Goal: Task Accomplishment & Management: Use online tool/utility

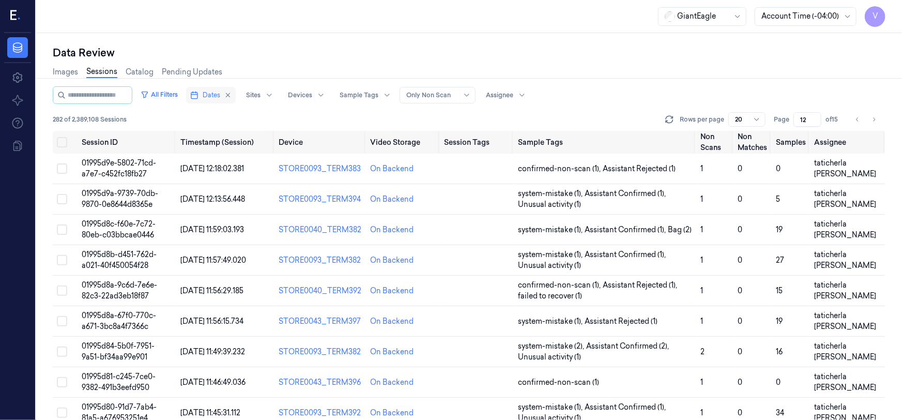
click at [211, 92] on button "Dates" at bounding box center [211, 95] width 50 height 17
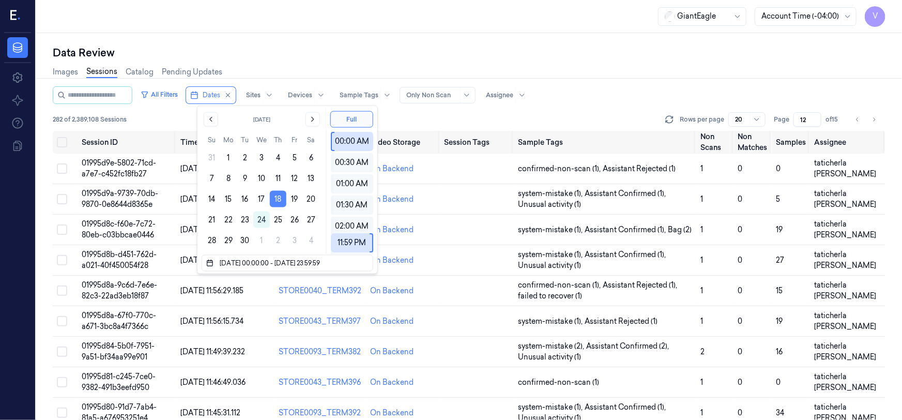
click at [278, 194] on button "18" at bounding box center [278, 199] width 17 height 17
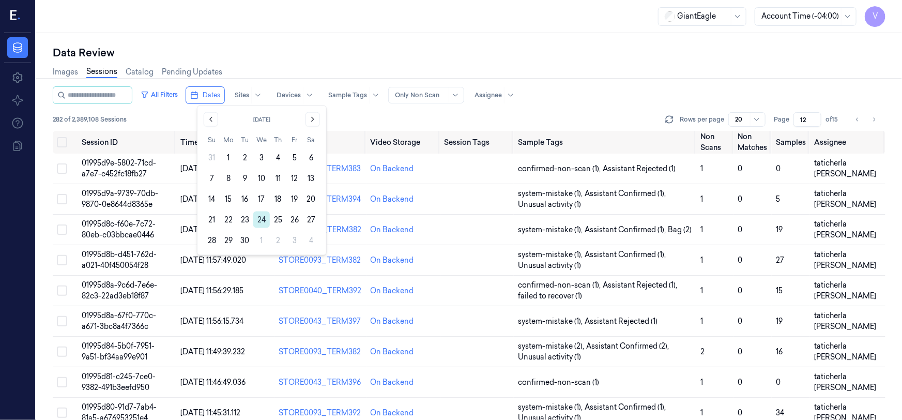
click at [262, 219] on button "24" at bounding box center [261, 220] width 17 height 17
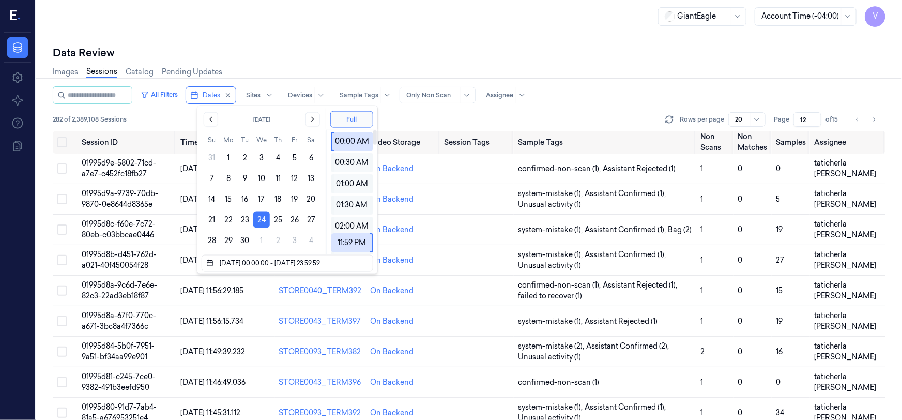
click at [351, 43] on div "Data Review Images Sessions Catalog Pending Updates All Filters Dates Sites Dev…" at bounding box center [469, 226] width 866 height 387
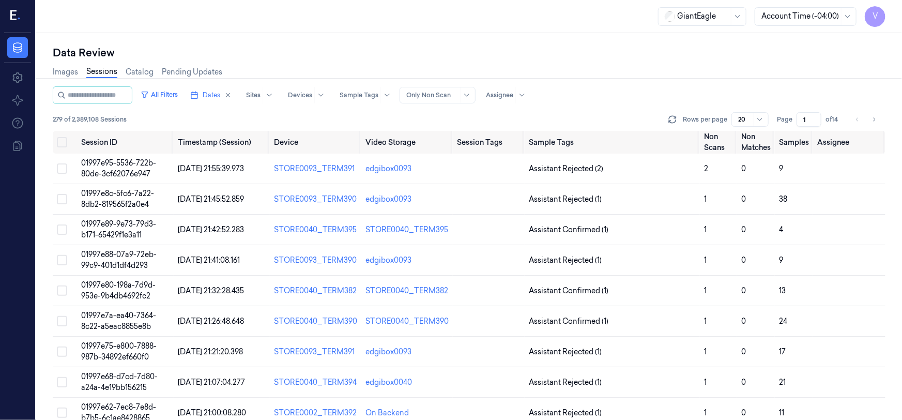
drag, startPoint x: 810, startPoint y: 116, endPoint x: 803, endPoint y: 126, distance: 12.2
click at [803, 126] on input "1" at bounding box center [809, 119] width 25 height 14
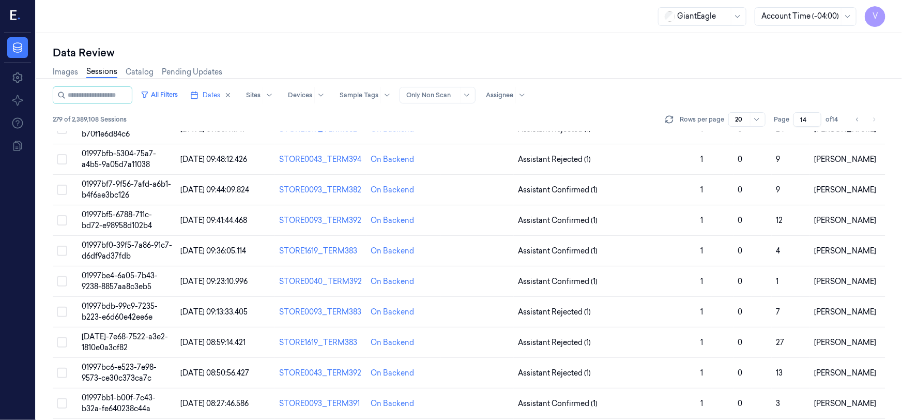
scroll to position [235, 0]
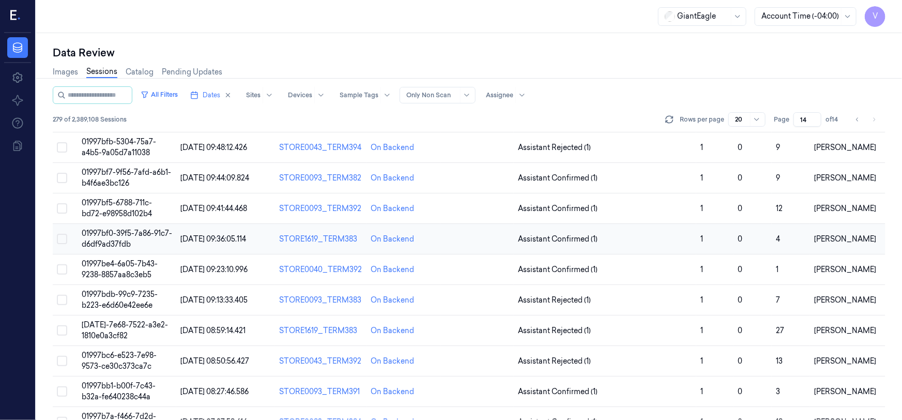
type input "14"
click at [112, 235] on span "01997bf0-39f5-7a86-91c7-d6df9ad37fdb" at bounding box center [127, 239] width 91 height 20
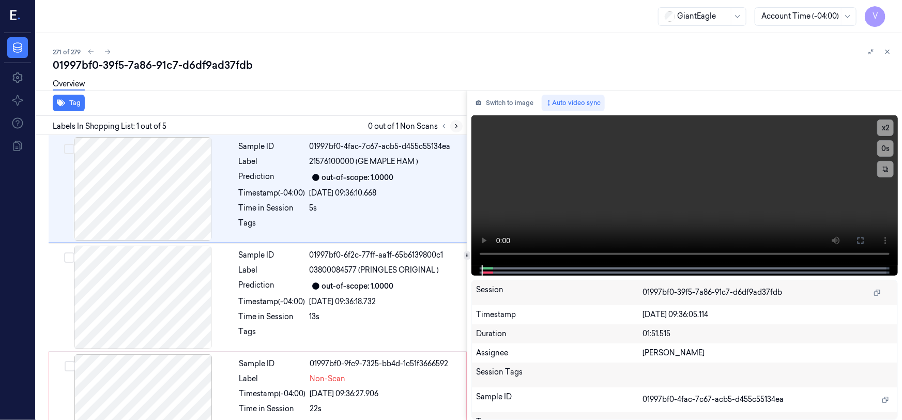
click at [459, 124] on icon at bounding box center [456, 126] width 7 height 7
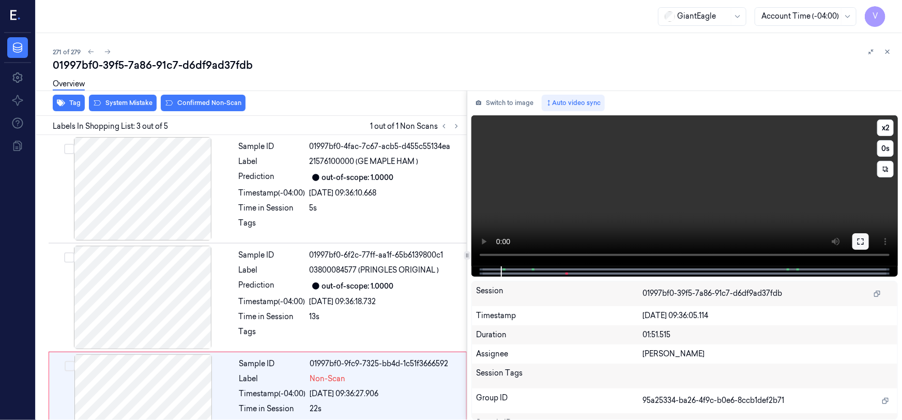
click at [864, 242] on icon at bounding box center [861, 241] width 8 height 8
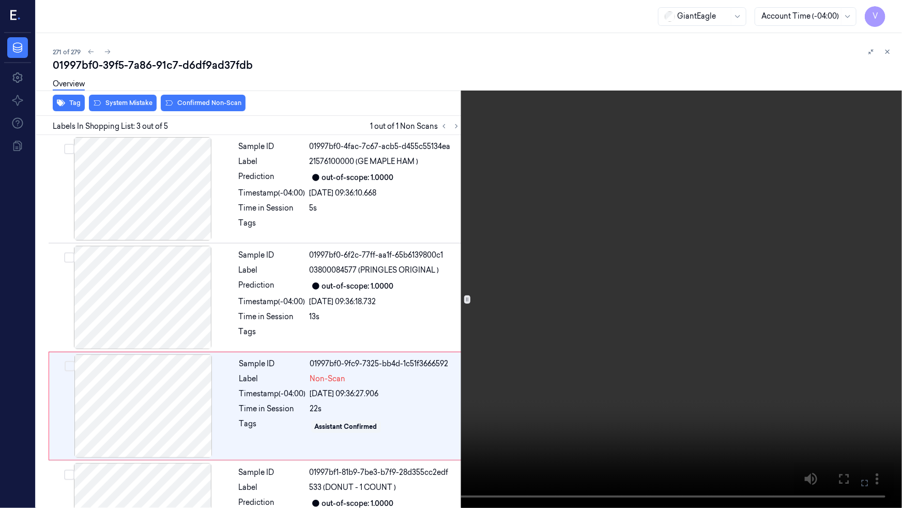
click at [743, 326] on video at bounding box center [451, 254] width 902 height 508
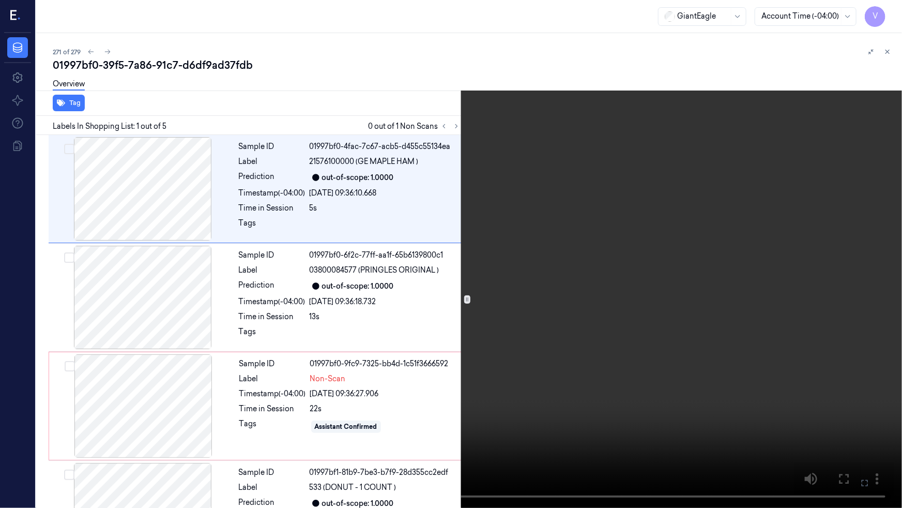
click at [463, 419] on video at bounding box center [451, 254] width 902 height 508
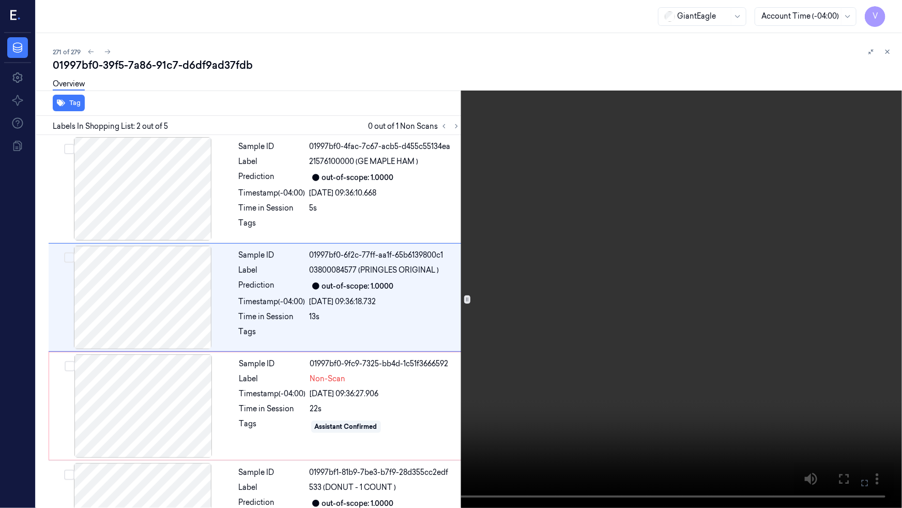
click at [413, 342] on video at bounding box center [451, 254] width 902 height 508
click at [0, 0] on icon at bounding box center [0, 0] width 0 height 0
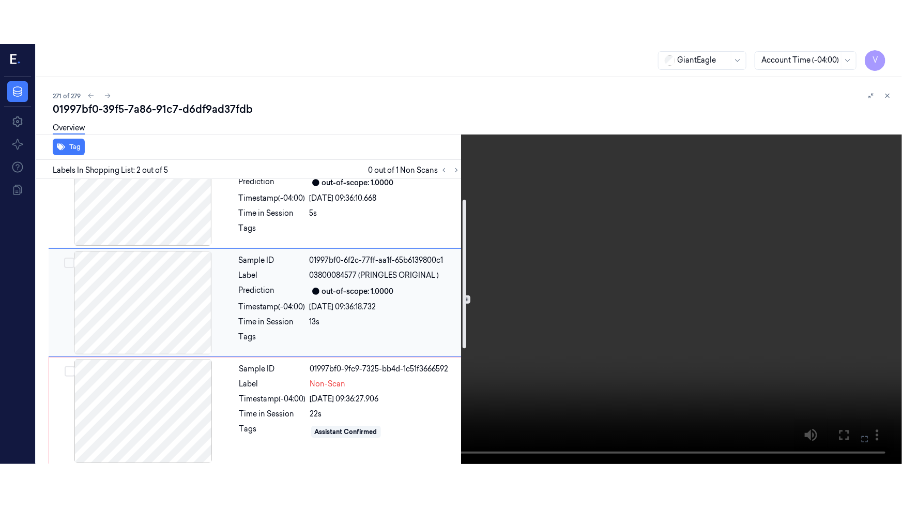
scroll to position [188, 0]
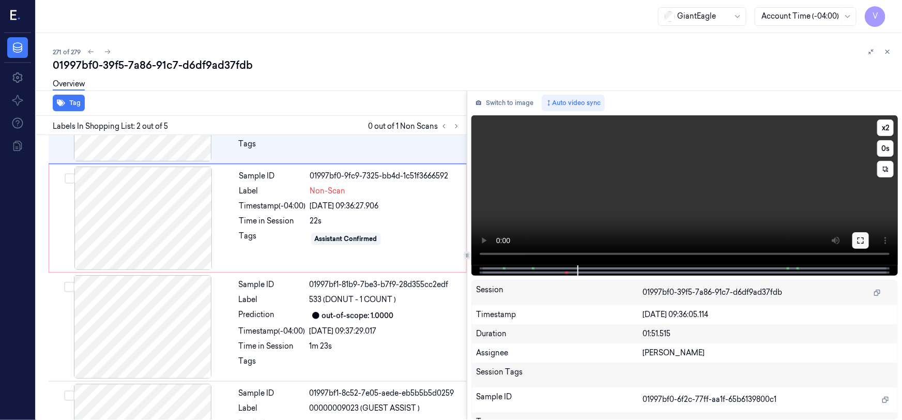
click at [864, 238] on icon at bounding box center [861, 240] width 6 height 6
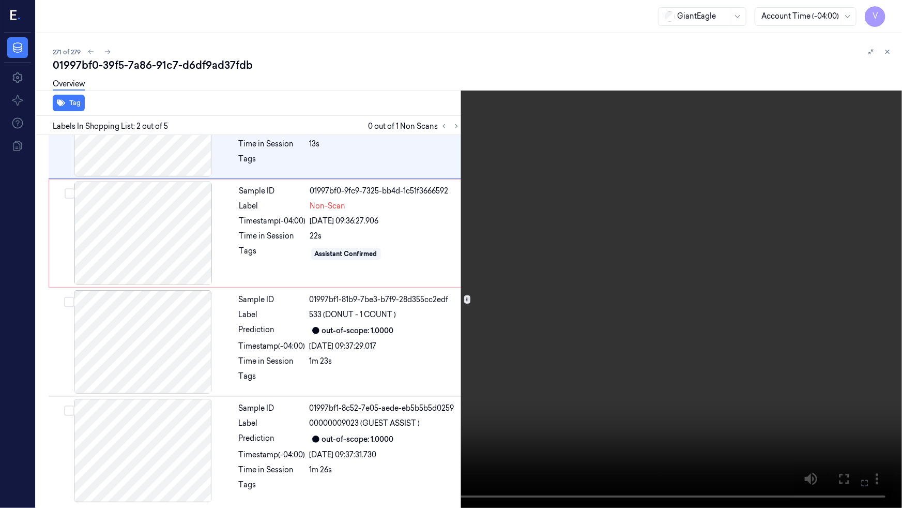
click at [627, 302] on video at bounding box center [451, 254] width 902 height 508
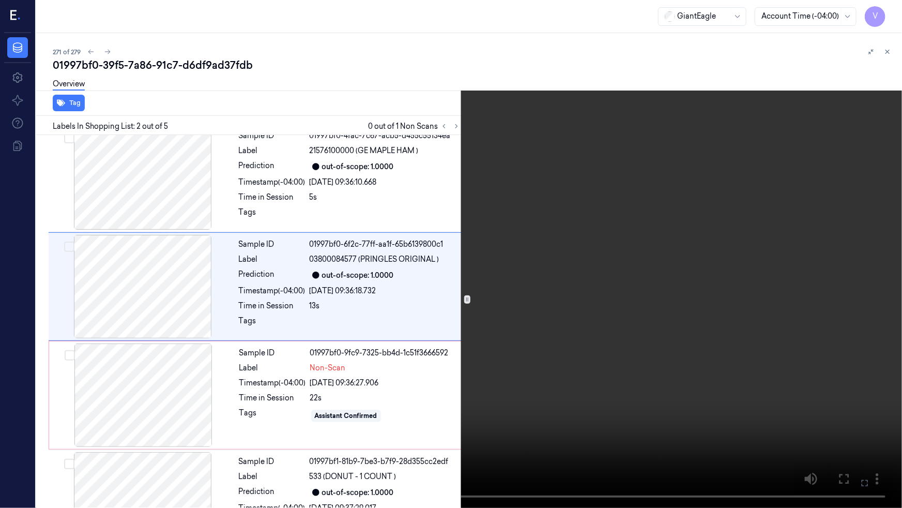
scroll to position [0, 0]
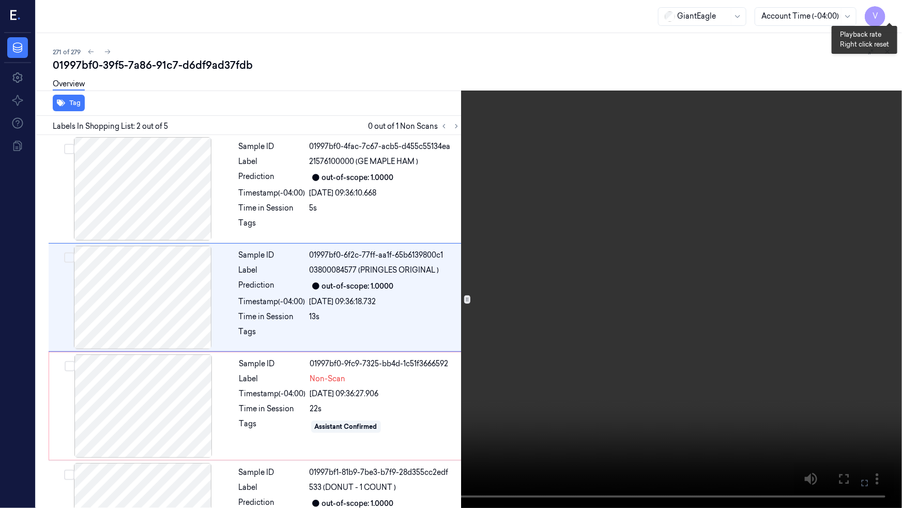
click at [894, 13] on button "x 2" at bounding box center [890, 12] width 17 height 17
click at [449, 330] on video at bounding box center [451, 254] width 902 height 508
click at [442, 296] on video at bounding box center [451, 254] width 902 height 508
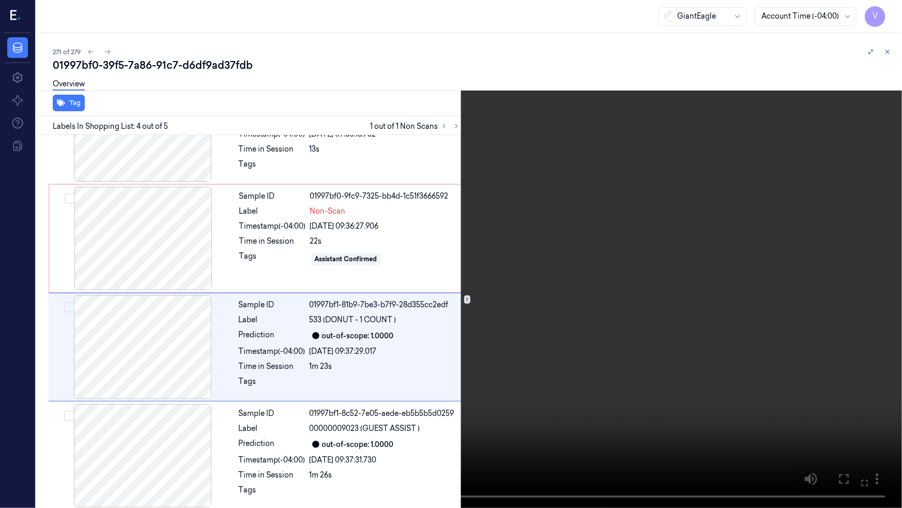
scroll to position [172, 0]
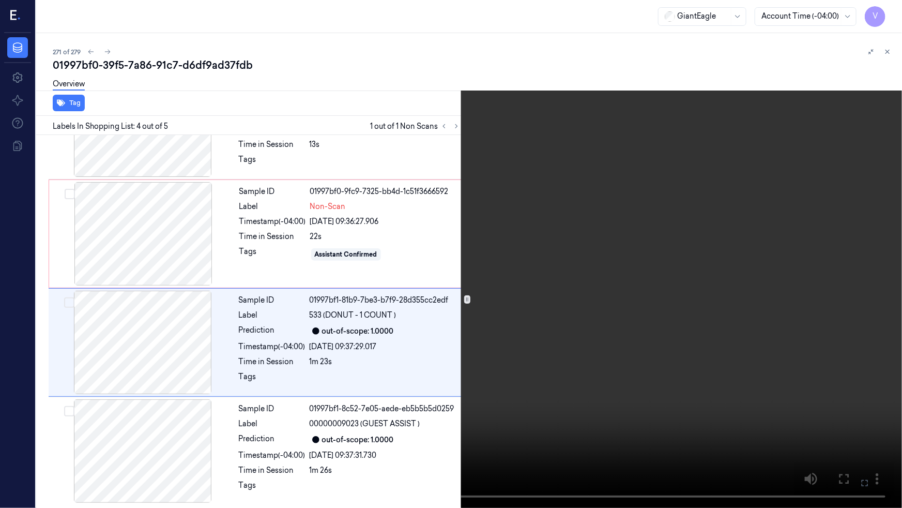
click at [442, 296] on video at bounding box center [451, 254] width 902 height 508
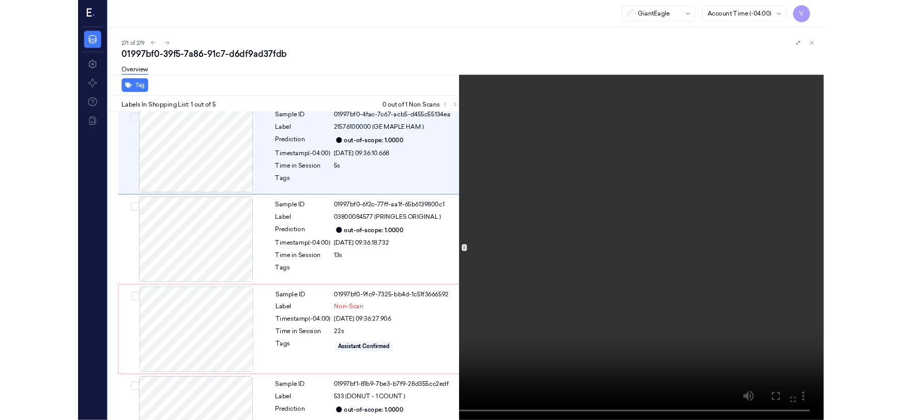
scroll to position [0, 0]
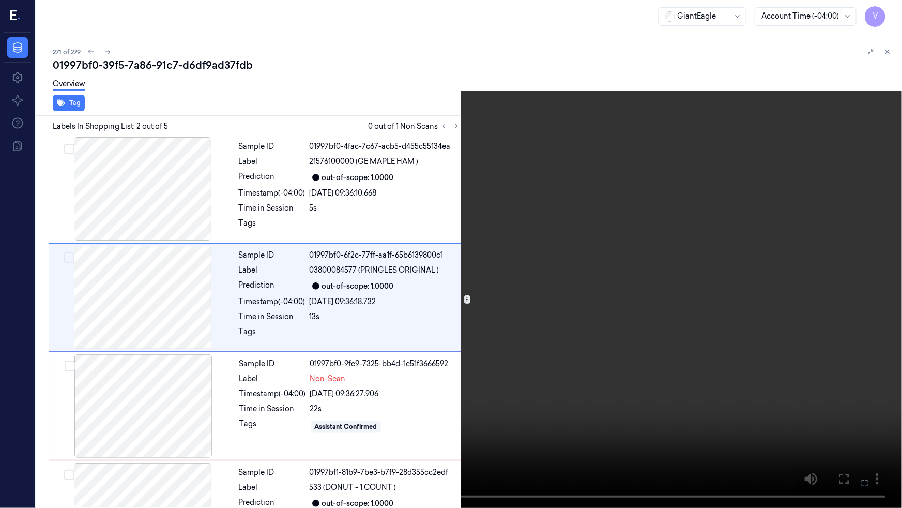
click at [470, 258] on video at bounding box center [451, 254] width 902 height 508
click at [0, 0] on icon at bounding box center [0, 0] width 0 height 0
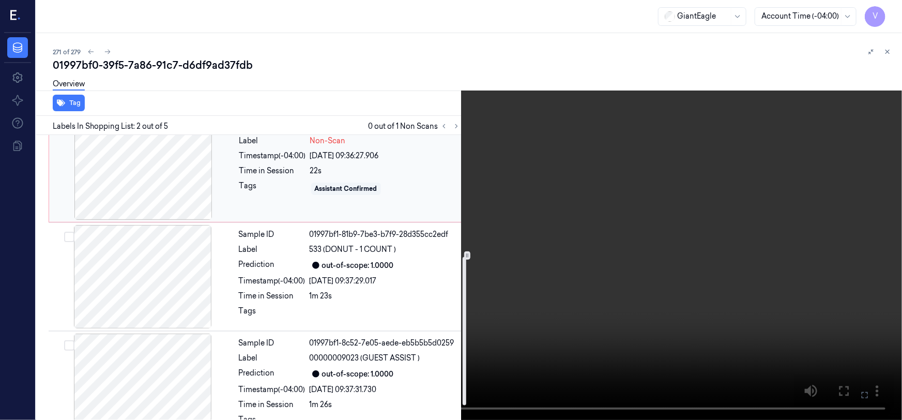
scroll to position [260, 0]
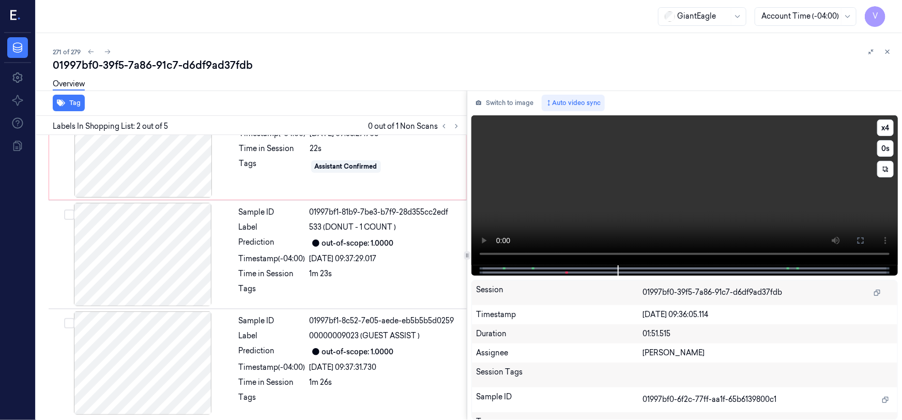
click at [827, 154] on video at bounding box center [685, 190] width 427 height 150
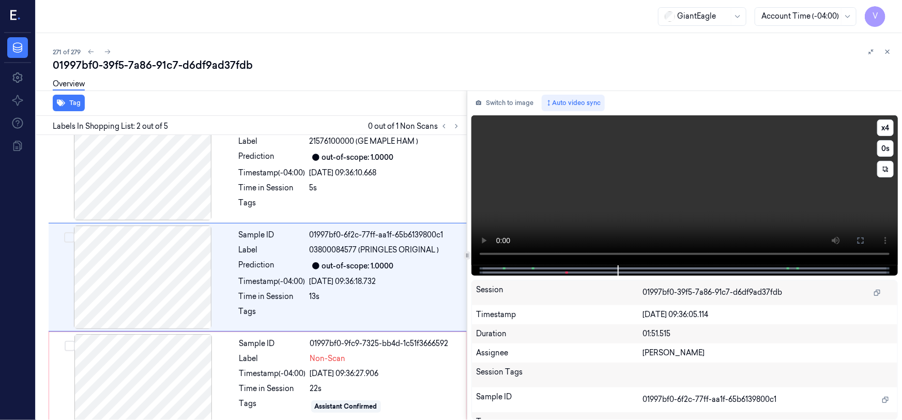
scroll to position [20, 0]
click at [775, 180] on video at bounding box center [685, 190] width 427 height 150
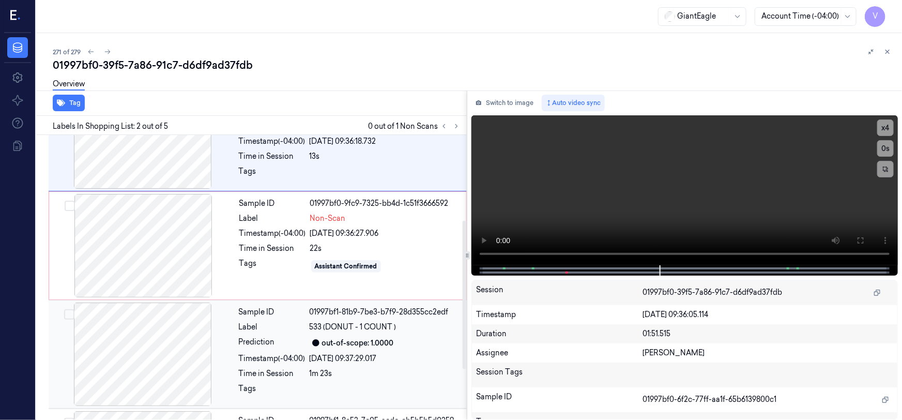
scroll to position [207, 0]
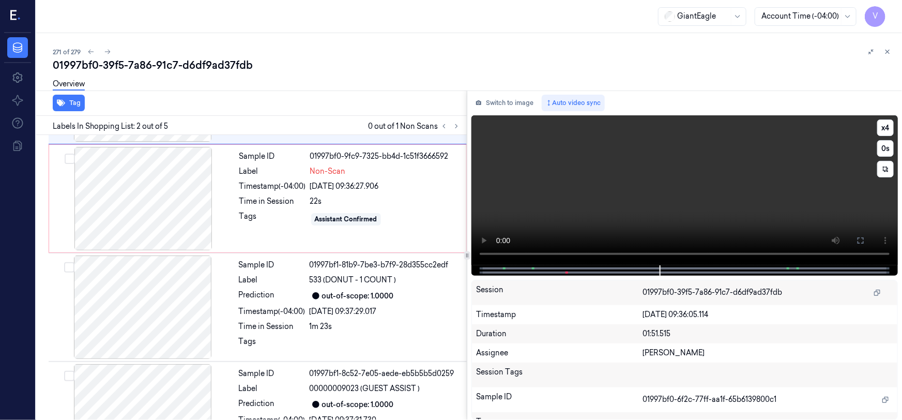
click at [683, 207] on video at bounding box center [685, 190] width 427 height 150
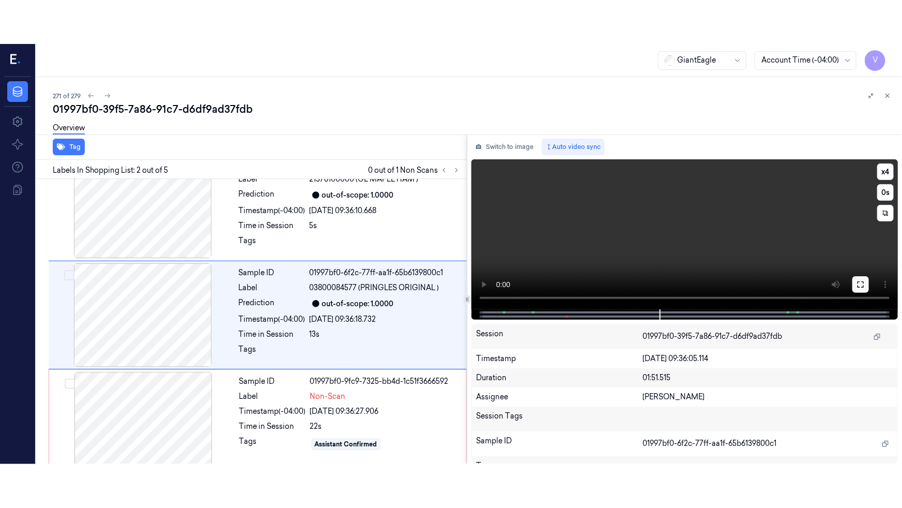
scroll to position [20, 0]
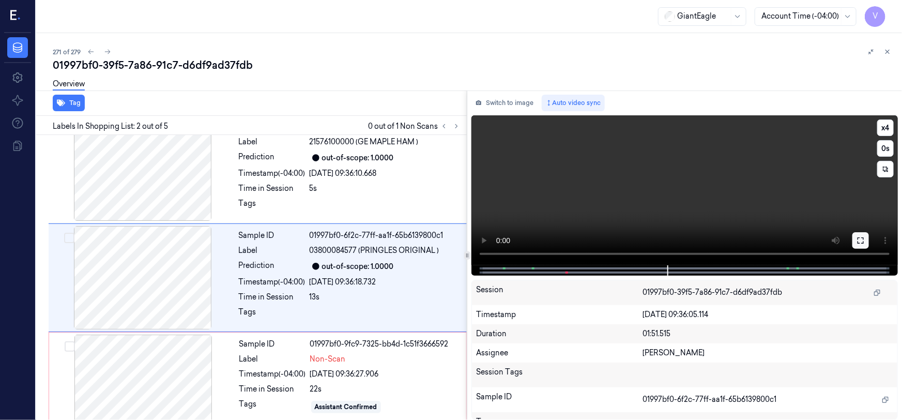
click at [855, 237] on button at bounding box center [861, 240] width 17 height 17
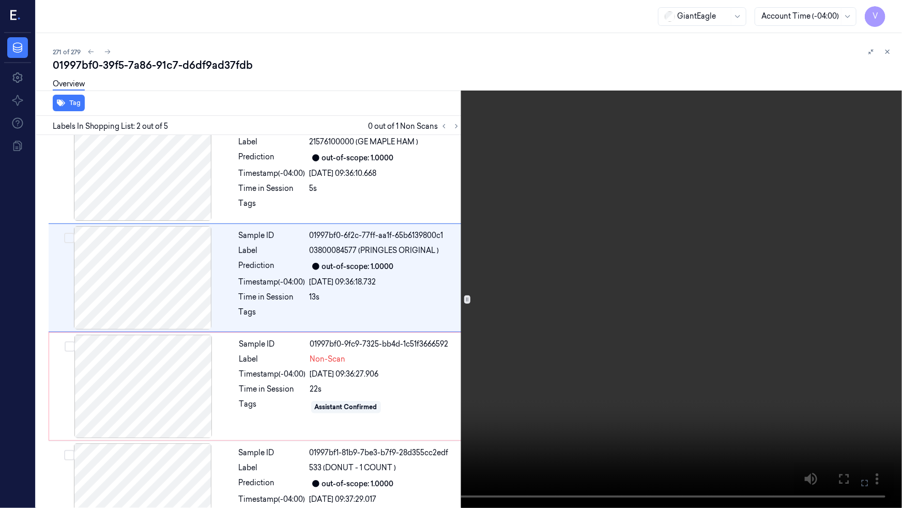
scroll to position [0, 0]
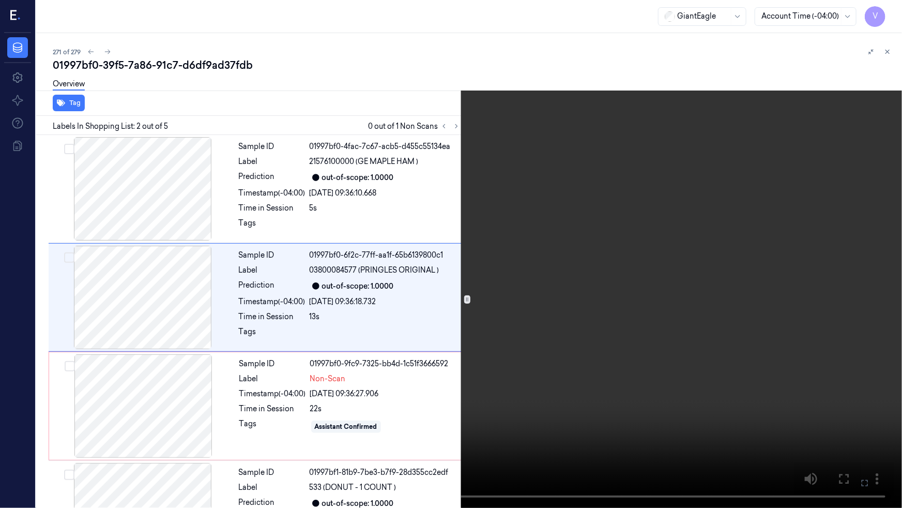
click at [476, 311] on video at bounding box center [451, 254] width 902 height 508
click at [472, 310] on video at bounding box center [451, 254] width 902 height 508
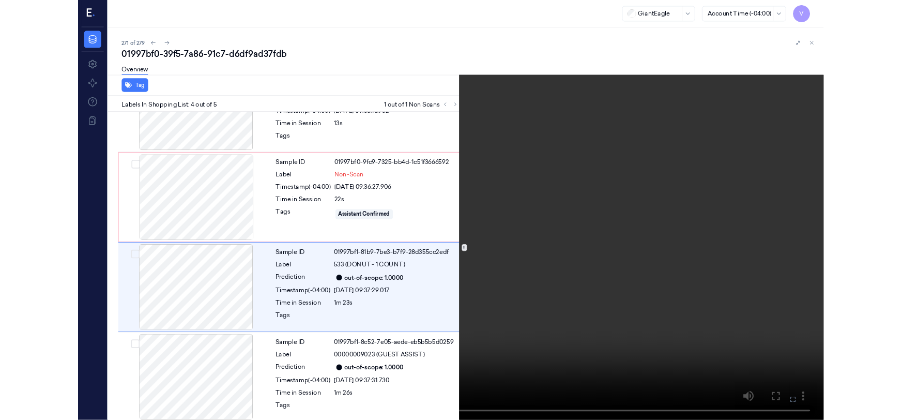
scroll to position [172, 0]
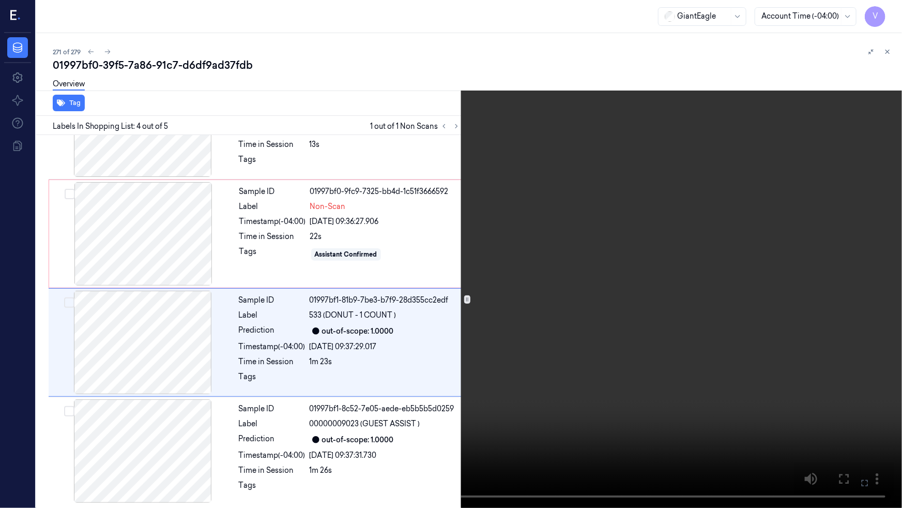
click at [544, 350] on video at bounding box center [451, 254] width 902 height 508
click at [0, 0] on icon at bounding box center [0, 0] width 0 height 0
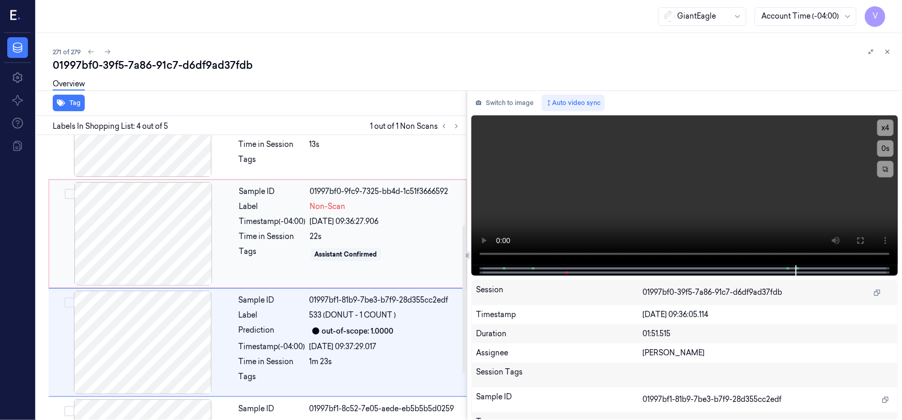
click at [203, 207] on div at bounding box center [143, 233] width 184 height 103
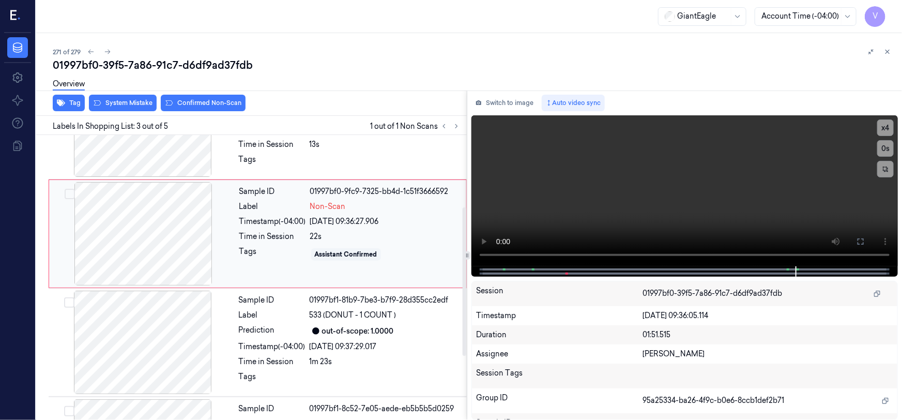
scroll to position [128, 0]
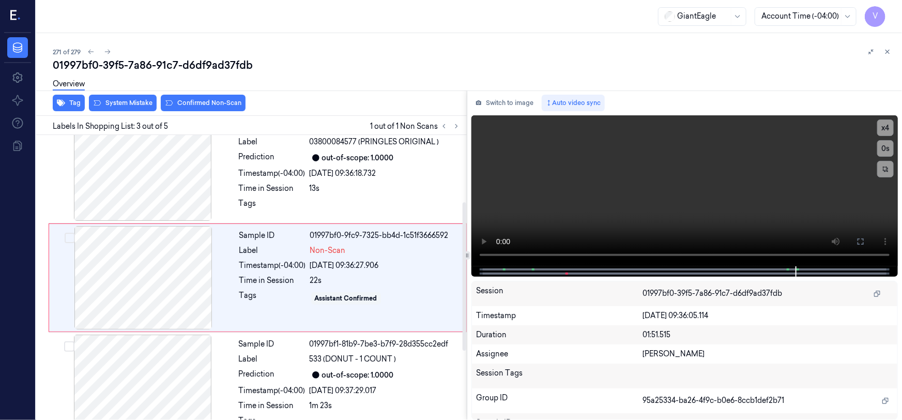
click at [205, 98] on div "Overview" at bounding box center [473, 85] width 841 height 26
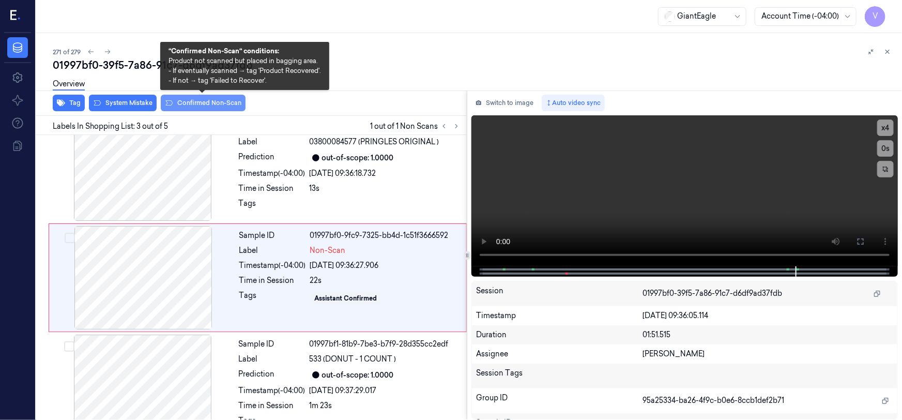
click at [229, 101] on button "Confirmed Non-Scan" at bounding box center [203, 103] width 85 height 17
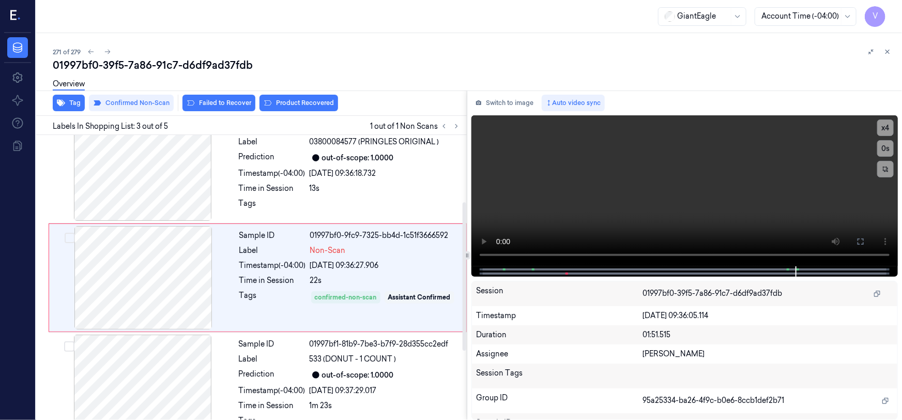
click at [291, 96] on div "Overview" at bounding box center [473, 85] width 841 height 26
click at [297, 103] on button "Product Recovered" at bounding box center [299, 103] width 79 height 17
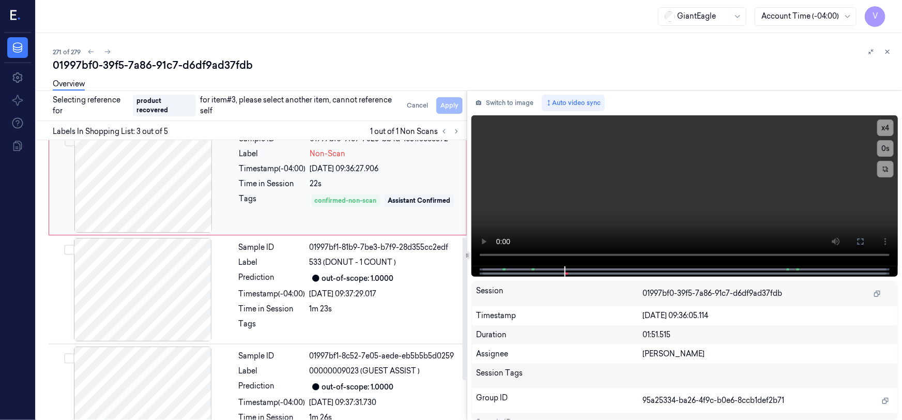
scroll to position [265, 0]
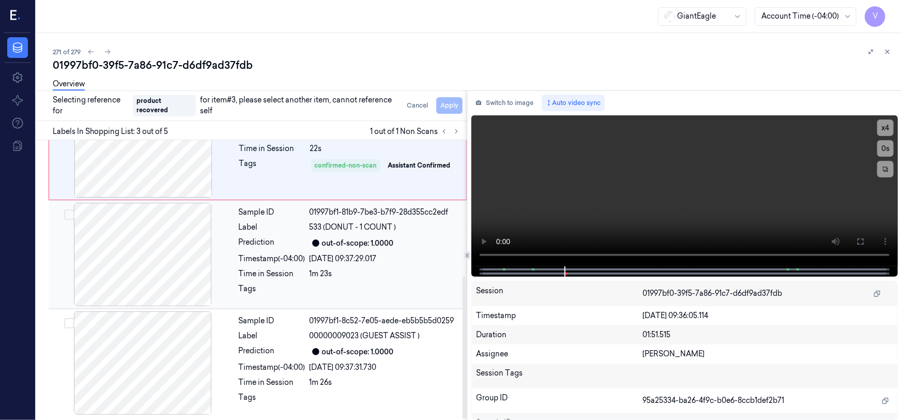
click at [199, 232] on div at bounding box center [143, 254] width 184 height 103
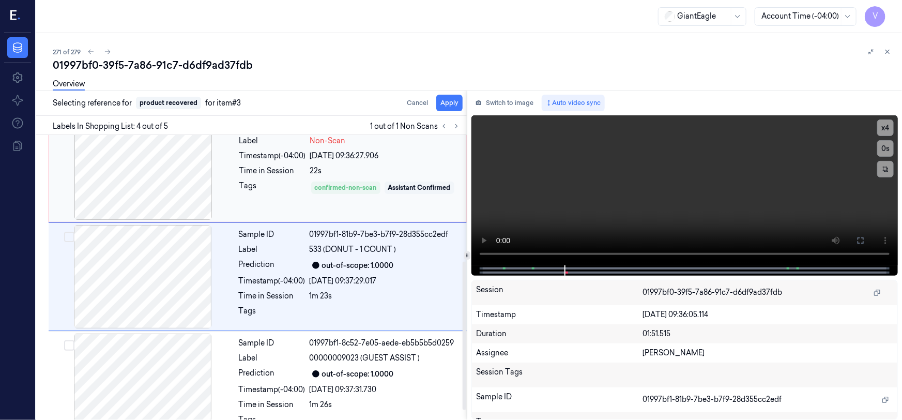
scroll to position [237, 0]
click at [449, 99] on button "Apply" at bounding box center [449, 103] width 26 height 17
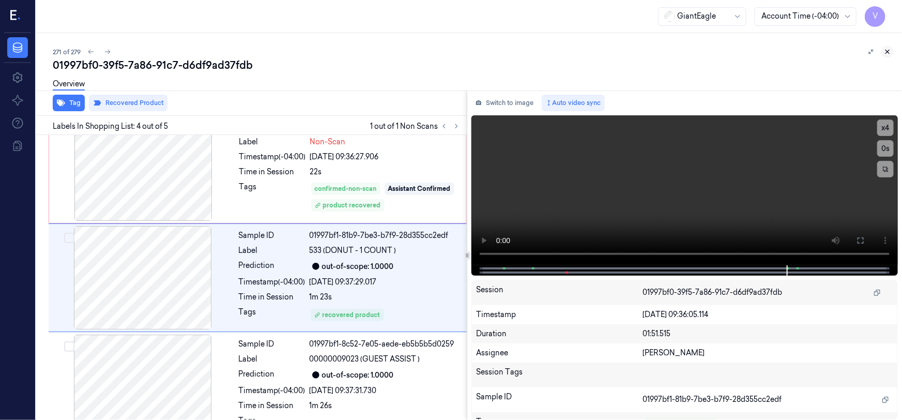
click at [887, 51] on icon at bounding box center [888, 52] width 4 height 4
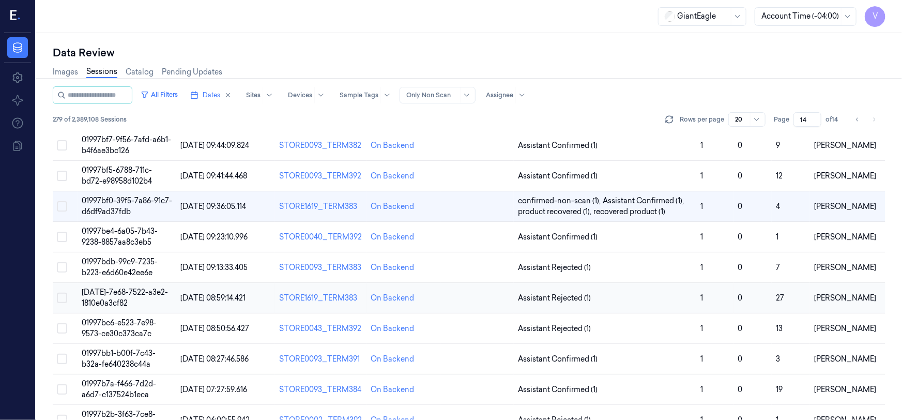
scroll to position [282, 0]
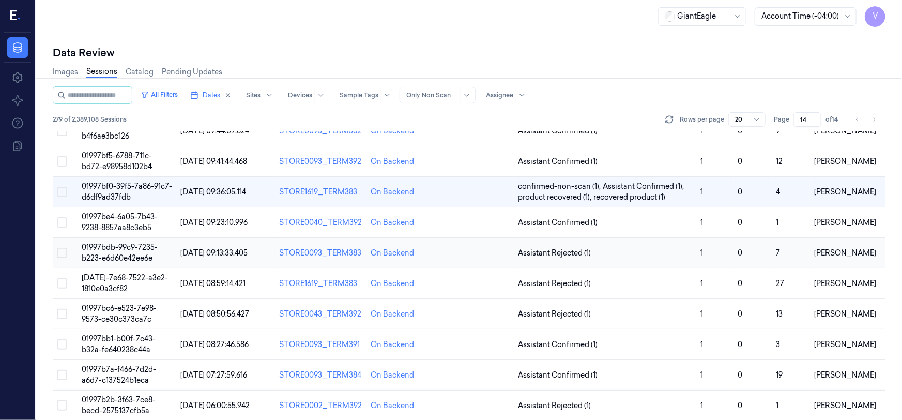
click at [119, 255] on span "01997bdb-99c9-7235-b223-e6d60e42ee6e" at bounding box center [120, 253] width 76 height 20
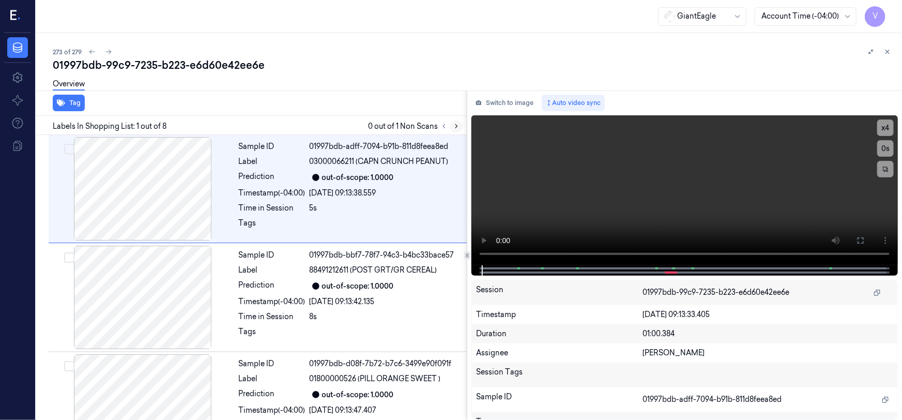
click at [457, 127] on icon at bounding box center [456, 126] width 7 height 7
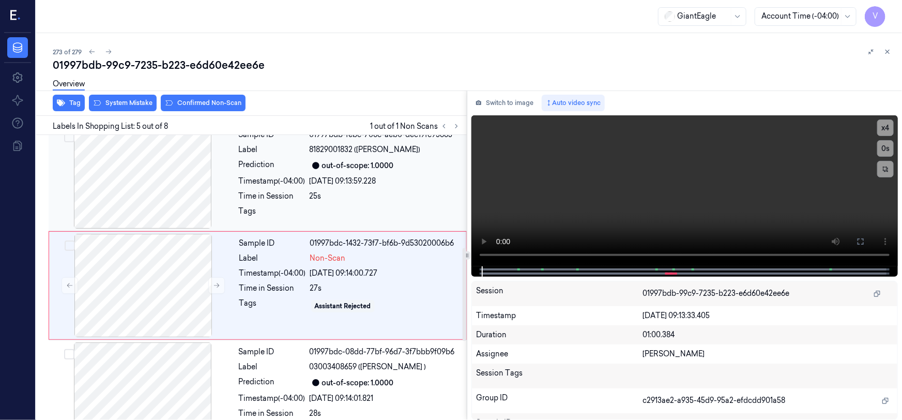
scroll to position [345, 0]
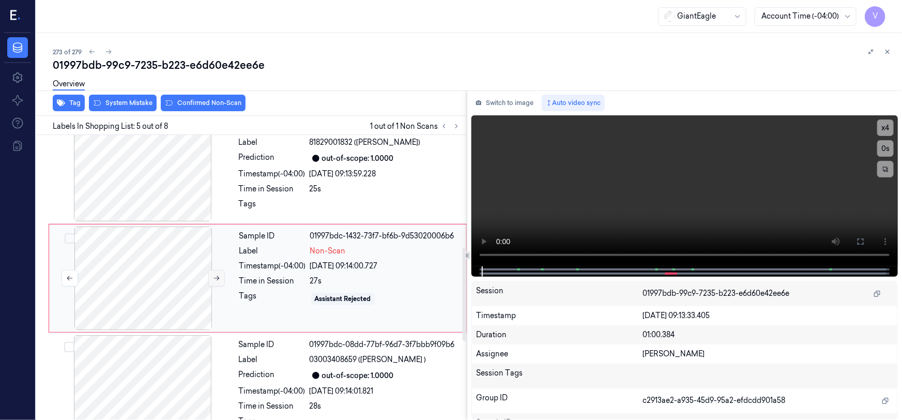
click at [217, 276] on icon at bounding box center [217, 278] width 6 height 5
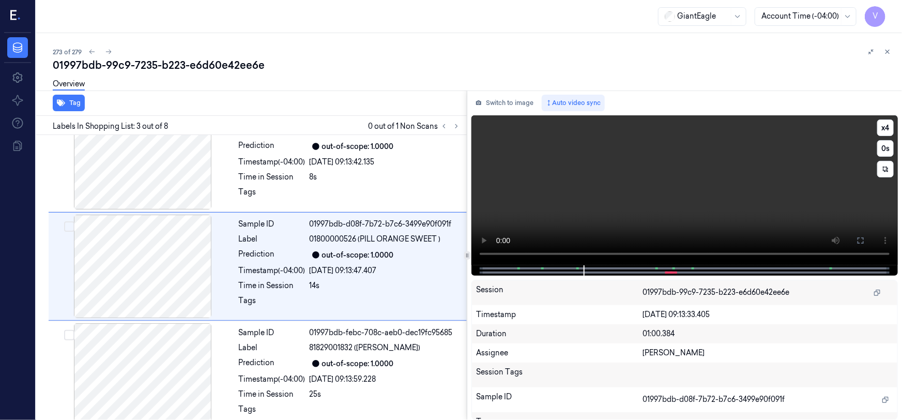
scroll to position [128, 0]
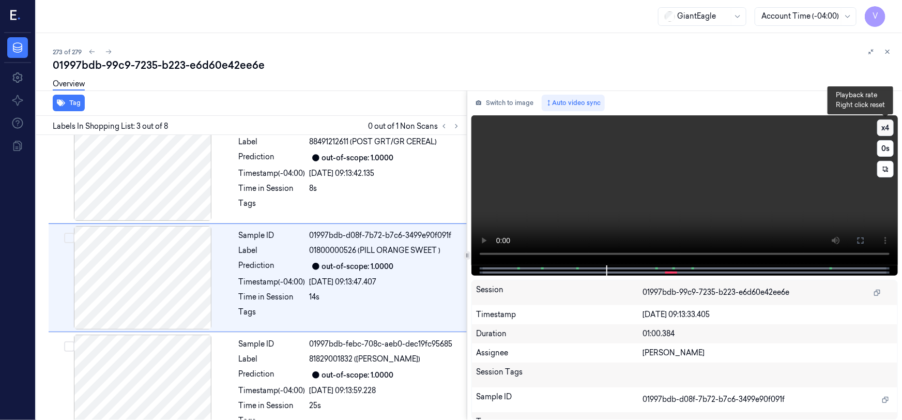
click at [893, 128] on button "x 4" at bounding box center [886, 127] width 17 height 17
click at [892, 128] on button "x 1" at bounding box center [886, 127] width 17 height 17
click at [857, 239] on icon at bounding box center [861, 240] width 8 height 8
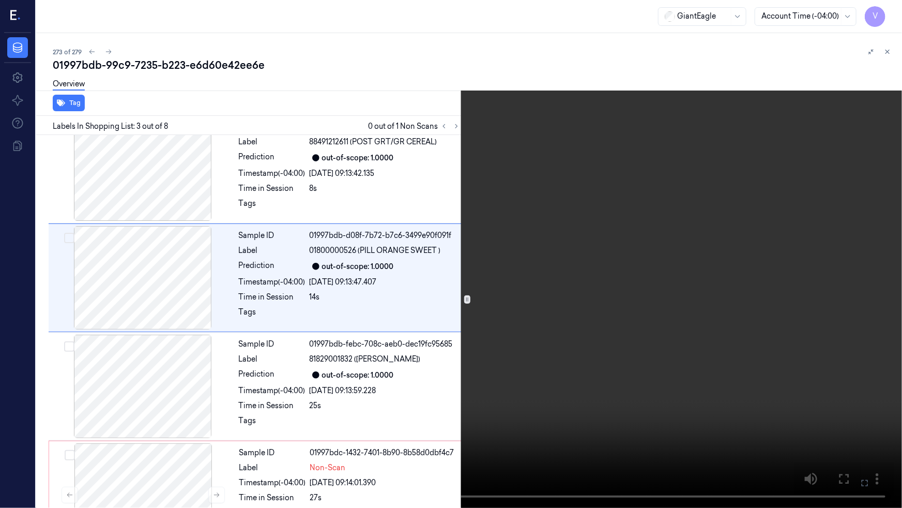
scroll to position [84, 0]
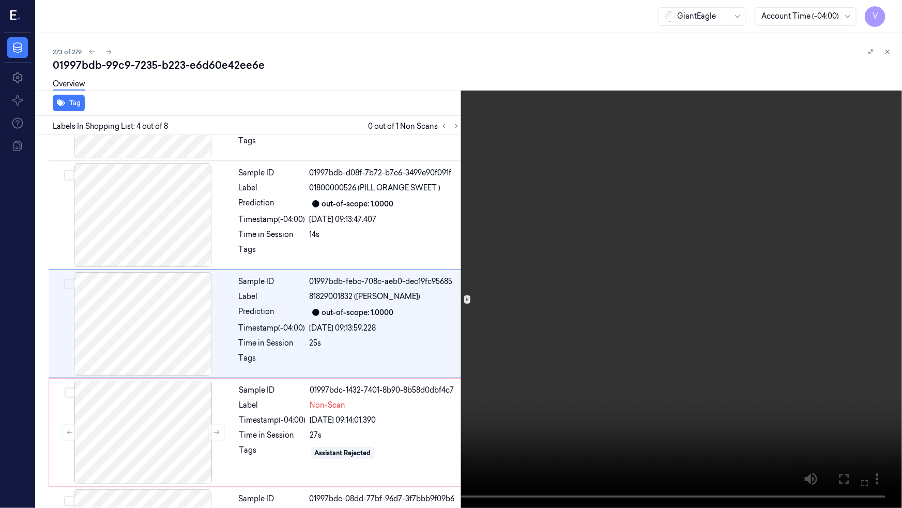
click at [443, 358] on video at bounding box center [451, 254] width 902 height 508
click at [448, 350] on video at bounding box center [451, 254] width 902 height 508
click at [383, 355] on video at bounding box center [451, 254] width 902 height 508
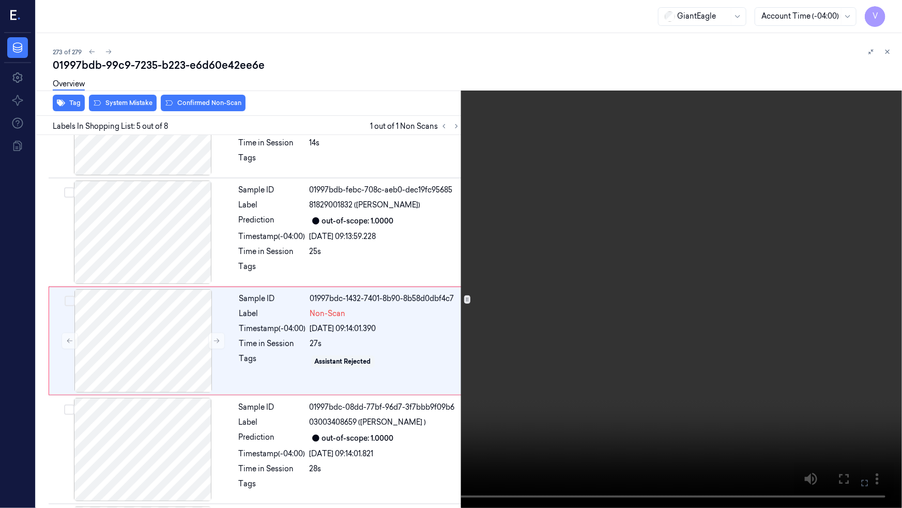
scroll to position [301, 0]
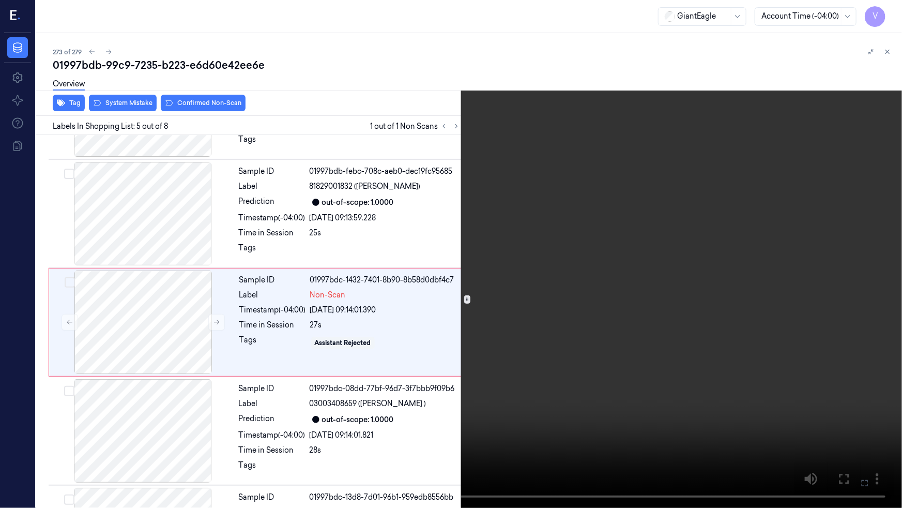
click at [0, 0] on icon at bounding box center [0, 0] width 0 height 0
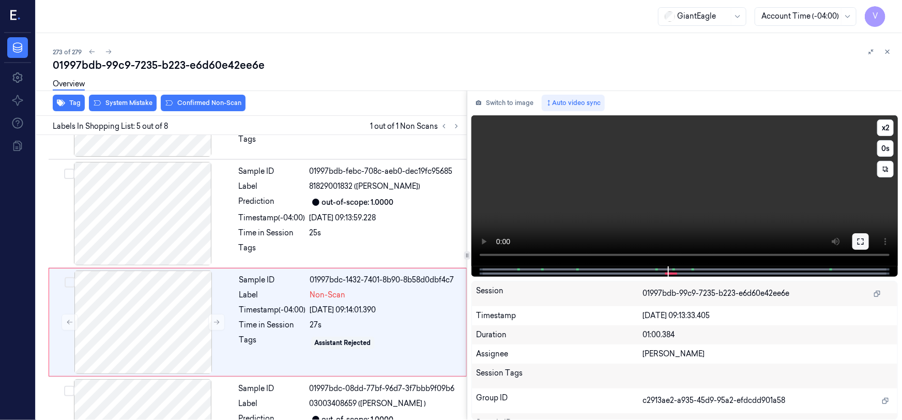
click at [864, 240] on icon at bounding box center [861, 241] width 8 height 8
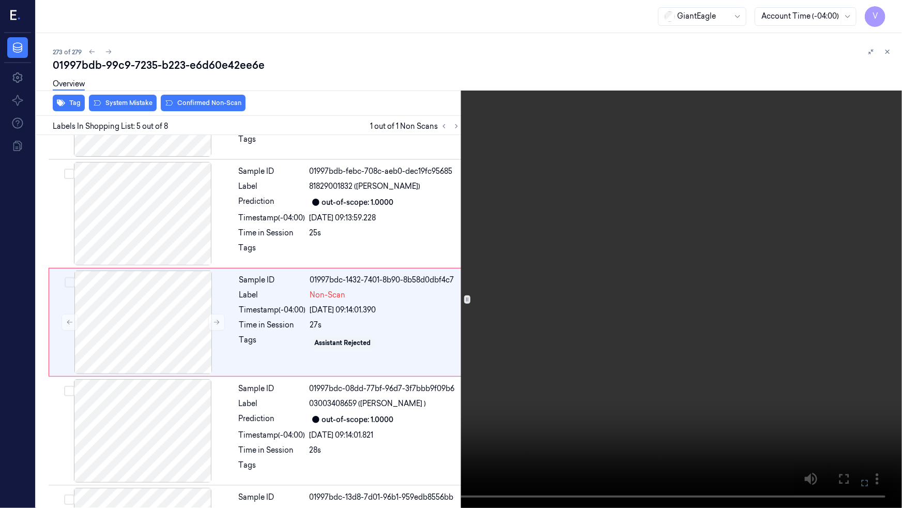
click at [446, 355] on video at bounding box center [451, 254] width 902 height 508
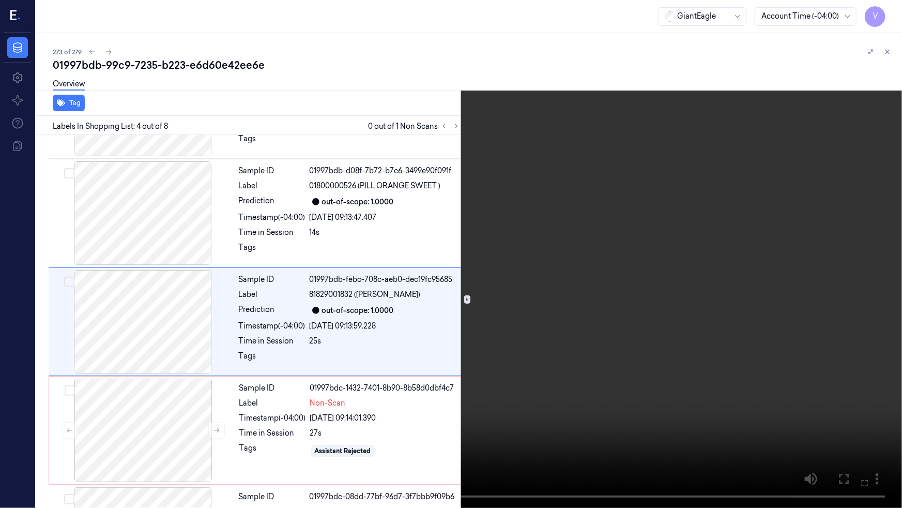
scroll to position [192, 0]
click at [508, 374] on video at bounding box center [451, 254] width 902 height 508
click at [575, 321] on video at bounding box center [451, 254] width 902 height 508
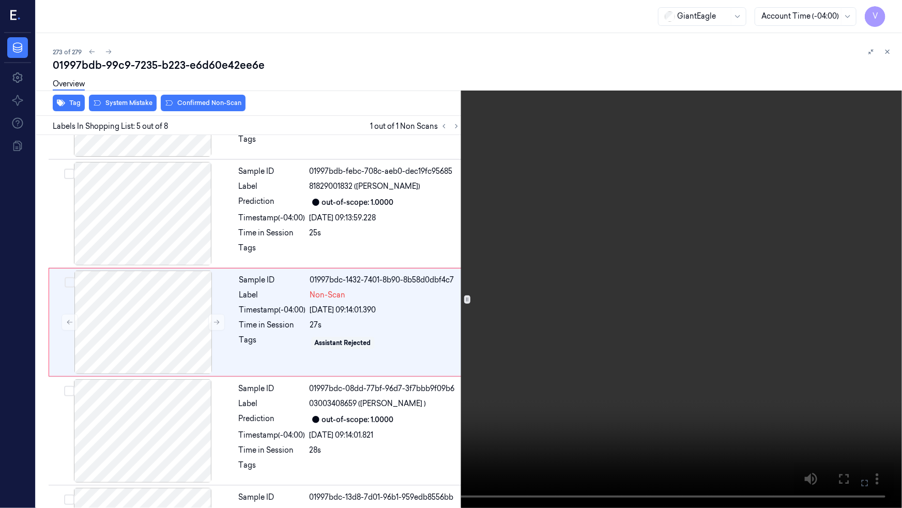
scroll to position [301, 0]
click at [557, 394] on video at bounding box center [451, 254] width 902 height 508
click at [472, 393] on video at bounding box center [451, 254] width 902 height 508
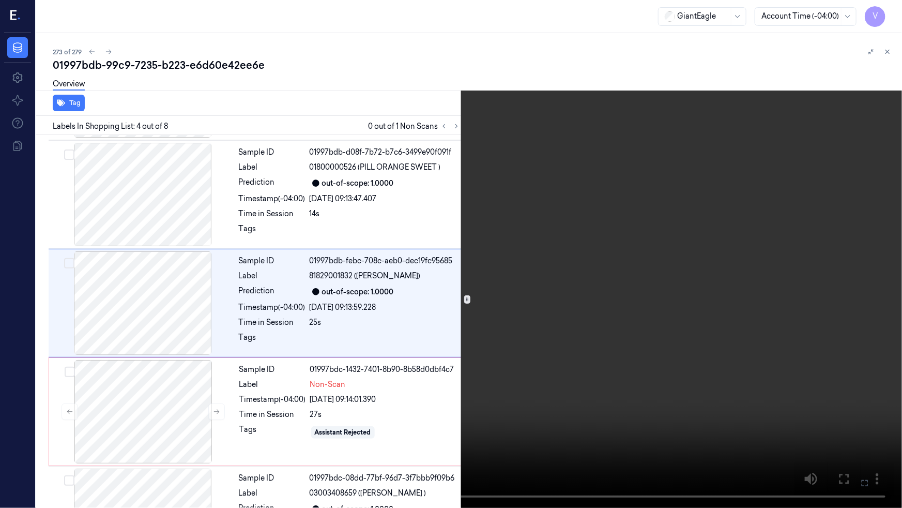
click at [493, 390] on video at bounding box center [451, 254] width 902 height 508
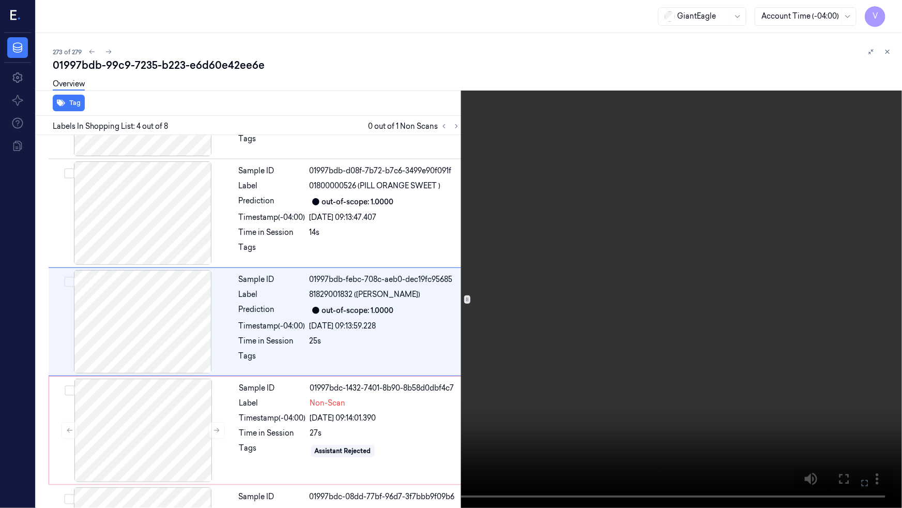
scroll to position [192, 0]
click at [536, 367] on video at bounding box center [451, 254] width 902 height 508
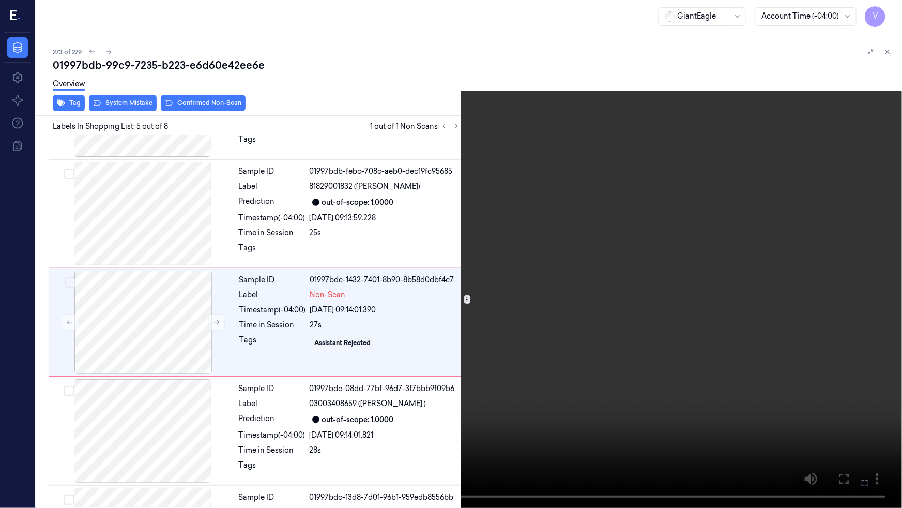
scroll to position [301, 0]
click at [613, 359] on video at bounding box center [451, 254] width 902 height 508
click at [577, 361] on video at bounding box center [451, 254] width 902 height 508
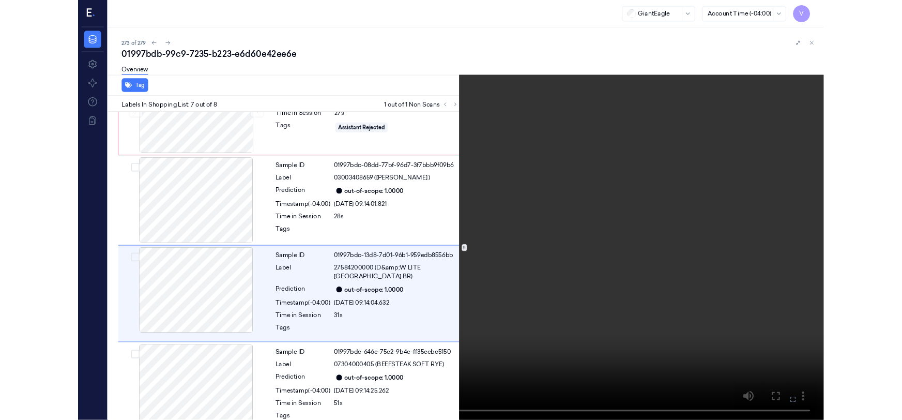
scroll to position [498, 0]
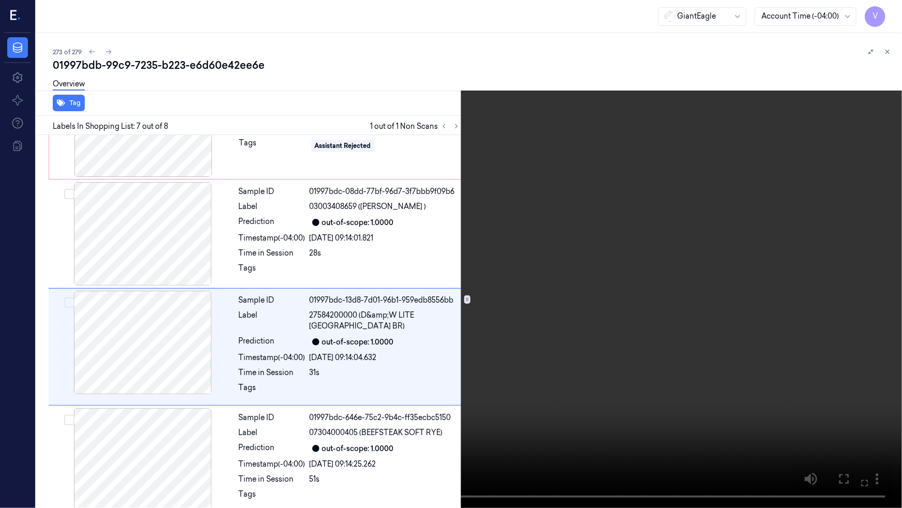
click at [582, 360] on video at bounding box center [451, 254] width 902 height 508
click at [0, 0] on button at bounding box center [0, 0] width 0 height 0
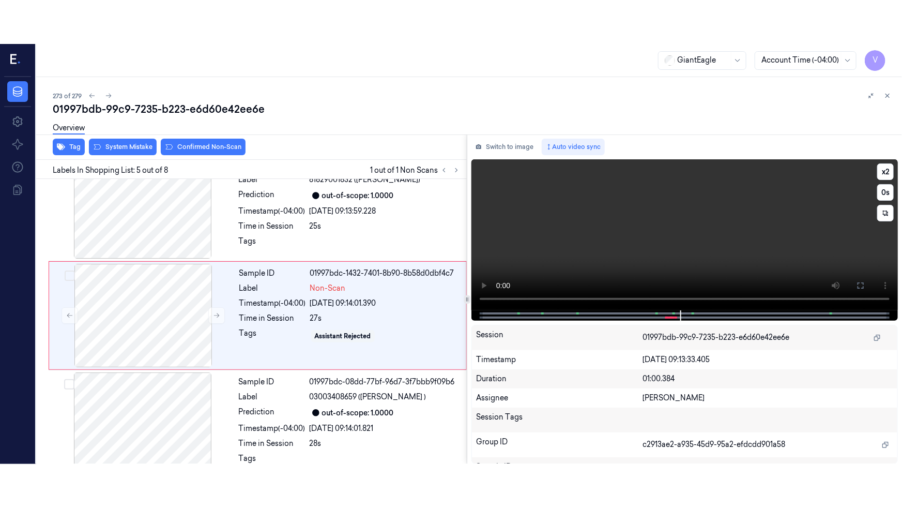
scroll to position [345, 0]
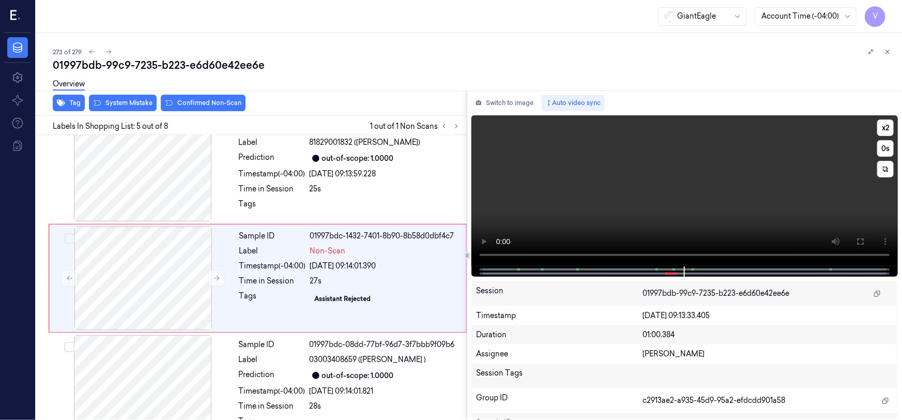
click at [730, 215] on video at bounding box center [685, 190] width 427 height 151
click at [856, 239] on button at bounding box center [861, 241] width 17 height 17
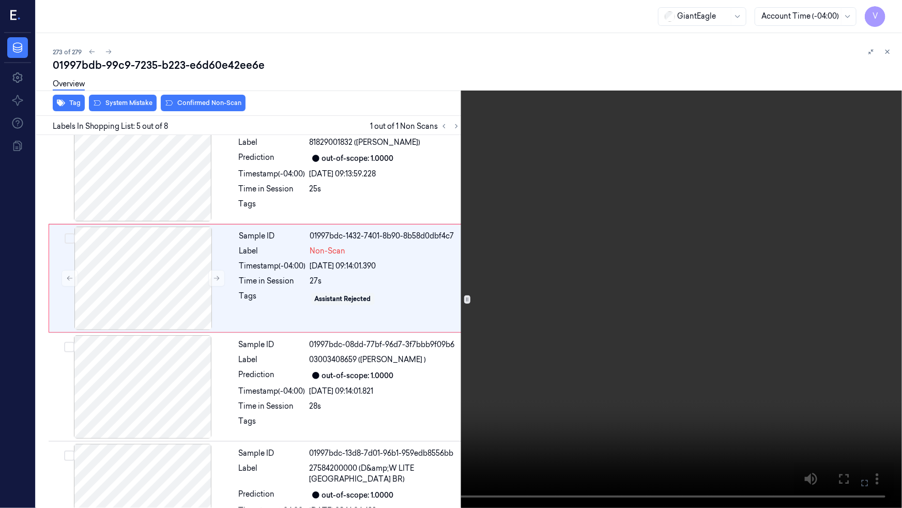
click at [737, 312] on video at bounding box center [451, 254] width 902 height 508
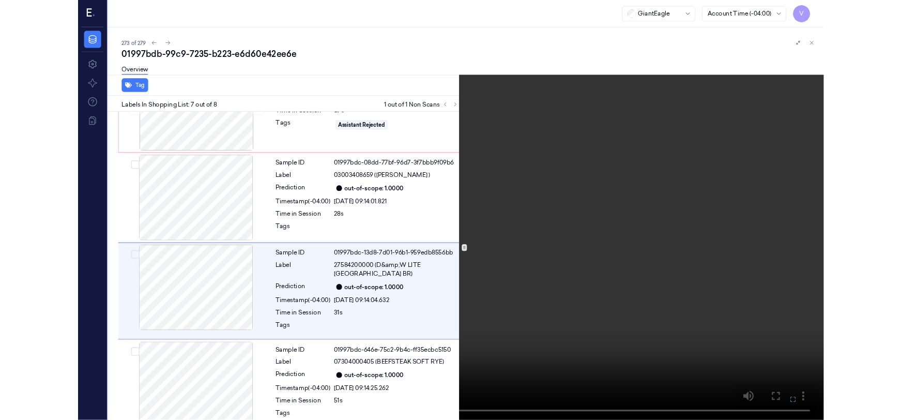
scroll to position [498, 0]
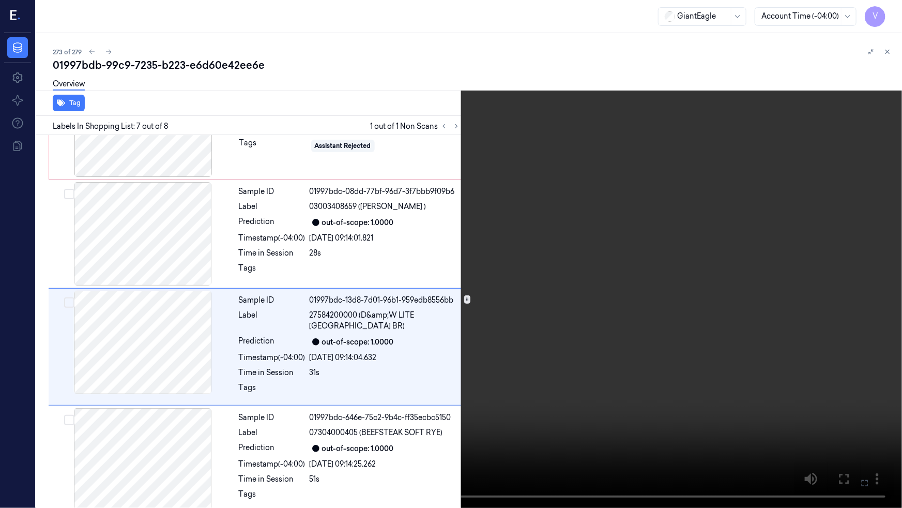
click at [732, 314] on video at bounding box center [451, 254] width 902 height 508
click at [0, 0] on icon at bounding box center [0, 0] width 0 height 0
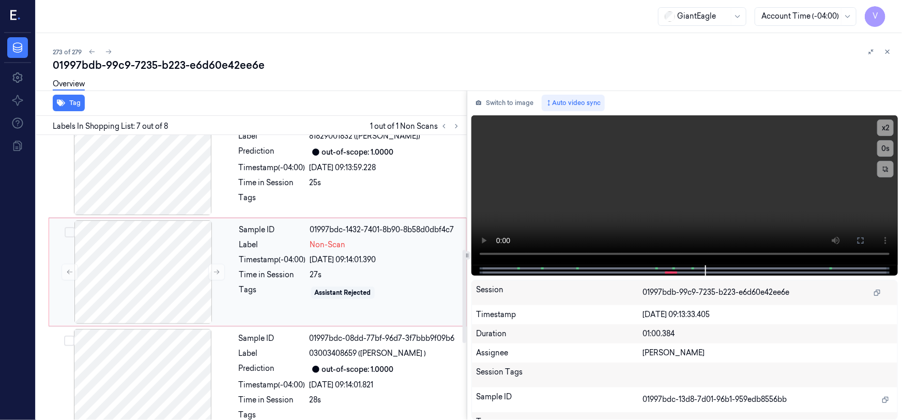
click at [276, 274] on div "Time in Session" at bounding box center [272, 274] width 67 height 11
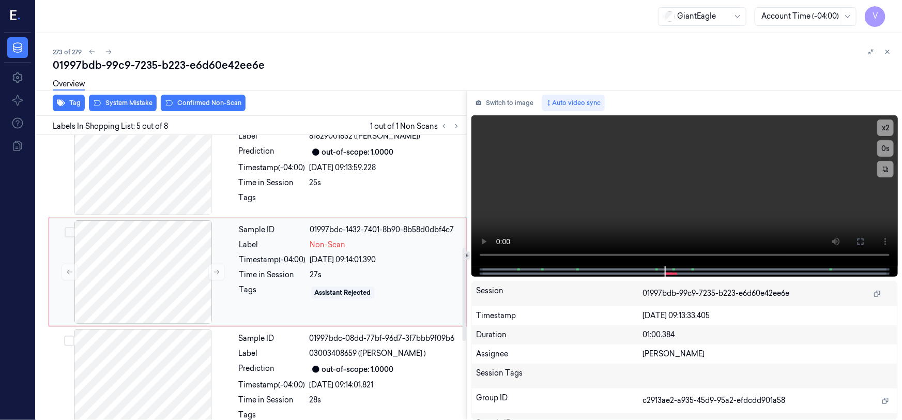
scroll to position [345, 0]
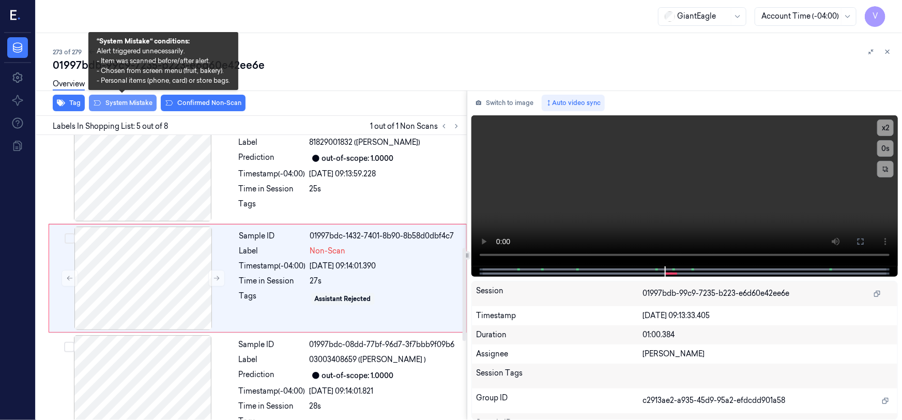
click at [117, 103] on button "System Mistake" at bounding box center [123, 103] width 68 height 17
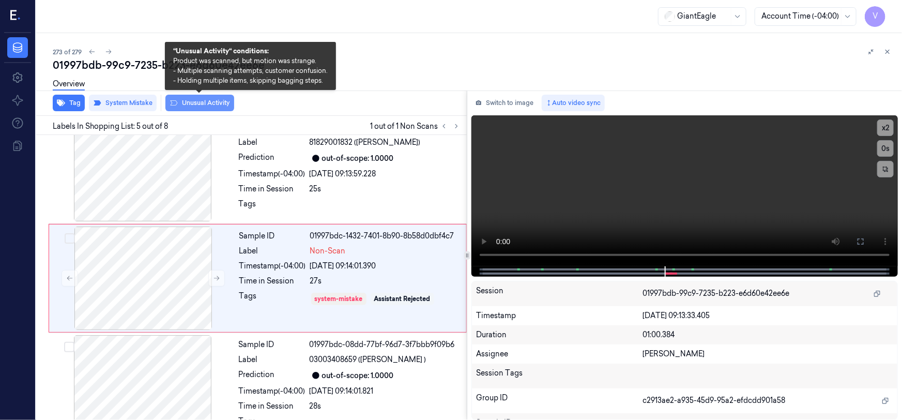
click at [200, 101] on button "Unusual Activity" at bounding box center [199, 103] width 69 height 17
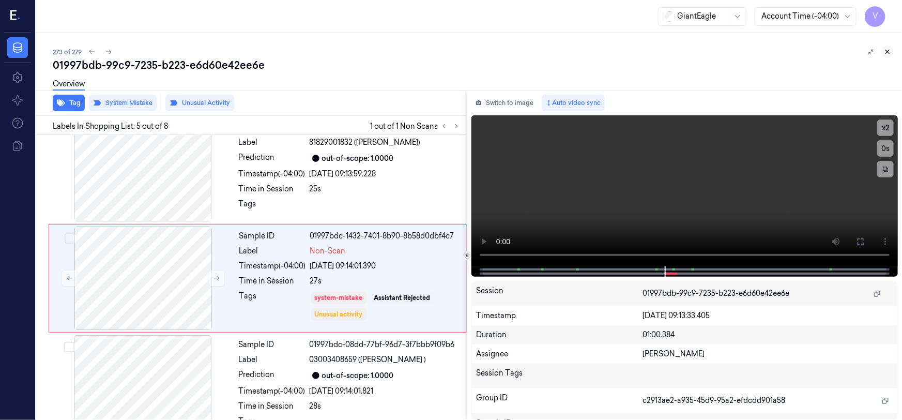
click at [886, 52] on icon at bounding box center [887, 51] width 7 height 7
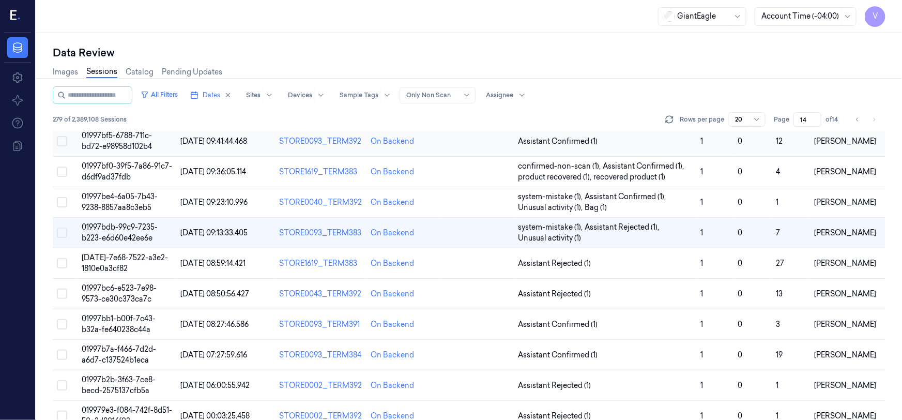
scroll to position [291, 0]
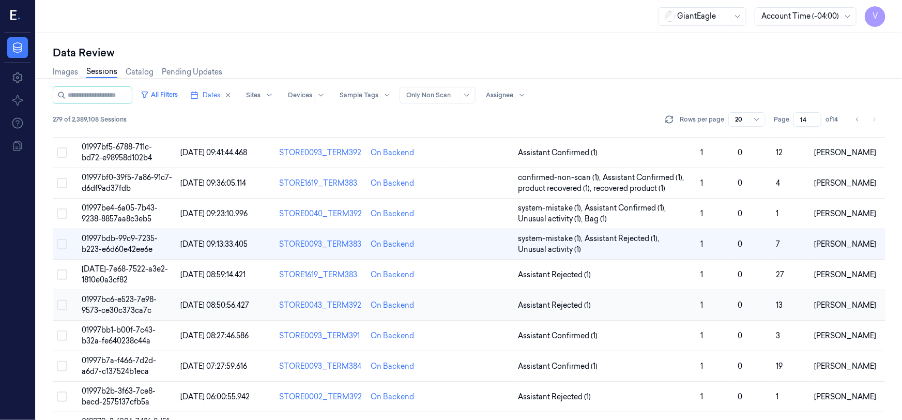
click at [112, 305] on span "01997bc6-e523-7e98-9573-ce30c373ca7c" at bounding box center [119, 305] width 75 height 20
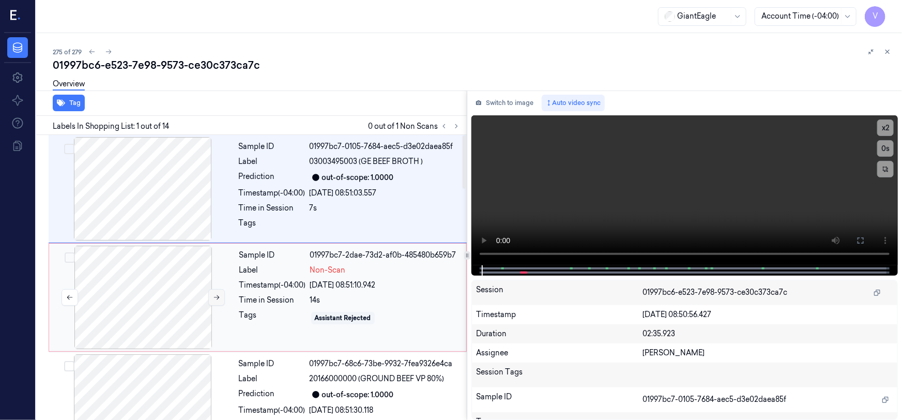
click at [216, 295] on icon at bounding box center [216, 297] width 7 height 7
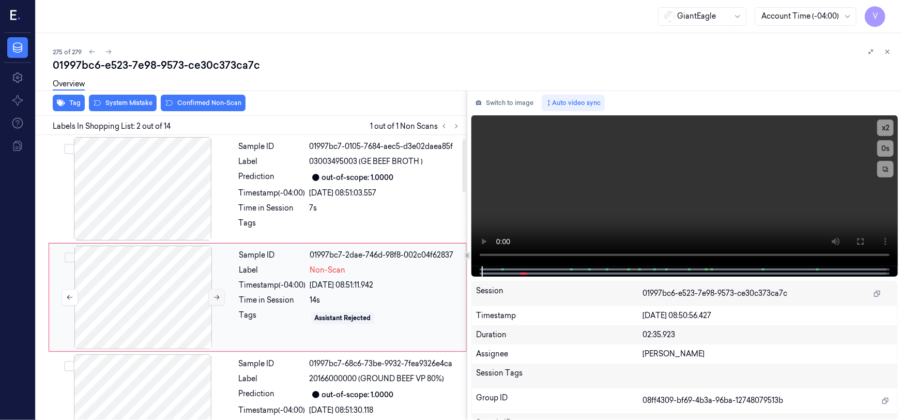
scroll to position [20, 0]
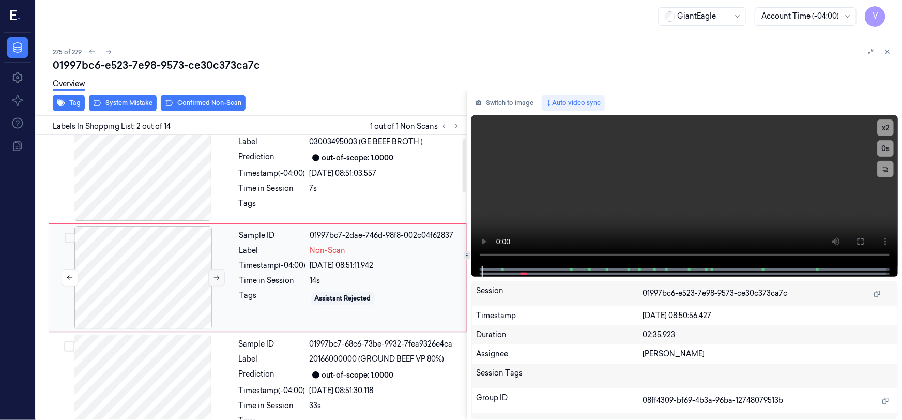
click at [213, 280] on icon at bounding box center [216, 277] width 7 height 7
click at [216, 279] on icon at bounding box center [216, 277] width 7 height 7
click at [724, 222] on video at bounding box center [685, 190] width 427 height 151
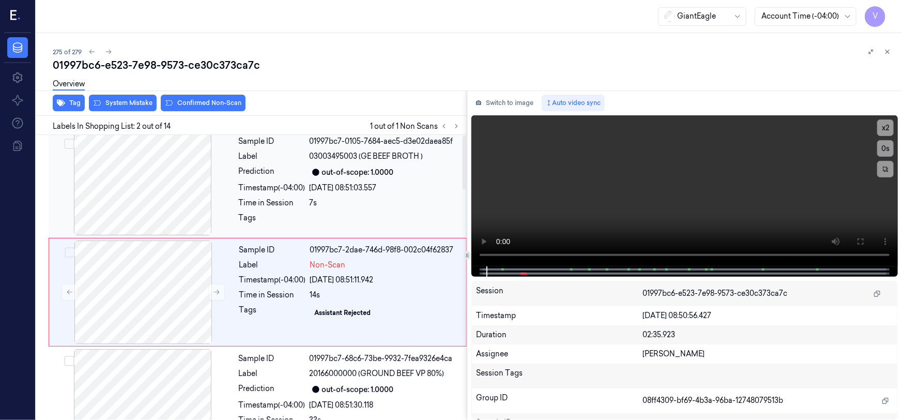
scroll to position [0, 0]
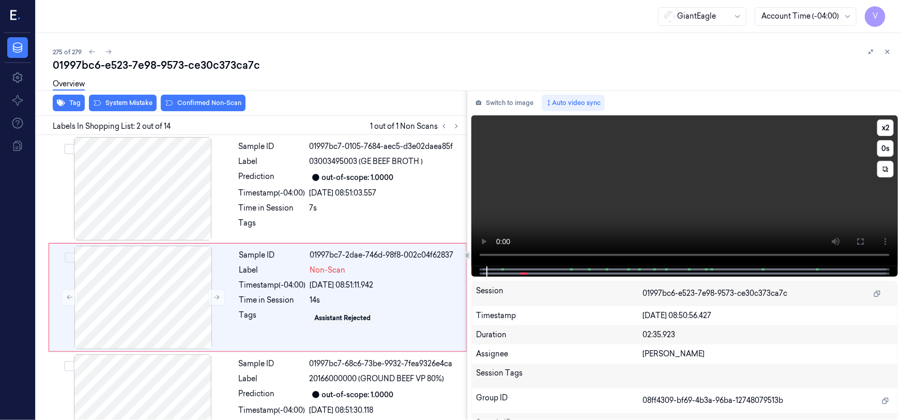
drag, startPoint x: 868, startPoint y: 243, endPoint x: 868, endPoint y: 309, distance: 66.2
click at [868, 244] on button at bounding box center [861, 241] width 17 height 17
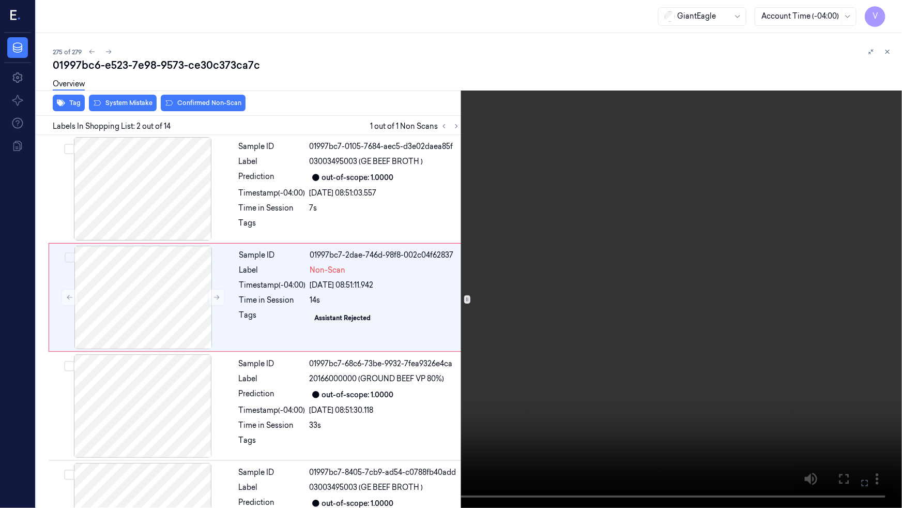
click at [612, 320] on video at bounding box center [451, 254] width 902 height 508
click at [615, 375] on video at bounding box center [451, 254] width 902 height 508
click at [0, 0] on icon at bounding box center [0, 0] width 0 height 0
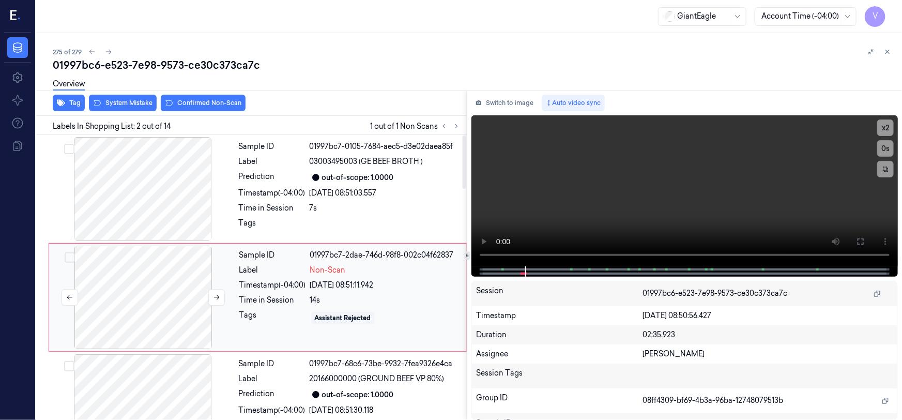
click at [202, 252] on div at bounding box center [143, 297] width 184 height 103
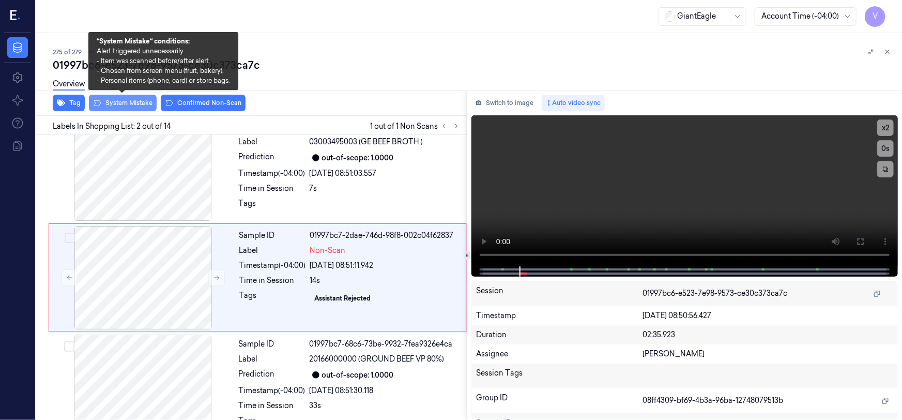
click at [140, 107] on button "System Mistake" at bounding box center [123, 103] width 68 height 17
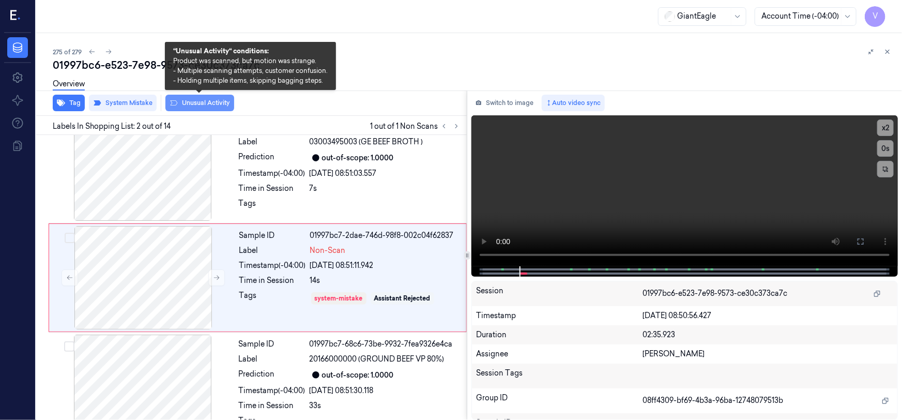
click at [201, 106] on button "Unusual Activity" at bounding box center [199, 103] width 69 height 17
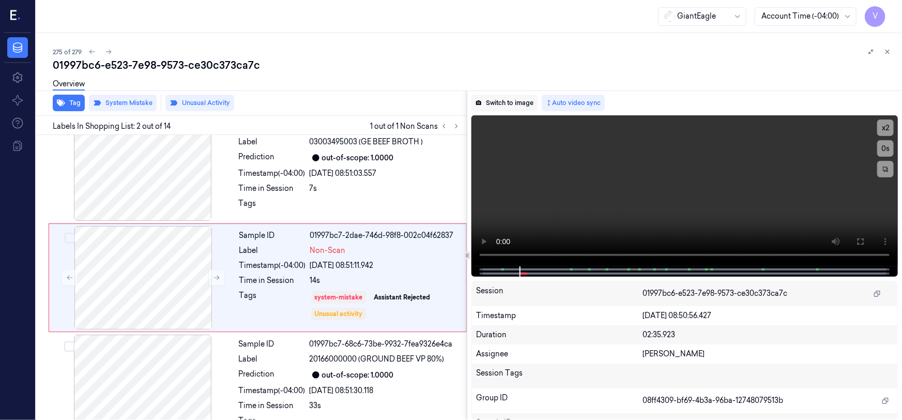
click at [507, 103] on button "Switch to image" at bounding box center [505, 103] width 66 height 17
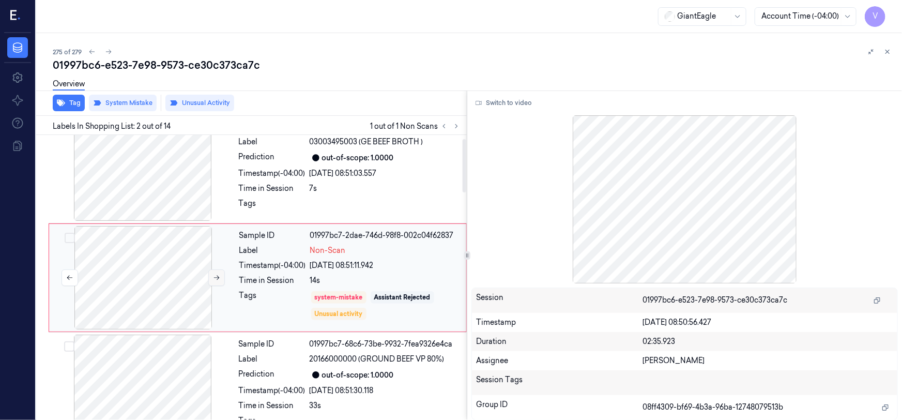
click at [219, 277] on icon at bounding box center [216, 277] width 7 height 7
click at [509, 103] on button "Switch to video" at bounding box center [504, 103] width 65 height 17
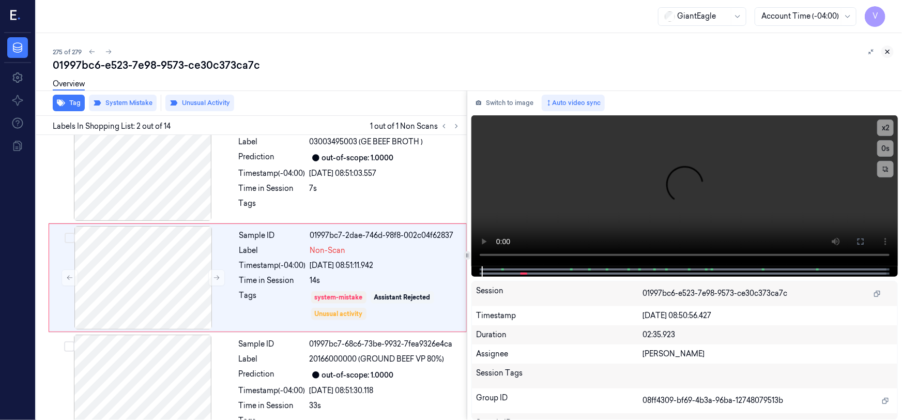
click at [887, 50] on icon at bounding box center [887, 51] width 7 height 7
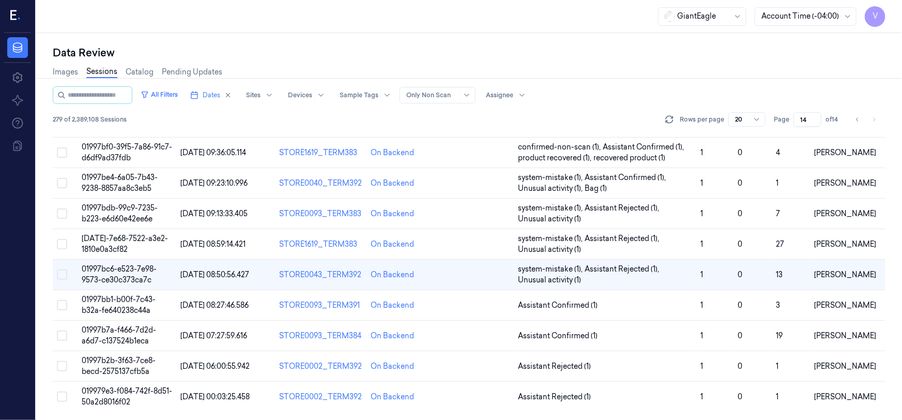
scroll to position [320, 0]
click at [117, 325] on td "01997b7a-f466-7d2d-a6d7-c137524b1eca" at bounding box center [127, 337] width 99 height 31
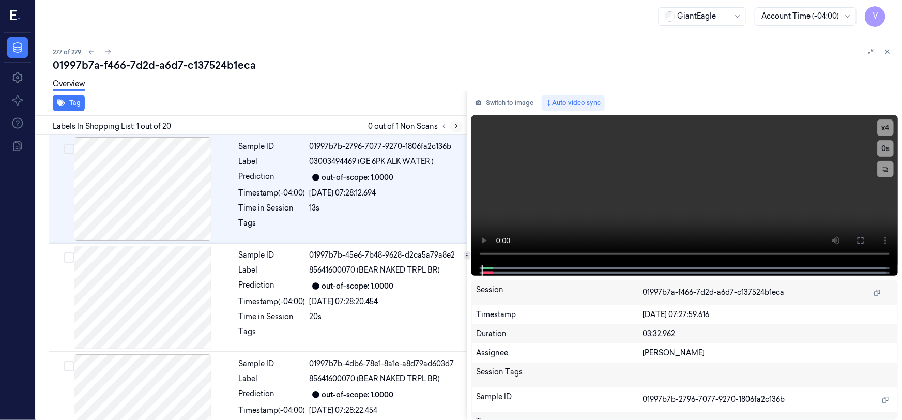
click at [455, 123] on icon at bounding box center [456, 126] width 7 height 7
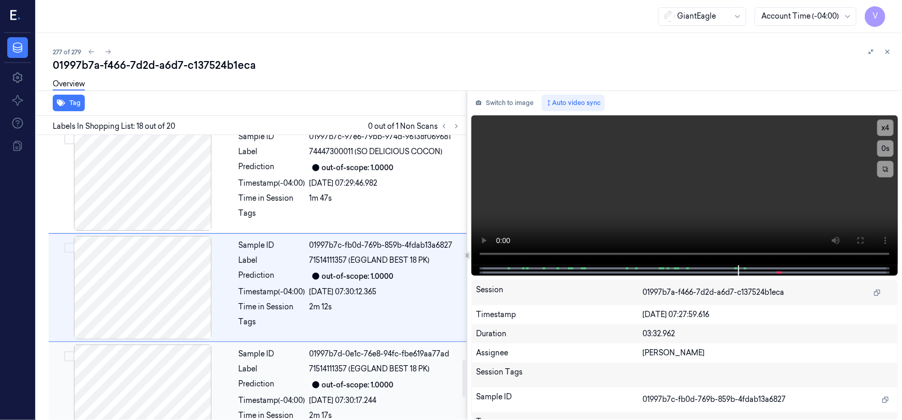
scroll to position [1700, 0]
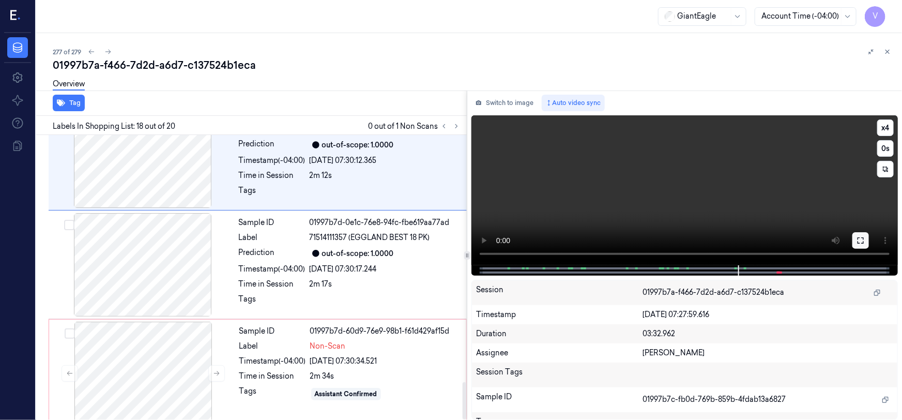
click at [860, 237] on icon at bounding box center [861, 240] width 8 height 8
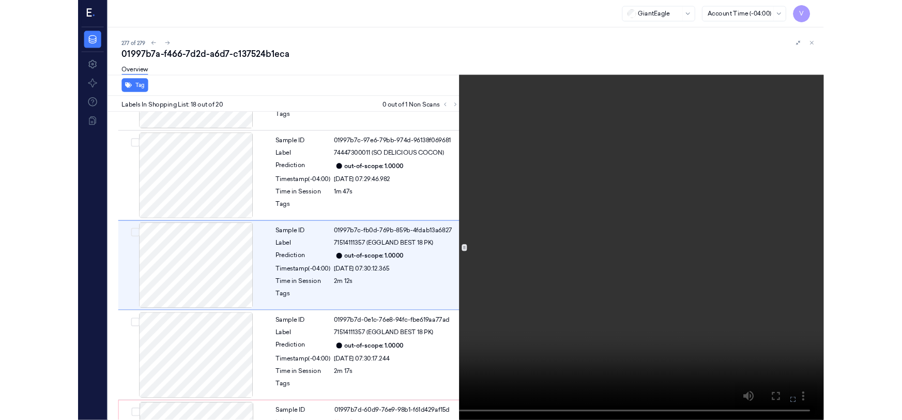
scroll to position [1712, 0]
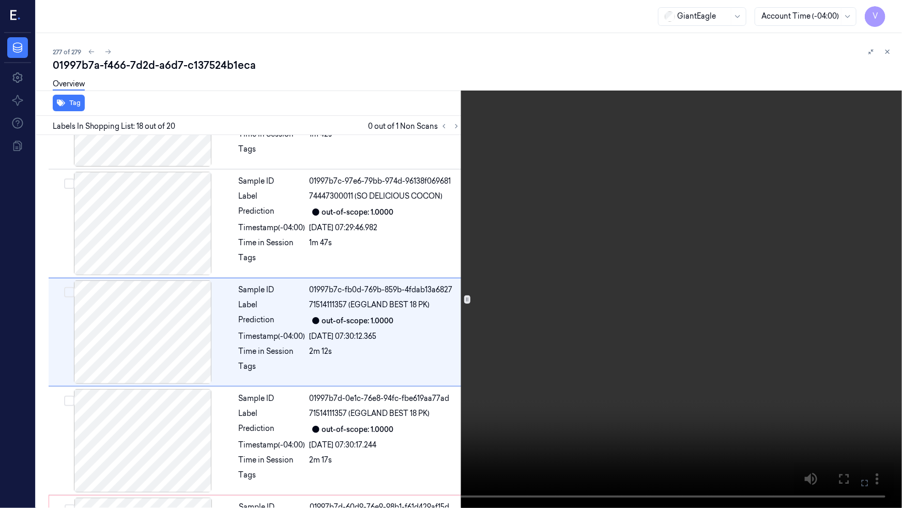
click at [642, 383] on video at bounding box center [451, 254] width 902 height 508
click at [0, 0] on icon at bounding box center [0, 0] width 0 height 0
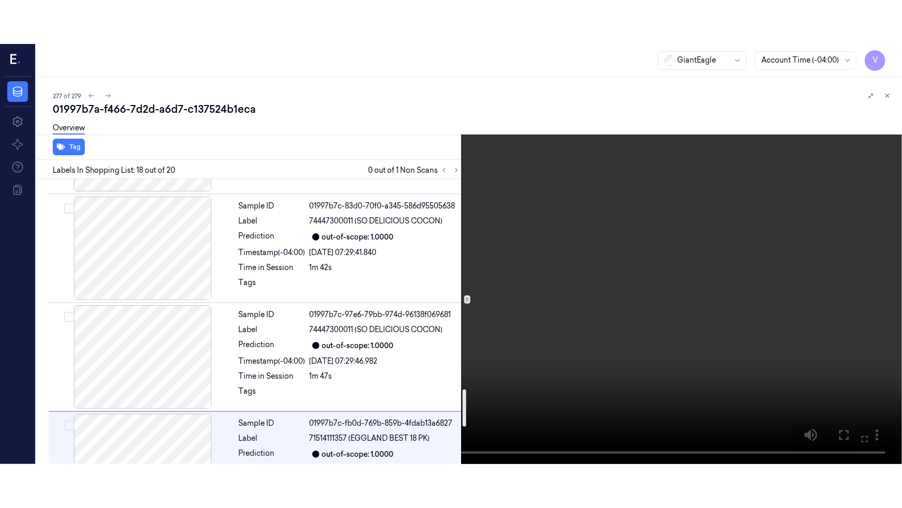
scroll to position [1606, 0]
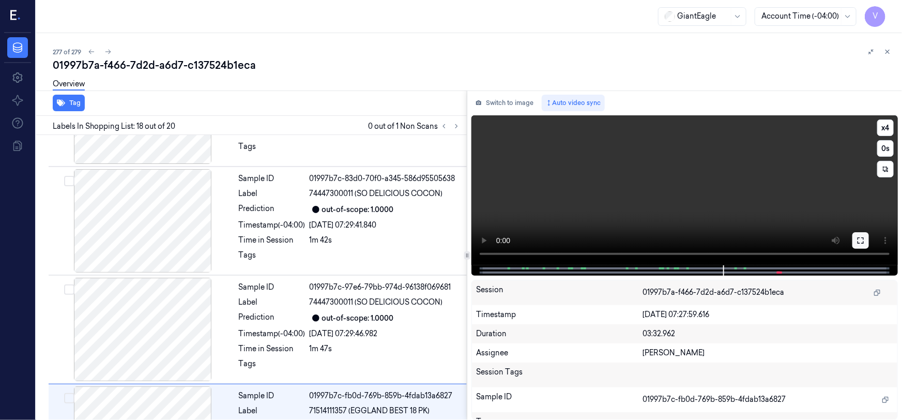
click at [864, 240] on icon at bounding box center [861, 240] width 8 height 8
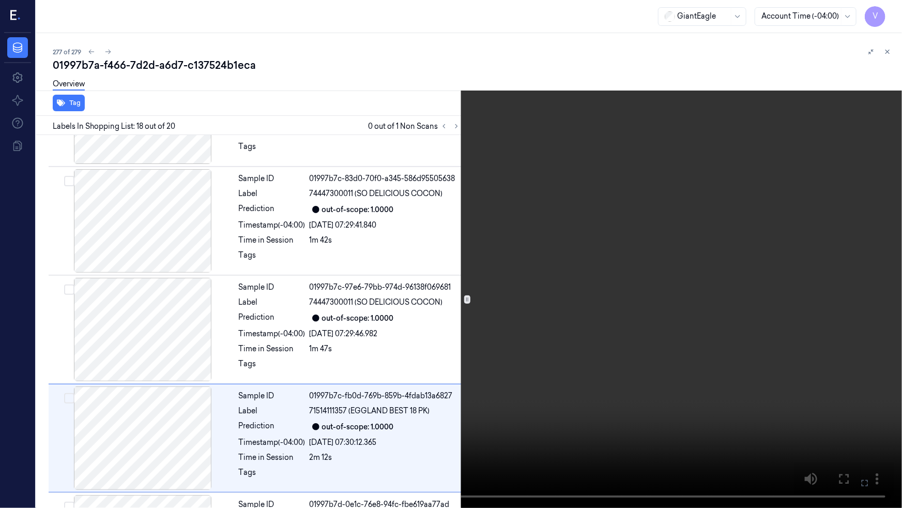
click at [566, 330] on video at bounding box center [451, 254] width 902 height 508
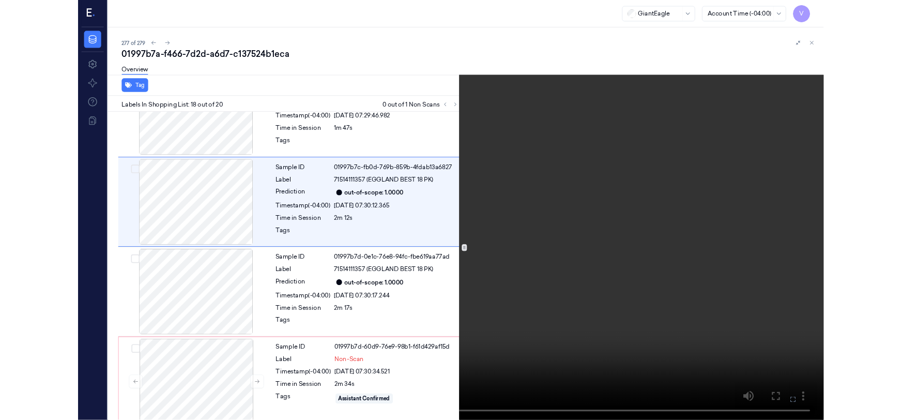
scroll to position [1712, 0]
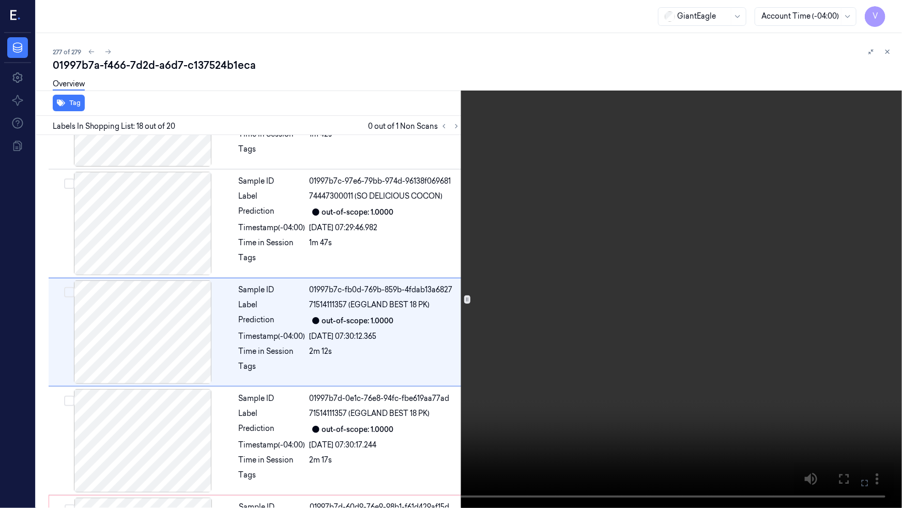
click at [0, 0] on icon at bounding box center [0, 0] width 0 height 0
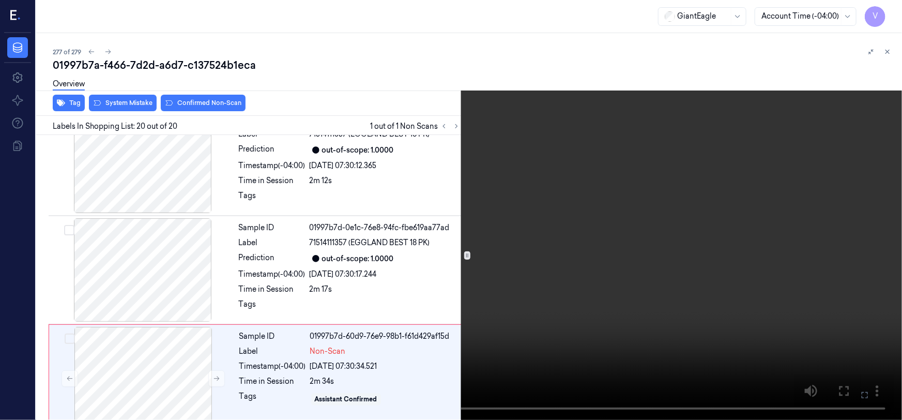
scroll to position [1888, 0]
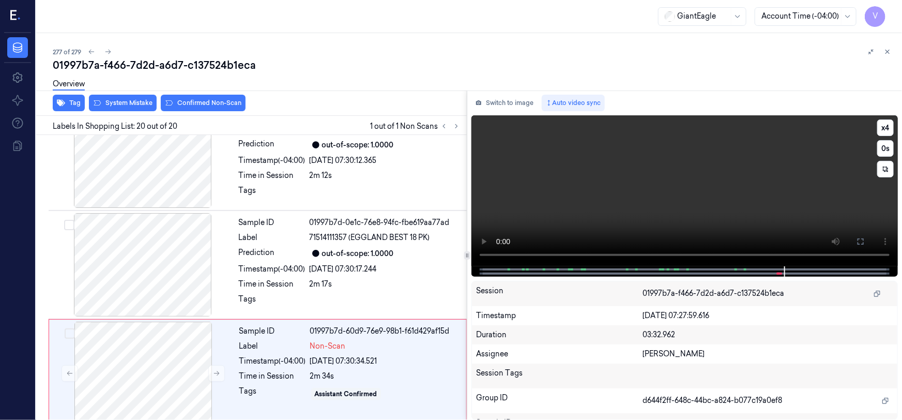
click at [619, 143] on video at bounding box center [685, 190] width 427 height 151
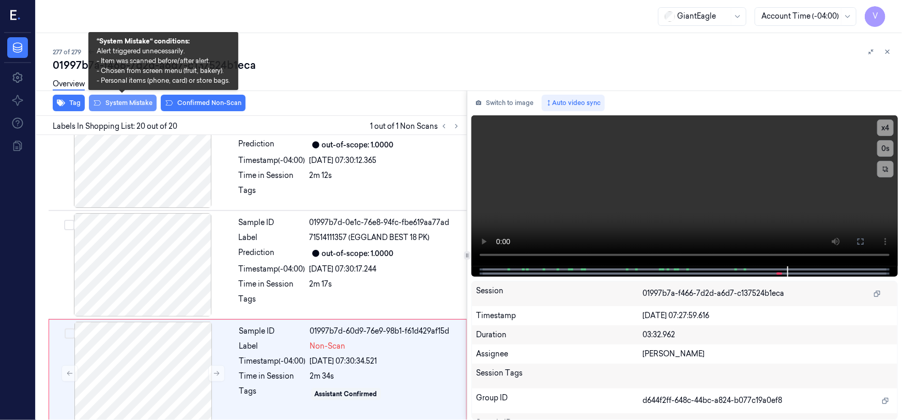
click at [138, 103] on button "System Mistake" at bounding box center [123, 103] width 68 height 17
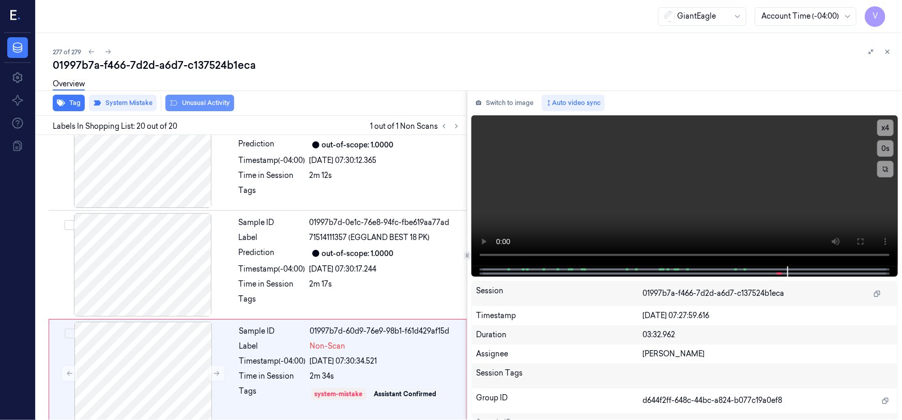
click at [232, 105] on button "Unusual Activity" at bounding box center [199, 103] width 69 height 17
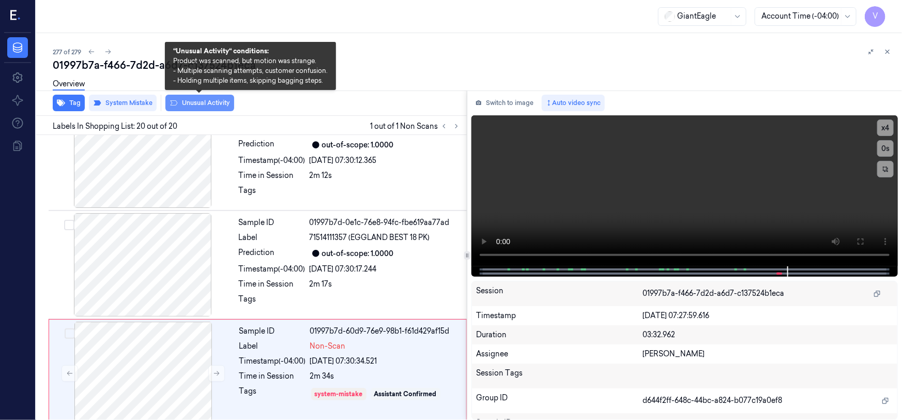
click at [218, 105] on button "Unusual Activity" at bounding box center [199, 103] width 69 height 17
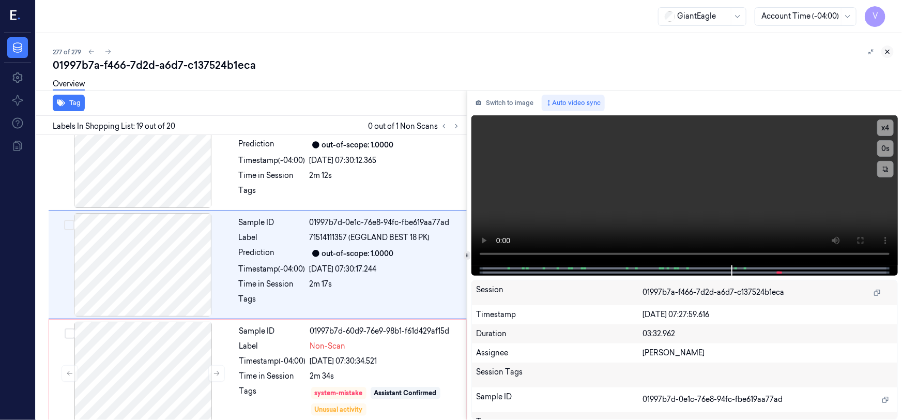
click at [886, 52] on icon at bounding box center [887, 51] width 7 height 7
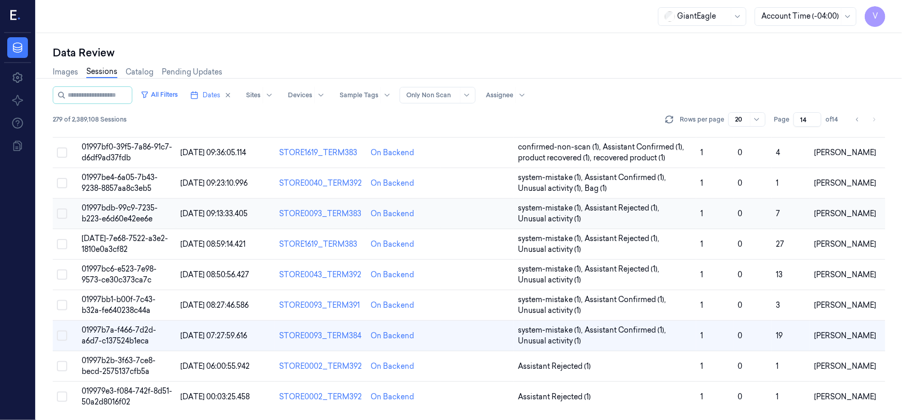
scroll to position [320, 0]
click at [122, 388] on span "019979e3-f084-742f-8d51-50a2d8016f02" at bounding box center [127, 397] width 91 height 20
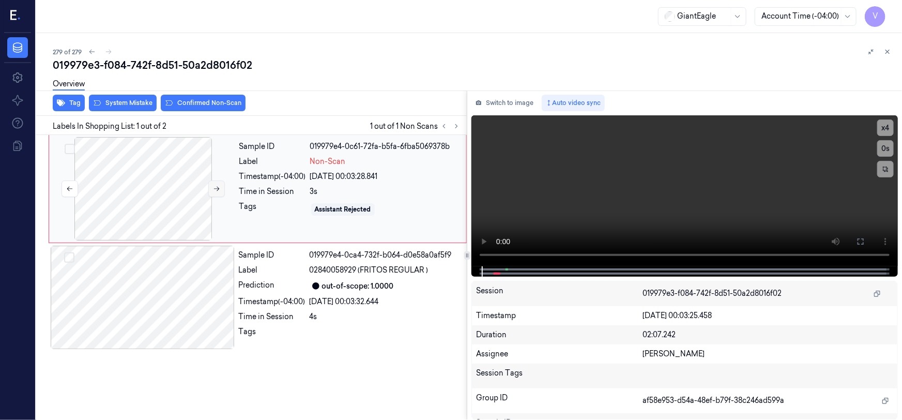
click at [215, 189] on icon at bounding box center [216, 188] width 7 height 7
click at [219, 188] on icon at bounding box center [216, 188] width 7 height 7
click at [859, 243] on icon at bounding box center [861, 241] width 8 height 8
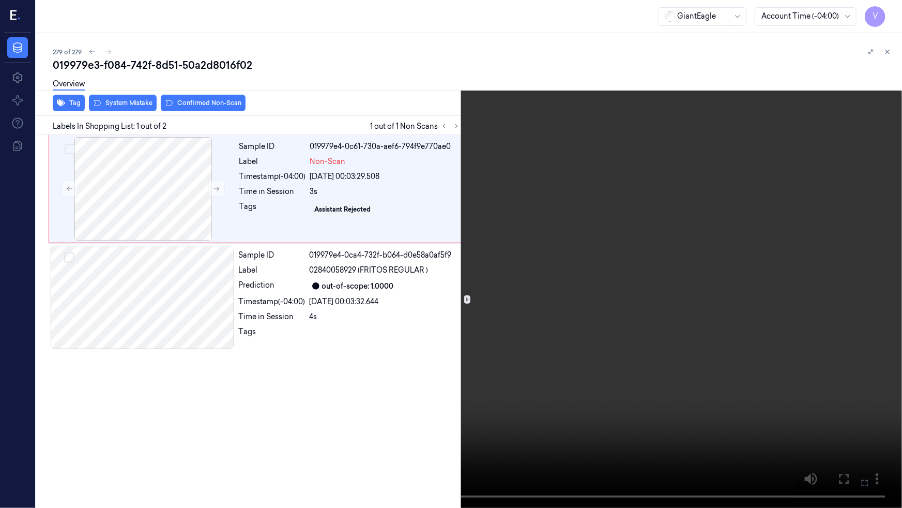
click at [628, 320] on video at bounding box center [451, 254] width 902 height 508
click at [644, 327] on video at bounding box center [451, 254] width 902 height 508
click at [891, 13] on button "x 4" at bounding box center [890, 12] width 17 height 17
click at [891, 13] on button "x 1" at bounding box center [890, 12] width 17 height 17
click at [0, 0] on icon at bounding box center [0, 0] width 0 height 0
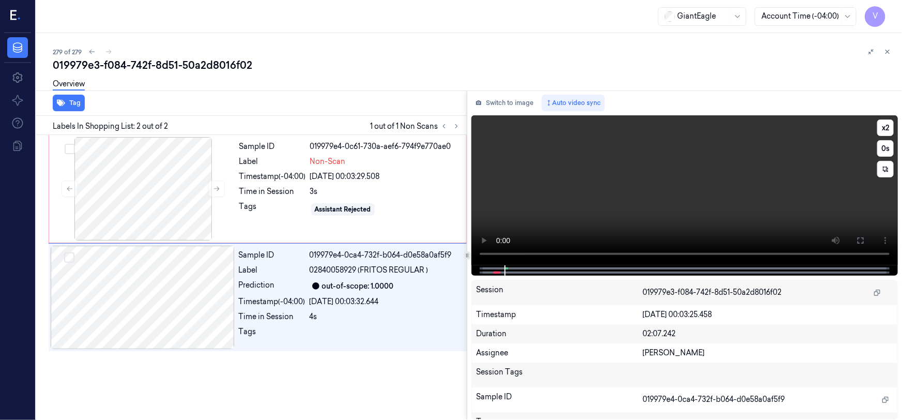
click at [621, 187] on video at bounding box center [685, 190] width 427 height 150
click at [516, 97] on button "Switch to image" at bounding box center [505, 103] width 66 height 17
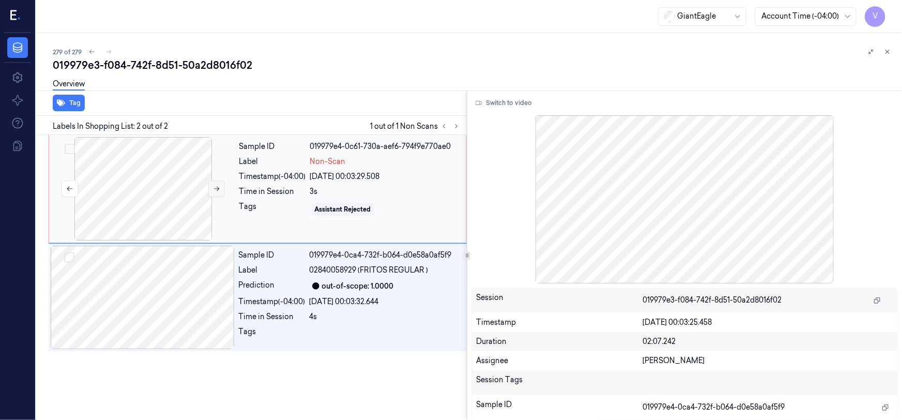
click at [216, 188] on icon at bounding box center [217, 189] width 6 height 5
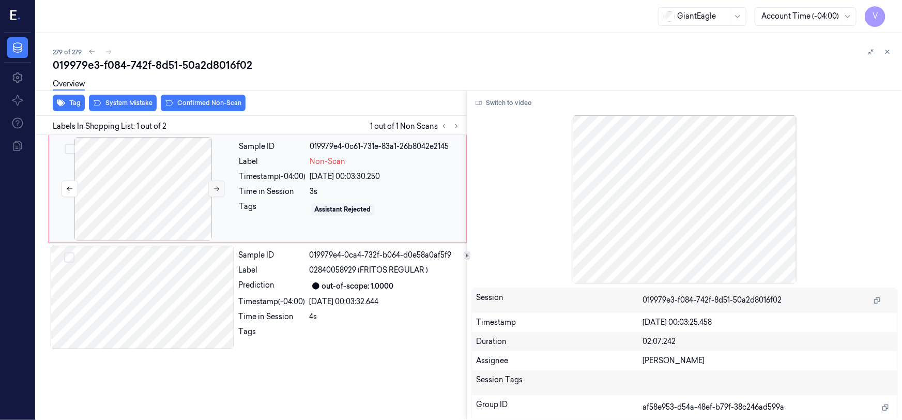
click at [216, 188] on icon at bounding box center [217, 189] width 6 height 5
click at [499, 103] on button "Switch to video" at bounding box center [504, 103] width 65 height 17
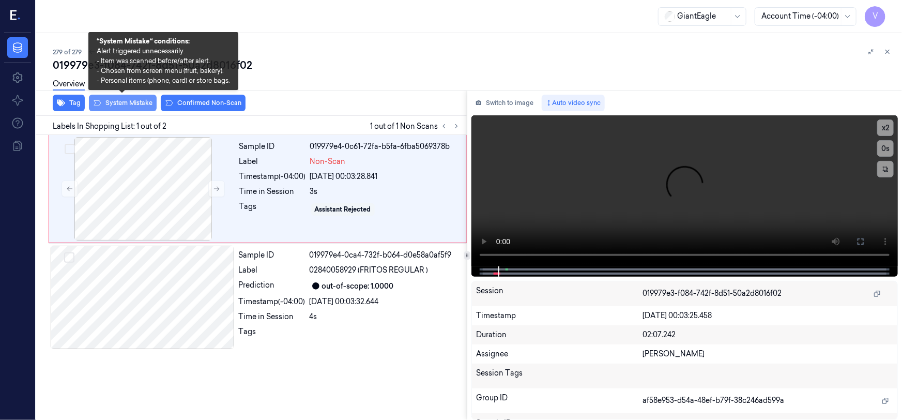
click at [116, 100] on button "System Mistake" at bounding box center [123, 103] width 68 height 17
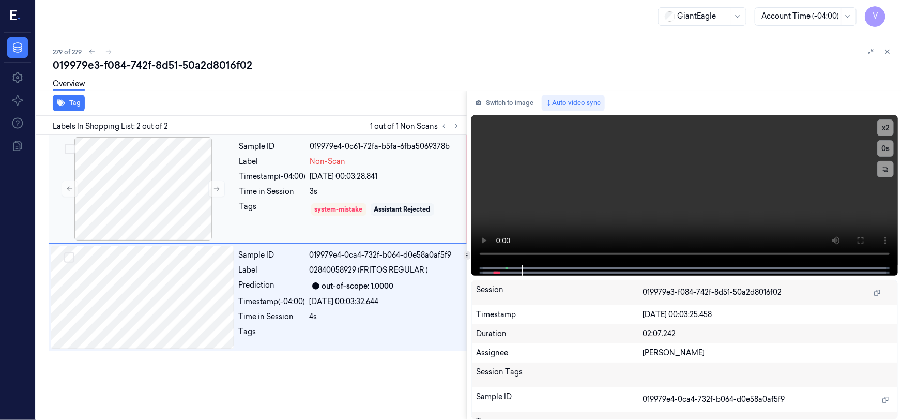
click at [277, 202] on div "Tags" at bounding box center [272, 209] width 67 height 17
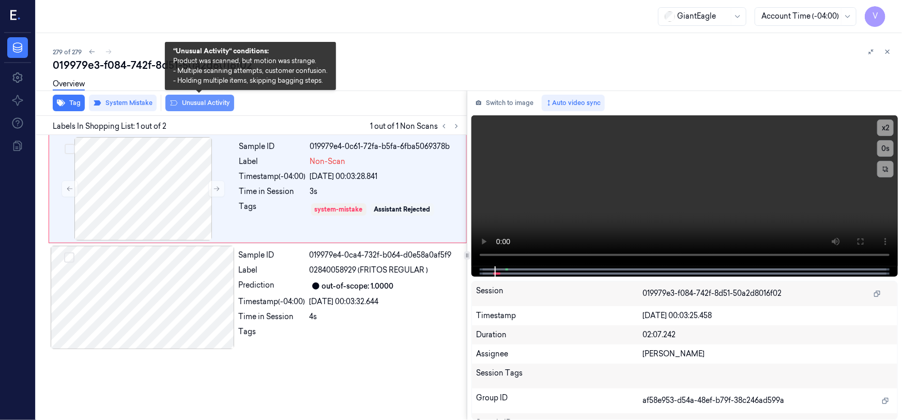
click at [220, 105] on button "Unusual Activity" at bounding box center [199, 103] width 69 height 17
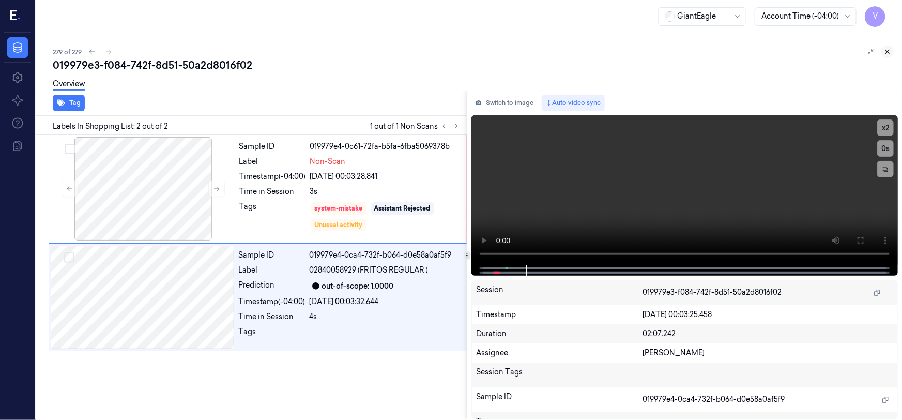
click at [888, 52] on icon at bounding box center [888, 52] width 4 height 4
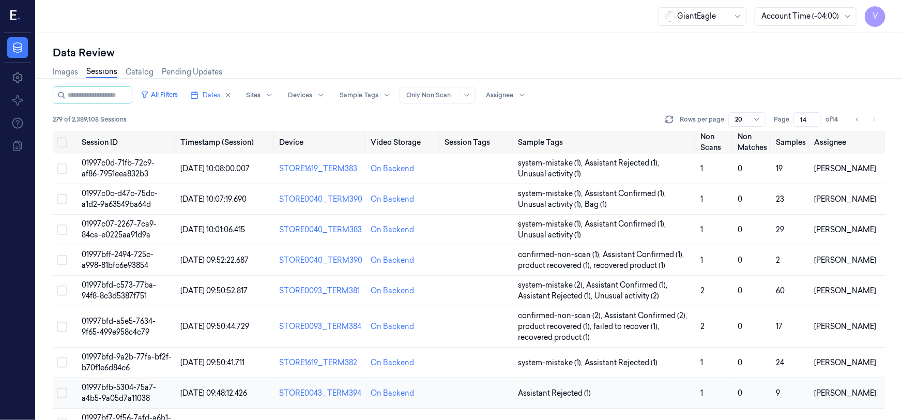
click at [62, 393] on button "Select row" at bounding box center [62, 393] width 10 height 10
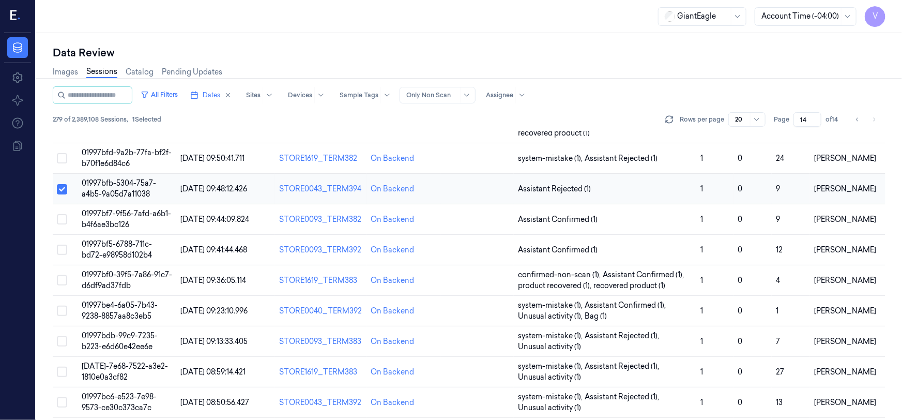
scroll to position [235, 0]
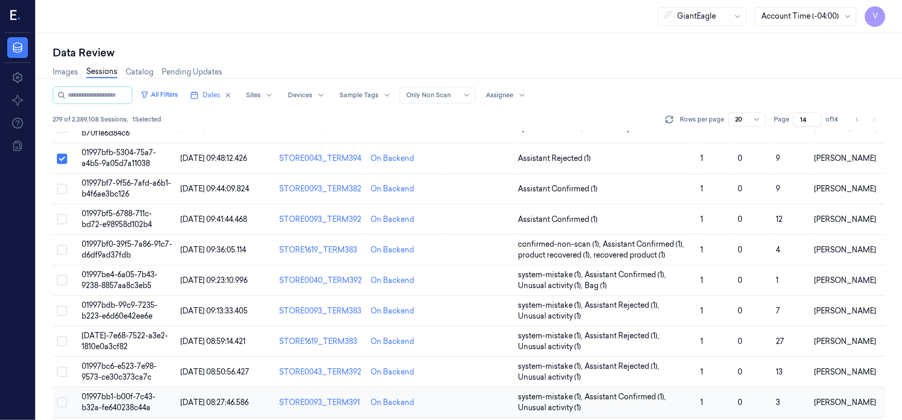
click at [63, 399] on button "Select row" at bounding box center [62, 402] width 10 height 10
click at [61, 160] on button "Select row" at bounding box center [62, 159] width 10 height 10
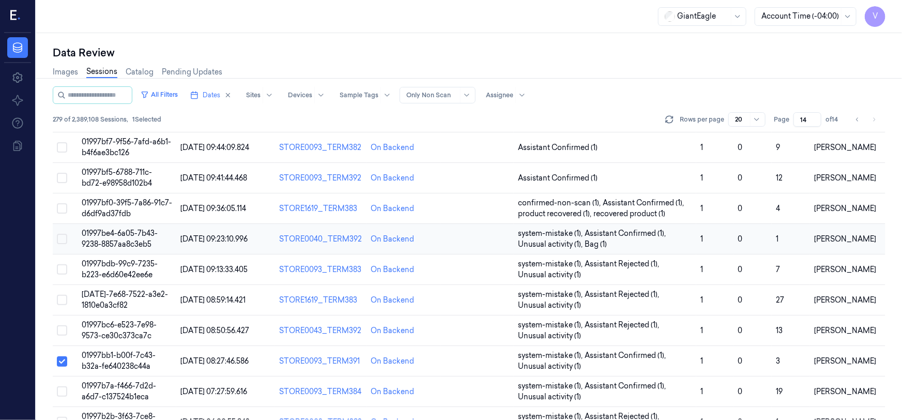
scroll to position [331, 0]
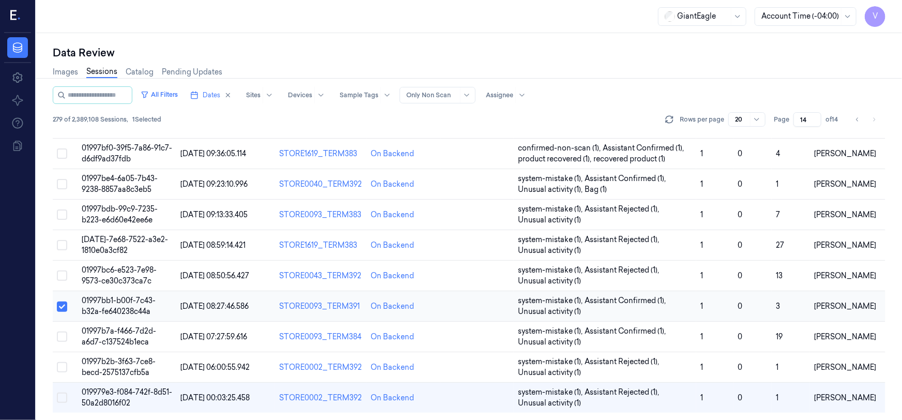
click at [62, 305] on button "Select row" at bounding box center [62, 306] width 10 height 10
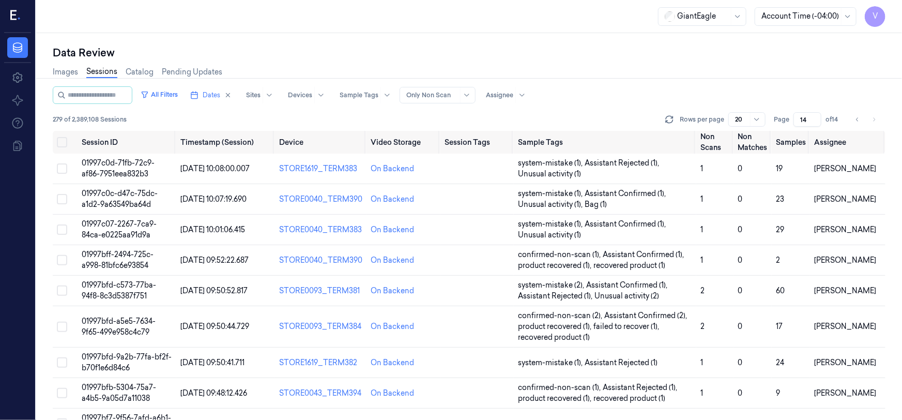
scroll to position [0, 0]
drag, startPoint x: 809, startPoint y: 118, endPoint x: 791, endPoint y: 130, distance: 22.1
click at [791, 130] on div "All Filters Dates Sites Devices Sample Tags Alert Type Only Non Scan Assignee 2…" at bounding box center [469, 253] width 833 height 334
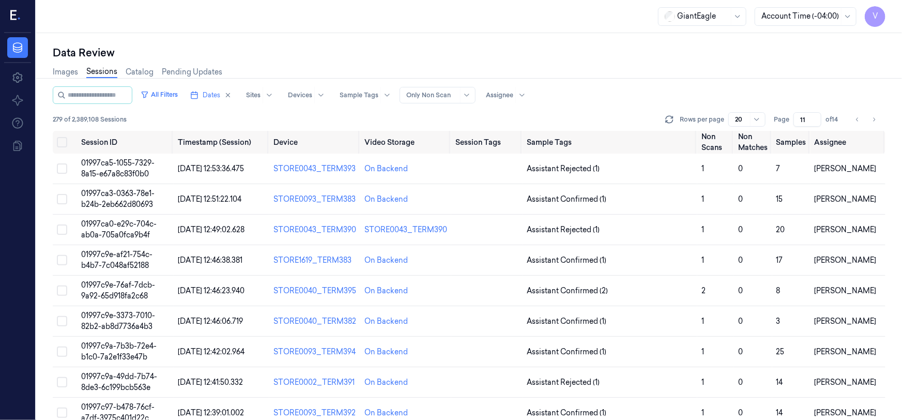
type input "11"
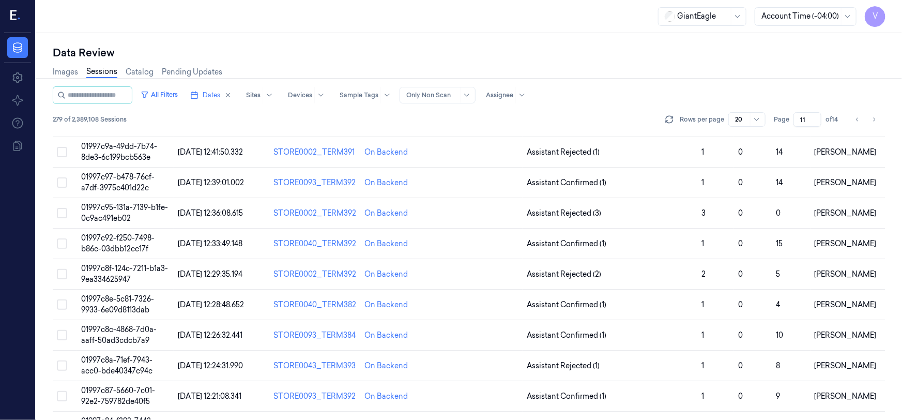
scroll to position [235, 0]
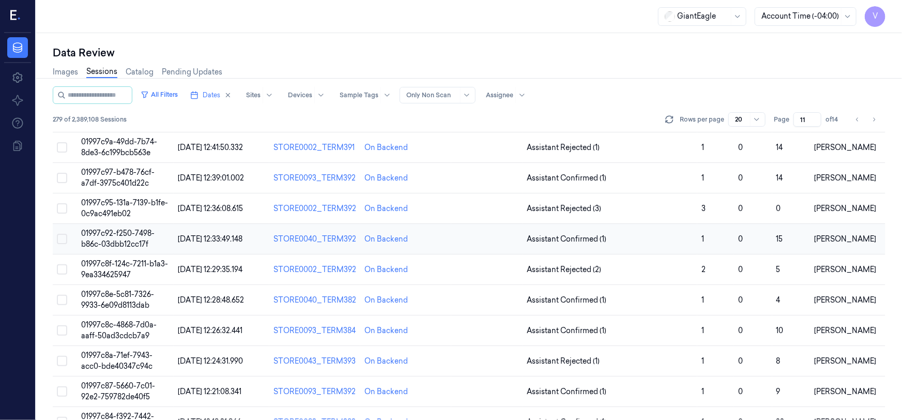
click at [130, 238] on td "01997c92-f250-7498-b86c-03dbb12cc17f" at bounding box center [125, 239] width 97 height 31
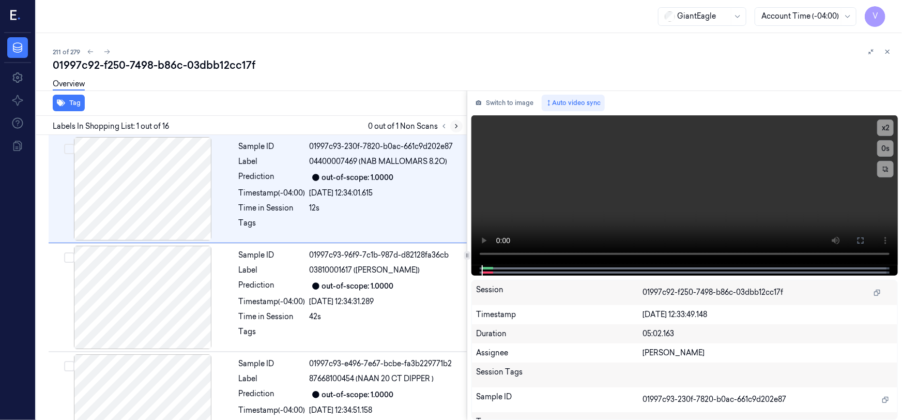
click at [459, 127] on icon at bounding box center [456, 126] width 7 height 7
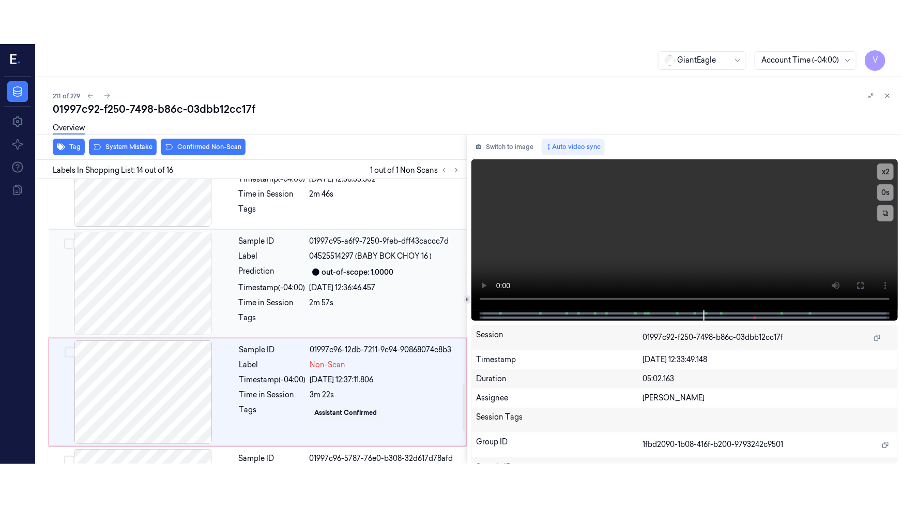
scroll to position [1274, 0]
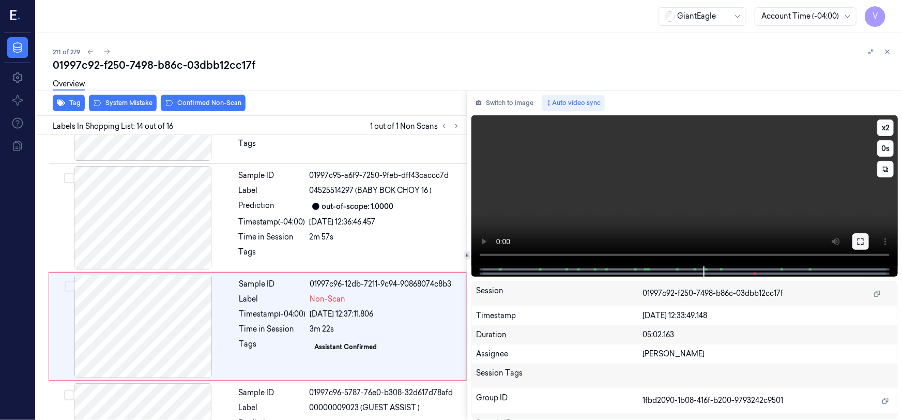
click at [862, 246] on button at bounding box center [861, 241] width 17 height 17
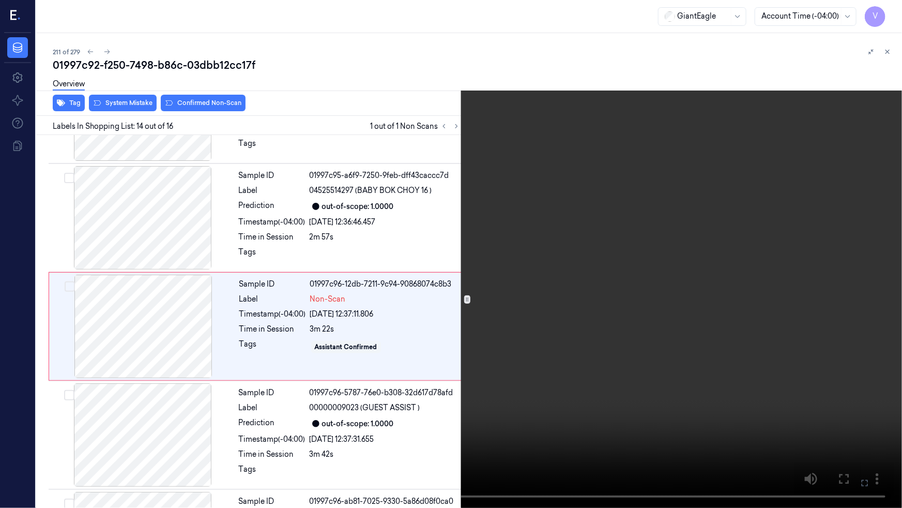
click at [717, 331] on video at bounding box center [451, 254] width 902 height 508
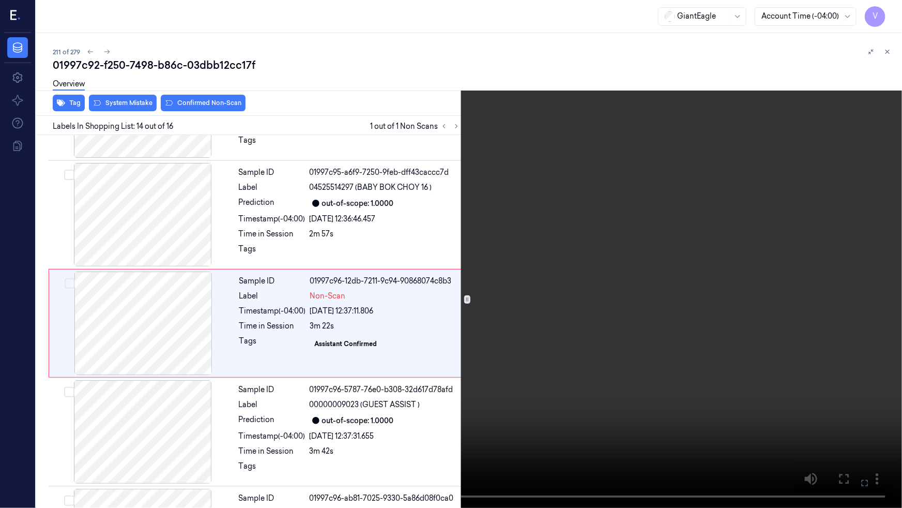
click at [779, 339] on video at bounding box center [451, 254] width 902 height 508
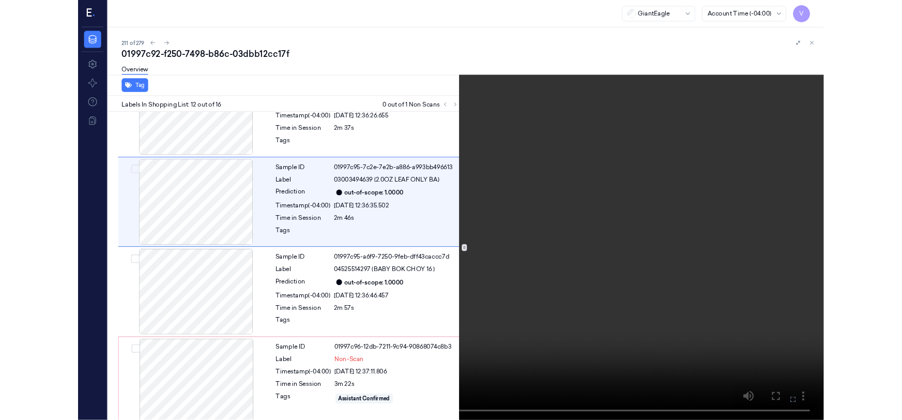
scroll to position [1060, 0]
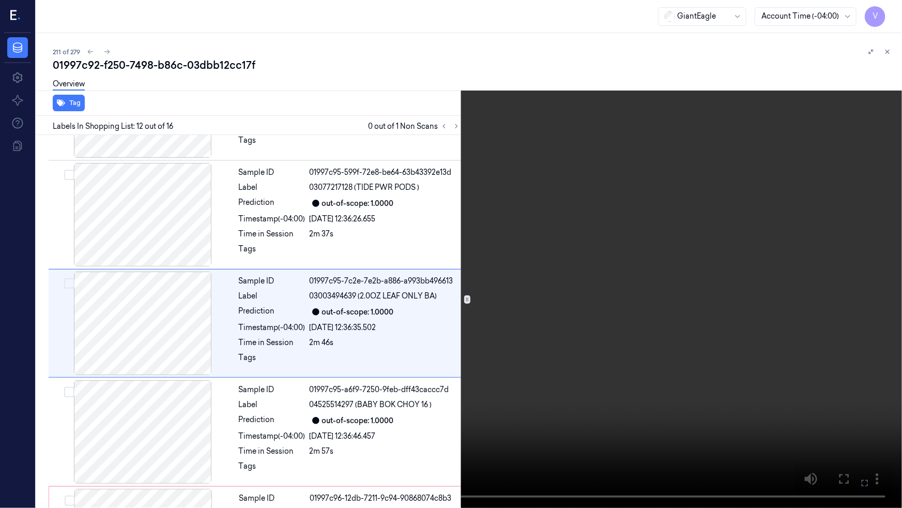
click at [0, 0] on icon at bounding box center [0, 0] width 0 height 0
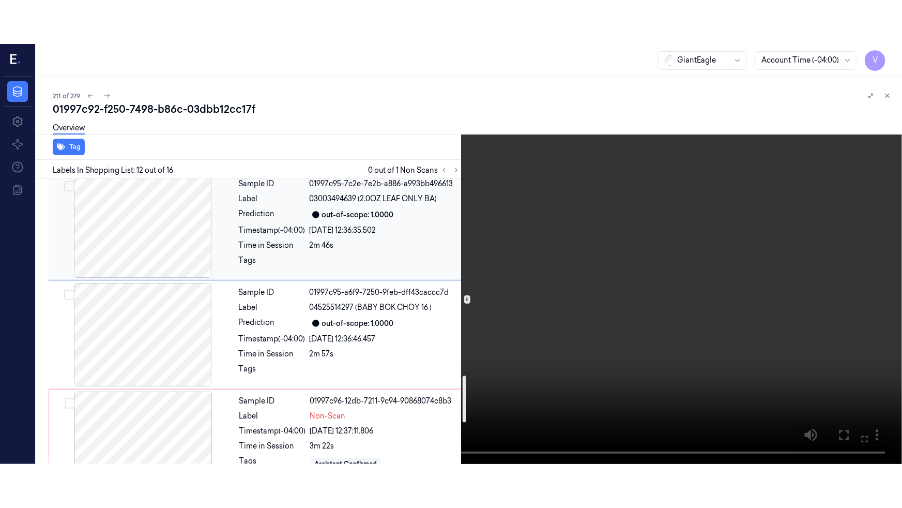
scroll to position [1248, 0]
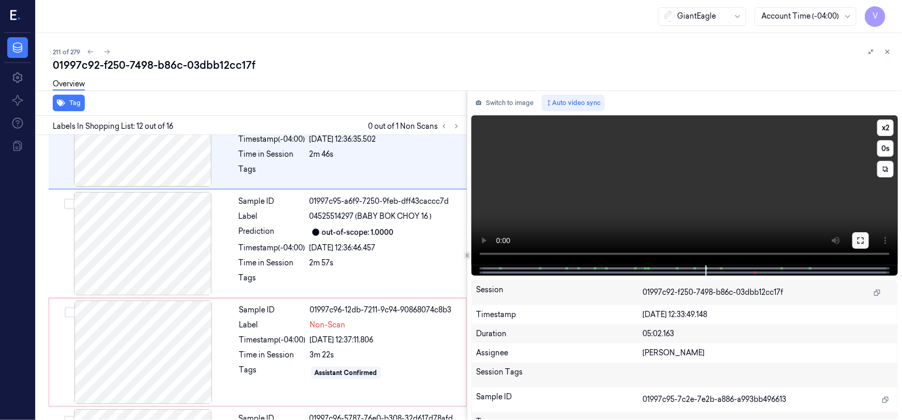
click at [855, 238] on button at bounding box center [861, 240] width 17 height 17
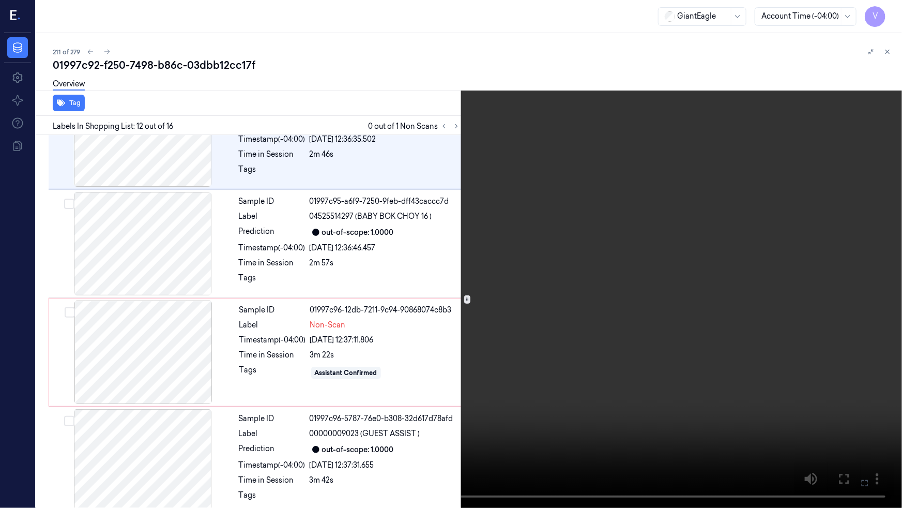
click at [561, 315] on video at bounding box center [451, 254] width 902 height 508
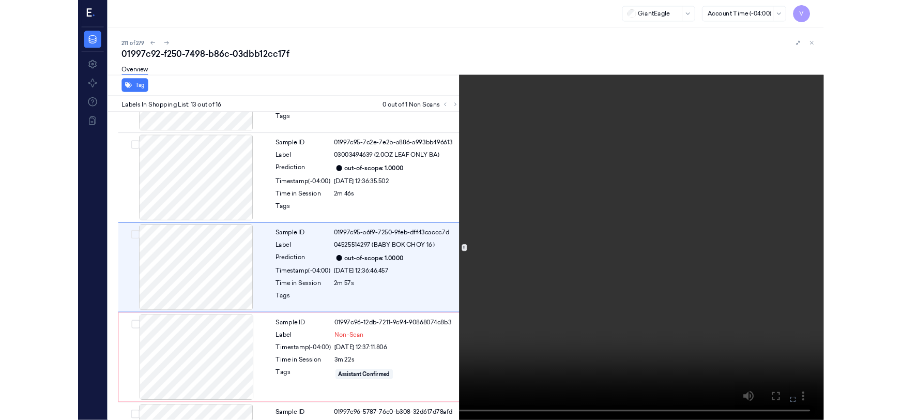
scroll to position [1169, 0]
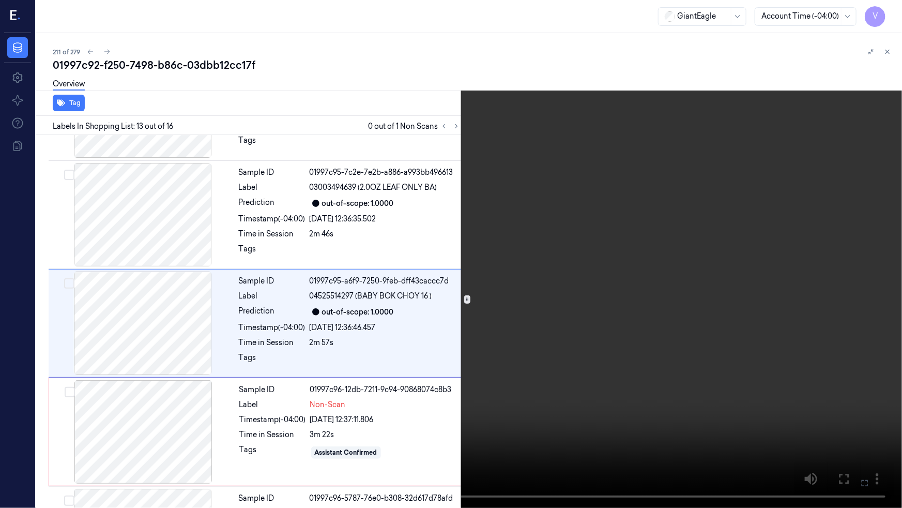
click at [0, 0] on button at bounding box center [0, 0] width 0 height 0
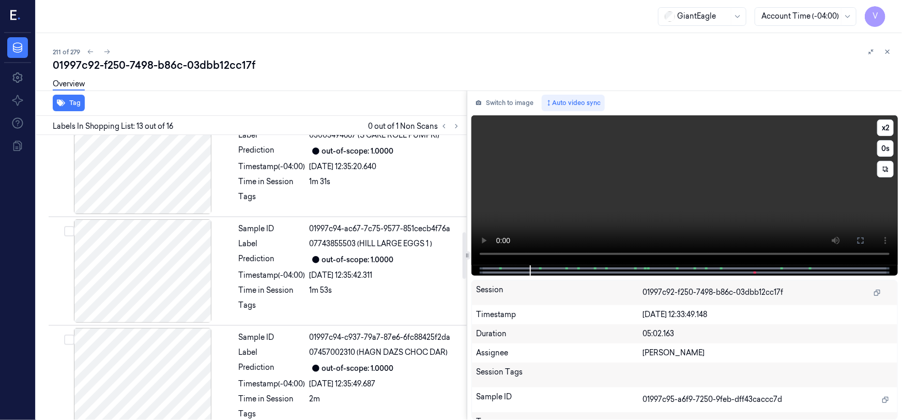
scroll to position [564, 0]
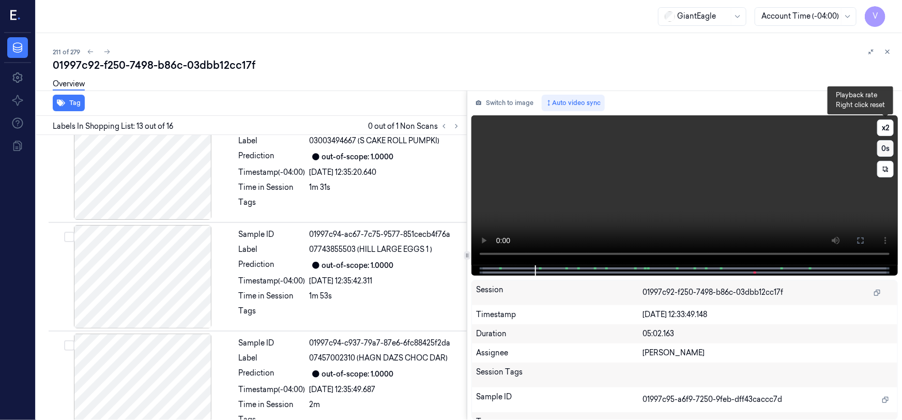
drag, startPoint x: 886, startPoint y: 124, endPoint x: 885, endPoint y: 140, distance: 16.1
click at [886, 127] on button "x 2" at bounding box center [886, 127] width 17 height 17
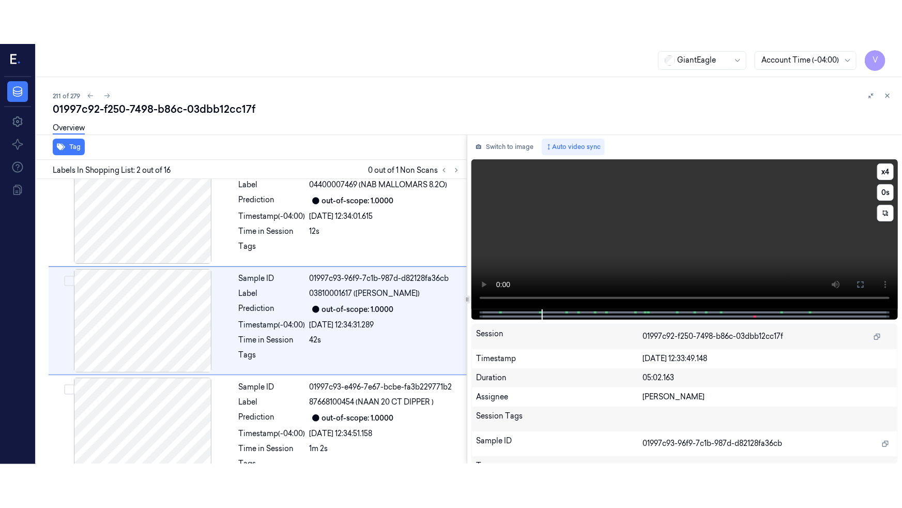
scroll to position [20, 0]
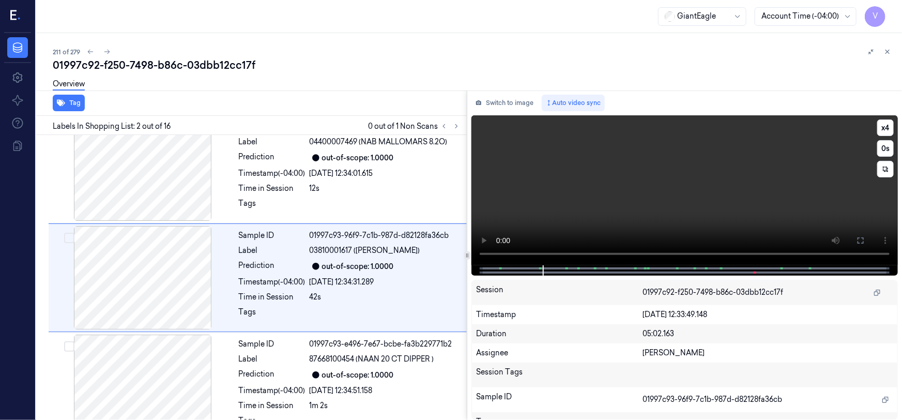
click at [727, 222] on video at bounding box center [685, 190] width 427 height 150
click at [768, 224] on video at bounding box center [685, 190] width 427 height 150
click at [857, 237] on icon at bounding box center [861, 240] width 8 height 8
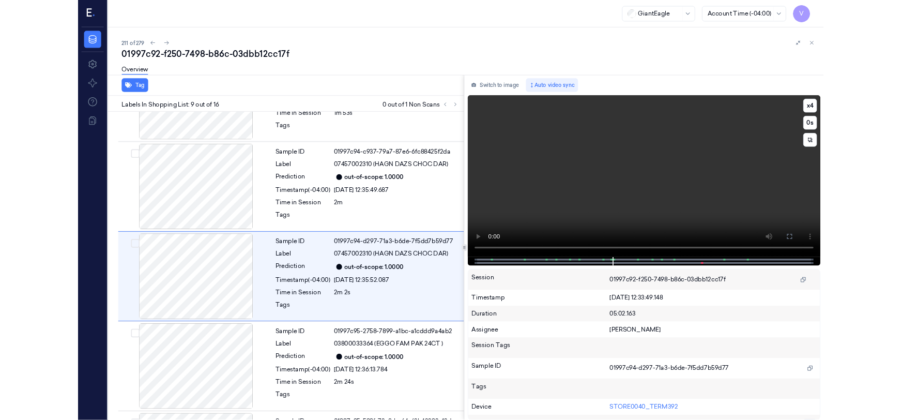
scroll to position [735, 0]
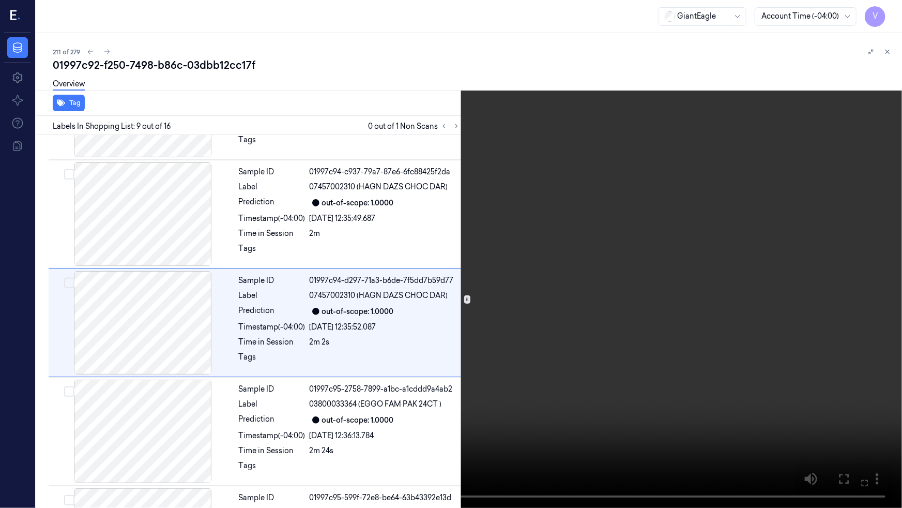
click at [441, 419] on video at bounding box center [451, 254] width 902 height 508
click at [405, 412] on video at bounding box center [451, 254] width 902 height 508
click at [409, 413] on video at bounding box center [451, 254] width 902 height 508
click at [0, 0] on icon at bounding box center [0, 0] width 0 height 0
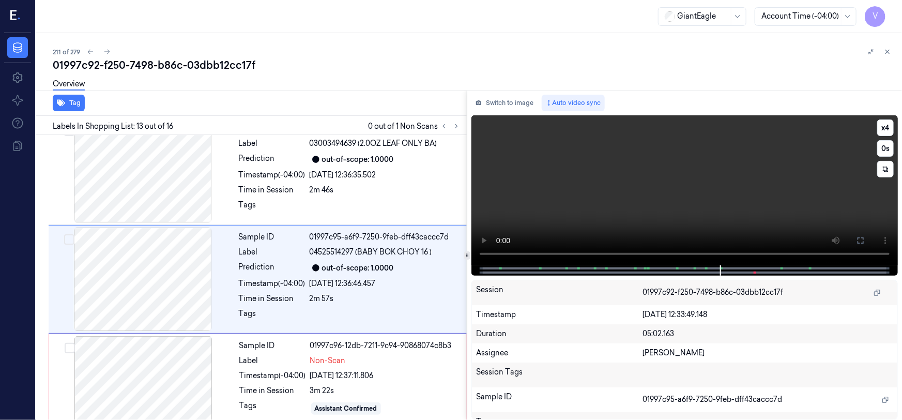
scroll to position [1213, 0]
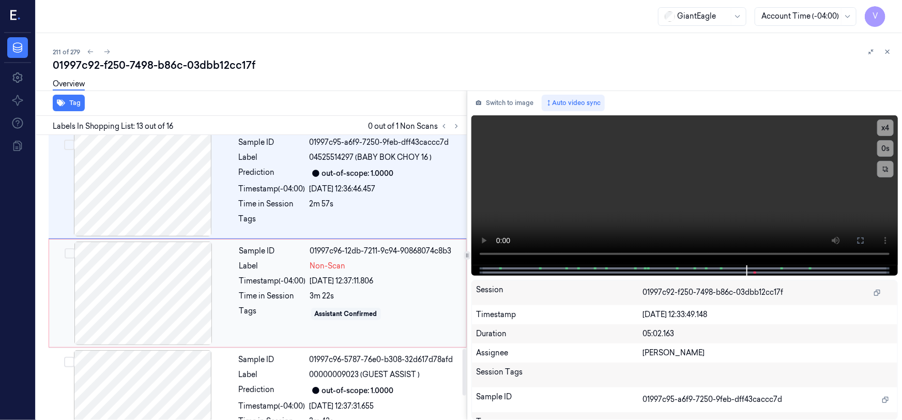
click at [175, 279] on div at bounding box center [143, 293] width 184 height 103
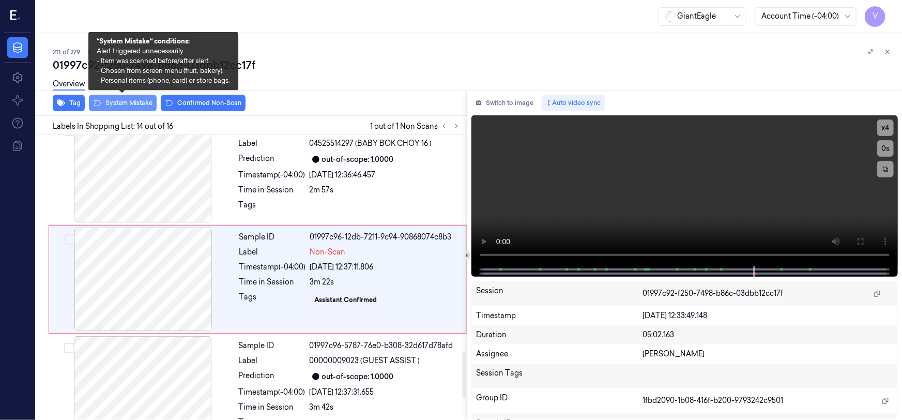
click at [142, 99] on button "System Mistake" at bounding box center [123, 103] width 68 height 17
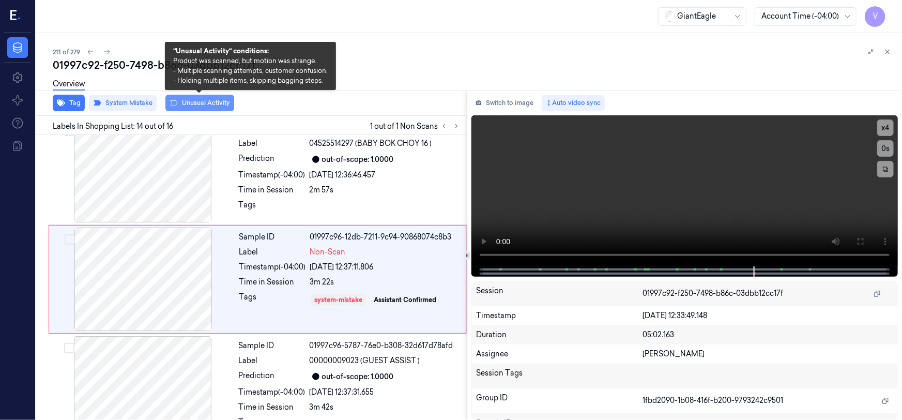
click at [210, 99] on button "Unusual Activity" at bounding box center [199, 103] width 69 height 17
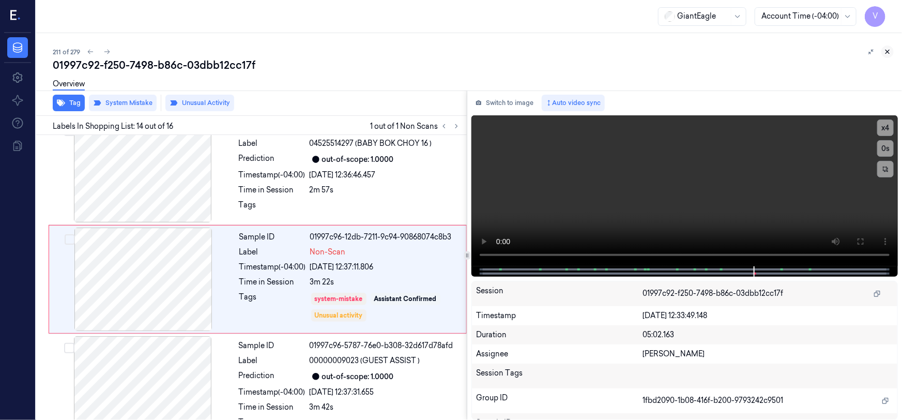
click at [886, 52] on icon at bounding box center [887, 51] width 7 height 7
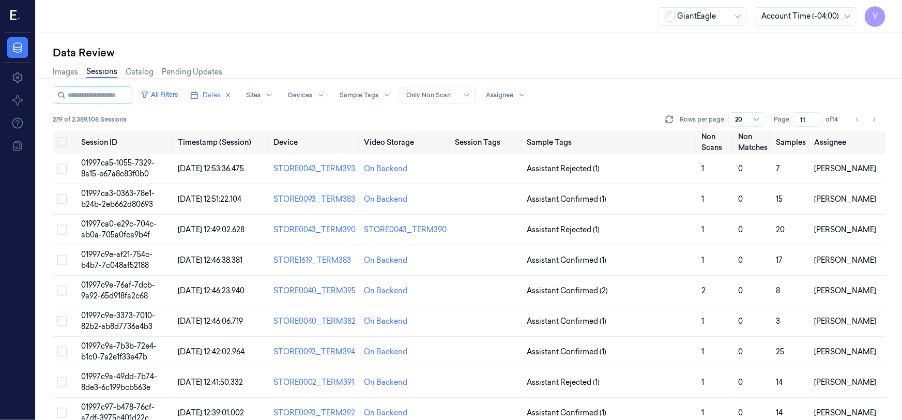
scroll to position [188, 0]
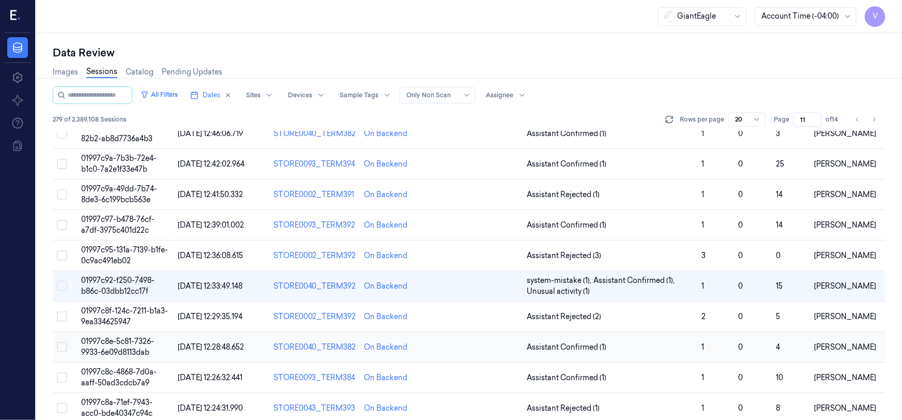
click at [133, 343] on span "01997c8e-5c81-7326-9933-6e09d8113dab" at bounding box center [117, 347] width 73 height 20
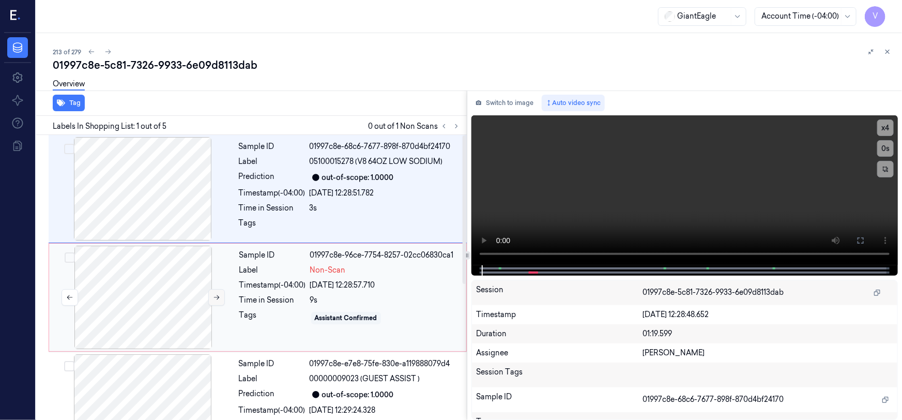
click at [215, 296] on icon at bounding box center [216, 297] width 7 height 7
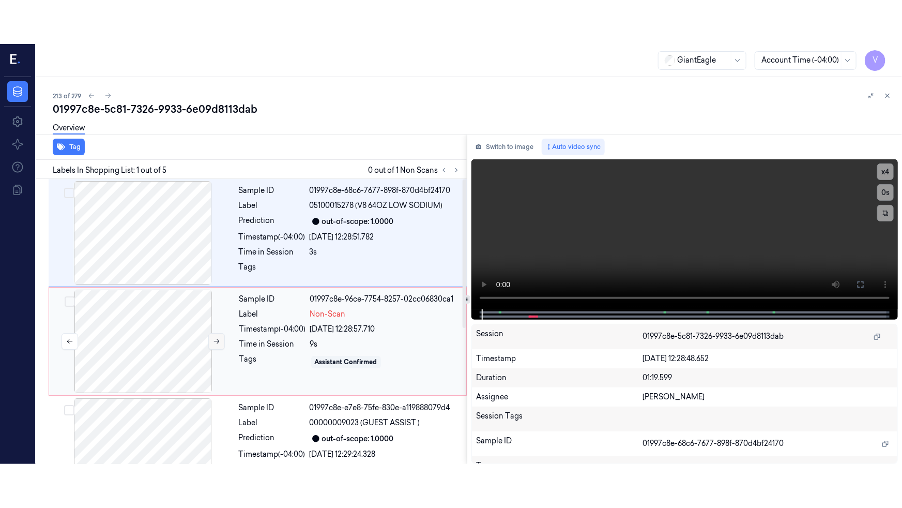
scroll to position [20, 0]
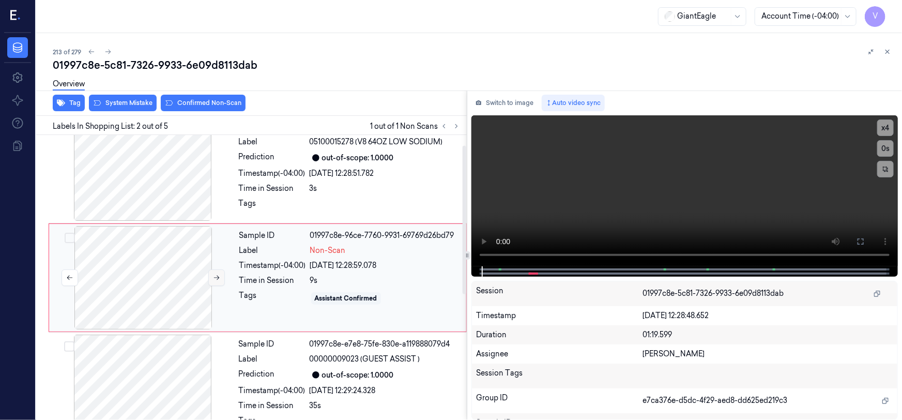
click at [217, 277] on icon at bounding box center [217, 278] width 6 height 5
click at [855, 242] on button at bounding box center [861, 241] width 17 height 17
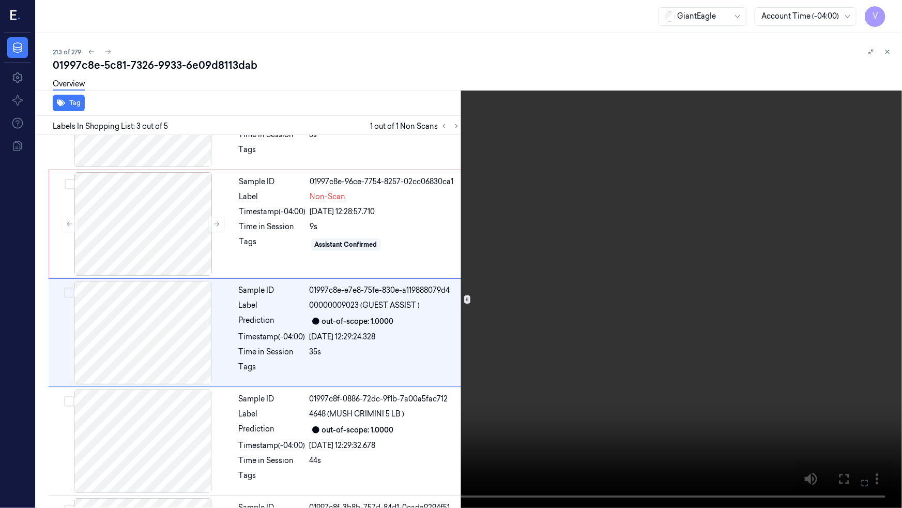
scroll to position [84, 0]
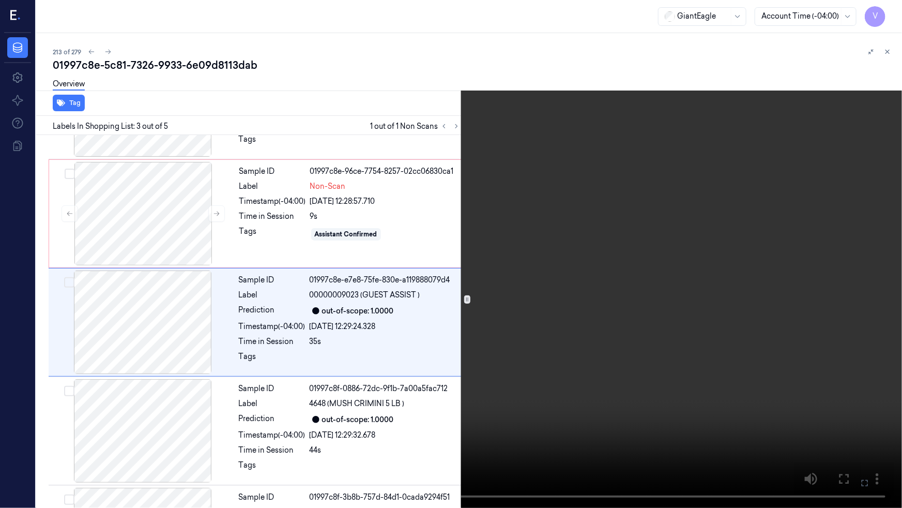
click at [121, 419] on video at bounding box center [451, 254] width 902 height 508
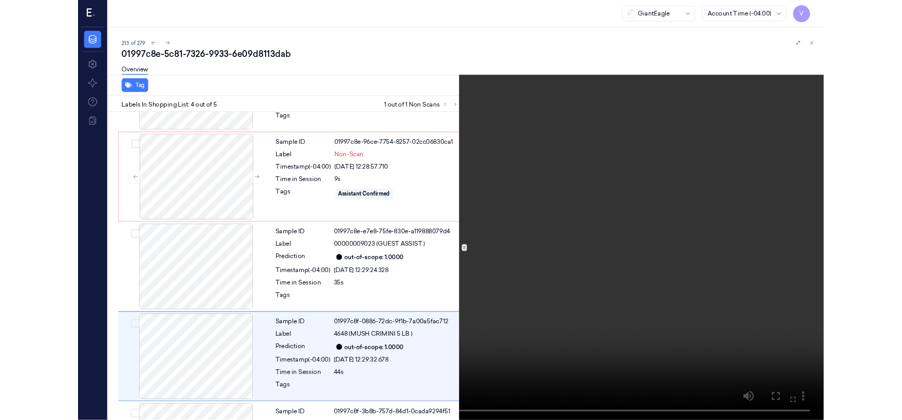
scroll to position [172, 0]
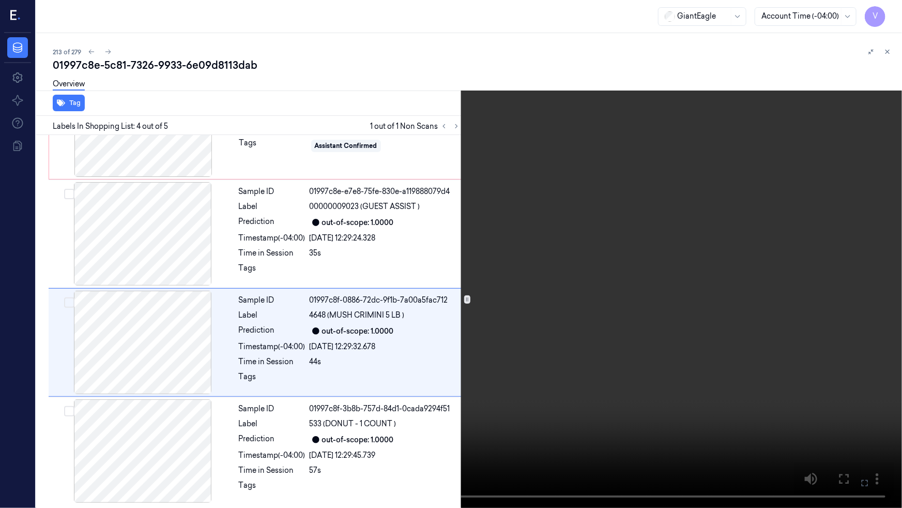
click at [544, 275] on video at bounding box center [451, 254] width 902 height 508
click at [0, 0] on icon at bounding box center [0, 0] width 0 height 0
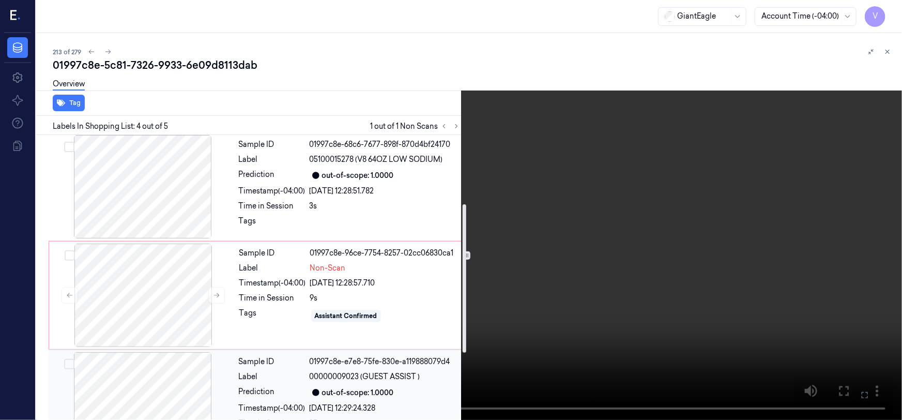
scroll to position [0, 0]
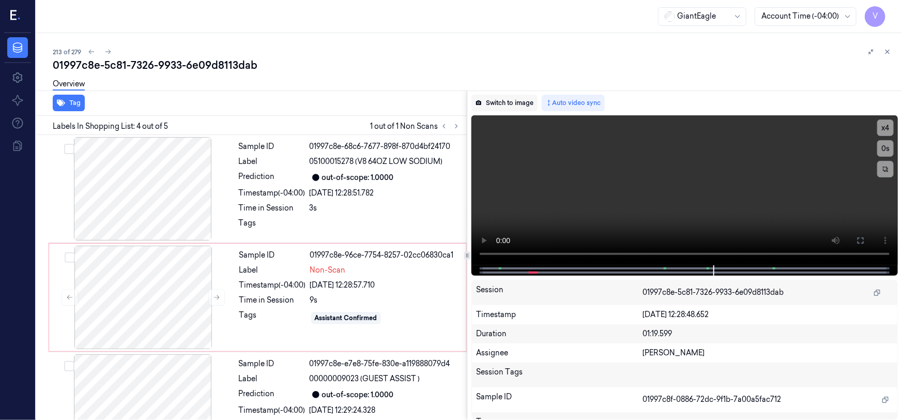
click at [516, 99] on button "Switch to image" at bounding box center [505, 103] width 66 height 17
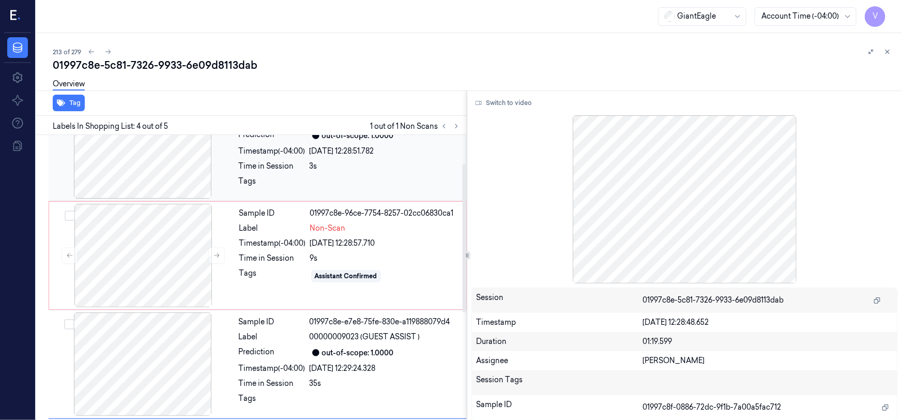
scroll to position [94, 0]
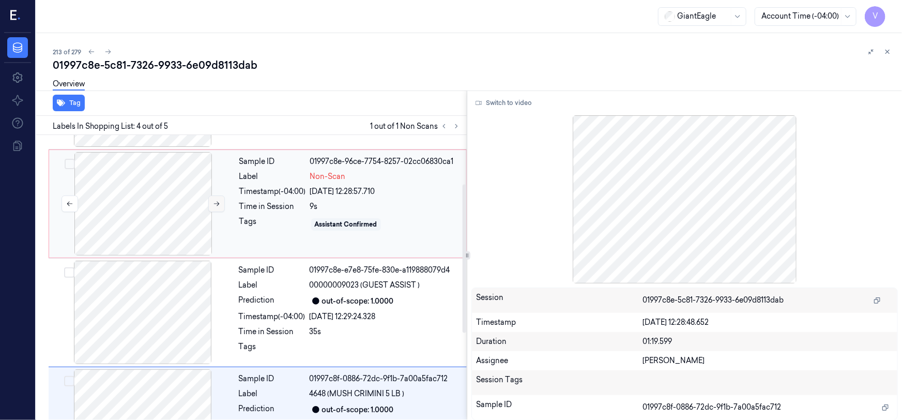
click at [215, 202] on icon at bounding box center [216, 203] width 7 height 7
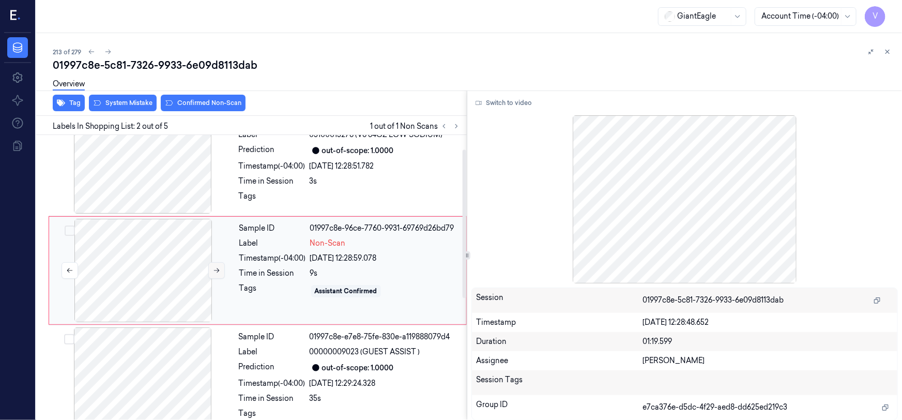
scroll to position [20, 0]
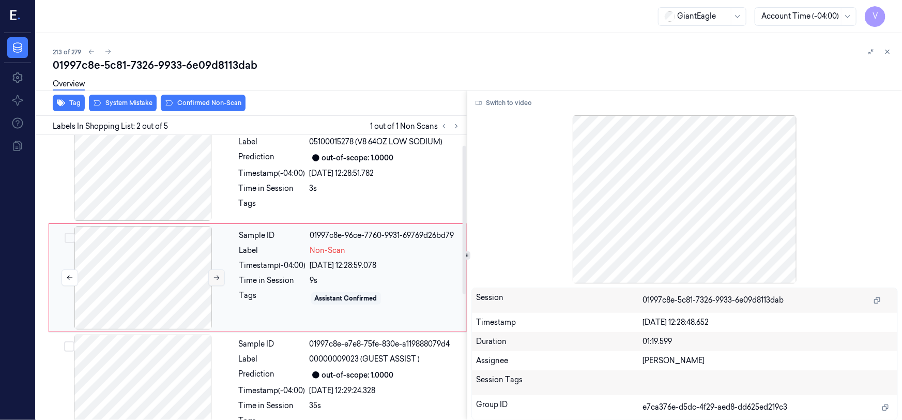
click at [216, 277] on icon at bounding box center [216, 277] width 7 height 7
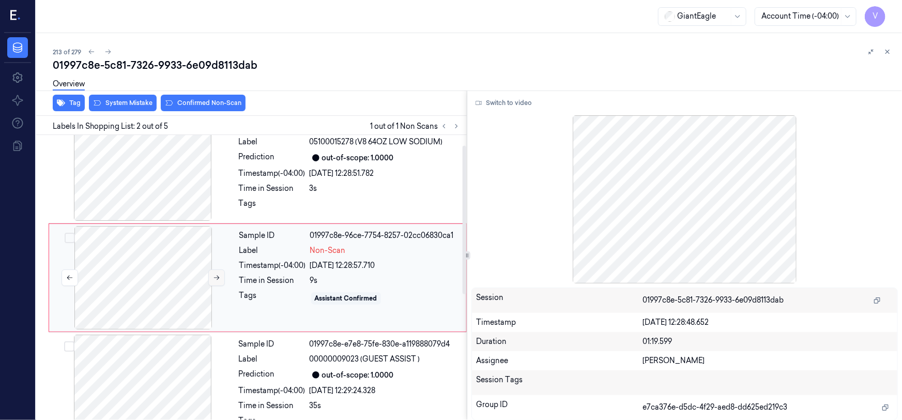
click at [216, 277] on icon at bounding box center [216, 277] width 7 height 7
click at [886, 50] on icon at bounding box center [888, 52] width 4 height 4
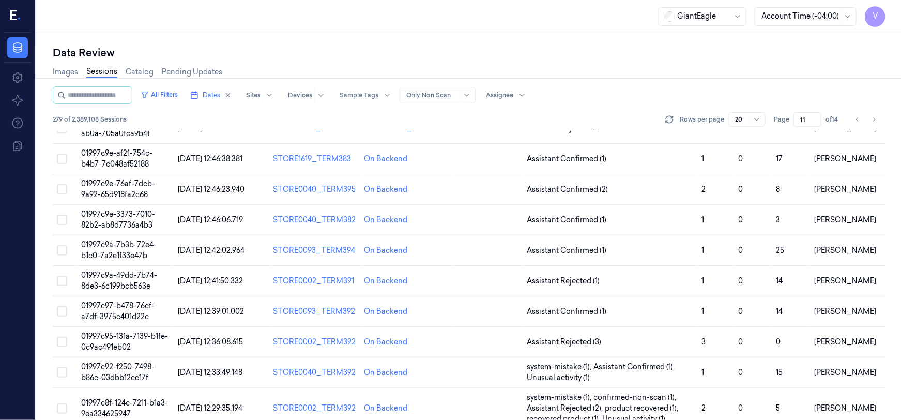
scroll to position [313, 0]
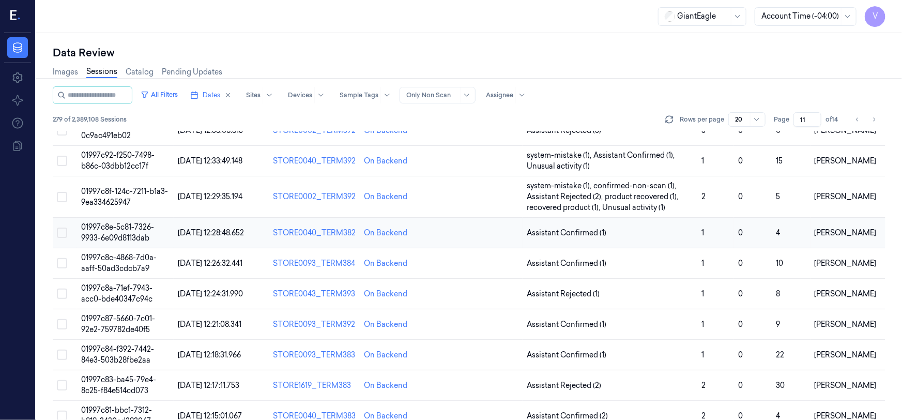
click at [119, 233] on span "01997c8e-5c81-7326-9933-6e09d8113dab" at bounding box center [117, 232] width 73 height 20
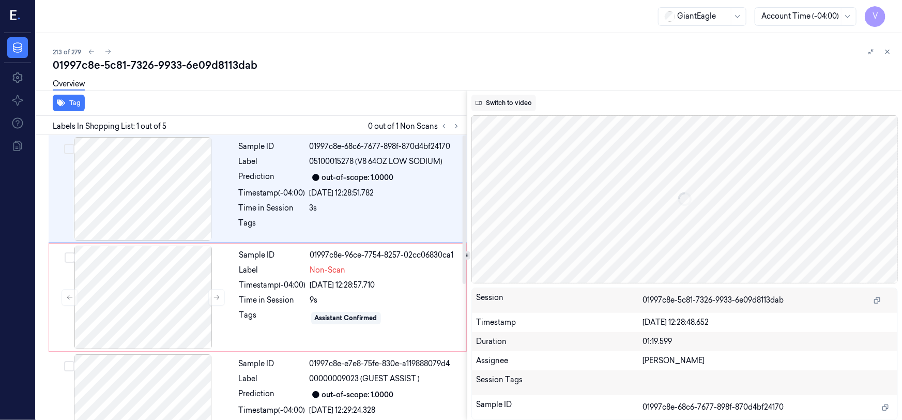
click at [507, 101] on button "Switch to video" at bounding box center [504, 103] width 65 height 17
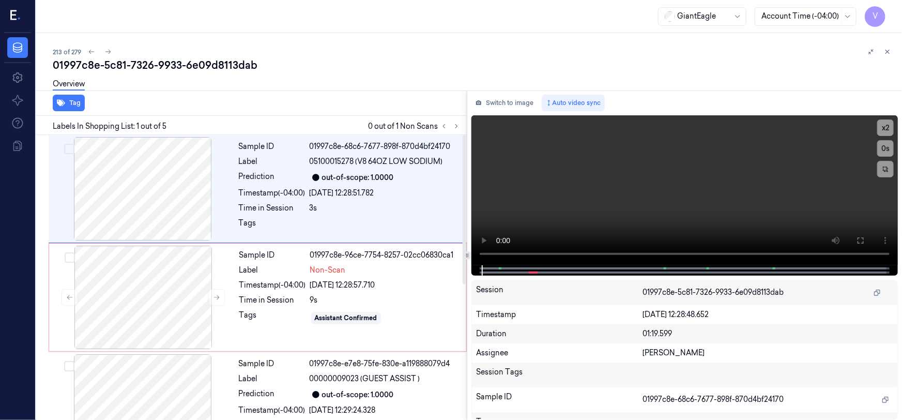
click at [507, 92] on div "Switch to image Auto video sync x 2 0 s Session 01997c8e-5c81-7326-9933-6e09d81…" at bounding box center [685, 255] width 435 height 329
click at [508, 103] on button "Switch to image" at bounding box center [505, 103] width 66 height 17
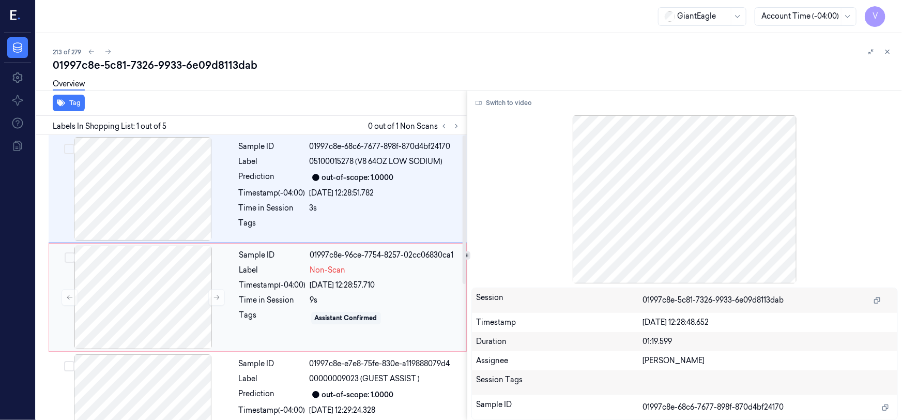
click at [278, 273] on div "Label" at bounding box center [272, 270] width 67 height 11
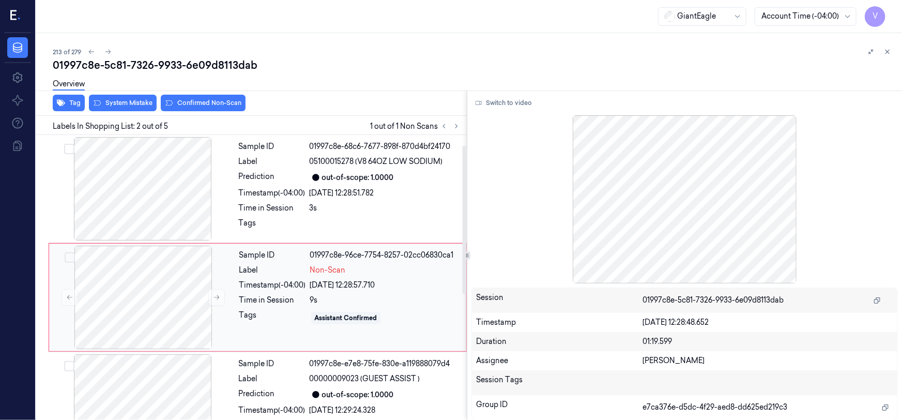
scroll to position [20, 0]
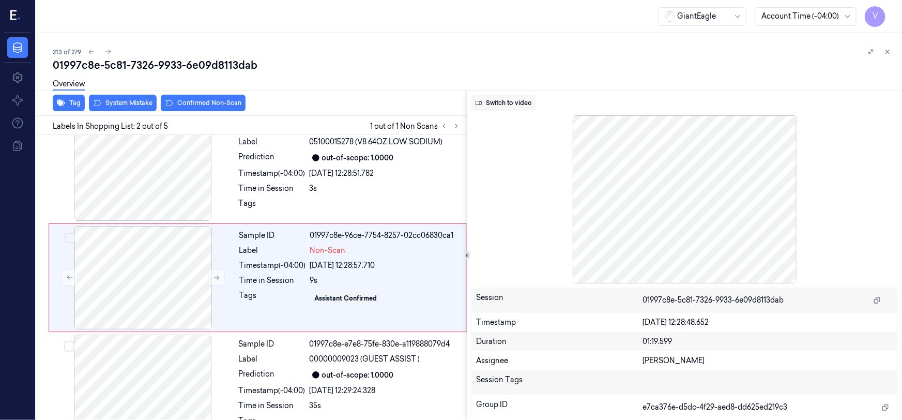
click at [500, 103] on button "Switch to video" at bounding box center [504, 103] width 65 height 17
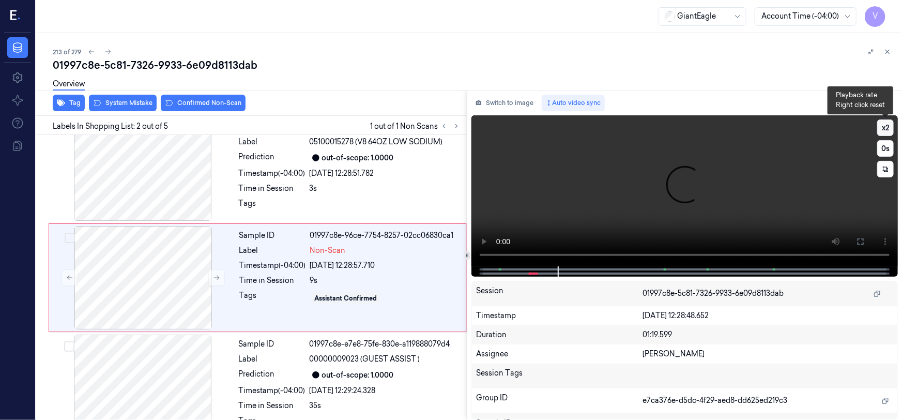
click at [888, 127] on button "x 2" at bounding box center [886, 127] width 17 height 17
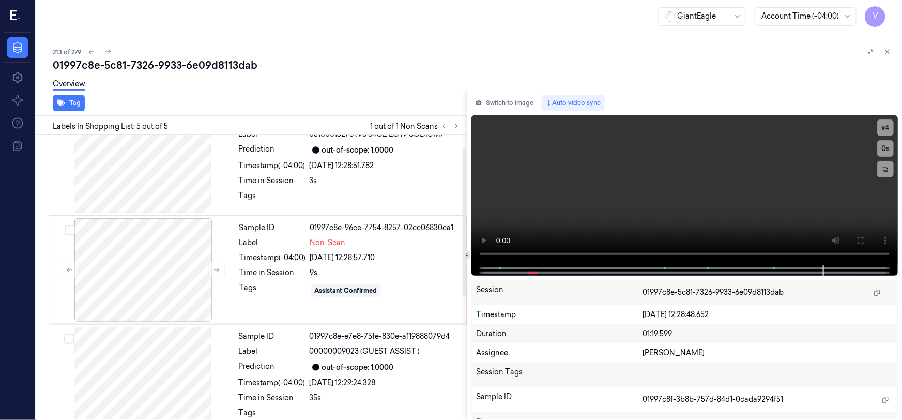
scroll to position [25, 0]
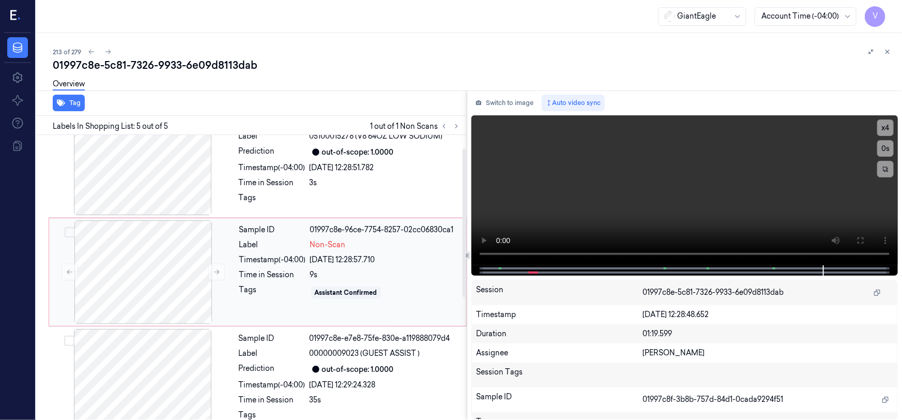
click at [243, 237] on div "Sample ID 01997c8e-96ce-7754-8257-02cc06830ca1 Label Non-Scan Timestamp (-04:00…" at bounding box center [349, 271] width 229 height 103
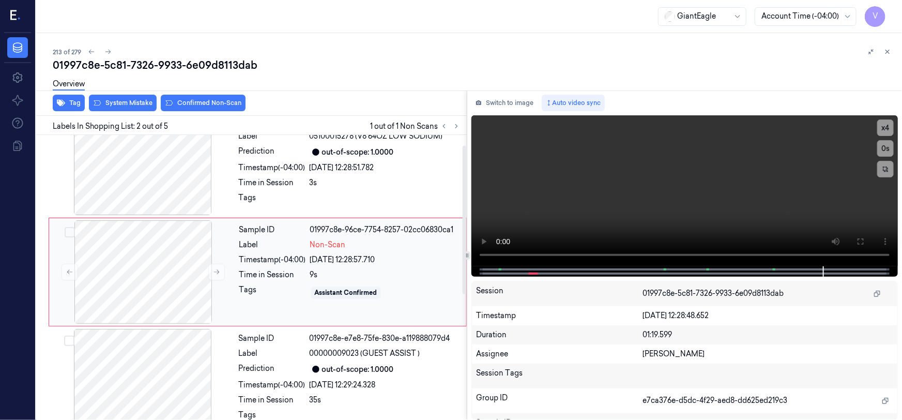
scroll to position [20, 0]
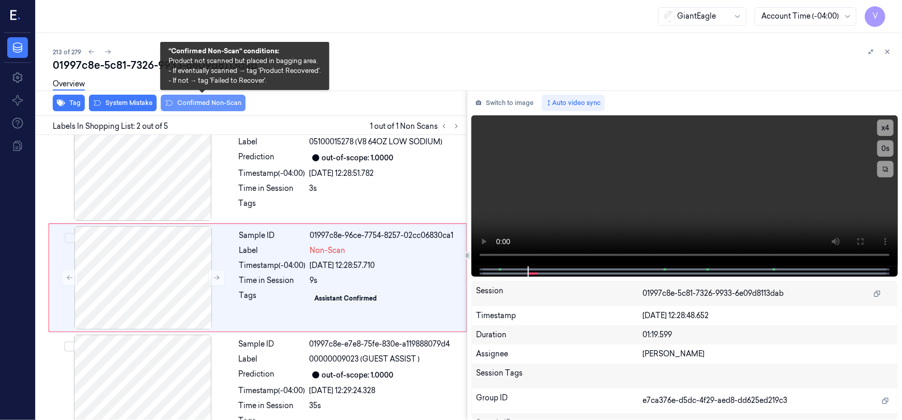
click at [207, 101] on button "Confirmed Non-Scan" at bounding box center [203, 103] width 85 height 17
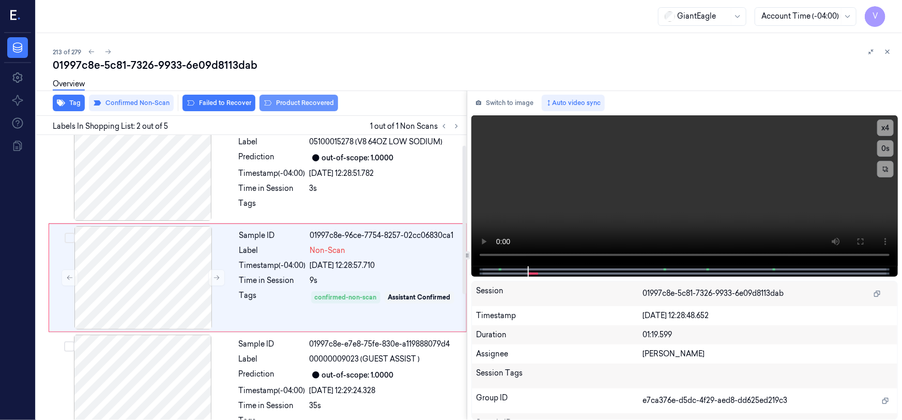
click at [291, 102] on button "Product Recovered" at bounding box center [299, 103] width 79 height 17
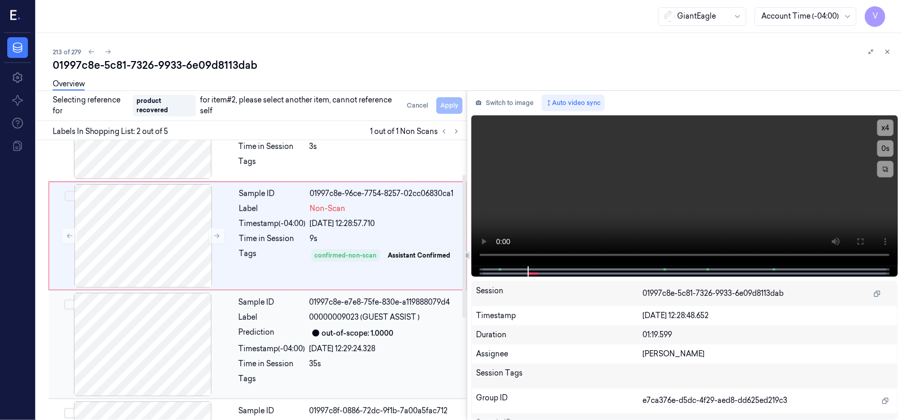
click at [212, 332] on div at bounding box center [143, 344] width 184 height 103
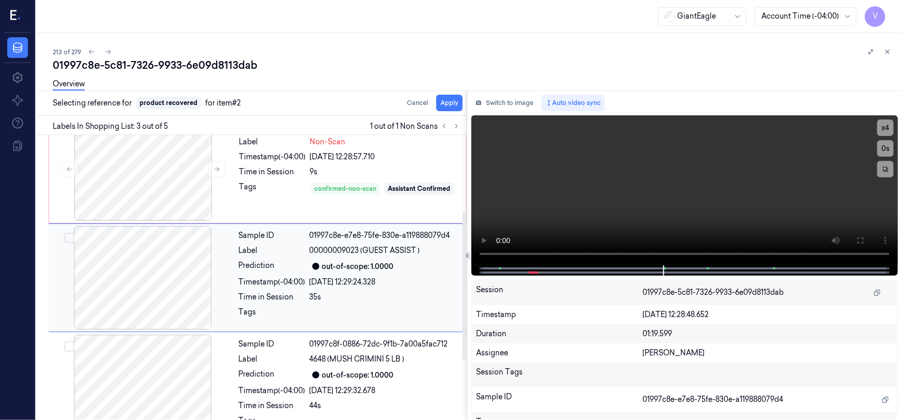
scroll to position [175, 0]
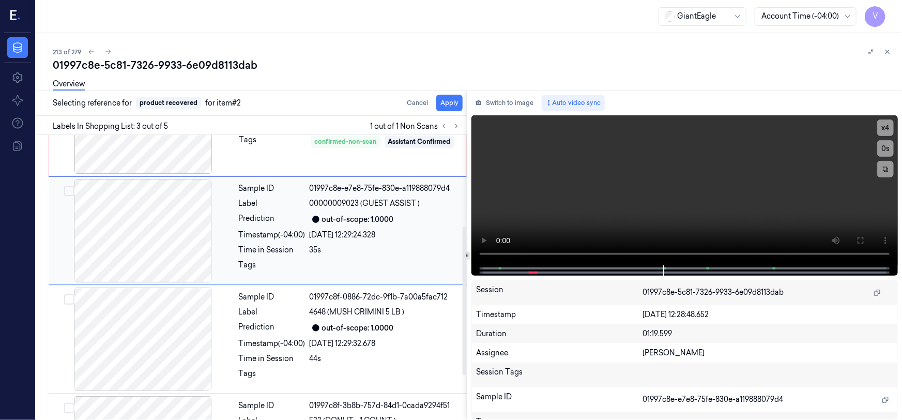
click at [260, 248] on div "Time in Session" at bounding box center [272, 250] width 67 height 11
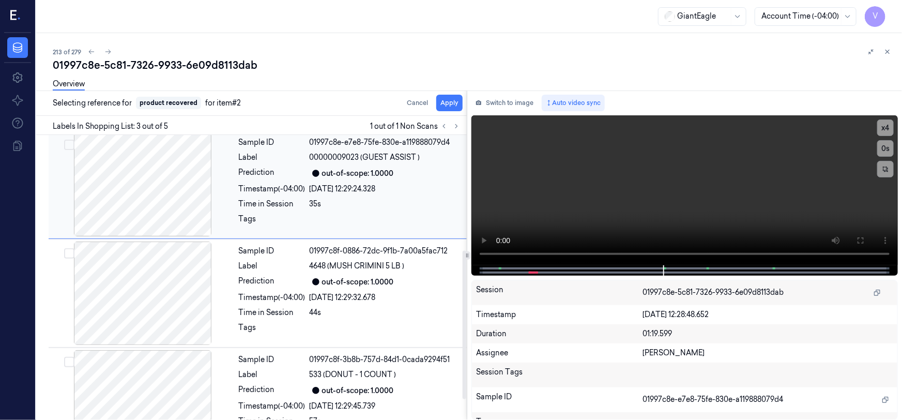
scroll to position [260, 0]
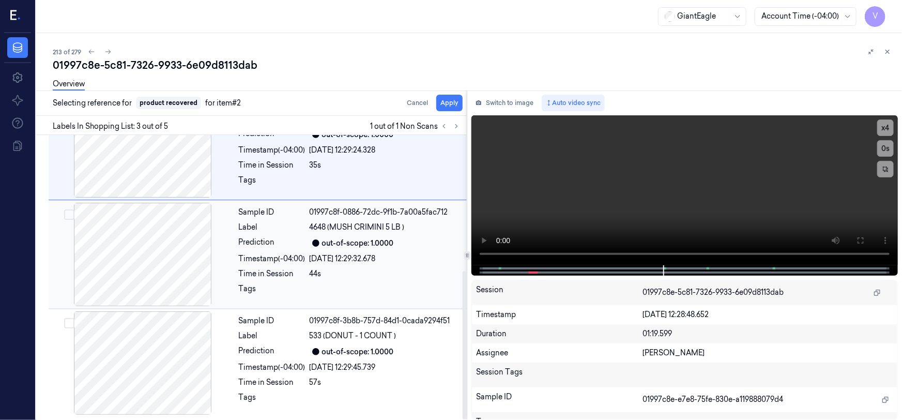
click at [230, 227] on div at bounding box center [143, 254] width 184 height 103
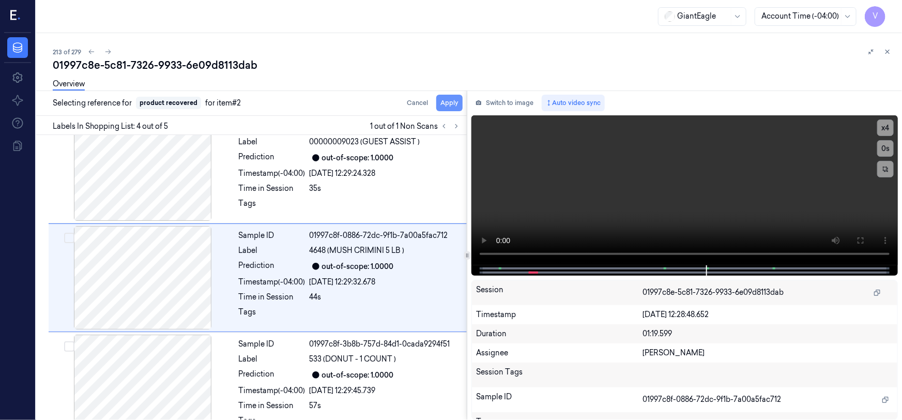
click at [447, 101] on button "Apply" at bounding box center [449, 103] width 26 height 17
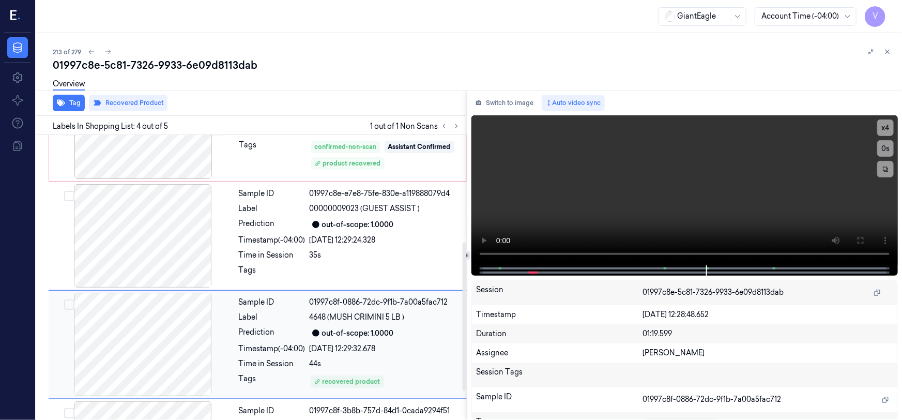
scroll to position [96, 0]
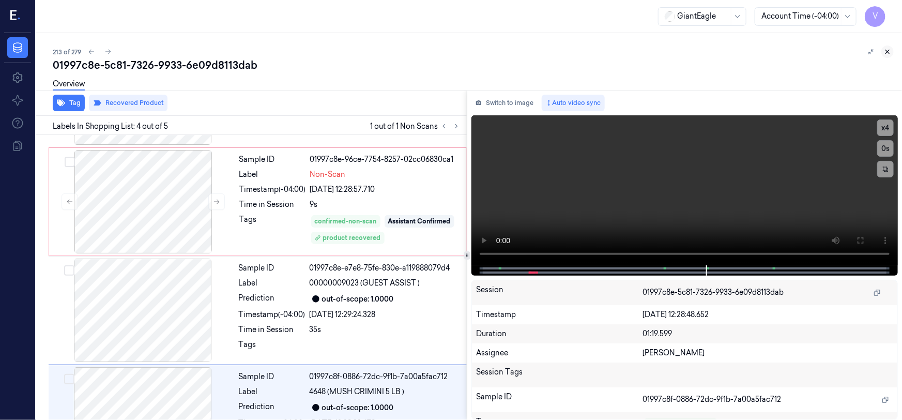
click at [889, 53] on icon at bounding box center [888, 52] width 4 height 4
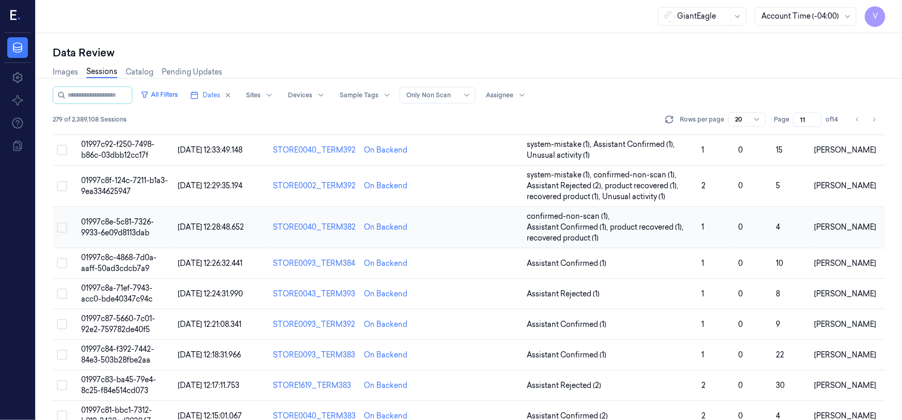
scroll to position [324, 0]
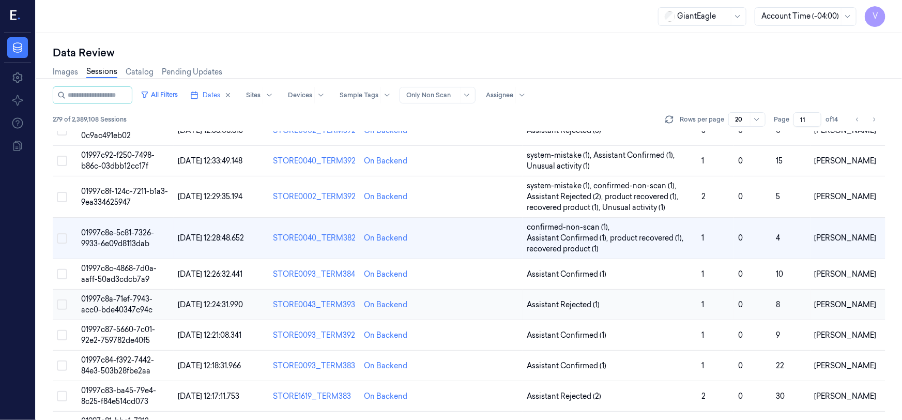
click at [120, 294] on span "01997c8a-71ef-7943-acc0-bde40347c94c" at bounding box center [116, 304] width 71 height 20
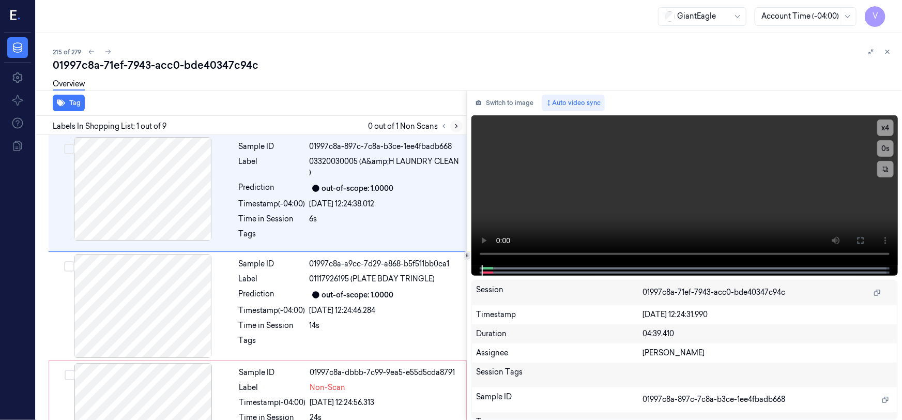
click at [455, 126] on icon at bounding box center [456, 126] width 7 height 7
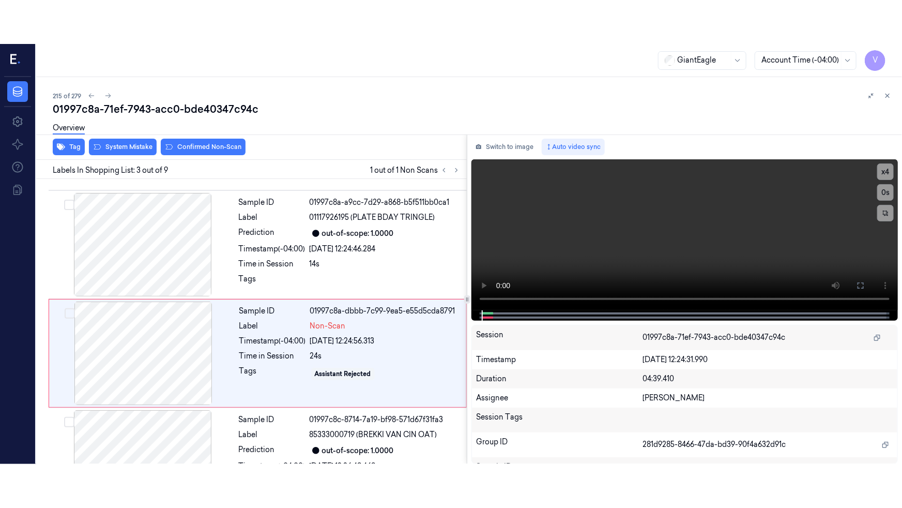
scroll to position [137, 0]
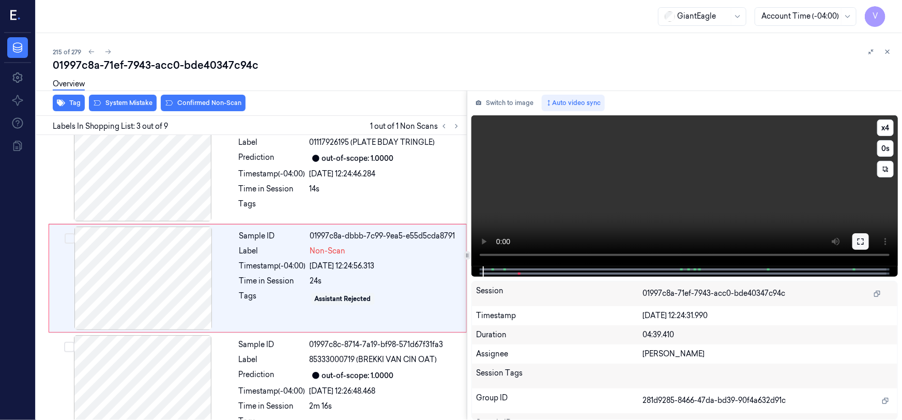
click at [864, 242] on icon at bounding box center [861, 241] width 8 height 8
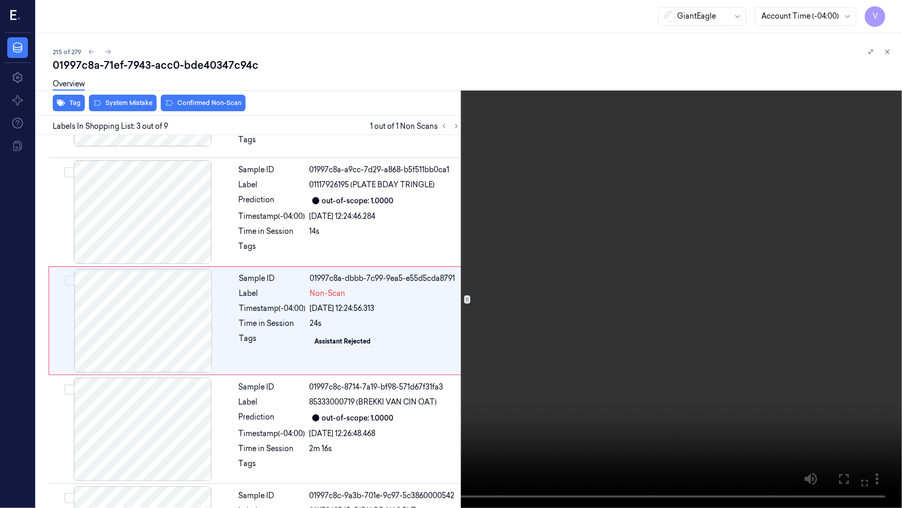
scroll to position [93, 0]
click at [0, 0] on icon at bounding box center [0, 0] width 0 height 0
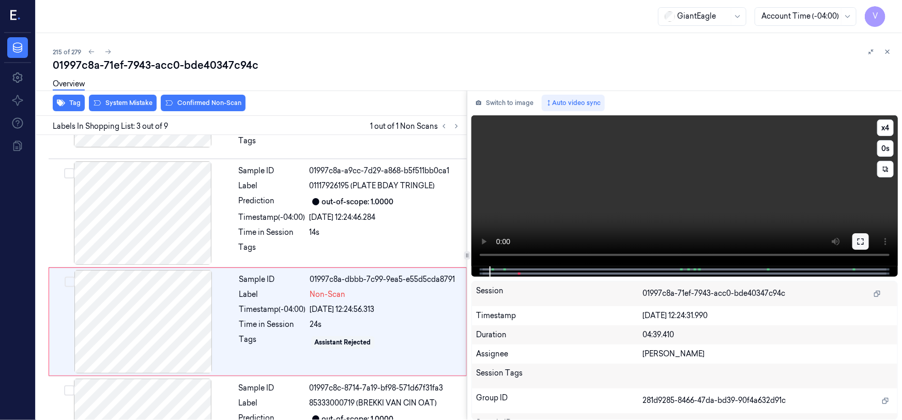
click at [861, 244] on icon at bounding box center [861, 241] width 8 height 8
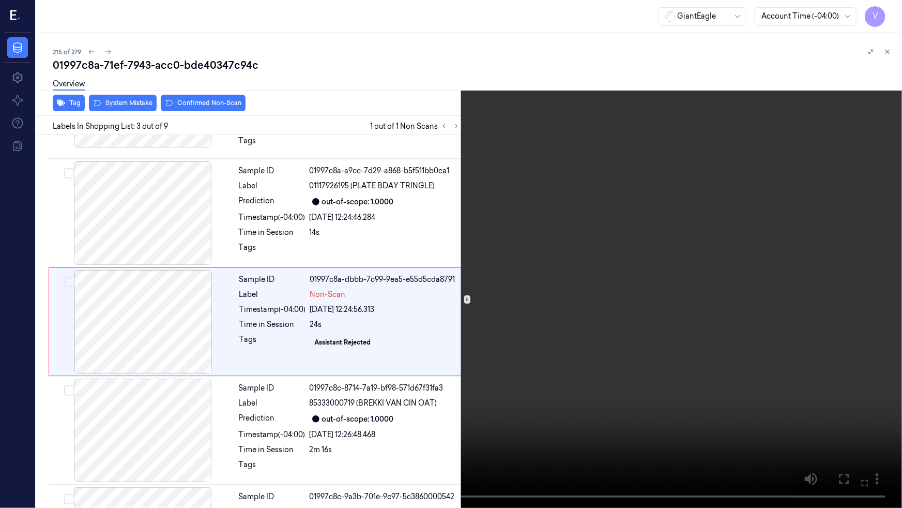
click at [527, 345] on video at bounding box center [451, 254] width 902 height 508
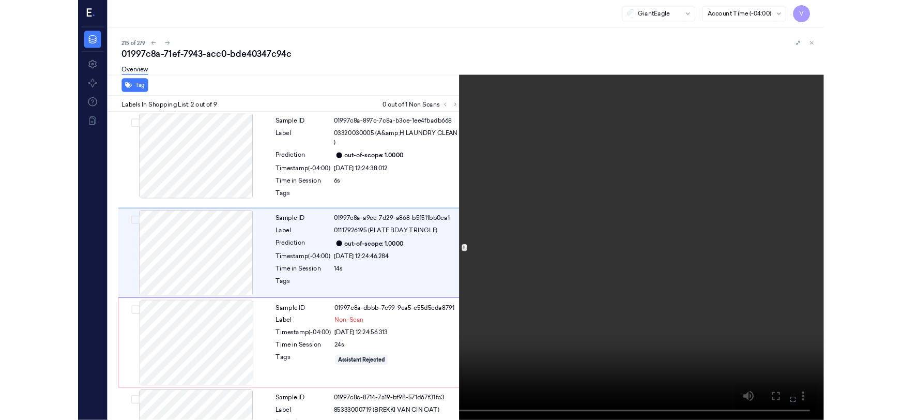
scroll to position [0, 0]
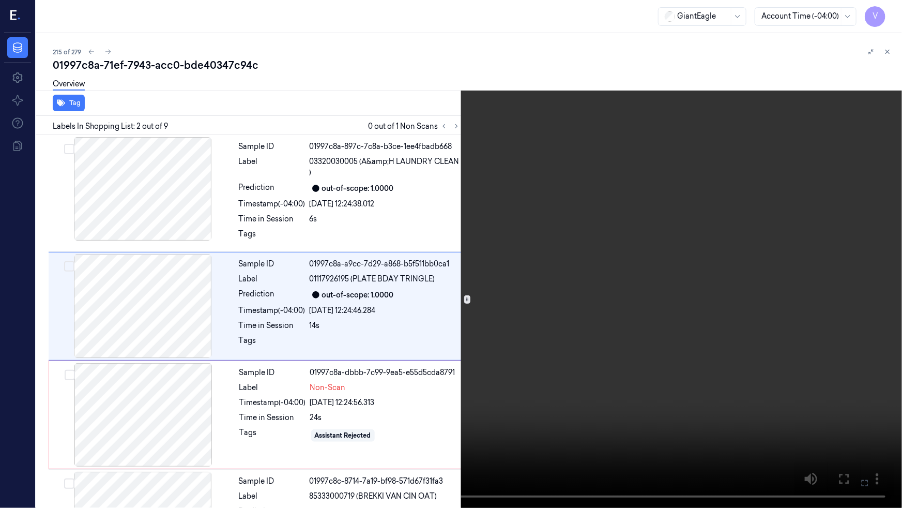
click at [600, 349] on video at bounding box center [451, 254] width 902 height 508
click at [0, 0] on button at bounding box center [0, 0] width 0 height 0
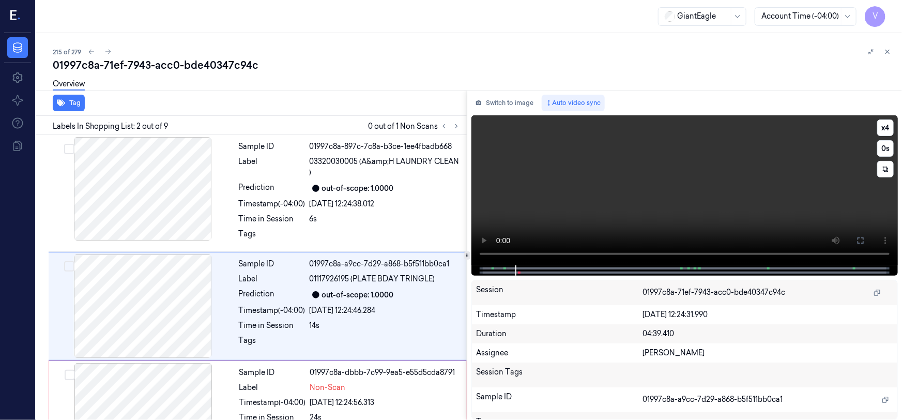
click at [642, 204] on video at bounding box center [685, 190] width 427 height 150
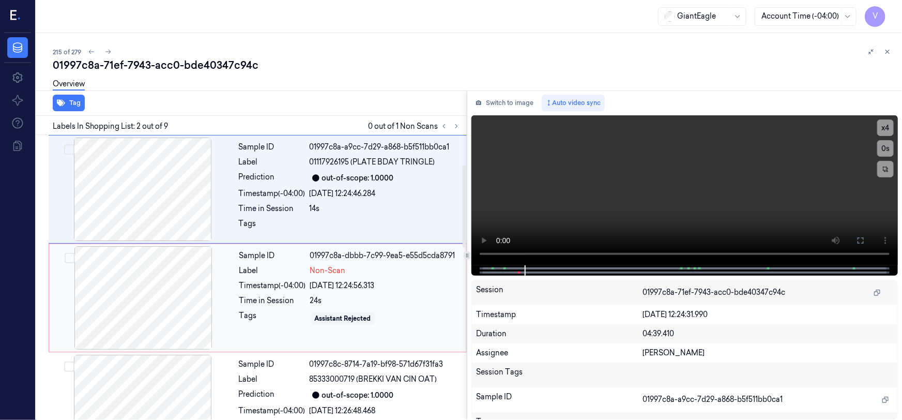
scroll to position [123, 0]
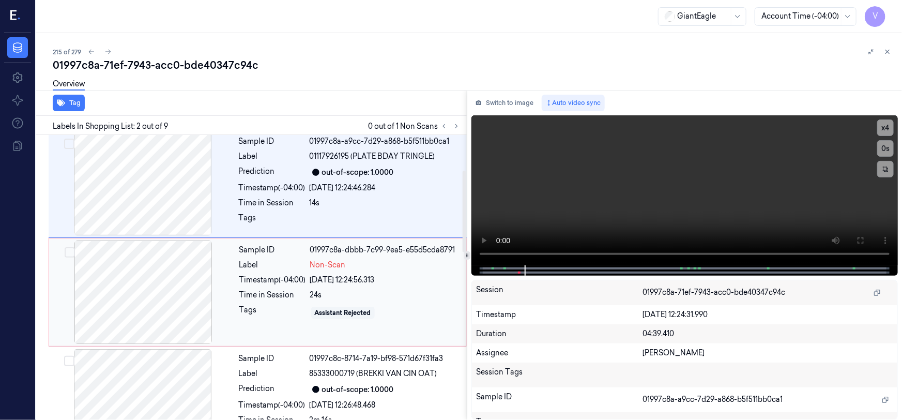
click at [173, 276] on div at bounding box center [143, 291] width 184 height 103
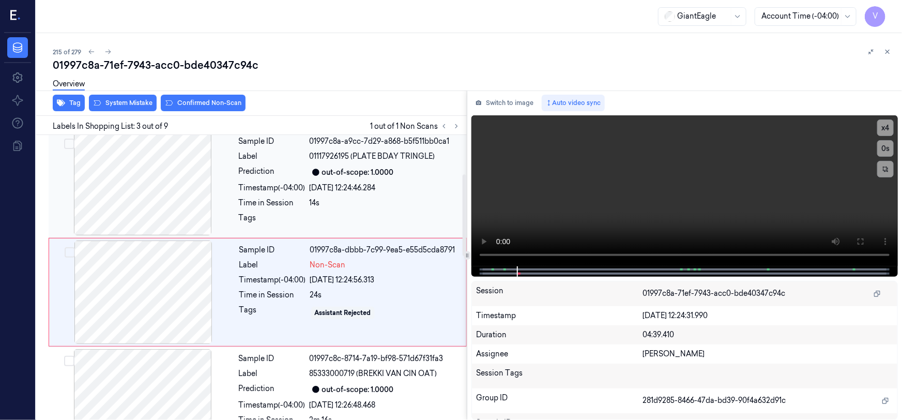
scroll to position [137, 0]
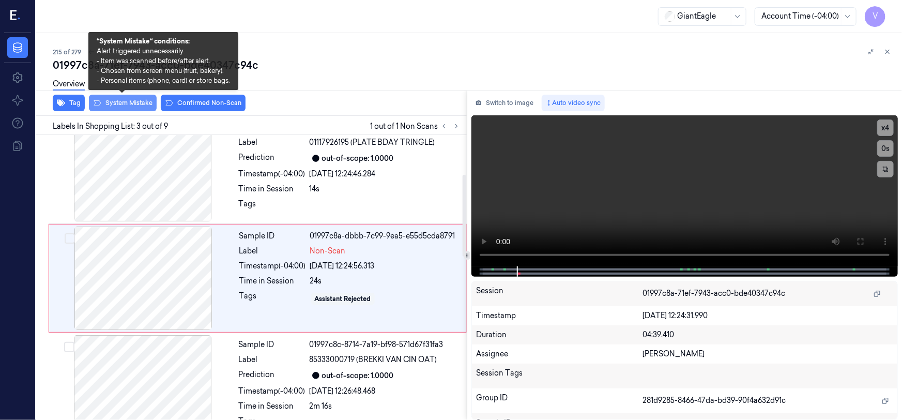
click at [124, 107] on button "System Mistake" at bounding box center [123, 103] width 68 height 17
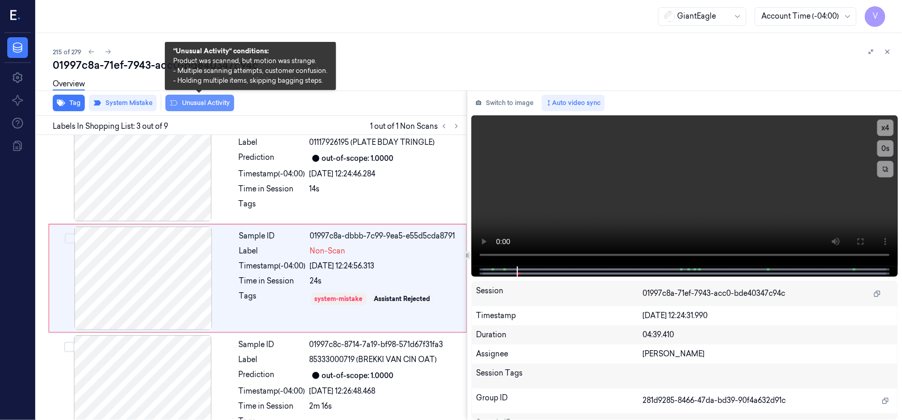
click at [202, 102] on button "Unusual Activity" at bounding box center [199, 103] width 69 height 17
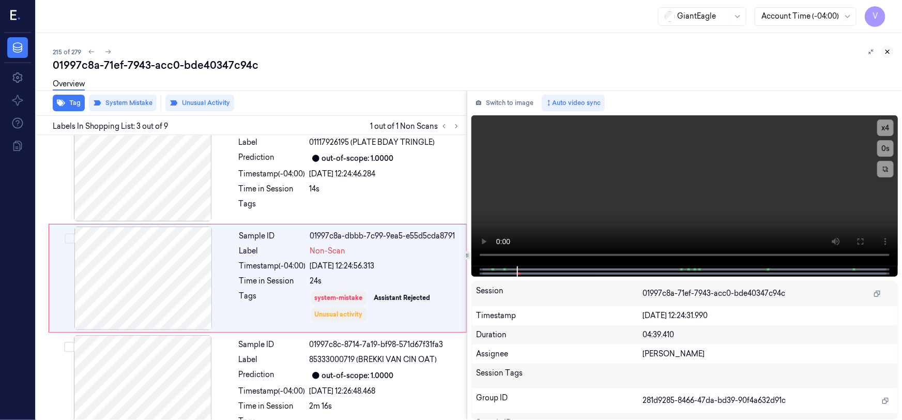
click at [890, 52] on icon at bounding box center [887, 51] width 7 height 7
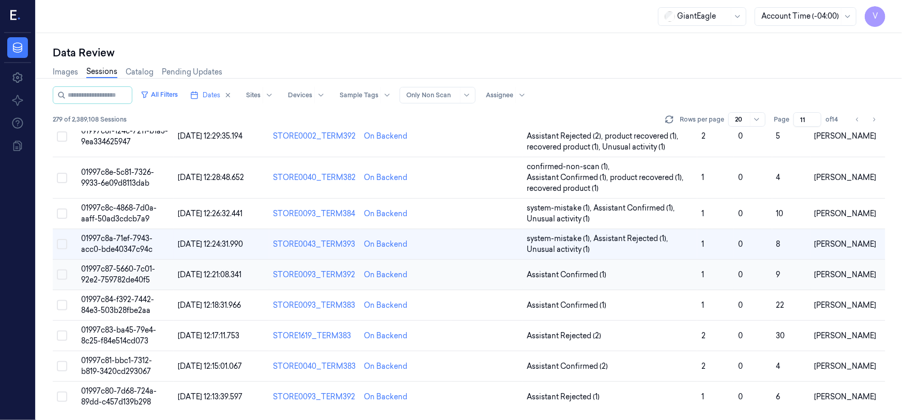
scroll to position [372, 0]
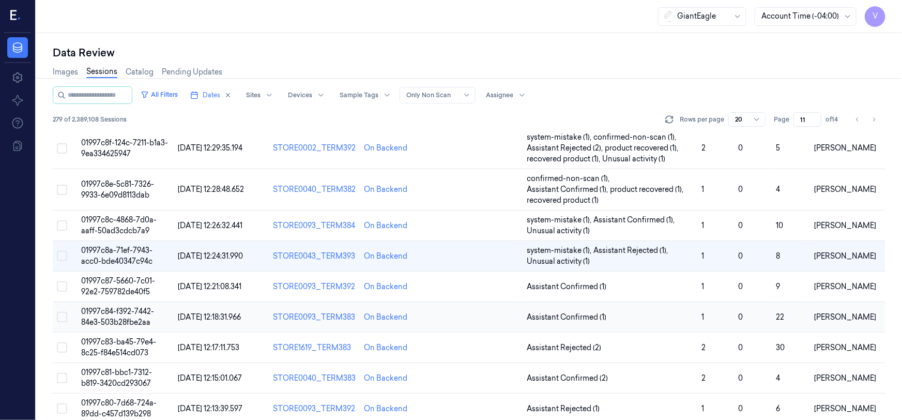
click at [128, 307] on span "01997c84-f392-7442-84e3-503b28fbe2aa" at bounding box center [117, 317] width 73 height 20
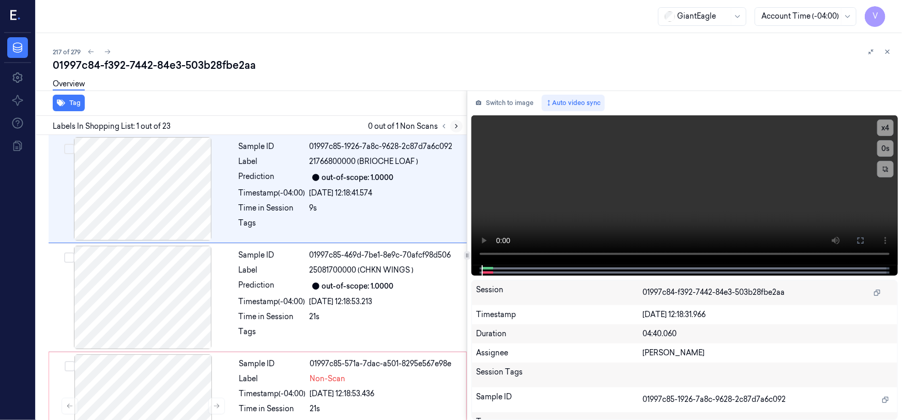
click at [457, 124] on icon at bounding box center [456, 126] width 7 height 7
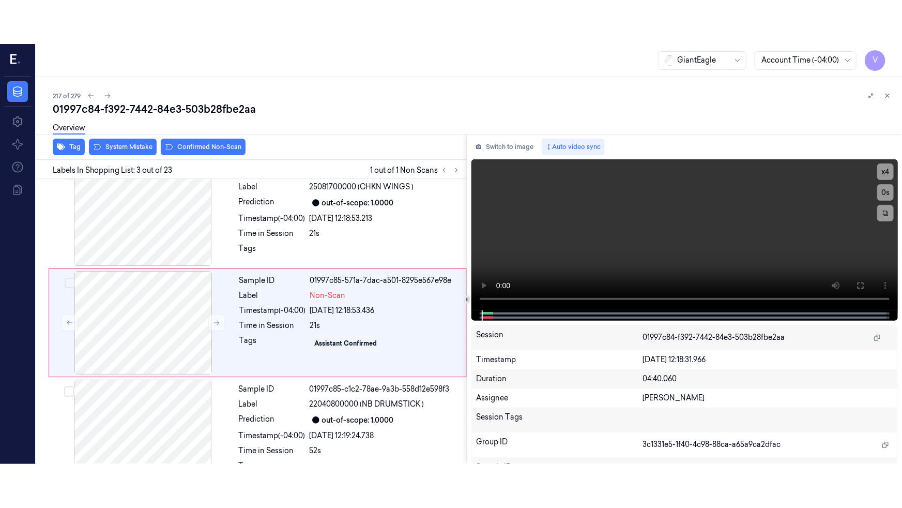
scroll to position [128, 0]
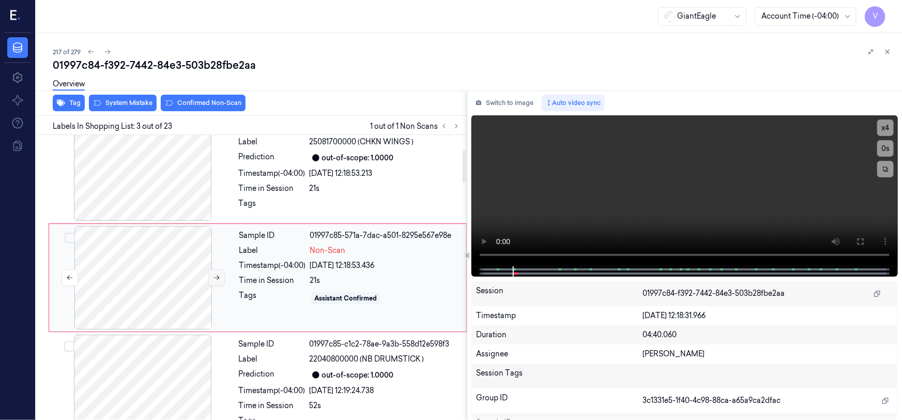
click at [216, 278] on icon at bounding box center [216, 277] width 7 height 7
click at [216, 277] on icon at bounding box center [217, 278] width 6 height 5
click at [213, 278] on icon at bounding box center [216, 277] width 7 height 7
click at [859, 242] on icon at bounding box center [861, 241] width 8 height 8
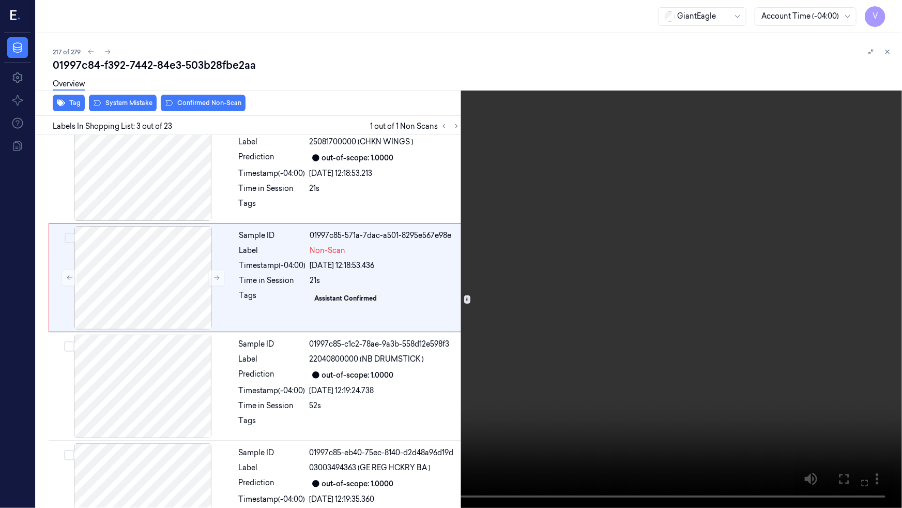
click at [557, 325] on video at bounding box center [451, 254] width 902 height 508
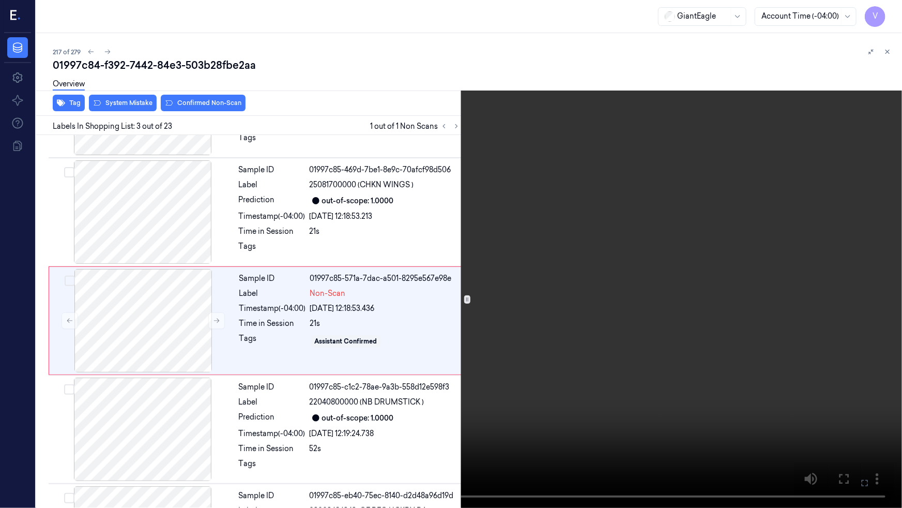
scroll to position [84, 0]
click at [381, 355] on video at bounding box center [451, 254] width 902 height 508
click at [483, 352] on video at bounding box center [451, 254] width 902 height 508
click at [884, 10] on button "x 4" at bounding box center [890, 12] width 17 height 17
click at [885, 10] on button "x 1" at bounding box center [890, 12] width 17 height 17
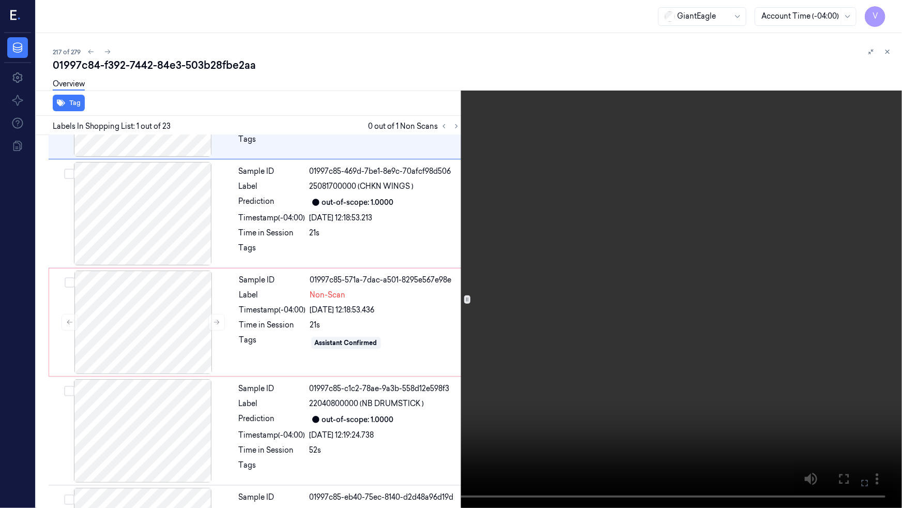
scroll to position [0, 0]
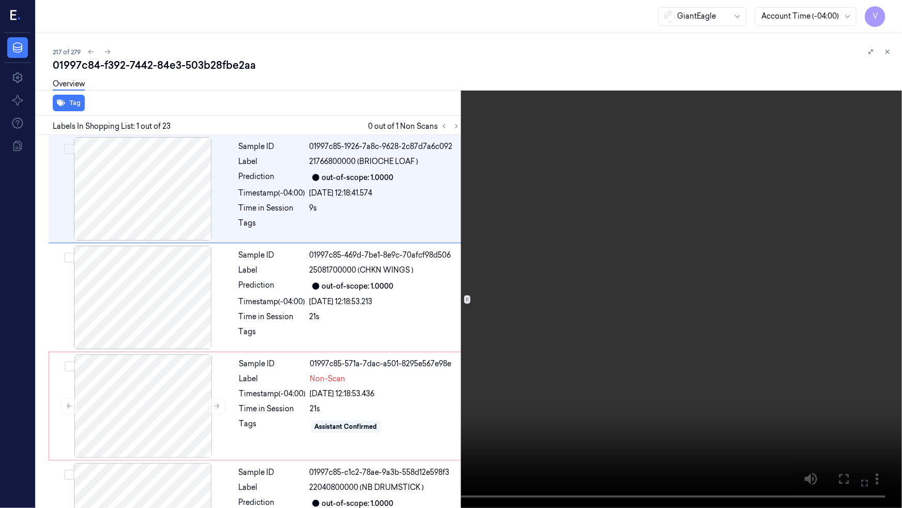
click at [544, 222] on video at bounding box center [451, 254] width 902 height 508
click at [0, 0] on icon at bounding box center [0, 0] width 0 height 0
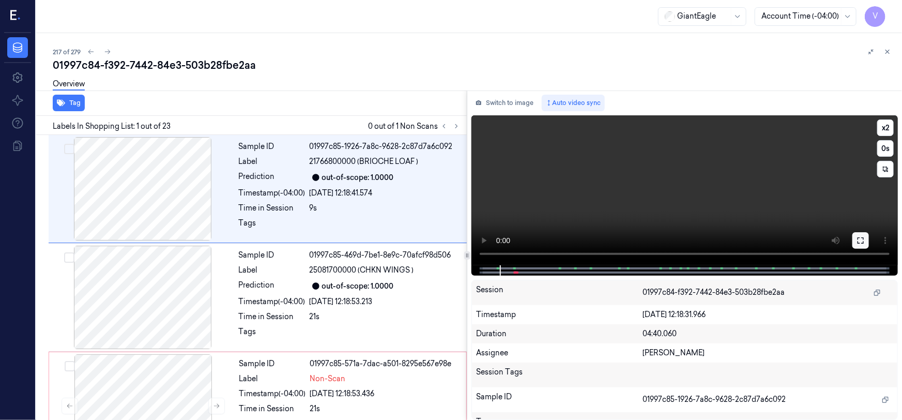
click at [864, 240] on icon at bounding box center [861, 240] width 8 height 8
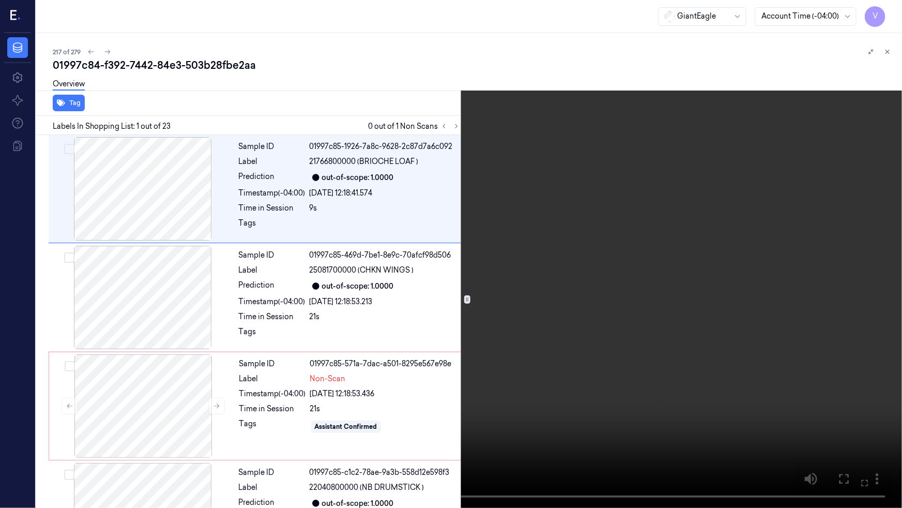
click at [716, 290] on video at bounding box center [451, 254] width 902 height 508
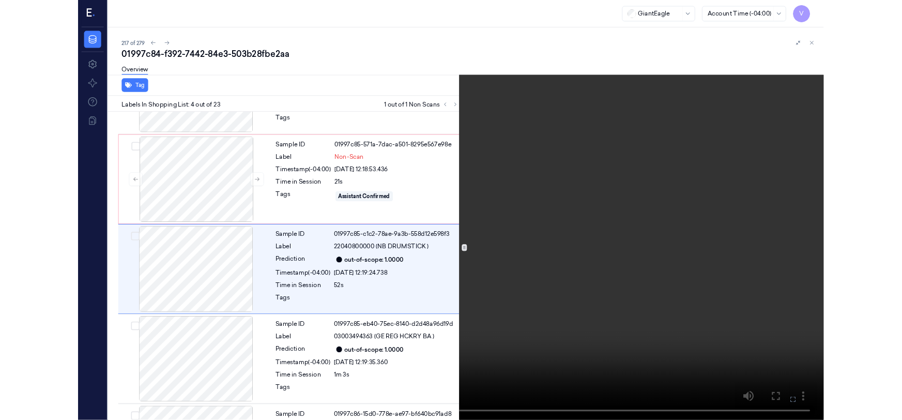
scroll to position [192, 0]
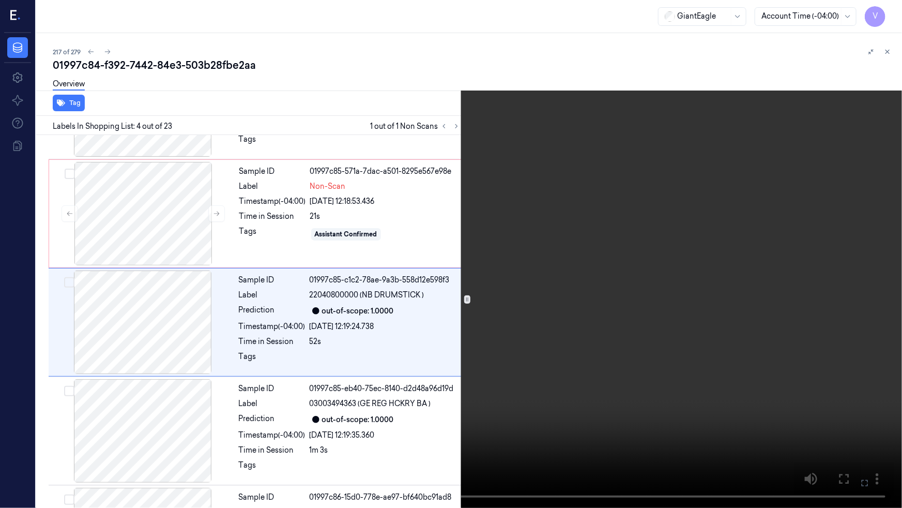
drag, startPoint x: 361, startPoint y: 301, endPoint x: 470, endPoint y: 318, distance: 109.9
click at [361, 301] on video at bounding box center [451, 254] width 902 height 508
click at [0, 0] on icon at bounding box center [0, 0] width 0 height 0
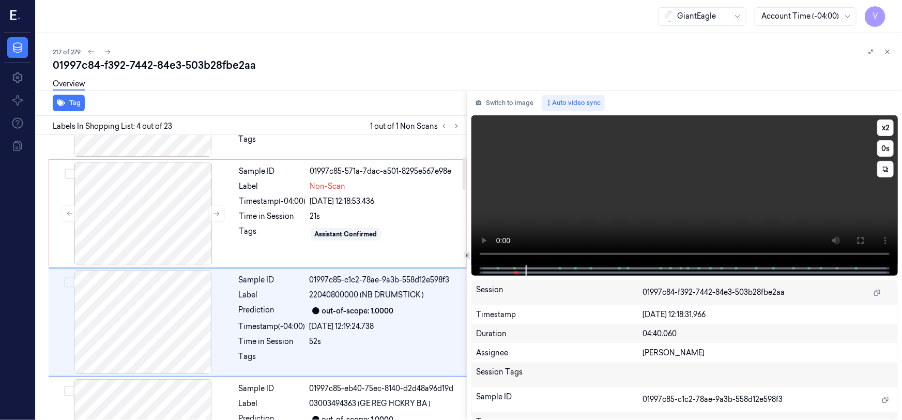
click at [528, 178] on video at bounding box center [685, 190] width 427 height 150
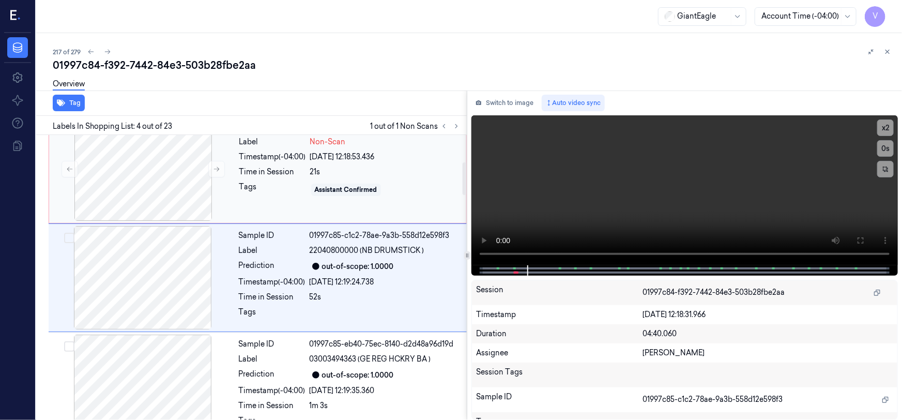
click at [235, 181] on div "Sample ID 01997c85-571a-7dac-a501-8295e567e98e Label Non-Scan Timestamp (-04:00…" at bounding box center [349, 168] width 229 height 103
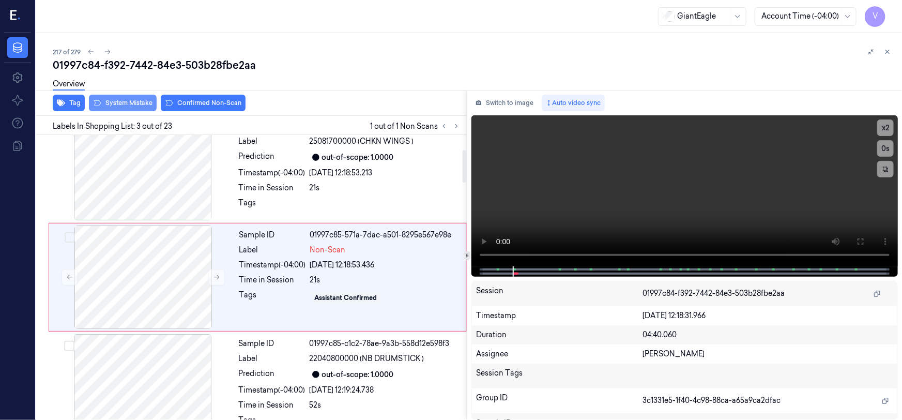
scroll to position [128, 0]
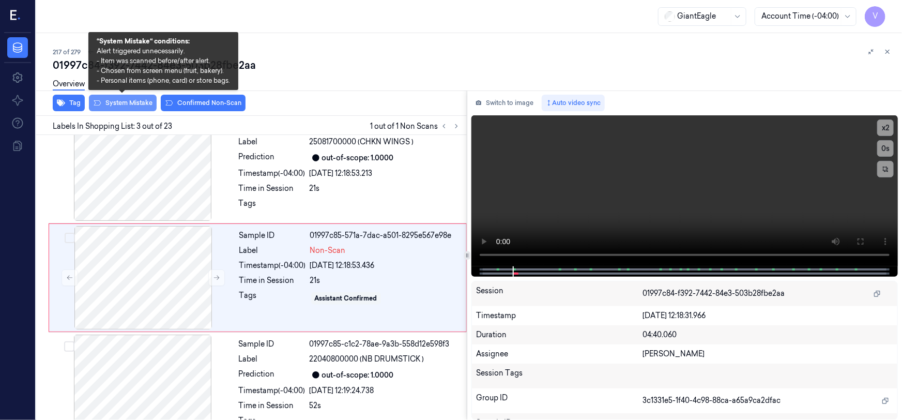
click at [133, 102] on button "System Mistake" at bounding box center [123, 103] width 68 height 17
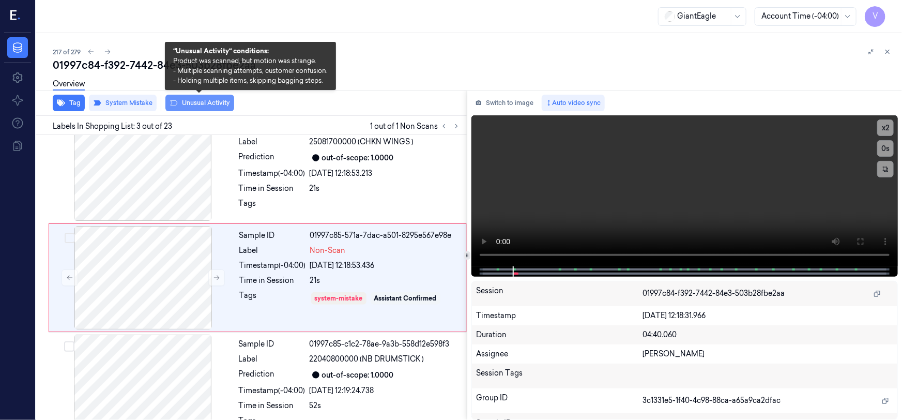
click at [203, 102] on button "Unusual Activity" at bounding box center [199, 103] width 69 height 17
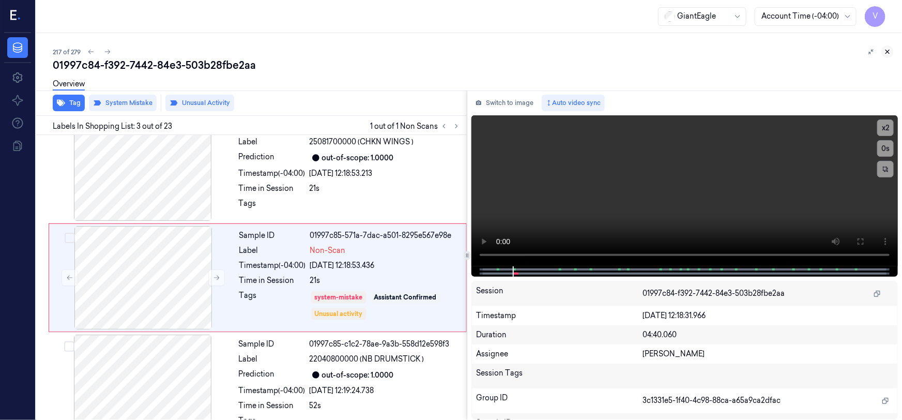
click at [885, 51] on icon at bounding box center [887, 51] width 7 height 7
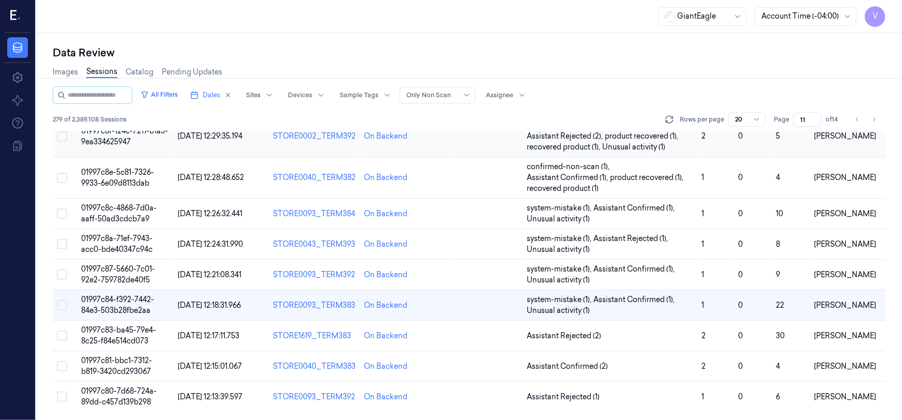
scroll to position [372, 0]
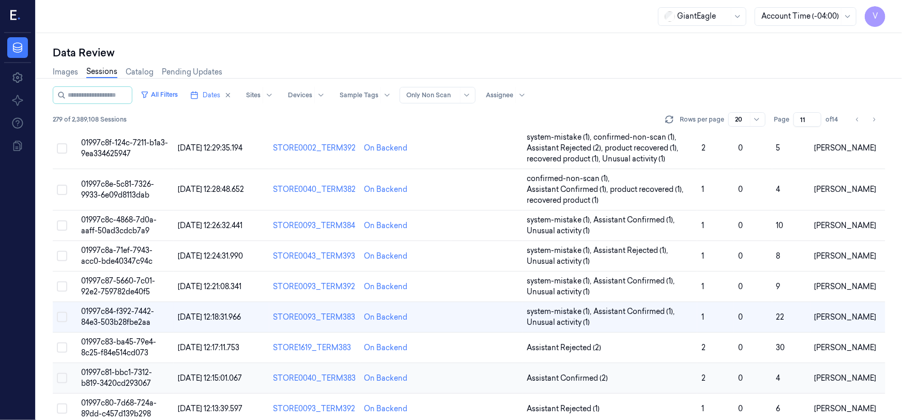
click at [122, 368] on span "01997c81-bbc1-7312-b819-3420cd293067" at bounding box center [116, 378] width 71 height 20
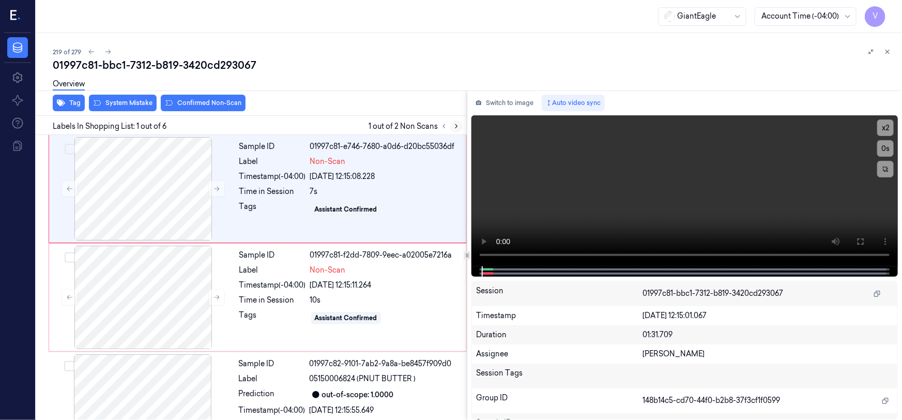
click at [457, 125] on icon at bounding box center [456, 126] width 7 height 7
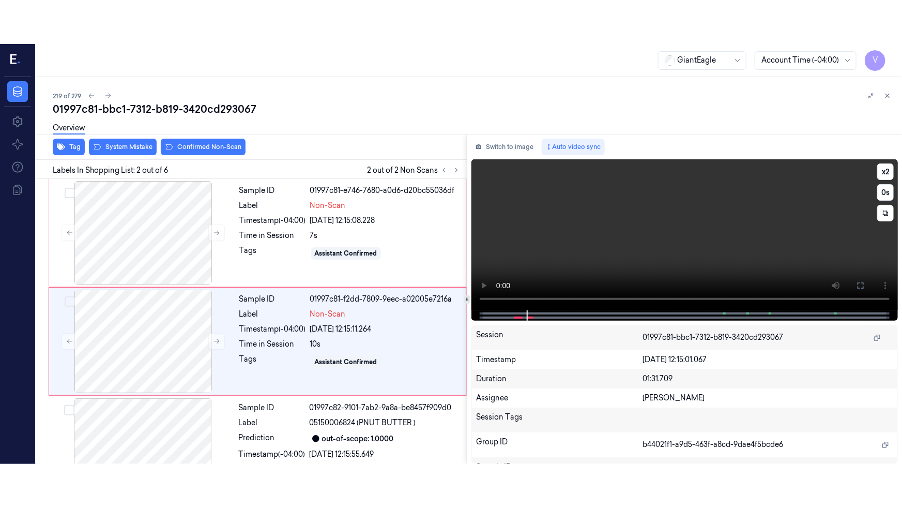
scroll to position [20, 0]
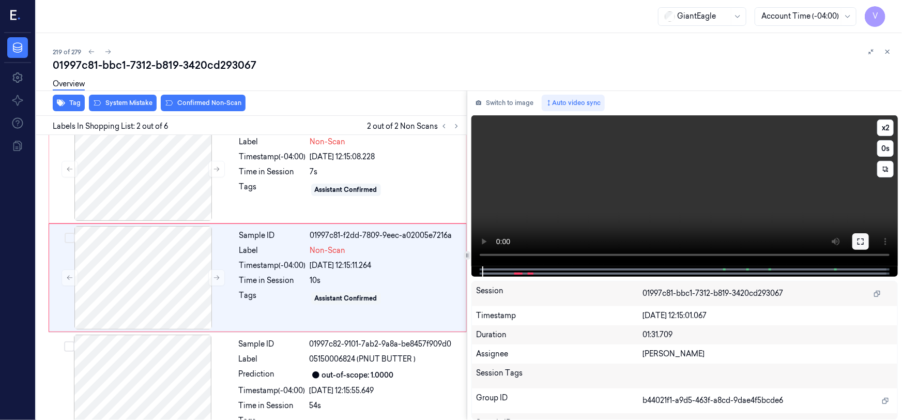
click at [864, 240] on icon at bounding box center [861, 241] width 8 height 8
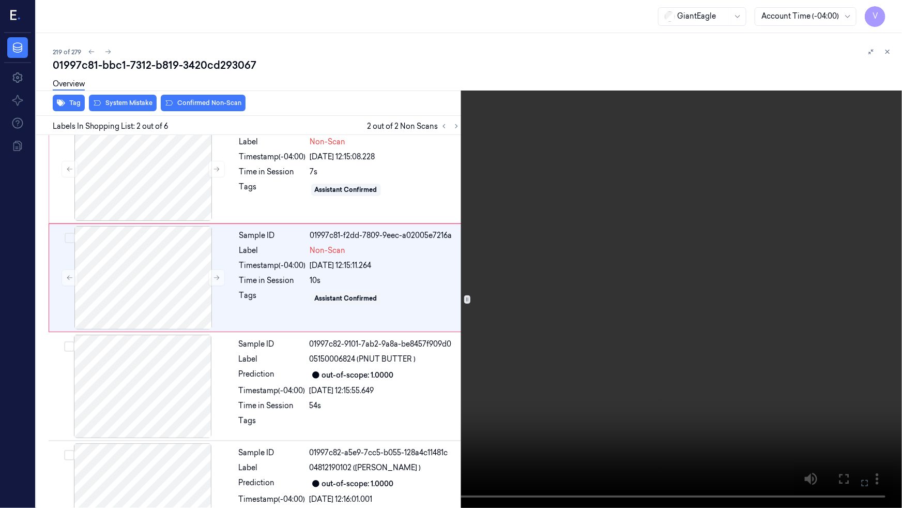
click at [393, 337] on video at bounding box center [451, 254] width 902 height 508
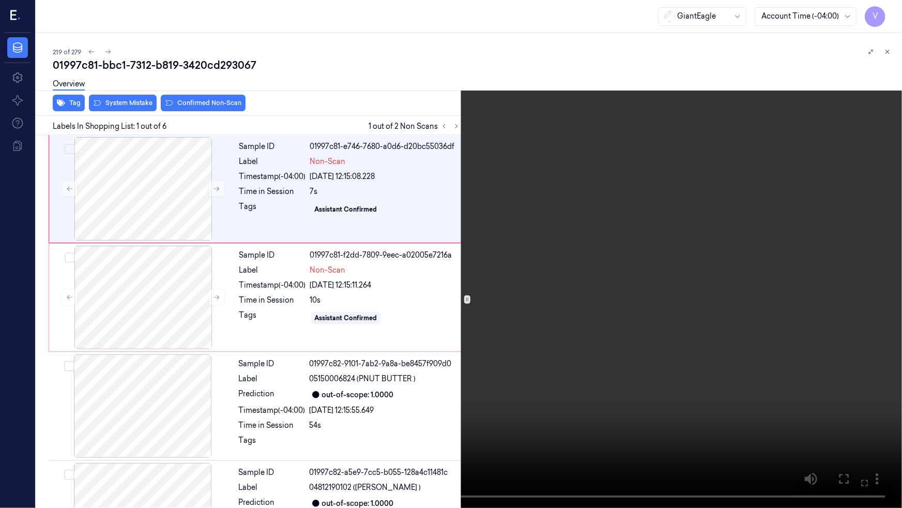
click at [307, 416] on video at bounding box center [451, 254] width 902 height 508
click at [0, 0] on icon at bounding box center [0, 0] width 0 height 0
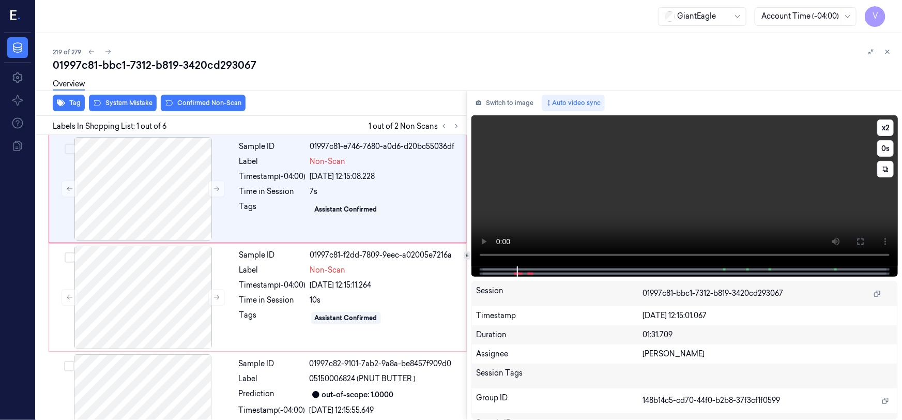
click at [863, 239] on icon at bounding box center [861, 241] width 8 height 8
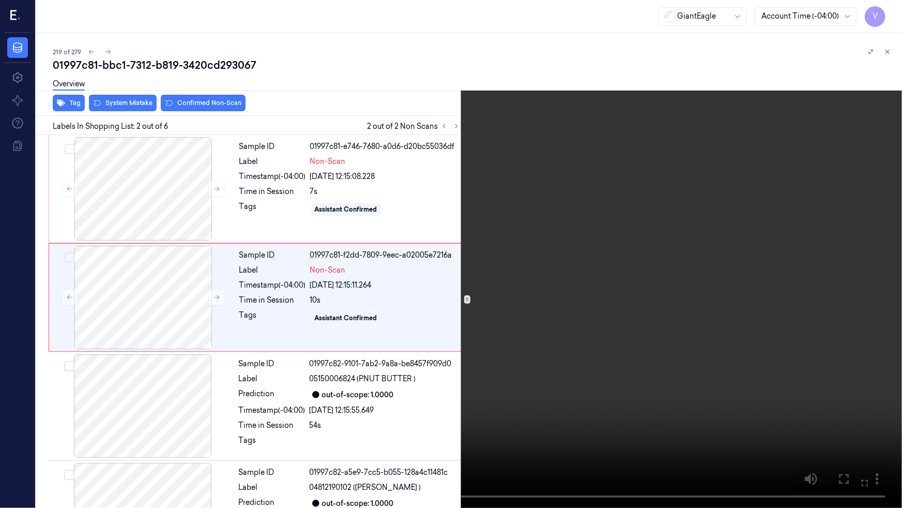
click at [312, 372] on video at bounding box center [451, 254] width 902 height 508
click at [319, 376] on video at bounding box center [451, 254] width 902 height 508
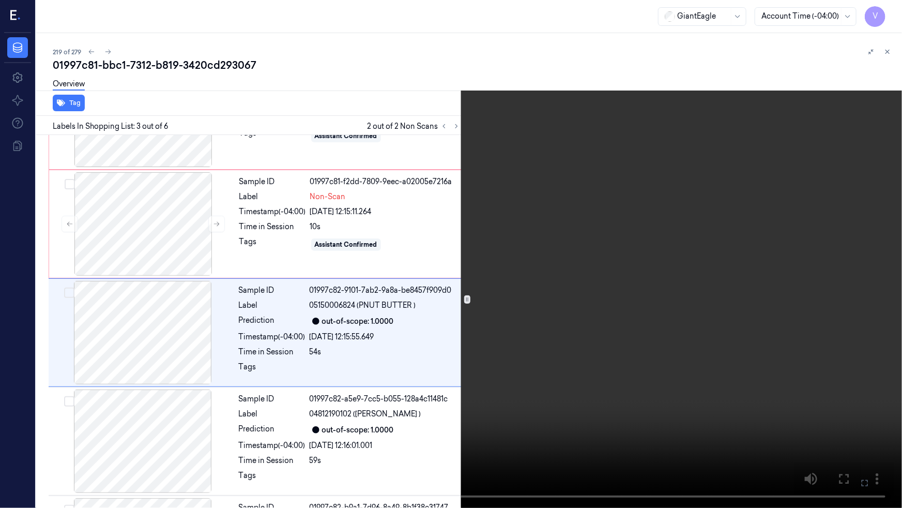
scroll to position [84, 0]
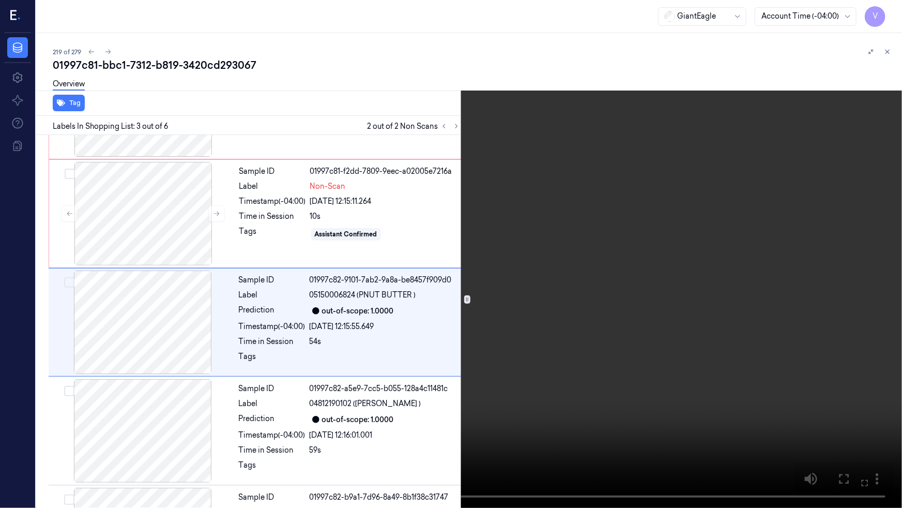
click at [350, 353] on video at bounding box center [451, 254] width 902 height 508
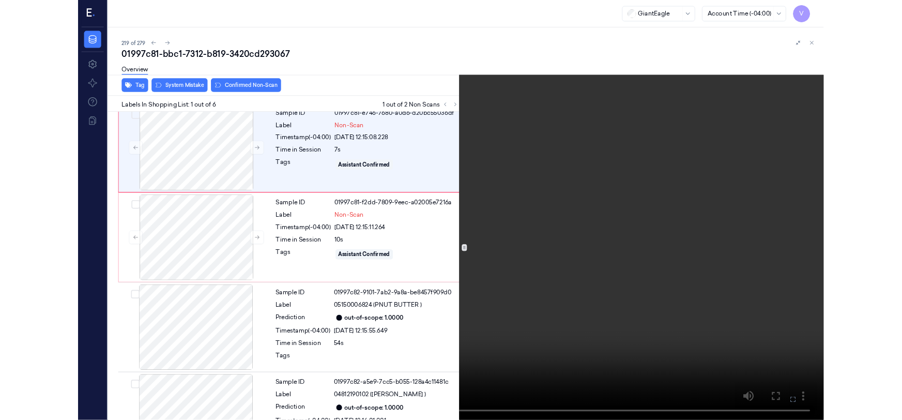
scroll to position [0, 0]
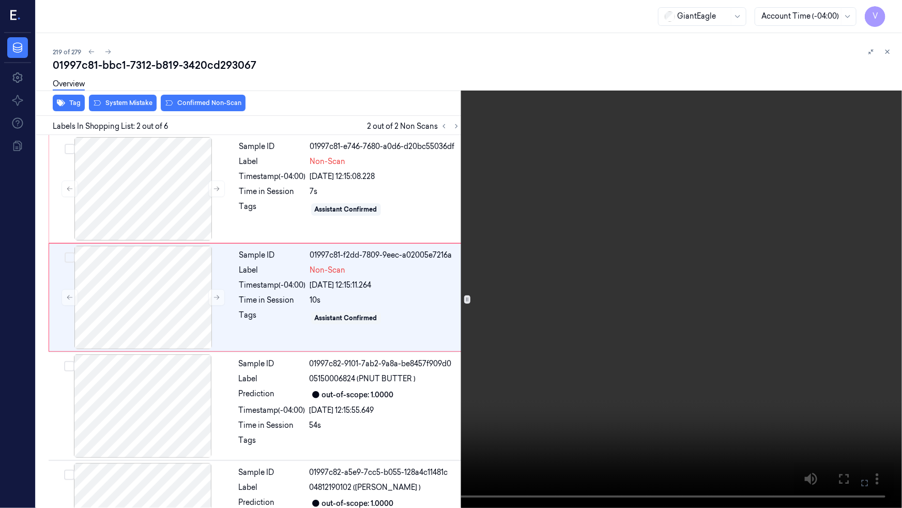
click at [900, 419] on video at bounding box center [451, 254] width 902 height 508
click at [490, 314] on video at bounding box center [451, 254] width 902 height 508
click at [438, 259] on video at bounding box center [451, 254] width 902 height 508
click at [0, 0] on icon at bounding box center [0, 0] width 0 height 0
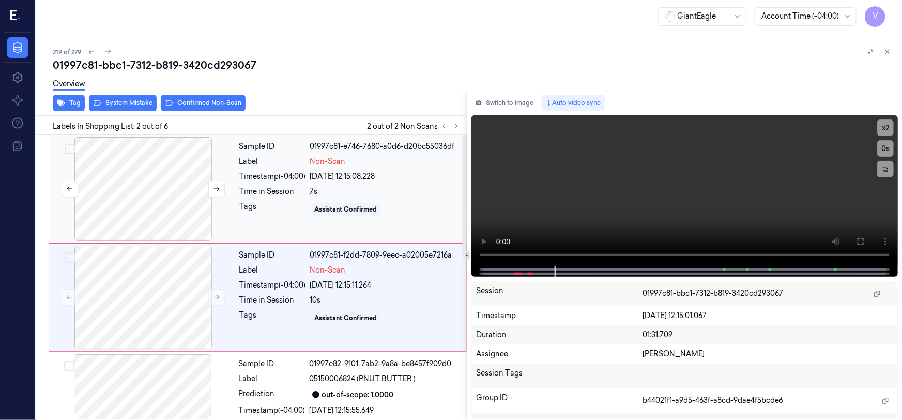
click at [191, 172] on div at bounding box center [143, 188] width 184 height 103
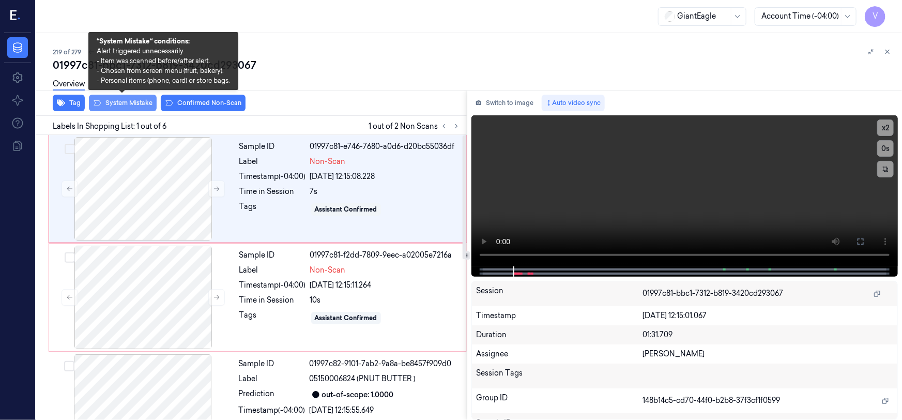
click at [138, 103] on button "System Mistake" at bounding box center [123, 103] width 68 height 17
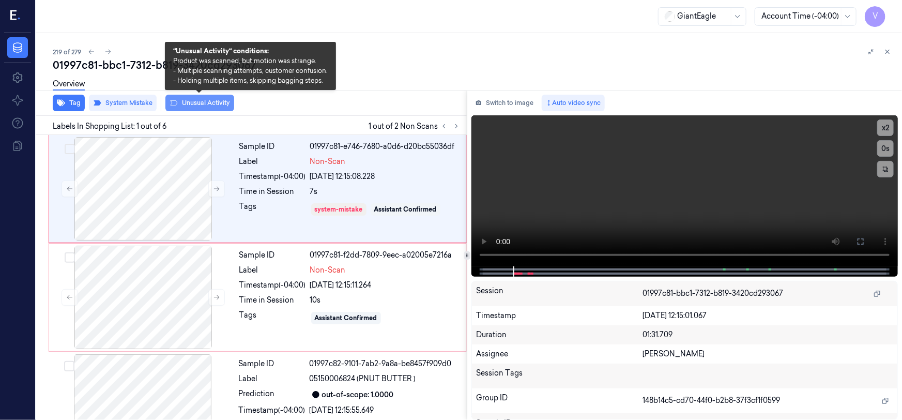
click at [194, 101] on button "Unusual Activity" at bounding box center [199, 103] width 69 height 17
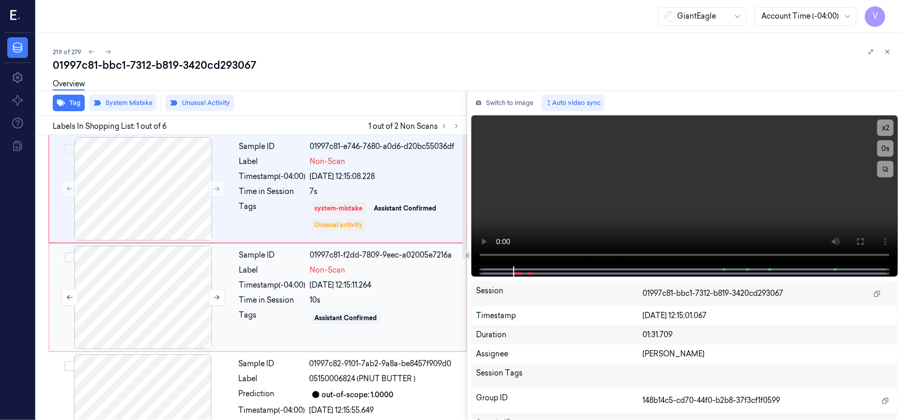
click at [185, 263] on div at bounding box center [143, 297] width 184 height 103
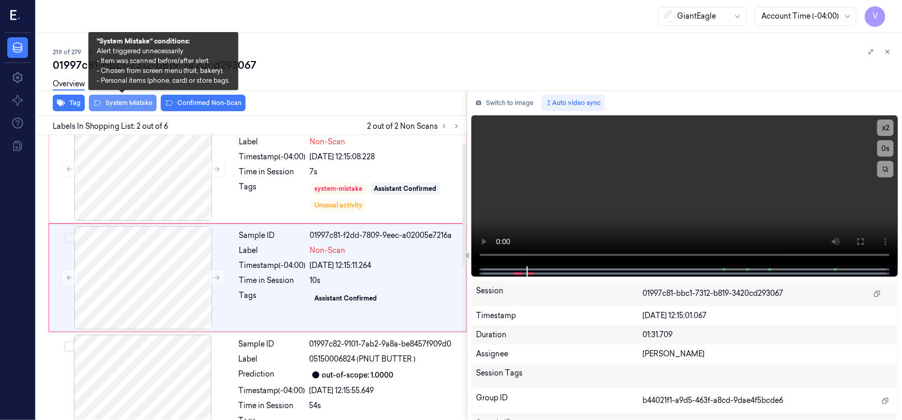
click at [141, 102] on button "System Mistake" at bounding box center [123, 103] width 68 height 17
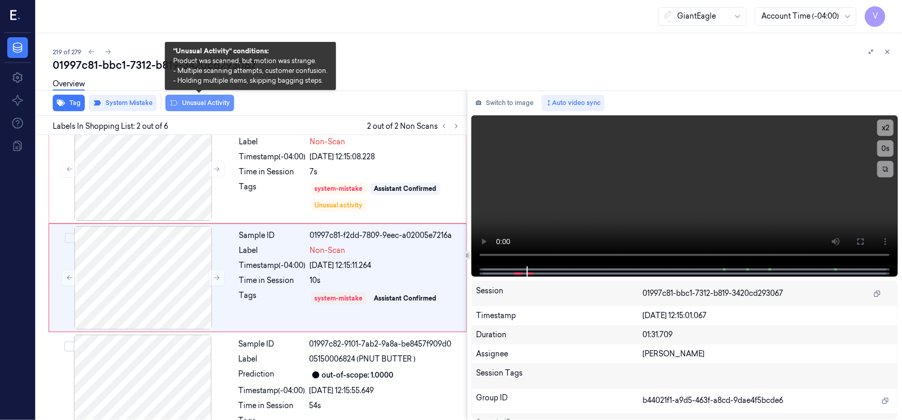
click at [217, 105] on button "Unusual Activity" at bounding box center [199, 103] width 69 height 17
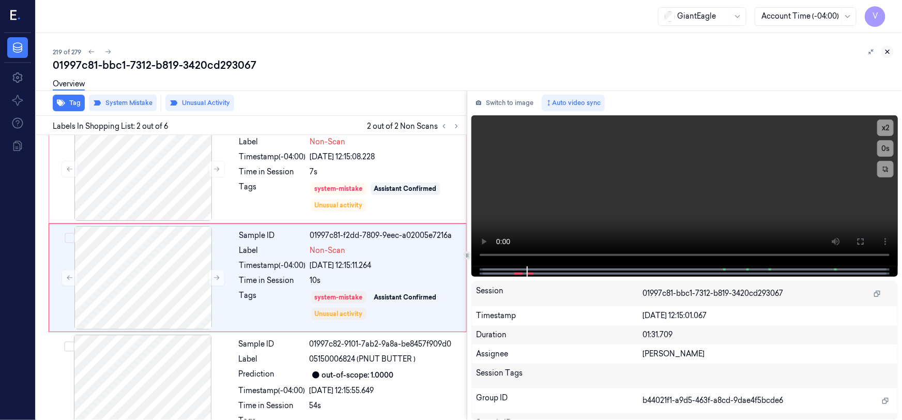
click at [886, 50] on icon at bounding box center [888, 52] width 4 height 4
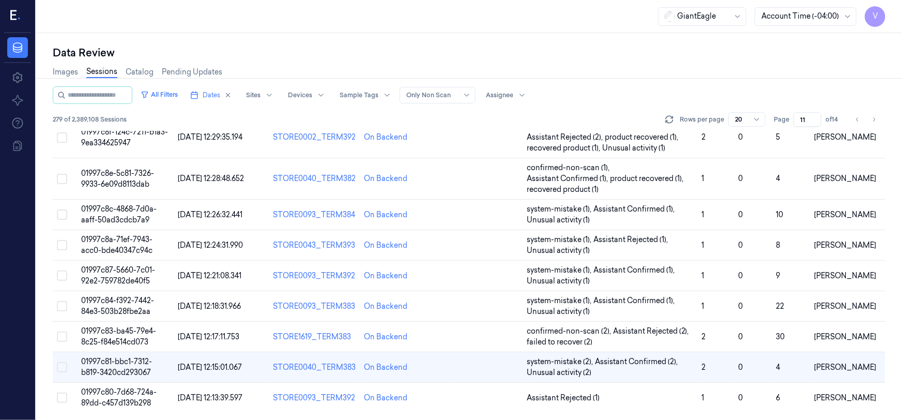
scroll to position [372, 0]
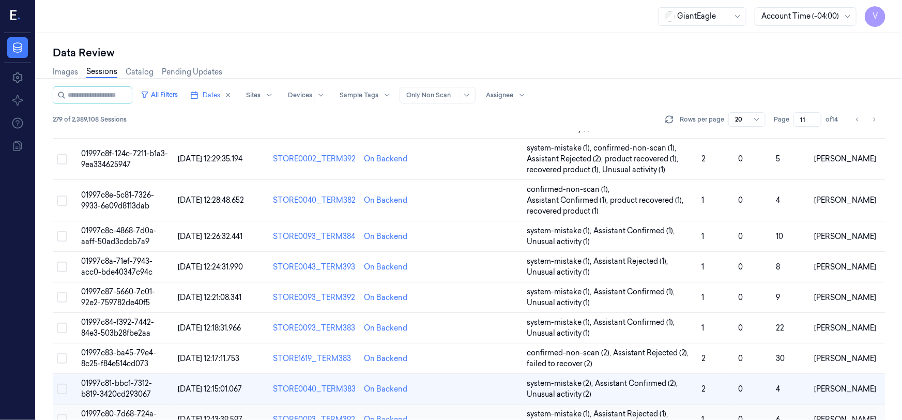
click at [60, 414] on button "Select row" at bounding box center [62, 419] width 10 height 10
click at [63, 415] on button "Select row" at bounding box center [62, 420] width 10 height 10
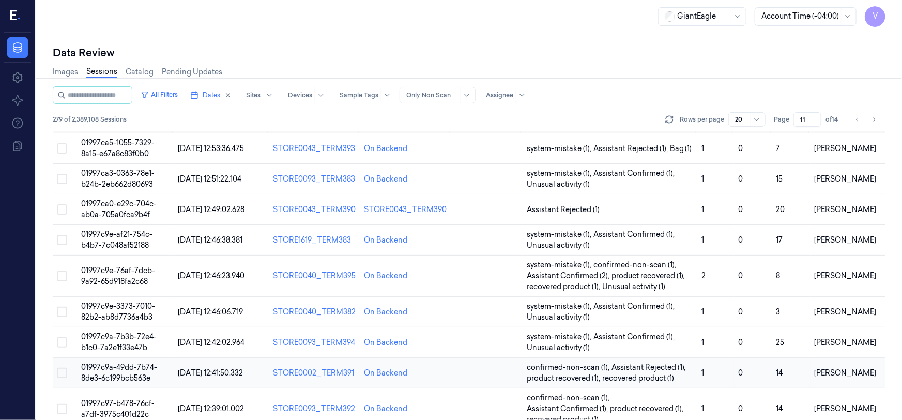
scroll to position [0, 0]
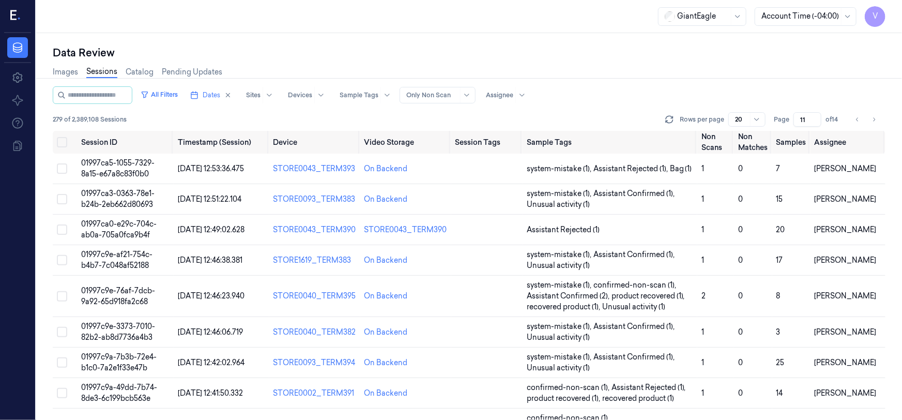
click at [62, 419] on div at bounding box center [451, 418] width 902 height 4
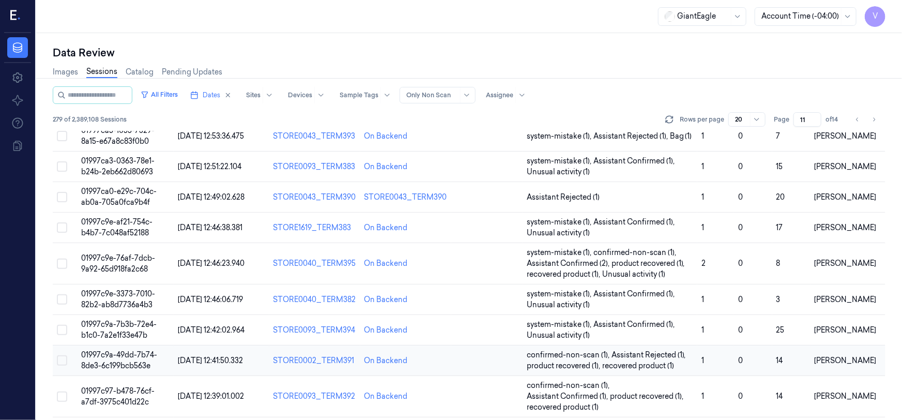
scroll to position [47, 0]
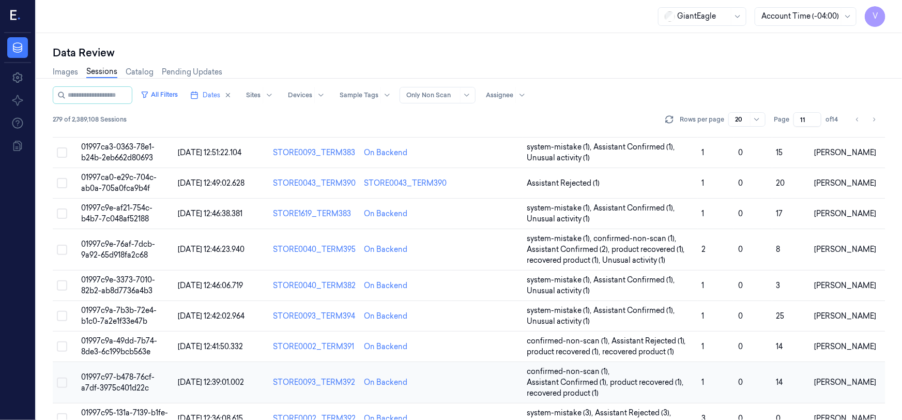
click at [63, 378] on button "Select row" at bounding box center [62, 383] width 10 height 10
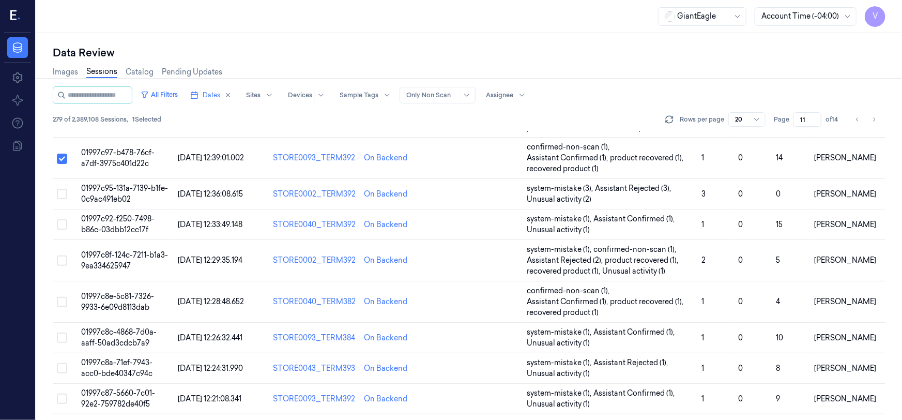
scroll to position [282, 0]
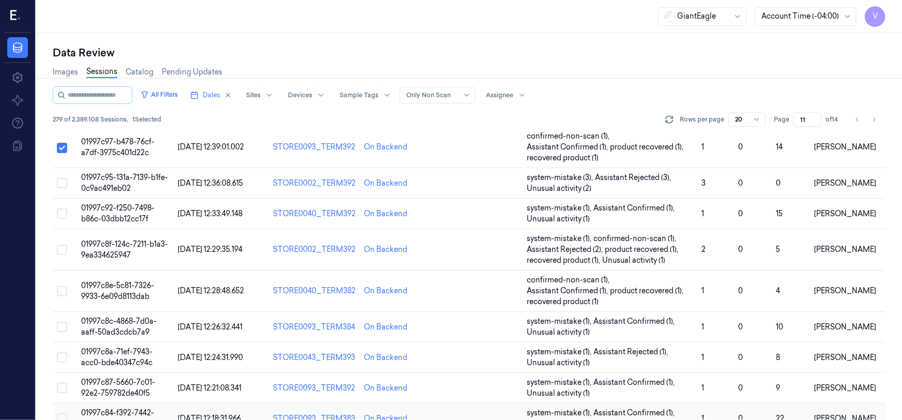
click at [61, 413] on button "Select row" at bounding box center [62, 418] width 10 height 10
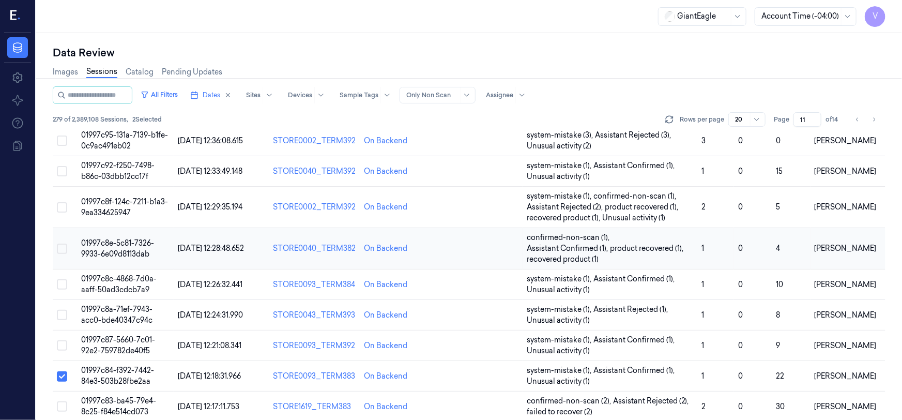
scroll to position [372, 0]
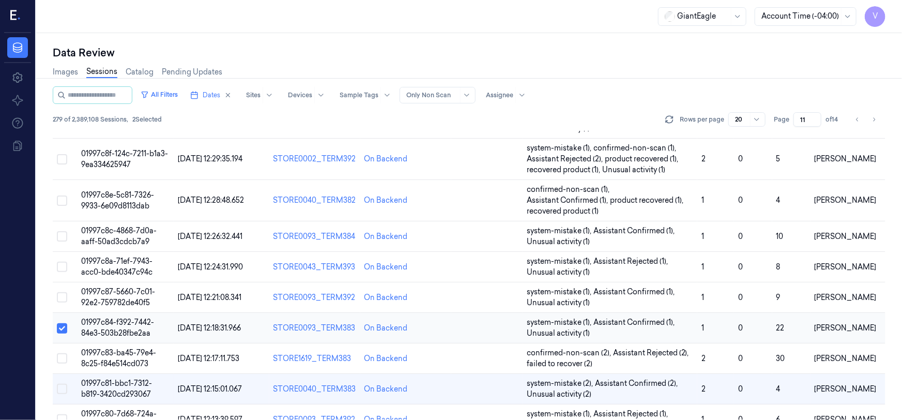
click at [63, 323] on button "Select row" at bounding box center [62, 328] width 10 height 10
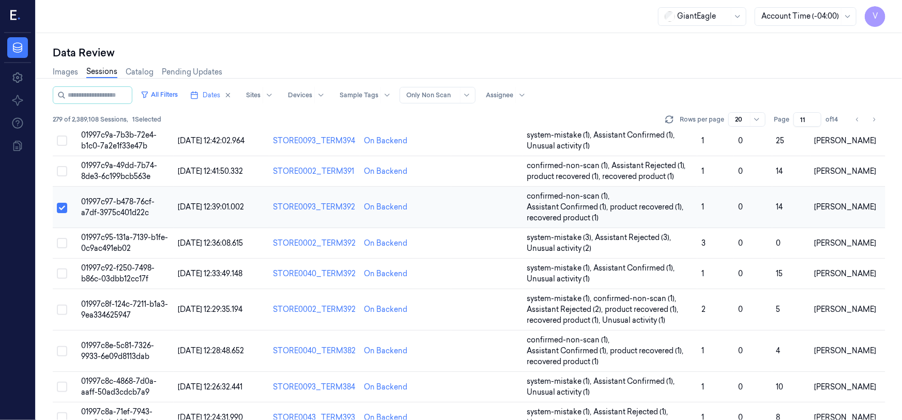
scroll to position [184, 0]
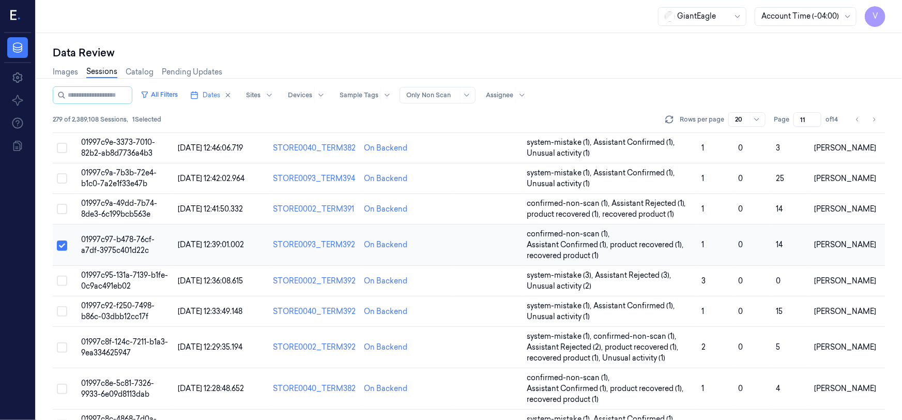
click at [62, 240] on button "Select row" at bounding box center [62, 245] width 10 height 10
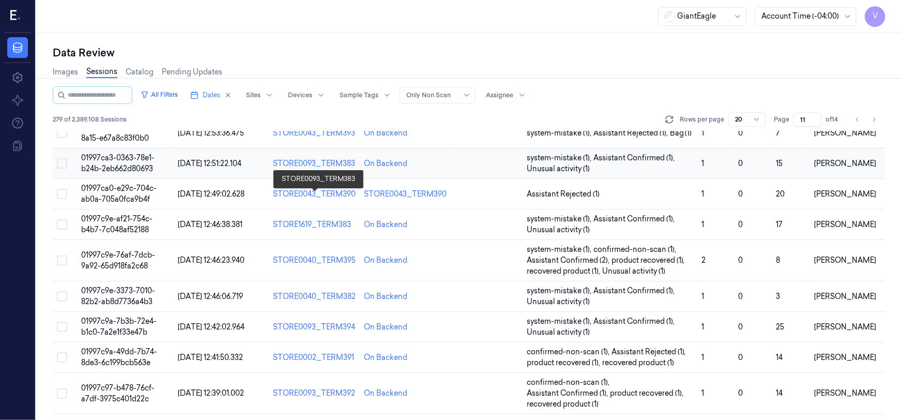
scroll to position [0, 0]
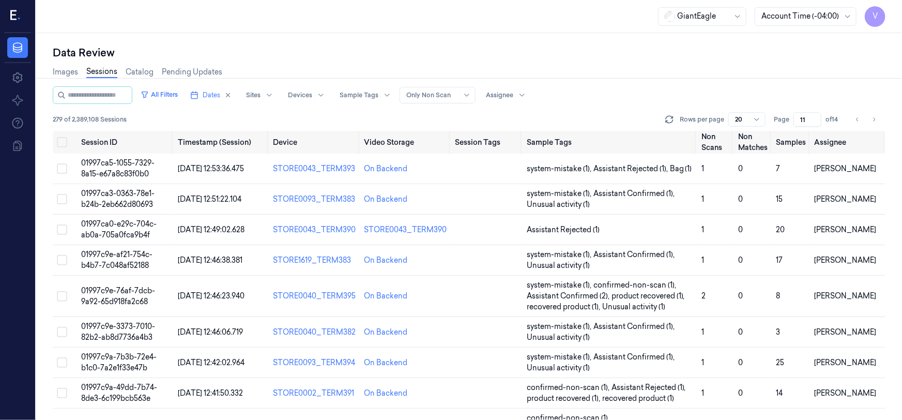
drag, startPoint x: 808, startPoint y: 119, endPoint x: 797, endPoint y: 124, distance: 11.6
click at [797, 124] on input "11" at bounding box center [808, 119] width 28 height 14
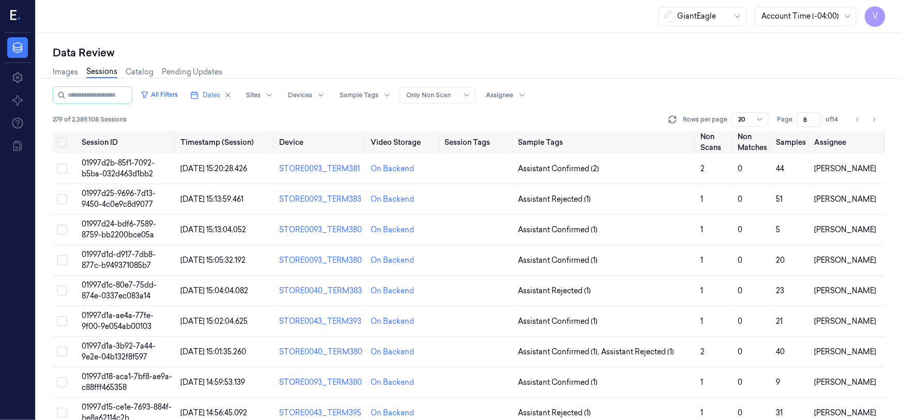
type input "8"
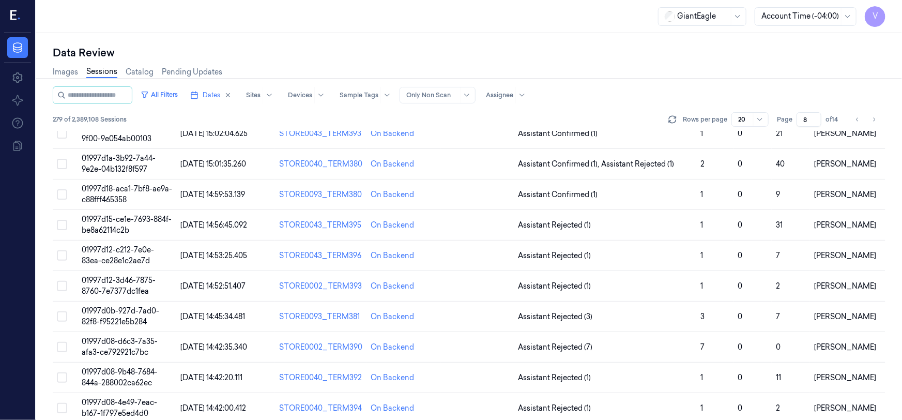
scroll to position [235, 0]
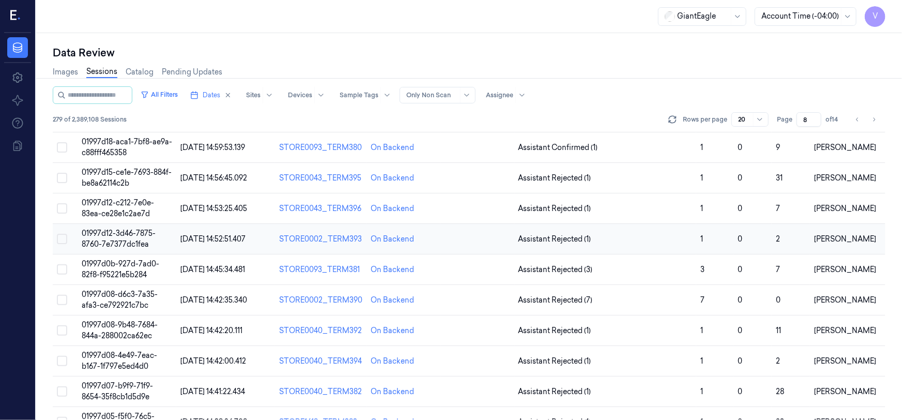
click at [101, 230] on span "01997d12-3d46-7875-8760-7e7377dc1fea" at bounding box center [119, 239] width 74 height 20
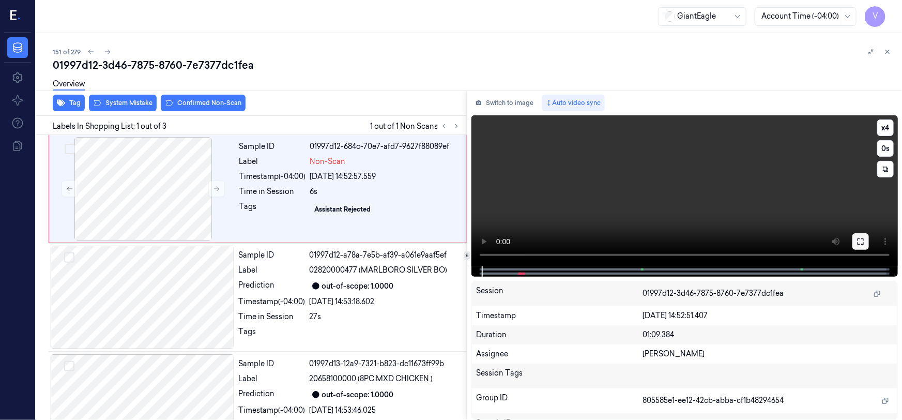
click at [865, 238] on button at bounding box center [861, 241] width 17 height 17
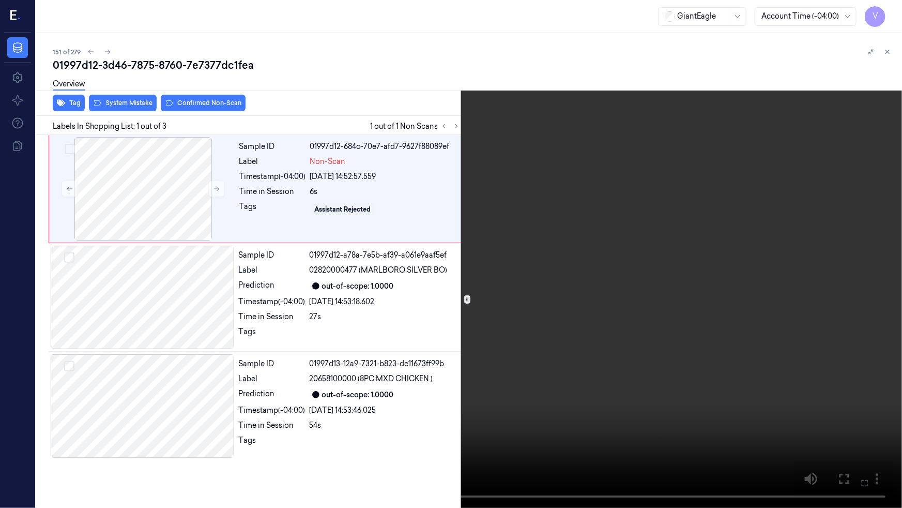
click at [573, 308] on video at bounding box center [451, 254] width 902 height 508
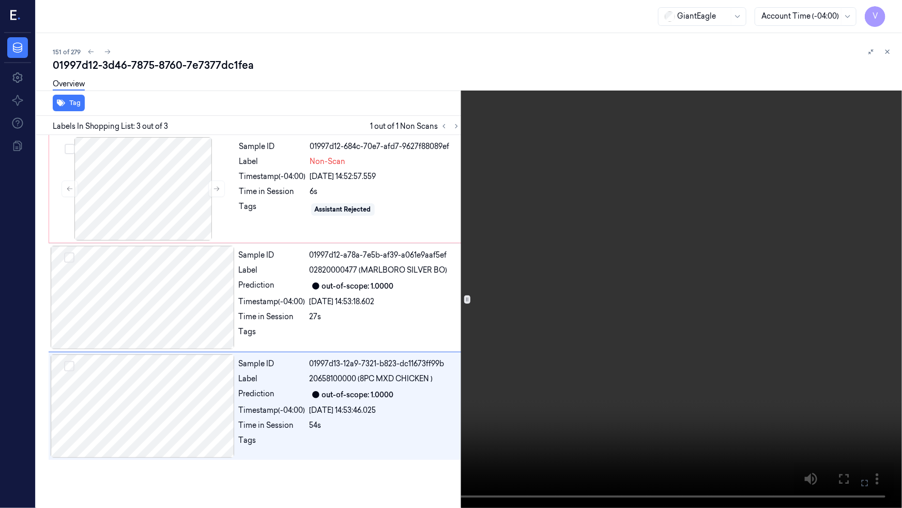
click at [0, 0] on icon at bounding box center [0, 0] width 0 height 0
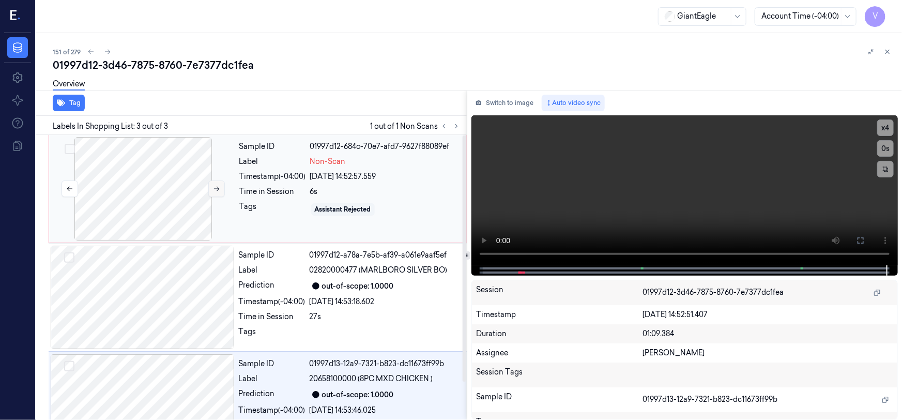
click at [218, 186] on icon at bounding box center [216, 188] width 7 height 7
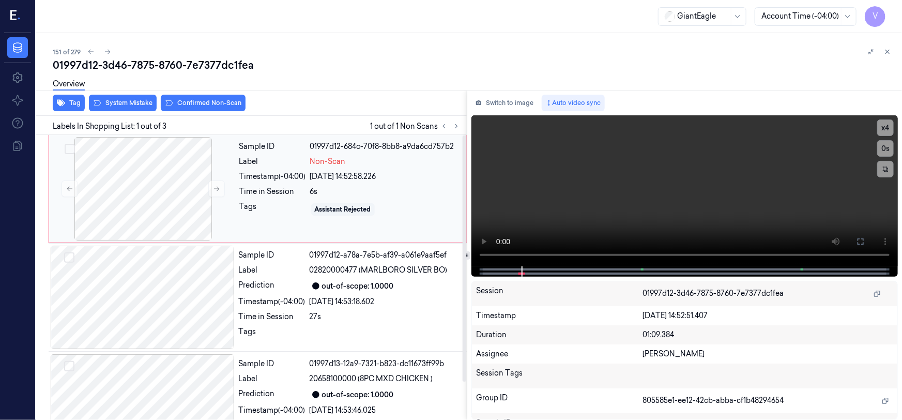
click at [237, 165] on div "Sample ID 01997d12-684c-70f8-8bb8-a9da6cd757b2 Label Non-Scan Timestamp (-04:00…" at bounding box center [349, 188] width 229 height 103
click at [198, 96] on div "Overview" at bounding box center [473, 85] width 841 height 26
click at [198, 99] on button "Confirmed Non-Scan" at bounding box center [203, 103] width 85 height 17
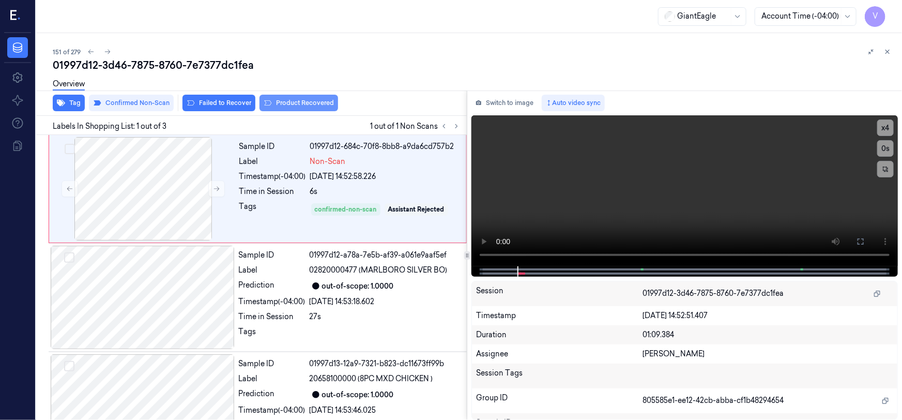
click at [285, 103] on button "Product Recovered" at bounding box center [299, 103] width 79 height 17
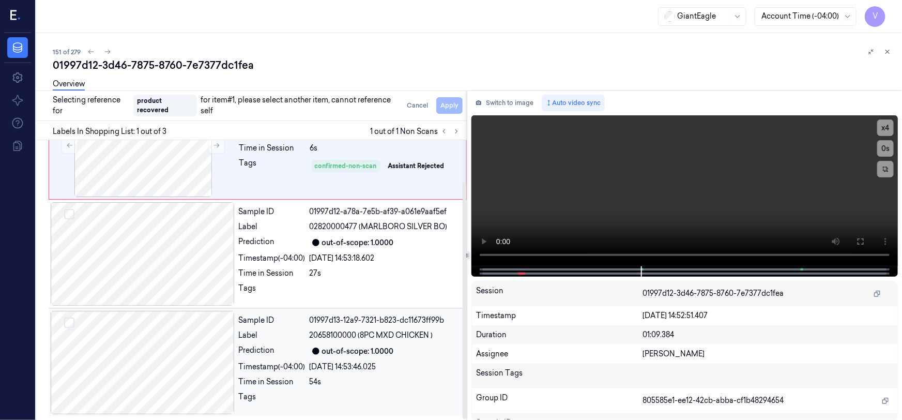
click at [161, 358] on div at bounding box center [143, 362] width 184 height 103
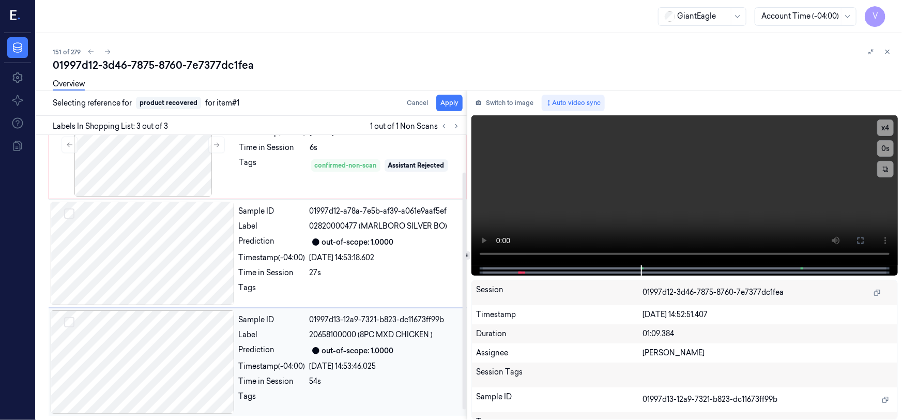
scroll to position [43, 0]
click at [455, 101] on button "Apply" at bounding box center [449, 103] width 26 height 17
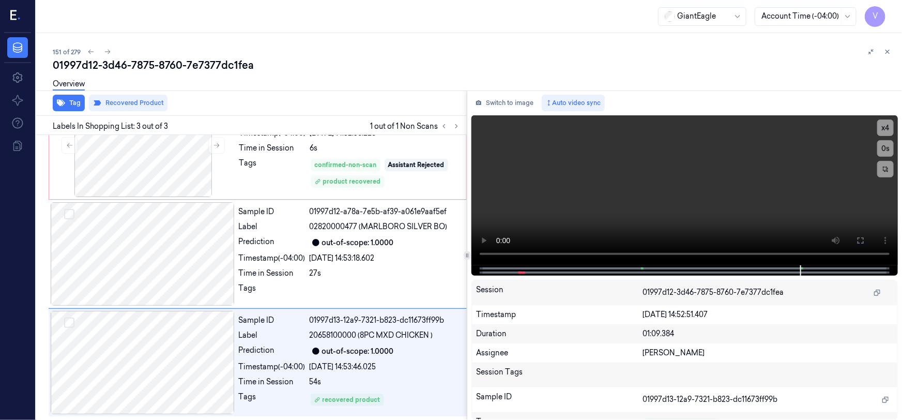
drag, startPoint x: 889, startPoint y: 49, endPoint x: 891, endPoint y: 61, distance: 12.0
click at [889, 49] on icon at bounding box center [887, 51] width 7 height 7
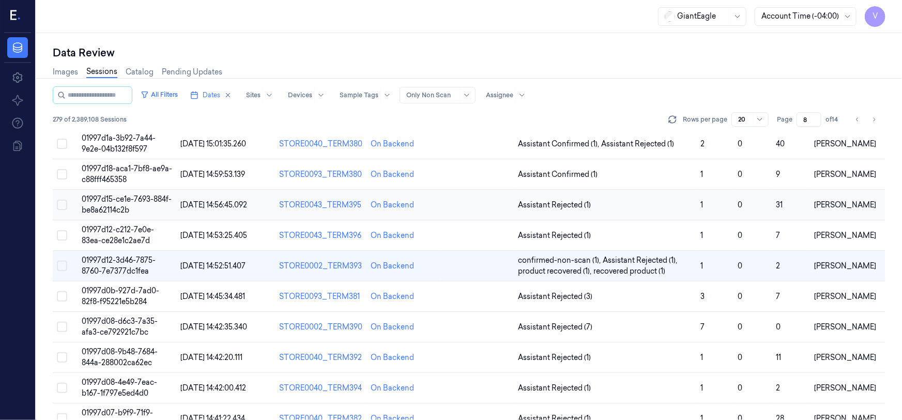
scroll to position [255, 0]
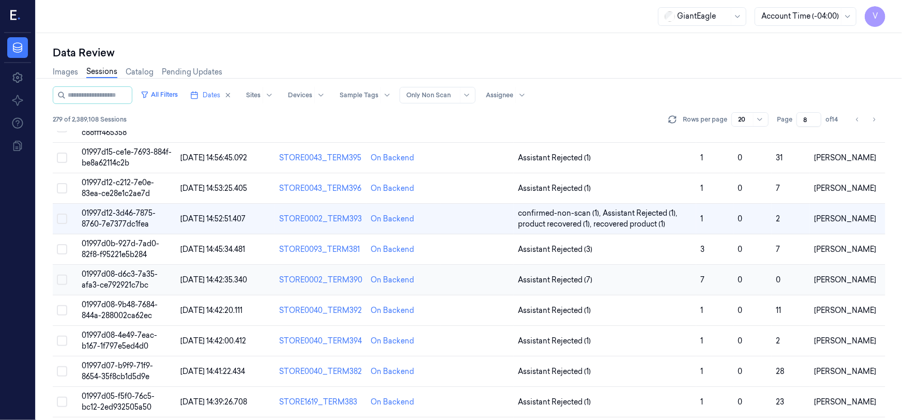
click at [124, 277] on span "01997d08-d6c3-7a35-afa3-ce792921c7bc" at bounding box center [120, 279] width 76 height 20
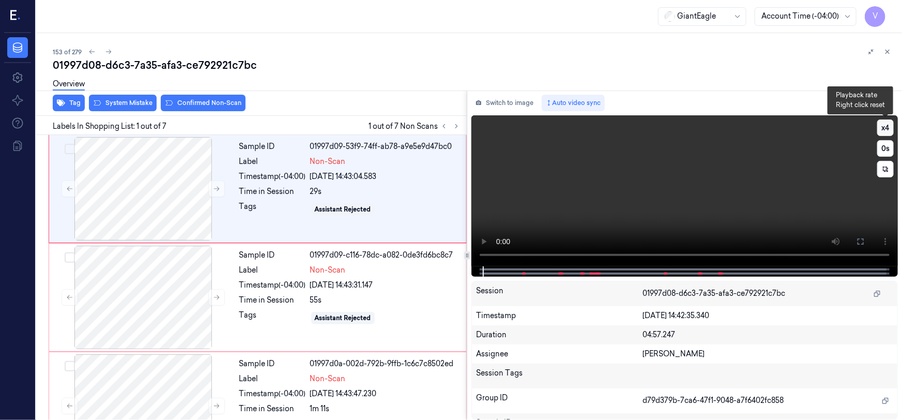
click at [881, 126] on button "x 4" at bounding box center [886, 127] width 17 height 17
click at [883, 126] on button "x 1" at bounding box center [886, 127] width 17 height 17
click at [864, 247] on button at bounding box center [861, 241] width 17 height 17
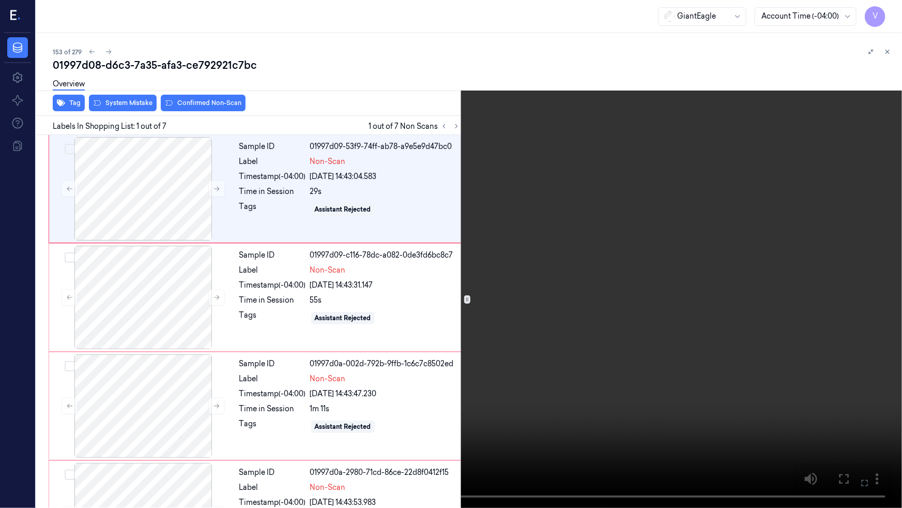
click at [422, 304] on video at bounding box center [451, 254] width 902 height 508
click at [298, 310] on video at bounding box center [451, 254] width 902 height 508
click at [406, 345] on video at bounding box center [451, 254] width 902 height 508
click at [447, 333] on video at bounding box center [451, 254] width 902 height 508
click at [492, 331] on video at bounding box center [451, 254] width 902 height 508
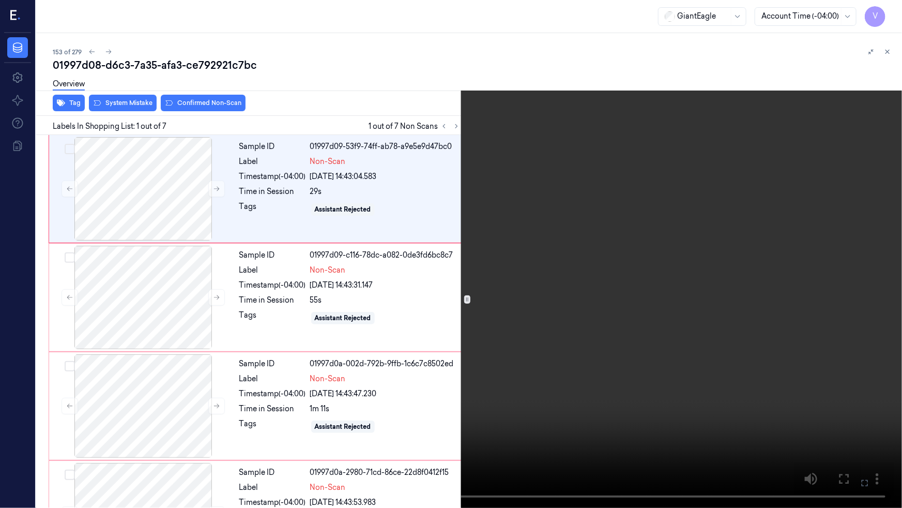
click at [412, 337] on video at bounding box center [451, 254] width 902 height 508
click at [0, 0] on icon at bounding box center [0, 0] width 0 height 0
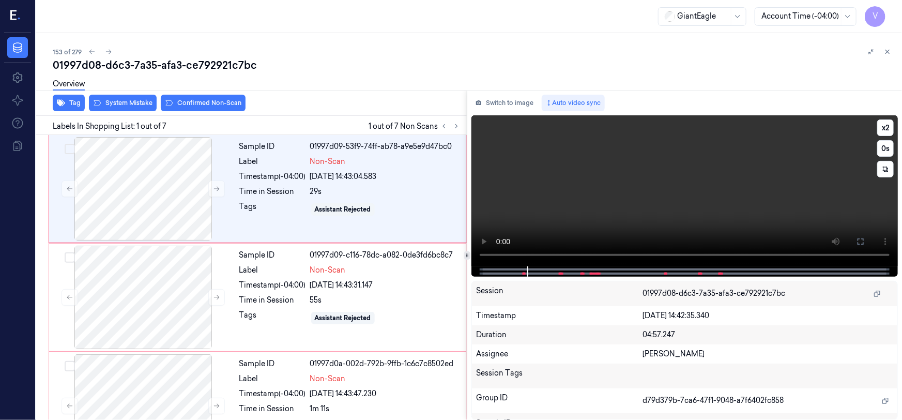
click at [781, 212] on video at bounding box center [685, 190] width 427 height 151
click at [758, 207] on video at bounding box center [685, 190] width 427 height 151
click at [212, 186] on button at bounding box center [216, 188] width 17 height 17
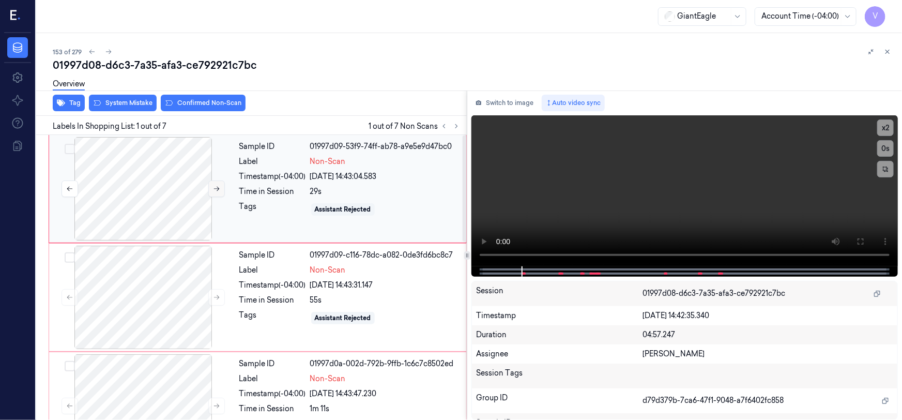
click at [212, 186] on button at bounding box center [216, 188] width 17 height 17
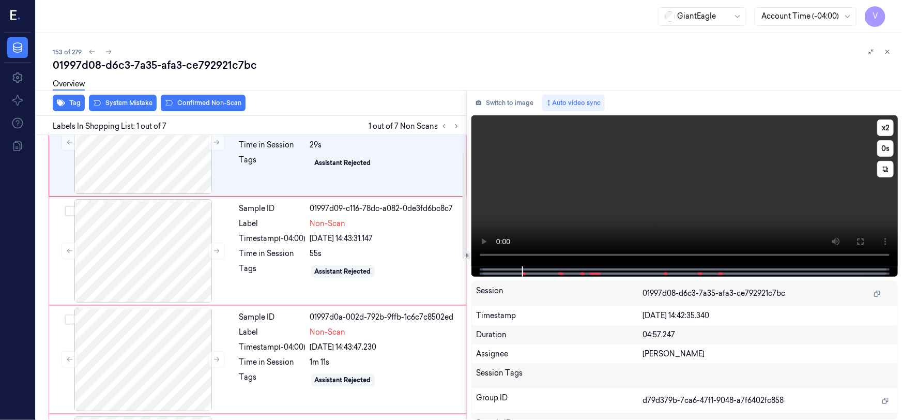
click at [525, 190] on video at bounding box center [685, 190] width 427 height 151
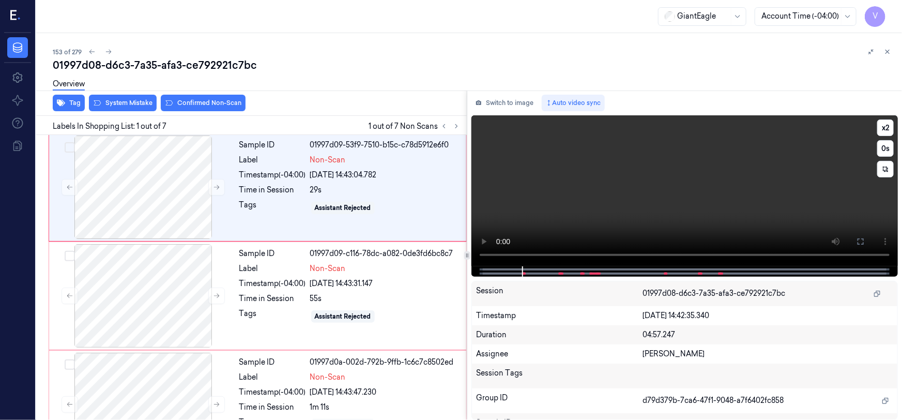
scroll to position [0, 0]
click at [608, 185] on video at bounding box center [685, 190] width 427 height 151
click at [596, 185] on video at bounding box center [685, 190] width 427 height 151
drag, startPoint x: 854, startPoint y: 234, endPoint x: 854, endPoint y: 300, distance: 65.7
click at [854, 235] on button at bounding box center [861, 241] width 17 height 17
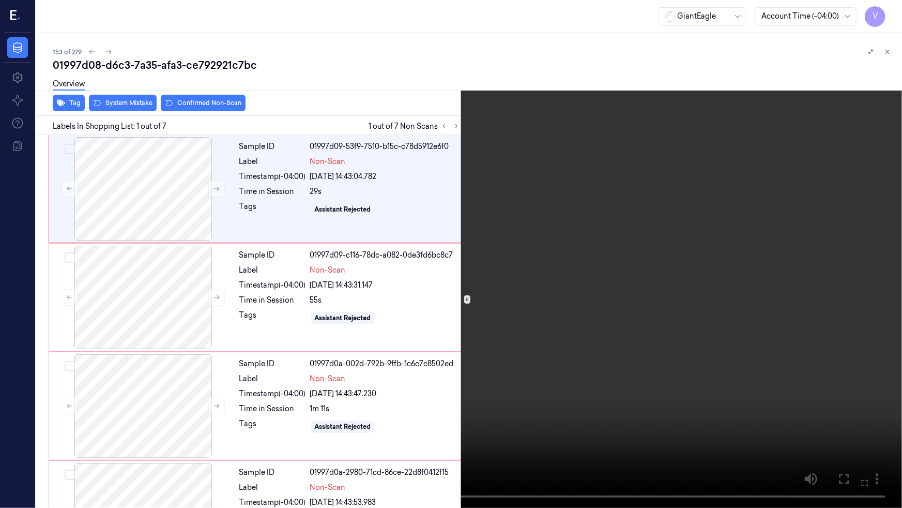
click at [735, 309] on video at bounding box center [451, 254] width 902 height 508
click at [0, 0] on icon at bounding box center [0, 0] width 0 height 0
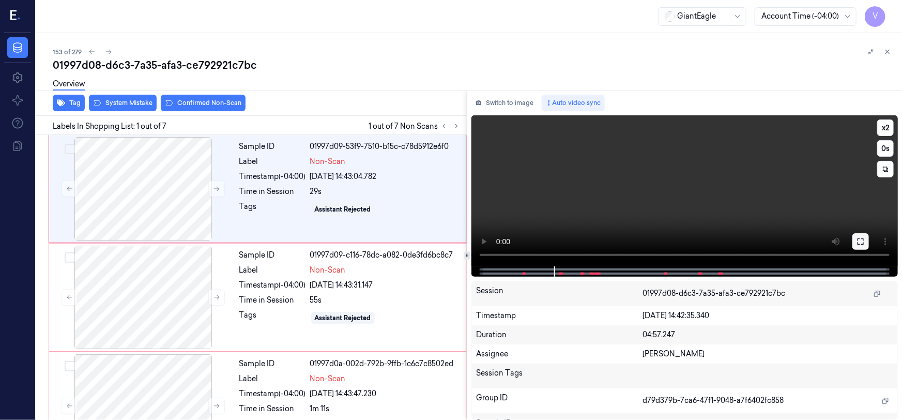
click at [857, 239] on icon at bounding box center [861, 241] width 8 height 8
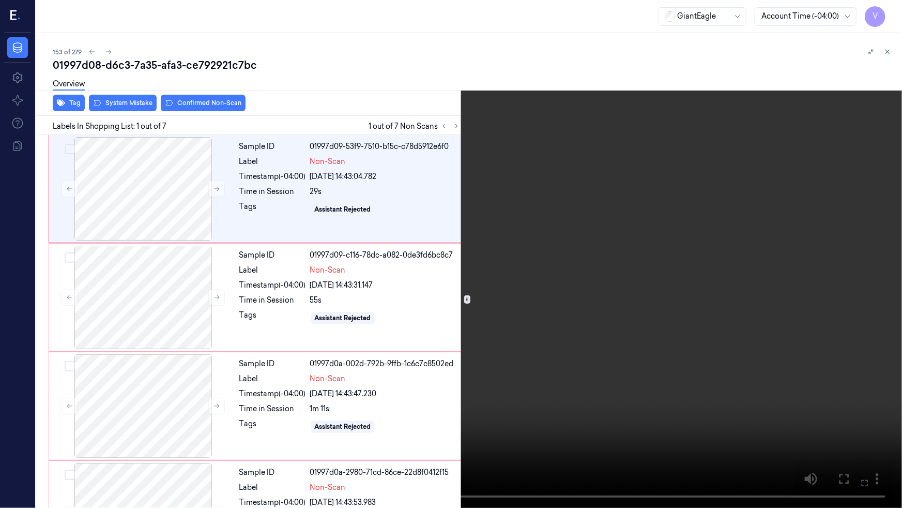
click at [577, 358] on video at bounding box center [451, 254] width 902 height 508
click at [594, 357] on video at bounding box center [451, 254] width 902 height 508
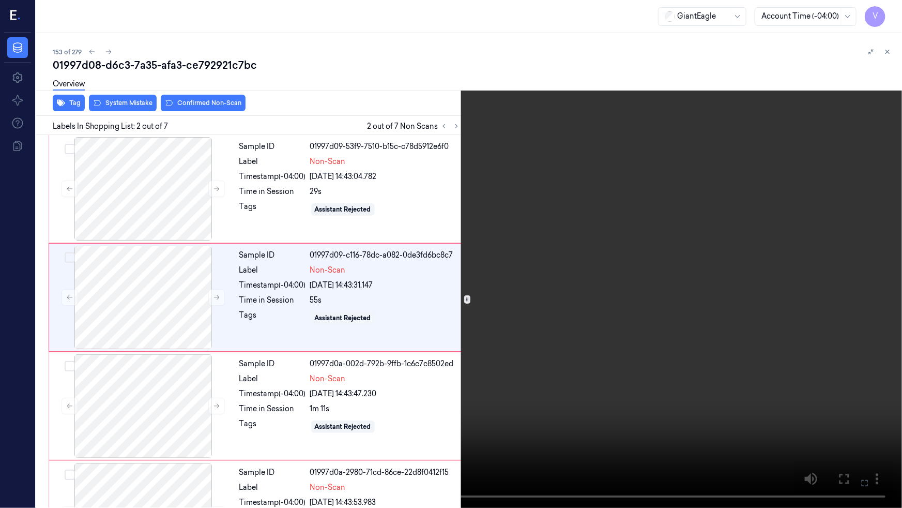
click at [594, 357] on video at bounding box center [451, 254] width 902 height 508
click at [538, 314] on video at bounding box center [451, 254] width 902 height 508
click at [474, 220] on video at bounding box center [451, 254] width 902 height 508
click at [730, 280] on video at bounding box center [451, 254] width 902 height 508
click at [0, 0] on icon at bounding box center [0, 0] width 0 height 0
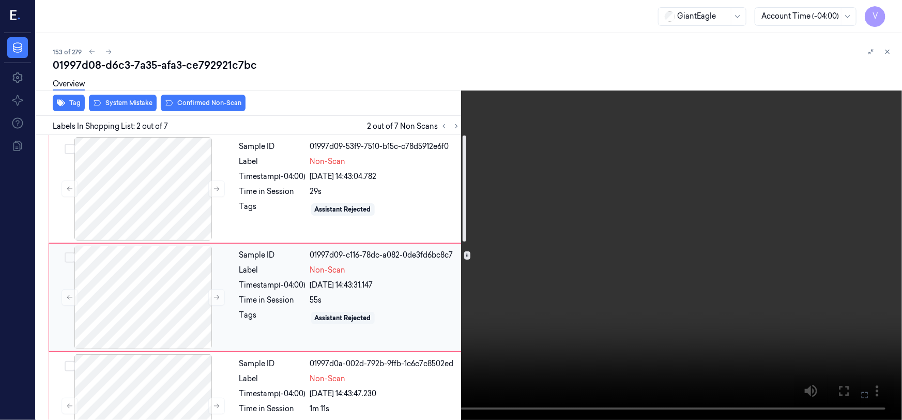
scroll to position [47, 0]
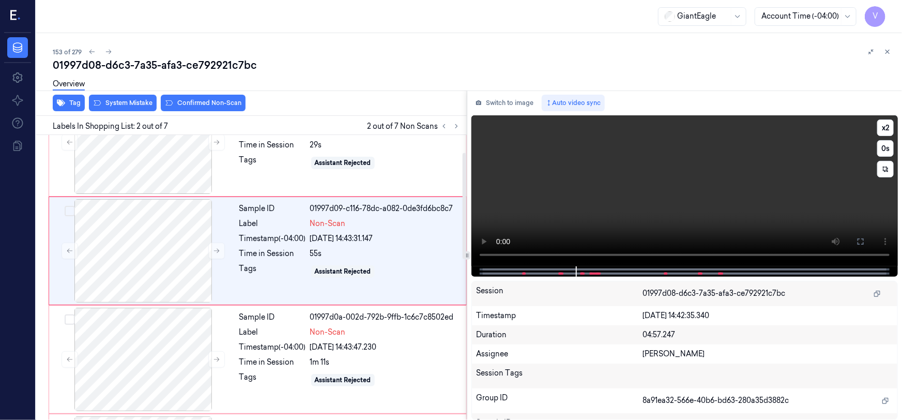
click at [746, 203] on video at bounding box center [685, 190] width 427 height 151
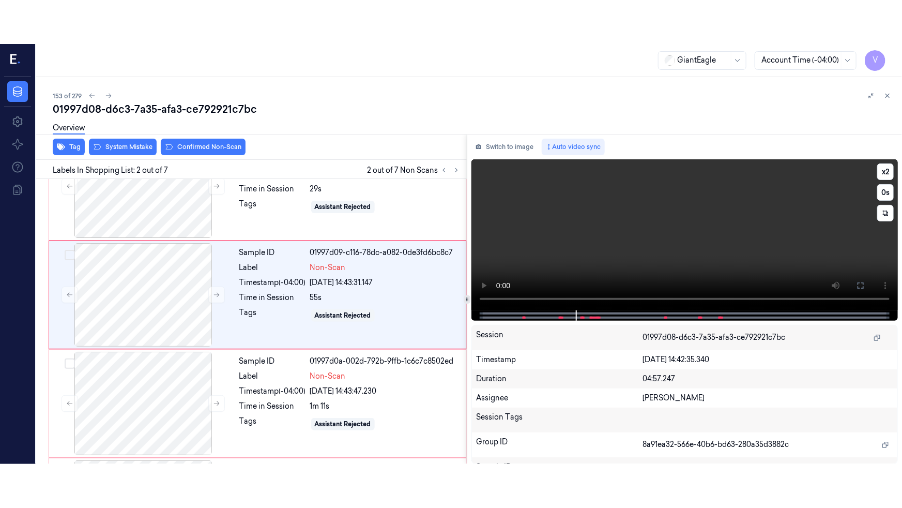
scroll to position [20, 0]
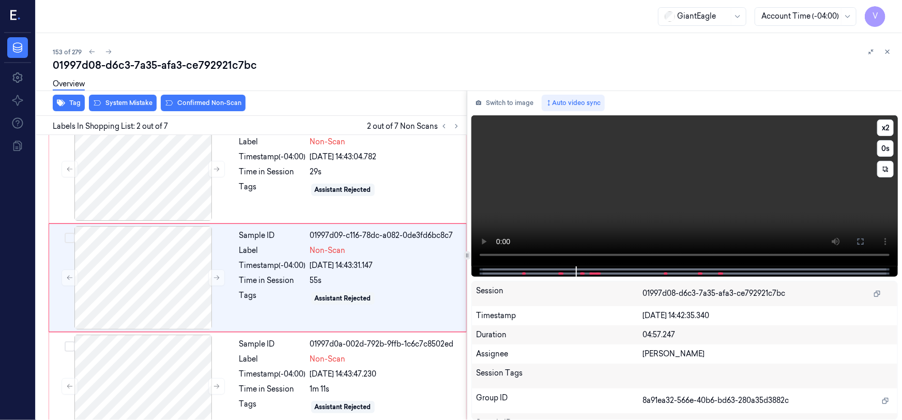
click at [744, 204] on video at bounding box center [685, 190] width 427 height 151
click at [862, 243] on icon at bounding box center [861, 241] width 8 height 8
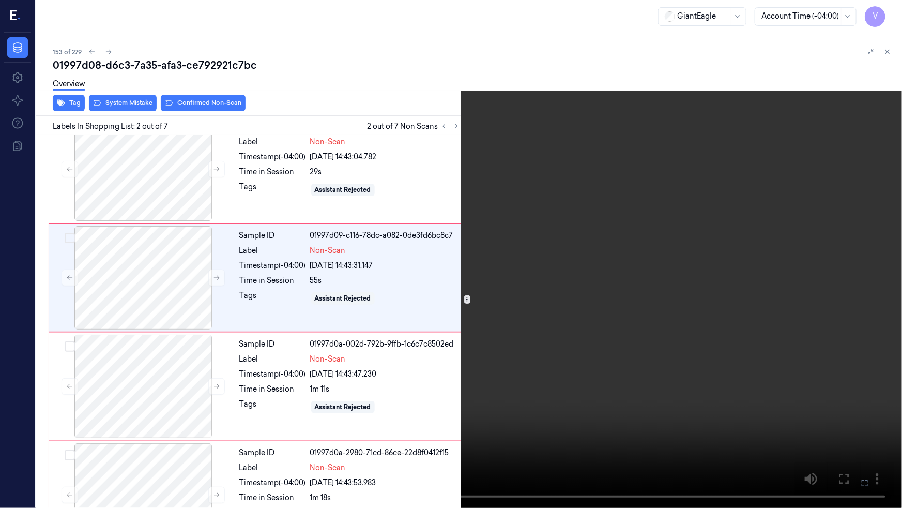
click at [687, 325] on video at bounding box center [451, 254] width 902 height 508
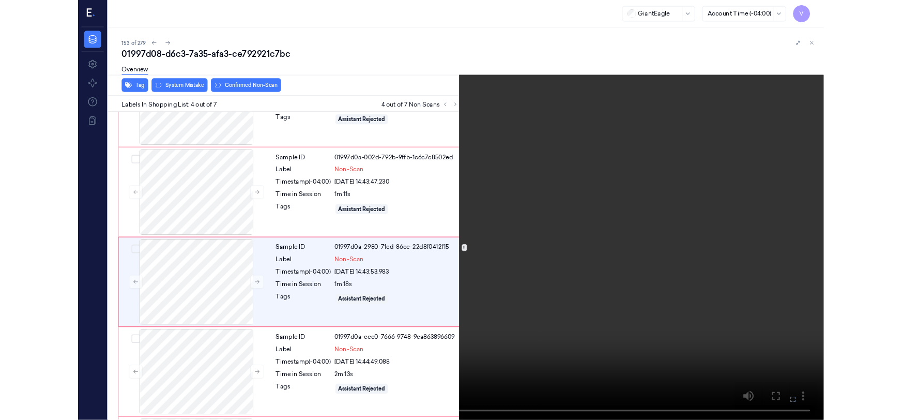
scroll to position [192, 0]
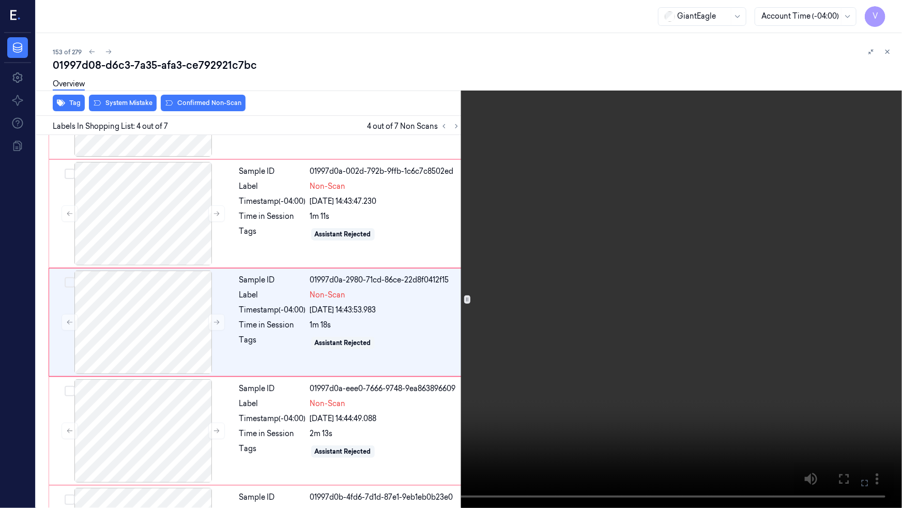
click at [667, 357] on video at bounding box center [451, 254] width 902 height 508
click at [0, 0] on icon at bounding box center [0, 0] width 0 height 0
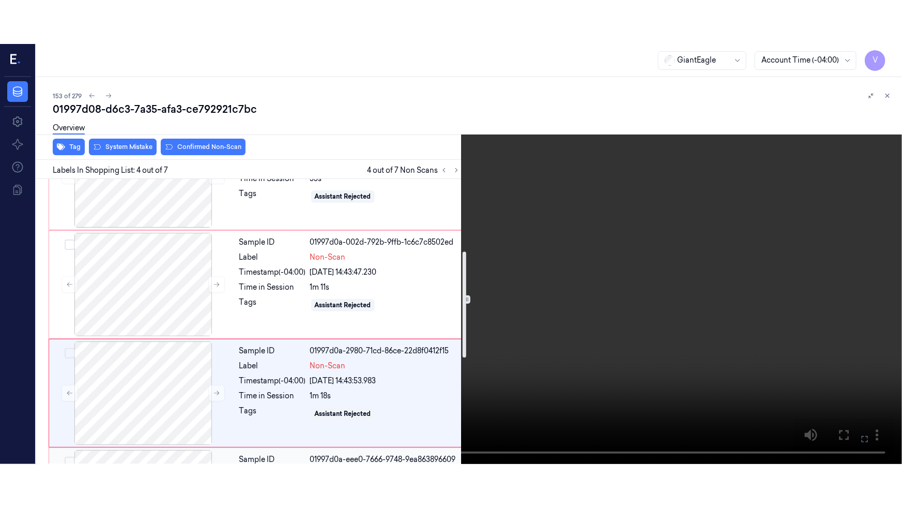
scroll to position [145, 0]
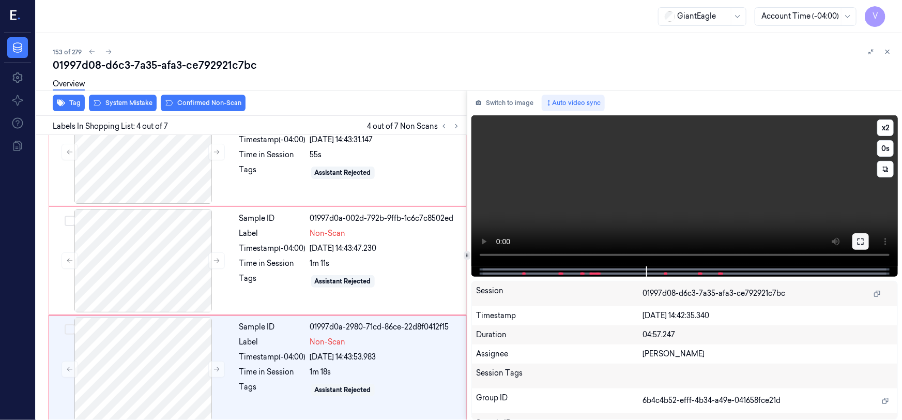
click at [861, 242] on icon at bounding box center [861, 241] width 8 height 8
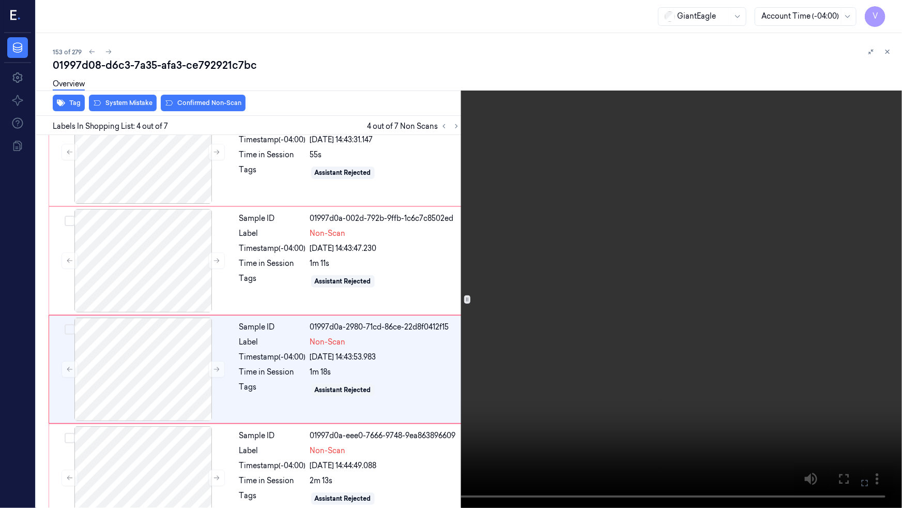
click at [754, 321] on video at bounding box center [451, 254] width 902 height 508
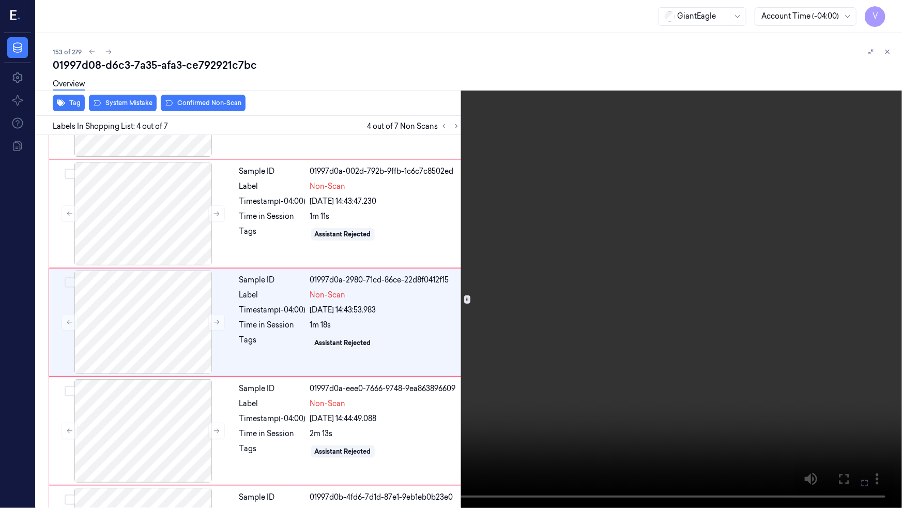
click at [645, 311] on video at bounding box center [451, 254] width 902 height 508
click at [641, 313] on video at bounding box center [451, 254] width 902 height 508
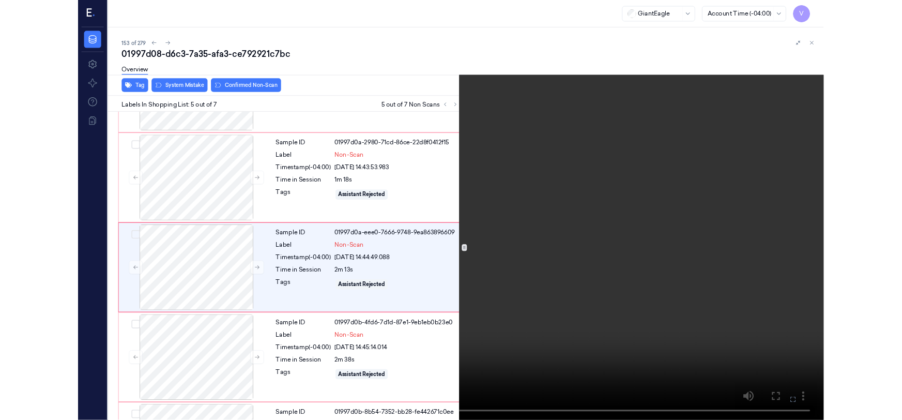
scroll to position [301, 0]
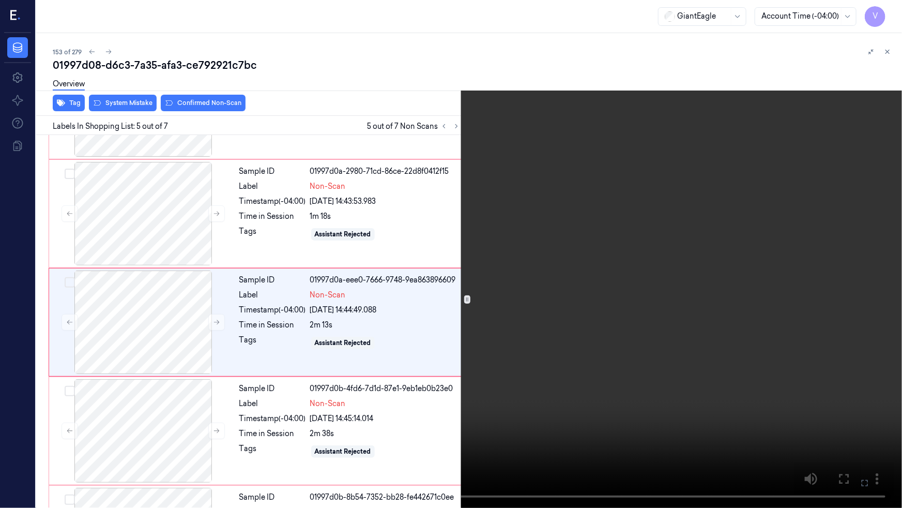
click at [638, 314] on video at bounding box center [451, 254] width 902 height 508
click at [0, 0] on button at bounding box center [0, 0] width 0 height 0
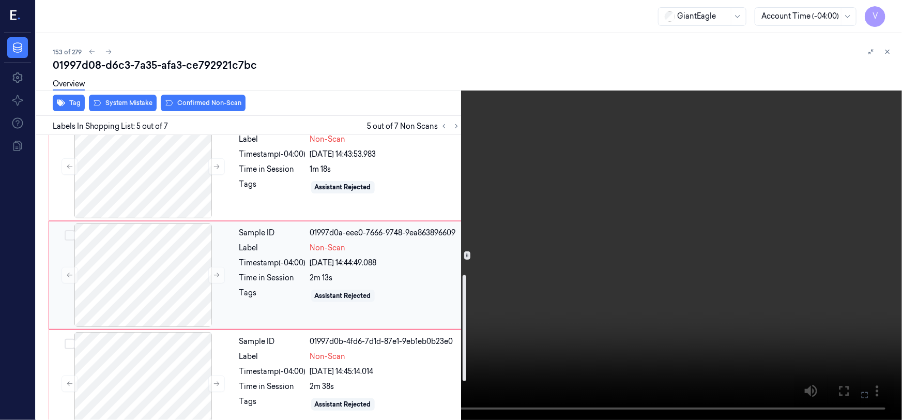
scroll to position [395, 0]
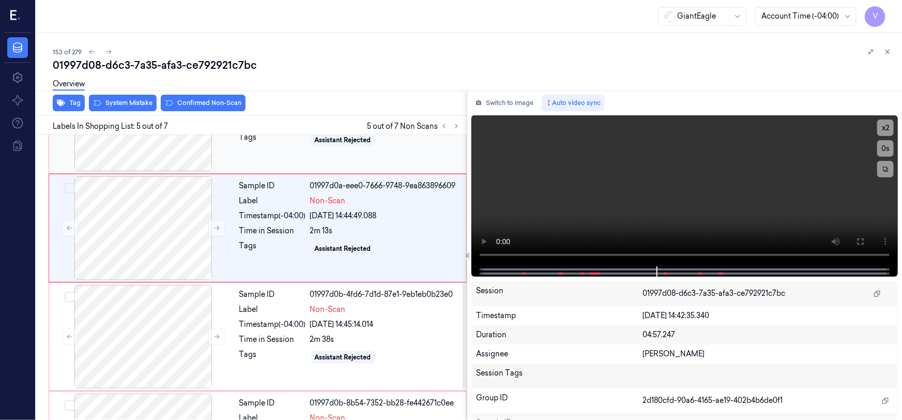
click at [288, 155] on div "Sample ID 01997d0a-2980-71cd-86ce-22d8f0412f15 Label Non-Scan Timestamp (-04:00…" at bounding box center [349, 119] width 229 height 103
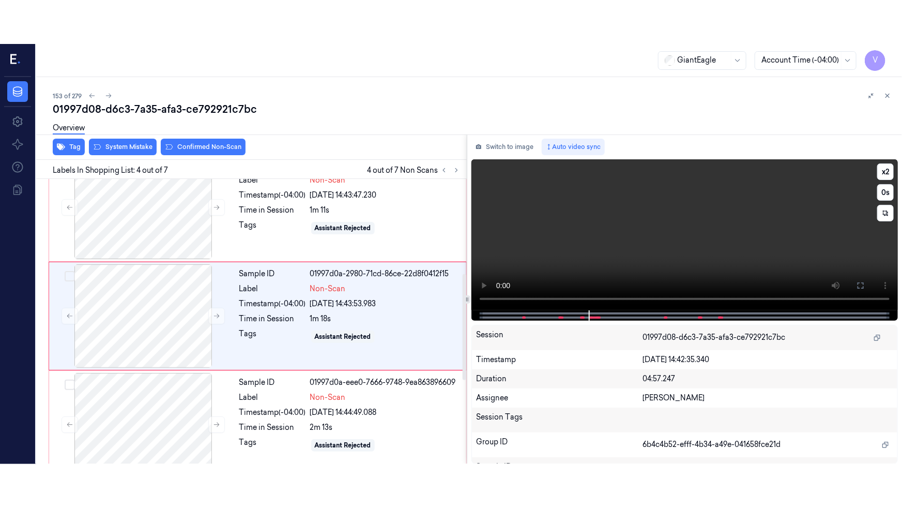
scroll to position [237, 0]
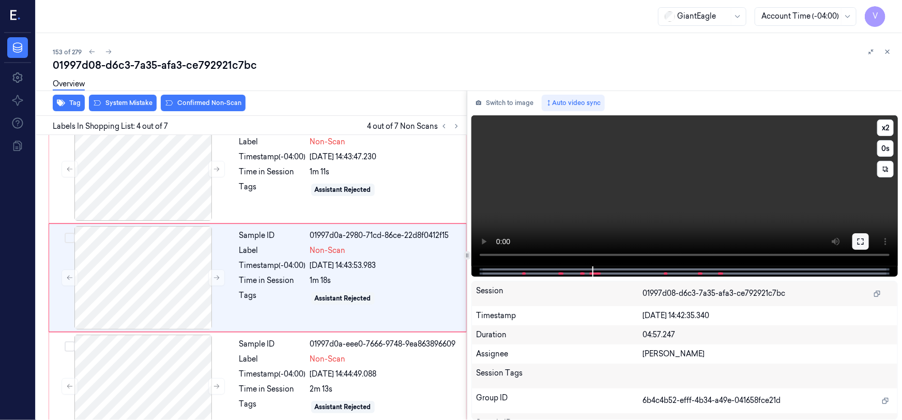
click at [862, 242] on icon at bounding box center [861, 241] width 8 height 8
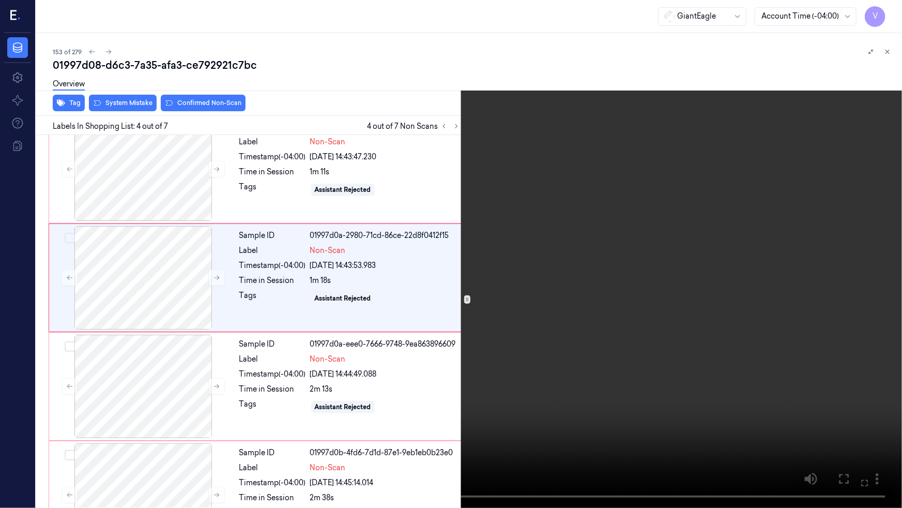
click at [661, 319] on video at bounding box center [451, 254] width 902 height 508
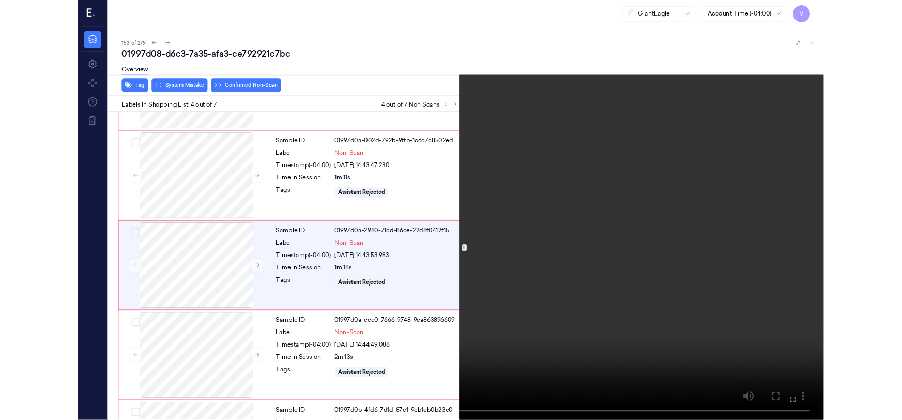
scroll to position [192, 0]
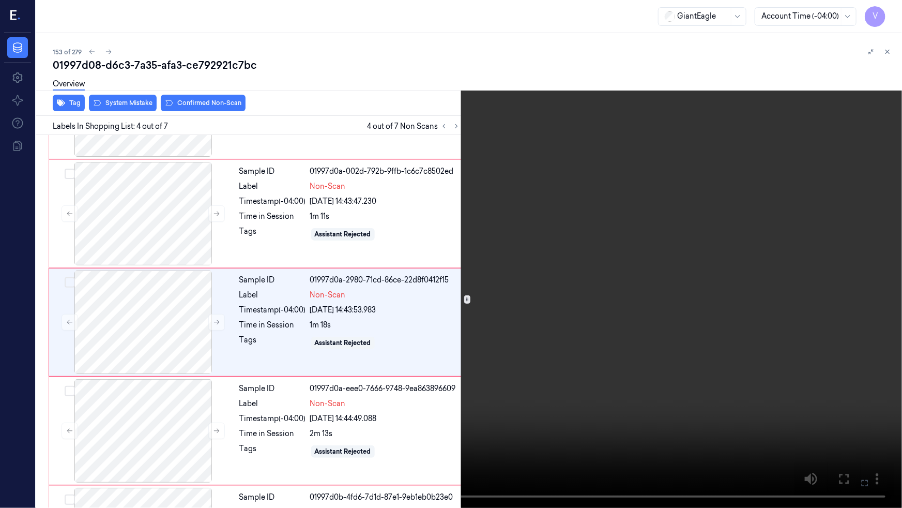
click at [0, 0] on icon at bounding box center [0, 0] width 0 height 0
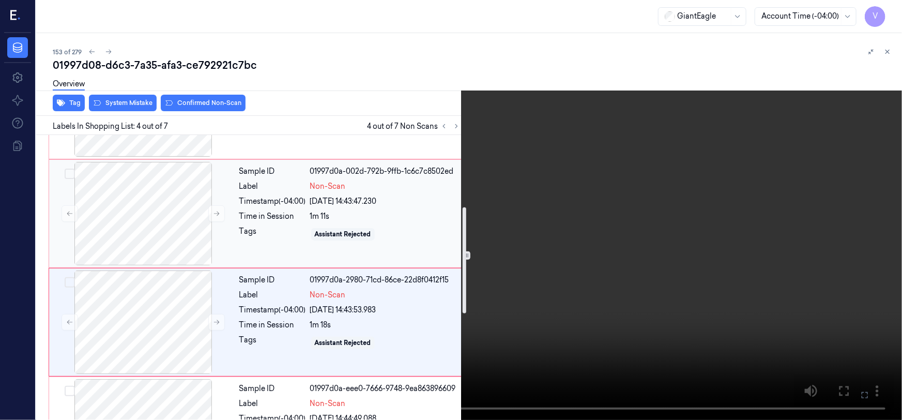
scroll to position [239, 0]
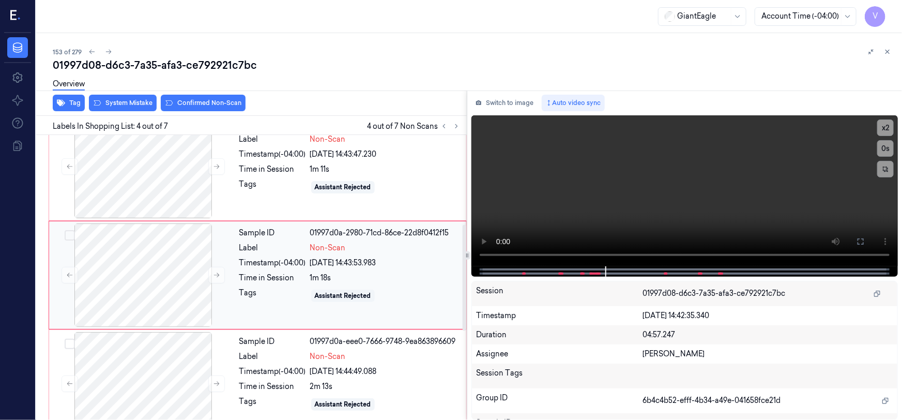
click at [253, 295] on div "Tags" at bounding box center [272, 296] width 67 height 17
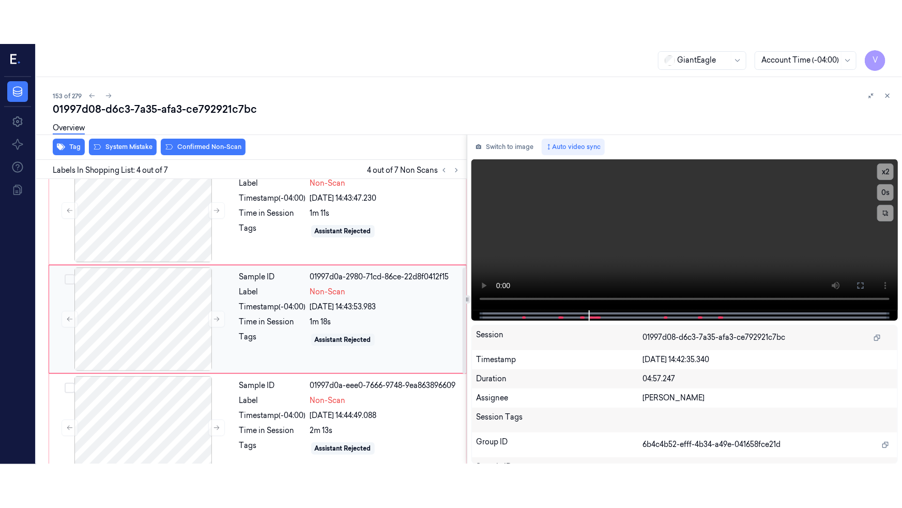
scroll to position [237, 0]
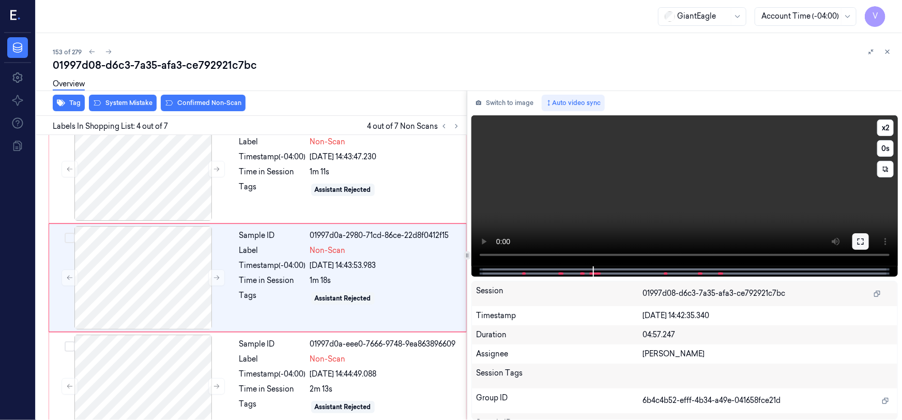
click at [863, 244] on icon at bounding box center [861, 241] width 6 height 6
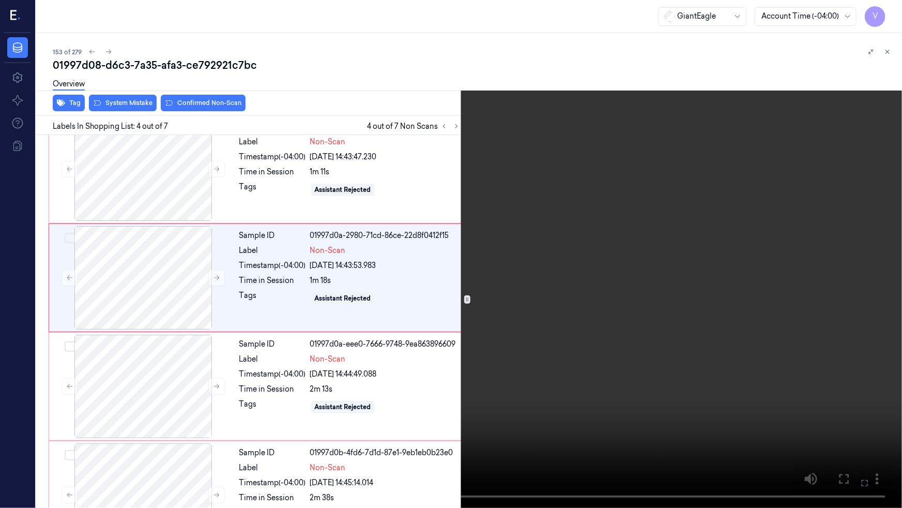
click at [491, 350] on video at bounding box center [451, 254] width 902 height 508
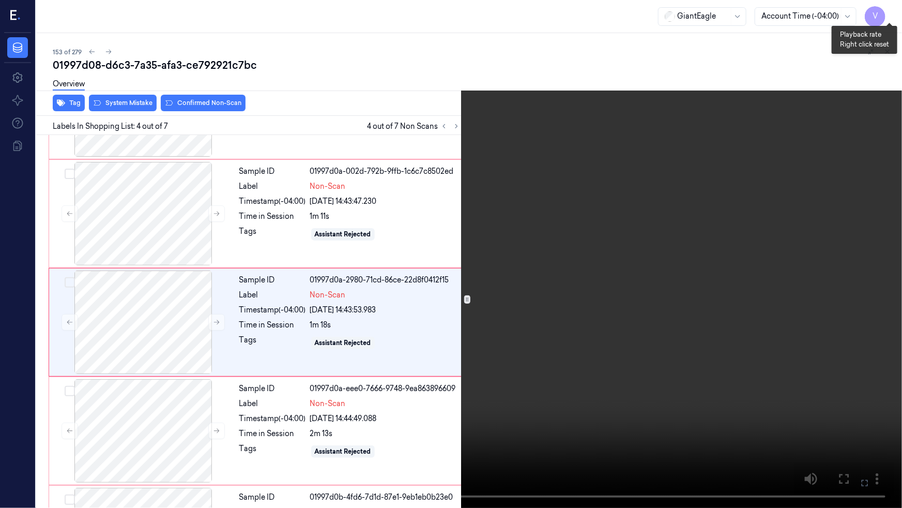
click at [888, 11] on button "x 2" at bounding box center [890, 12] width 17 height 17
click at [553, 336] on video at bounding box center [451, 254] width 902 height 508
click at [587, 336] on video at bounding box center [451, 254] width 902 height 508
click at [610, 333] on video at bounding box center [451, 254] width 902 height 508
click at [606, 332] on video at bounding box center [451, 254] width 902 height 508
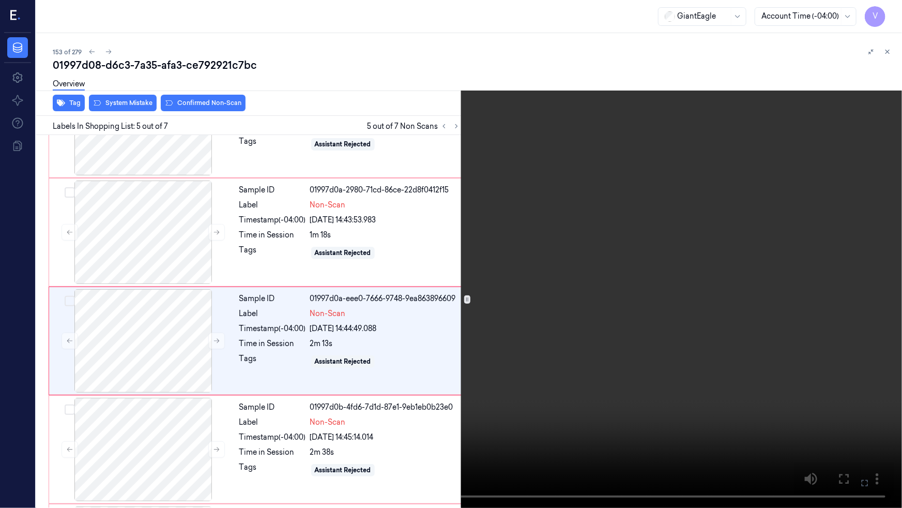
click at [606, 331] on video at bounding box center [451, 254] width 902 height 508
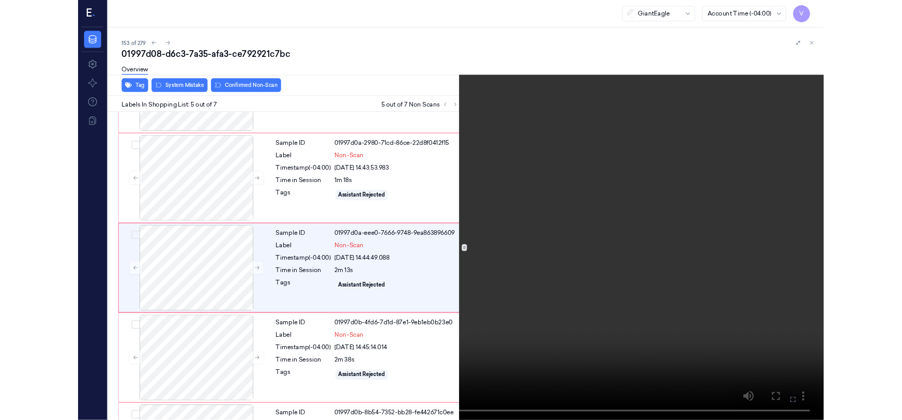
scroll to position [301, 0]
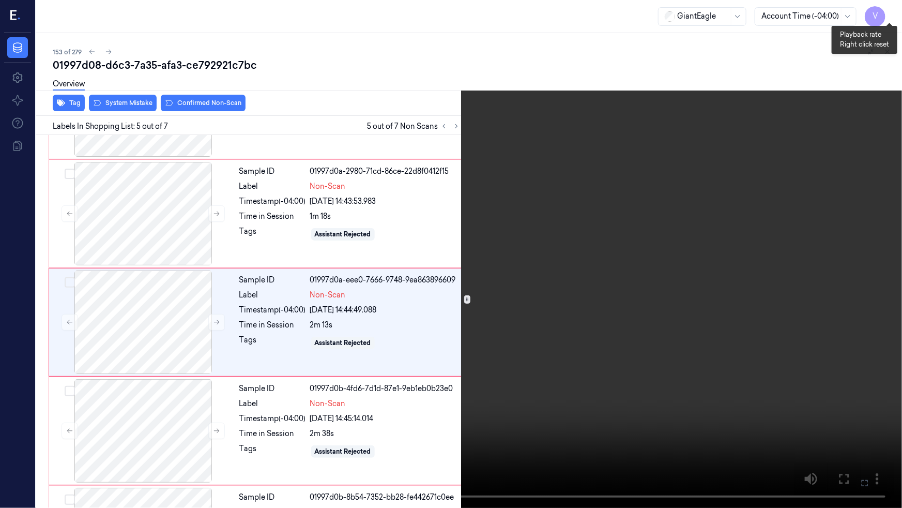
click at [887, 7] on button "x 4" at bounding box center [890, 12] width 17 height 17
click at [889, 11] on button "x 1" at bounding box center [890, 12] width 17 height 17
click at [0, 0] on button at bounding box center [0, 0] width 0 height 0
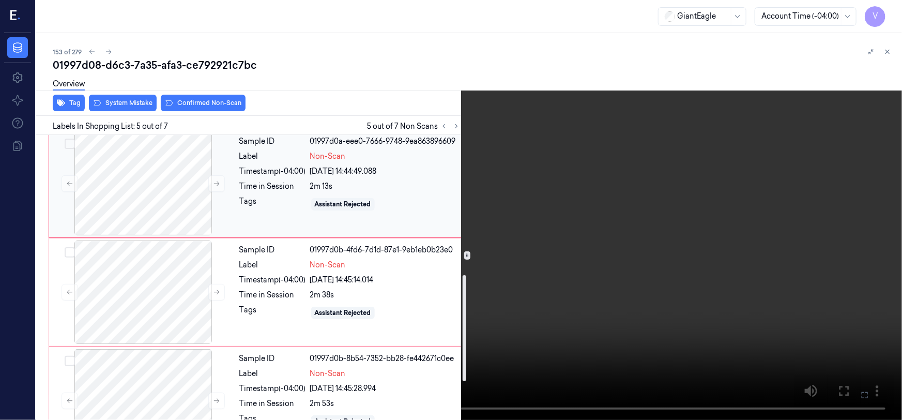
scroll to position [442, 0]
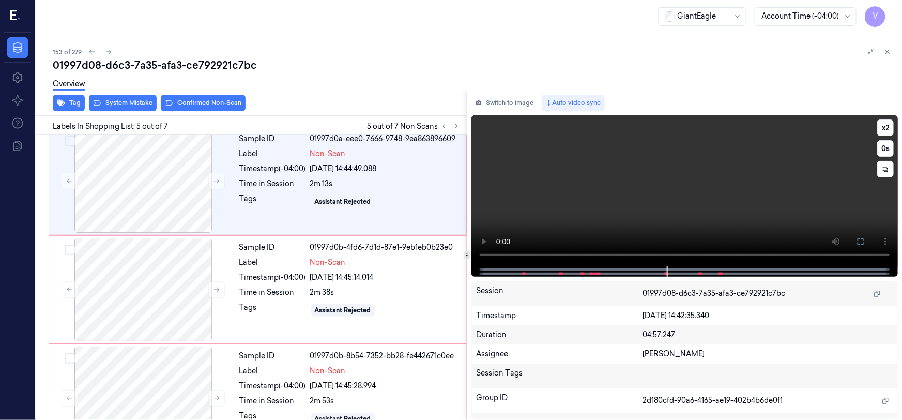
click at [747, 199] on video at bounding box center [685, 190] width 427 height 151
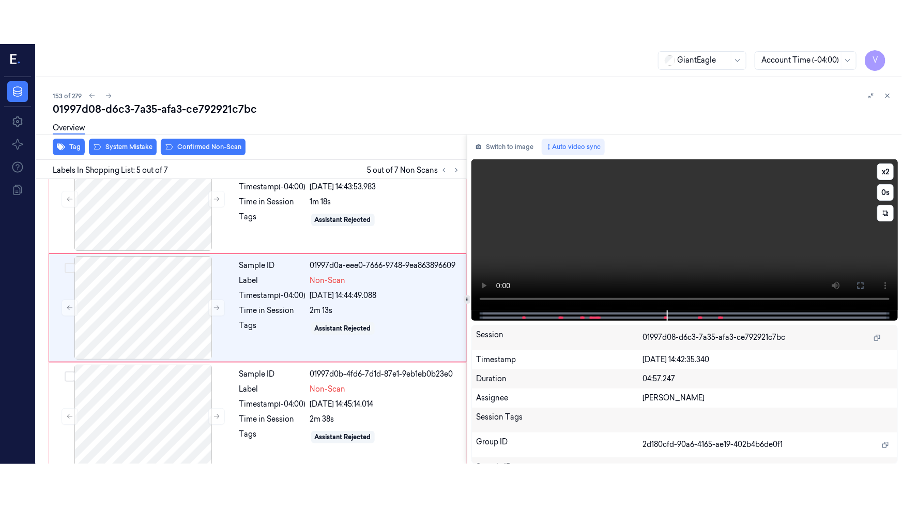
scroll to position [345, 0]
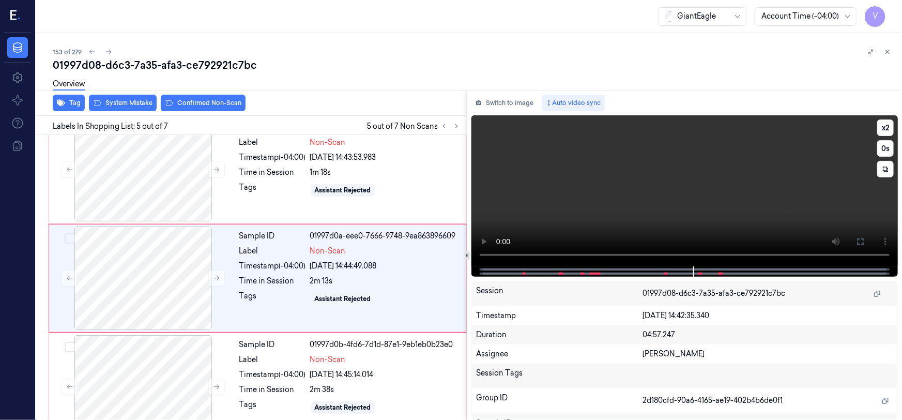
click at [733, 204] on video at bounding box center [685, 190] width 427 height 151
click at [858, 240] on icon at bounding box center [861, 241] width 8 height 8
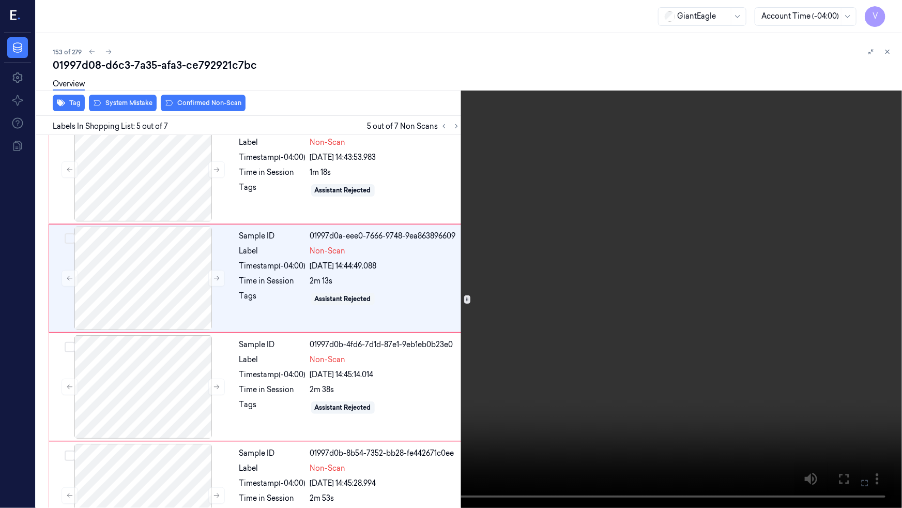
click at [610, 357] on video at bounding box center [451, 254] width 902 height 508
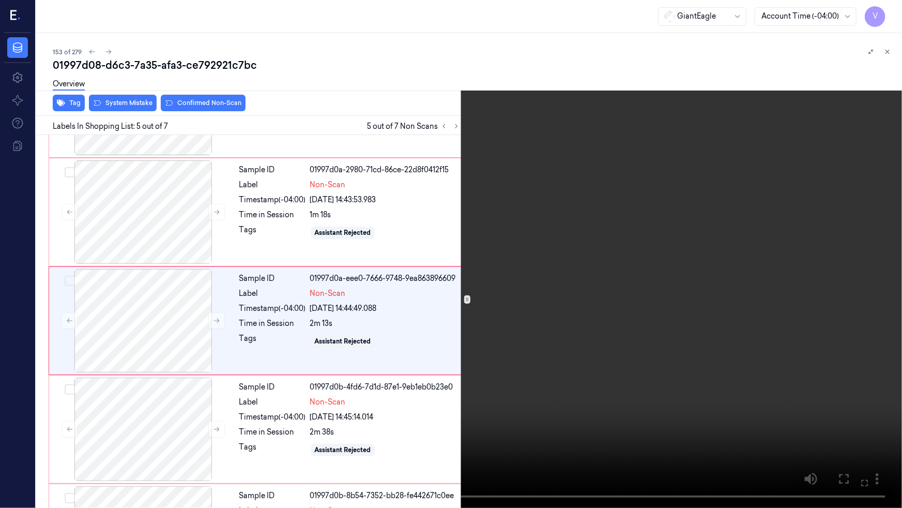
scroll to position [301, 0]
click at [644, 360] on video at bounding box center [451, 254] width 902 height 508
click at [605, 324] on video at bounding box center [451, 254] width 902 height 508
click at [622, 327] on video at bounding box center [451, 254] width 902 height 508
click at [545, 341] on video at bounding box center [451, 254] width 902 height 508
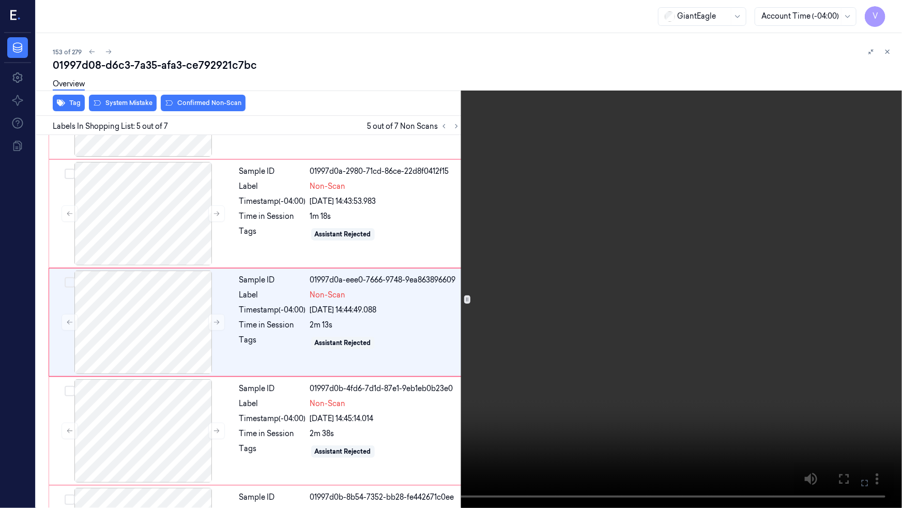
click at [586, 355] on video at bounding box center [451, 254] width 902 height 508
click at [595, 265] on video at bounding box center [451, 254] width 902 height 508
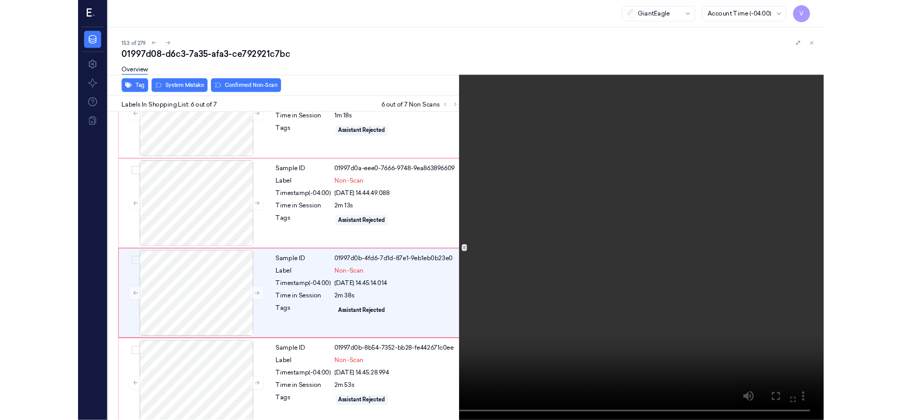
scroll to position [389, 0]
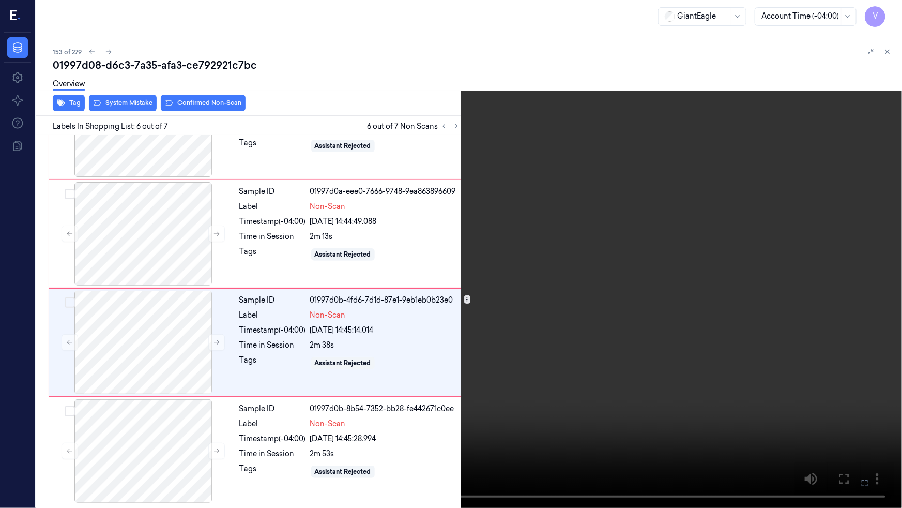
click at [538, 262] on video at bounding box center [451, 254] width 902 height 508
click at [0, 0] on icon at bounding box center [0, 0] width 0 height 0
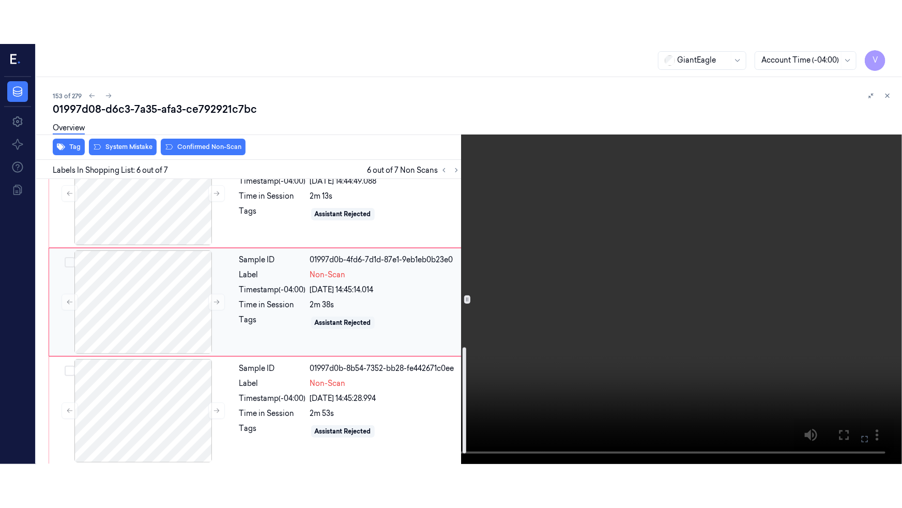
scroll to position [477, 0]
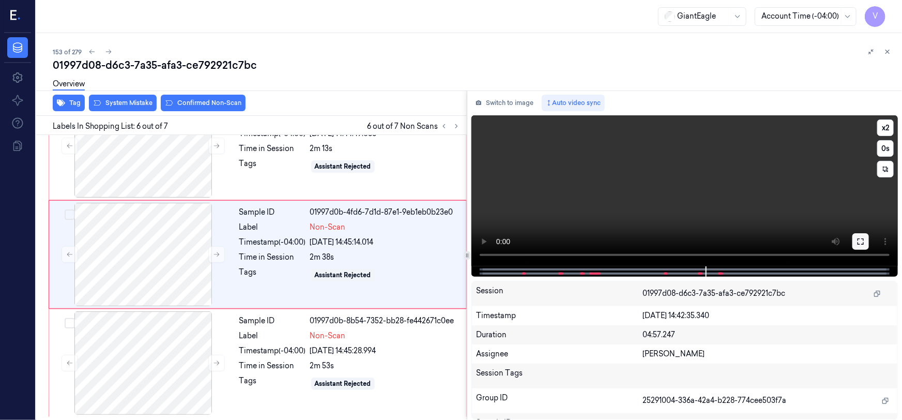
click at [855, 240] on button at bounding box center [861, 241] width 17 height 17
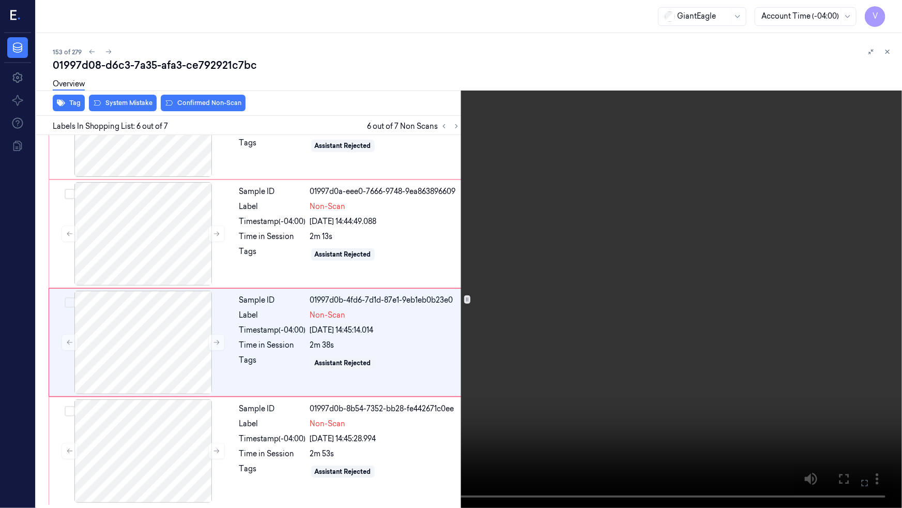
click at [657, 338] on video at bounding box center [451, 254] width 902 height 508
click at [645, 311] on video at bounding box center [451, 254] width 902 height 508
click at [637, 313] on video at bounding box center [451, 254] width 902 height 508
click at [567, 407] on video at bounding box center [451, 254] width 902 height 508
click at [0, 0] on icon at bounding box center [0, 0] width 0 height 0
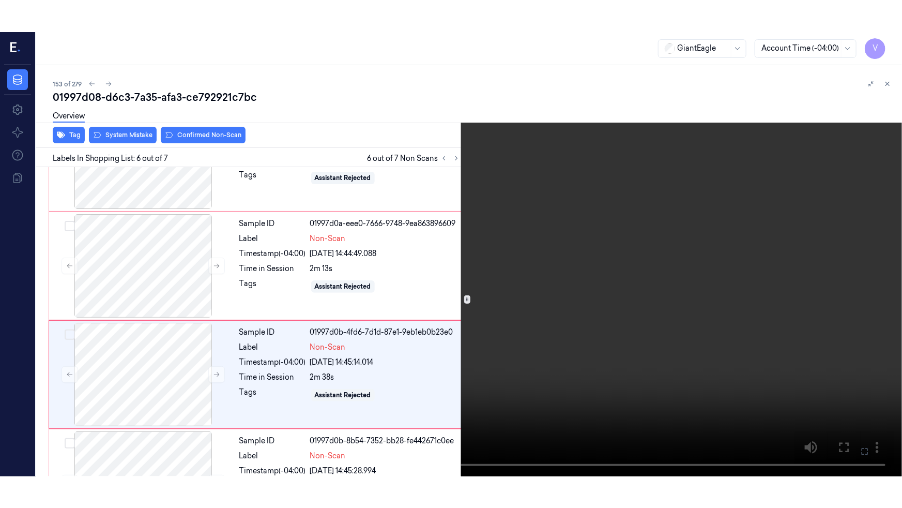
scroll to position [477, 0]
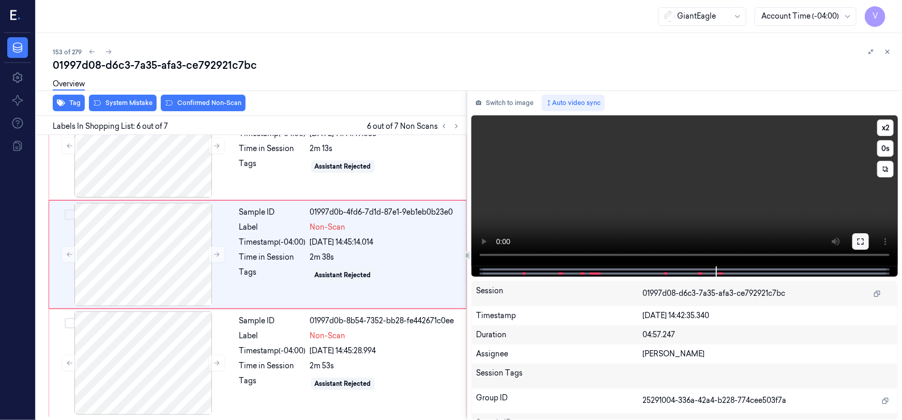
click at [858, 239] on icon at bounding box center [861, 241] width 8 height 8
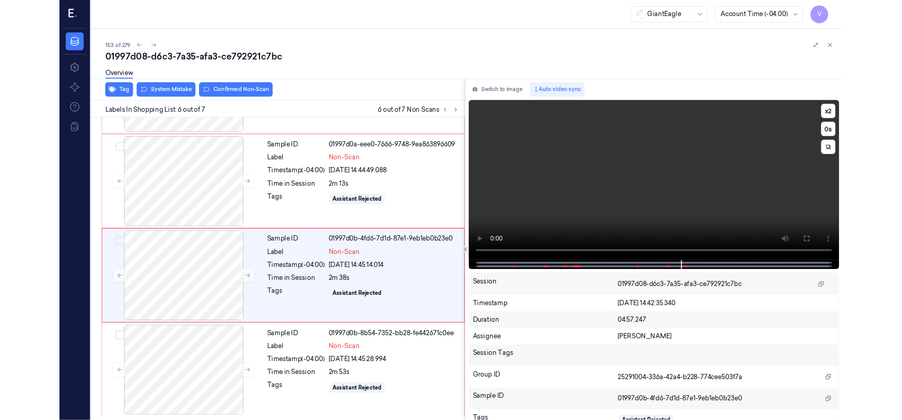
scroll to position [389, 0]
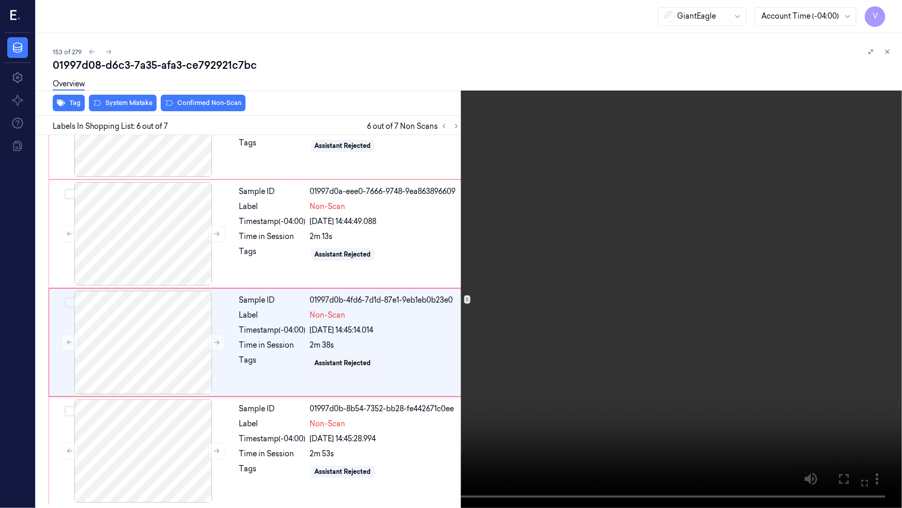
drag, startPoint x: 714, startPoint y: 317, endPoint x: 719, endPoint y: 319, distance: 5.6
click at [714, 317] on video at bounding box center [451, 254] width 902 height 508
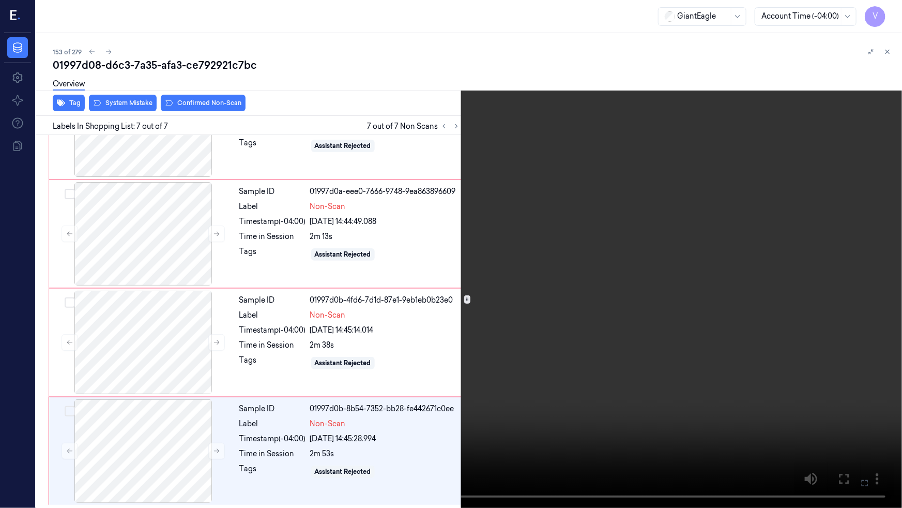
click at [681, 324] on video at bounding box center [451, 254] width 902 height 508
click at [0, 0] on icon at bounding box center [0, 0] width 0 height 0
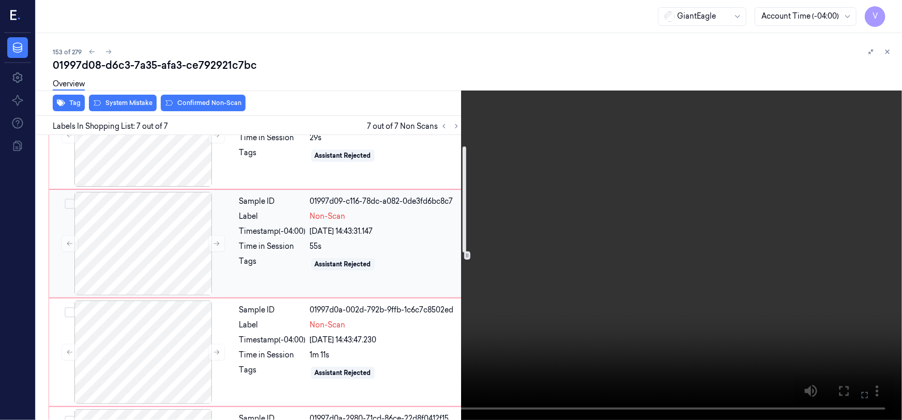
scroll to position [0, 0]
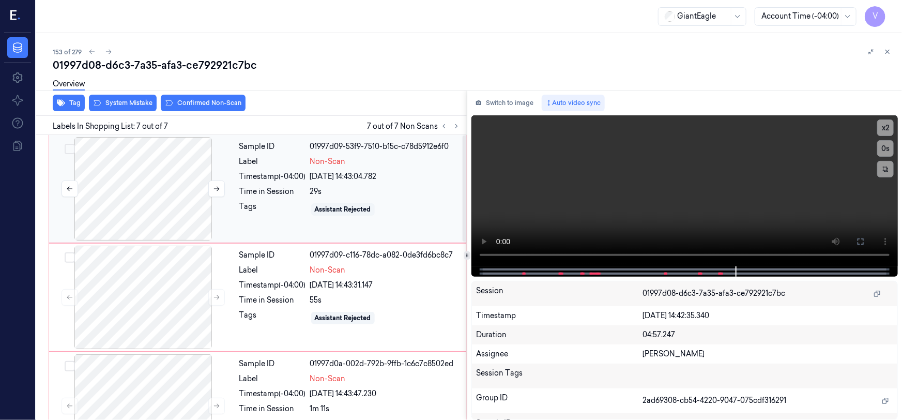
click at [179, 160] on div at bounding box center [143, 188] width 184 height 103
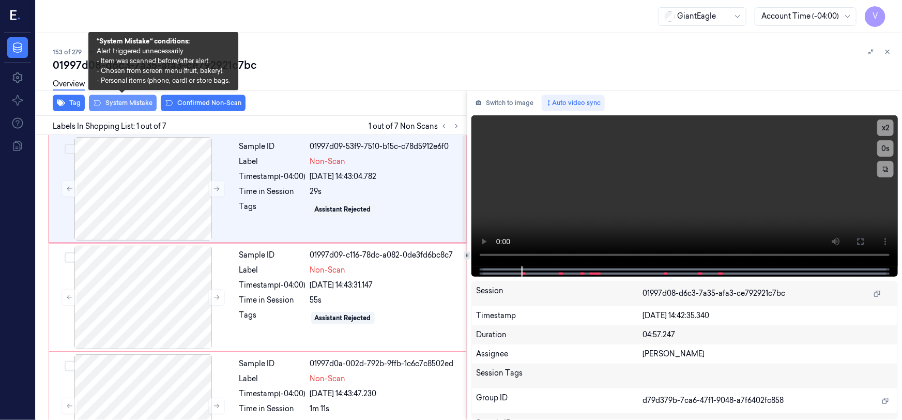
click at [124, 103] on button "System Mistake" at bounding box center [123, 103] width 68 height 17
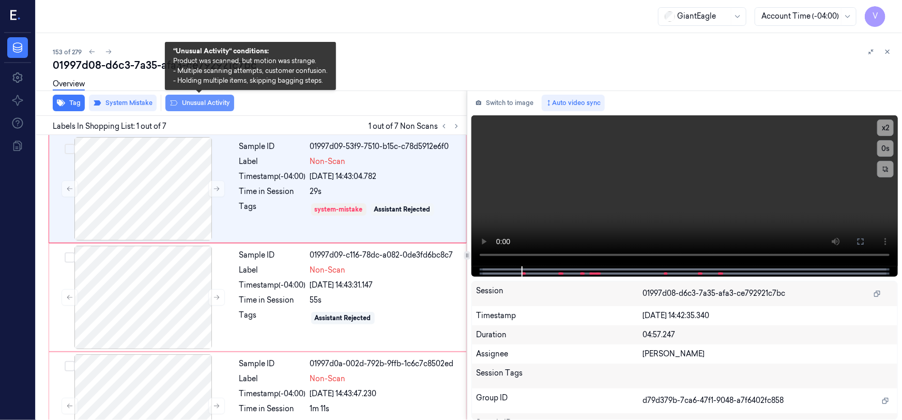
click at [210, 101] on button "Unusual Activity" at bounding box center [199, 103] width 69 height 17
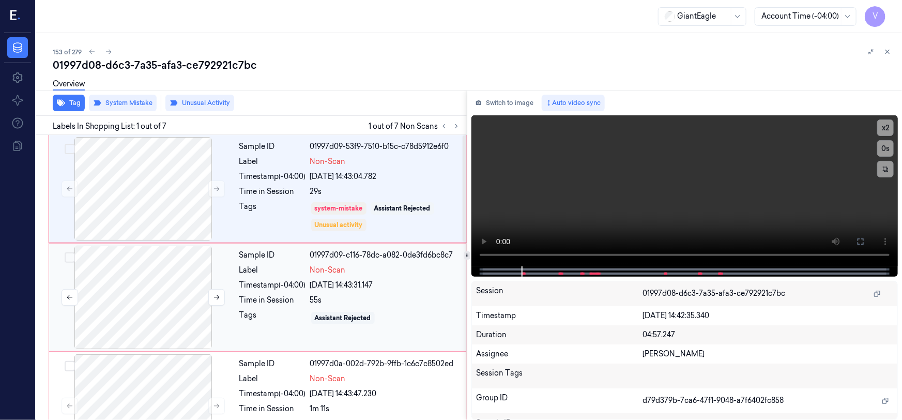
click at [162, 275] on div at bounding box center [143, 297] width 184 height 103
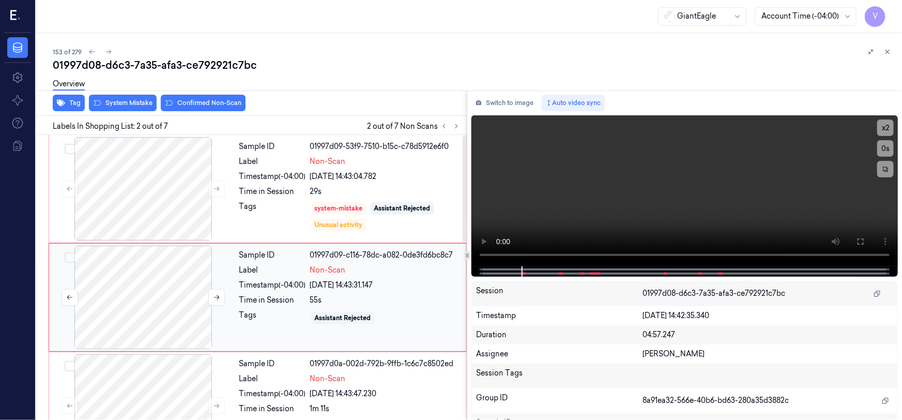
scroll to position [20, 0]
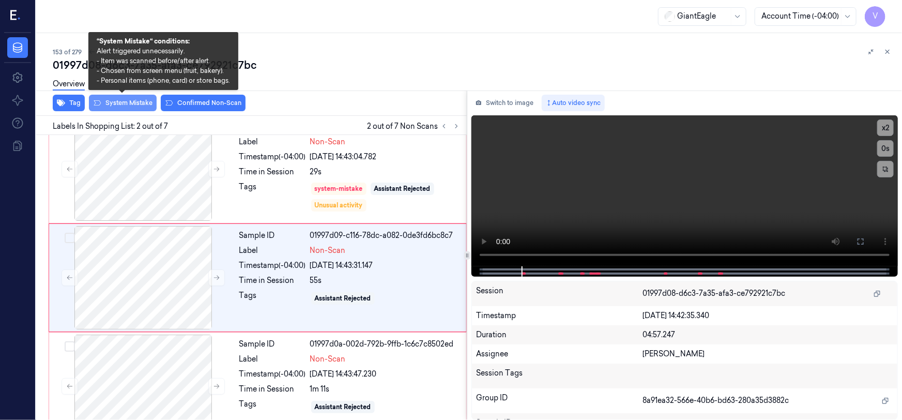
click at [128, 99] on button "System Mistake" at bounding box center [123, 103] width 68 height 17
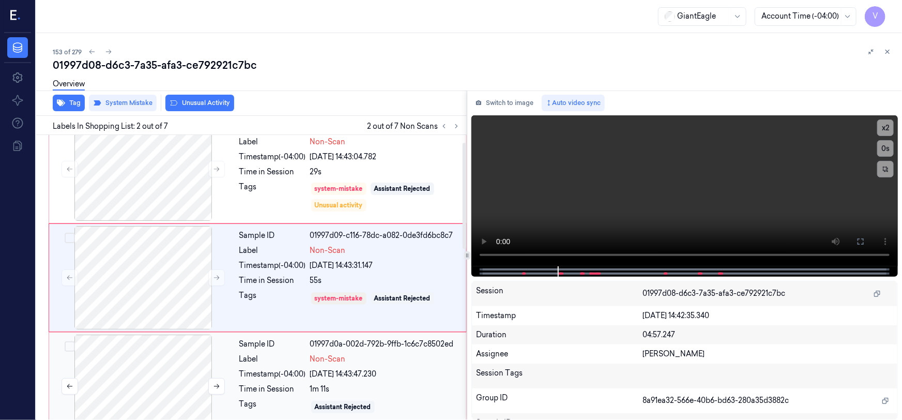
click at [175, 355] on div at bounding box center [143, 386] width 184 height 103
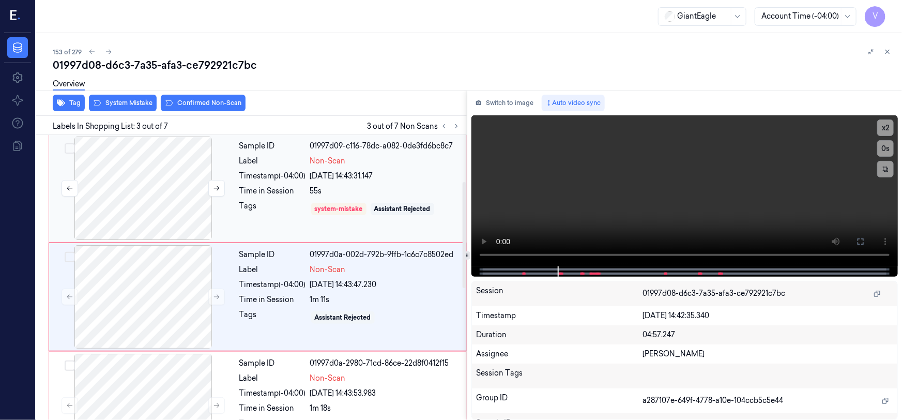
scroll to position [128, 0]
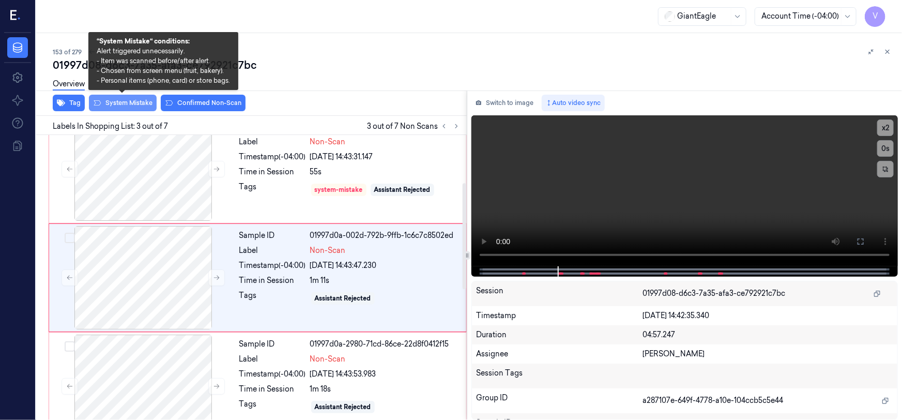
click at [132, 102] on button "System Mistake" at bounding box center [123, 103] width 68 height 17
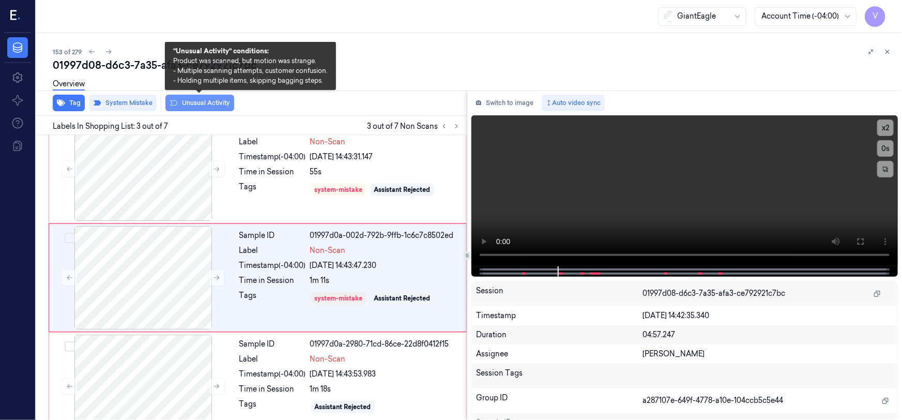
click at [210, 99] on button "Unusual Activity" at bounding box center [199, 103] width 69 height 17
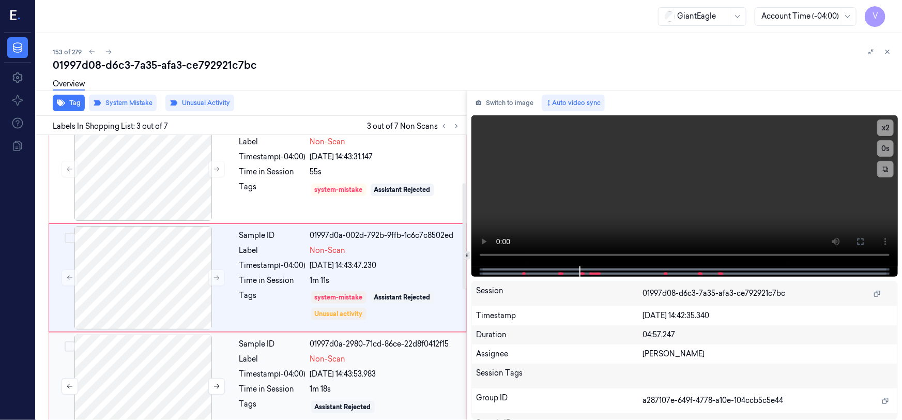
click at [159, 360] on div at bounding box center [143, 386] width 184 height 103
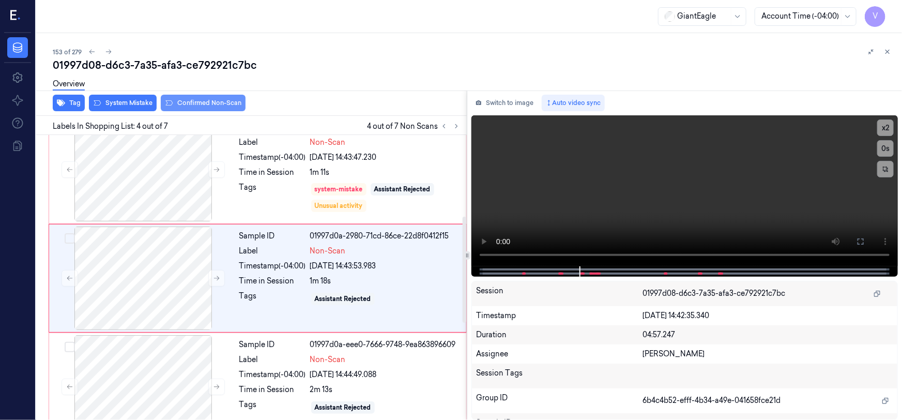
scroll to position [237, 0]
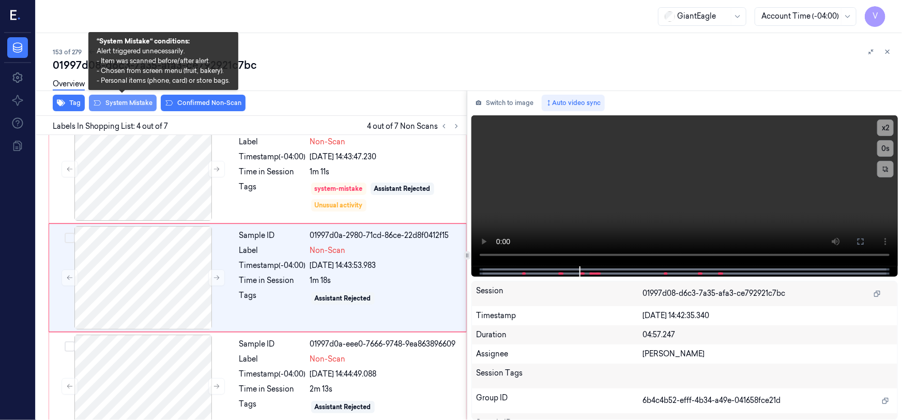
click at [125, 99] on button "System Mistake" at bounding box center [123, 103] width 68 height 17
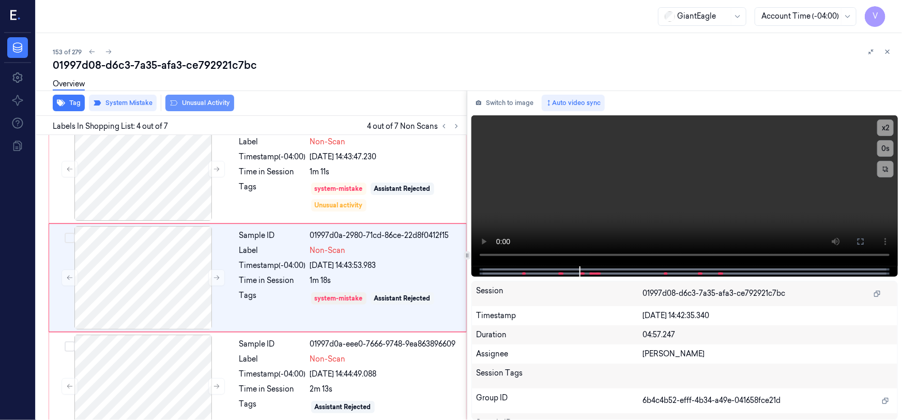
click at [191, 103] on button "Unusual Activity" at bounding box center [199, 103] width 69 height 17
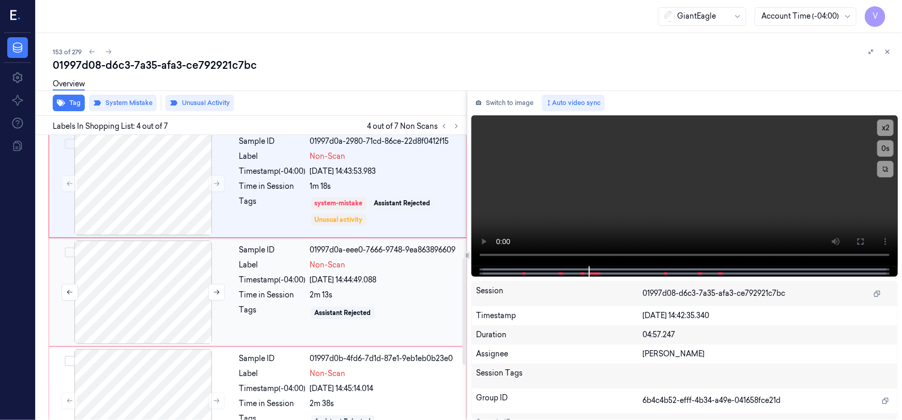
click at [191, 301] on div at bounding box center [143, 291] width 184 height 103
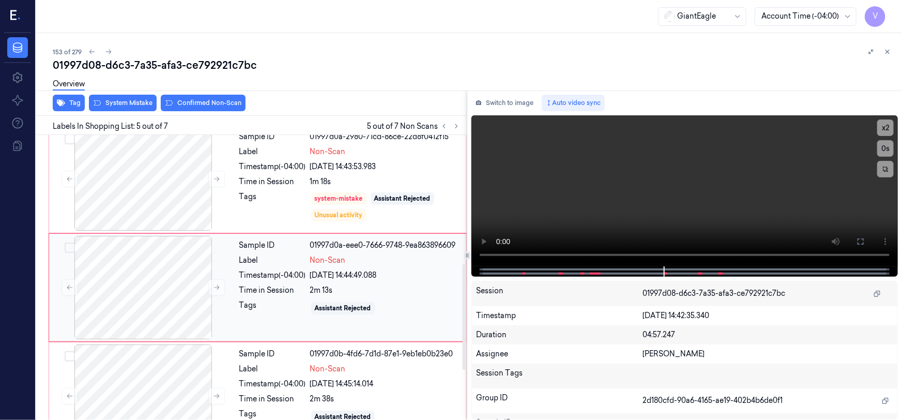
scroll to position [345, 0]
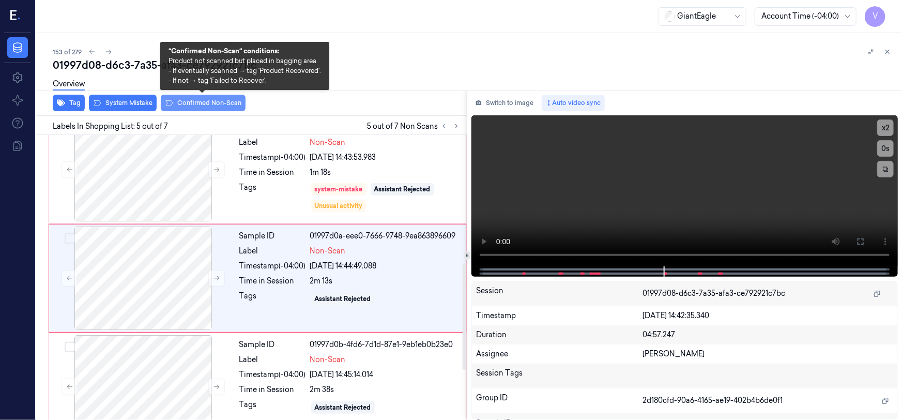
click at [196, 101] on button "Confirmed Non-Scan" at bounding box center [203, 103] width 85 height 17
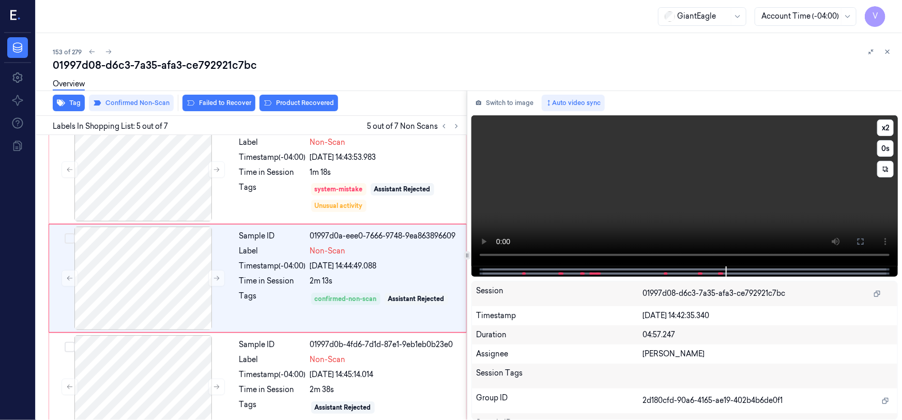
click at [773, 225] on video at bounding box center [685, 190] width 427 height 151
click at [891, 126] on button "x 2" at bounding box center [886, 127] width 17 height 17
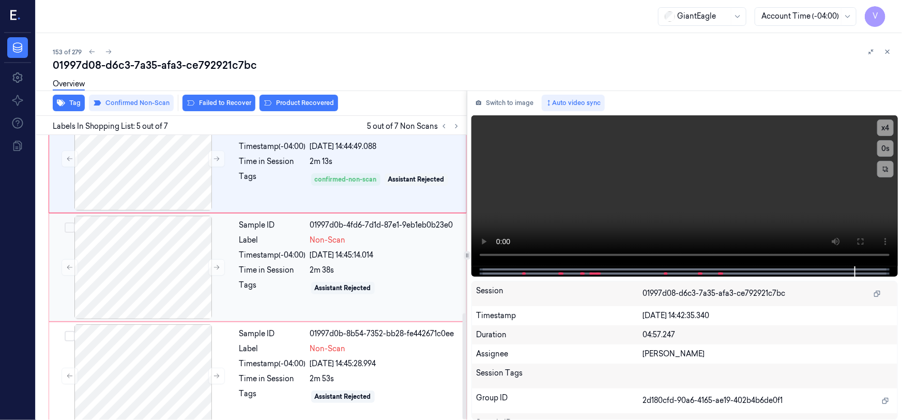
scroll to position [477, 0]
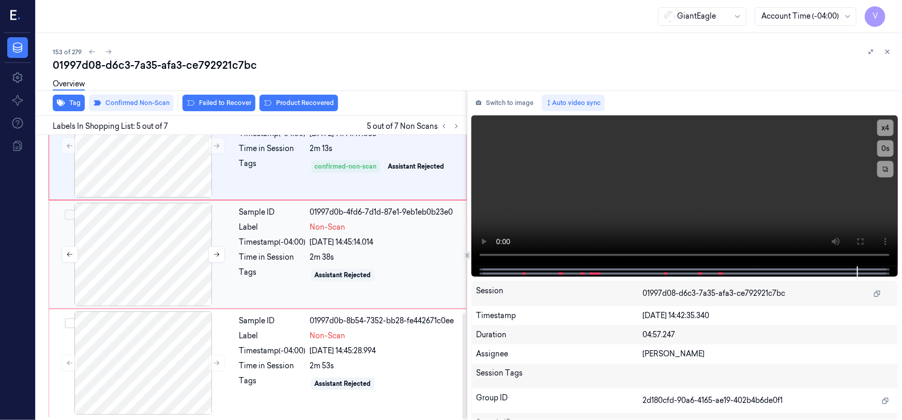
click at [202, 234] on div at bounding box center [143, 254] width 184 height 103
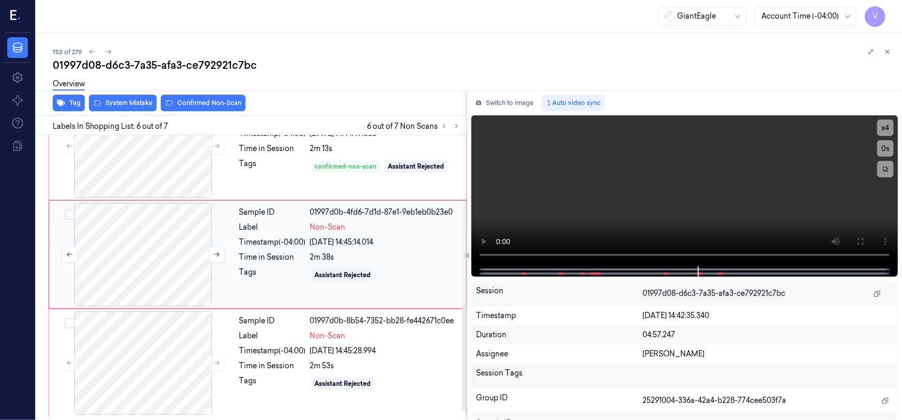
scroll to position [454, 0]
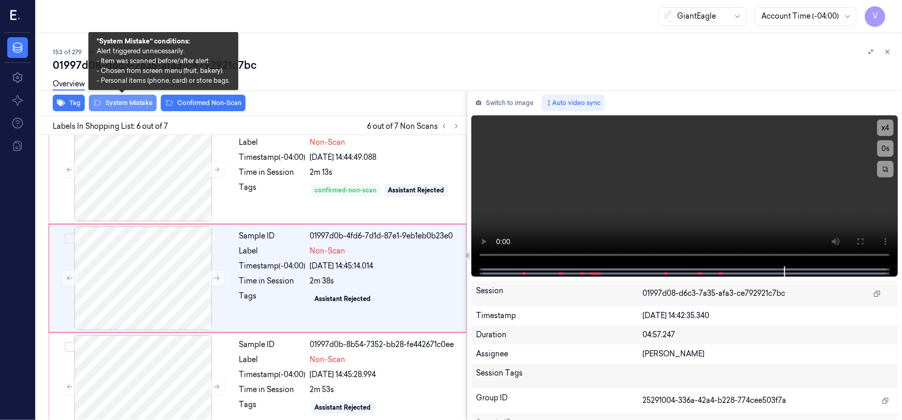
click at [140, 103] on button "System Mistake" at bounding box center [123, 103] width 68 height 17
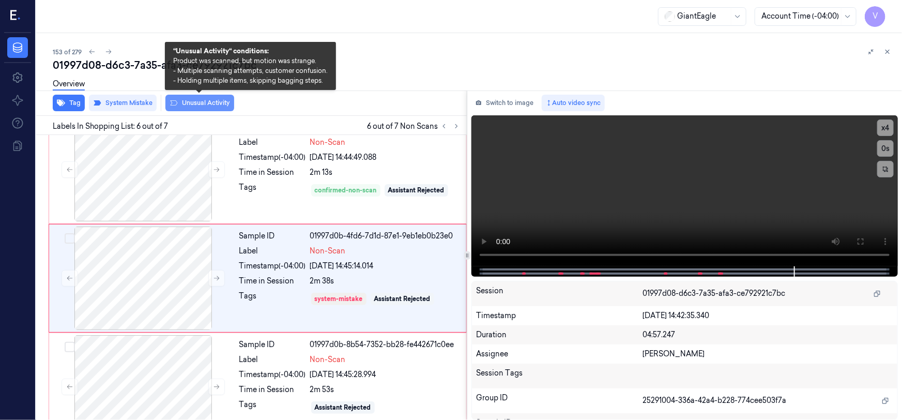
click at [208, 104] on button "Unusual Activity" at bounding box center [199, 103] width 69 height 17
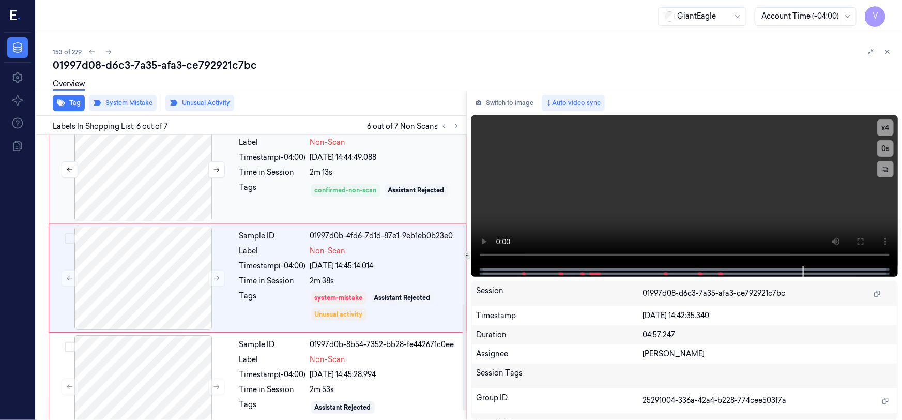
click at [160, 160] on div at bounding box center [143, 169] width 184 height 103
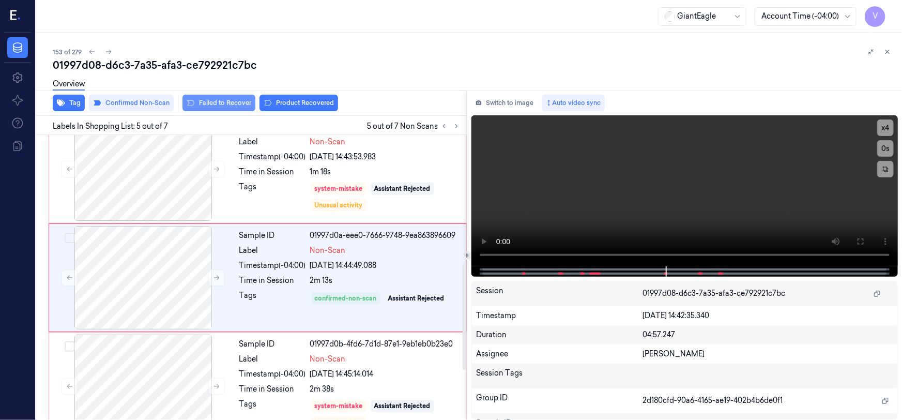
scroll to position [345, 0]
click at [232, 101] on button "Failed to Recover" at bounding box center [219, 103] width 73 height 17
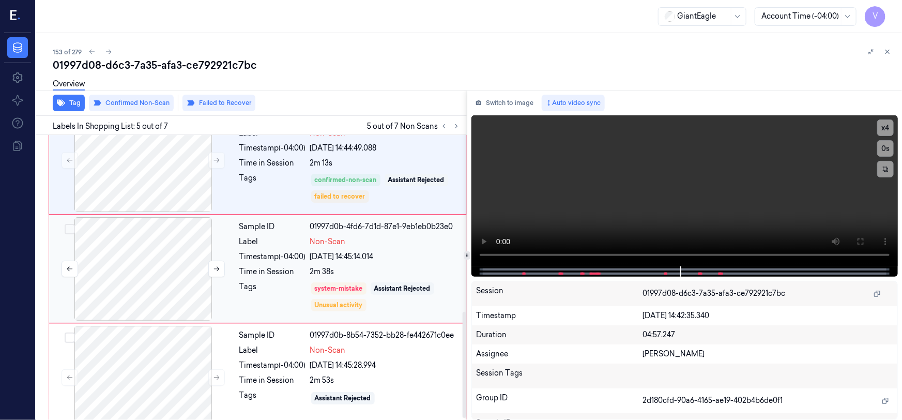
scroll to position [477, 0]
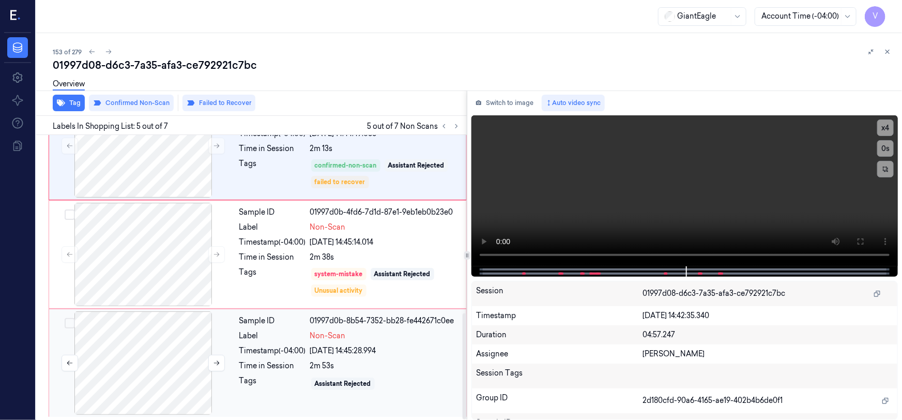
click at [162, 348] on div at bounding box center [143, 362] width 184 height 103
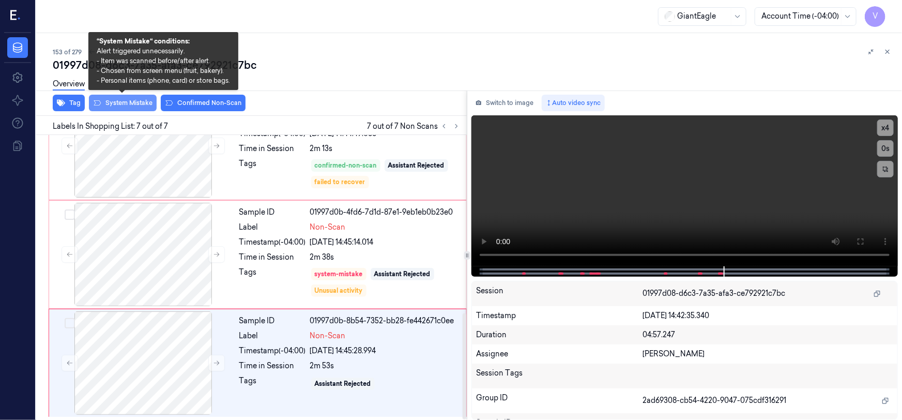
click at [128, 102] on button "System Mistake" at bounding box center [123, 103] width 68 height 17
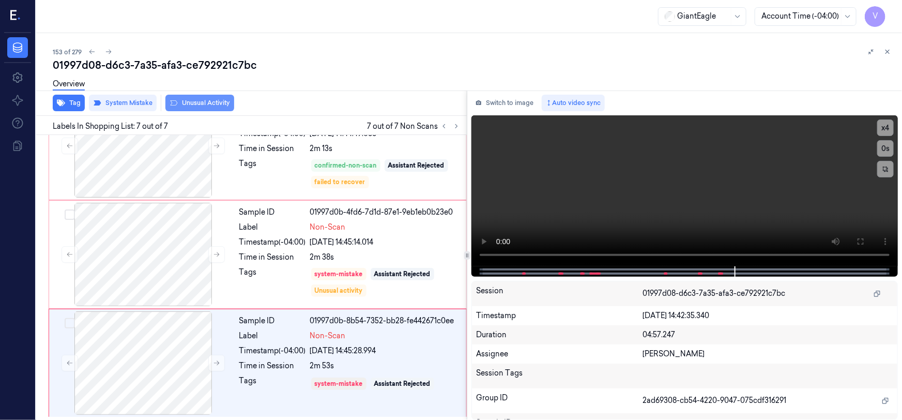
click at [208, 98] on button "Unusual Activity" at bounding box center [199, 103] width 69 height 17
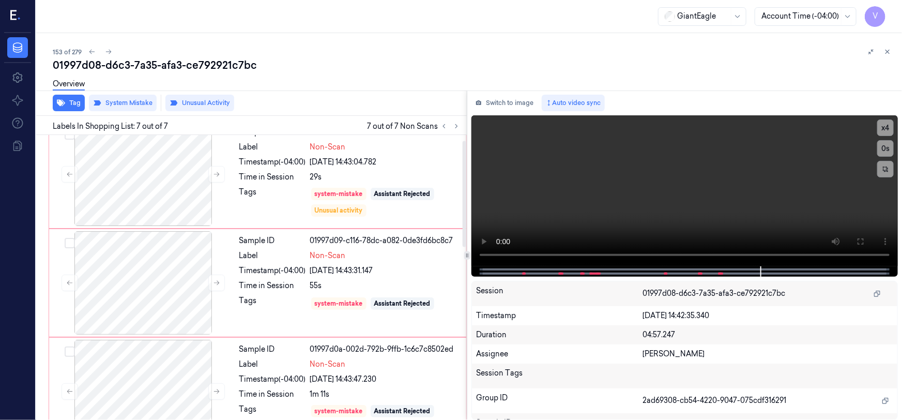
scroll to position [0, 0]
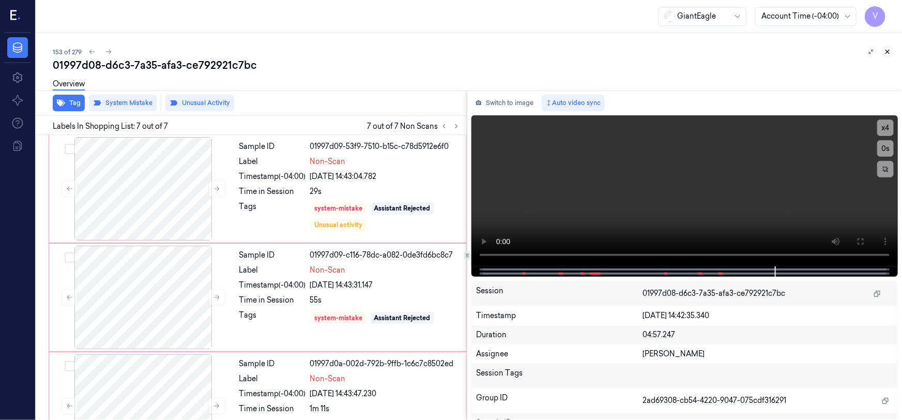
click at [888, 51] on icon at bounding box center [887, 51] width 7 height 7
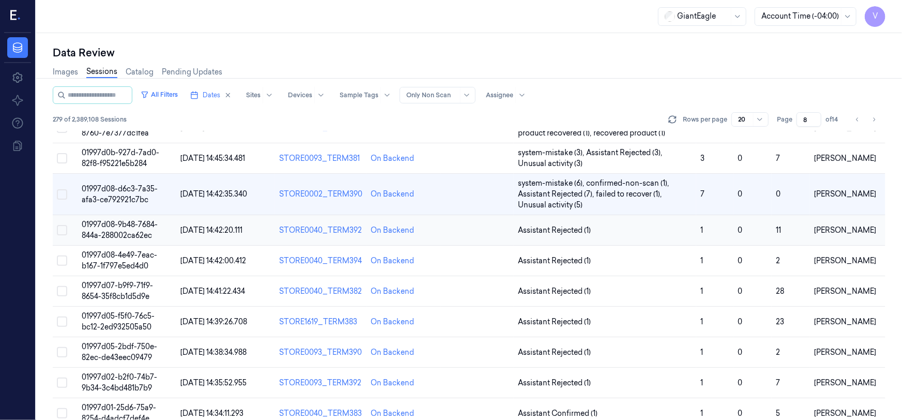
scroll to position [372, 0]
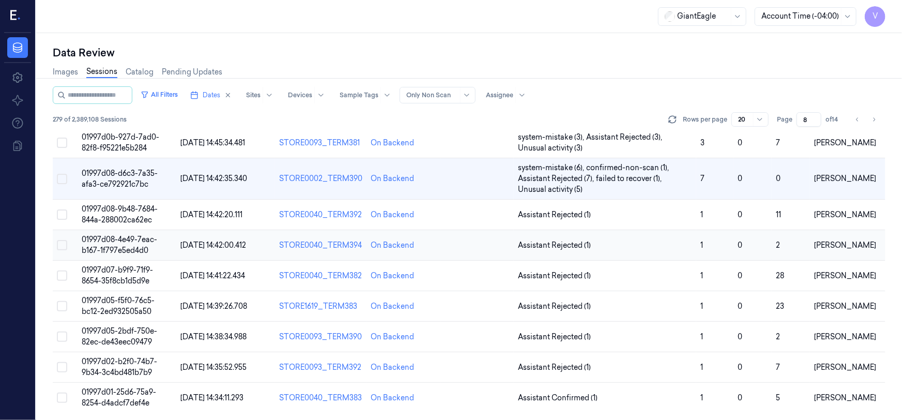
click at [141, 246] on span "01997d08-4e49-7eac-b167-1f797e5ed4d0" at bounding box center [120, 245] width 76 height 20
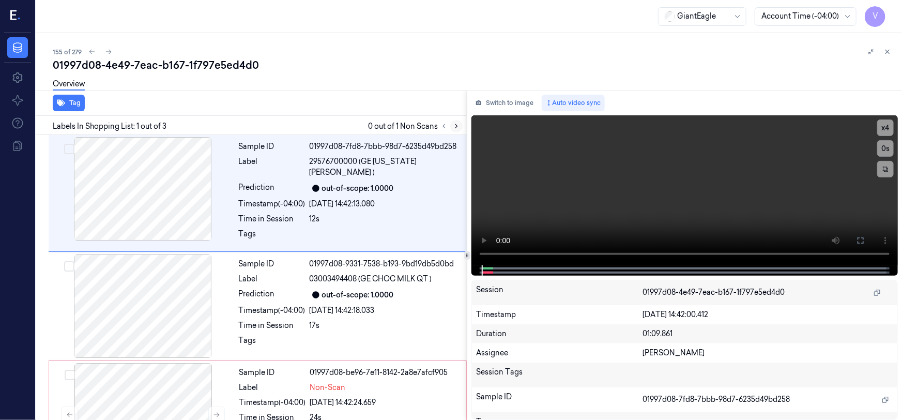
click at [456, 125] on icon at bounding box center [457, 127] width 2 height 4
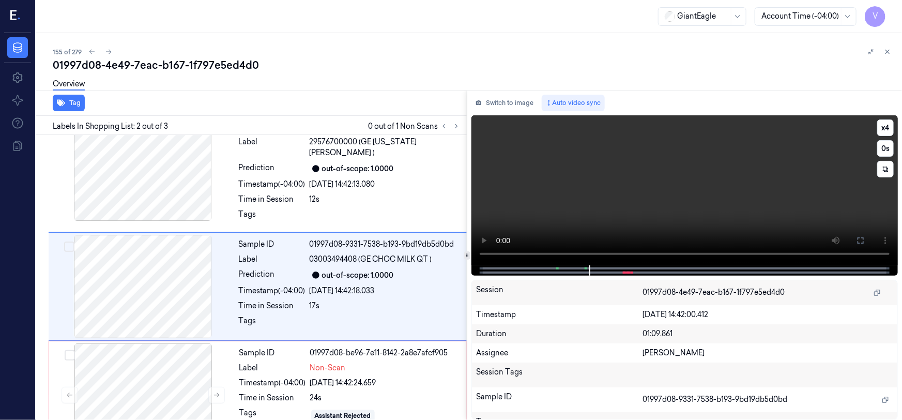
click at [658, 177] on video at bounding box center [685, 190] width 427 height 150
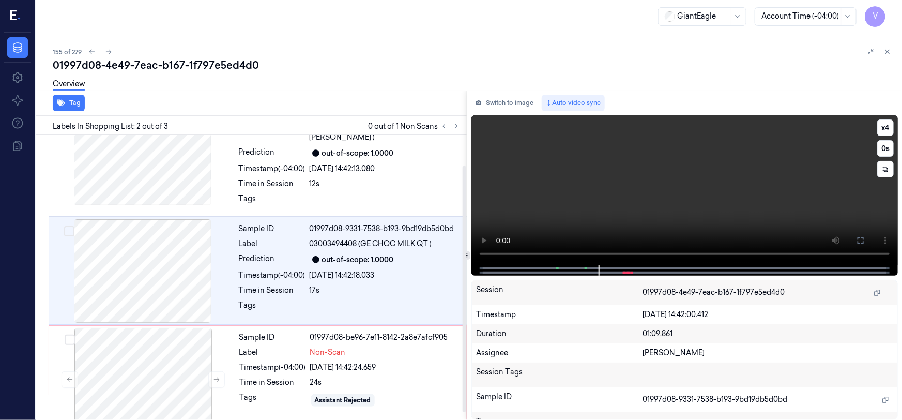
scroll to position [43, 0]
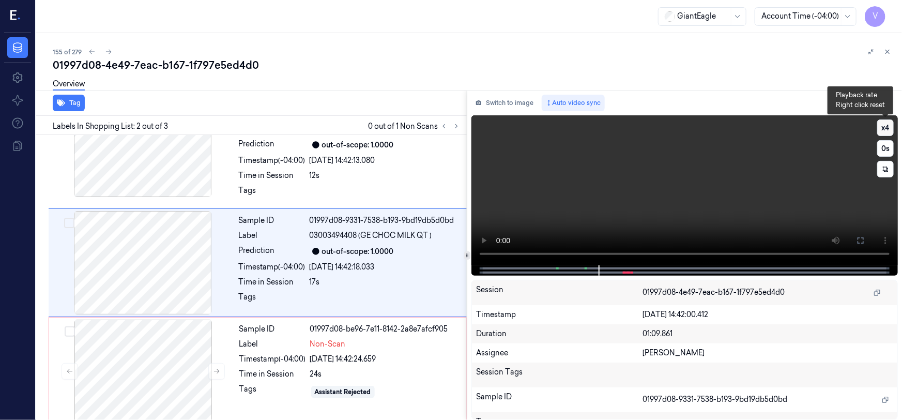
click at [886, 130] on button "x 4" at bounding box center [886, 127] width 17 height 17
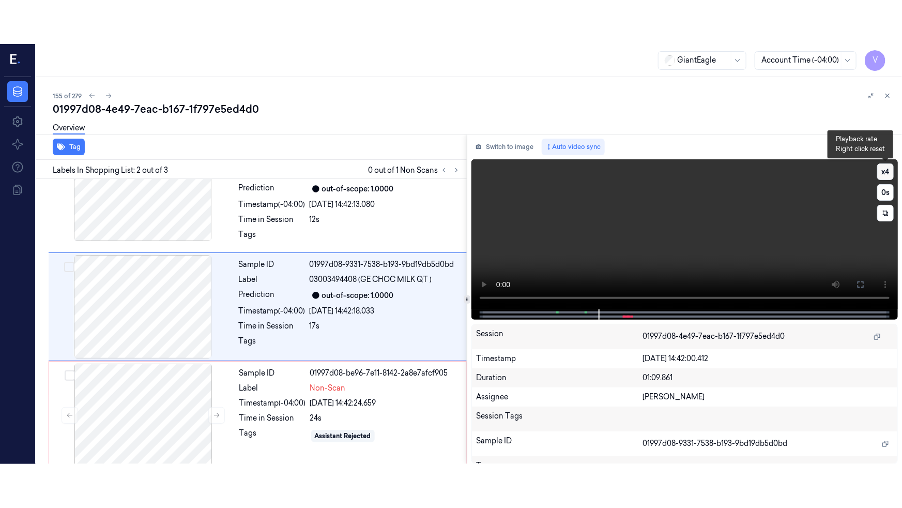
scroll to position [20, 0]
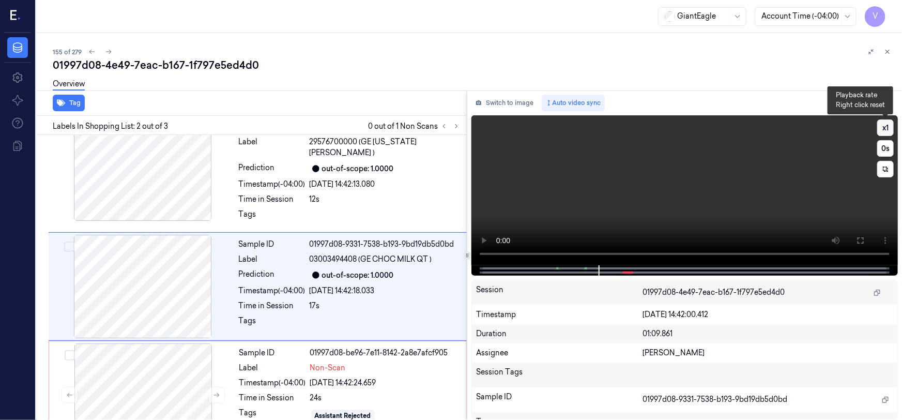
click at [886, 130] on button "x 1" at bounding box center [886, 127] width 17 height 17
drag, startPoint x: 857, startPoint y: 242, endPoint x: 776, endPoint y: 307, distance: 103.4
click at [856, 242] on button at bounding box center [861, 240] width 17 height 17
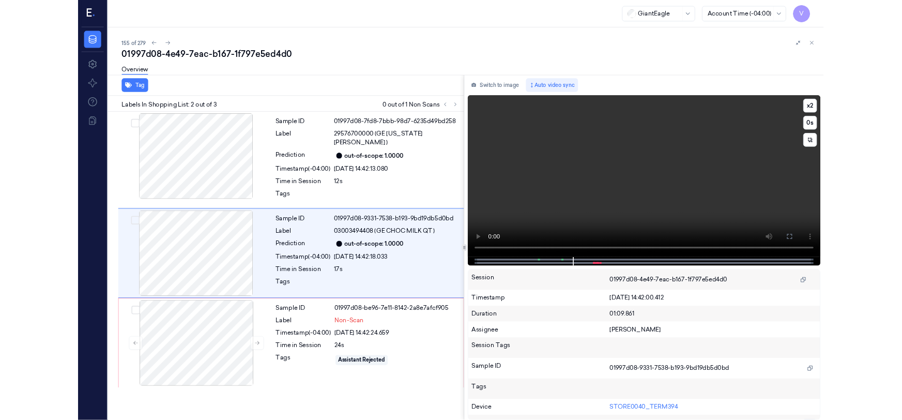
scroll to position [0, 0]
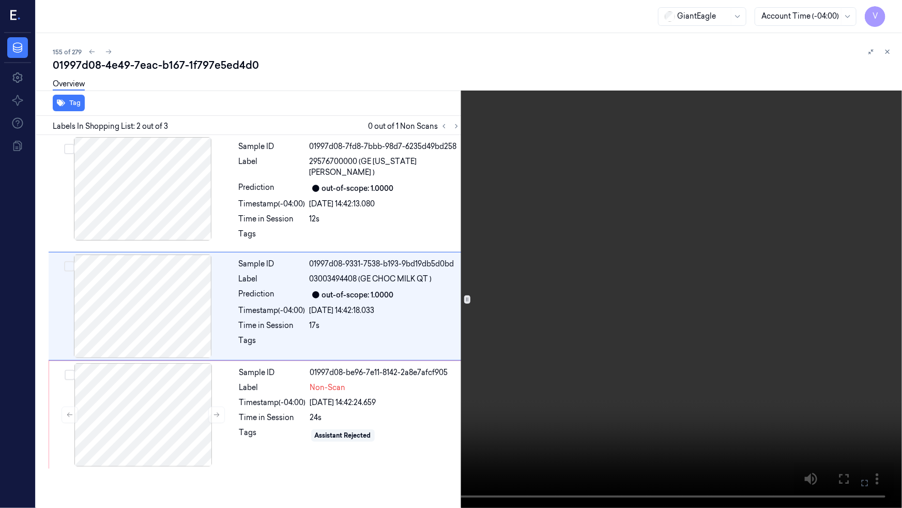
click at [716, 309] on video at bounding box center [451, 254] width 902 height 508
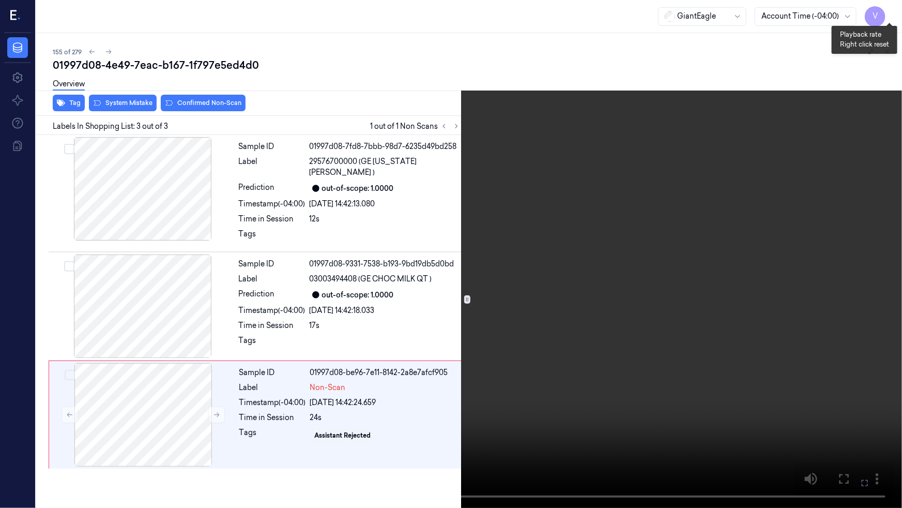
click at [892, 13] on button "x 2" at bounding box center [890, 12] width 17 height 17
click at [0, 0] on icon at bounding box center [0, 0] width 0 height 0
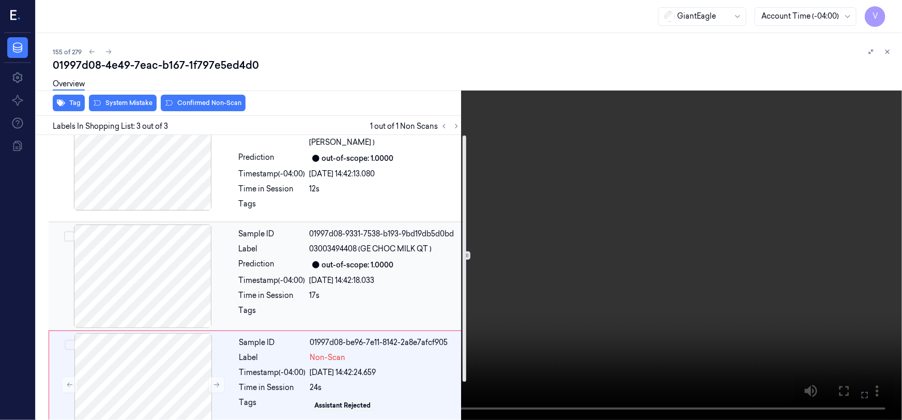
scroll to position [43, 0]
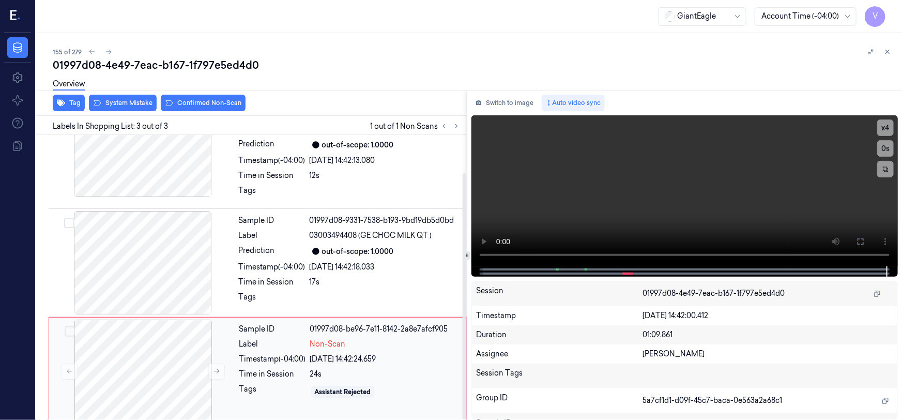
click at [249, 324] on div "Sample ID" at bounding box center [272, 329] width 67 height 11
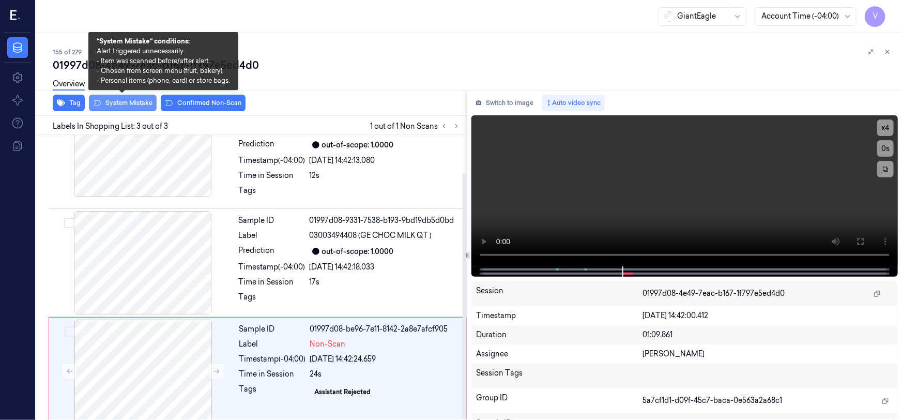
click at [137, 101] on button "System Mistake" at bounding box center [123, 103] width 68 height 17
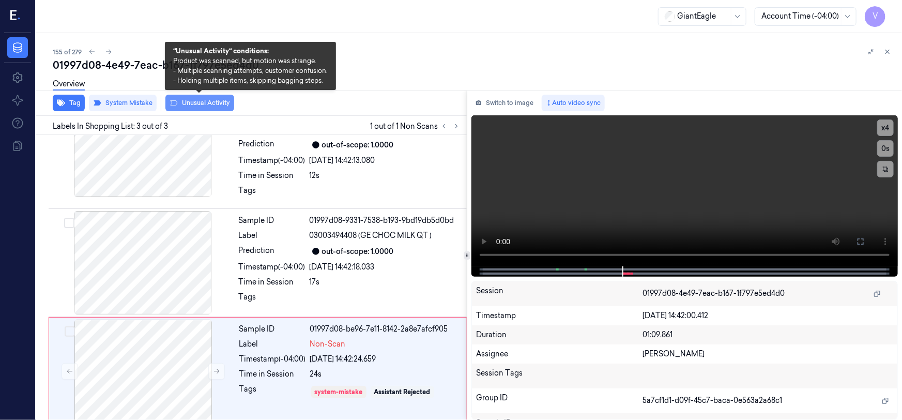
click at [205, 101] on button "Unusual Activity" at bounding box center [199, 103] width 69 height 17
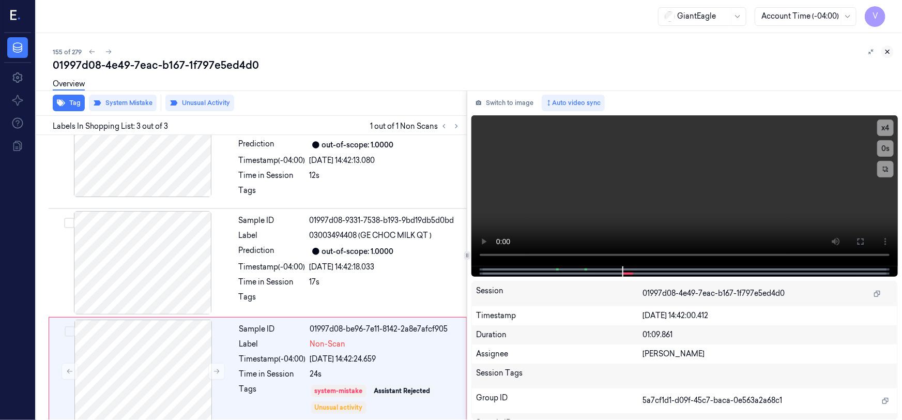
click at [887, 52] on icon at bounding box center [888, 52] width 4 height 4
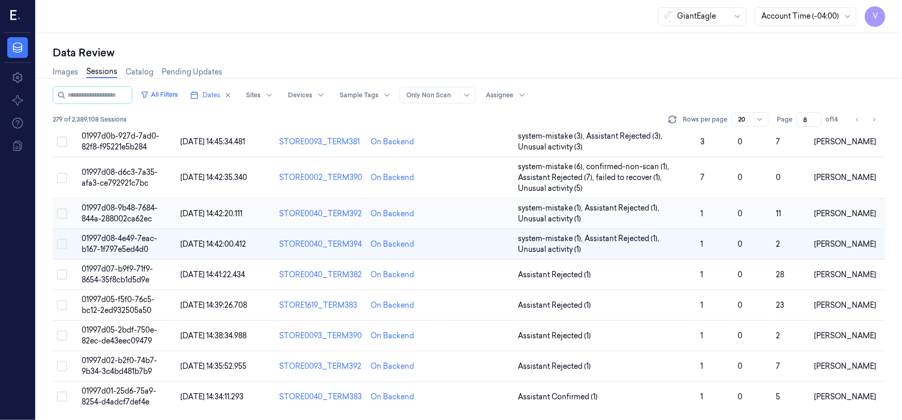
scroll to position [394, 0]
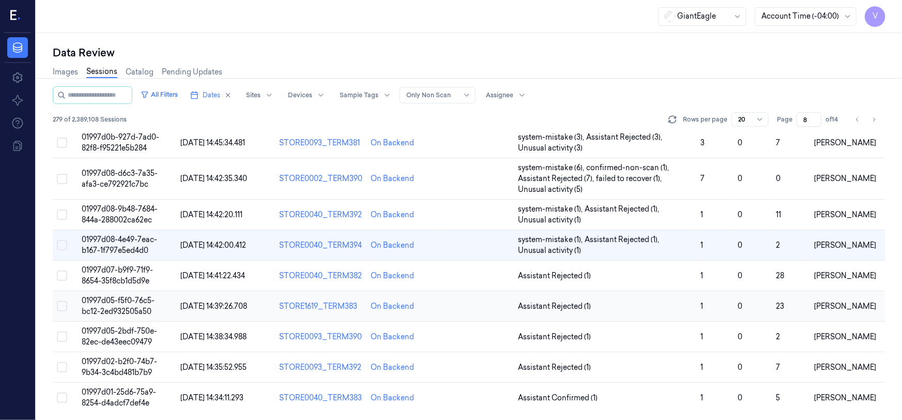
click at [122, 305] on span "01997d05-f5f0-76c5-bc12-2ed932505a50" at bounding box center [118, 306] width 73 height 20
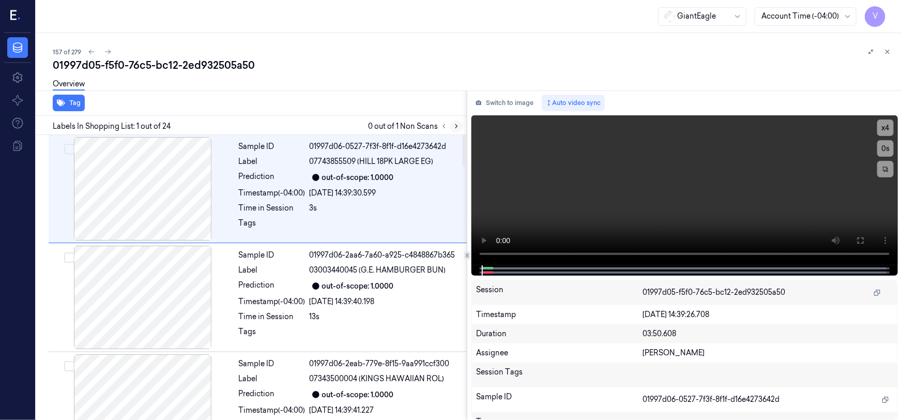
click at [458, 126] on icon at bounding box center [456, 126] width 7 height 7
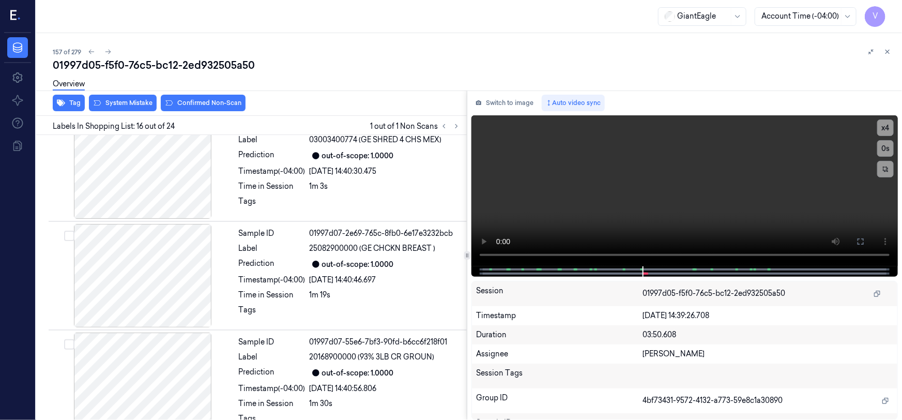
scroll to position [1539, 0]
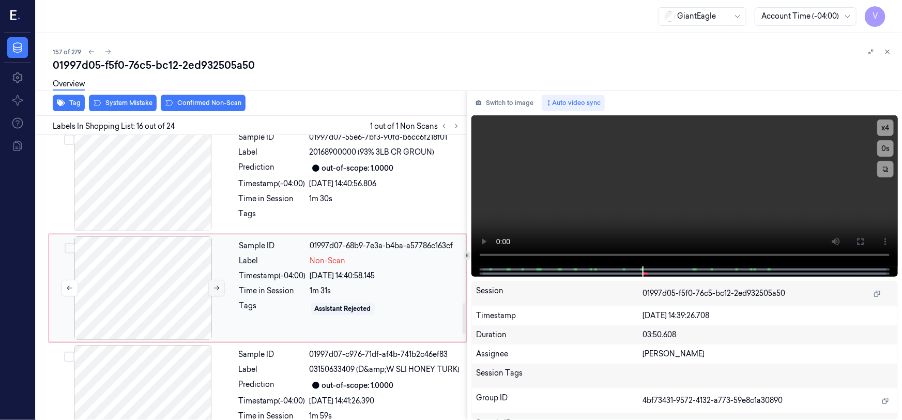
click at [216, 284] on icon at bounding box center [216, 287] width 7 height 7
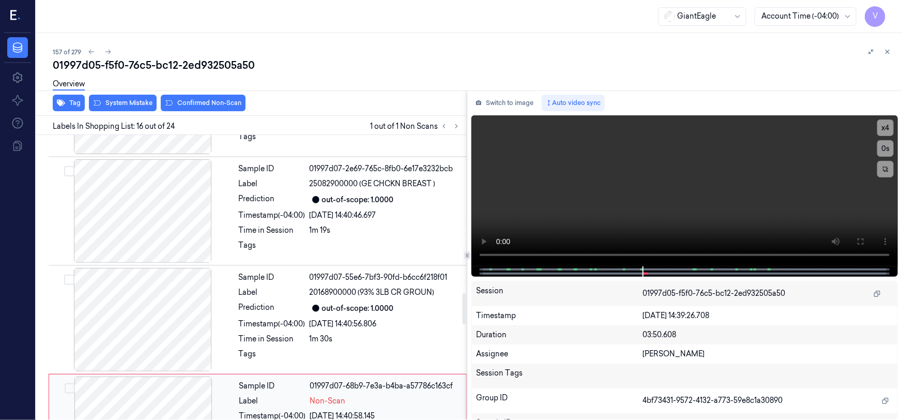
scroll to position [1397, 0]
click at [584, 212] on video at bounding box center [685, 190] width 427 height 151
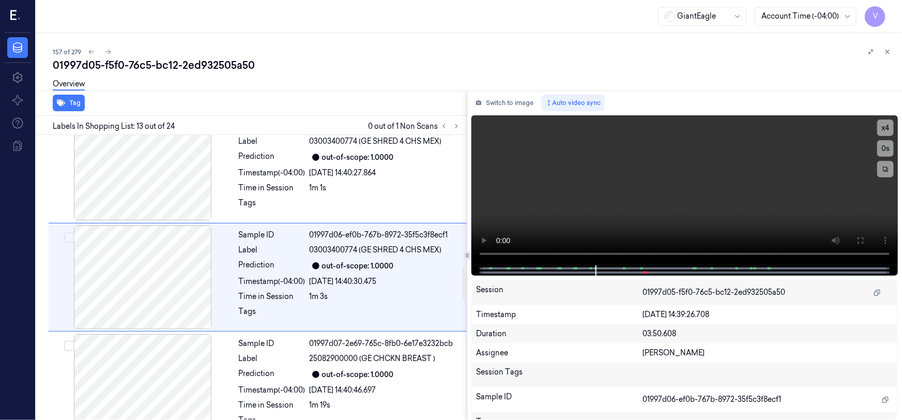
scroll to position [1213, 0]
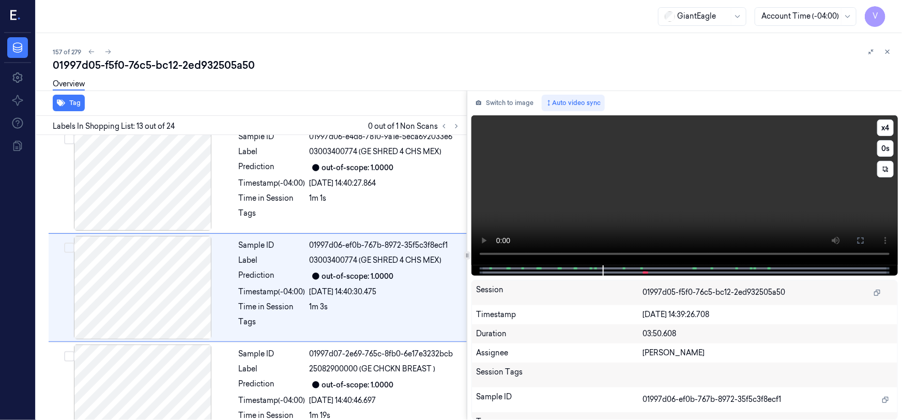
click at [735, 222] on video at bounding box center [685, 190] width 427 height 150
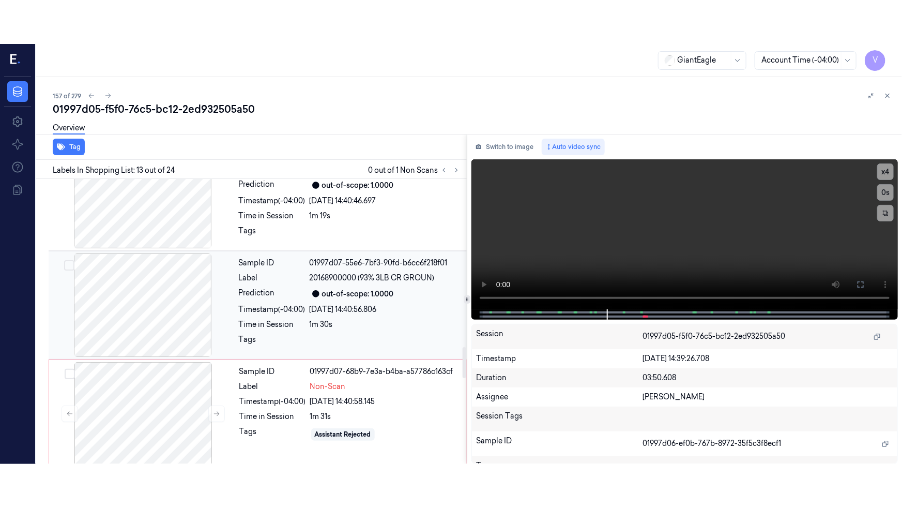
scroll to position [1542, 0]
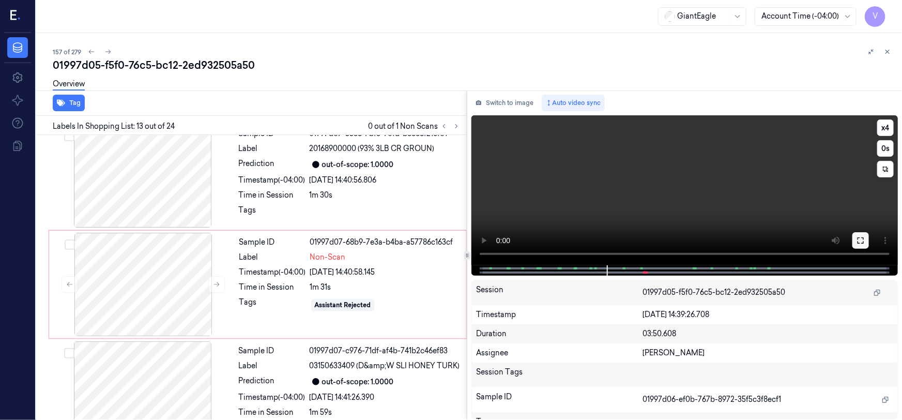
click at [856, 238] on button at bounding box center [861, 240] width 17 height 17
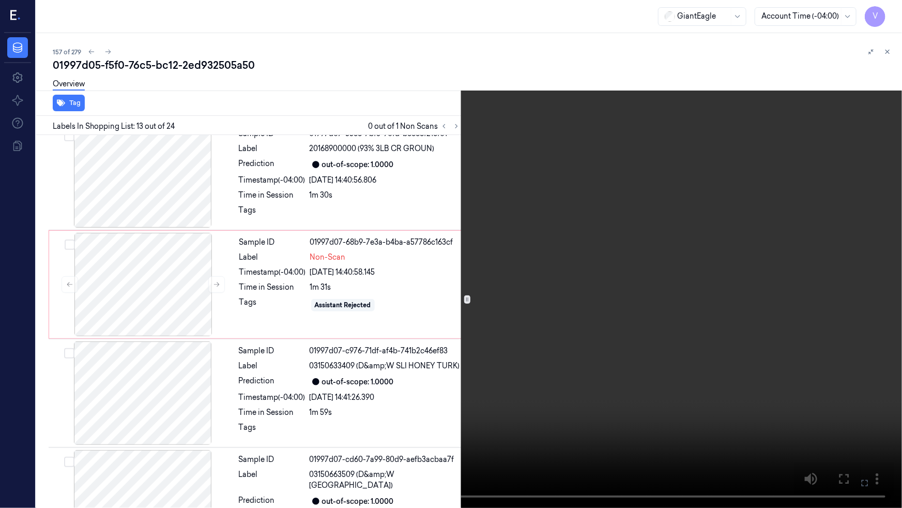
click at [612, 323] on video at bounding box center [451, 254] width 902 height 508
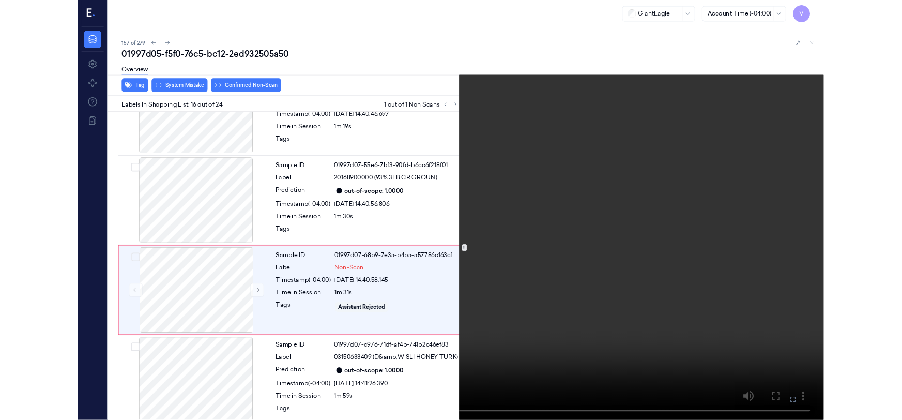
scroll to position [1495, 0]
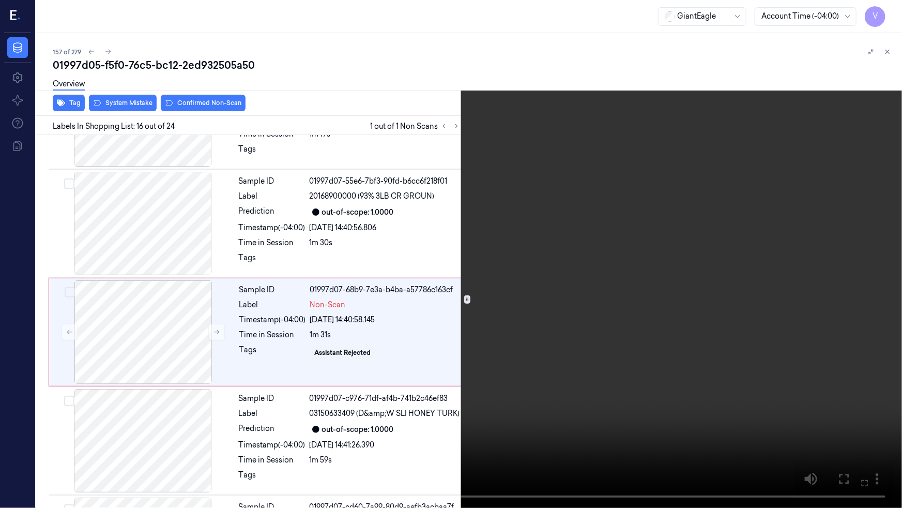
click at [427, 305] on video at bounding box center [451, 254] width 902 height 508
click at [0, 0] on icon at bounding box center [0, 0] width 0 height 0
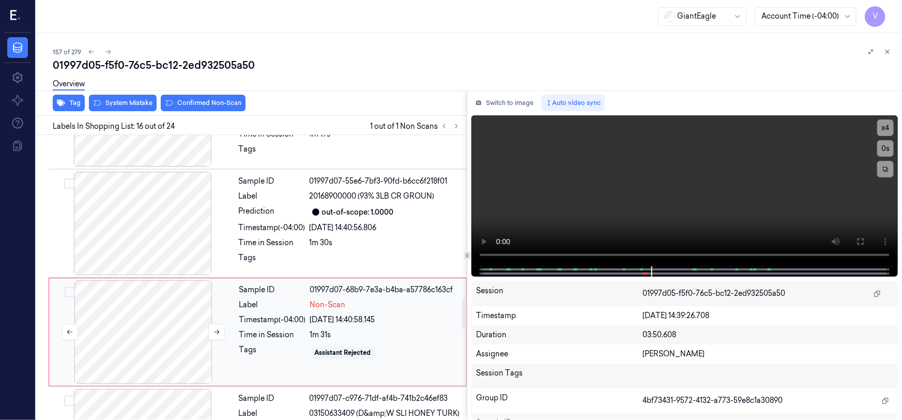
click at [164, 306] on div at bounding box center [143, 331] width 184 height 103
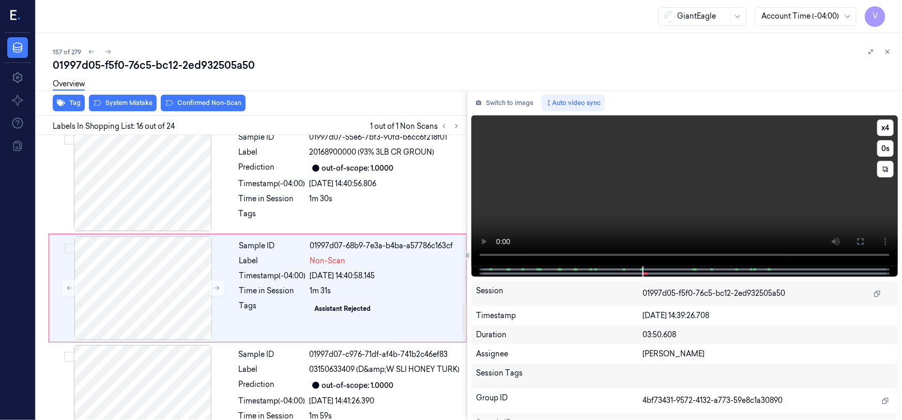
click at [554, 197] on video at bounding box center [685, 190] width 427 height 151
click at [570, 193] on video at bounding box center [685, 190] width 427 height 151
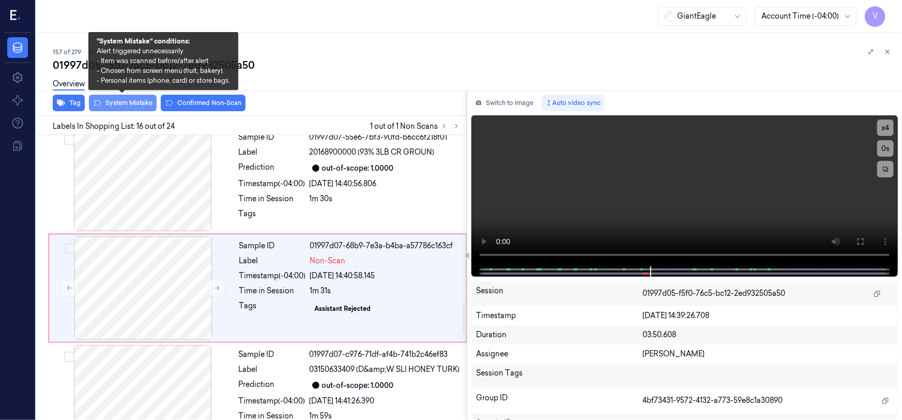
click at [139, 104] on button "System Mistake" at bounding box center [123, 103] width 68 height 17
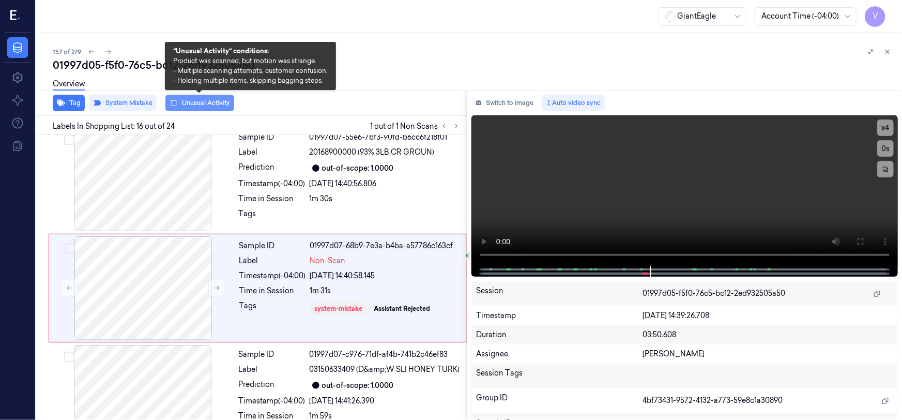
click at [208, 105] on button "Unusual Activity" at bounding box center [199, 103] width 69 height 17
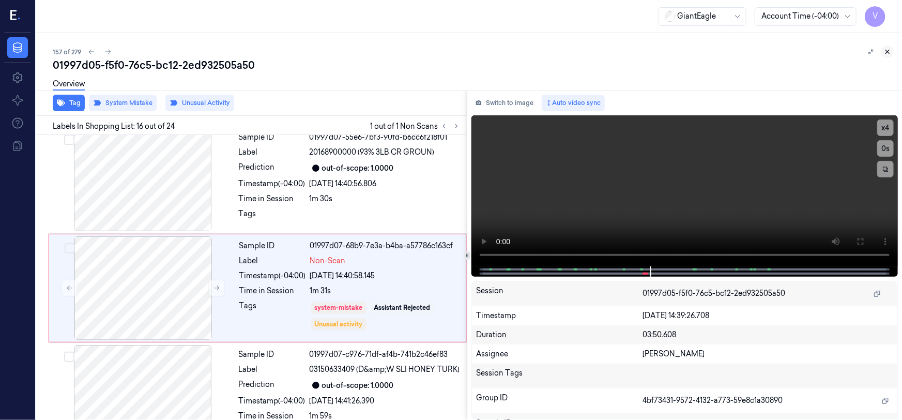
click at [888, 52] on icon at bounding box center [887, 51] width 7 height 7
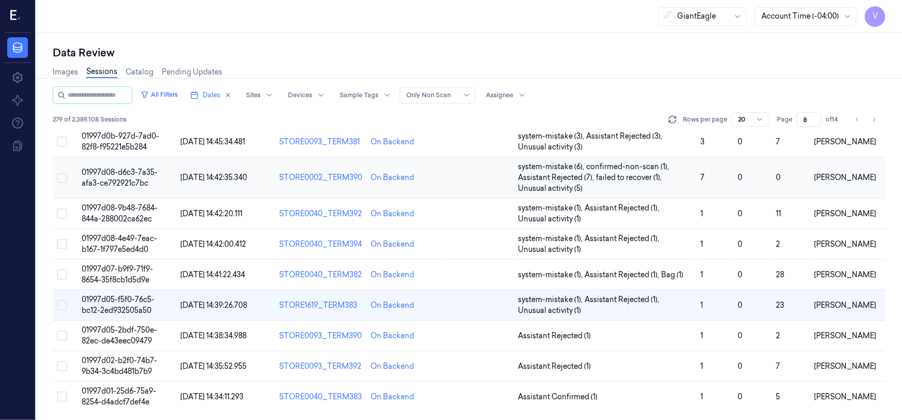
scroll to position [394, 0]
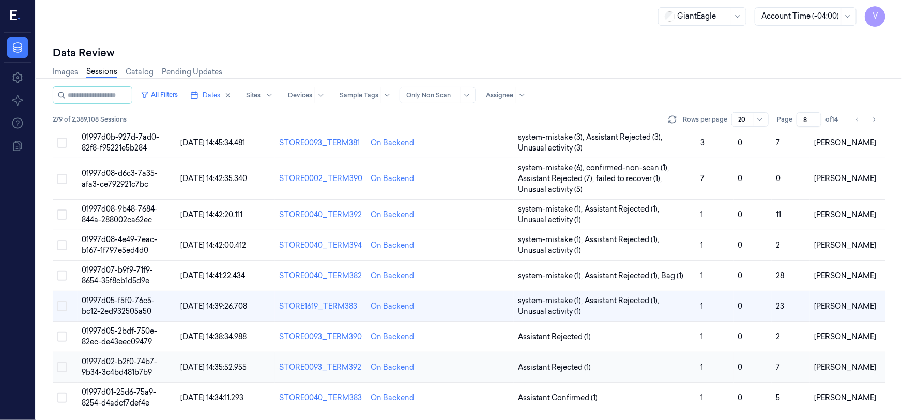
click at [114, 367] on span "01997d02-b2f0-74b7-9b34-3c4bd481b7b9" at bounding box center [120, 367] width 76 height 20
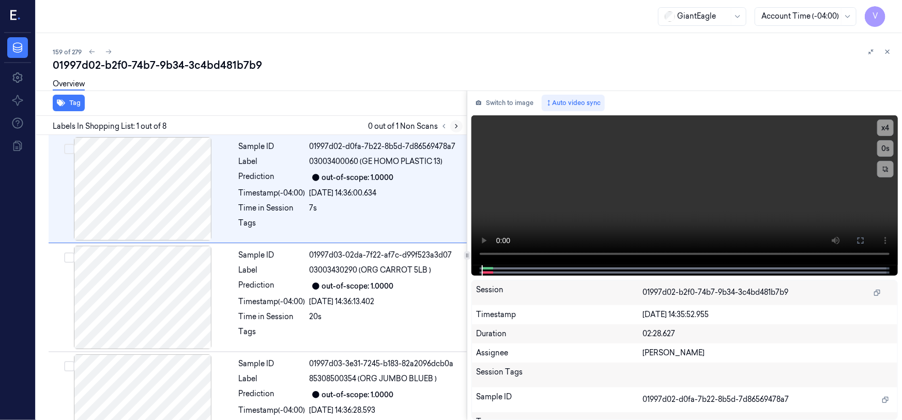
click at [458, 125] on icon at bounding box center [456, 126] width 7 height 7
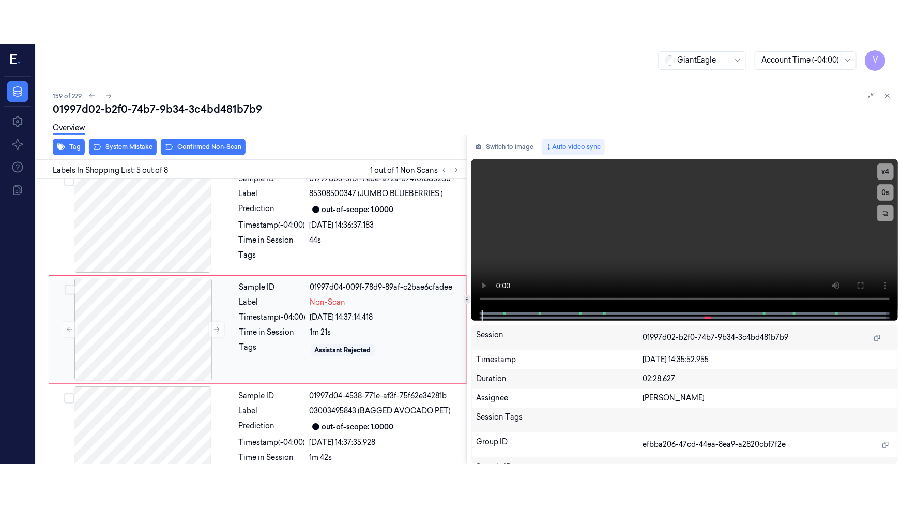
scroll to position [345, 0]
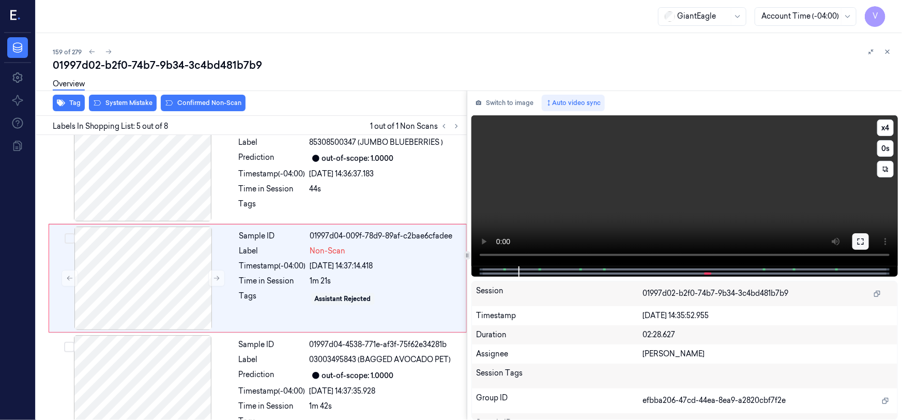
click at [857, 243] on icon at bounding box center [861, 241] width 8 height 8
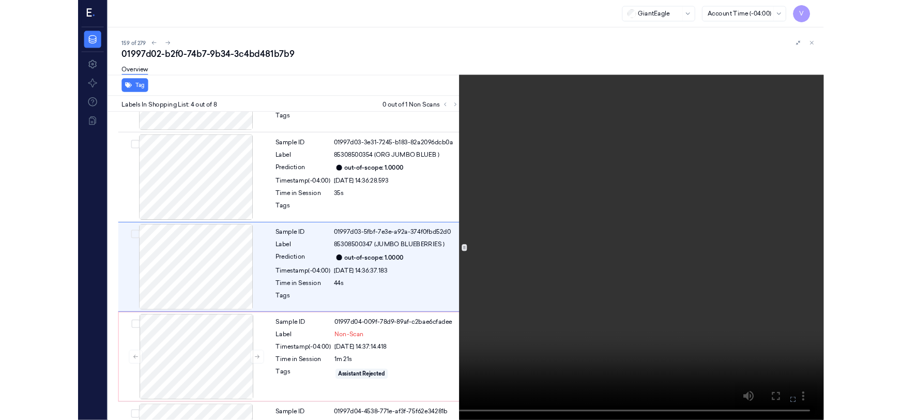
scroll to position [192, 0]
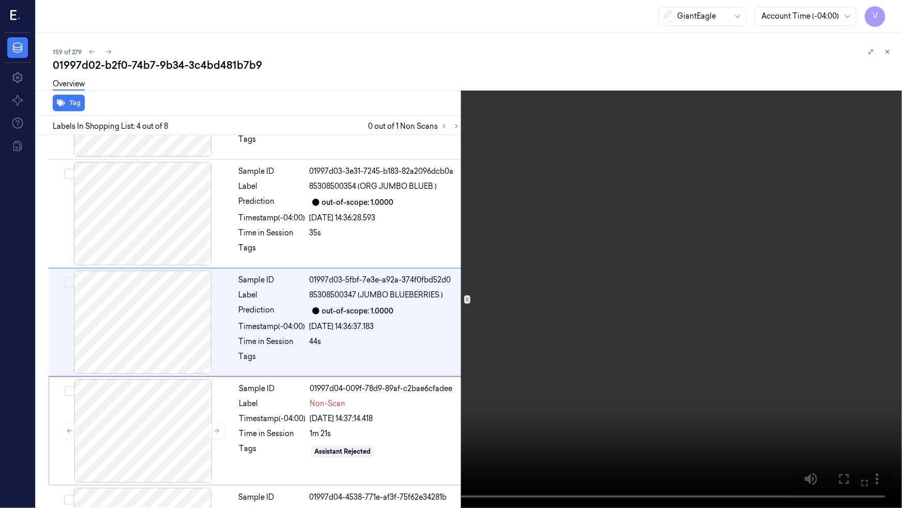
click at [0, 0] on icon at bounding box center [0, 0] width 0 height 0
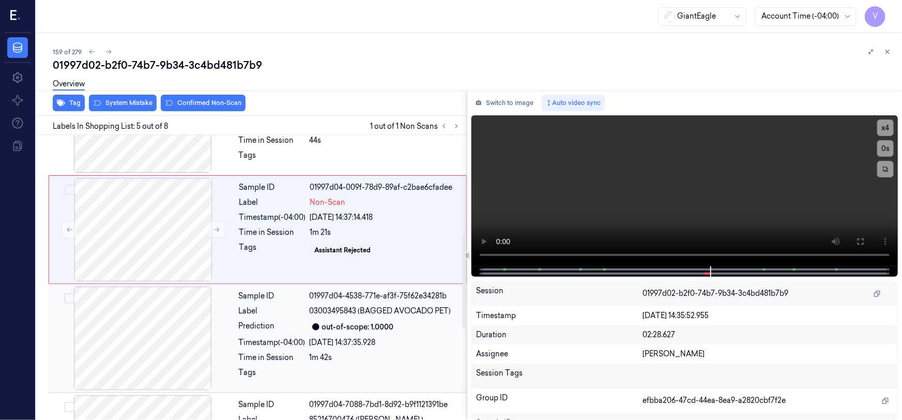
scroll to position [304, 0]
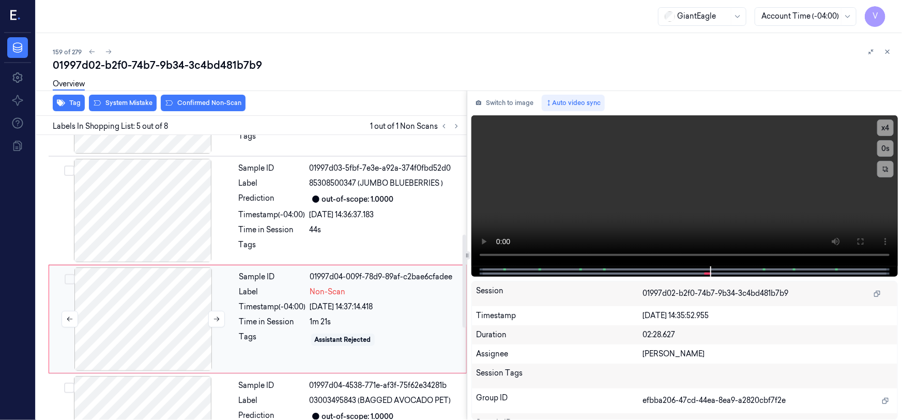
click at [170, 295] on div at bounding box center [143, 318] width 184 height 103
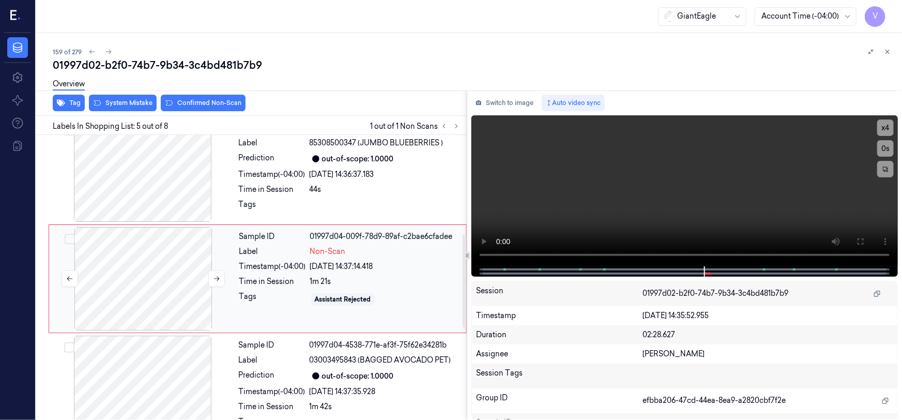
scroll to position [345, 0]
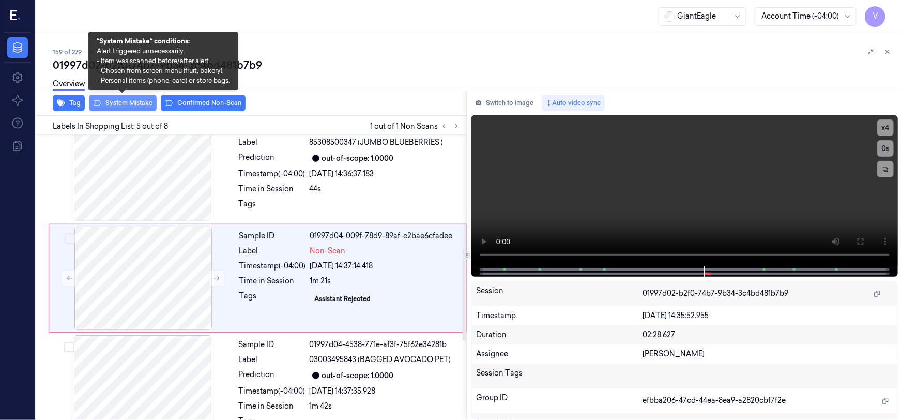
click at [127, 104] on button "System Mistake" at bounding box center [123, 103] width 68 height 17
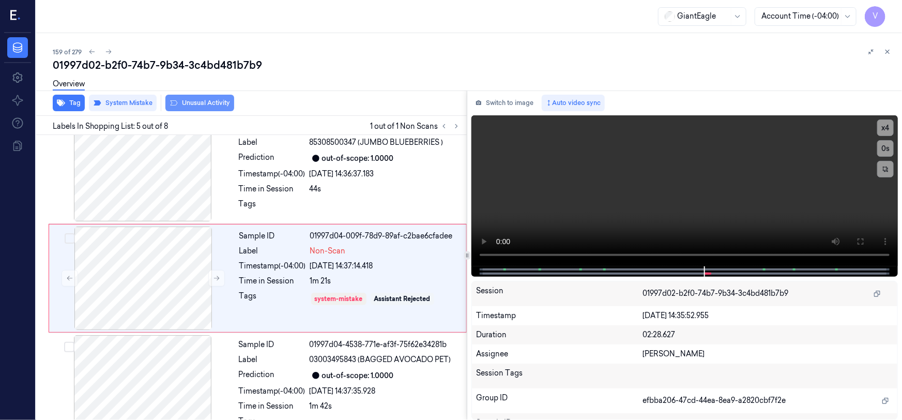
click at [191, 99] on button "Unusual Activity" at bounding box center [199, 103] width 69 height 17
click at [885, 55] on icon at bounding box center [887, 51] width 7 height 7
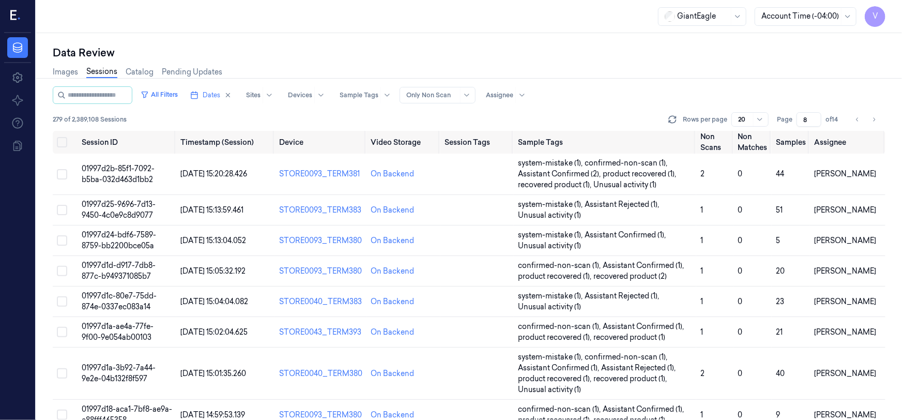
drag, startPoint x: 810, startPoint y: 118, endPoint x: 790, endPoint y: 128, distance: 22.4
click at [790, 128] on div "All Filters Dates Sites Devices Sample Tags Alert Type Only Non Scan Assignee 2…" at bounding box center [469, 108] width 833 height 44
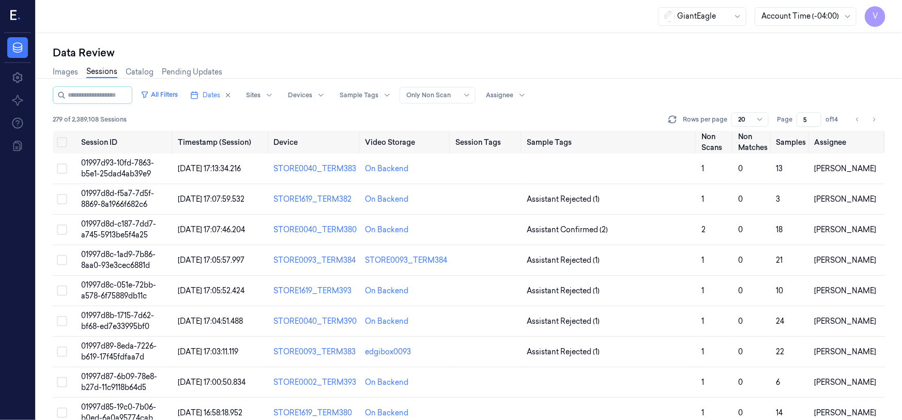
type input "5"
click at [134, 170] on span "01997d93-10fd-7863-b5e1-25dad4ab39e9" at bounding box center [117, 168] width 73 height 20
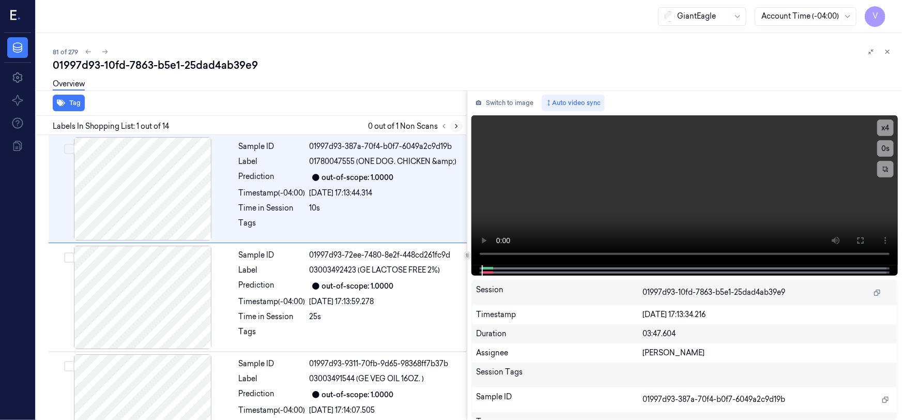
click at [458, 125] on icon at bounding box center [456, 126] width 7 height 7
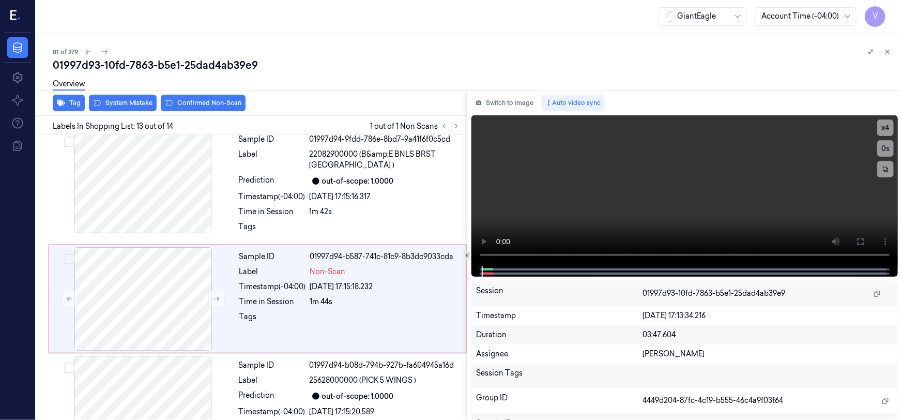
scroll to position [1213, 0]
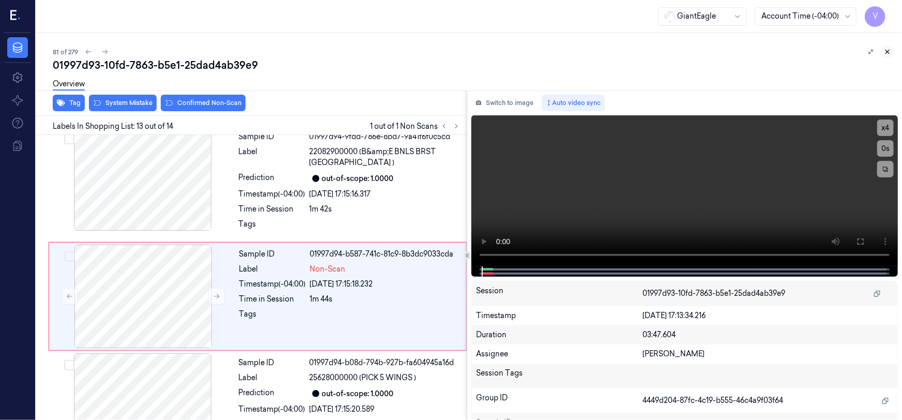
click at [887, 48] on icon at bounding box center [887, 51] width 7 height 7
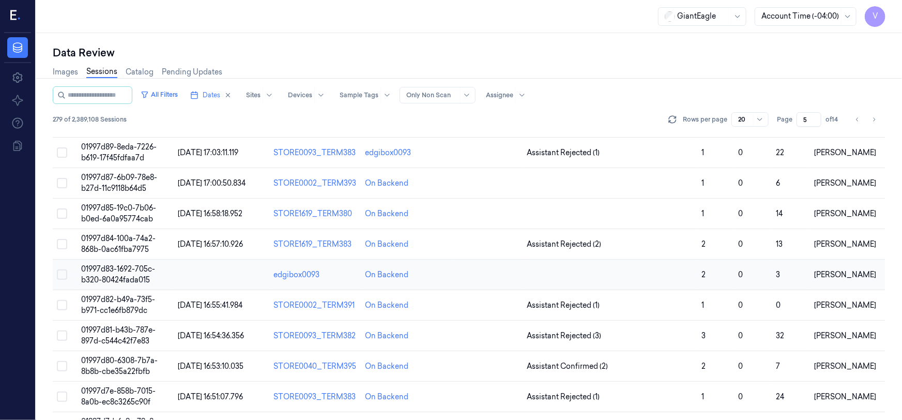
scroll to position [235, 0]
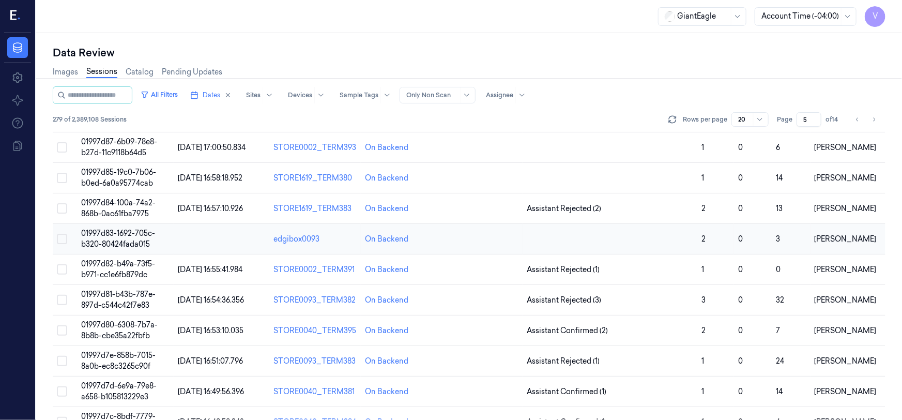
click at [123, 236] on span "01997d83-1692-705c-b320-80424fada015" at bounding box center [118, 239] width 74 height 20
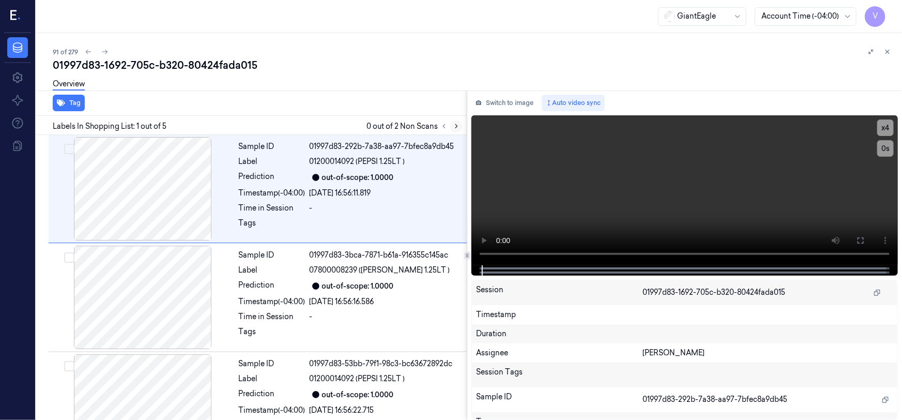
click at [455, 127] on icon at bounding box center [456, 126] width 7 height 7
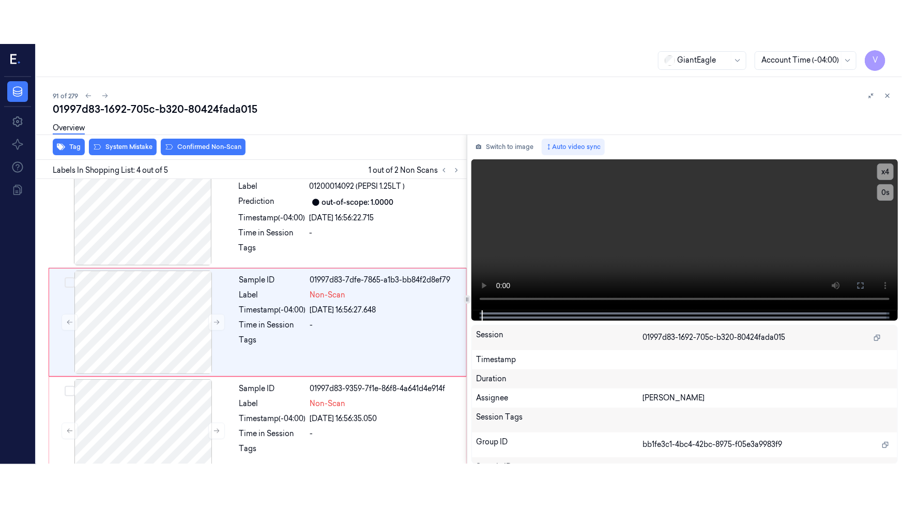
scroll to position [237, 0]
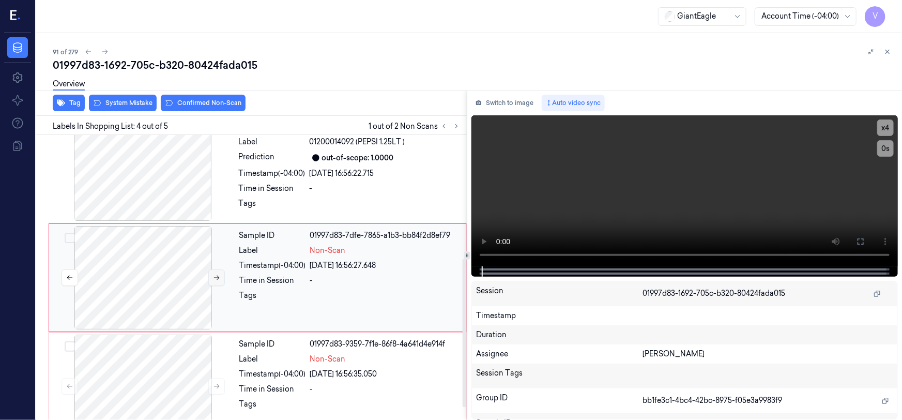
click at [218, 278] on icon at bounding box center [216, 277] width 7 height 7
click at [215, 278] on icon at bounding box center [216, 277] width 7 height 7
click at [887, 124] on button "x 4" at bounding box center [886, 127] width 17 height 17
click at [887, 124] on button "x 1" at bounding box center [886, 127] width 17 height 17
click at [855, 237] on button at bounding box center [861, 241] width 17 height 17
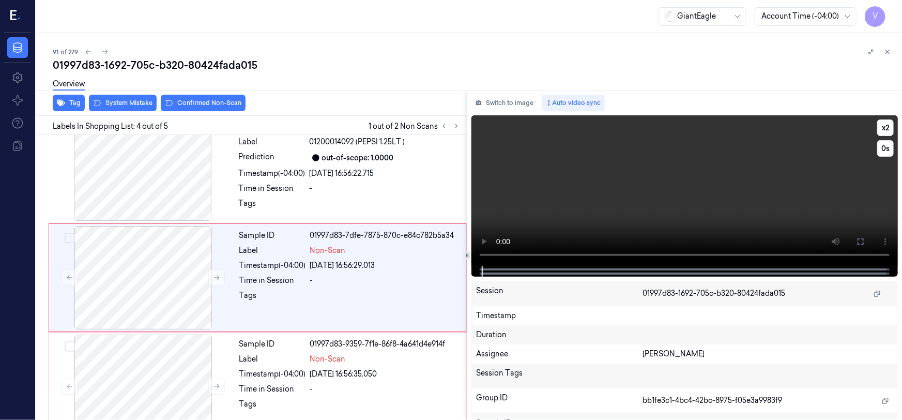
scroll to position [173, 0]
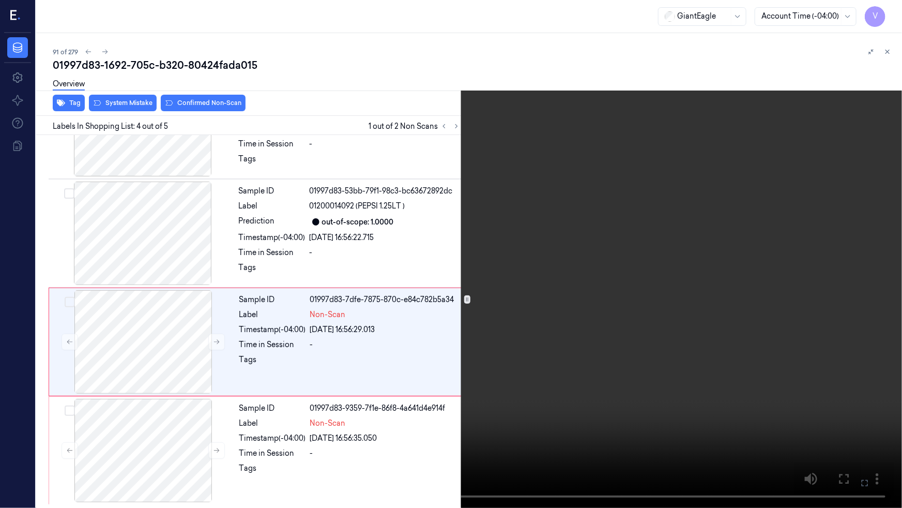
click at [587, 338] on video at bounding box center [451, 254] width 902 height 508
click at [593, 338] on video at bounding box center [451, 254] width 902 height 508
click at [0, 0] on icon at bounding box center [0, 0] width 0 height 0
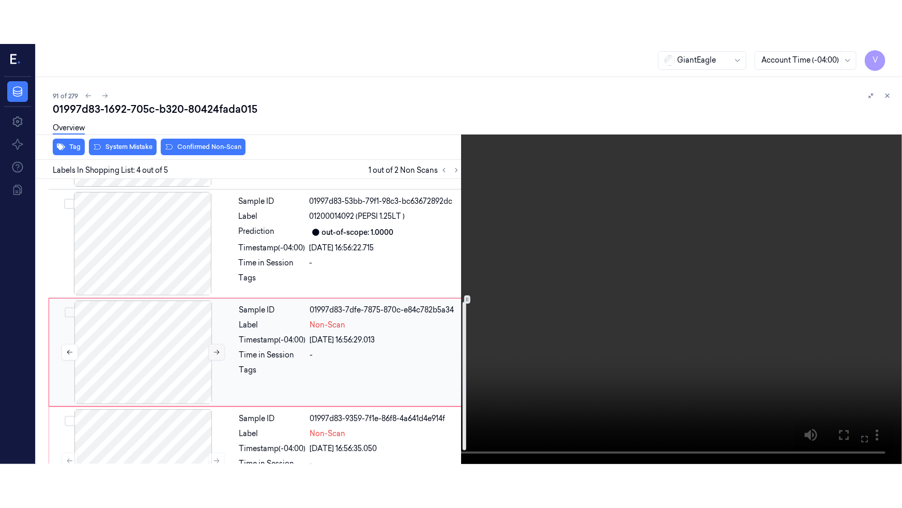
scroll to position [237, 0]
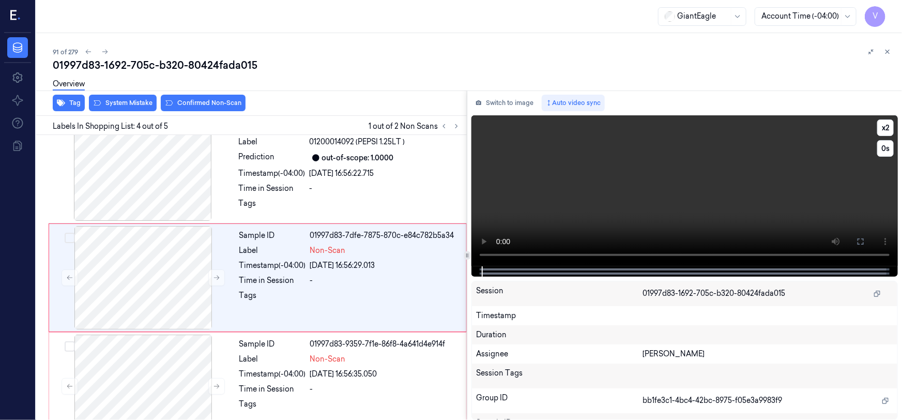
click at [693, 182] on video at bounding box center [685, 190] width 427 height 151
click at [761, 186] on video at bounding box center [685, 190] width 427 height 151
click at [863, 240] on icon at bounding box center [861, 241] width 8 height 8
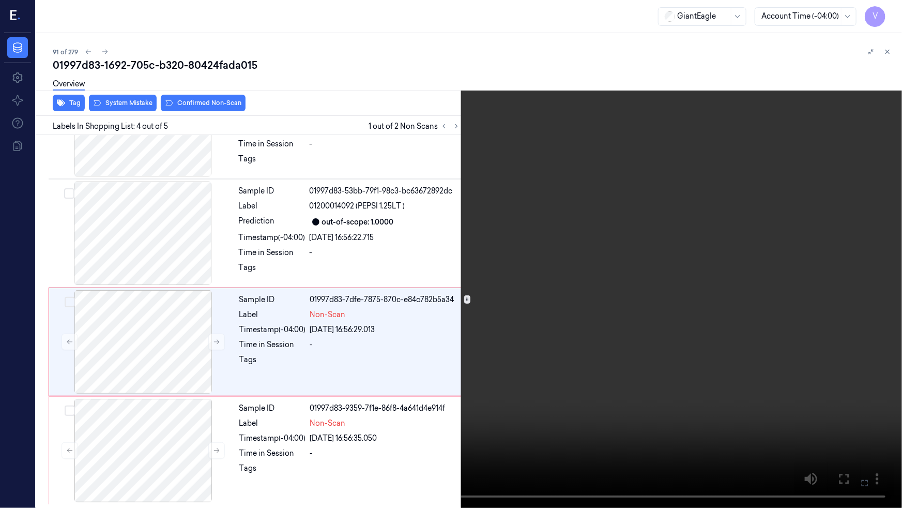
click at [738, 346] on video at bounding box center [451, 254] width 902 height 508
click at [893, 11] on button "x 2" at bounding box center [890, 12] width 17 height 17
click at [0, 0] on icon at bounding box center [0, 0] width 0 height 0
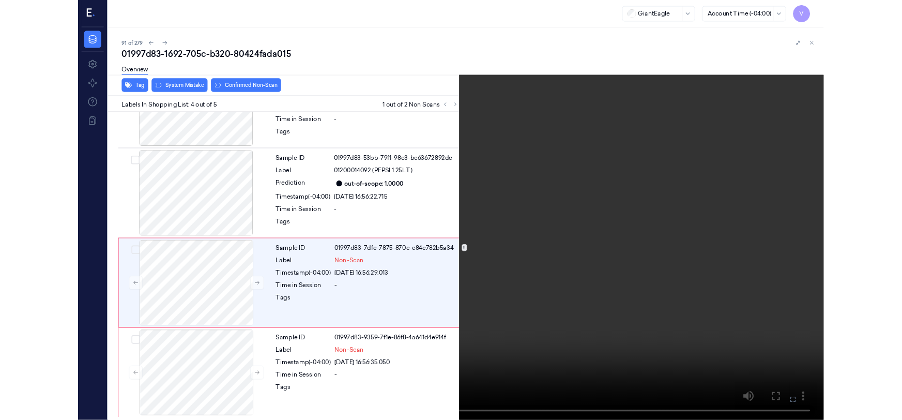
scroll to position [237, 0]
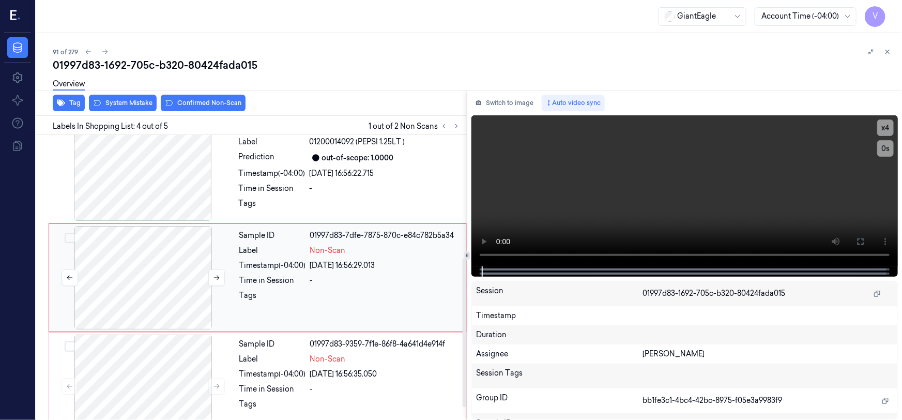
click at [157, 249] on div at bounding box center [143, 277] width 184 height 103
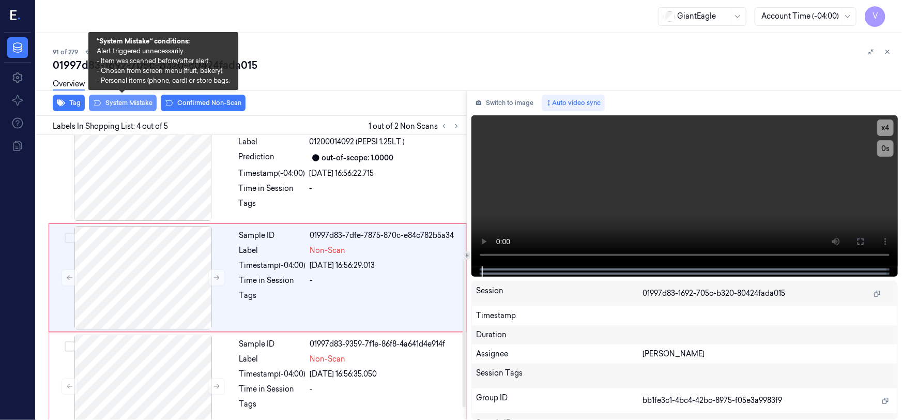
click at [135, 98] on button "System Mistake" at bounding box center [123, 103] width 68 height 17
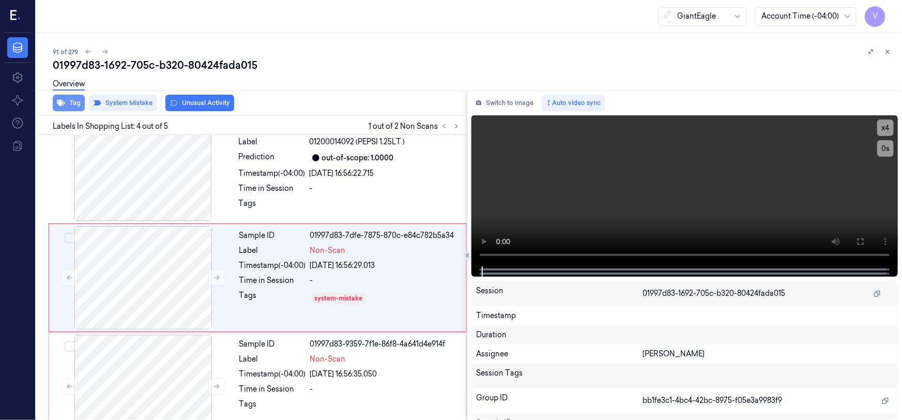
click at [73, 102] on button "Tag" at bounding box center [69, 103] width 32 height 17
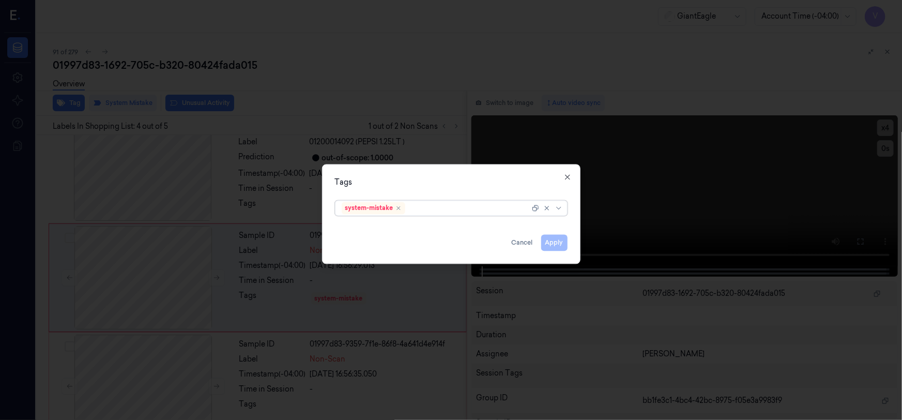
click at [466, 209] on div at bounding box center [469, 208] width 123 height 11
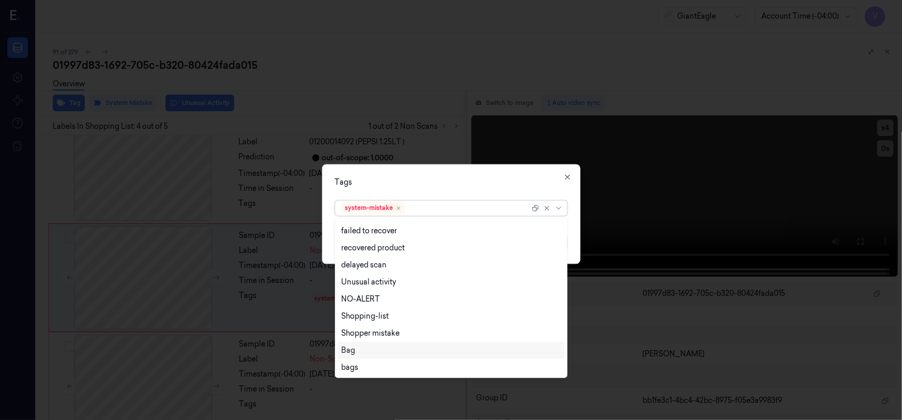
click at [372, 353] on div "Bag" at bounding box center [451, 350] width 219 height 11
drag, startPoint x: 459, startPoint y: 172, endPoint x: 495, endPoint y: 207, distance: 49.7
click at [460, 174] on div "Tags option Bag, selected. 14 results available. Use Up and Down to choose opti…" at bounding box center [451, 214] width 259 height 100
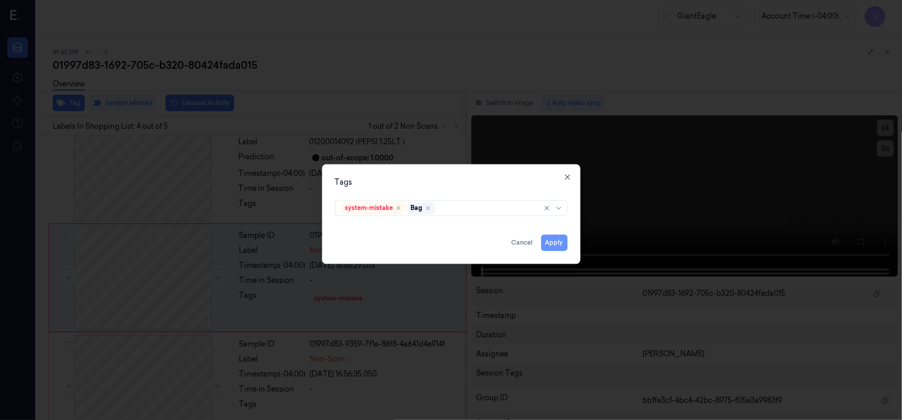
click at [564, 246] on button "Apply" at bounding box center [554, 243] width 26 height 17
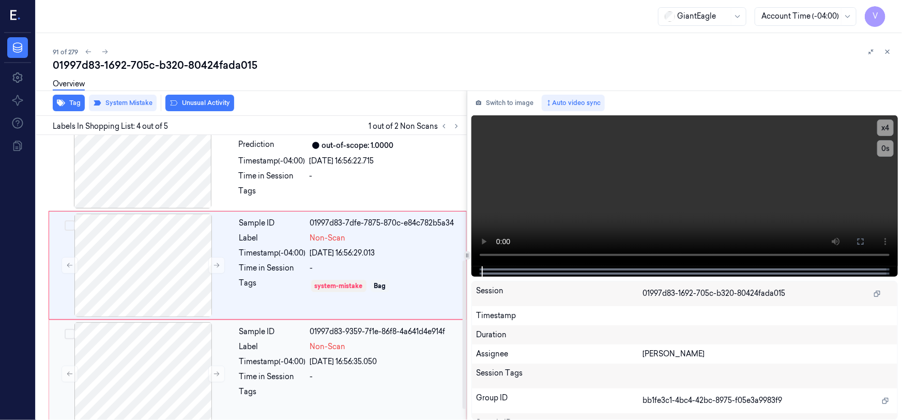
scroll to position [260, 0]
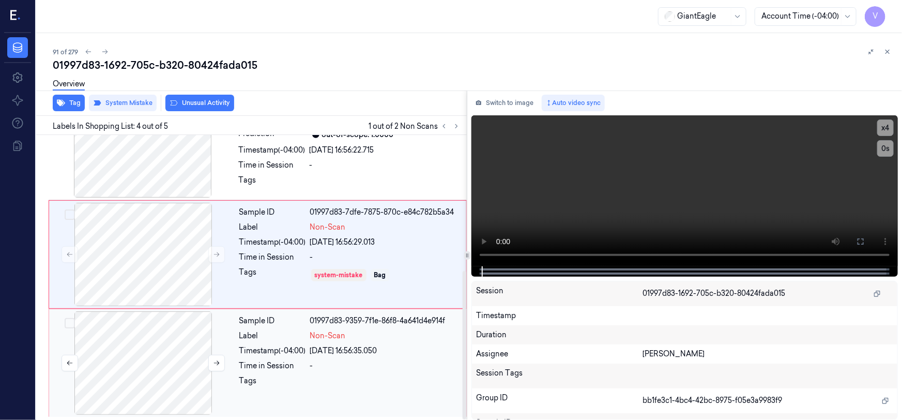
drag, startPoint x: 146, startPoint y: 348, endPoint x: 160, endPoint y: 338, distance: 17.5
click at [147, 348] on div at bounding box center [143, 362] width 184 height 103
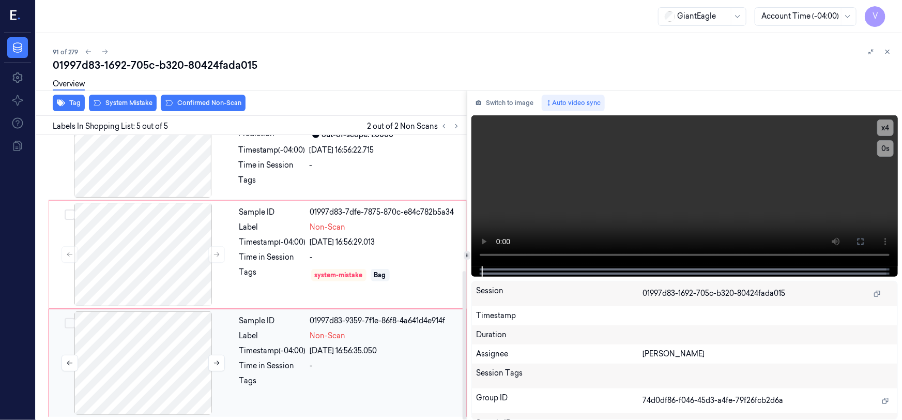
scroll to position [261, 0]
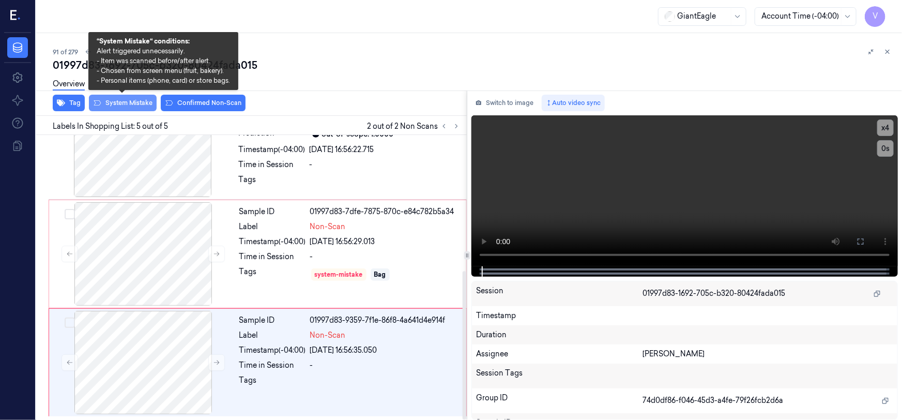
click at [134, 102] on button "System Mistake" at bounding box center [123, 103] width 68 height 17
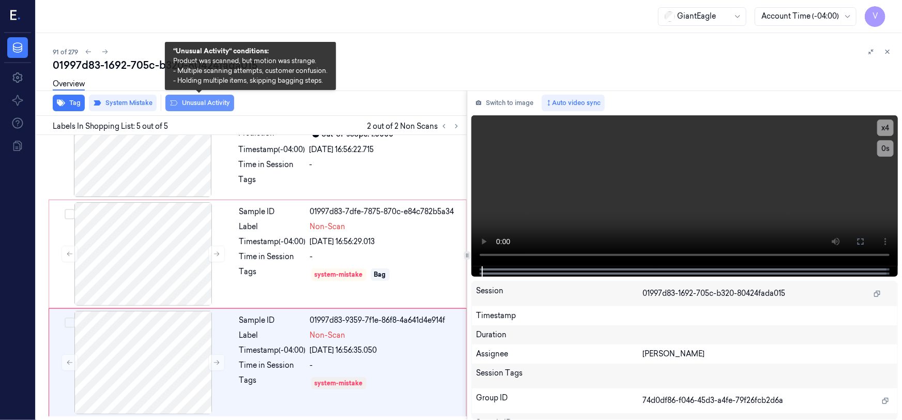
click at [205, 100] on button "Unusual Activity" at bounding box center [199, 103] width 69 height 17
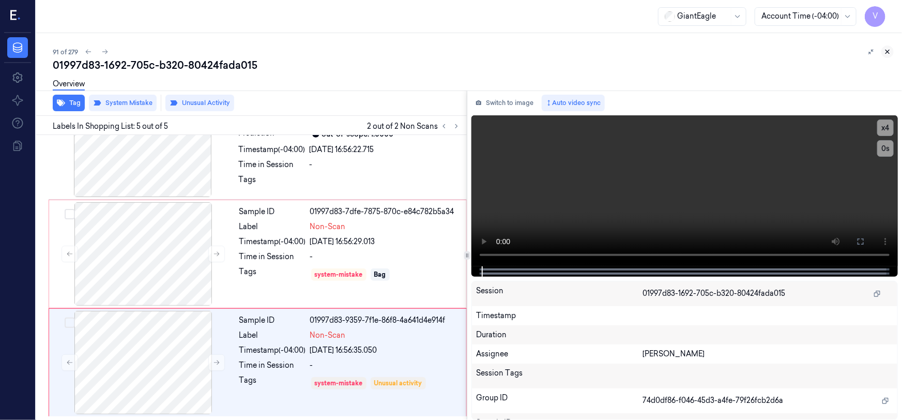
click at [889, 50] on icon at bounding box center [888, 52] width 4 height 4
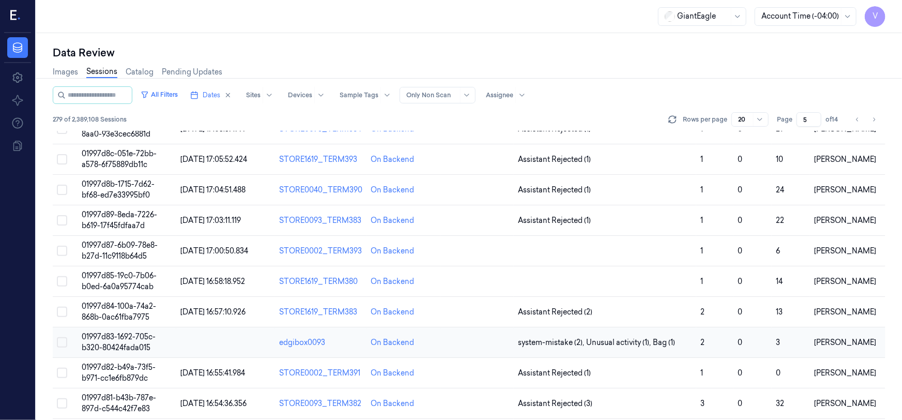
scroll to position [198, 0]
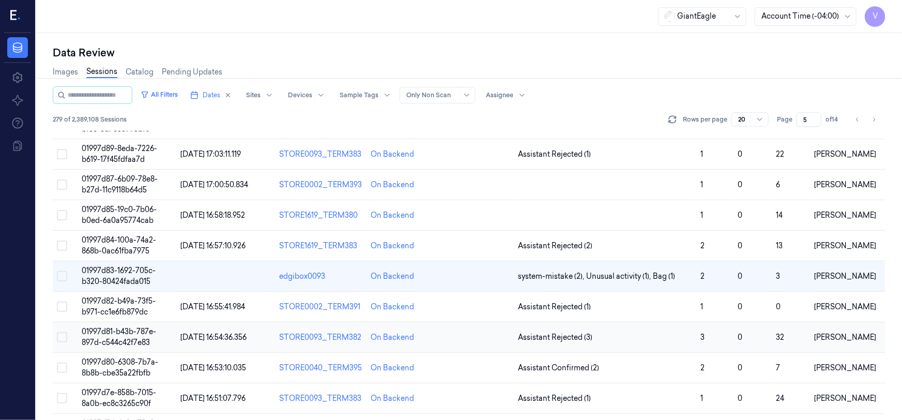
click at [122, 335] on td "01997d81-b43b-787e-897d-c544c42f7e83" at bounding box center [127, 337] width 99 height 31
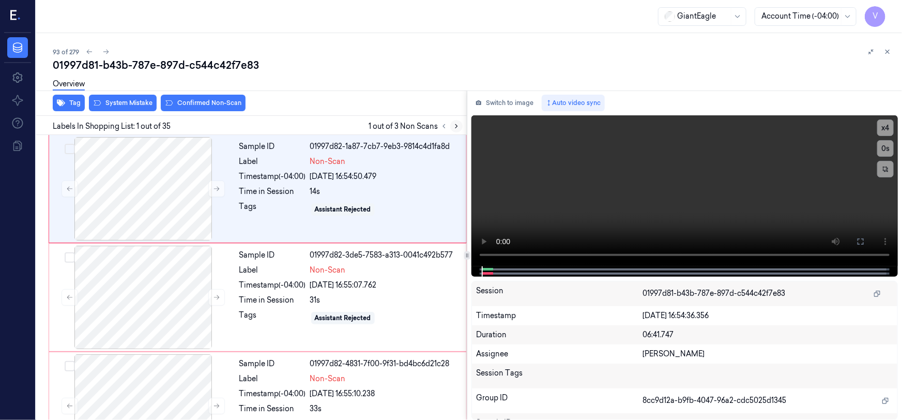
click at [455, 124] on icon at bounding box center [456, 126] width 7 height 7
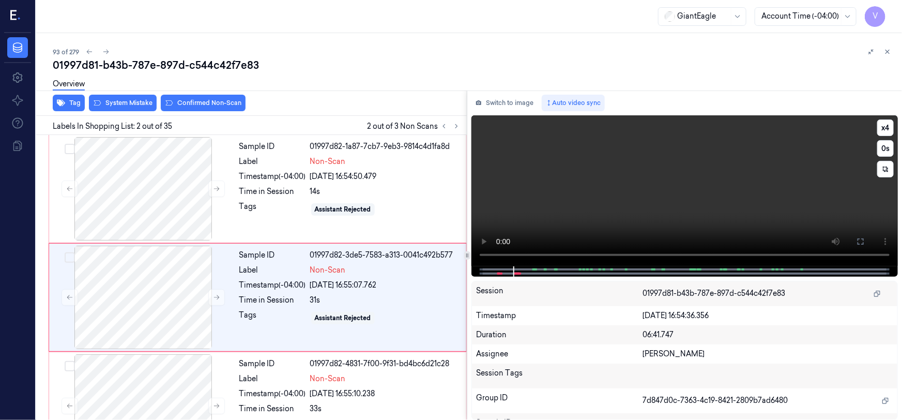
scroll to position [20, 0]
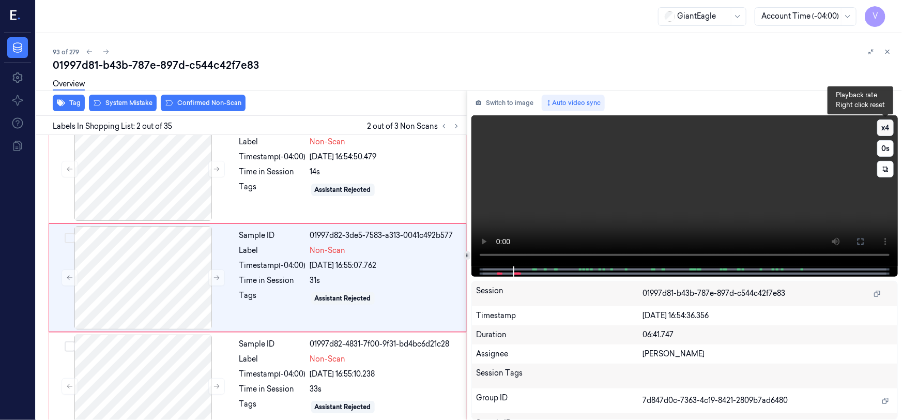
click at [887, 126] on button "x 4" at bounding box center [886, 127] width 17 height 17
click at [887, 126] on button "x 1" at bounding box center [886, 127] width 17 height 17
click at [734, 212] on video at bounding box center [685, 190] width 427 height 151
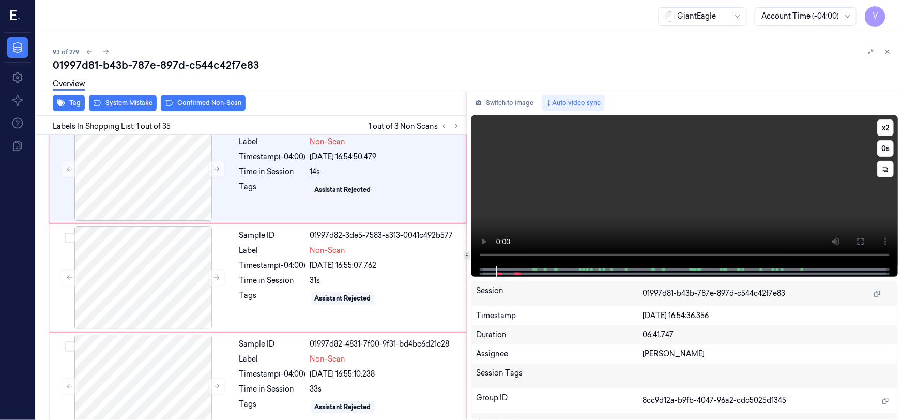
scroll to position [0, 0]
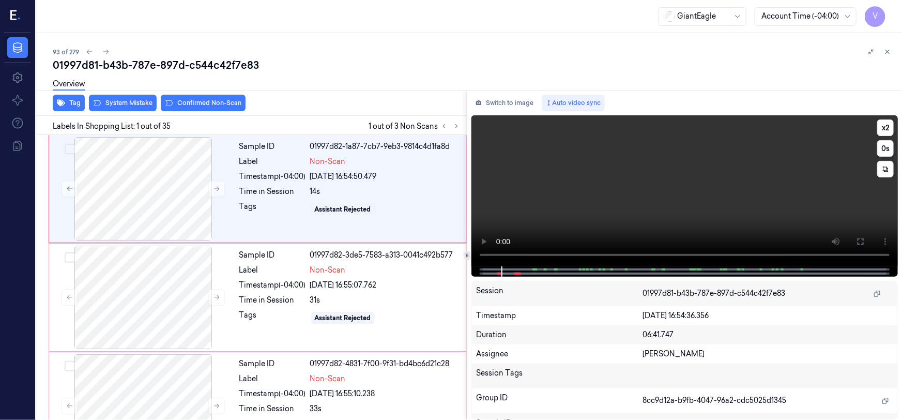
click at [700, 188] on video at bounding box center [685, 190] width 427 height 151
click at [664, 199] on video at bounding box center [685, 190] width 427 height 151
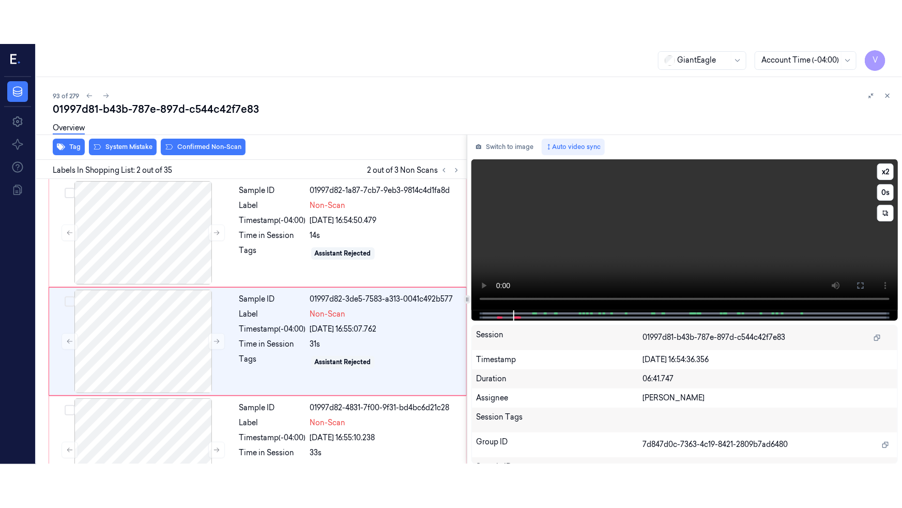
scroll to position [20, 0]
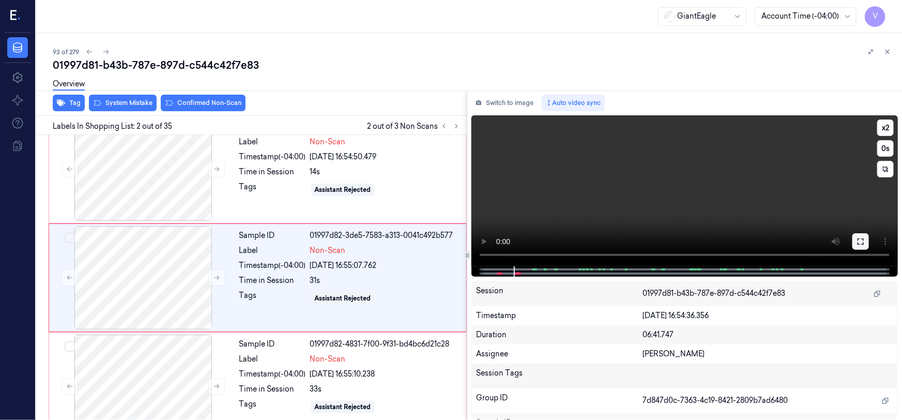
click at [868, 241] on button at bounding box center [861, 241] width 17 height 17
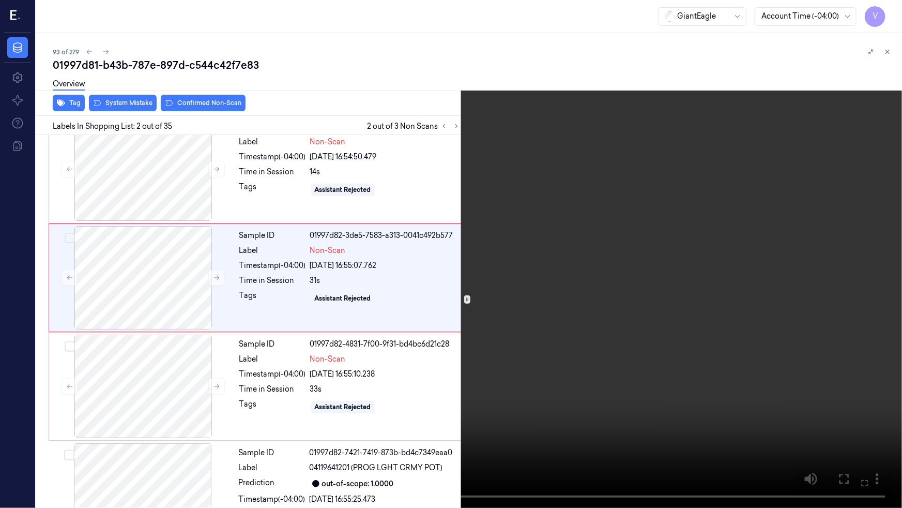
click at [569, 400] on video at bounding box center [451, 254] width 902 height 508
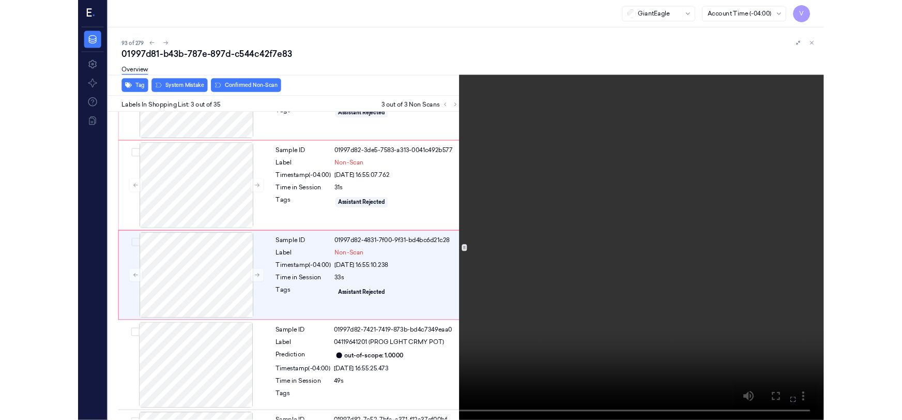
scroll to position [84, 0]
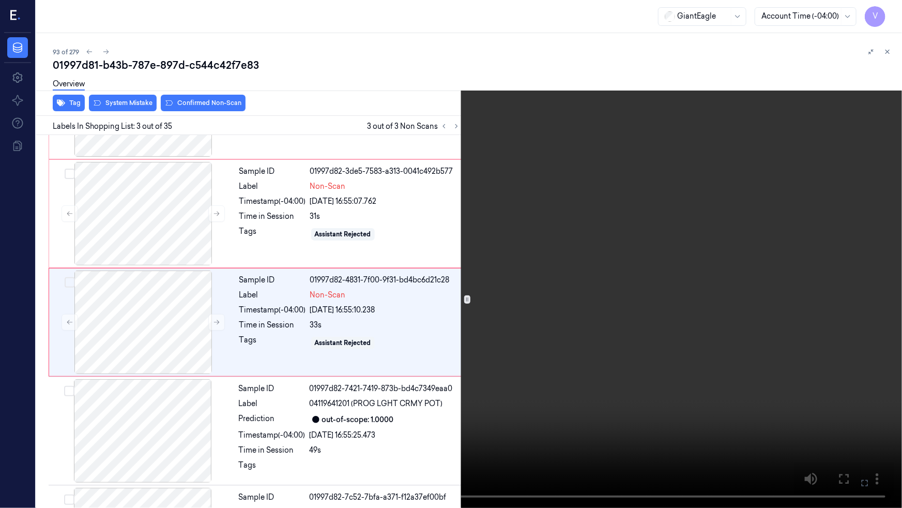
click at [560, 291] on video at bounding box center [451, 254] width 902 height 508
click at [0, 0] on icon at bounding box center [0, 0] width 0 height 0
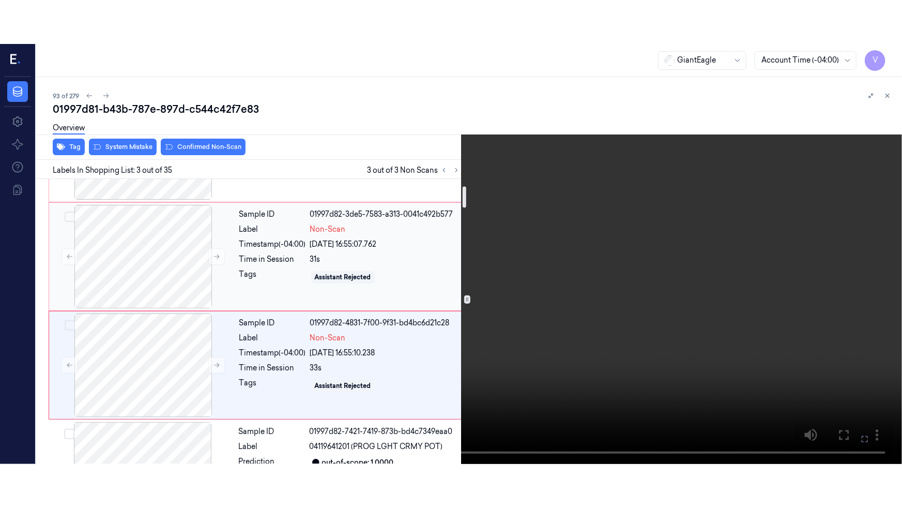
scroll to position [94, 0]
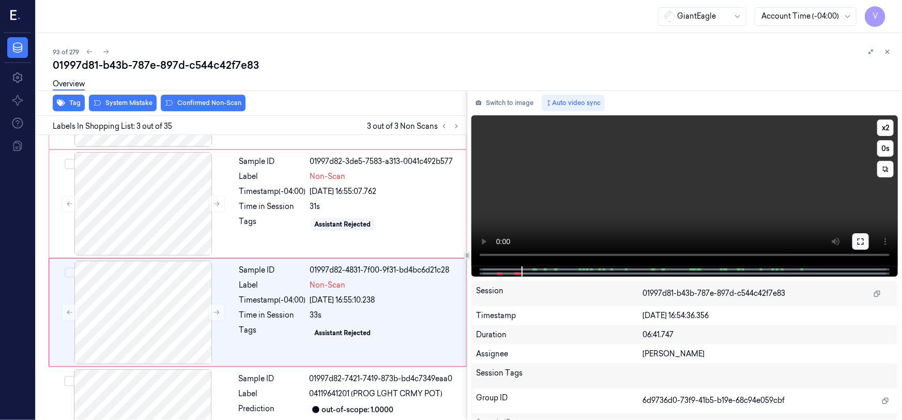
click at [861, 239] on icon at bounding box center [861, 241] width 8 height 8
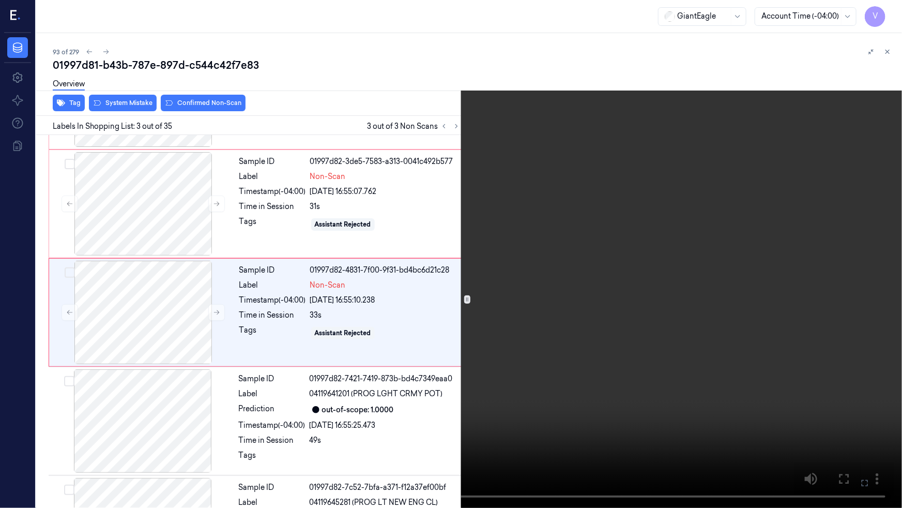
click at [651, 334] on video at bounding box center [451, 254] width 902 height 508
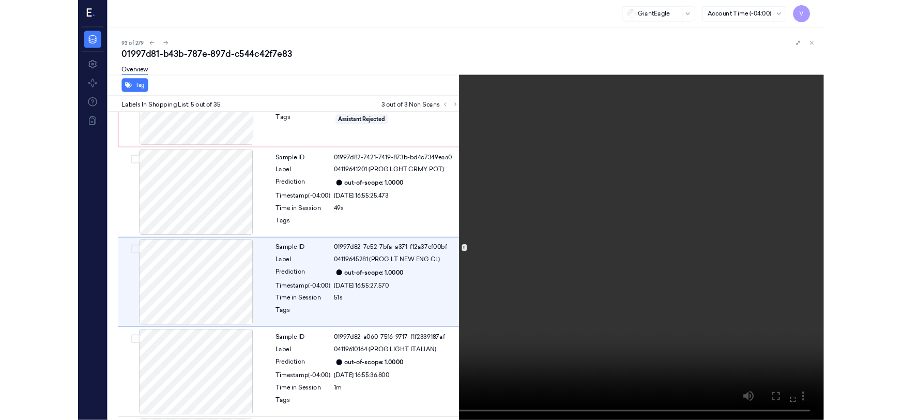
scroll to position [301, 0]
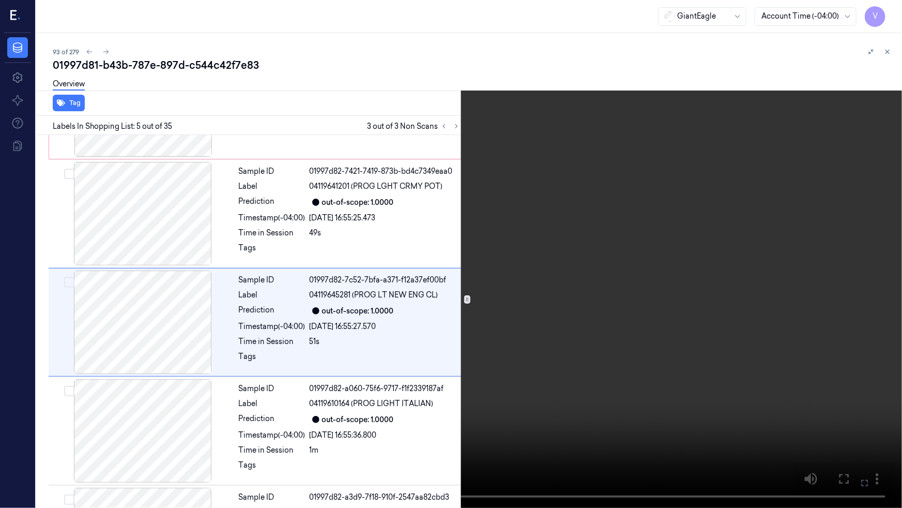
click at [564, 306] on video at bounding box center [451, 254] width 902 height 508
click at [0, 0] on icon at bounding box center [0, 0] width 0 height 0
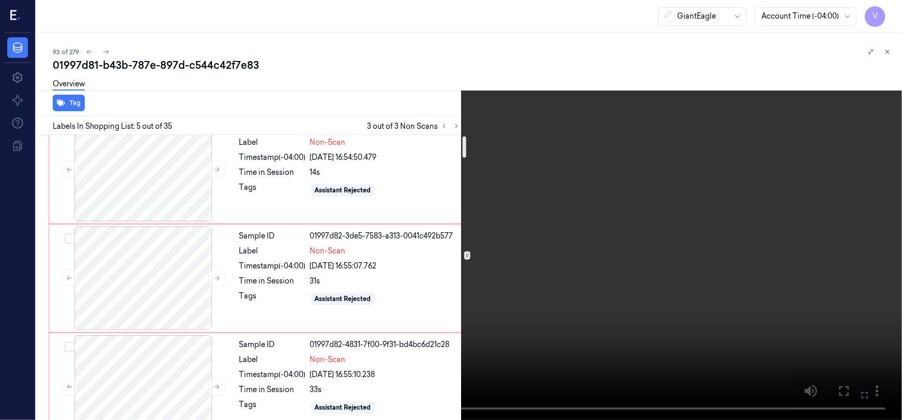
scroll to position [0, 0]
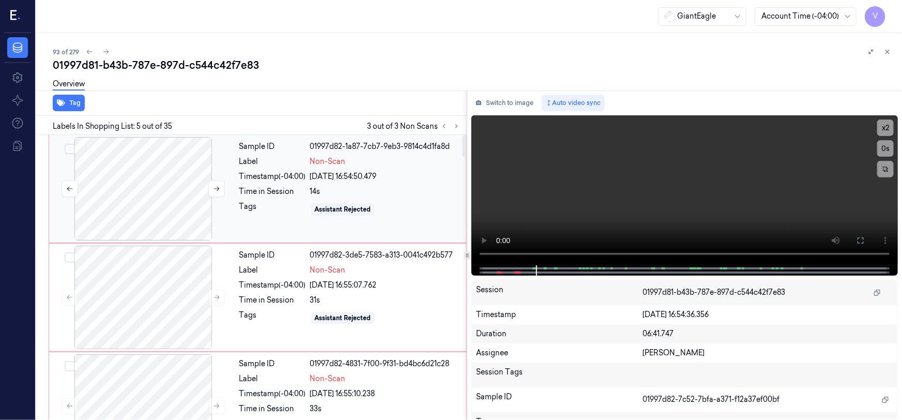
click at [207, 195] on div at bounding box center [143, 188] width 184 height 103
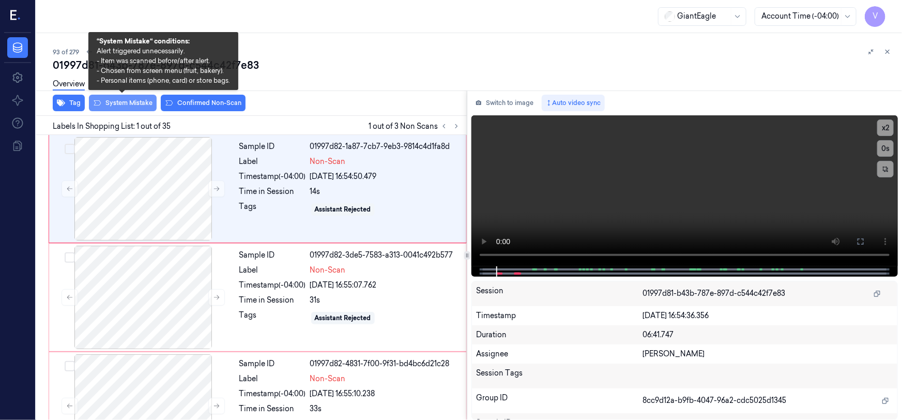
click at [116, 103] on button "System Mistake" at bounding box center [123, 103] width 68 height 17
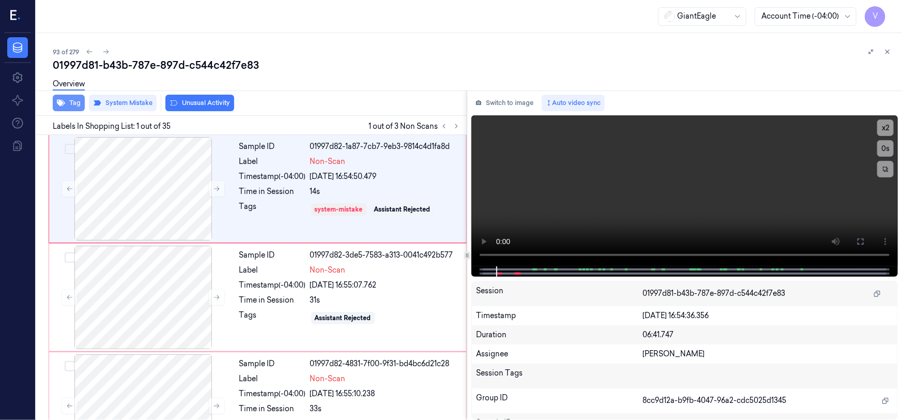
click at [72, 101] on button "Tag" at bounding box center [69, 103] width 32 height 17
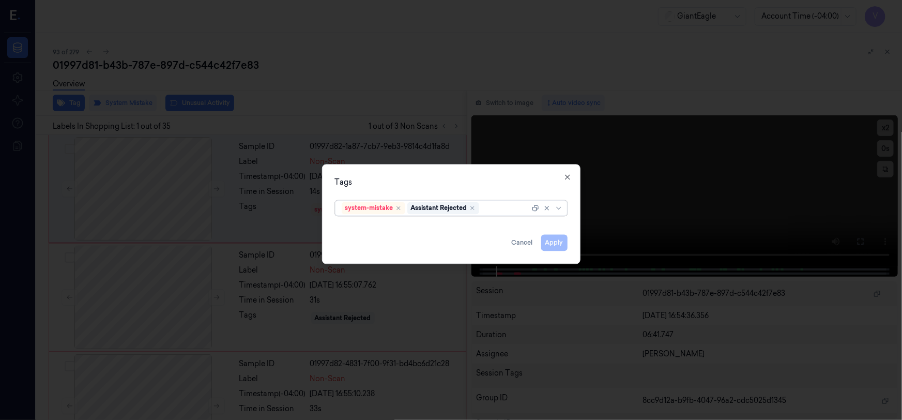
click at [505, 212] on div at bounding box center [505, 208] width 49 height 11
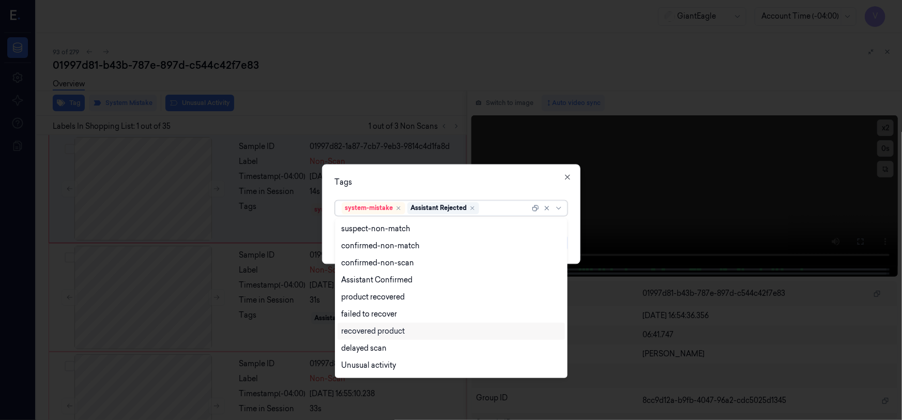
scroll to position [83, 0]
click at [355, 350] on div "Bag" at bounding box center [451, 350] width 219 height 11
click at [418, 190] on div "Tags option Bag, selected. 13 results available. Use Up and Down to choose opti…" at bounding box center [451, 214] width 259 height 100
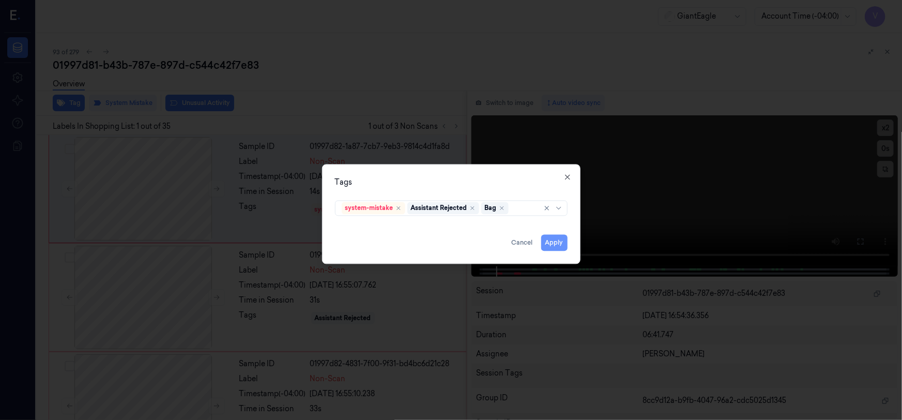
click at [548, 244] on button "Apply" at bounding box center [554, 243] width 26 height 17
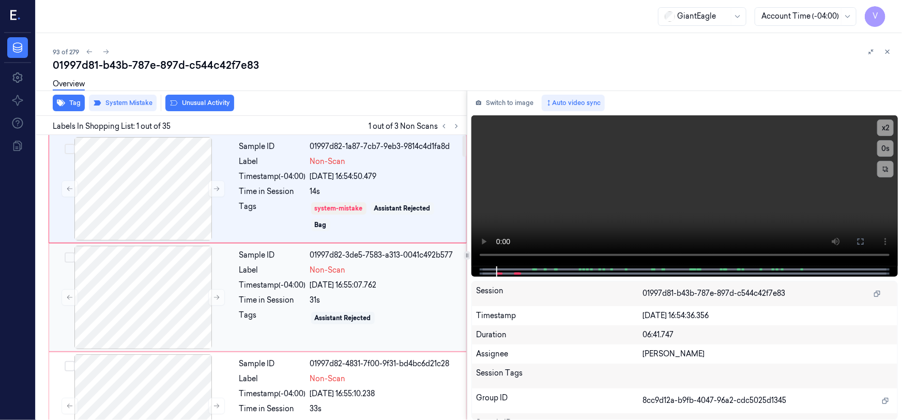
click at [240, 277] on div "Sample ID 01997d82-3de5-7583-a313-0041c492b577 Label Non-Scan Timestamp (-04:00…" at bounding box center [349, 297] width 229 height 103
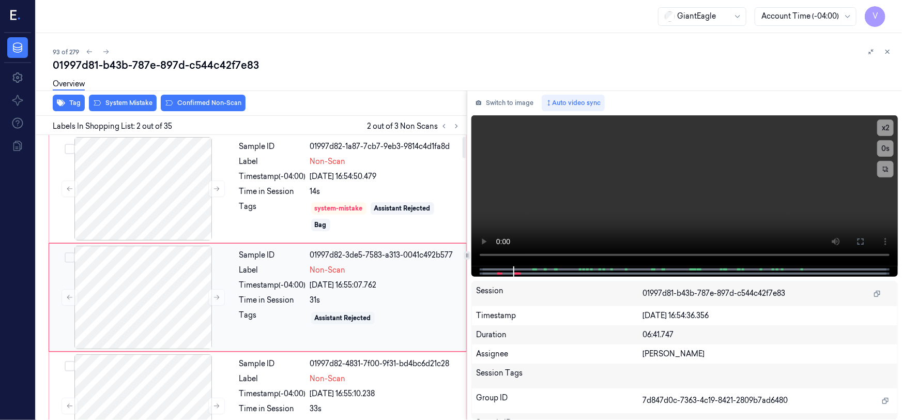
scroll to position [20, 0]
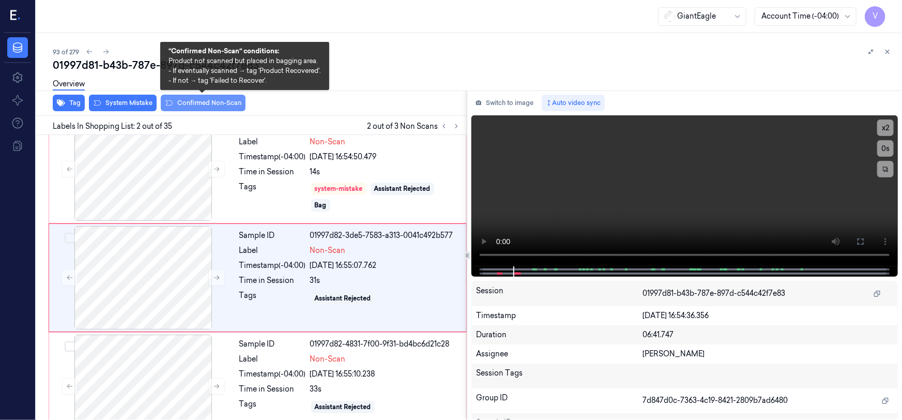
click at [220, 101] on button "Confirmed Non-Scan" at bounding box center [203, 103] width 85 height 17
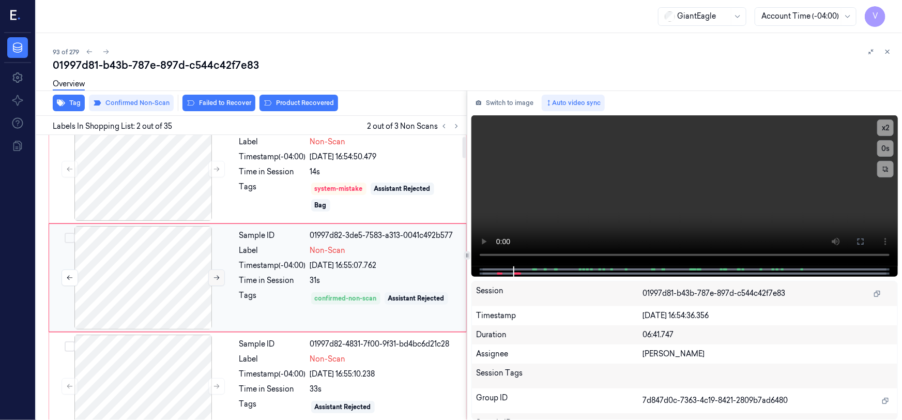
click at [218, 272] on button at bounding box center [216, 277] width 17 height 17
click at [215, 277] on icon at bounding box center [217, 278] width 6 height 5
click at [295, 100] on button "Product Recovered" at bounding box center [299, 103] width 79 height 17
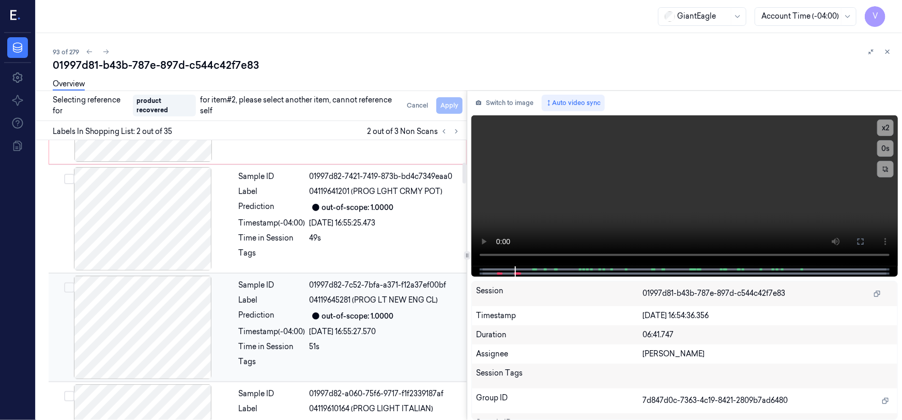
scroll to position [301, 0]
click at [182, 297] on div at bounding box center [143, 326] width 184 height 103
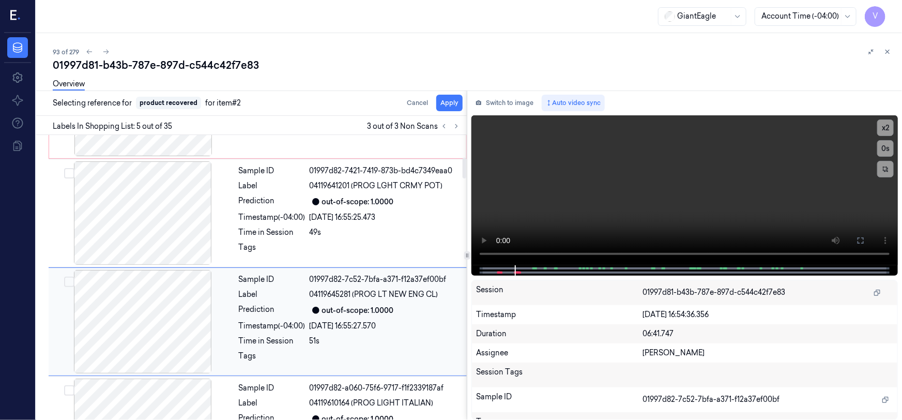
scroll to position [345, 0]
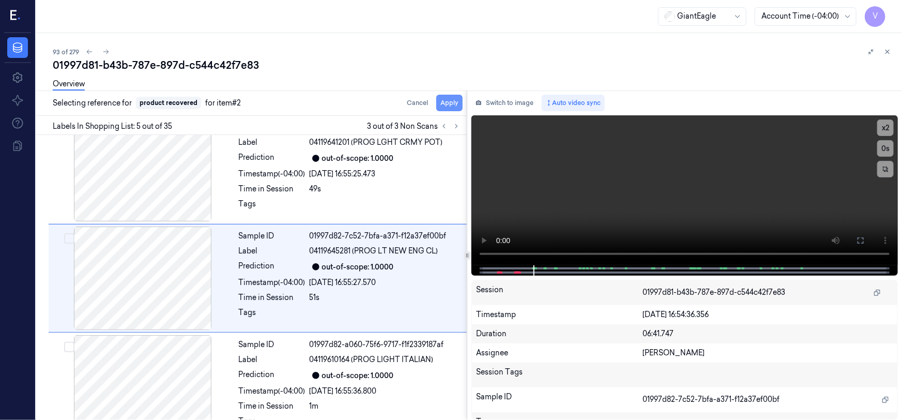
click at [448, 100] on button "Apply" at bounding box center [449, 103] width 26 height 17
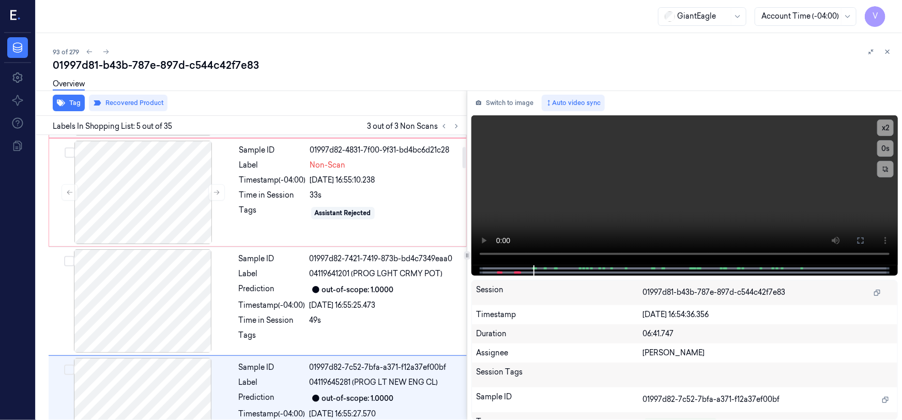
scroll to position [130, 0]
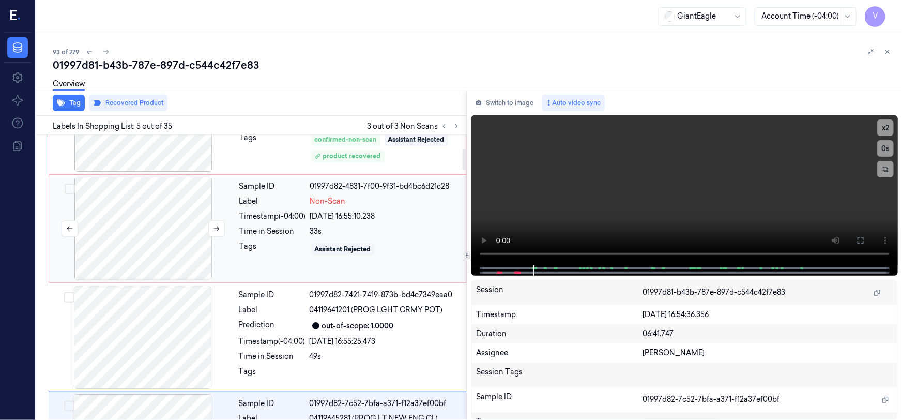
click at [142, 210] on div at bounding box center [143, 228] width 184 height 103
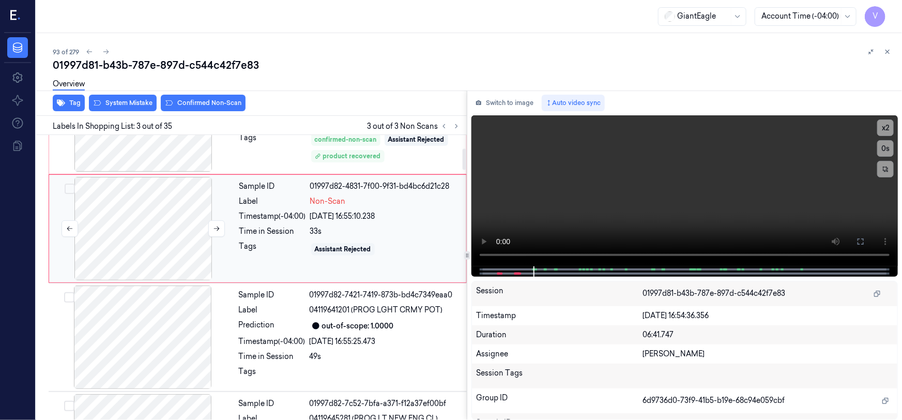
scroll to position [128, 0]
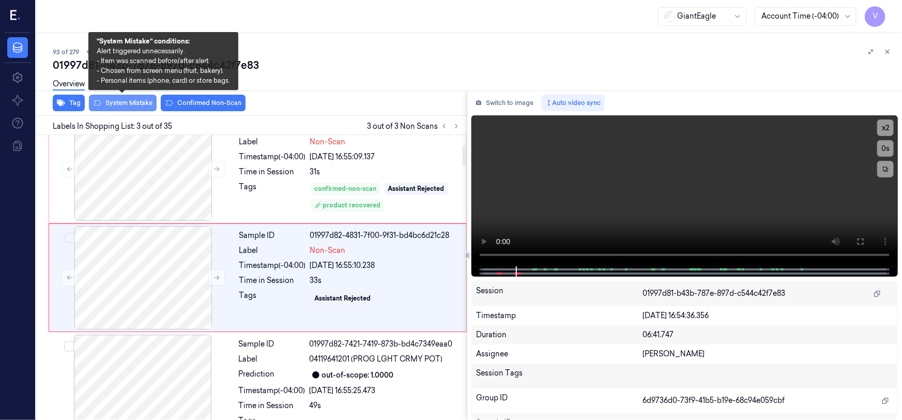
click at [133, 99] on button "System Mistake" at bounding box center [123, 103] width 68 height 17
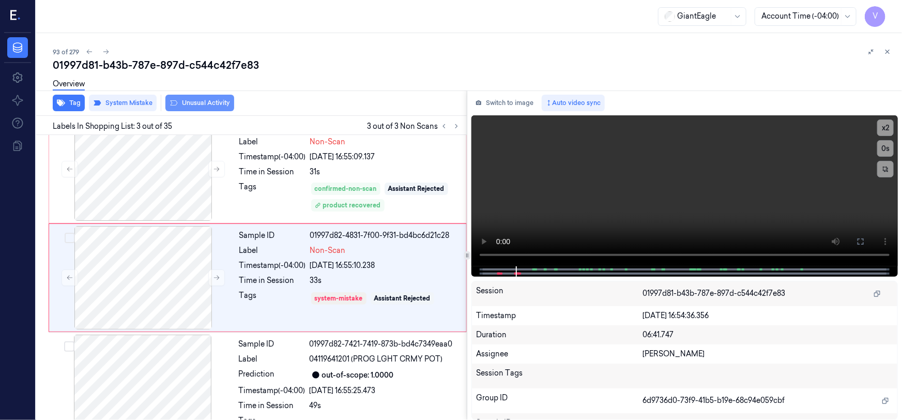
click at [205, 98] on button "Unusual Activity" at bounding box center [199, 103] width 69 height 17
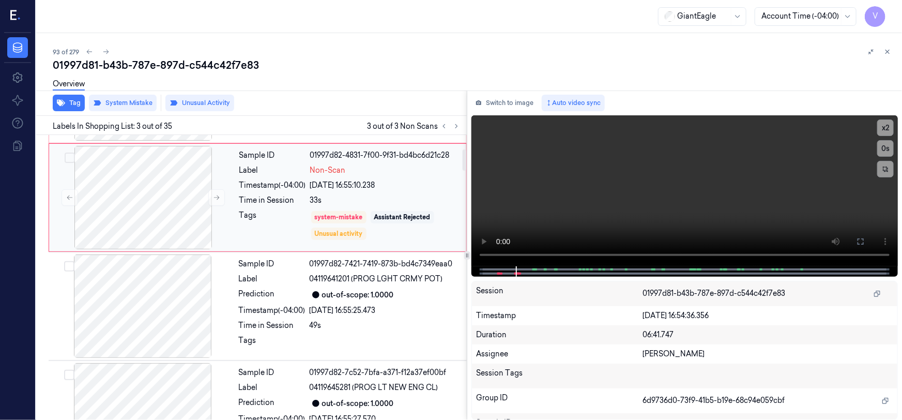
scroll to position [188, 0]
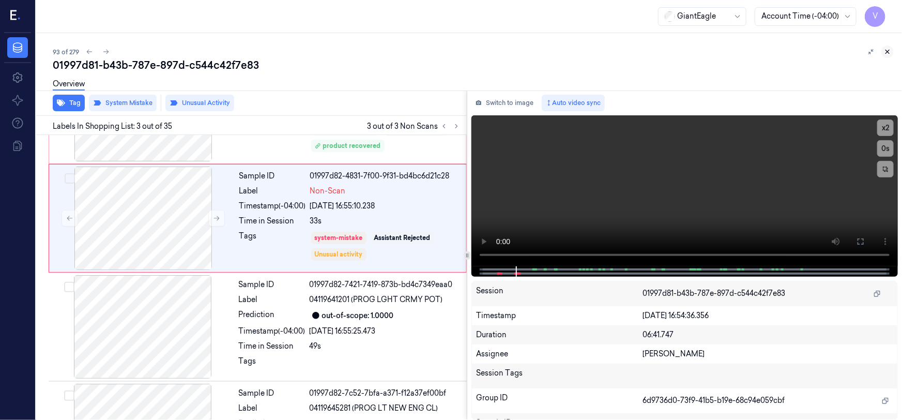
click at [889, 47] on button at bounding box center [888, 52] width 12 height 12
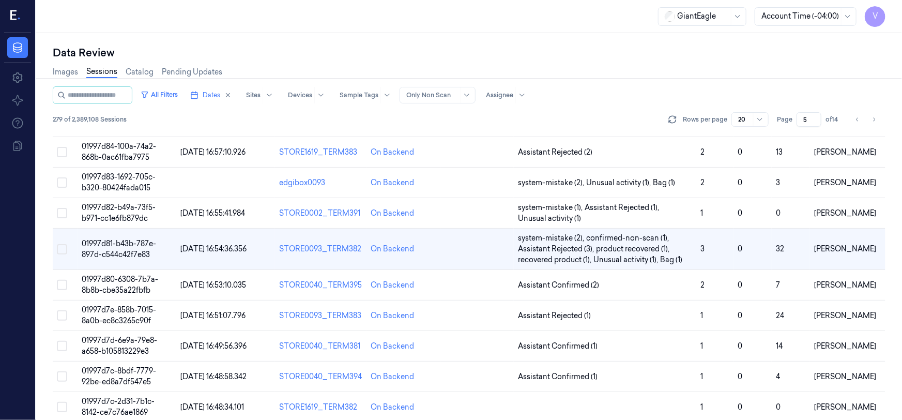
scroll to position [280, 0]
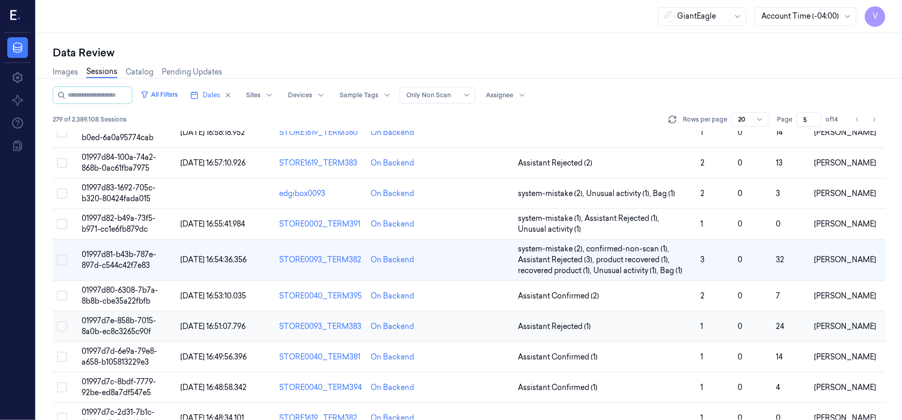
click at [129, 319] on span "01997d7e-858b-7015-8a0b-ec8c3265c90f" at bounding box center [119, 326] width 74 height 20
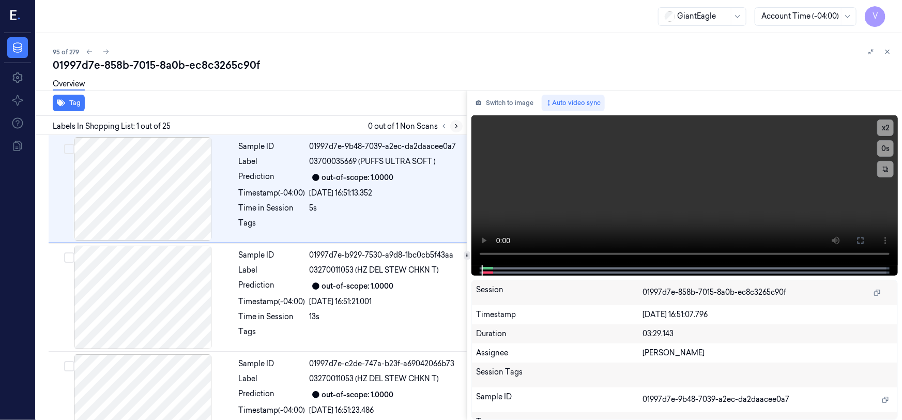
click at [458, 126] on icon at bounding box center [456, 126] width 7 height 7
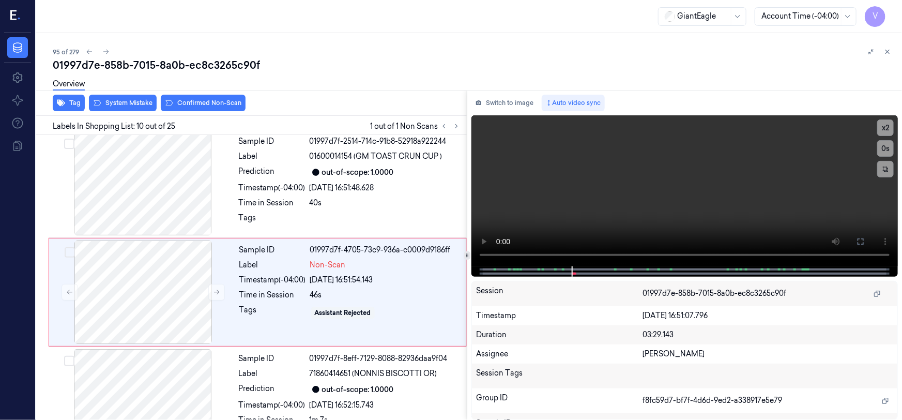
scroll to position [887, 0]
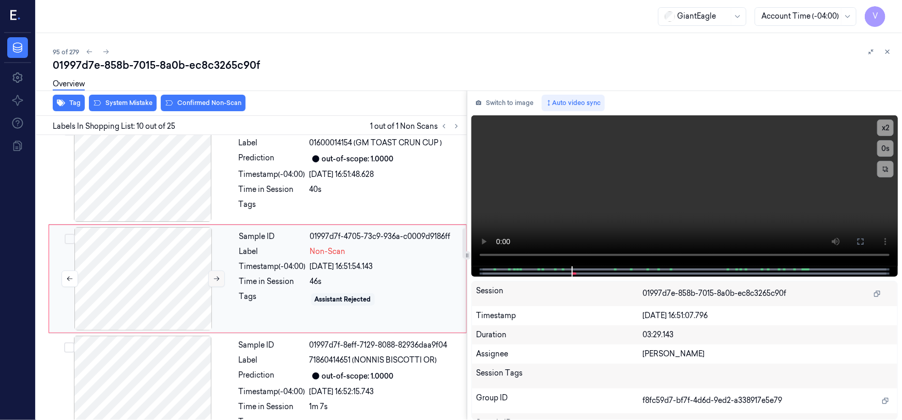
click at [215, 278] on icon at bounding box center [216, 278] width 7 height 7
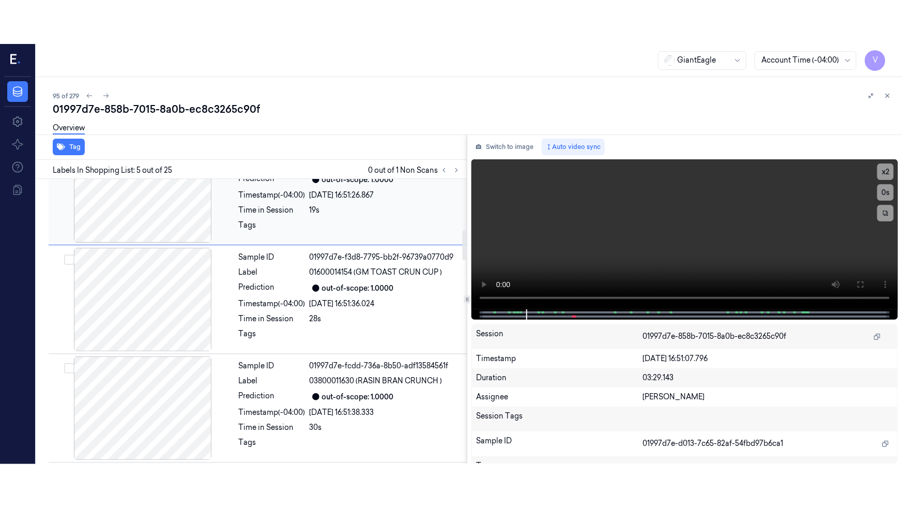
scroll to position [486, 0]
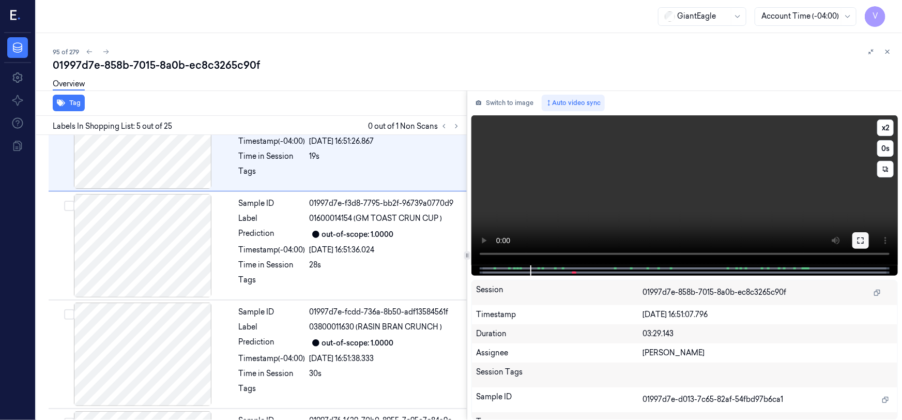
click at [855, 237] on button at bounding box center [861, 240] width 17 height 17
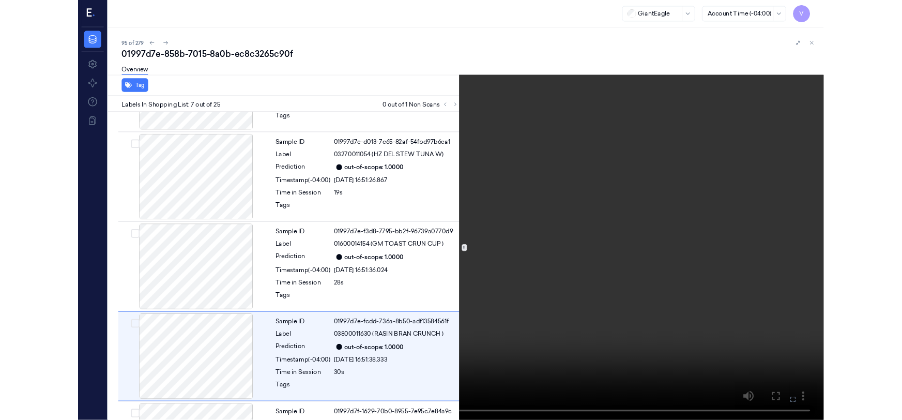
scroll to position [518, 0]
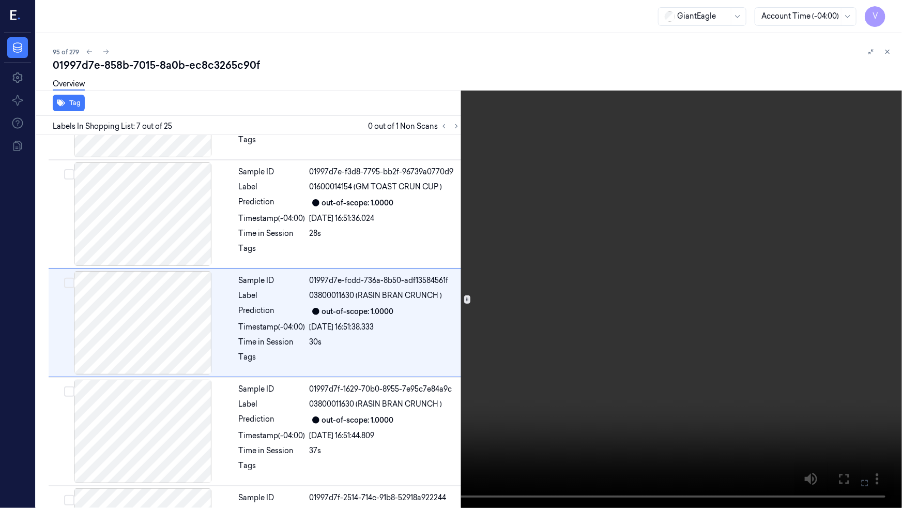
click at [553, 352] on video at bounding box center [451, 254] width 902 height 508
click at [0, 0] on icon at bounding box center [0, 0] width 0 height 0
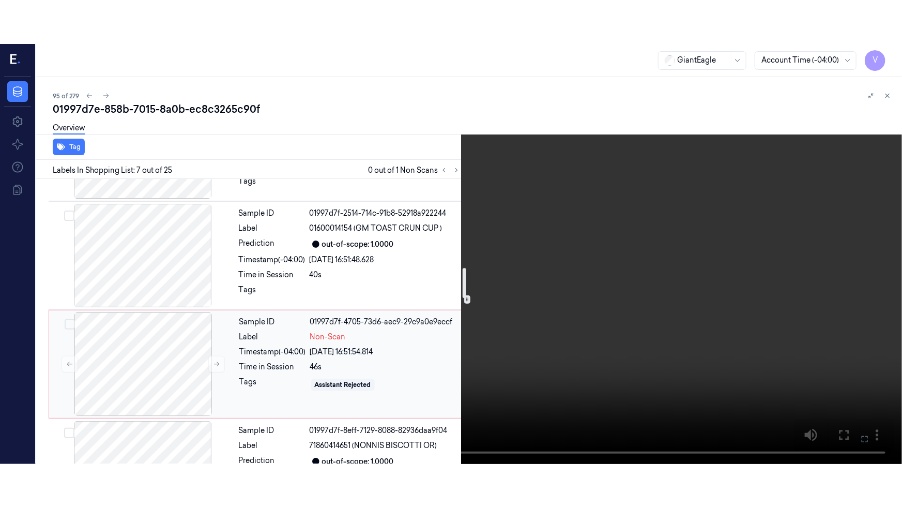
scroll to position [847, 0]
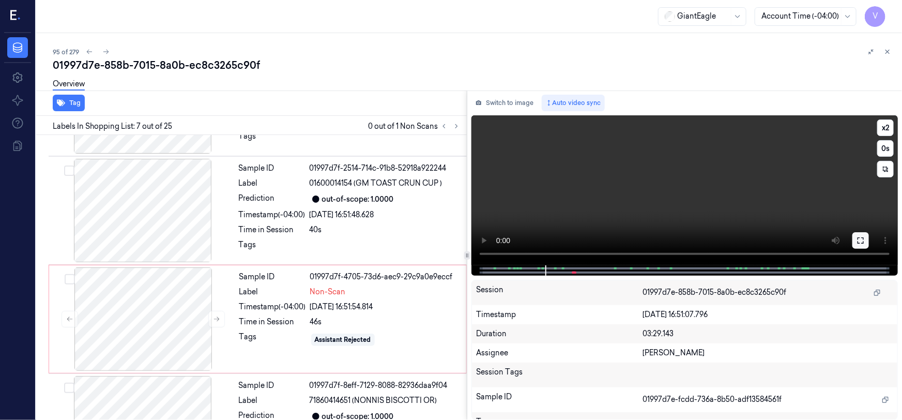
click at [853, 237] on button at bounding box center [861, 240] width 17 height 17
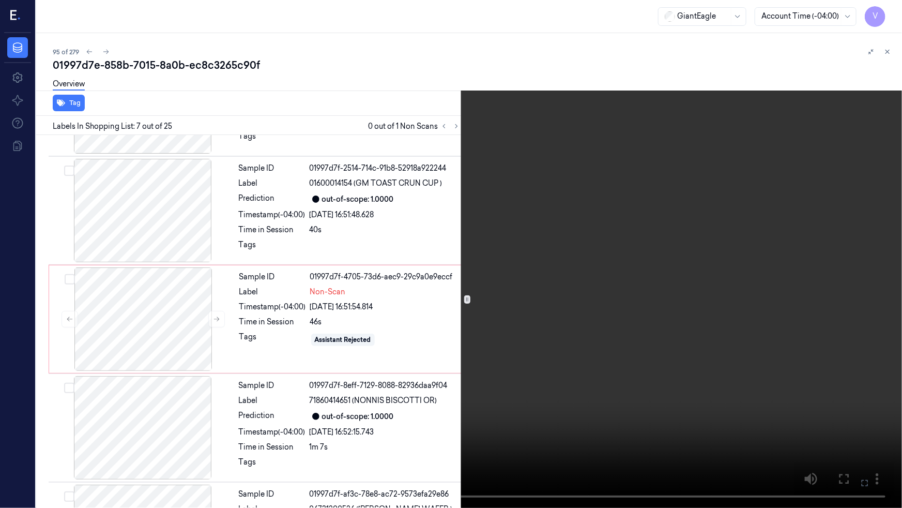
click at [599, 340] on video at bounding box center [451, 254] width 902 height 508
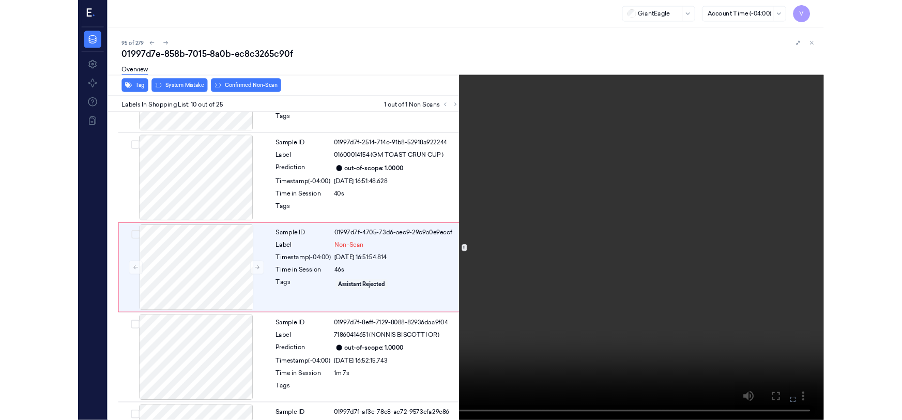
scroll to position [843, 0]
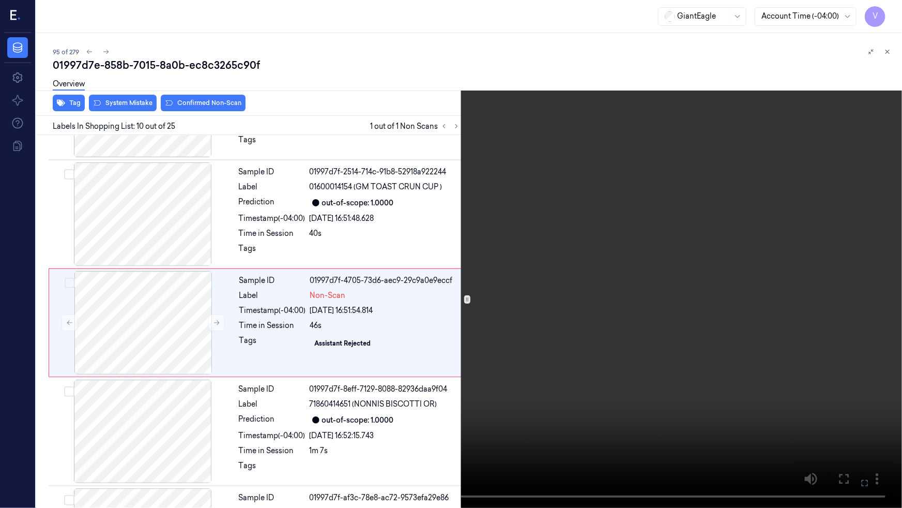
drag, startPoint x: 595, startPoint y: 293, endPoint x: 639, endPoint y: 301, distance: 44.8
click at [595, 293] on video at bounding box center [451, 254] width 902 height 508
click at [0, 0] on icon at bounding box center [0, 0] width 0 height 0
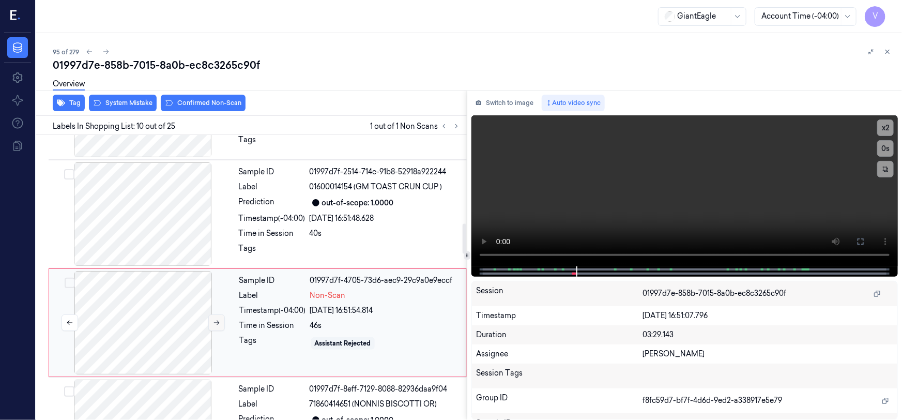
click at [218, 321] on icon at bounding box center [217, 323] width 6 height 5
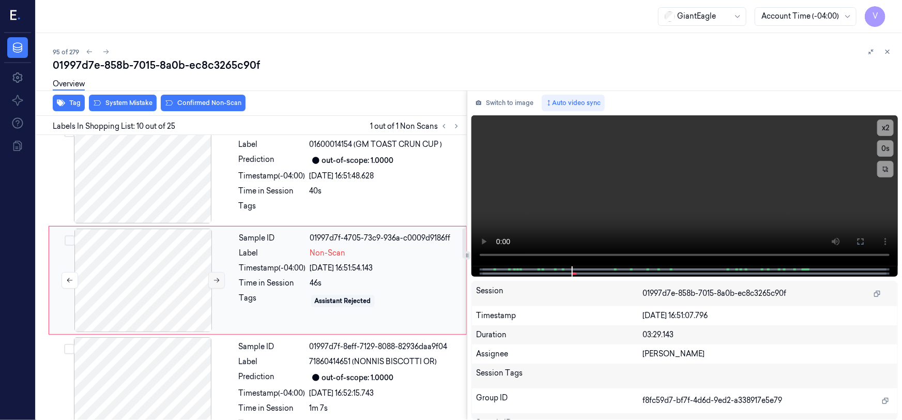
scroll to position [887, 0]
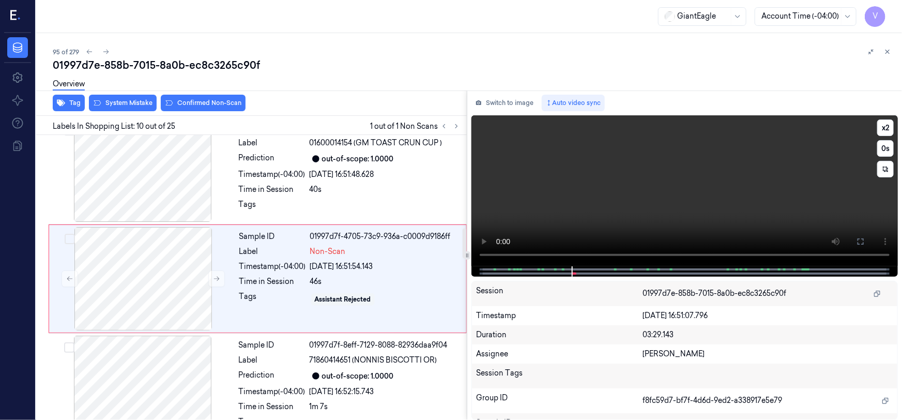
click at [608, 198] on video at bounding box center [685, 190] width 427 height 151
click at [602, 198] on video at bounding box center [685, 190] width 427 height 151
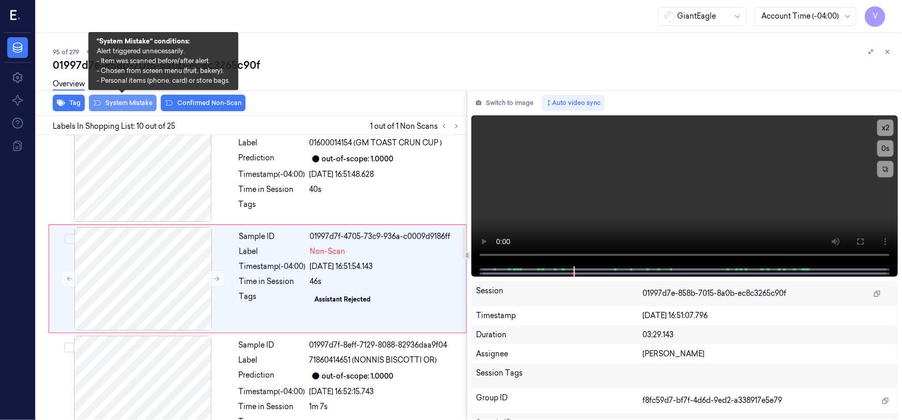
click at [142, 102] on button "System Mistake" at bounding box center [123, 103] width 68 height 17
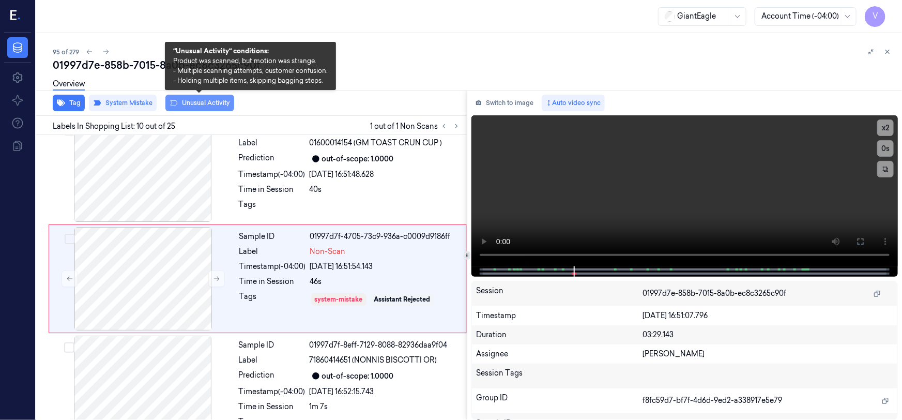
click at [195, 102] on button "Unusual Activity" at bounding box center [199, 103] width 69 height 17
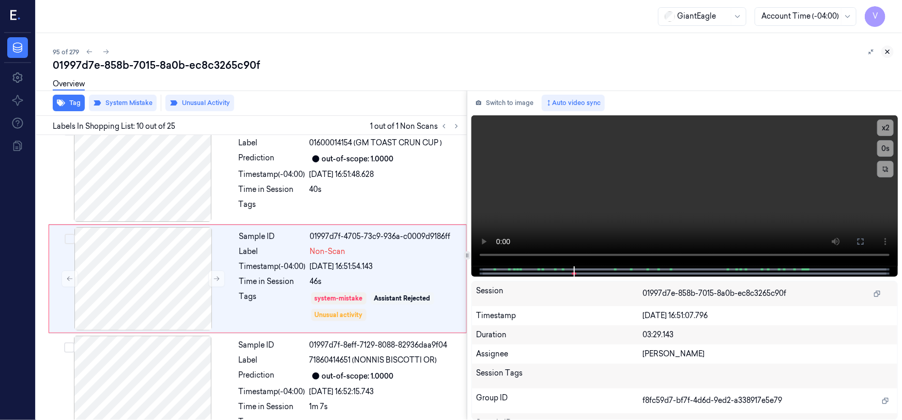
click at [890, 50] on icon at bounding box center [887, 51] width 7 height 7
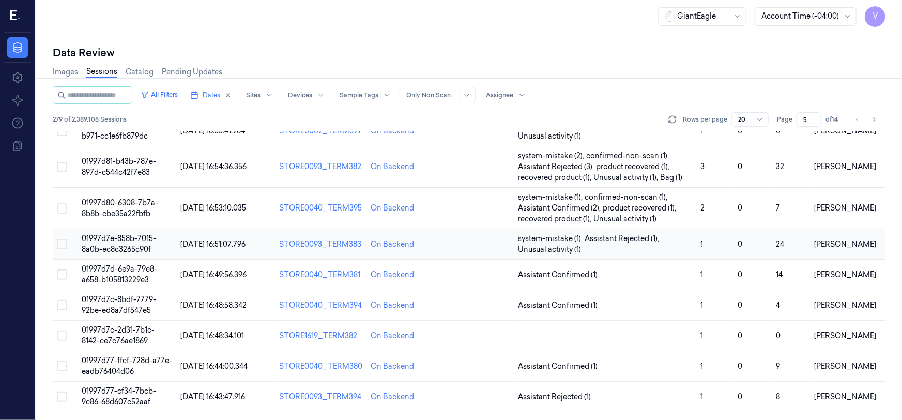
scroll to position [372, 0]
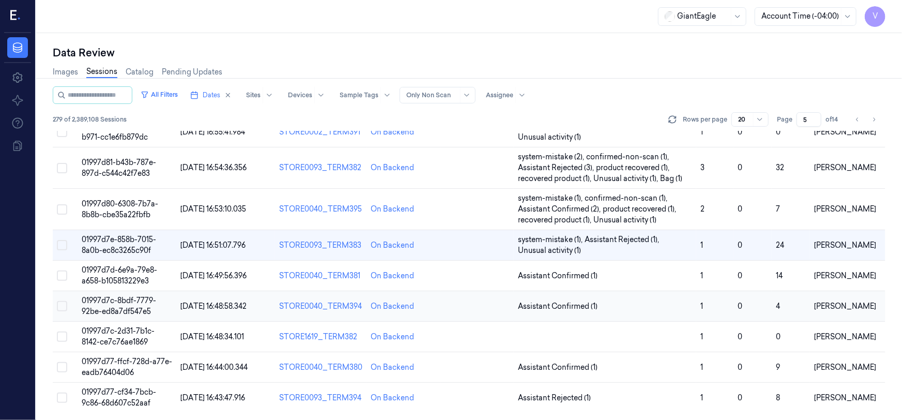
click at [116, 302] on span "01997d7c-8bdf-7779-92be-ed8a7df547e5" at bounding box center [119, 306] width 74 height 20
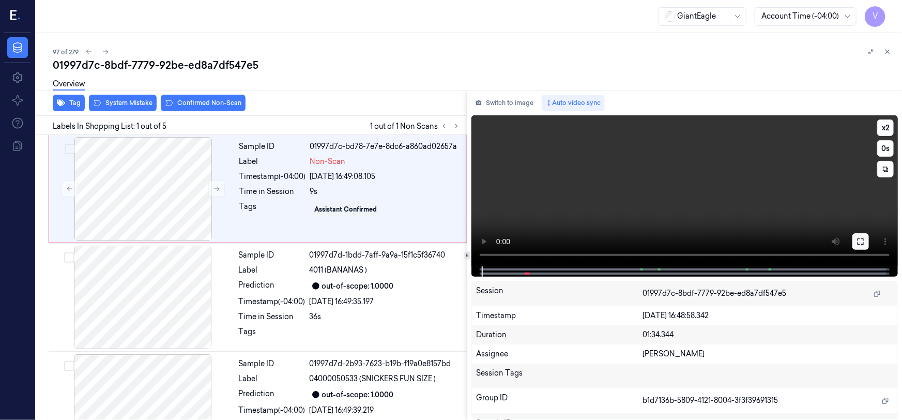
click at [860, 242] on icon at bounding box center [861, 241] width 8 height 8
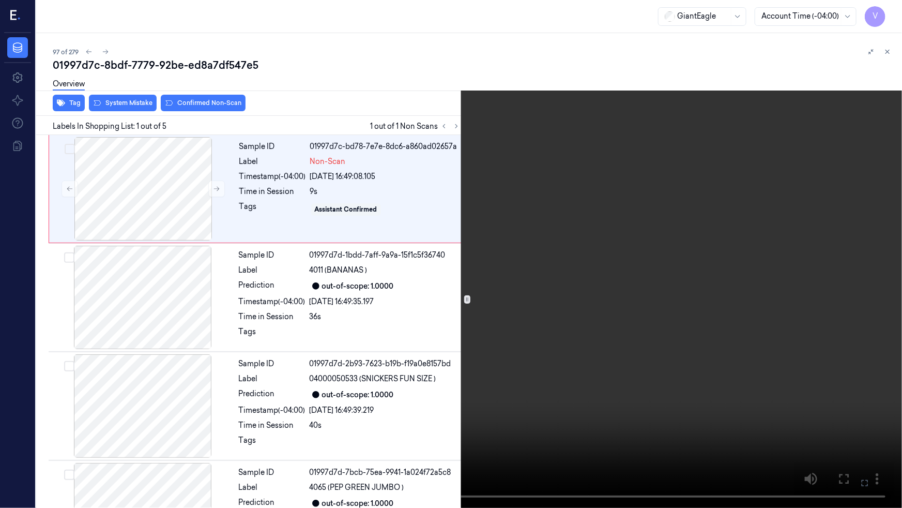
click at [702, 320] on video at bounding box center [451, 254] width 902 height 508
click at [630, 333] on video at bounding box center [451, 254] width 902 height 508
click at [0, 0] on icon at bounding box center [0, 0] width 0 height 0
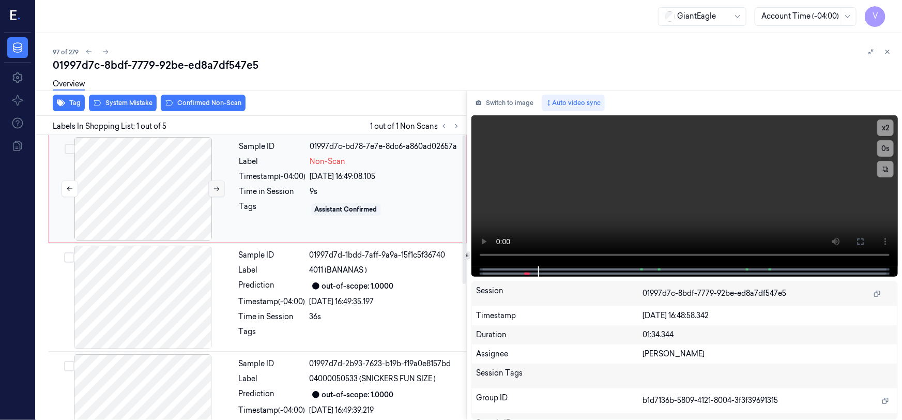
click at [215, 190] on icon at bounding box center [216, 188] width 7 height 7
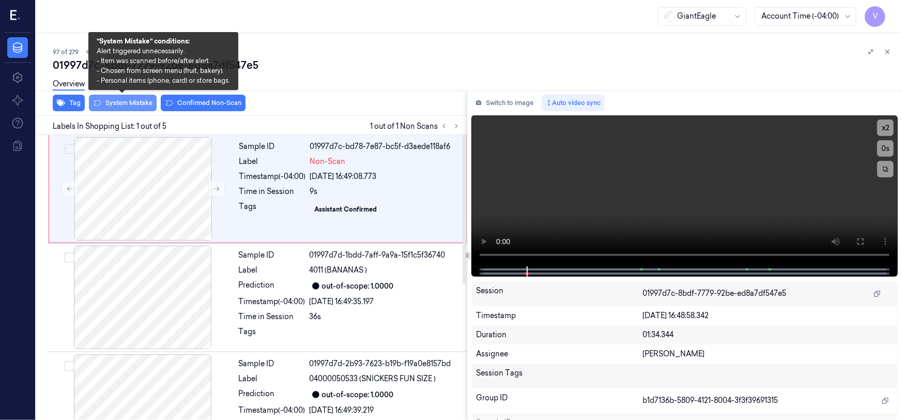
click at [142, 102] on button "System Mistake" at bounding box center [123, 103] width 68 height 17
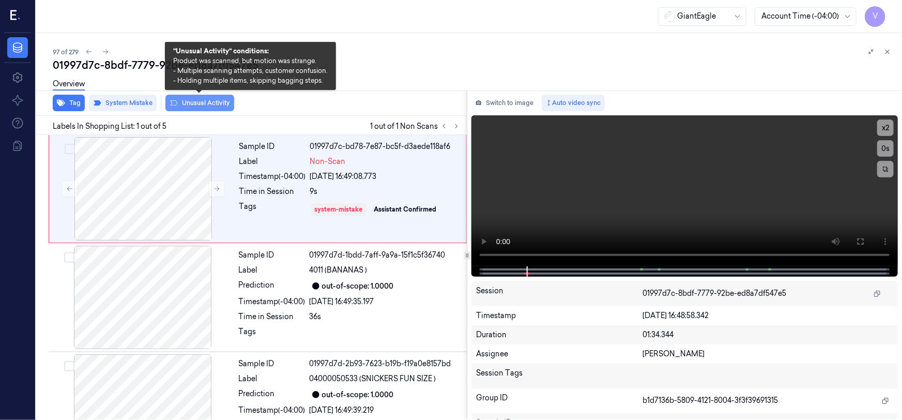
click at [201, 101] on button "Unusual Activity" at bounding box center [199, 103] width 69 height 17
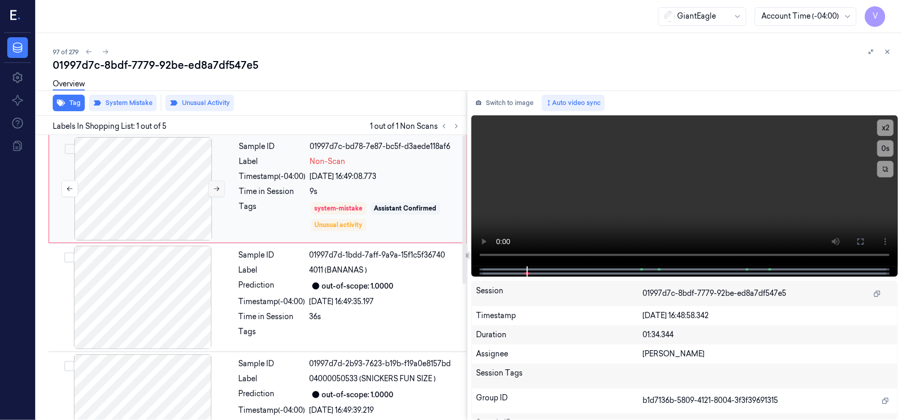
click at [212, 186] on button at bounding box center [216, 188] width 17 height 17
click at [507, 97] on button "Switch to image" at bounding box center [505, 103] width 66 height 17
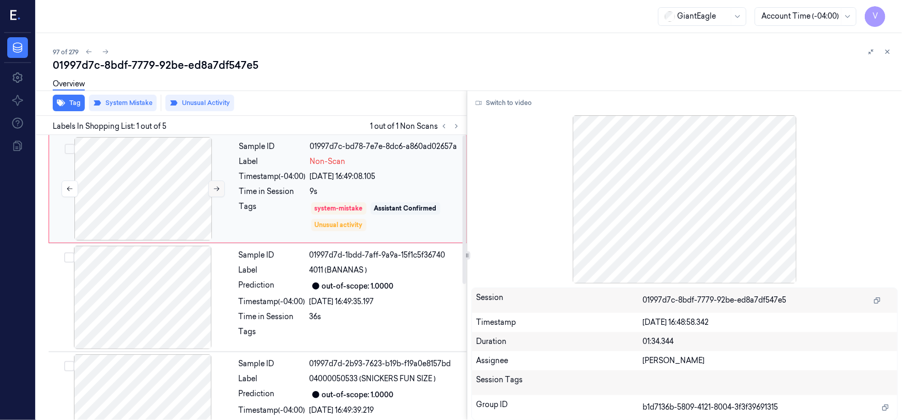
click at [217, 186] on icon at bounding box center [216, 188] width 7 height 7
click at [501, 104] on button "Switch to video" at bounding box center [504, 103] width 65 height 17
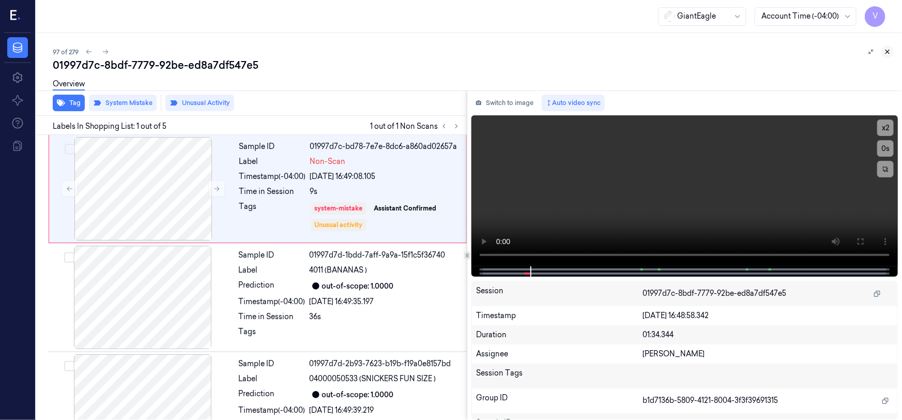
click at [886, 50] on icon at bounding box center [888, 52] width 4 height 4
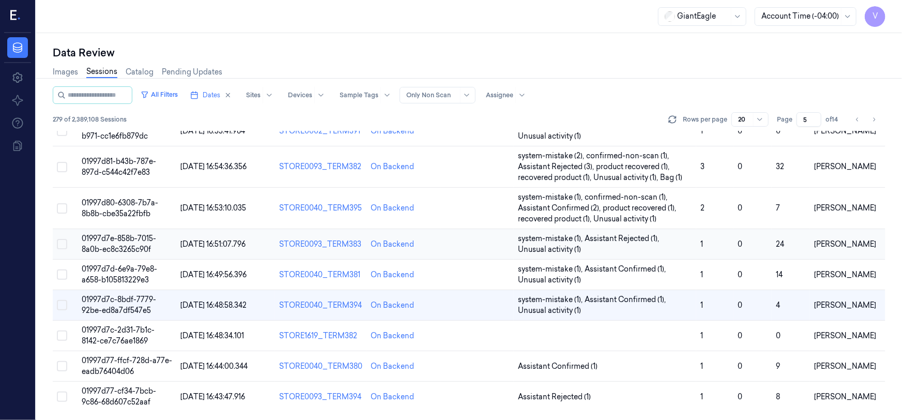
scroll to position [372, 0]
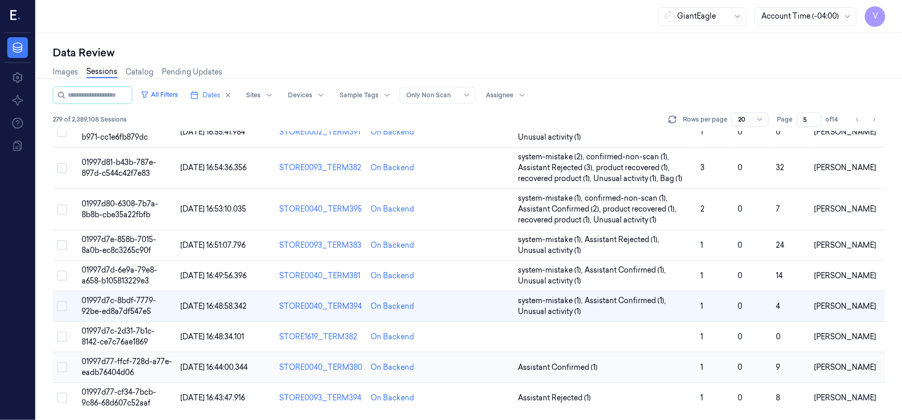
click at [112, 363] on span "01997d77-ffcf-728d-a77e-eadb76404d06" at bounding box center [127, 367] width 91 height 20
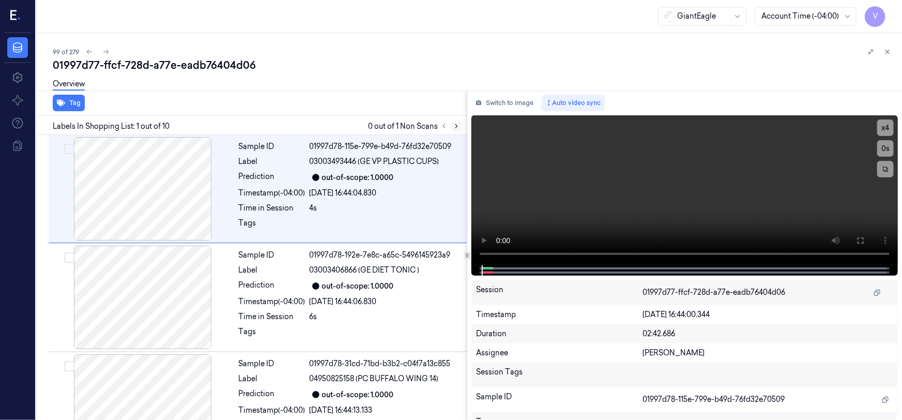
click at [458, 125] on icon at bounding box center [456, 126] width 7 height 7
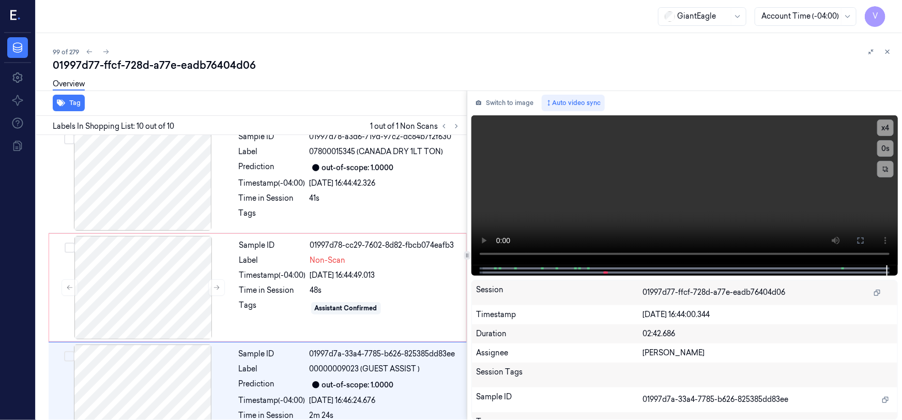
scroll to position [803, 0]
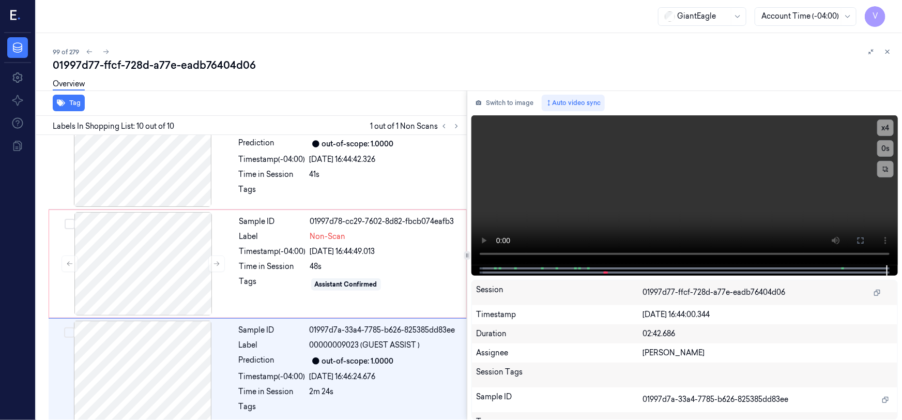
click at [298, 54] on div "99 of 279" at bounding box center [473, 52] width 841 height 12
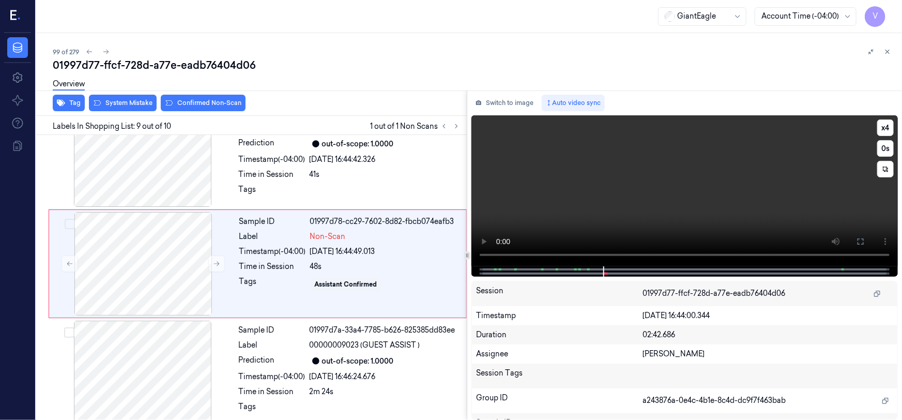
scroll to position [779, 0]
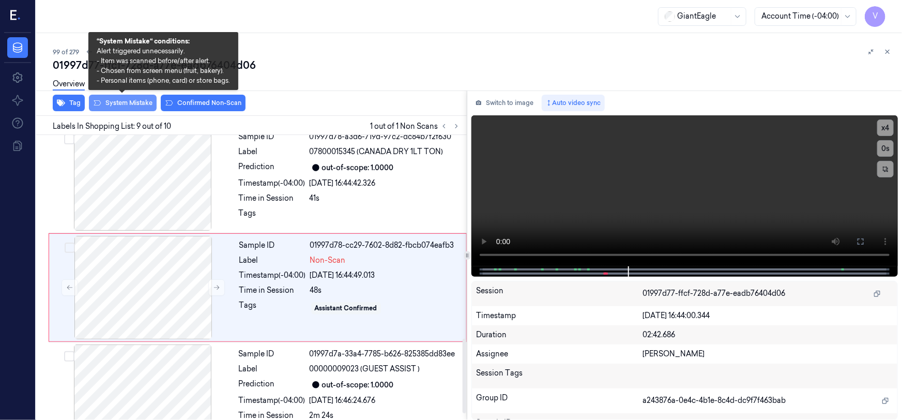
click at [114, 100] on button "System Mistake" at bounding box center [123, 103] width 68 height 17
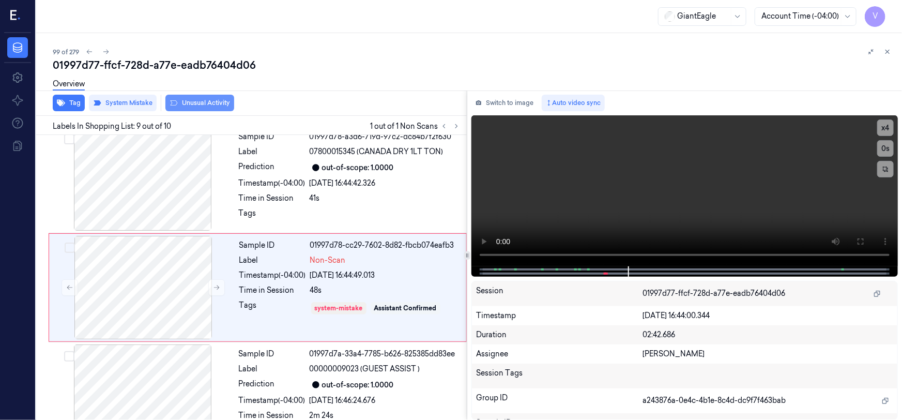
click at [198, 103] on button "Unusual Activity" at bounding box center [199, 103] width 69 height 17
click at [72, 102] on button "Tag" at bounding box center [69, 103] width 32 height 17
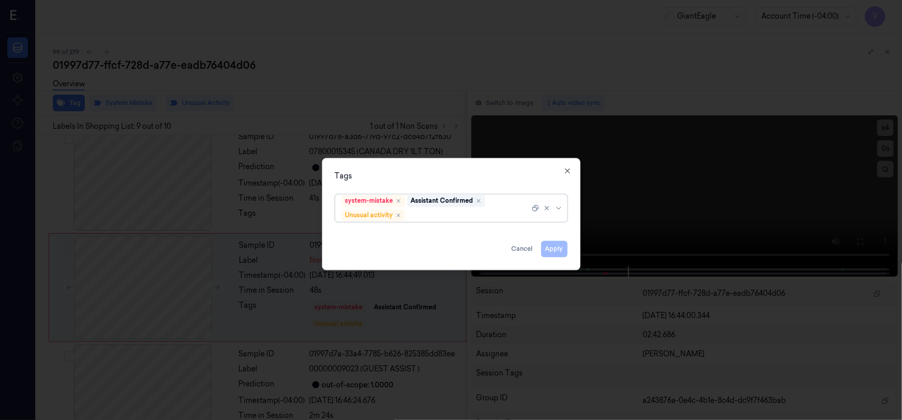
click at [440, 212] on div at bounding box center [469, 215] width 123 height 11
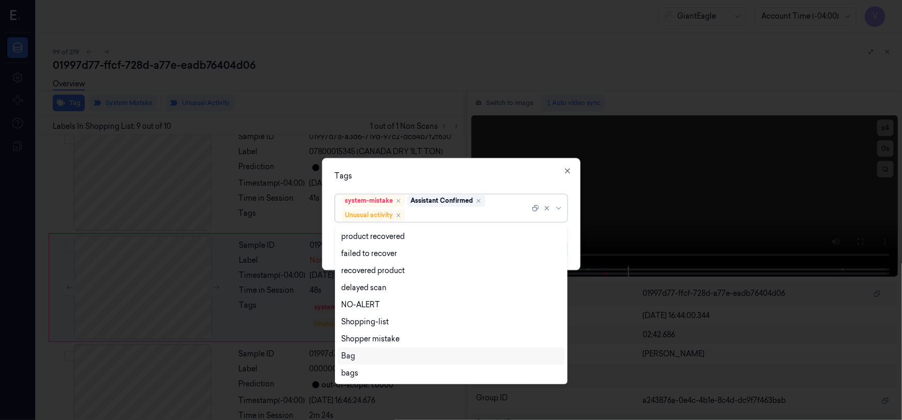
click at [359, 354] on div "Bag" at bounding box center [451, 356] width 219 height 11
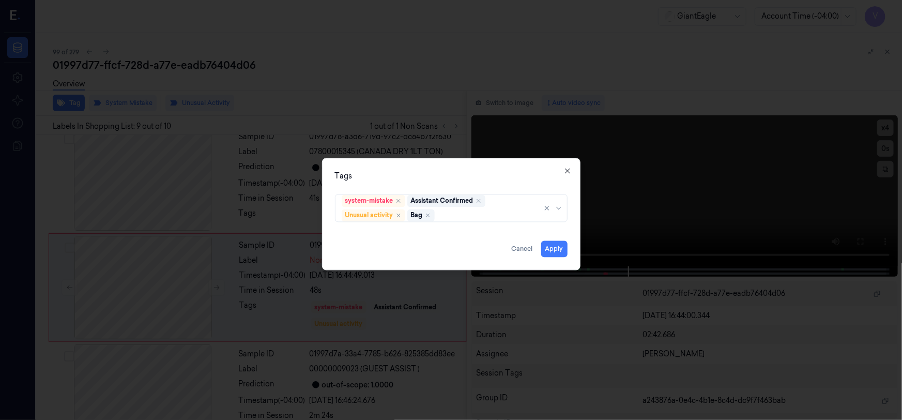
click at [441, 179] on div "Tags" at bounding box center [451, 176] width 233 height 11
click at [552, 247] on button "Apply" at bounding box center [554, 249] width 26 height 17
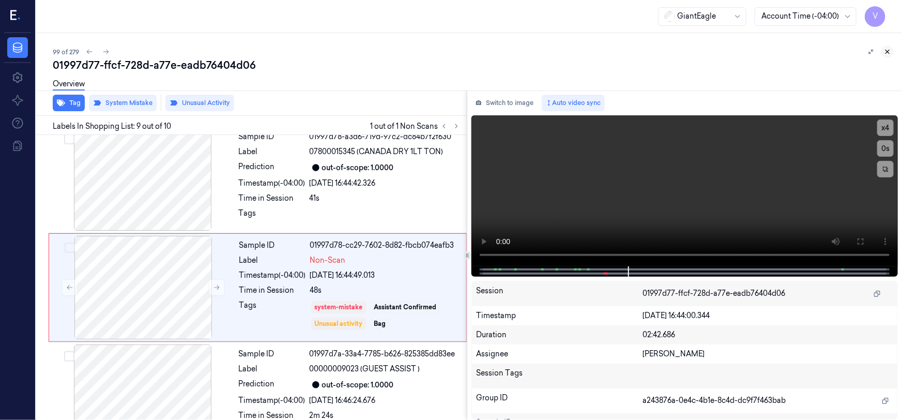
click at [887, 50] on icon at bounding box center [887, 51] width 7 height 7
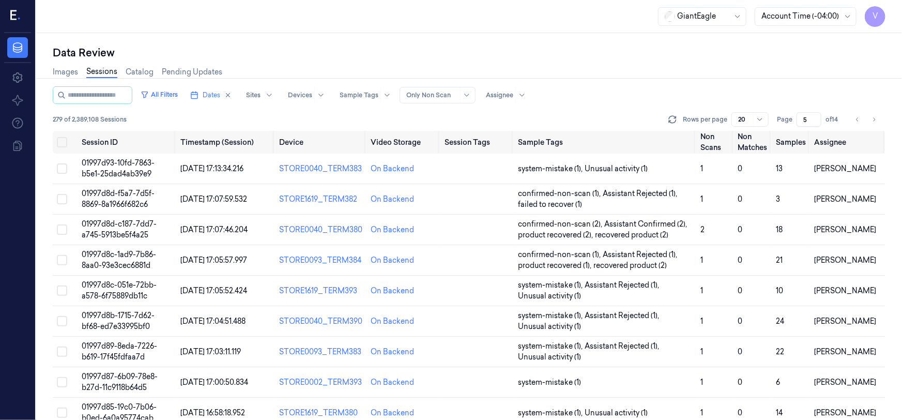
drag, startPoint x: 807, startPoint y: 118, endPoint x: 796, endPoint y: 127, distance: 13.6
click at [796, 127] on div "All Filters Dates Sites Devices Sample Tags Alert Type Only Non Scan Assignee 2…" at bounding box center [469, 108] width 833 height 44
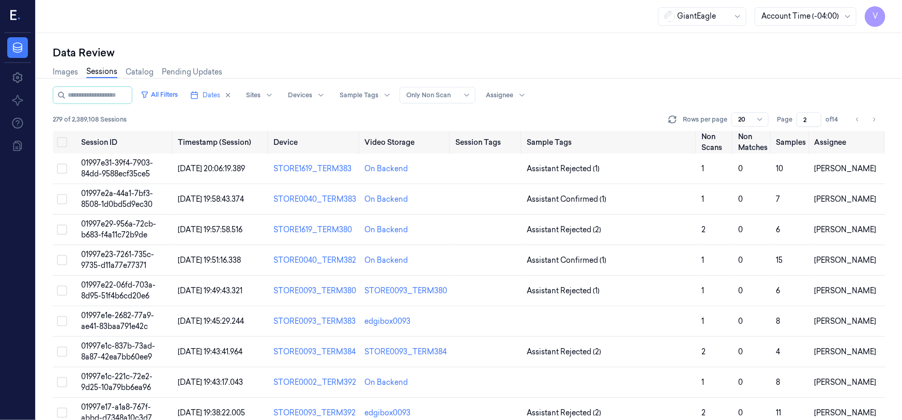
type input "2"
click at [126, 167] on span "01997e31-39f4-7903-84dd-9588ecf35ce5" at bounding box center [117, 168] width 72 height 20
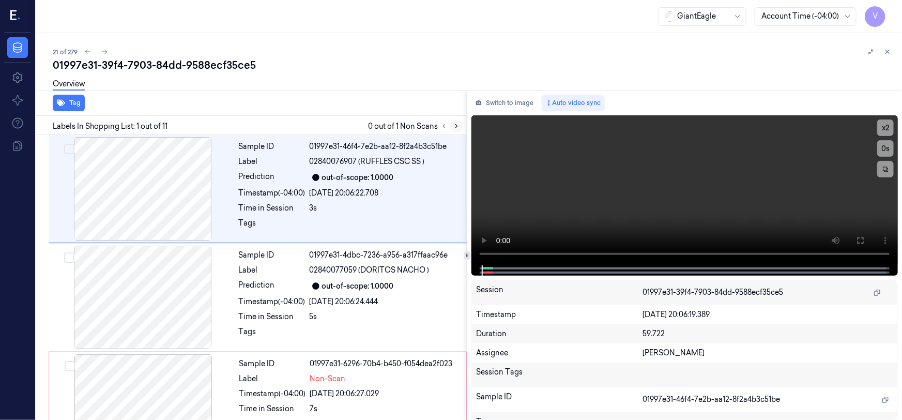
click at [457, 127] on icon at bounding box center [457, 127] width 2 height 4
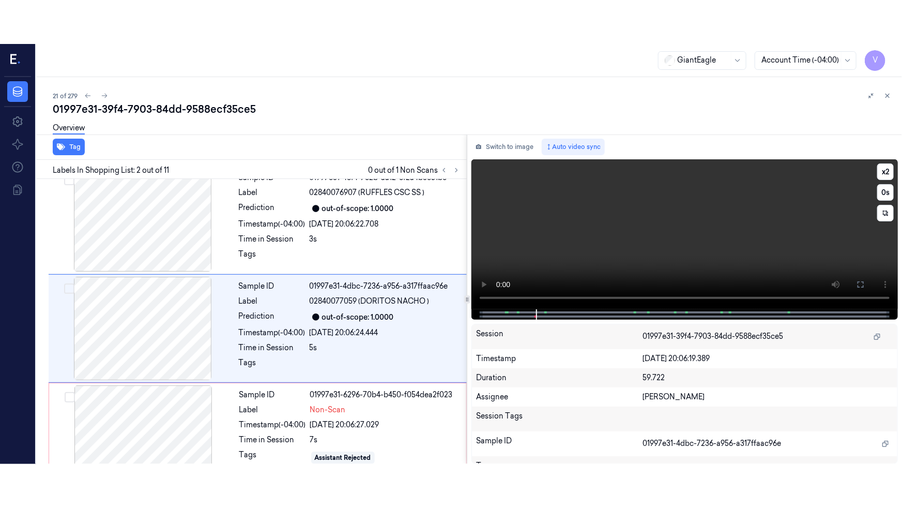
scroll to position [20, 0]
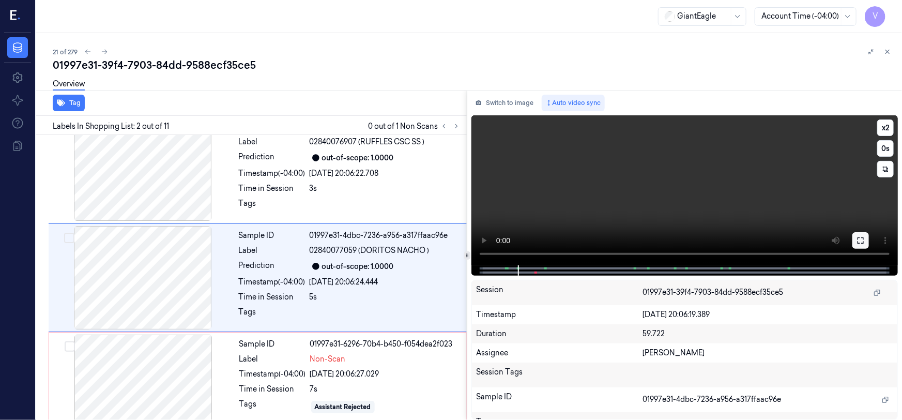
click at [858, 239] on icon at bounding box center [861, 240] width 8 height 8
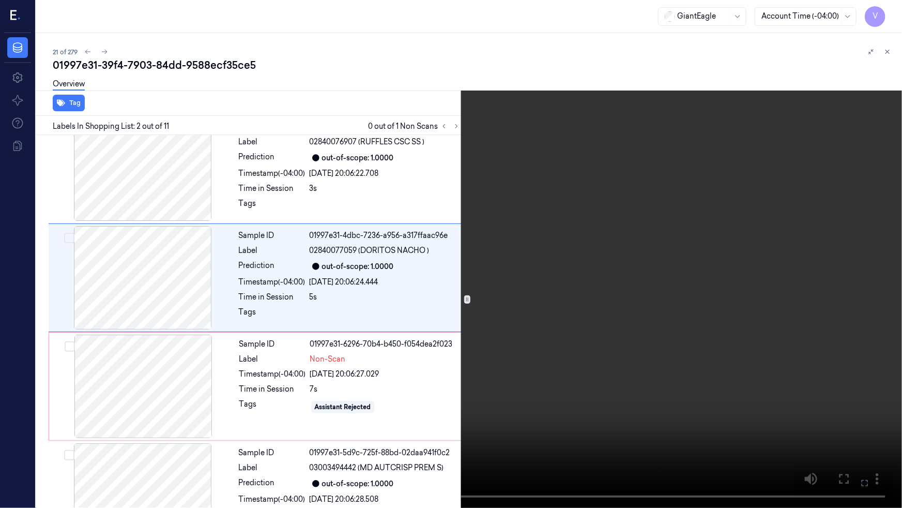
drag, startPoint x: 573, startPoint y: 312, endPoint x: 579, endPoint y: 312, distance: 5.7
click at [573, 312] on video at bounding box center [451, 254] width 902 height 508
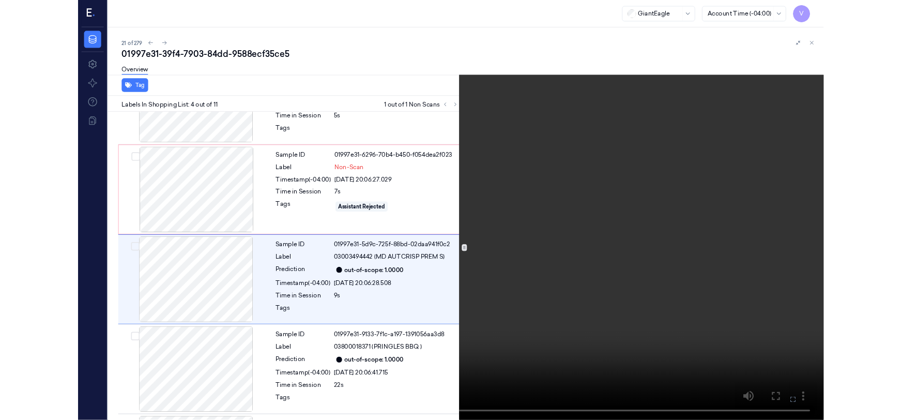
scroll to position [192, 0]
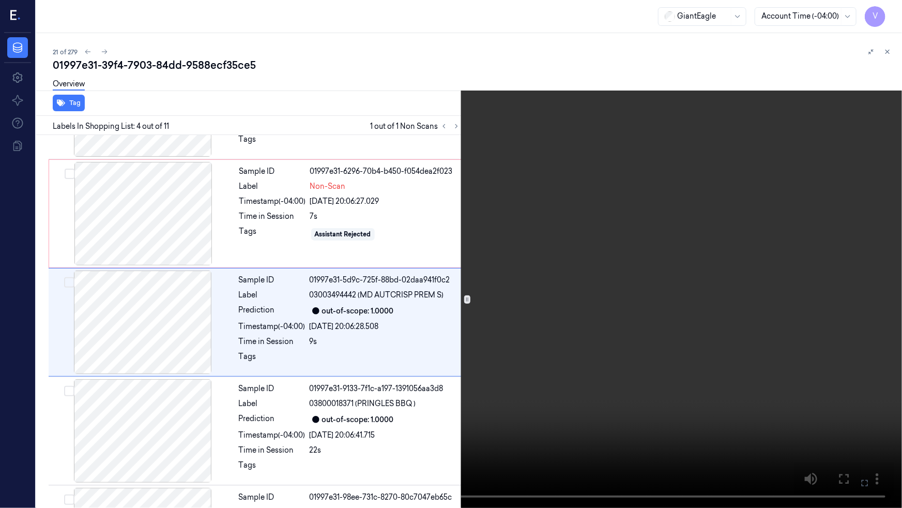
click at [701, 324] on video at bounding box center [451, 254] width 902 height 508
click at [0, 0] on icon at bounding box center [0, 0] width 0 height 0
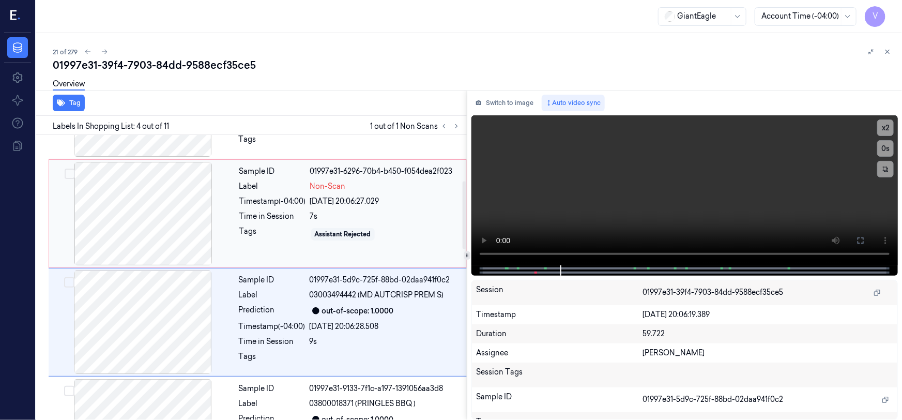
click at [160, 184] on div at bounding box center [143, 213] width 184 height 103
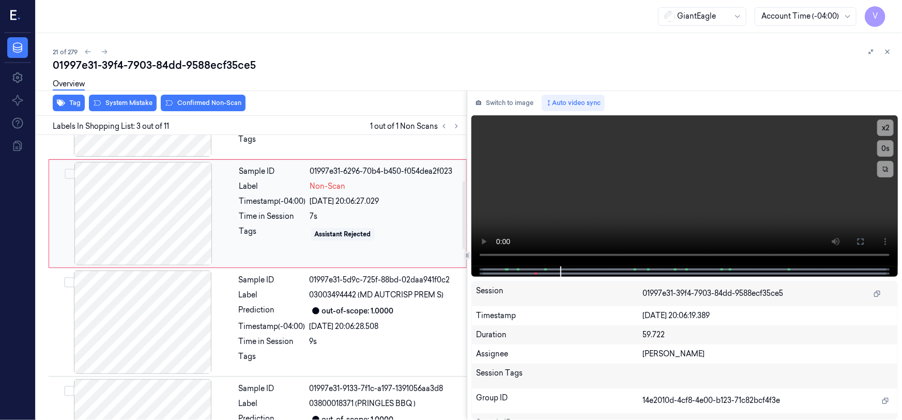
scroll to position [128, 0]
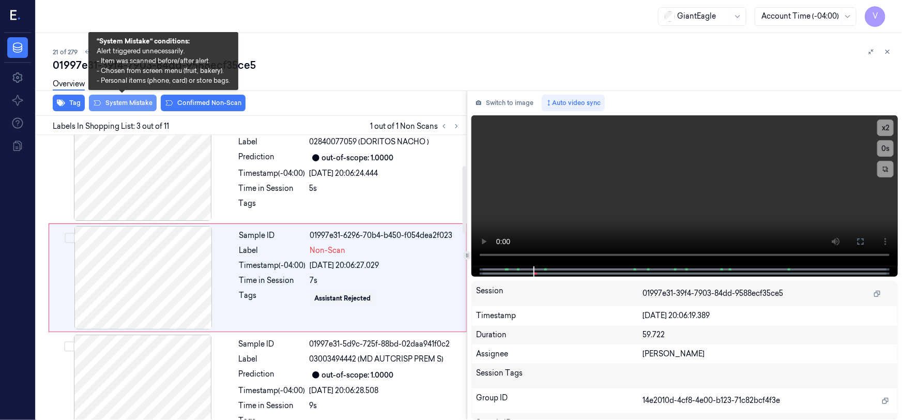
click at [127, 103] on button "System Mistake" at bounding box center [123, 103] width 68 height 17
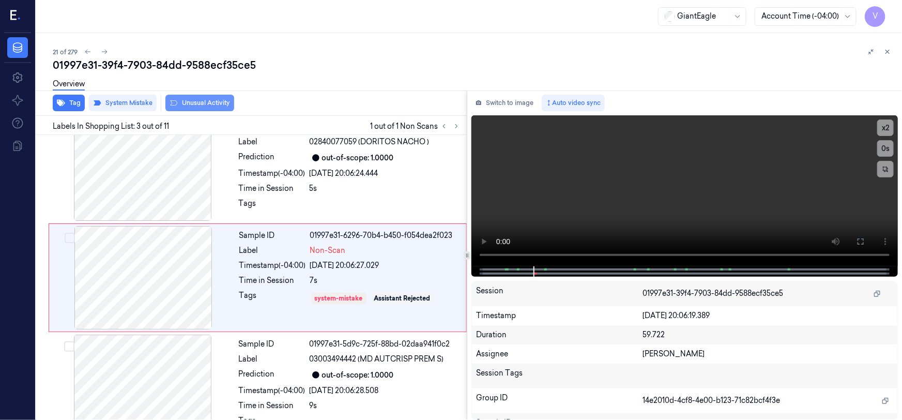
click at [200, 104] on button "Unusual Activity" at bounding box center [199, 103] width 69 height 17
click at [893, 55] on div at bounding box center [879, 52] width 29 height 12
click at [888, 50] on icon at bounding box center [887, 51] width 7 height 7
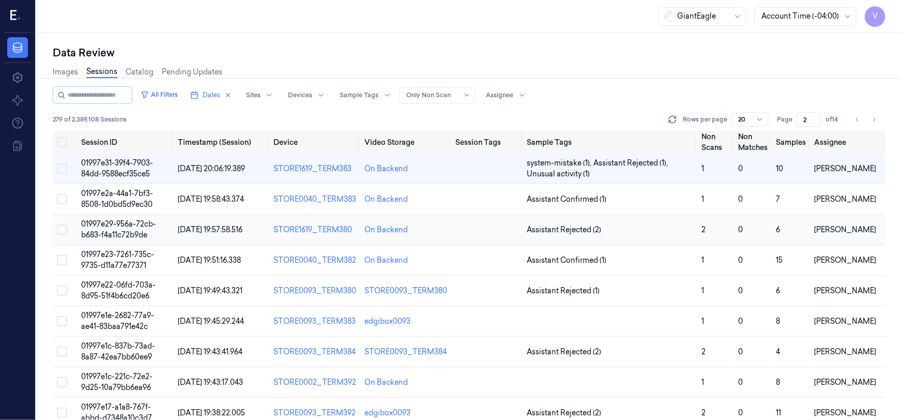
click at [116, 227] on span "01997e29-956a-72cb-b683-f4a11c72b9de" at bounding box center [118, 229] width 75 height 20
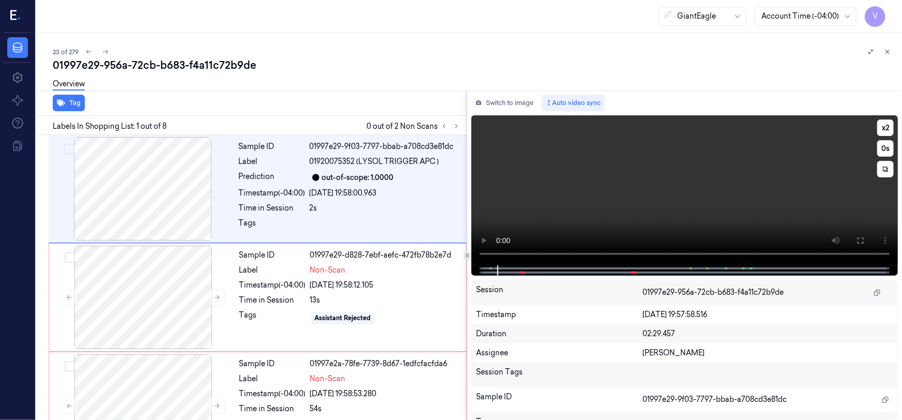
click at [733, 199] on video at bounding box center [685, 190] width 427 height 150
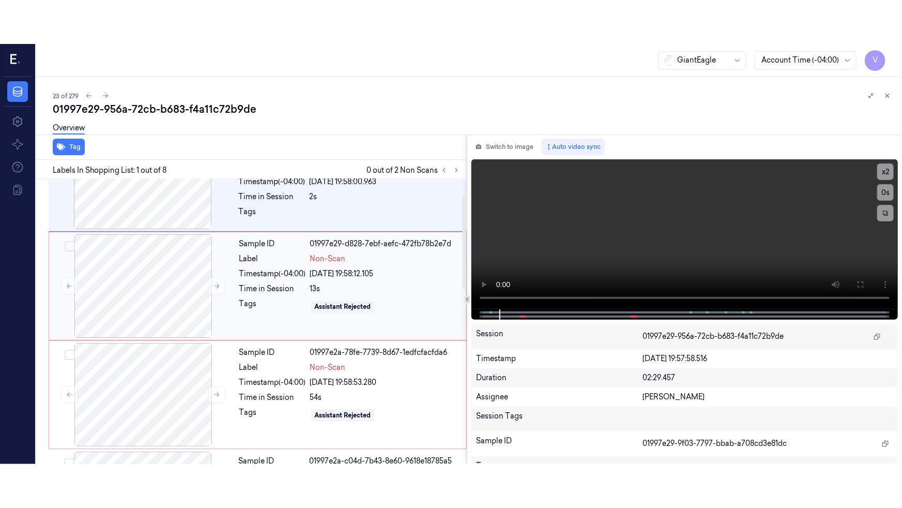
scroll to position [94, 0]
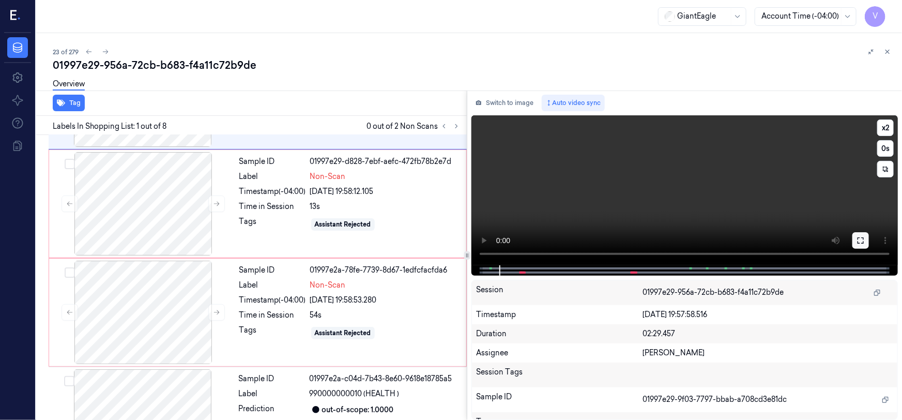
click at [861, 239] on icon at bounding box center [861, 240] width 8 height 8
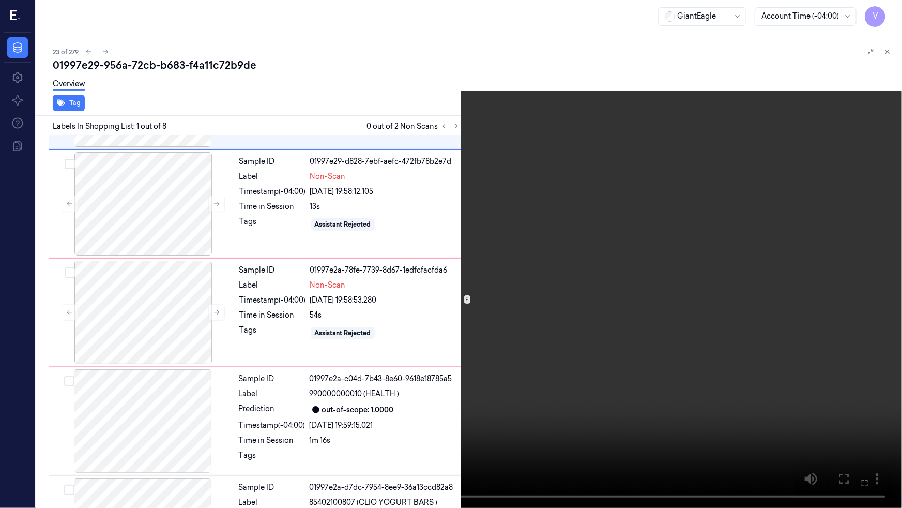
click at [636, 333] on video at bounding box center [451, 254] width 902 height 508
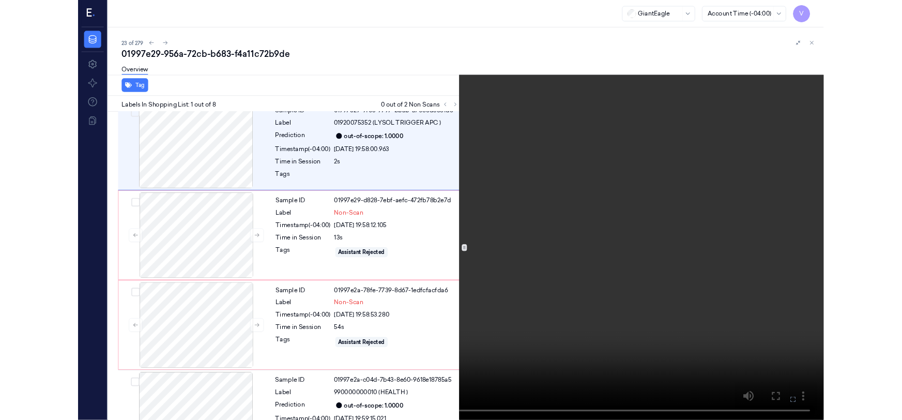
scroll to position [0, 0]
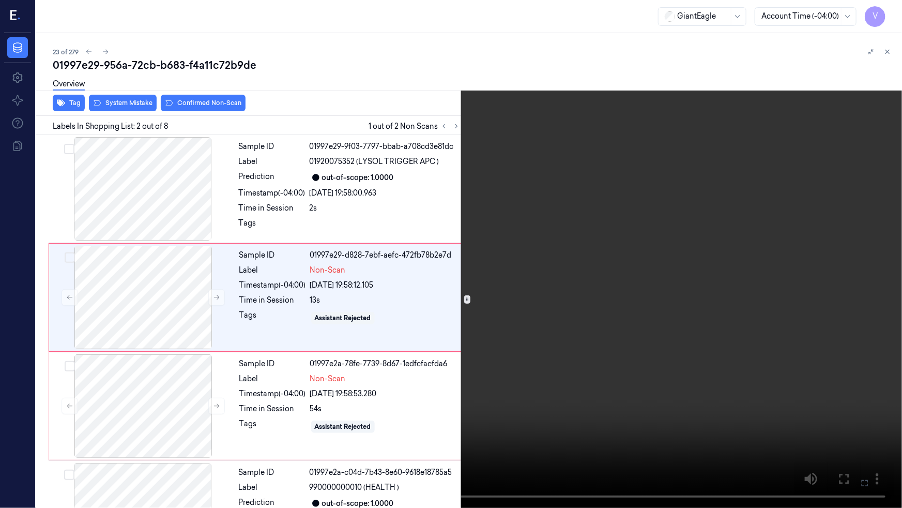
click at [599, 336] on video at bounding box center [451, 254] width 902 height 508
click at [0, 0] on button at bounding box center [0, 0] width 0 height 0
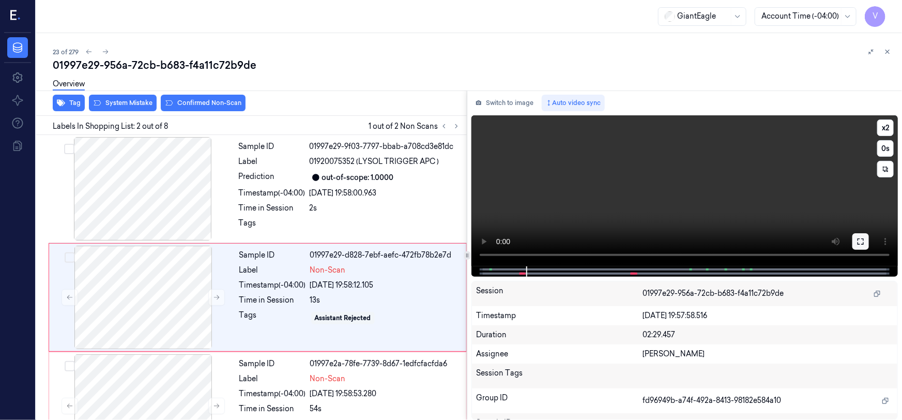
click at [859, 245] on icon at bounding box center [861, 241] width 8 height 8
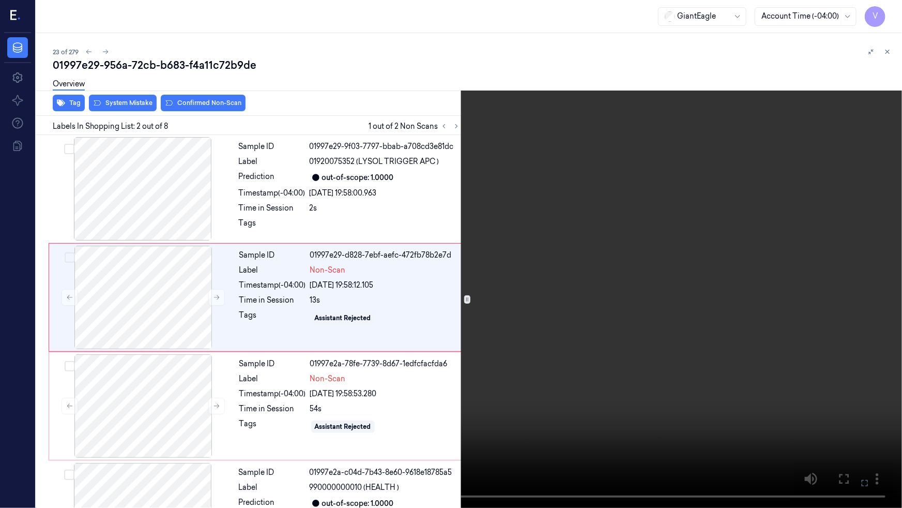
click at [705, 351] on video at bounding box center [451, 254] width 902 height 508
click at [718, 351] on video at bounding box center [451, 254] width 902 height 508
drag, startPoint x: 860, startPoint y: 481, endPoint x: 852, endPoint y: 406, distance: 76.0
click at [0, 0] on icon at bounding box center [0, 0] width 0 height 0
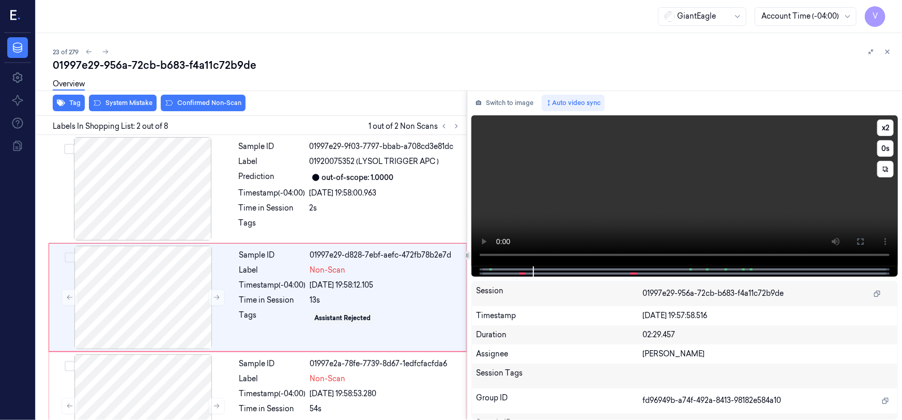
click at [659, 153] on video at bounding box center [685, 190] width 427 height 151
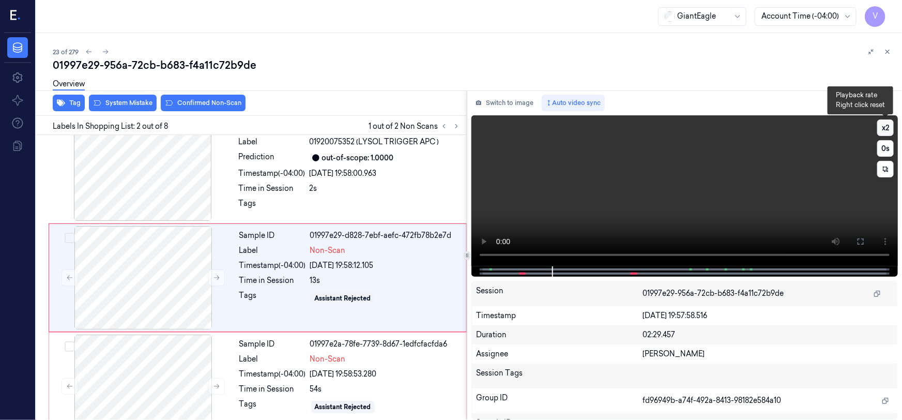
click at [884, 128] on button "x 2" at bounding box center [886, 127] width 17 height 17
click at [599, 201] on video at bounding box center [685, 190] width 427 height 151
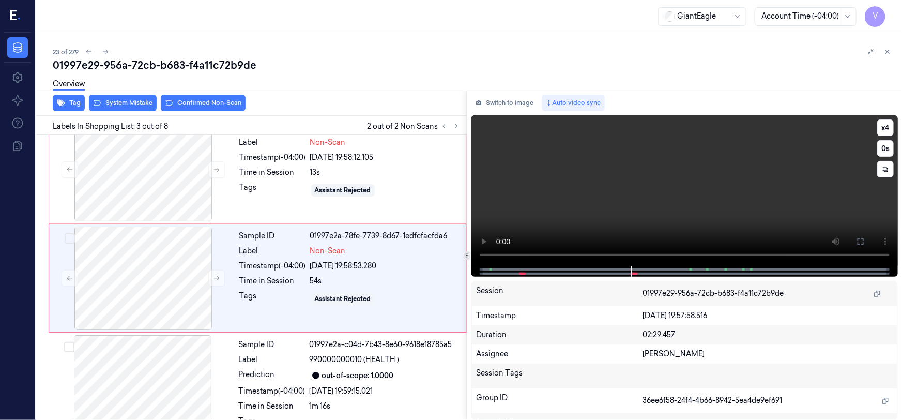
scroll to position [128, 0]
click at [664, 207] on video at bounding box center [685, 190] width 427 height 151
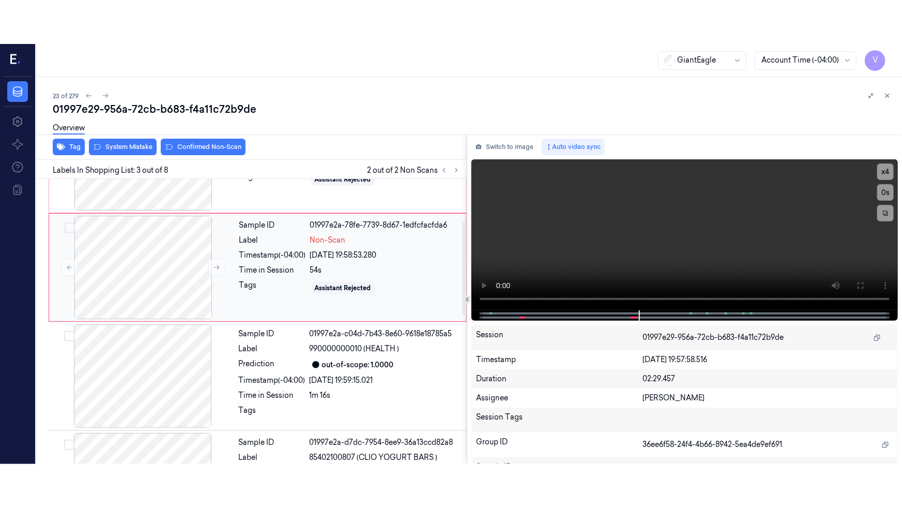
scroll to position [269, 0]
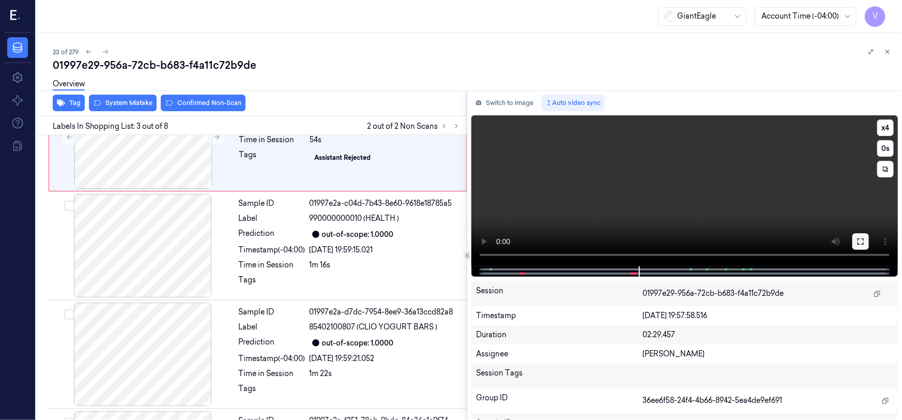
click at [855, 239] on button at bounding box center [861, 241] width 17 height 17
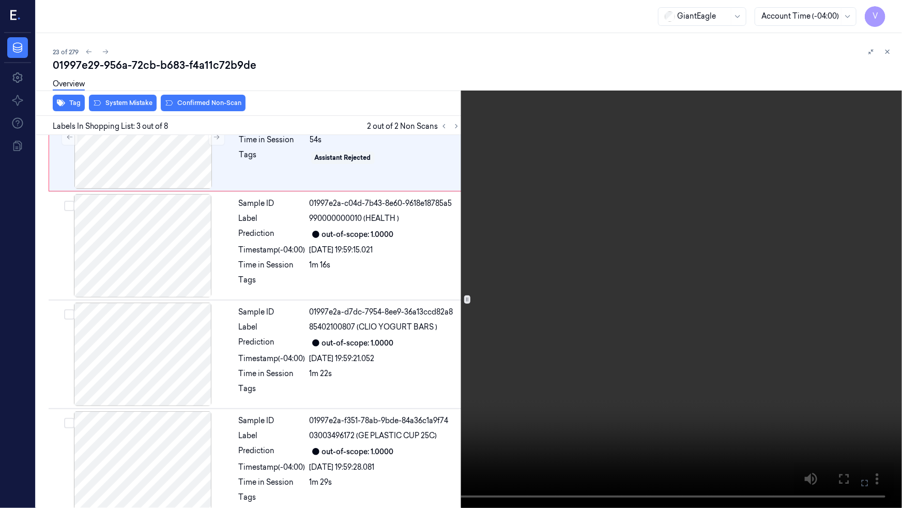
click at [612, 316] on video at bounding box center [451, 254] width 902 height 508
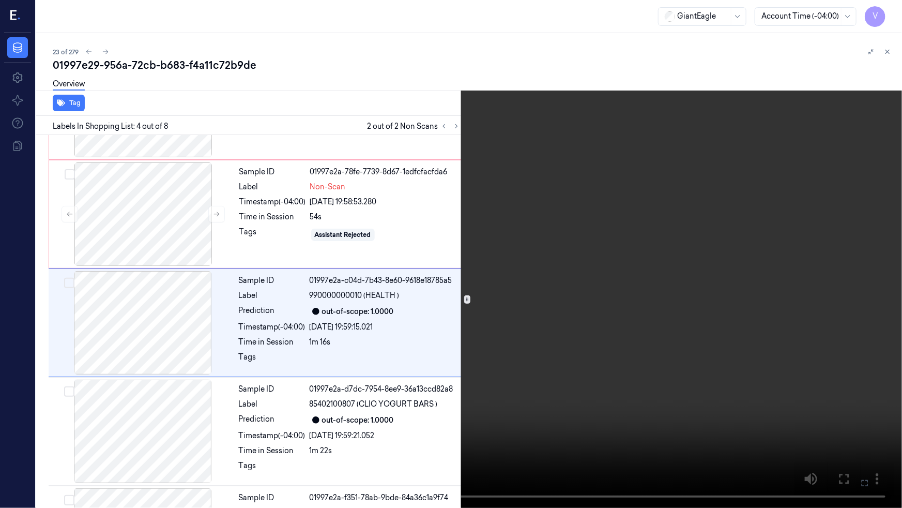
scroll to position [192, 0]
click at [438, 376] on video at bounding box center [451, 254] width 902 height 508
click at [0, 0] on button at bounding box center [0, 0] width 0 height 0
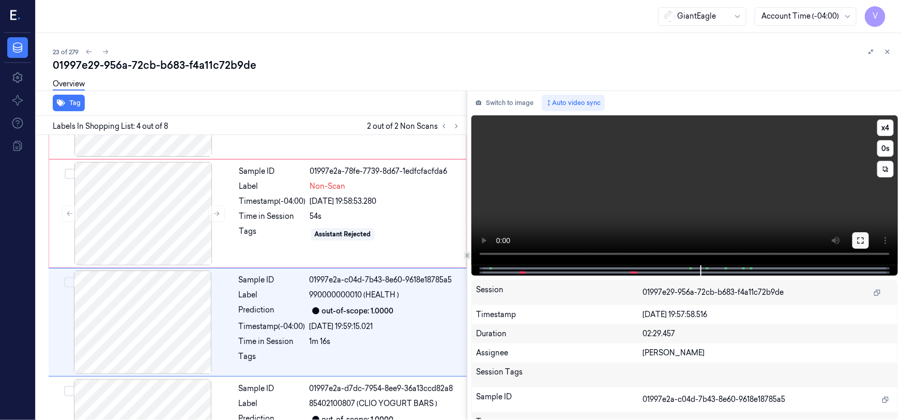
click at [860, 242] on icon at bounding box center [861, 240] width 8 height 8
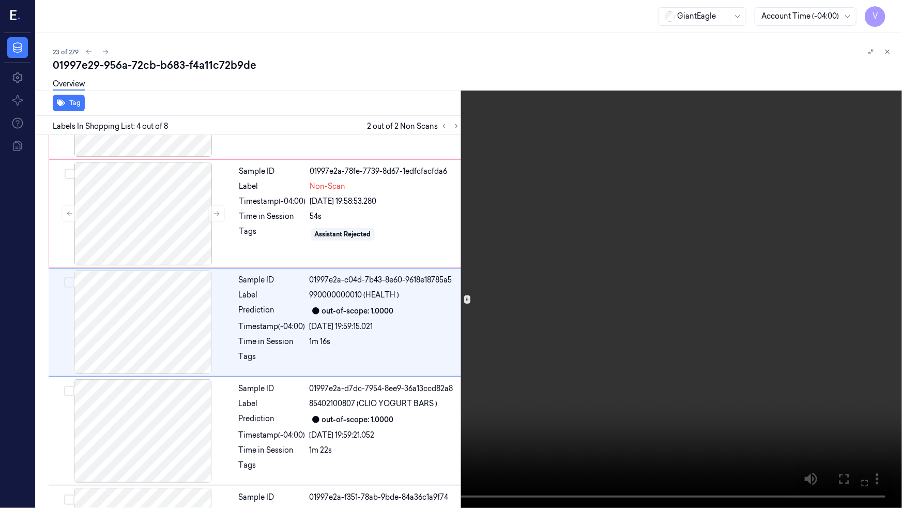
click at [643, 354] on video at bounding box center [451, 254] width 902 height 508
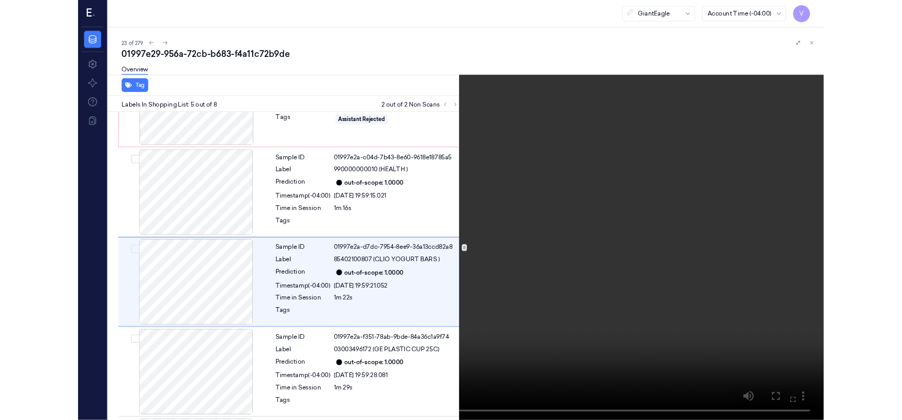
scroll to position [301, 0]
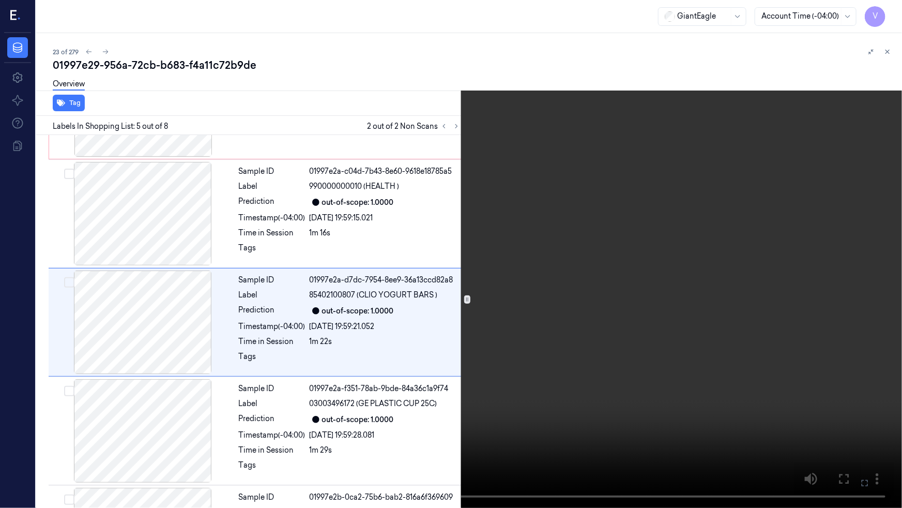
click at [657, 372] on video at bounding box center [451, 254] width 902 height 508
click at [0, 0] on button at bounding box center [0, 0] width 0 height 0
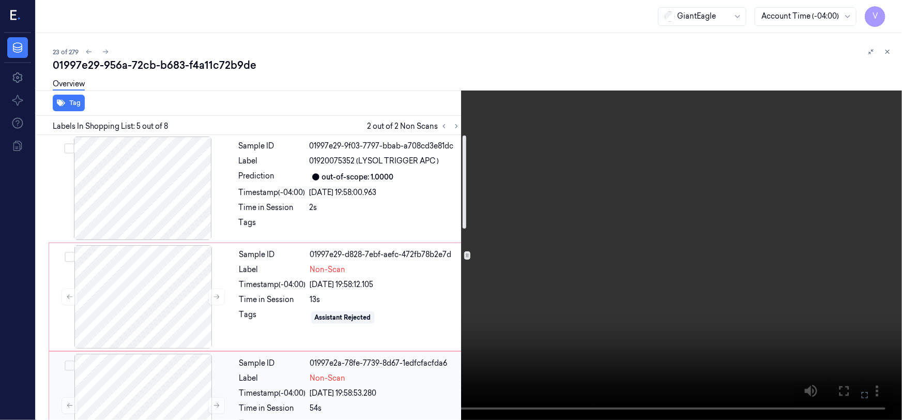
scroll to position [0, 0]
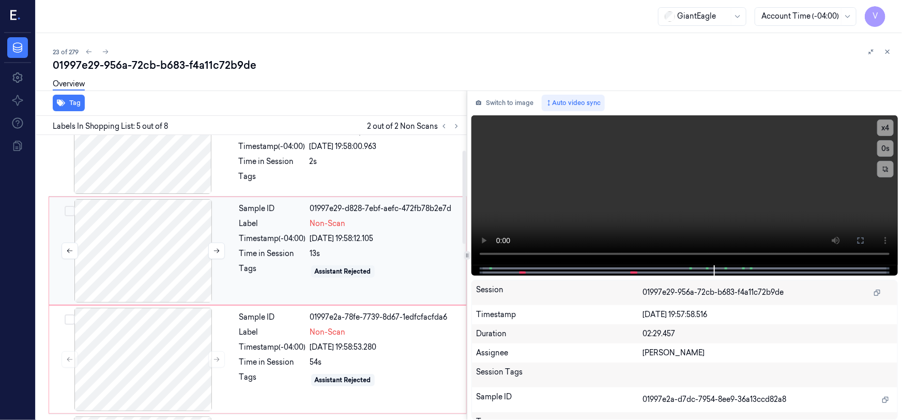
click at [153, 246] on div at bounding box center [143, 250] width 184 height 103
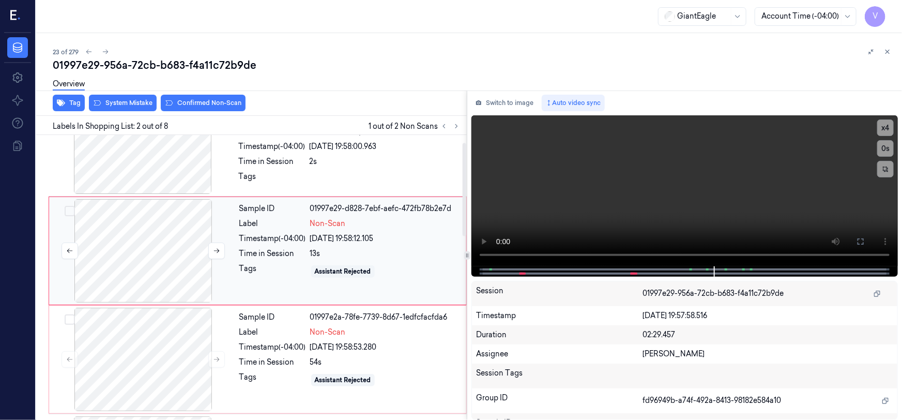
scroll to position [20, 0]
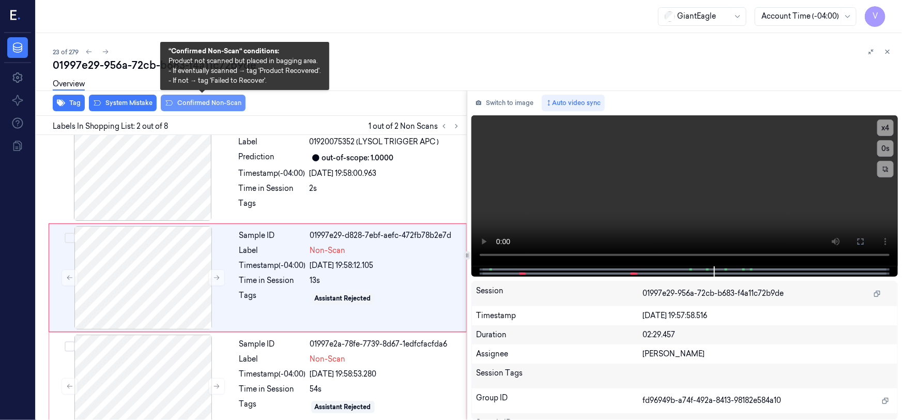
click at [202, 100] on button "Confirmed Non-Scan" at bounding box center [203, 103] width 85 height 17
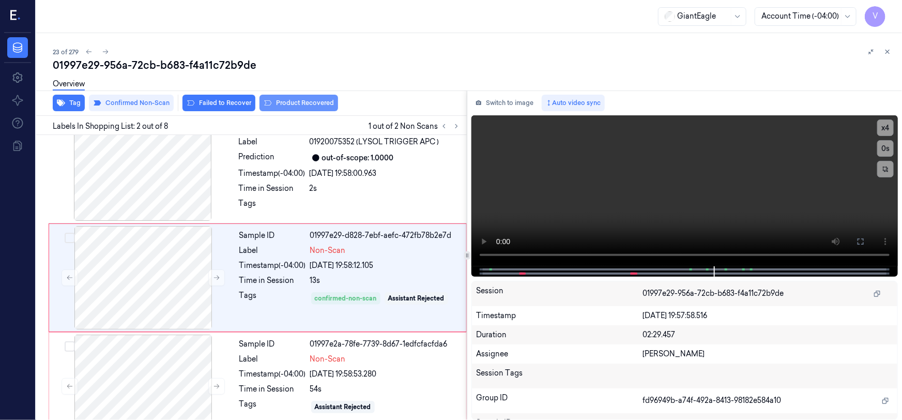
click at [315, 102] on button "Product Recovered" at bounding box center [299, 103] width 79 height 17
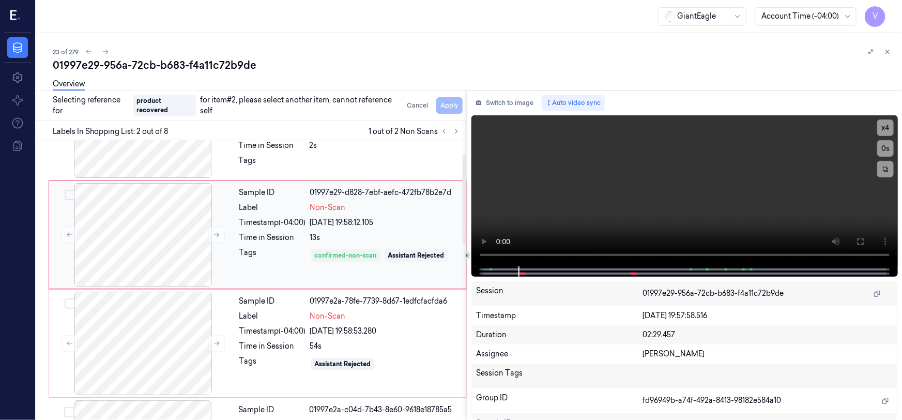
scroll to position [207, 0]
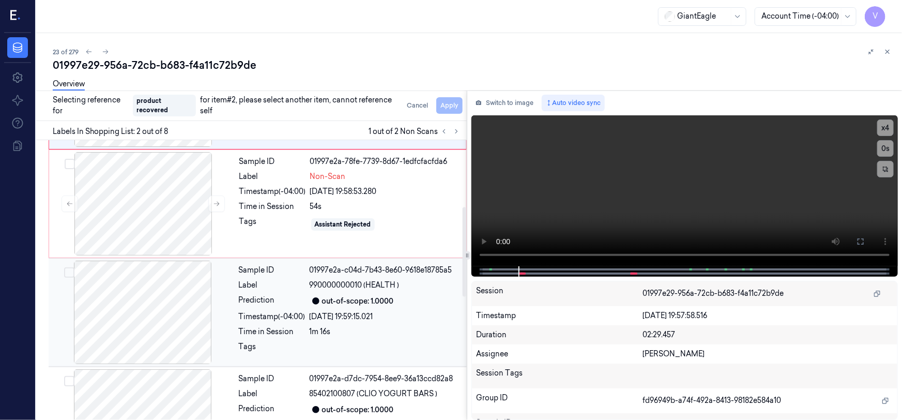
drag, startPoint x: 260, startPoint y: 300, endPoint x: 341, endPoint y: 263, distance: 89.6
click at [260, 300] on div "Prediction" at bounding box center [272, 301] width 67 height 12
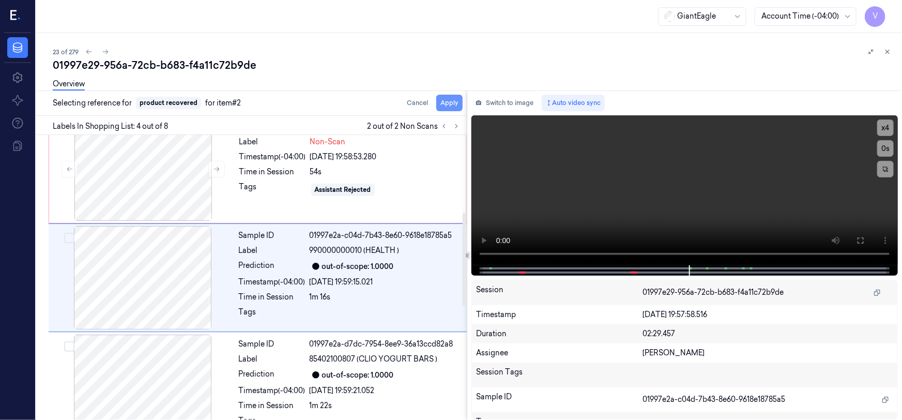
click at [449, 100] on button "Apply" at bounding box center [449, 103] width 26 height 17
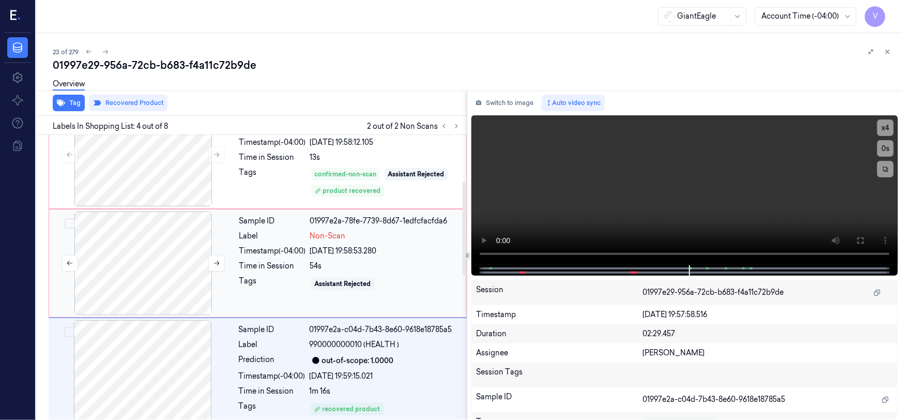
click at [193, 235] on div at bounding box center [143, 263] width 184 height 103
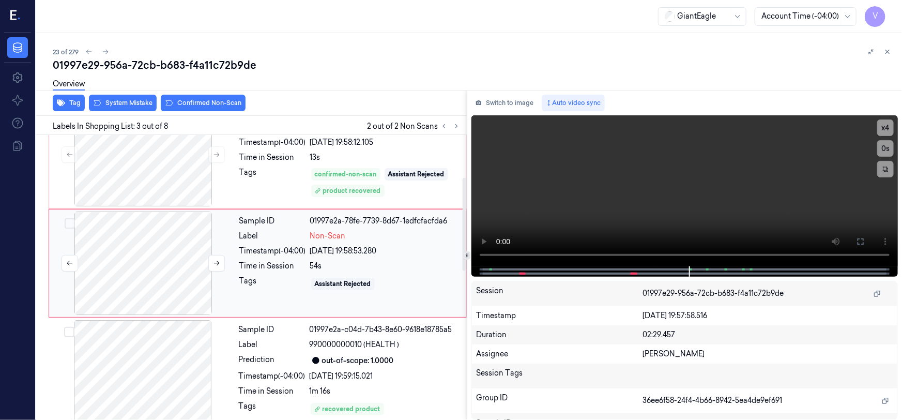
scroll to position [128, 0]
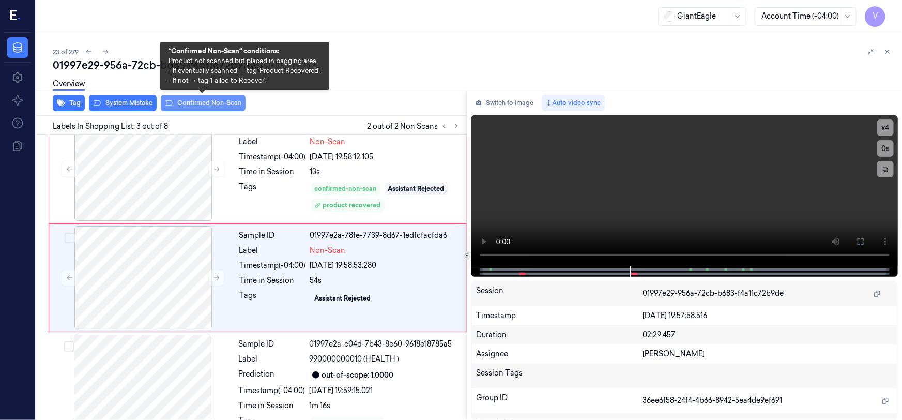
click at [206, 98] on button "Confirmed Non-Scan" at bounding box center [203, 103] width 85 height 17
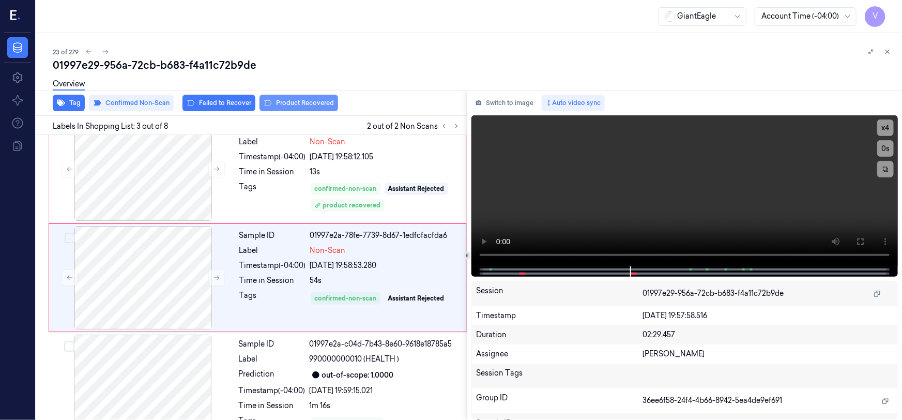
click at [293, 101] on button "Product Recovered" at bounding box center [299, 103] width 79 height 17
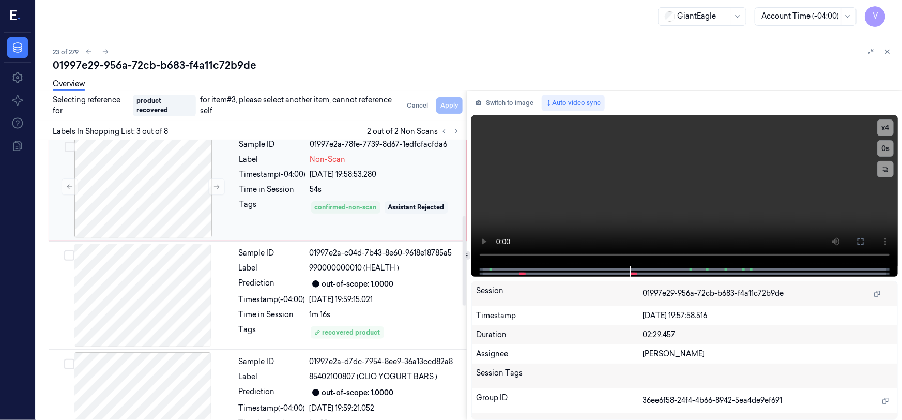
scroll to position [272, 0]
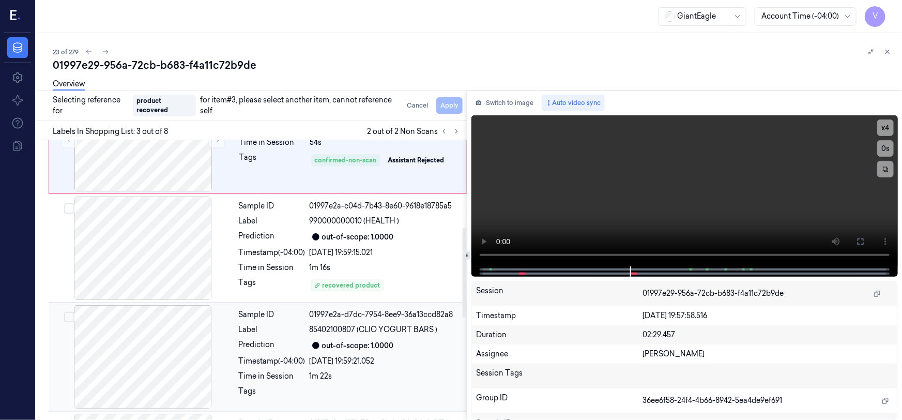
click at [195, 341] on div at bounding box center [143, 356] width 184 height 103
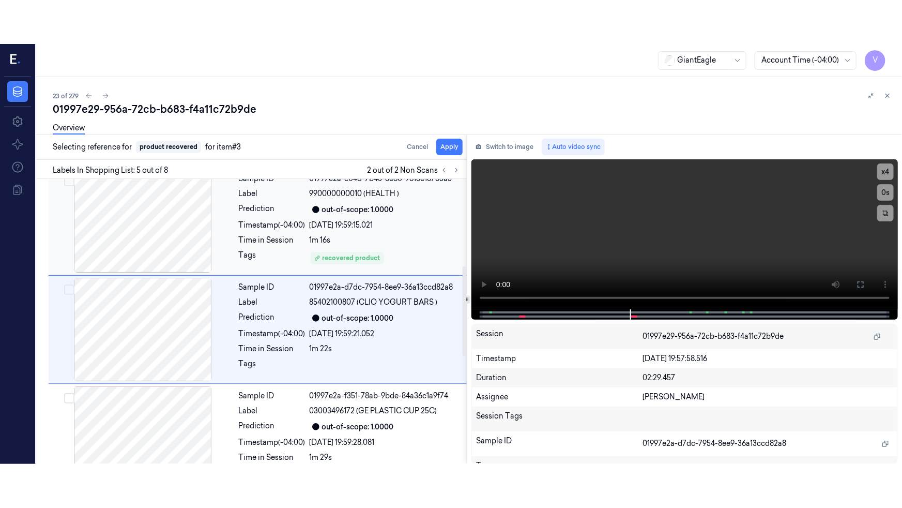
scroll to position [345, 0]
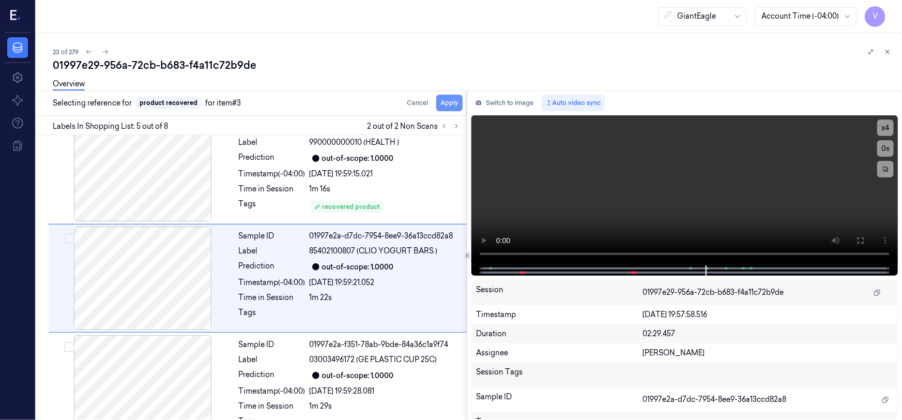
click at [446, 101] on button "Apply" at bounding box center [449, 103] width 26 height 17
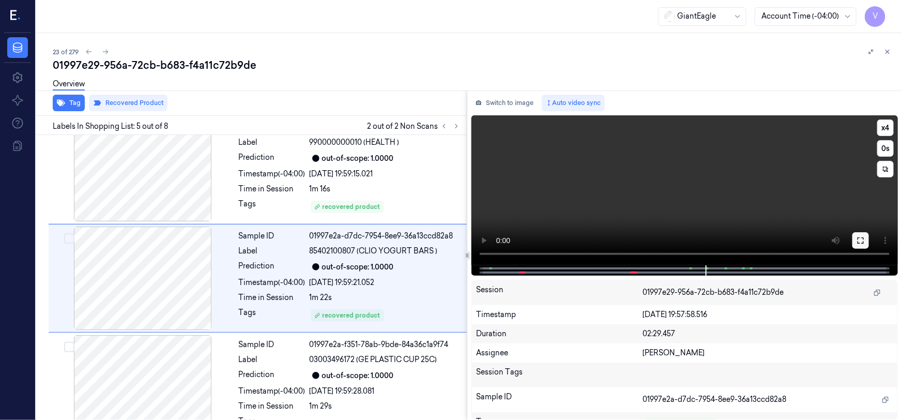
click at [862, 240] on icon at bounding box center [861, 240] width 8 height 8
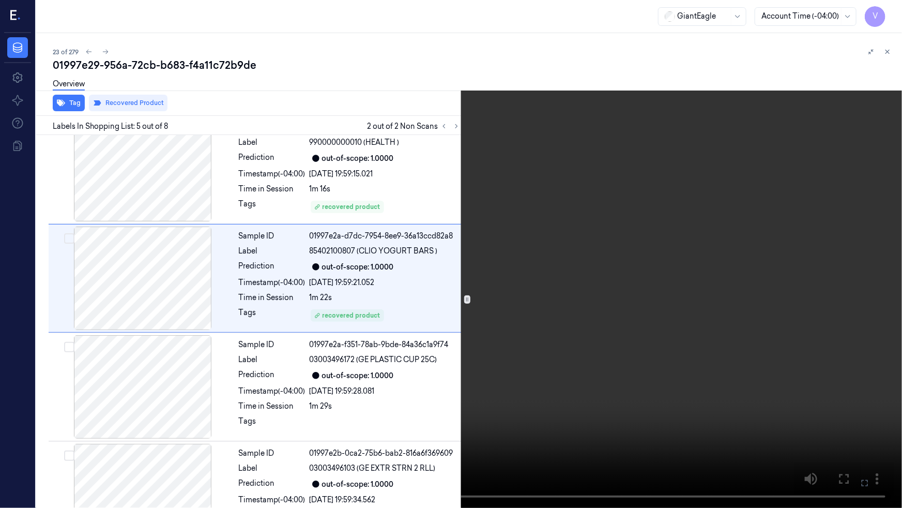
click at [703, 313] on video at bounding box center [451, 254] width 902 height 508
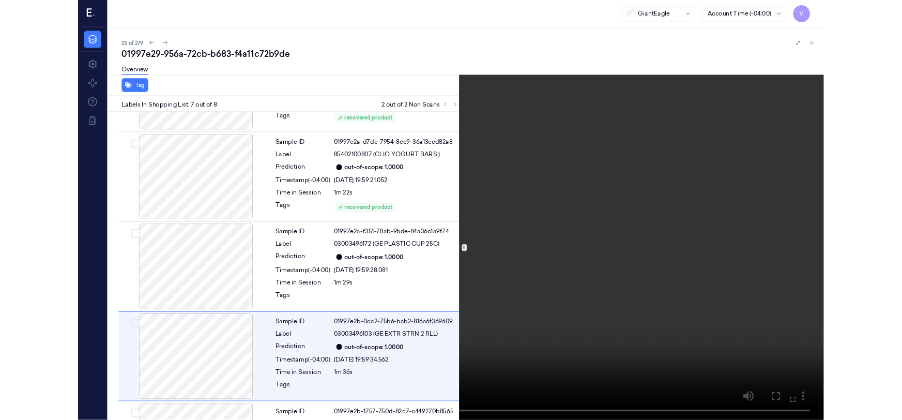
scroll to position [498, 0]
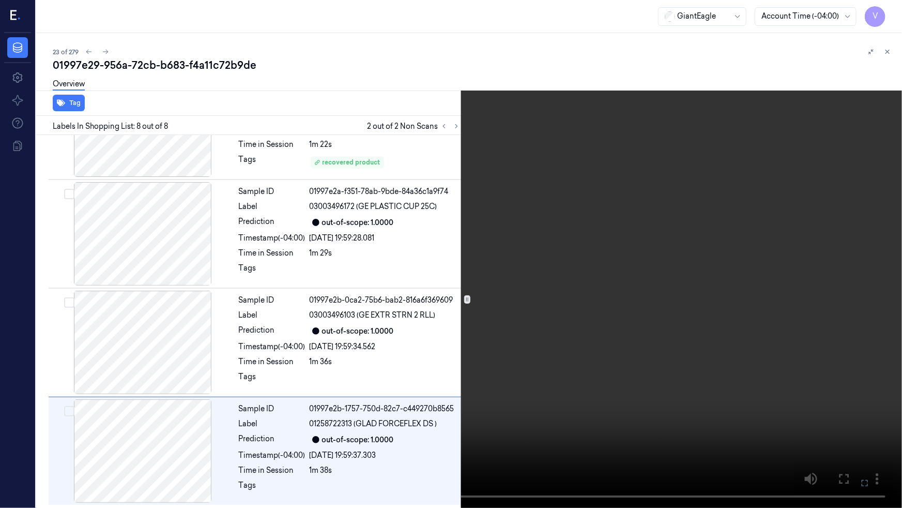
click at [605, 352] on video at bounding box center [451, 254] width 902 height 508
click at [0, 0] on icon at bounding box center [0, 0] width 0 height 0
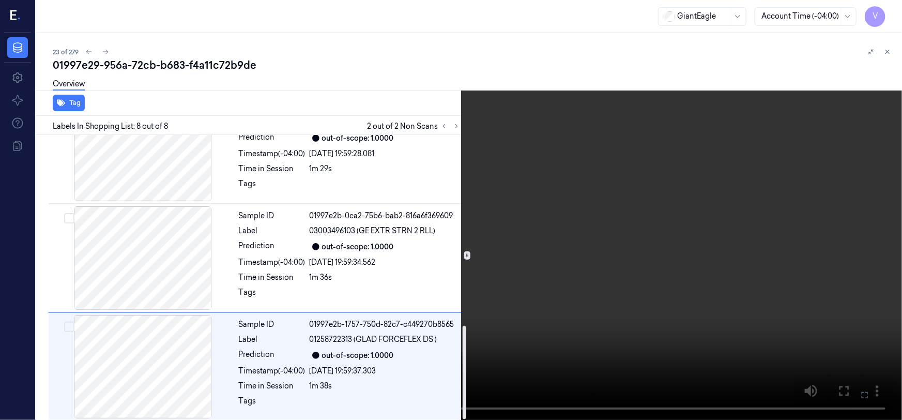
scroll to position [586, 0]
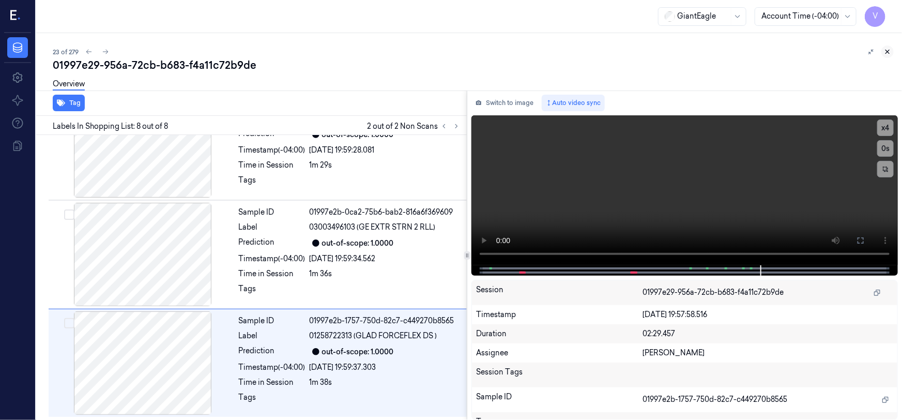
click at [887, 49] on icon at bounding box center [887, 51] width 7 height 7
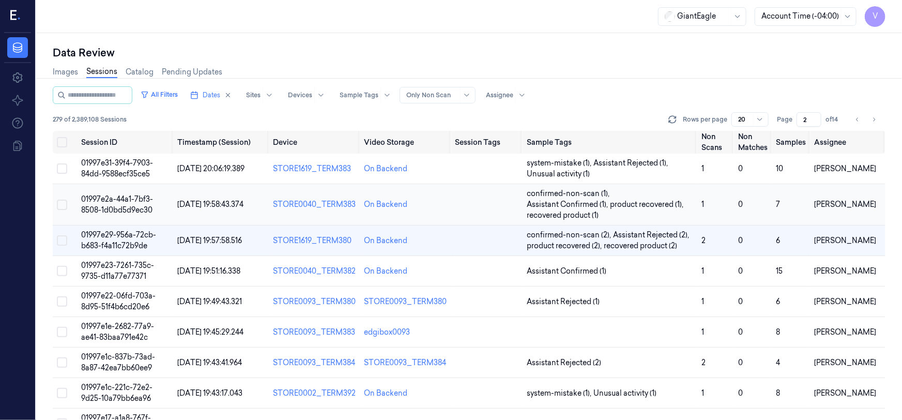
click at [118, 199] on span "01997e2a-44a1-7bf3-8508-1d0bd5d9ec30" at bounding box center [117, 204] width 72 height 20
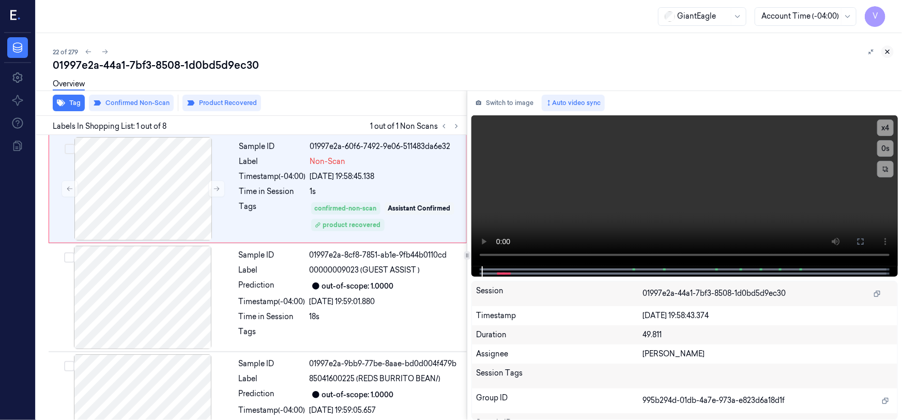
click at [889, 50] on icon at bounding box center [887, 51] width 7 height 7
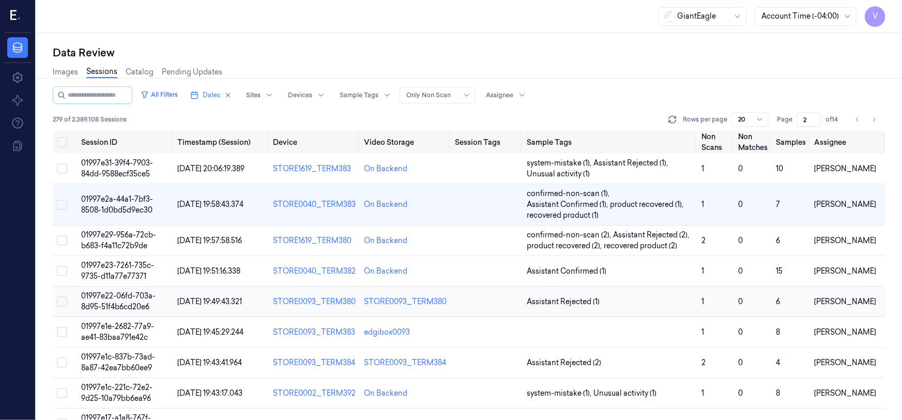
click at [124, 291] on span "01997e22-06fd-703a-8d95-51f4b6cd20e6" at bounding box center [118, 301] width 74 height 20
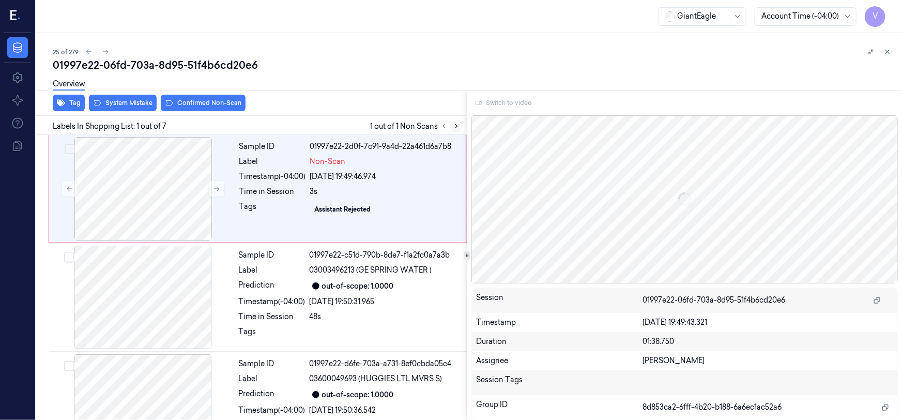
click at [457, 125] on icon at bounding box center [456, 126] width 7 height 7
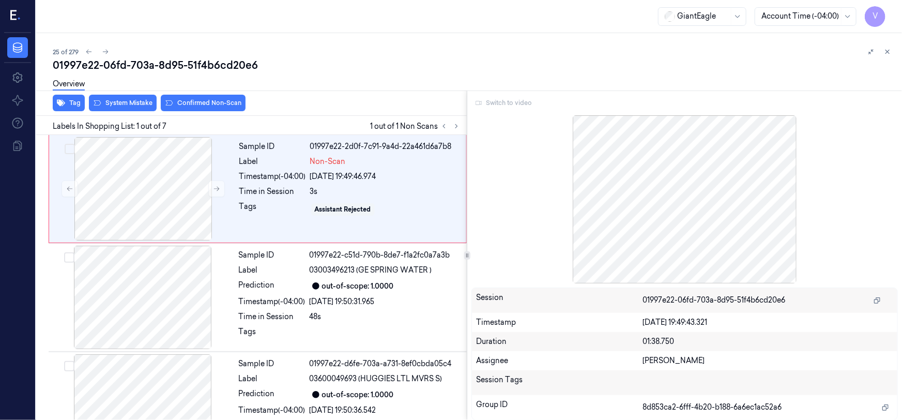
click at [518, 102] on div "Switch to video" at bounding box center [685, 103] width 427 height 17
click at [496, 102] on div "Switch to video" at bounding box center [685, 103] width 427 height 17
click at [514, 101] on div "Switch to video" at bounding box center [685, 103] width 427 height 17
click at [891, 52] on icon at bounding box center [887, 51] width 7 height 7
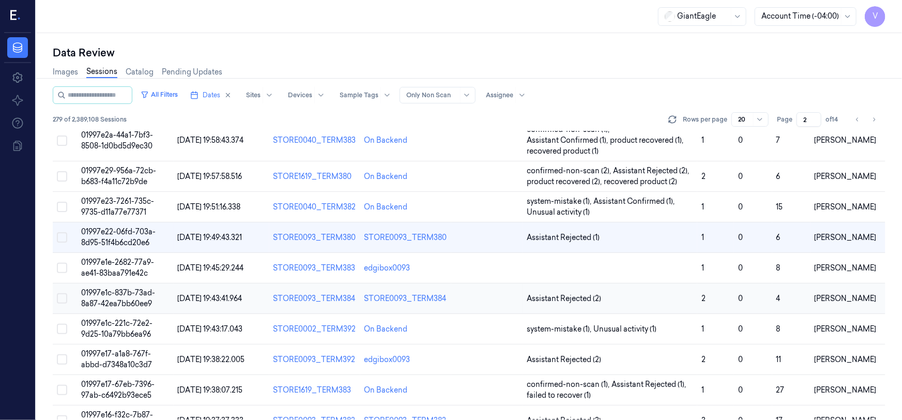
scroll to position [58, 0]
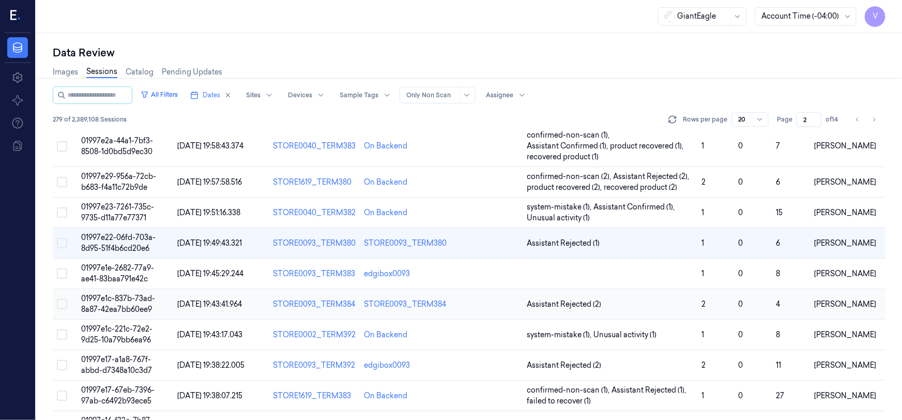
click at [120, 292] on td "01997e1c-837b-73ad-8a87-42ea7bb60ee9" at bounding box center [125, 304] width 97 height 31
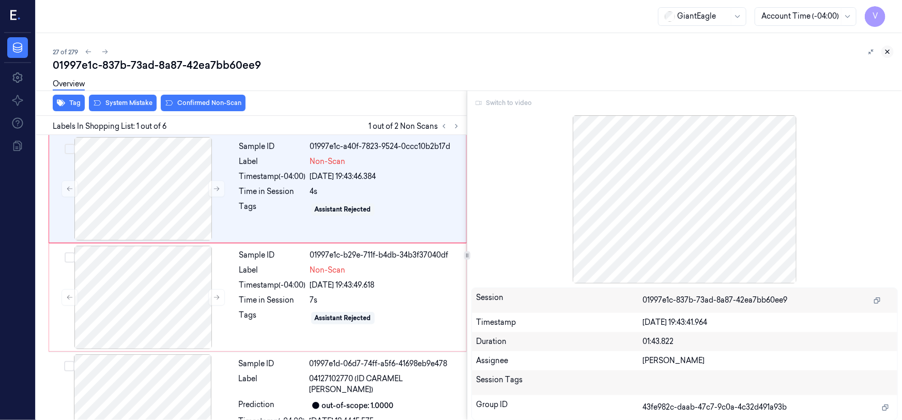
click at [889, 53] on icon at bounding box center [887, 51] width 7 height 7
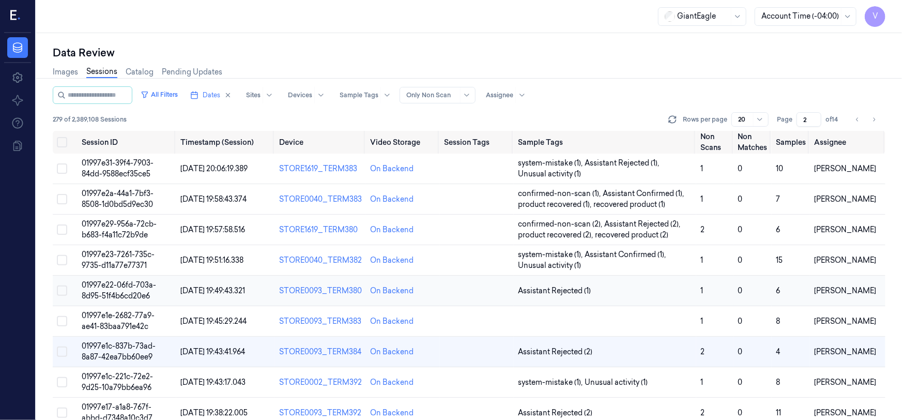
click at [131, 291] on span "01997e22-06fd-703a-8d95-51f4b6cd20e6" at bounding box center [119, 290] width 74 height 20
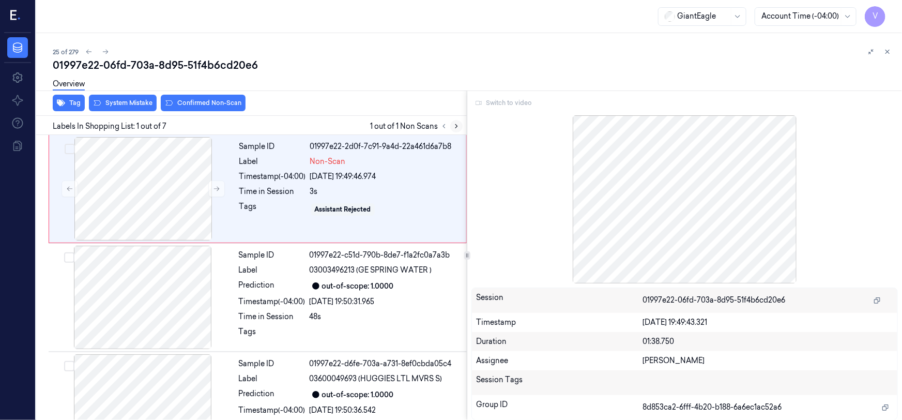
click at [455, 121] on button at bounding box center [456, 126] width 12 height 12
click at [515, 102] on div "Switch to video" at bounding box center [685, 103] width 427 height 17
click at [516, 100] on div "Switch to video" at bounding box center [685, 103] width 427 height 17
click at [884, 50] on button at bounding box center [888, 52] width 12 height 12
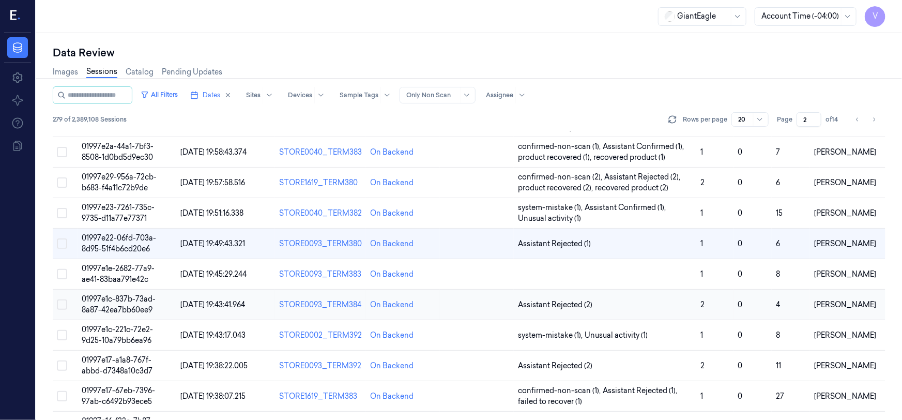
scroll to position [47, 0]
click at [123, 239] on span "01997e22-06fd-703a-8d95-51f4b6cd20e6" at bounding box center [119, 243] width 74 height 20
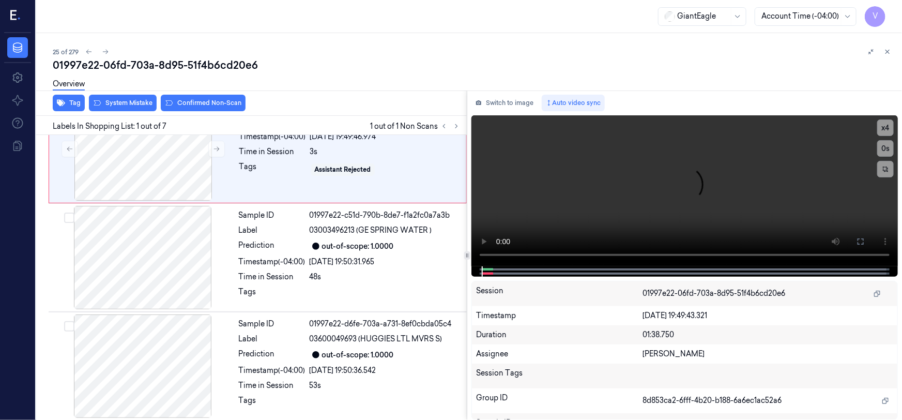
scroll to position [41, 0]
drag, startPoint x: 887, startPoint y: 49, endPoint x: 883, endPoint y: 54, distance: 6.6
click at [887, 50] on icon at bounding box center [887, 51] width 7 height 7
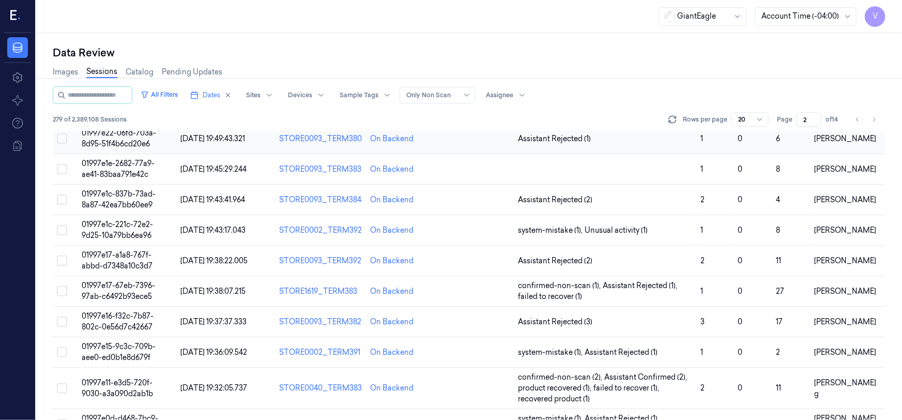
scroll to position [47, 0]
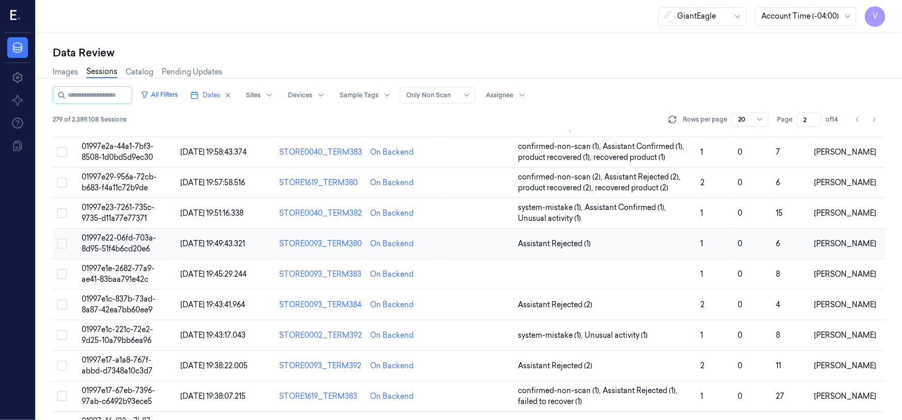
click at [118, 241] on span "01997e22-06fd-703a-8d95-51f4b6cd20e6" at bounding box center [119, 243] width 74 height 20
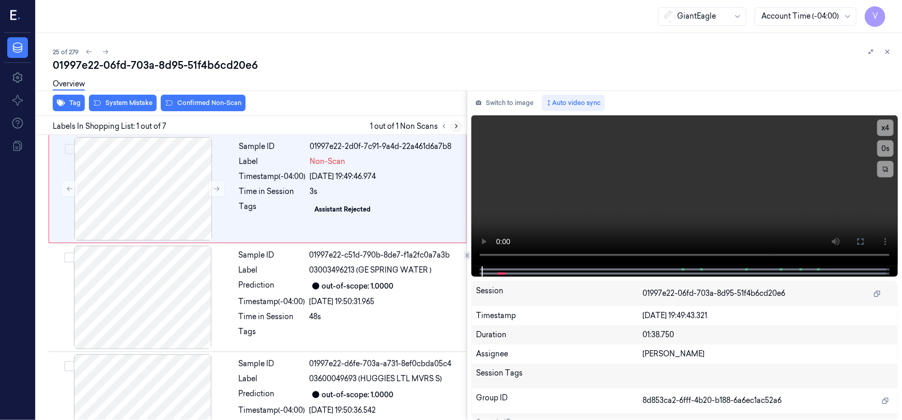
click at [460, 126] on icon at bounding box center [456, 126] width 7 height 7
click at [857, 241] on icon at bounding box center [861, 241] width 8 height 8
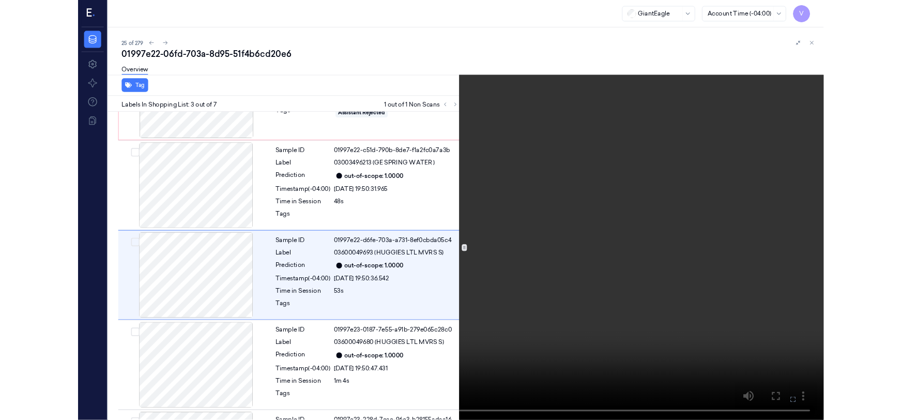
scroll to position [84, 0]
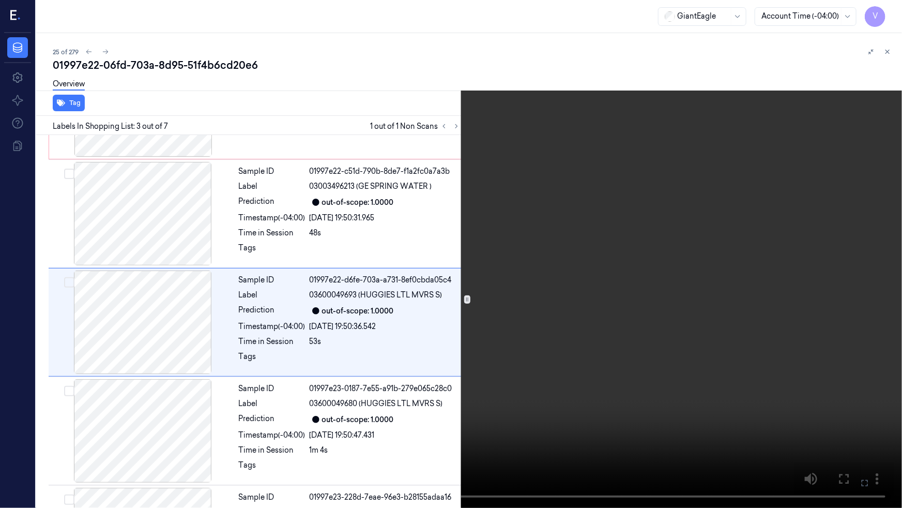
click at [525, 385] on video at bounding box center [451, 254] width 902 height 508
click at [0, 0] on icon at bounding box center [0, 0] width 0 height 0
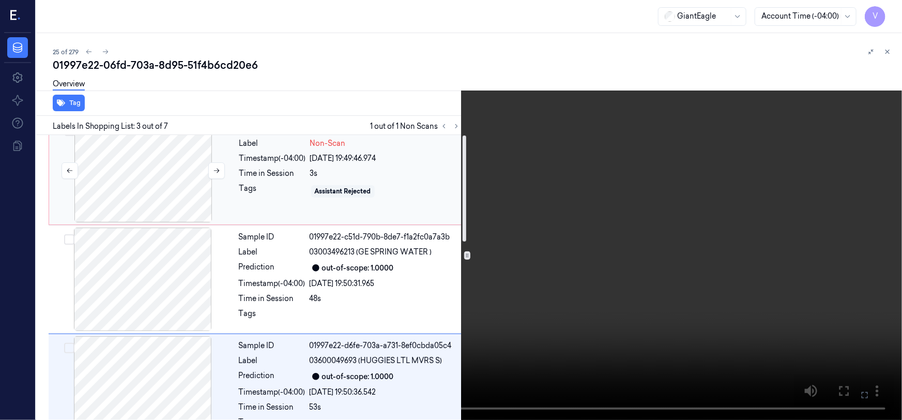
scroll to position [0, 0]
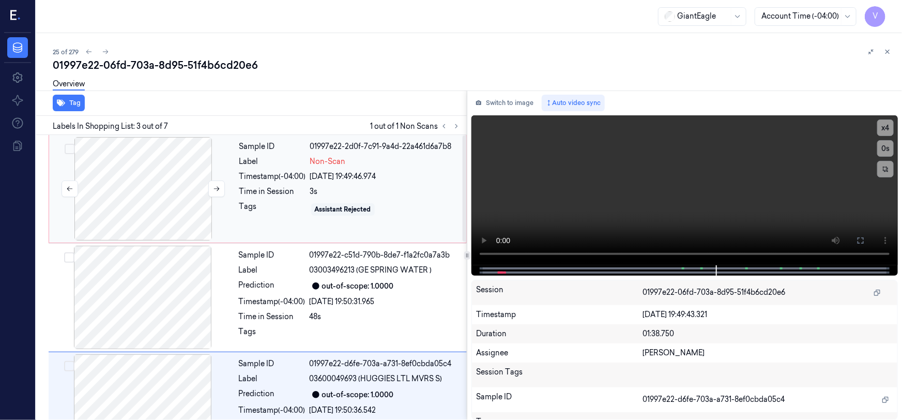
click at [153, 177] on div at bounding box center [143, 188] width 184 height 103
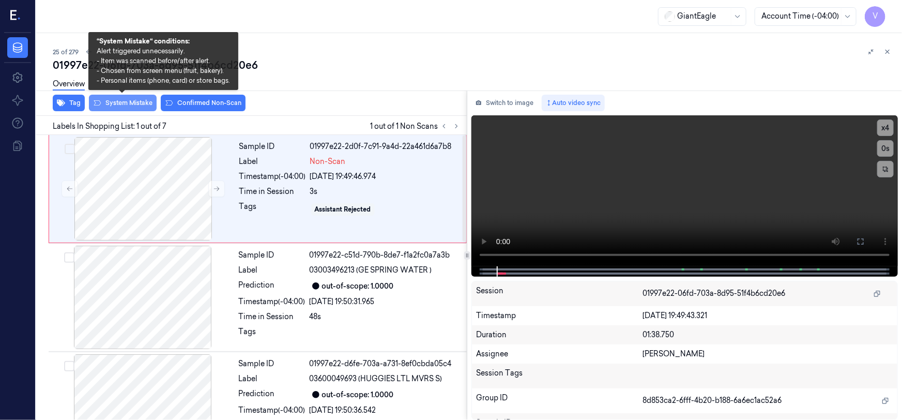
click at [133, 101] on button "System Mistake" at bounding box center [123, 103] width 68 height 17
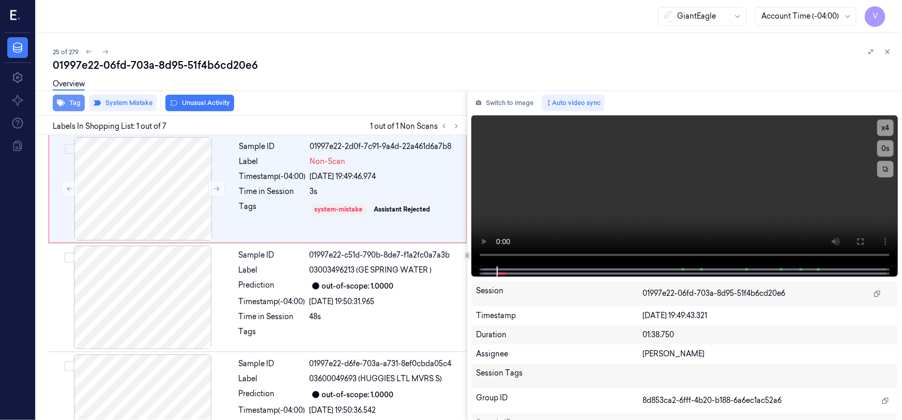
click at [72, 102] on button "Tag" at bounding box center [69, 103] width 32 height 17
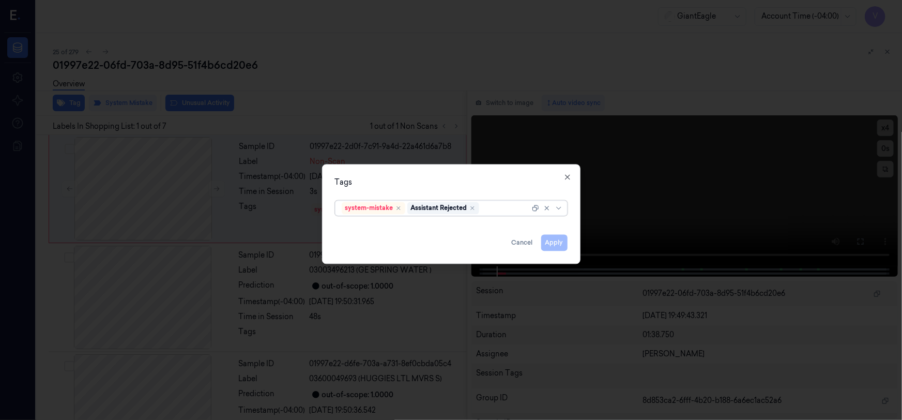
click at [516, 209] on div at bounding box center [505, 208] width 49 height 11
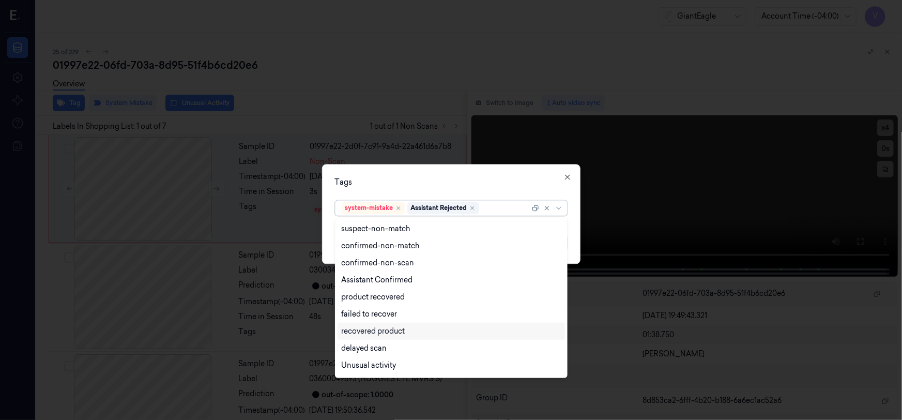
scroll to position [83, 0]
click at [353, 352] on div "Bag" at bounding box center [349, 350] width 14 height 11
drag, startPoint x: 481, startPoint y: 181, endPoint x: 532, endPoint y: 234, distance: 73.2
click at [486, 186] on div "Tags" at bounding box center [451, 182] width 233 height 11
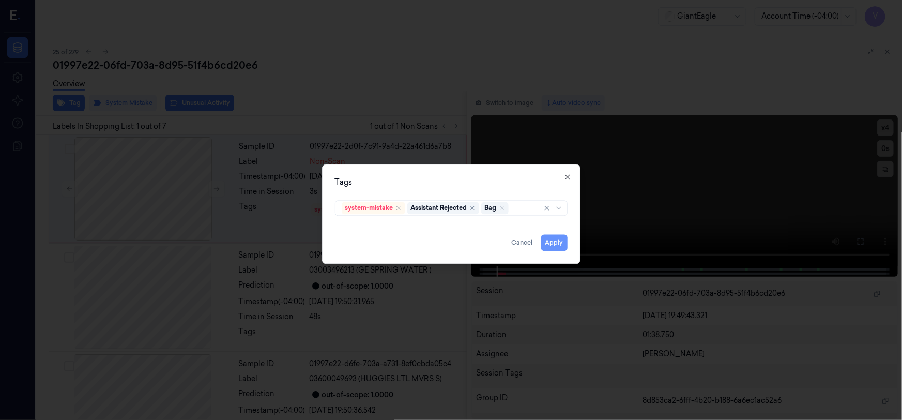
click at [557, 243] on button "Apply" at bounding box center [554, 243] width 26 height 17
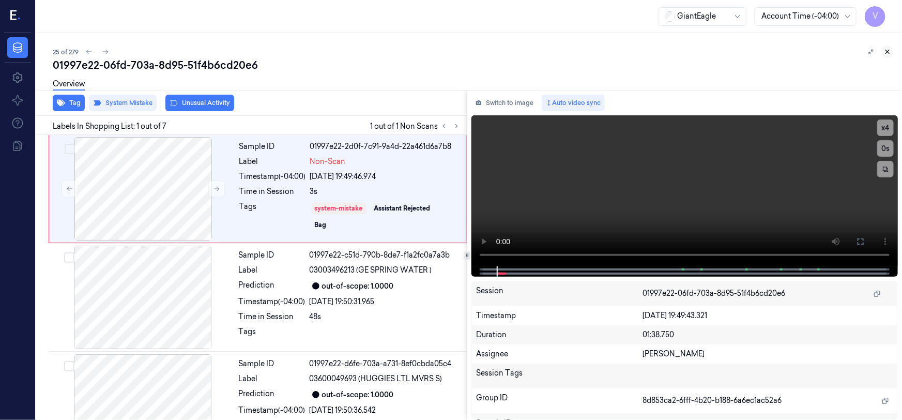
click at [887, 50] on icon at bounding box center [887, 51] width 7 height 7
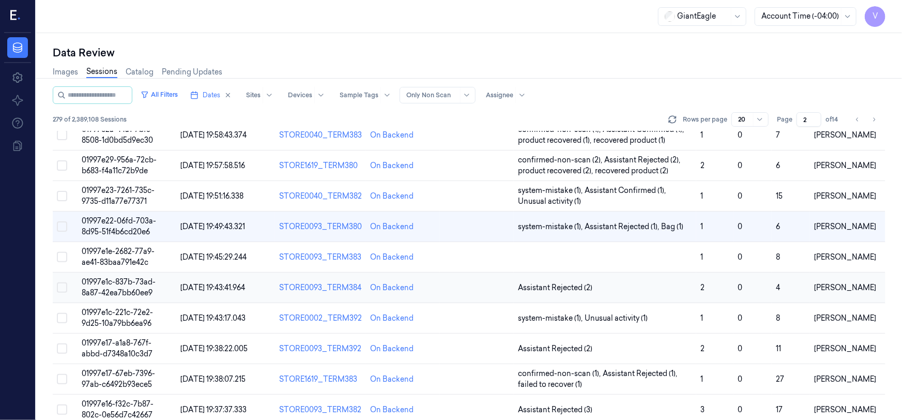
scroll to position [58, 0]
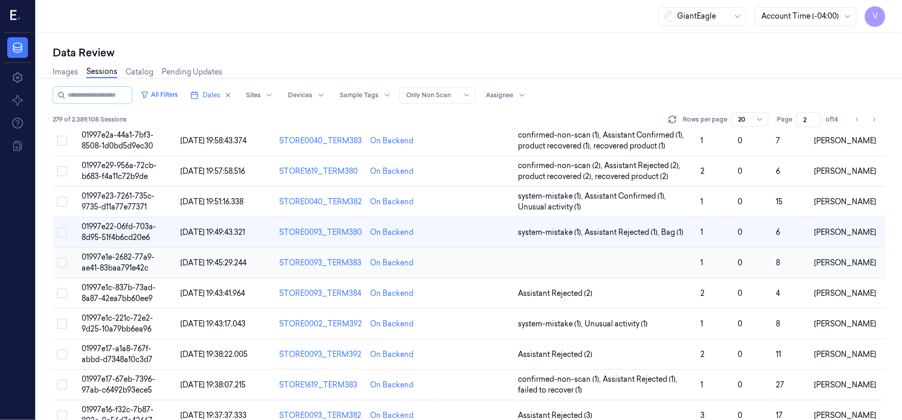
click at [110, 260] on span "01997e1e-2682-77a9-ae41-83baa791e42c" at bounding box center [118, 262] width 73 height 20
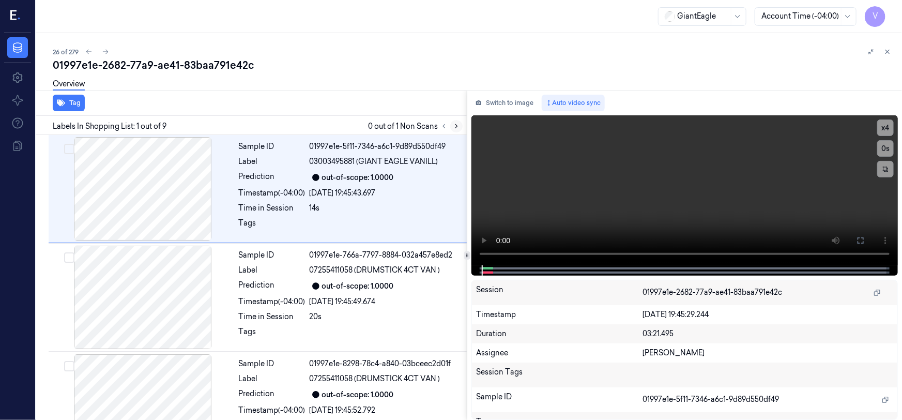
click at [455, 126] on icon at bounding box center [456, 126] width 7 height 7
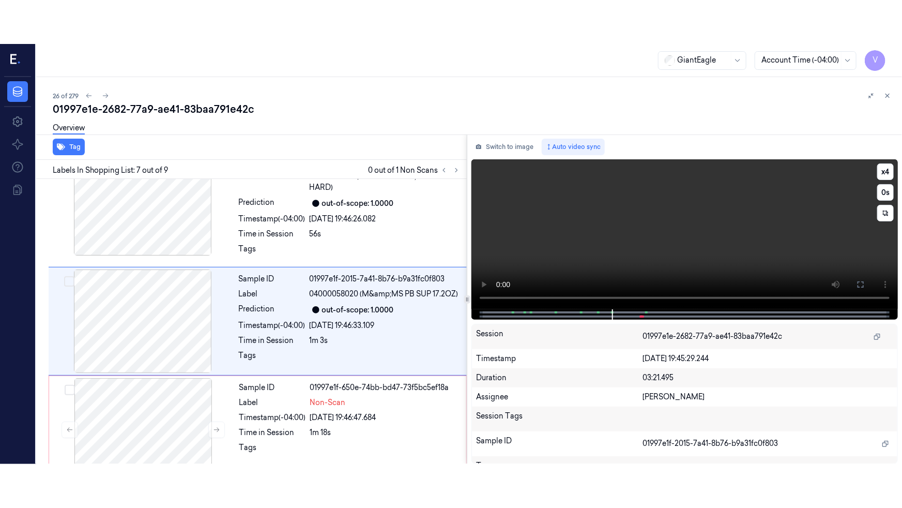
scroll to position [571, 0]
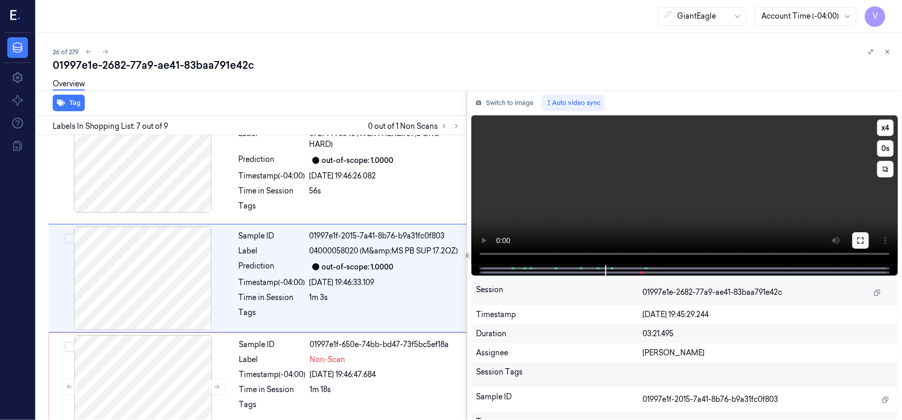
click at [863, 243] on icon at bounding box center [861, 240] width 8 height 8
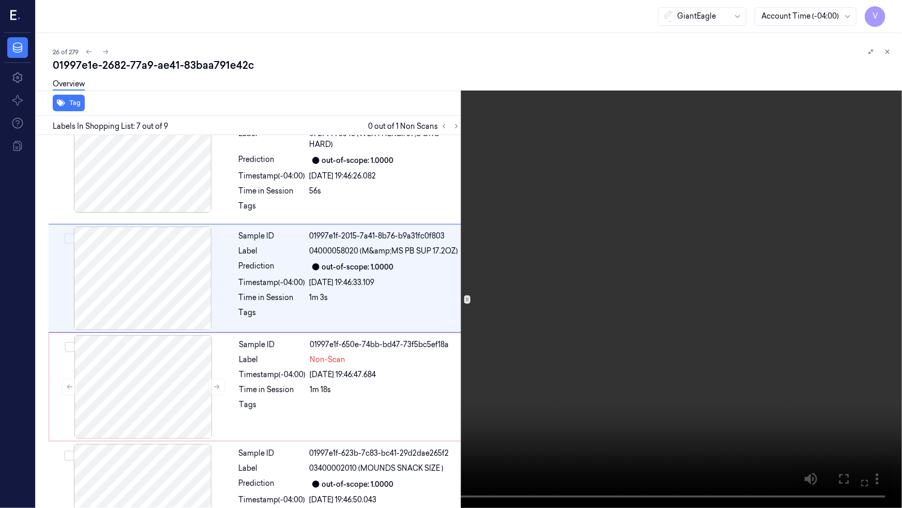
click at [544, 346] on video at bounding box center [451, 254] width 902 height 508
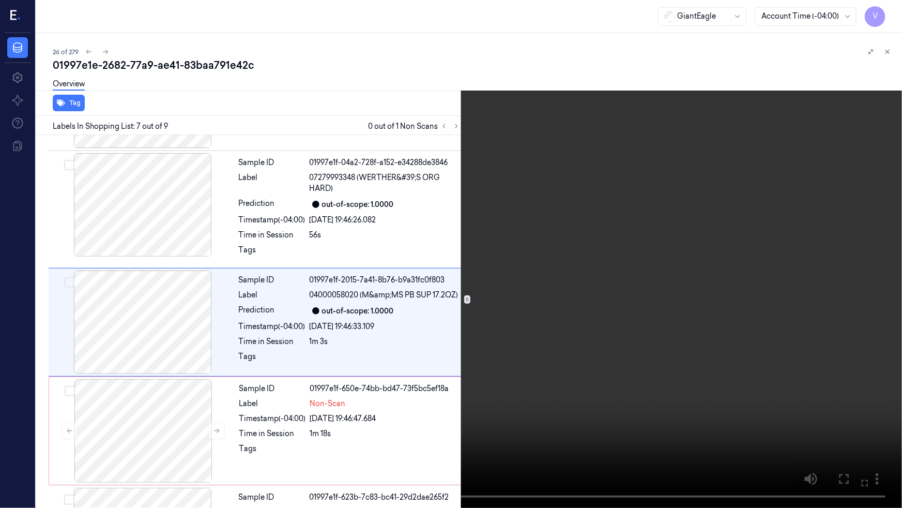
click at [681, 336] on video at bounding box center [451, 254] width 902 height 508
click at [626, 338] on video at bounding box center [451, 254] width 902 height 508
click at [606, 335] on video at bounding box center [451, 254] width 902 height 508
click at [616, 370] on video at bounding box center [451, 254] width 902 height 508
click at [620, 367] on video at bounding box center [451, 254] width 902 height 508
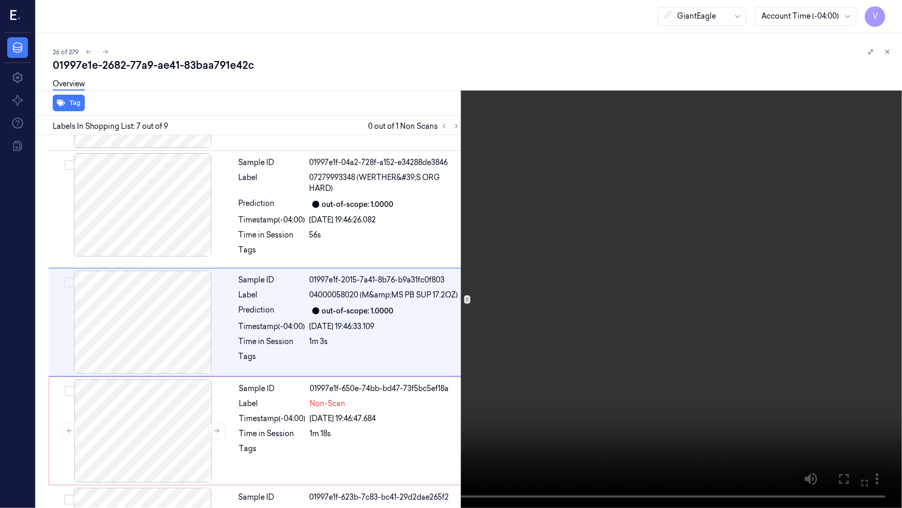
click at [673, 340] on video at bounding box center [451, 254] width 902 height 508
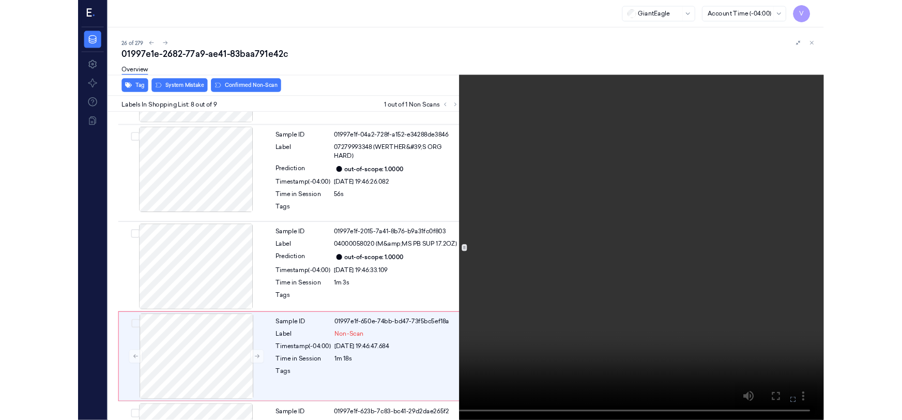
scroll to position [615, 0]
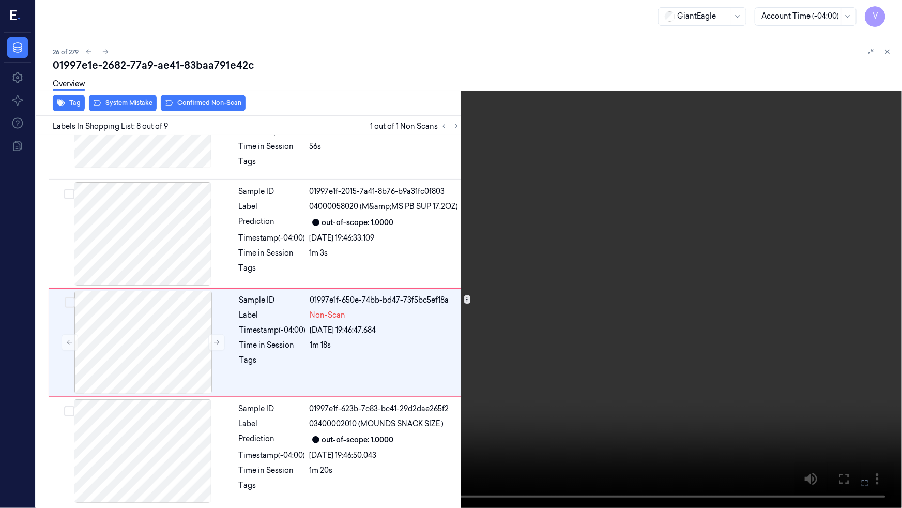
click at [653, 334] on video at bounding box center [451, 254] width 902 height 508
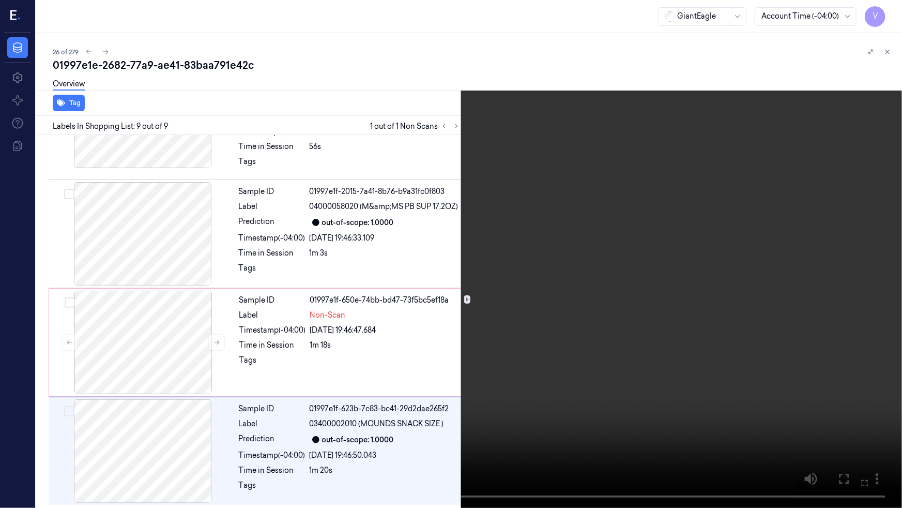
click at [0, 0] on icon at bounding box center [0, 0] width 0 height 0
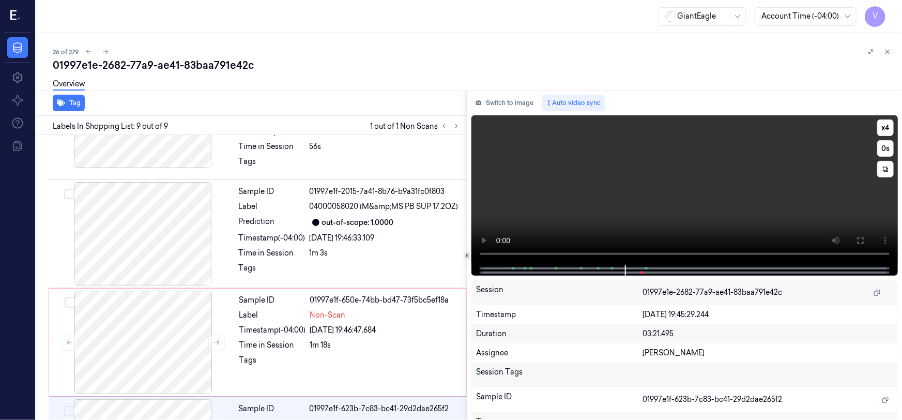
drag, startPoint x: 866, startPoint y: 242, endPoint x: 825, endPoint y: 309, distance: 78.5
click at [863, 243] on button at bounding box center [861, 240] width 17 height 17
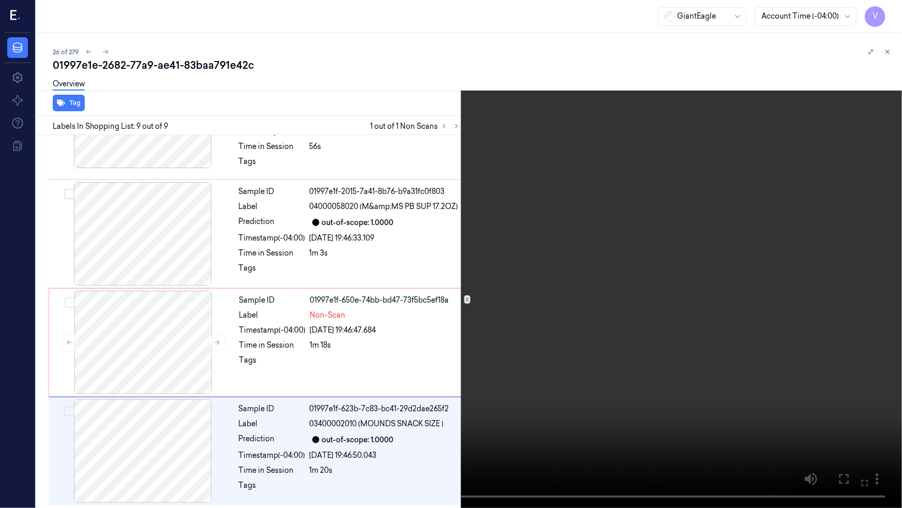
click at [662, 361] on video at bounding box center [451, 254] width 902 height 508
click at [0, 0] on icon at bounding box center [0, 0] width 0 height 0
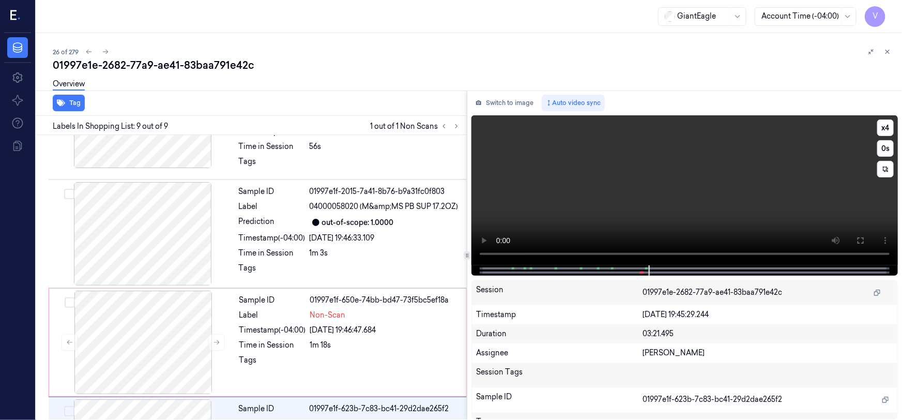
click at [698, 206] on video at bounding box center [685, 190] width 427 height 150
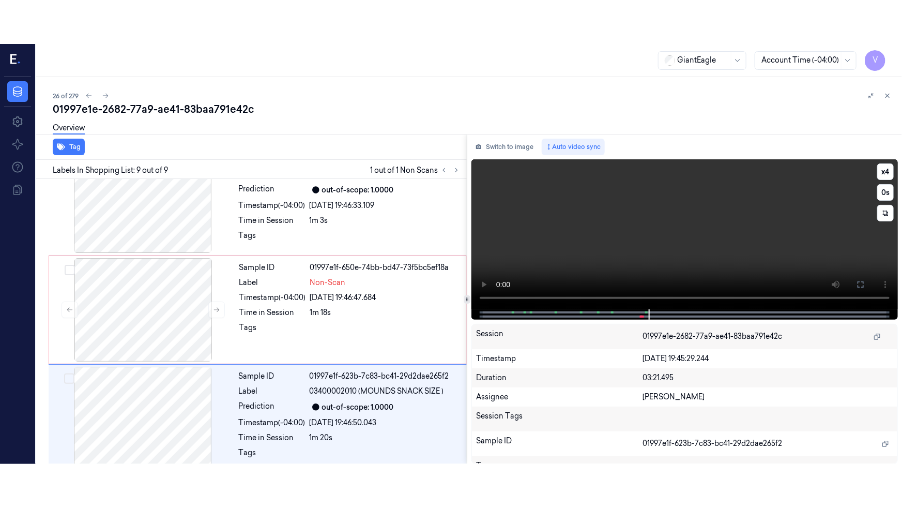
scroll to position [703, 0]
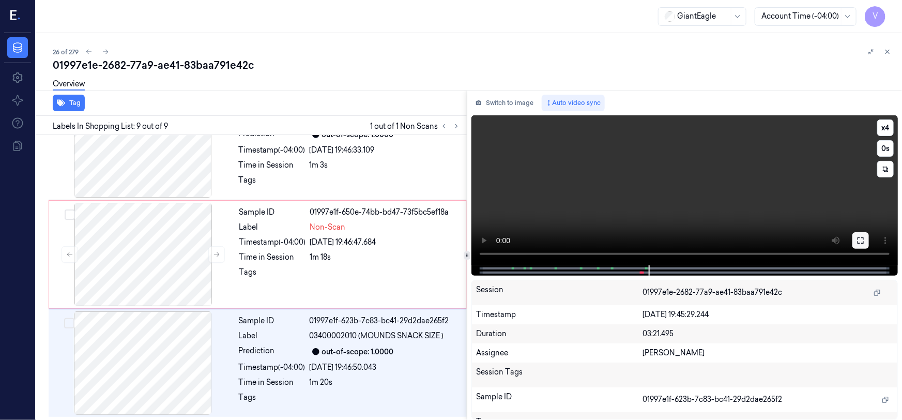
click at [863, 242] on icon at bounding box center [861, 240] width 8 height 8
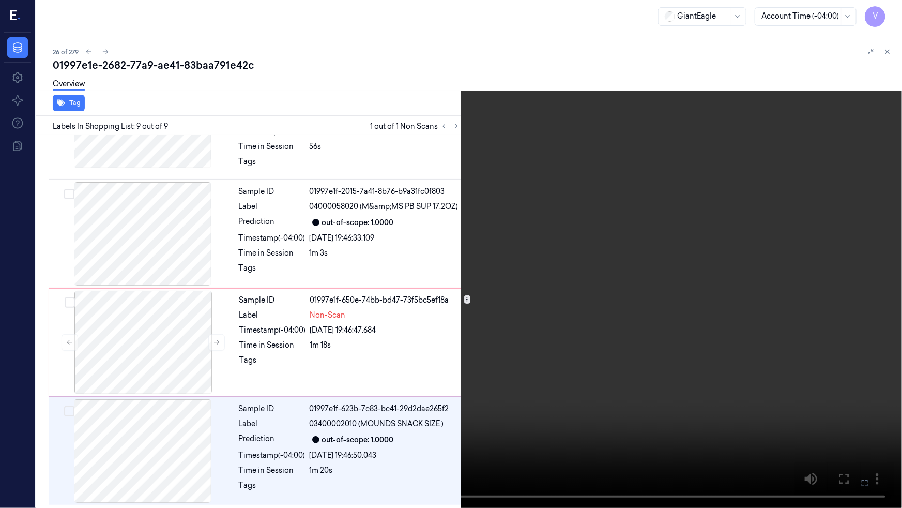
click at [690, 371] on video at bounding box center [451, 254] width 902 height 508
click at [0, 0] on icon at bounding box center [0, 0] width 0 height 0
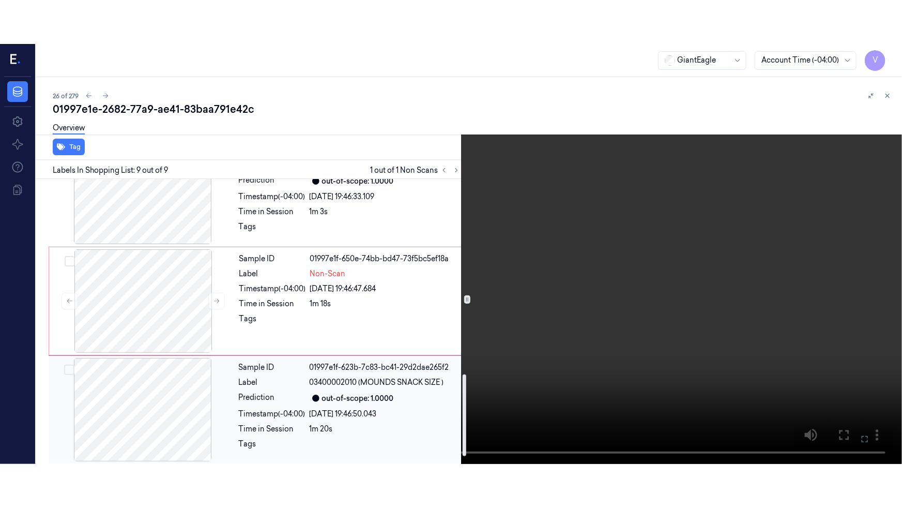
scroll to position [703, 0]
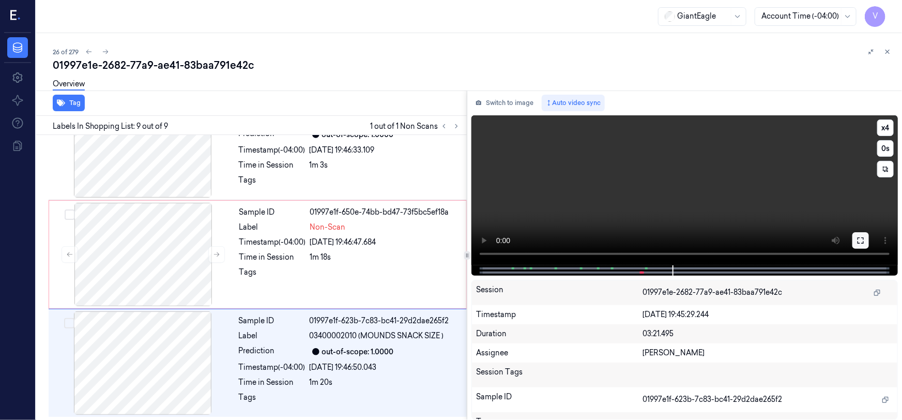
click at [867, 242] on button at bounding box center [861, 240] width 17 height 17
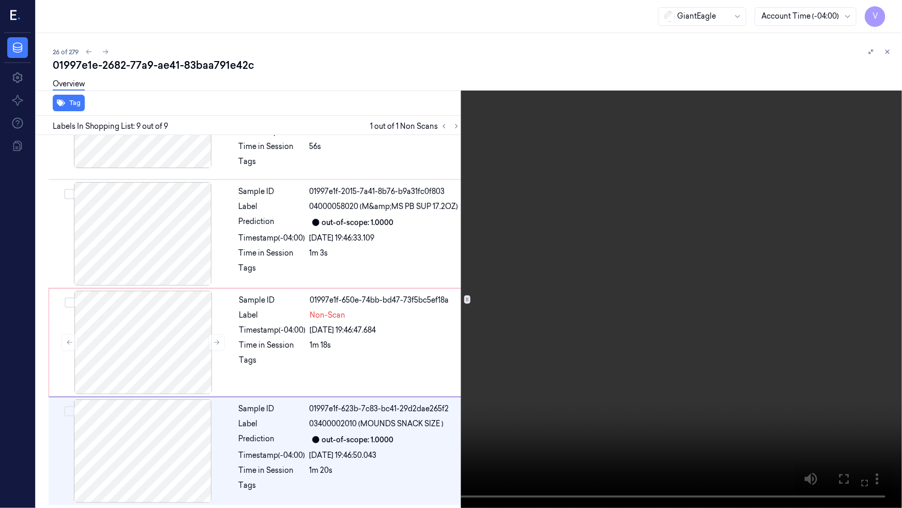
click at [0, 0] on icon at bounding box center [0, 0] width 0 height 0
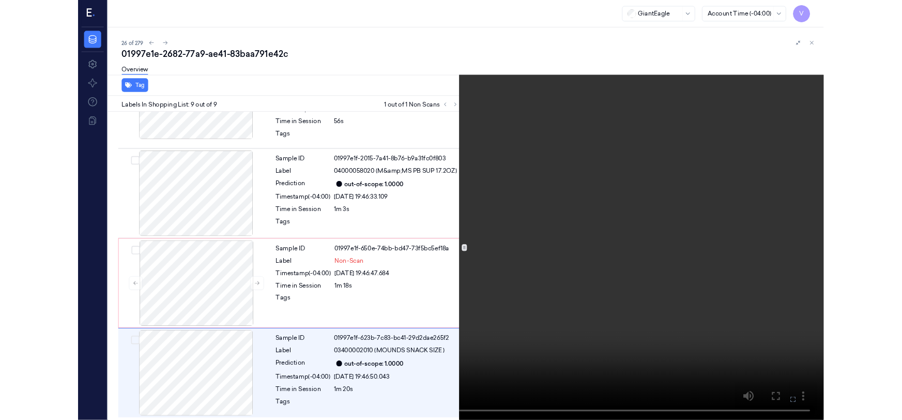
scroll to position [703, 0]
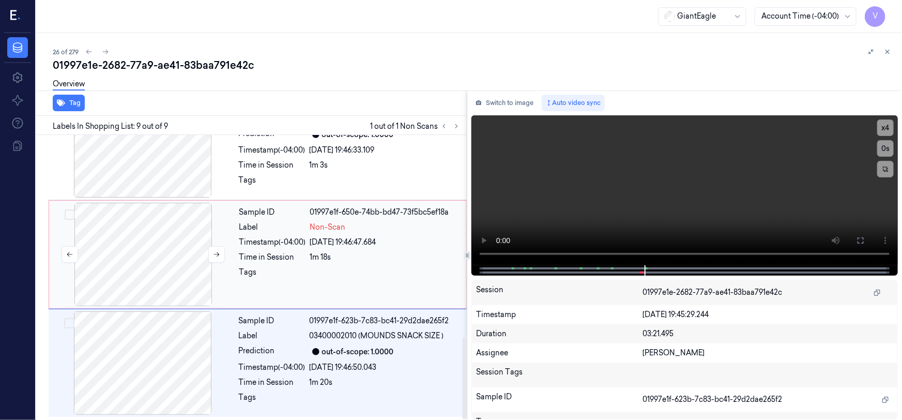
click at [143, 222] on div at bounding box center [143, 254] width 184 height 103
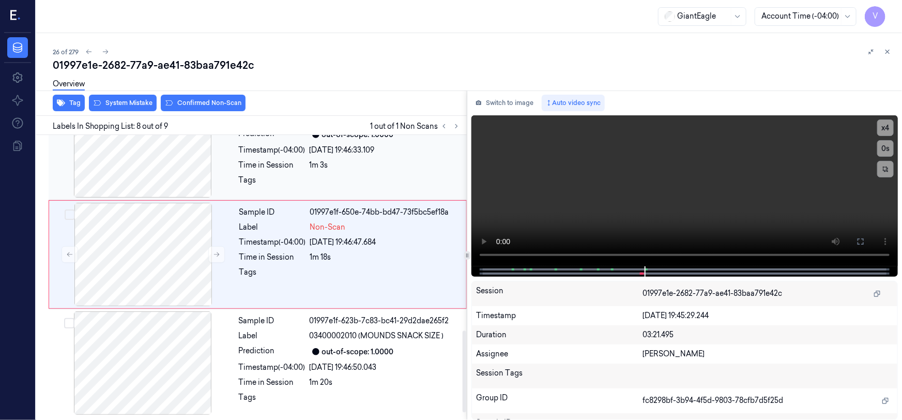
scroll to position [679, 0]
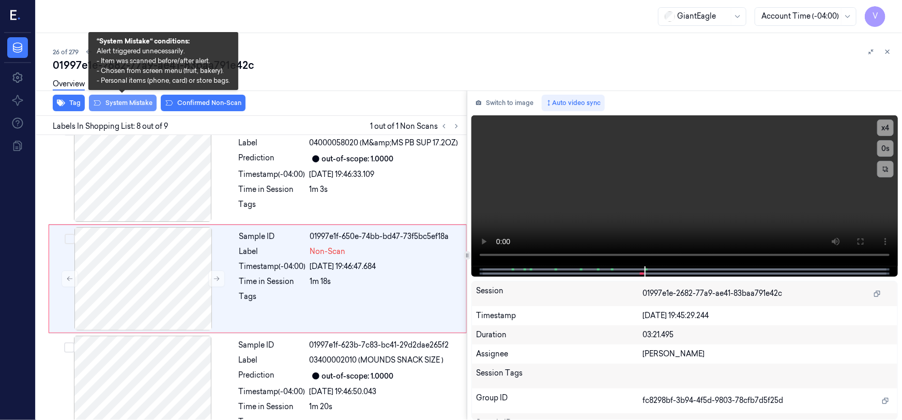
click at [141, 101] on button "System Mistake" at bounding box center [123, 103] width 68 height 17
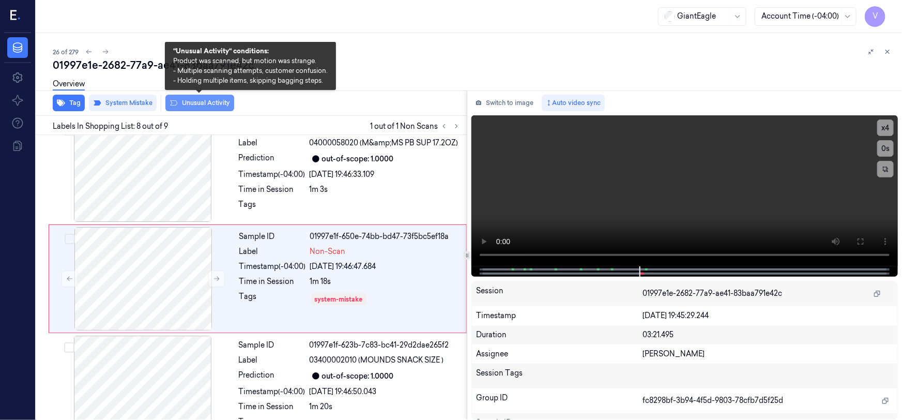
click at [195, 103] on button "Unusual Activity" at bounding box center [199, 103] width 69 height 17
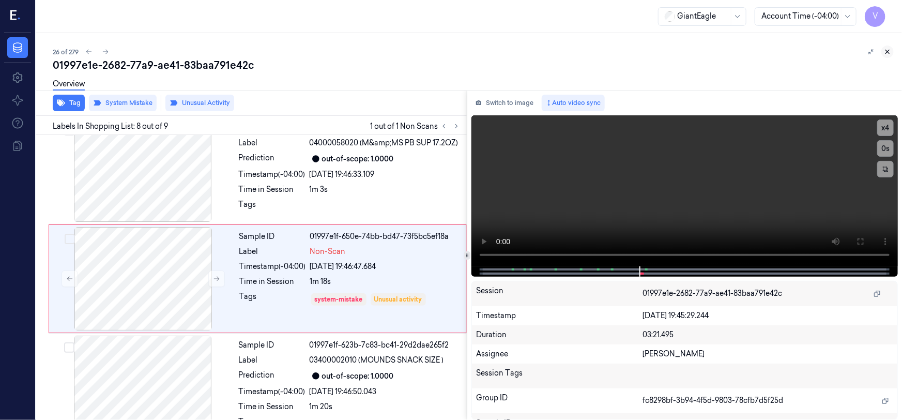
click at [887, 51] on icon at bounding box center [888, 52] width 4 height 4
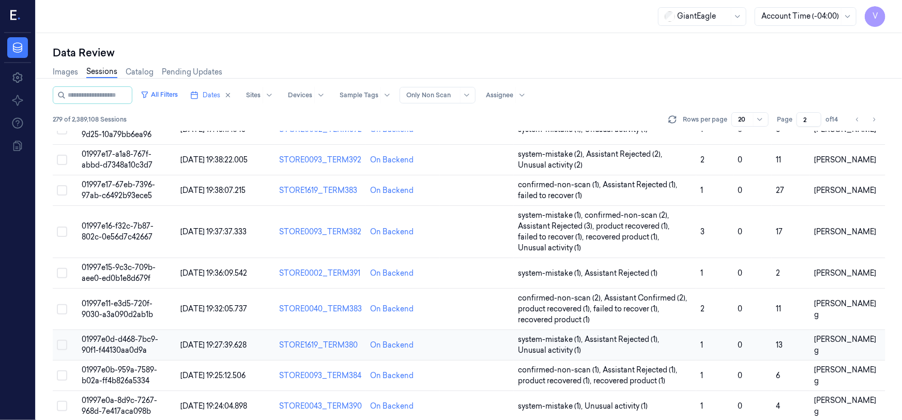
scroll to position [405, 0]
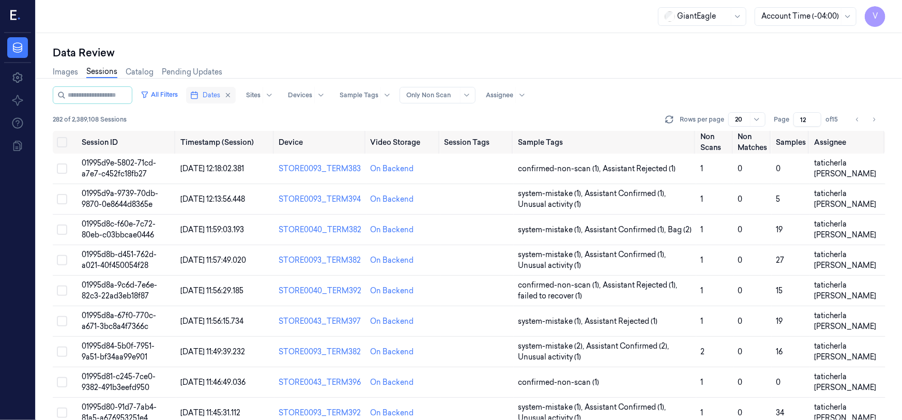
click at [198, 95] on line "button" at bounding box center [194, 95] width 6 height 0
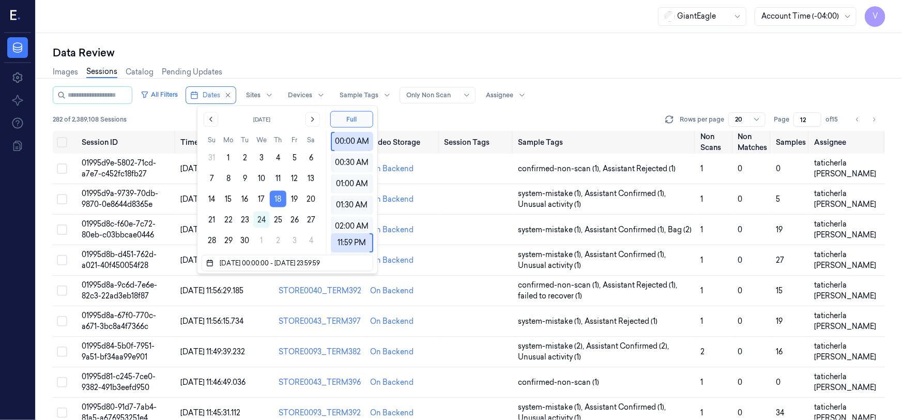
click at [277, 196] on button "18" at bounding box center [278, 199] width 17 height 17
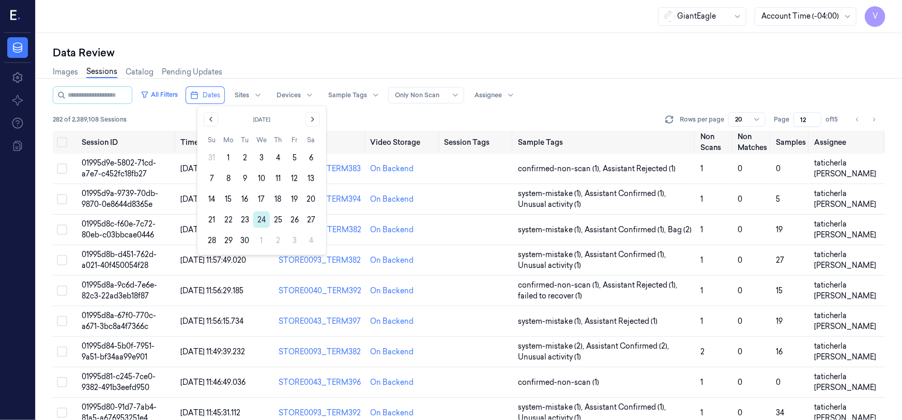
click at [261, 221] on button "24" at bounding box center [261, 220] width 17 height 17
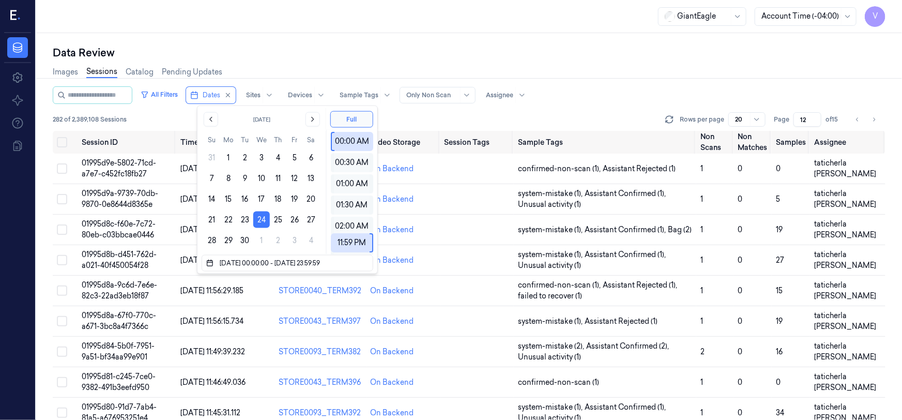
click at [304, 51] on div "Data Review" at bounding box center [469, 53] width 833 height 14
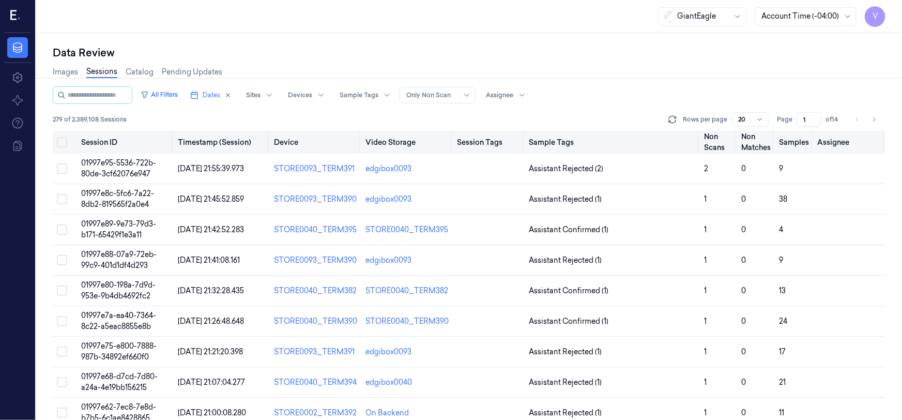
drag, startPoint x: 809, startPoint y: 116, endPoint x: 786, endPoint y: 134, distance: 29.5
click at [786, 134] on div "All Filters Dates Sites Devices Sample Tags Alert Type Only Non Scan Assignee 2…" at bounding box center [469, 253] width 833 height 334
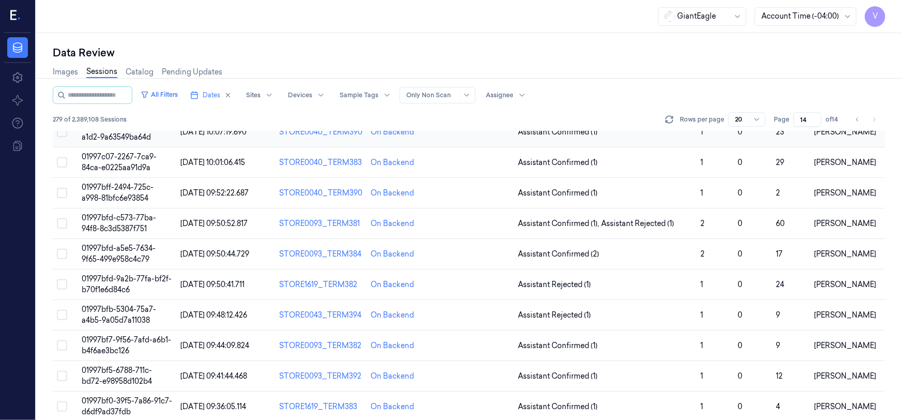
scroll to position [235, 0]
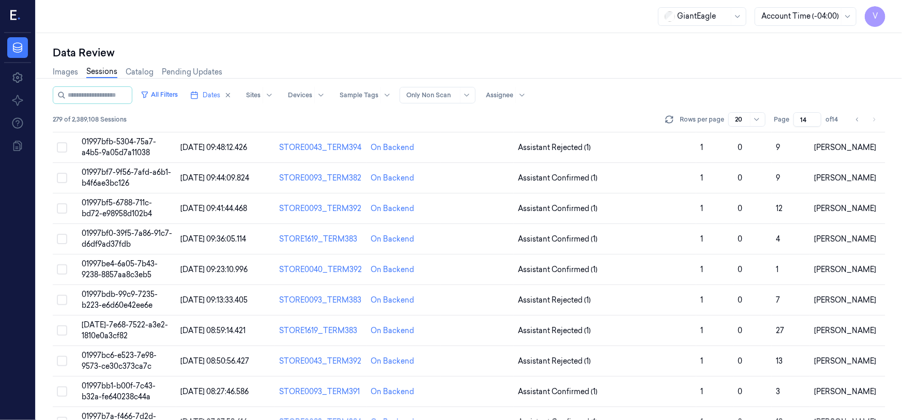
type input "14"
click at [129, 267] on span "01997be4-6a05-7b43-9238-8857aa8c3eb5" at bounding box center [120, 269] width 76 height 20
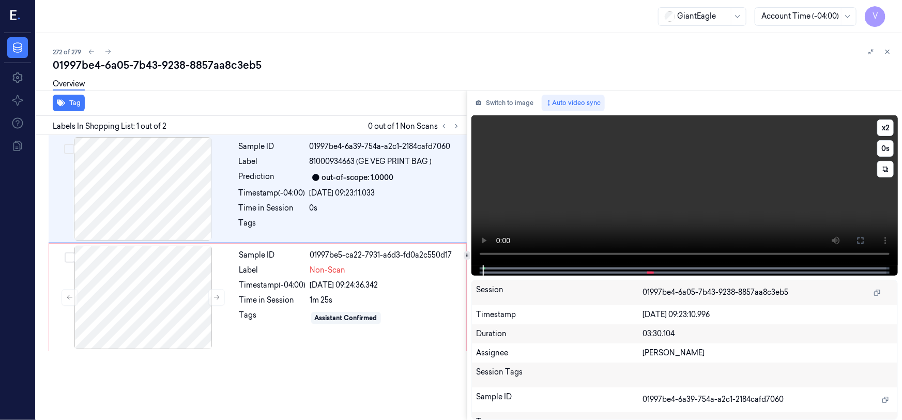
click at [707, 204] on video at bounding box center [685, 190] width 427 height 150
click at [861, 245] on button at bounding box center [861, 240] width 17 height 17
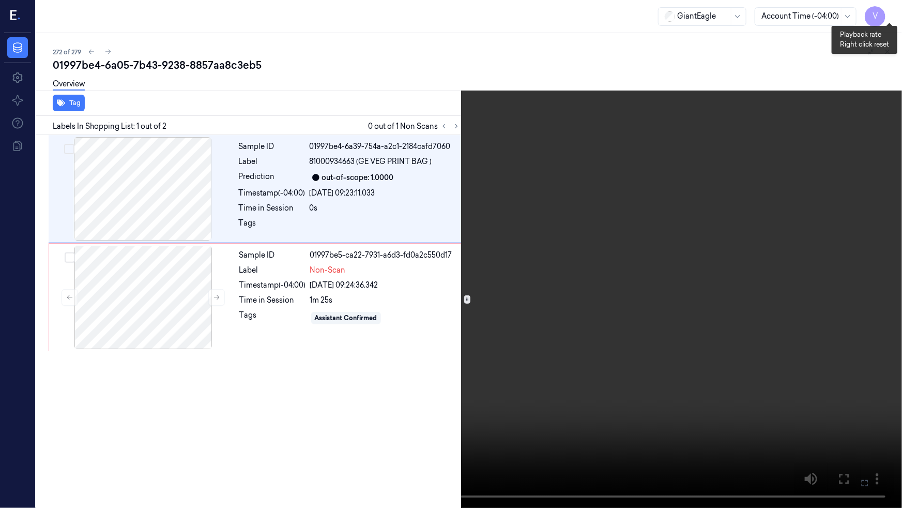
click at [889, 16] on button "x 2" at bounding box center [890, 12] width 17 height 17
click at [0, 0] on icon at bounding box center [0, 0] width 0 height 0
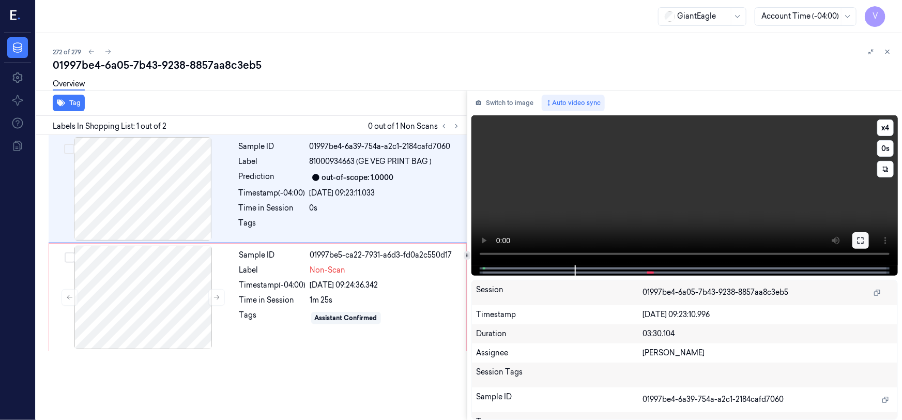
click at [865, 237] on button at bounding box center [861, 240] width 17 height 17
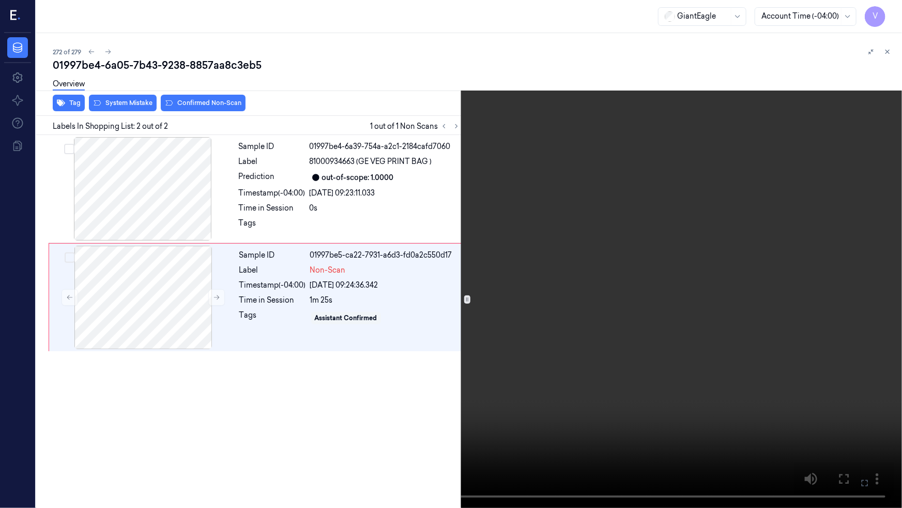
click at [432, 419] on video at bounding box center [451, 254] width 902 height 508
click at [0, 0] on button at bounding box center [0, 0] width 0 height 0
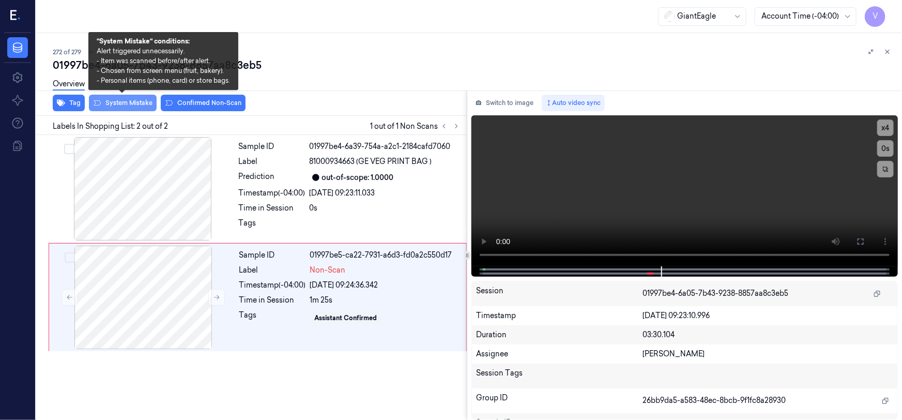
click at [128, 103] on button "System Mistake" at bounding box center [123, 103] width 68 height 17
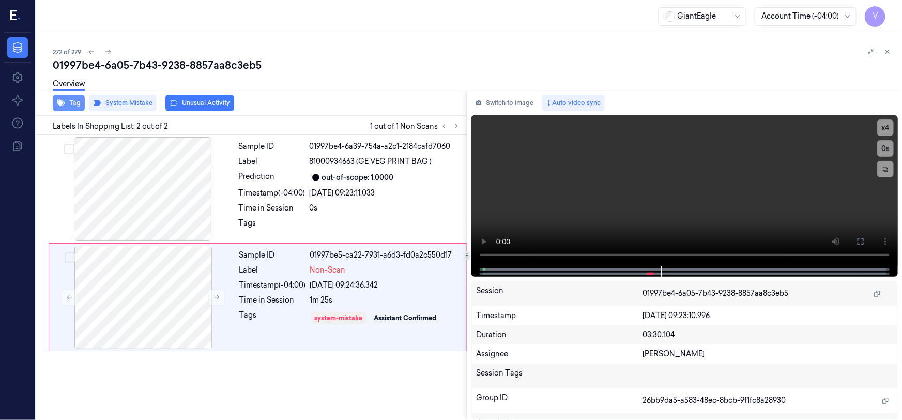
click at [67, 102] on button "Tag" at bounding box center [69, 103] width 32 height 17
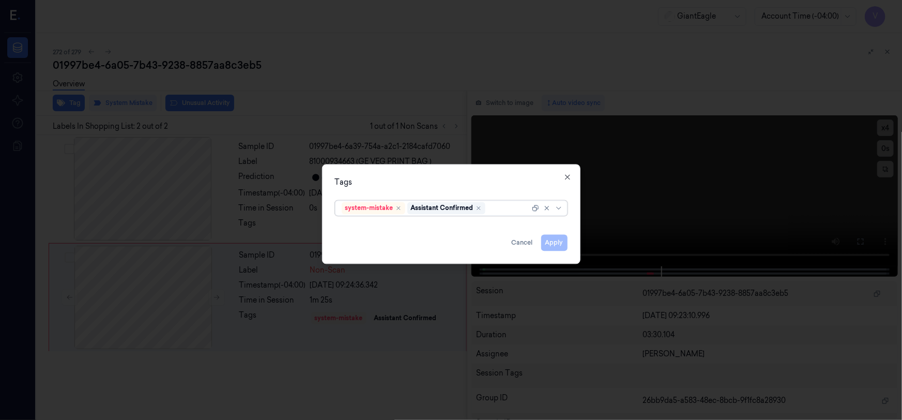
click at [501, 207] on div at bounding box center [509, 208] width 42 height 11
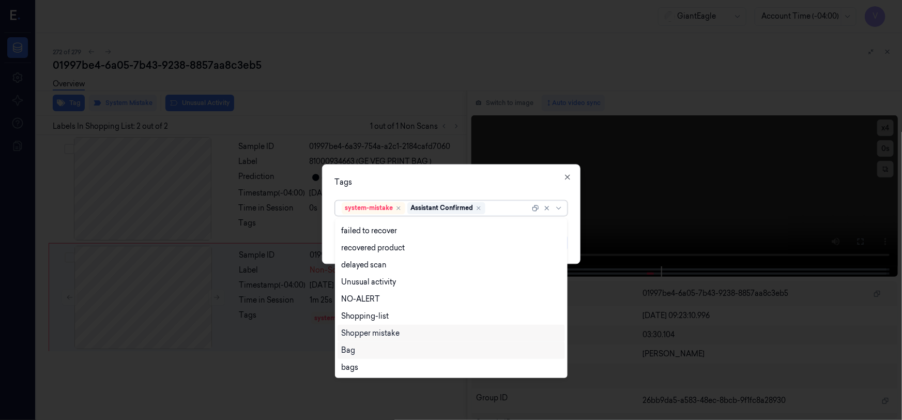
click at [367, 351] on div "Bag" at bounding box center [451, 350] width 219 height 11
click at [372, 295] on div "Unusual activity" at bounding box center [369, 298] width 55 height 11
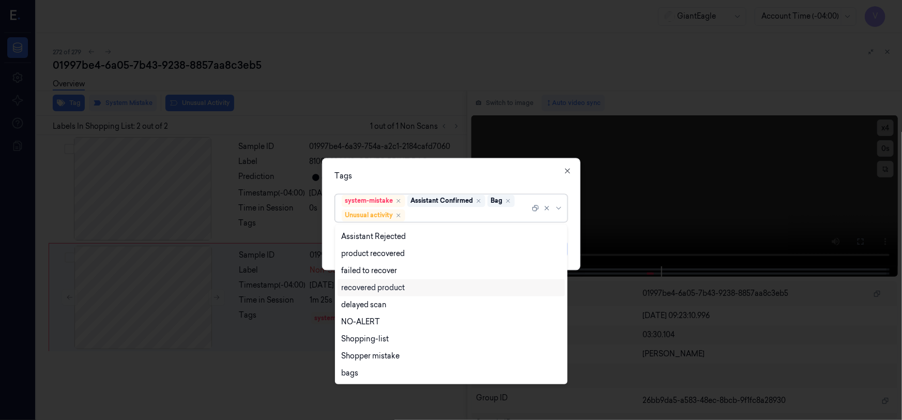
scroll to position [50, 0]
click at [448, 165] on div "Tags option Unusual activity, selected. 12 results available. Use Up and Down t…" at bounding box center [451, 214] width 259 height 112
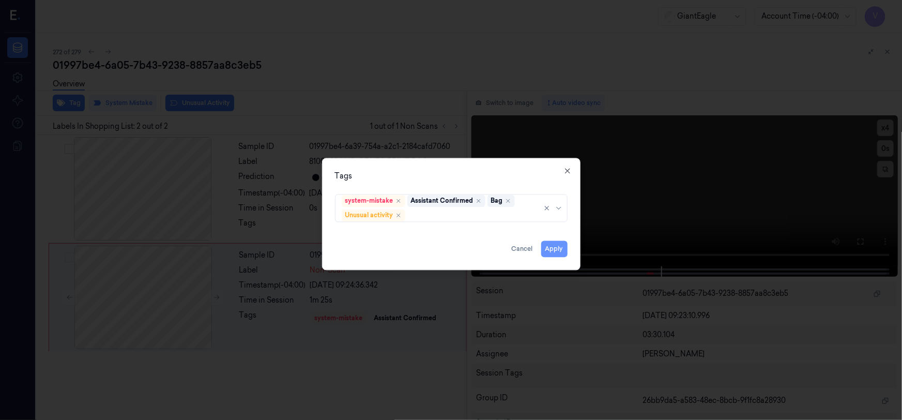
click at [556, 249] on button "Apply" at bounding box center [554, 249] width 26 height 17
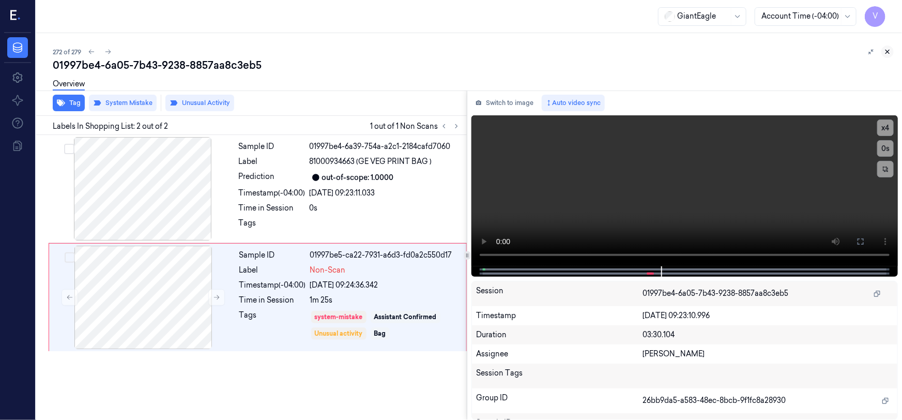
click at [885, 52] on icon at bounding box center [887, 51] width 7 height 7
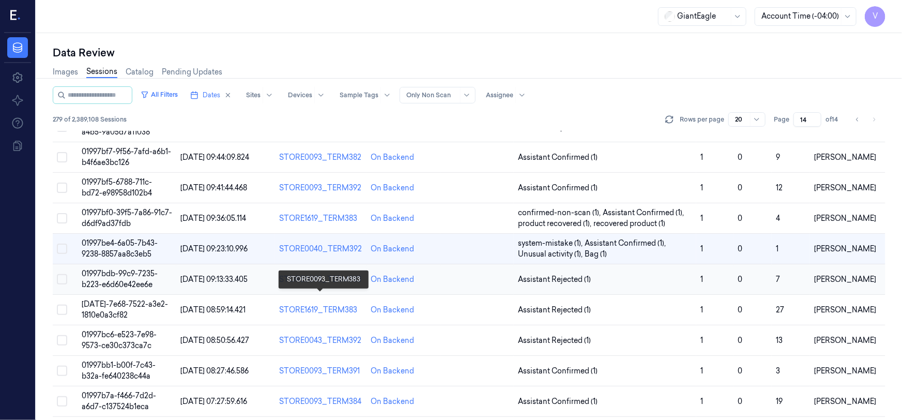
scroll to position [228, 0]
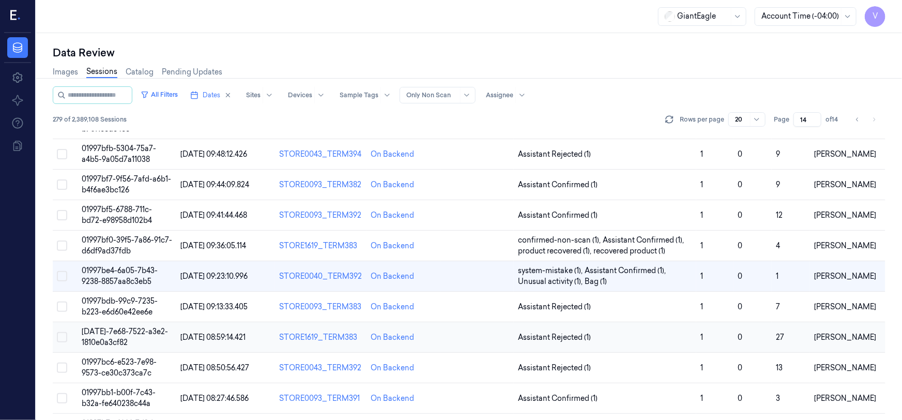
click at [120, 327] on span "01997bce-7e68-7522-a3e2-1810e0a3cf82" at bounding box center [125, 337] width 86 height 20
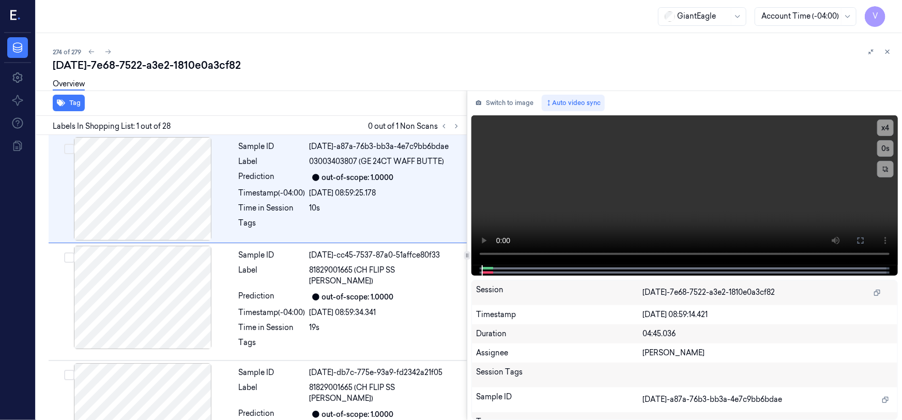
drag, startPoint x: 455, startPoint y: 125, endPoint x: 290, endPoint y: 8, distance: 201.8
click at [454, 125] on icon at bounding box center [456, 126] width 7 height 7
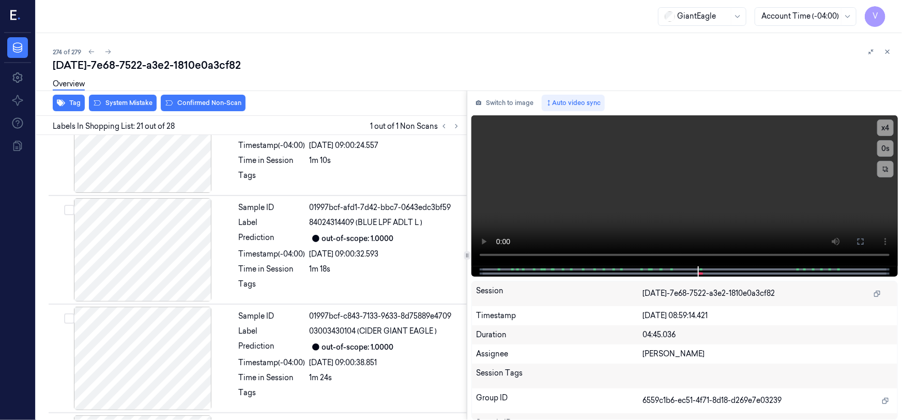
scroll to position [2081, 0]
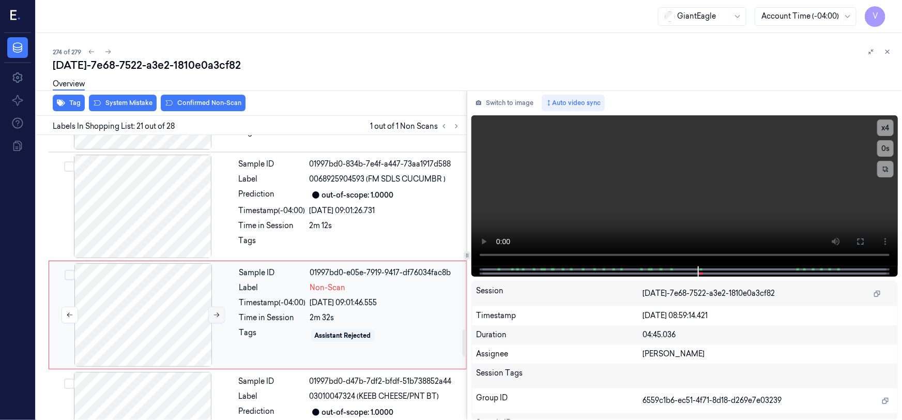
click at [219, 311] on icon at bounding box center [216, 314] width 7 height 7
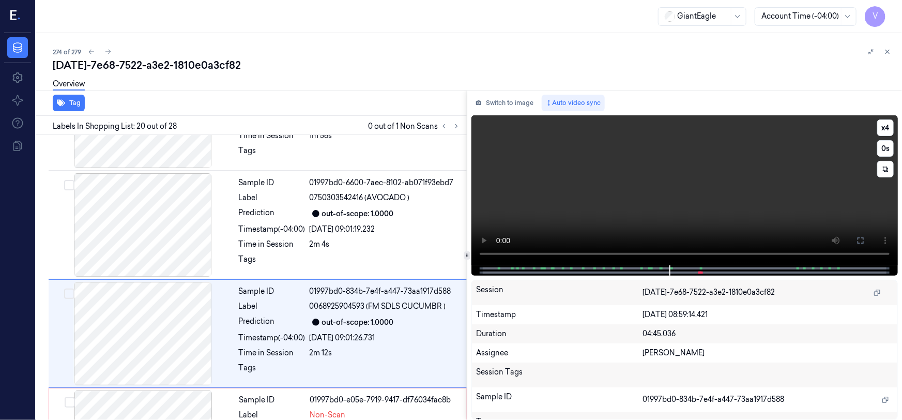
scroll to position [1972, 0]
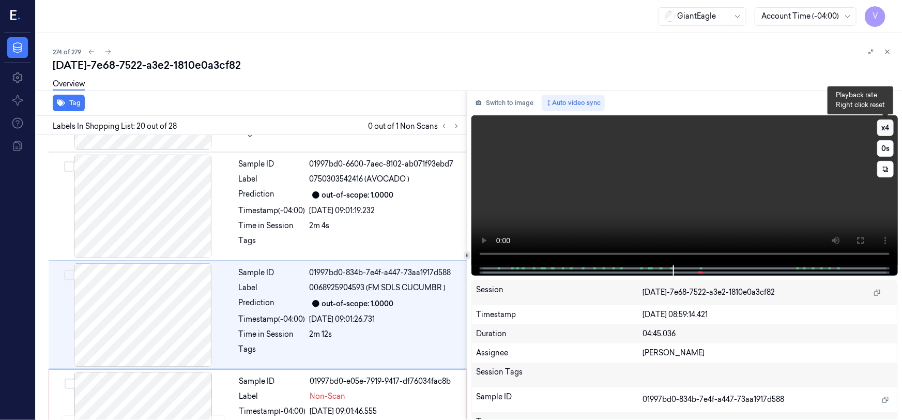
click at [882, 125] on button "x 4" at bounding box center [886, 127] width 17 height 17
click at [882, 125] on button "x 1" at bounding box center [886, 127] width 17 height 17
click at [855, 236] on button at bounding box center [861, 240] width 17 height 17
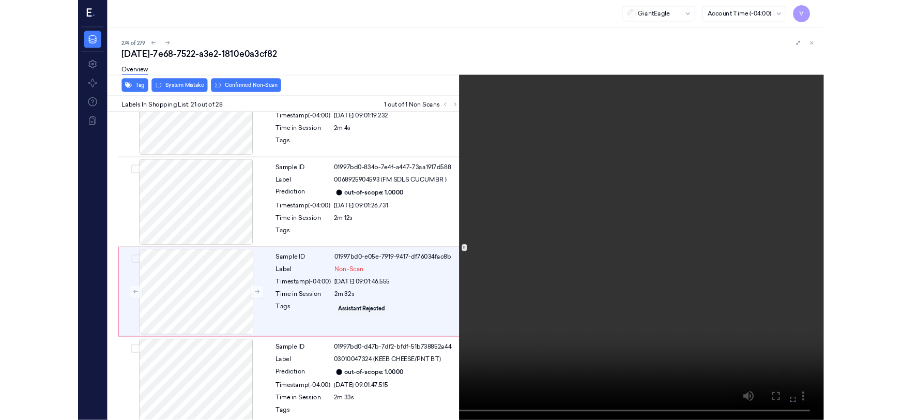
scroll to position [2037, 0]
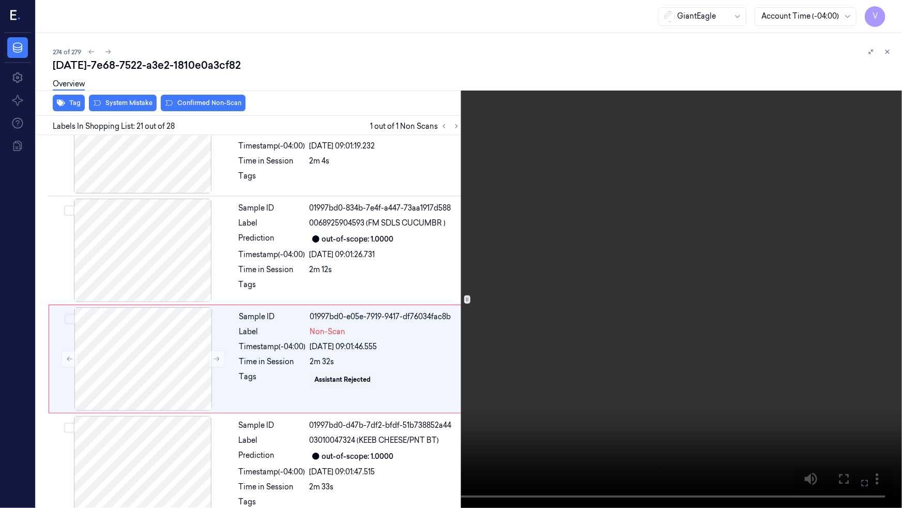
click at [297, 409] on video at bounding box center [451, 254] width 902 height 508
click at [0, 0] on icon at bounding box center [0, 0] width 0 height 0
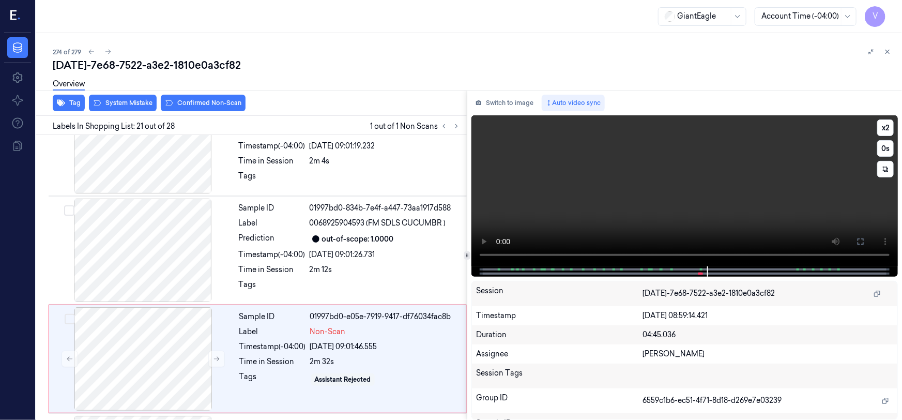
click at [792, 222] on video at bounding box center [685, 190] width 427 height 151
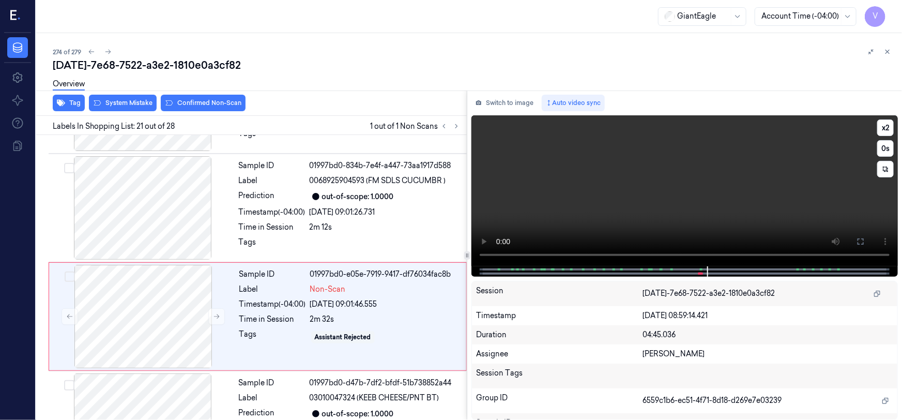
scroll to position [2081, 0]
click at [764, 212] on video at bounding box center [685, 190] width 427 height 151
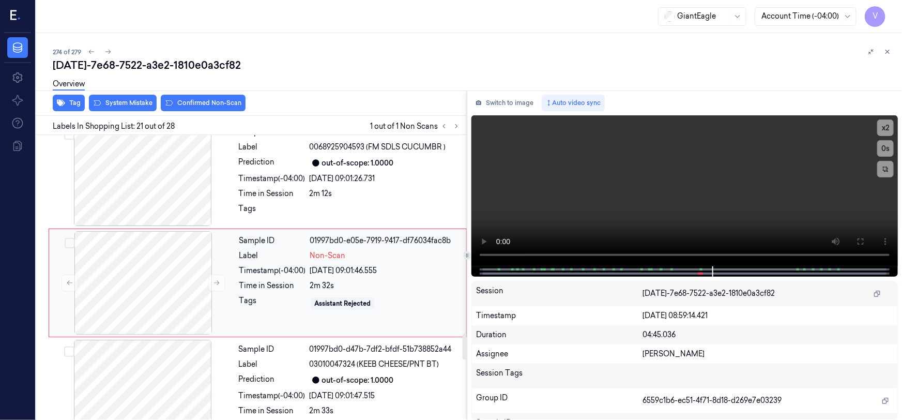
scroll to position [2128, 0]
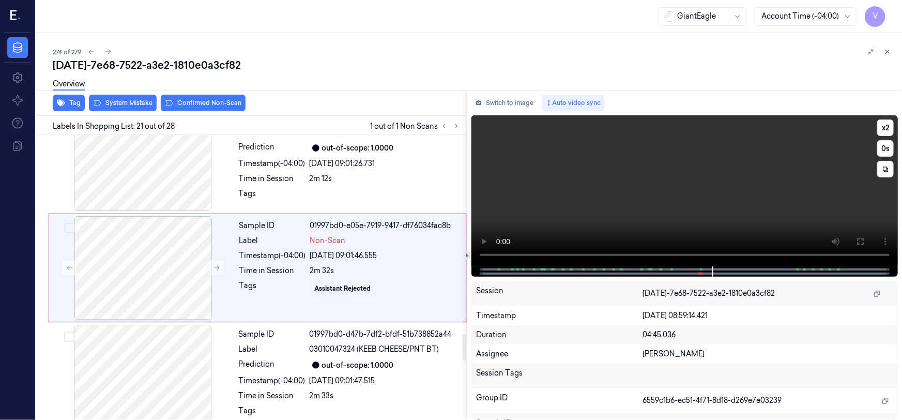
click at [612, 217] on video at bounding box center [685, 190] width 427 height 151
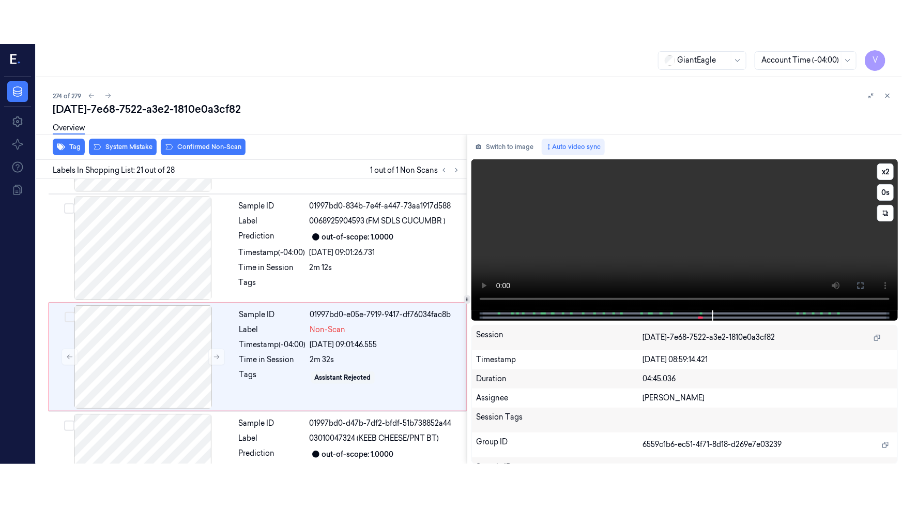
scroll to position [2081, 0]
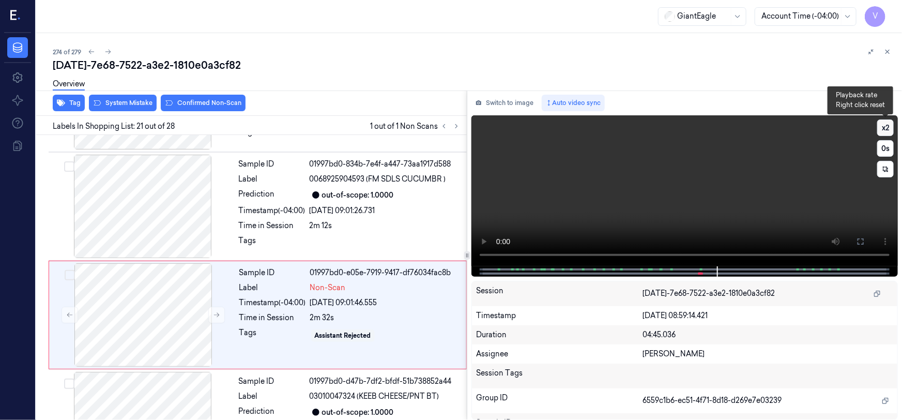
click at [884, 129] on button "x 2" at bounding box center [886, 127] width 17 height 17
click at [854, 240] on button at bounding box center [861, 241] width 17 height 17
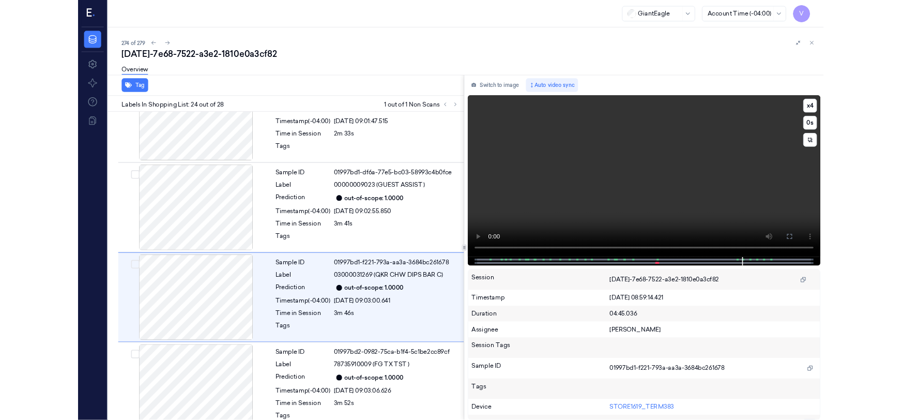
scroll to position [2363, 0]
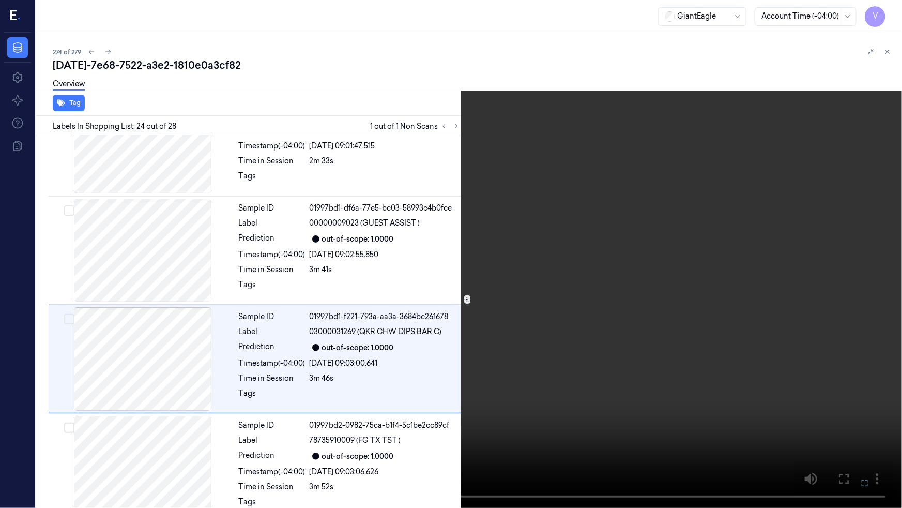
click at [556, 419] on video at bounding box center [451, 254] width 902 height 508
click at [0, 0] on icon at bounding box center [0, 0] width 0 height 0
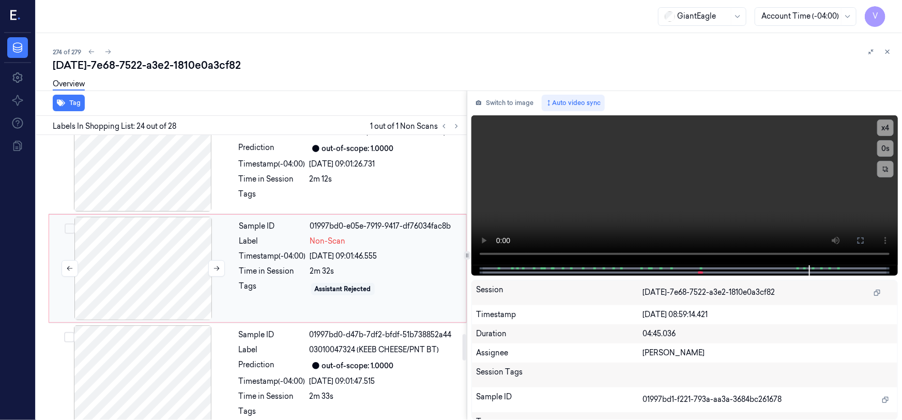
click at [132, 217] on div at bounding box center [143, 268] width 184 height 103
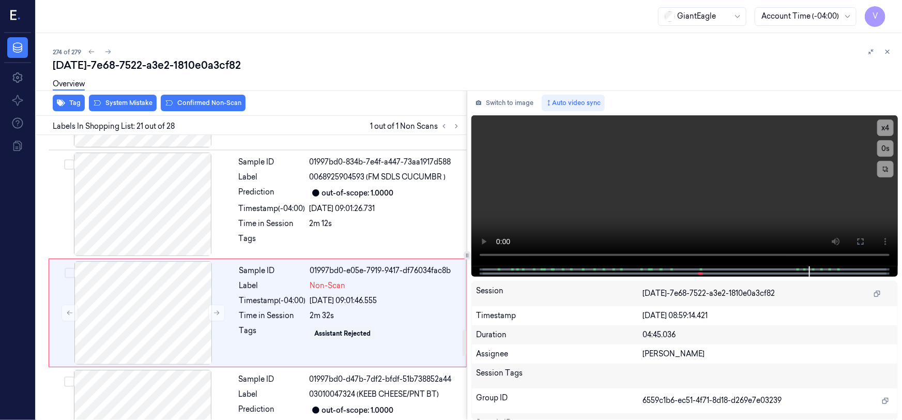
scroll to position [2081, 0]
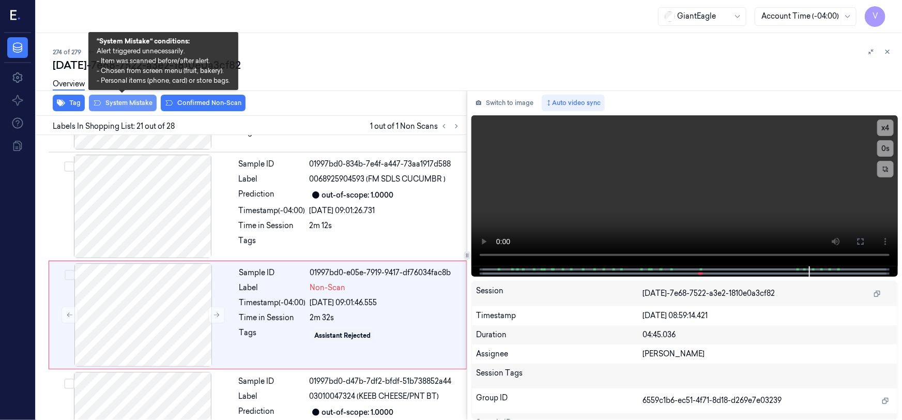
click at [144, 105] on button "System Mistake" at bounding box center [123, 103] width 68 height 17
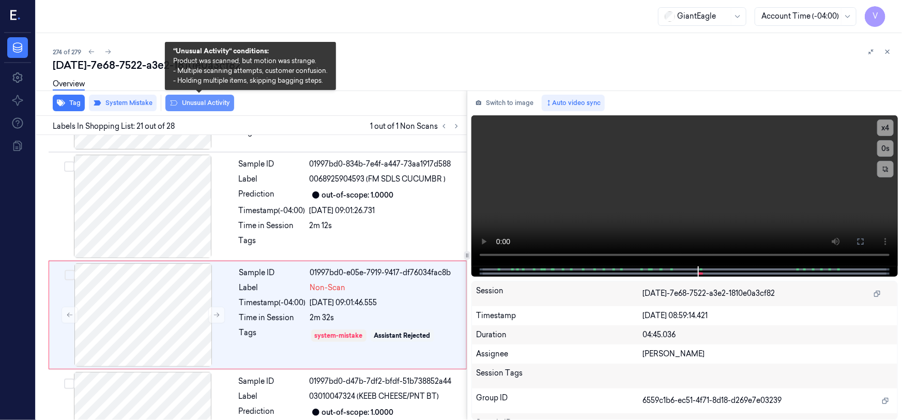
click at [200, 107] on button "Unusual Activity" at bounding box center [199, 103] width 69 height 17
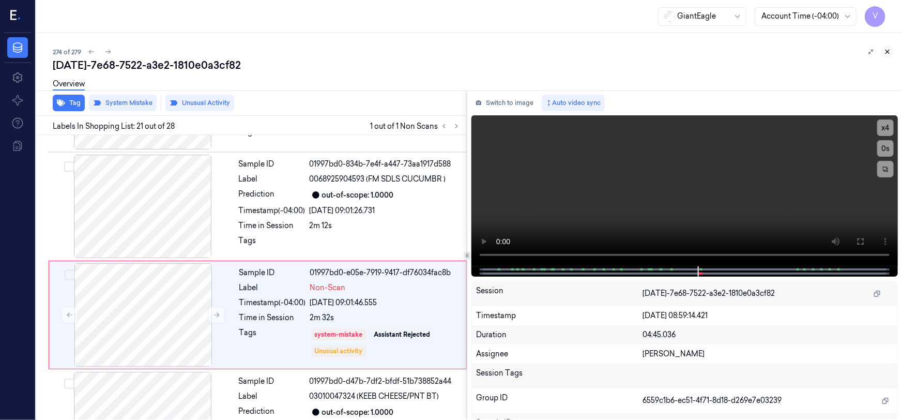
click at [888, 52] on icon at bounding box center [887, 51] width 7 height 7
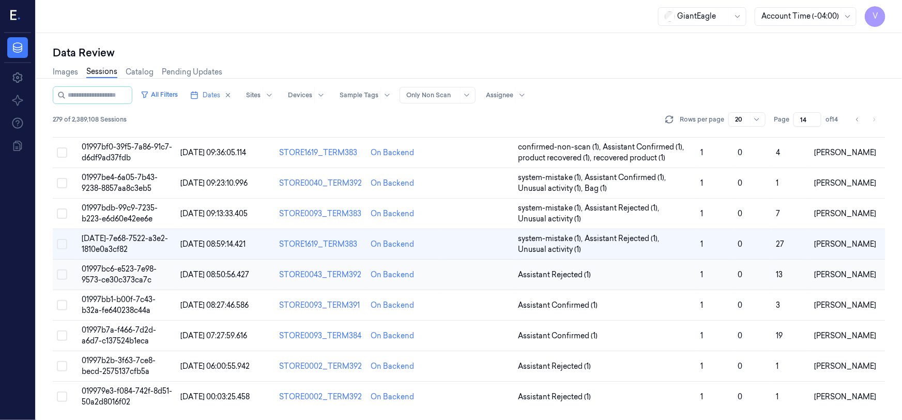
scroll to position [320, 0]
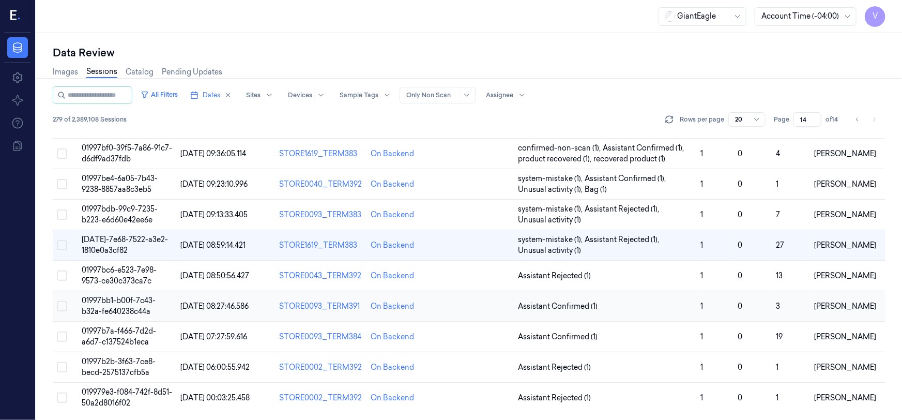
click at [122, 306] on span "01997bb1-b00f-7c43-b32a-fe640238c44a" at bounding box center [119, 306] width 74 height 20
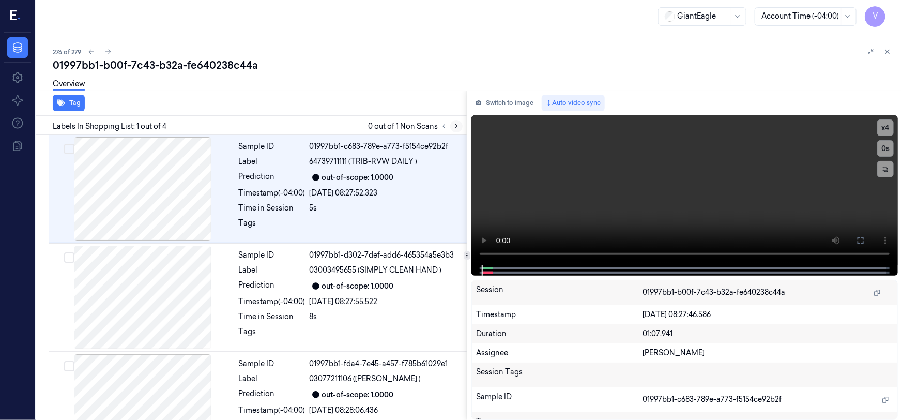
click at [454, 126] on icon at bounding box center [456, 126] width 7 height 7
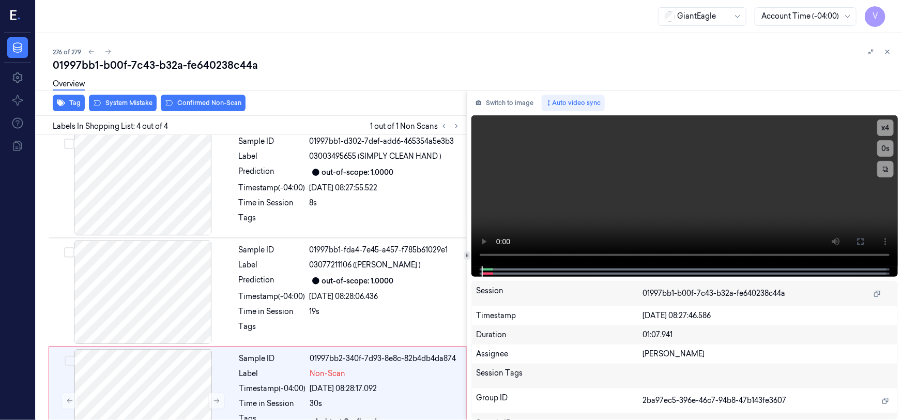
scroll to position [152, 0]
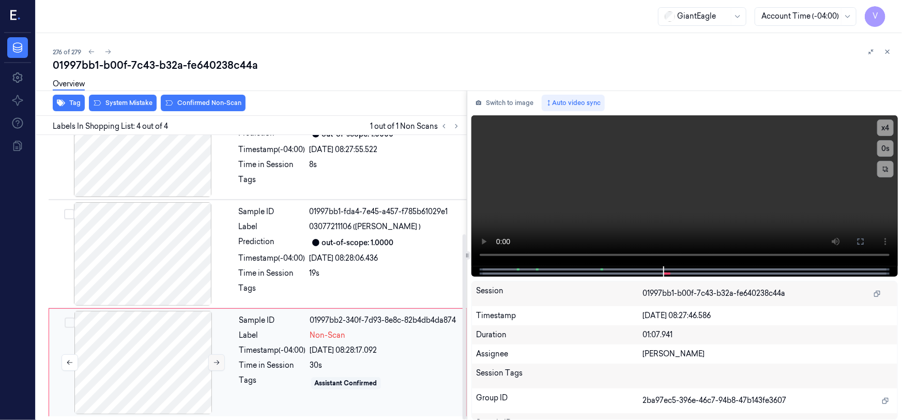
click at [217, 360] on icon at bounding box center [216, 362] width 7 height 7
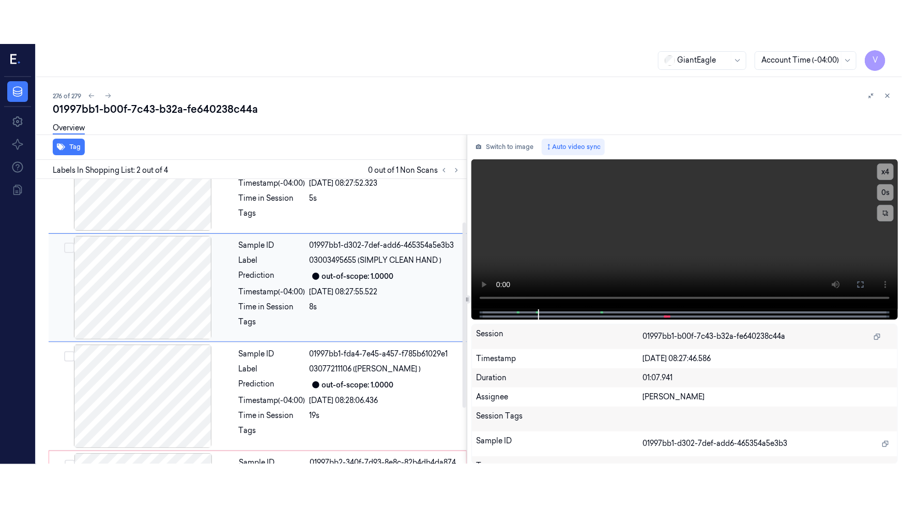
scroll to position [67, 0]
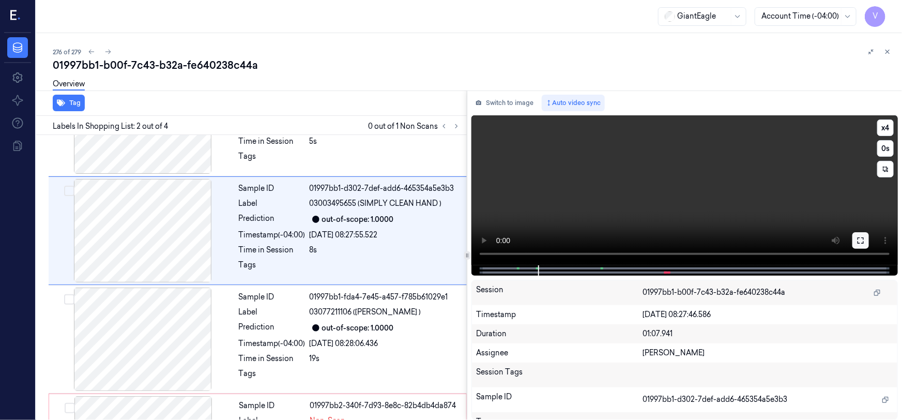
click at [860, 242] on icon at bounding box center [861, 240] width 8 height 8
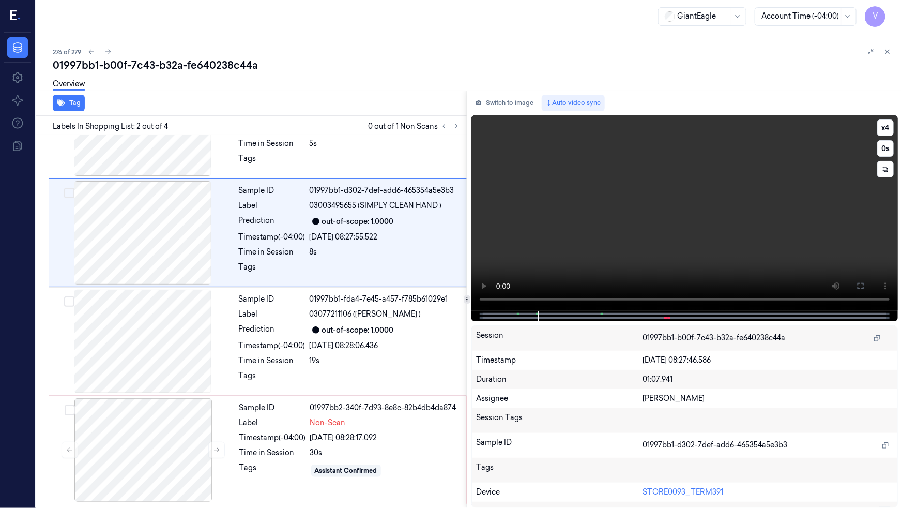
scroll to position [64, 0]
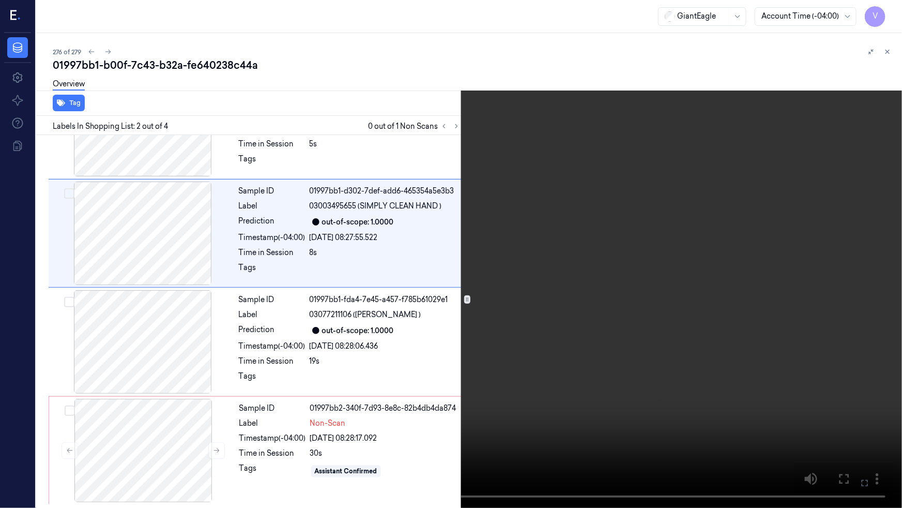
click at [710, 305] on video at bounding box center [451, 254] width 902 height 508
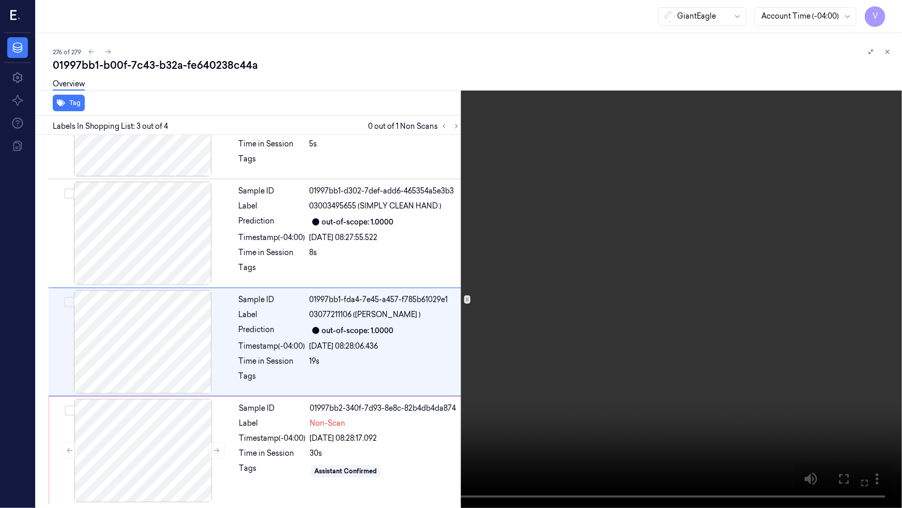
click at [423, 390] on video at bounding box center [451, 254] width 902 height 508
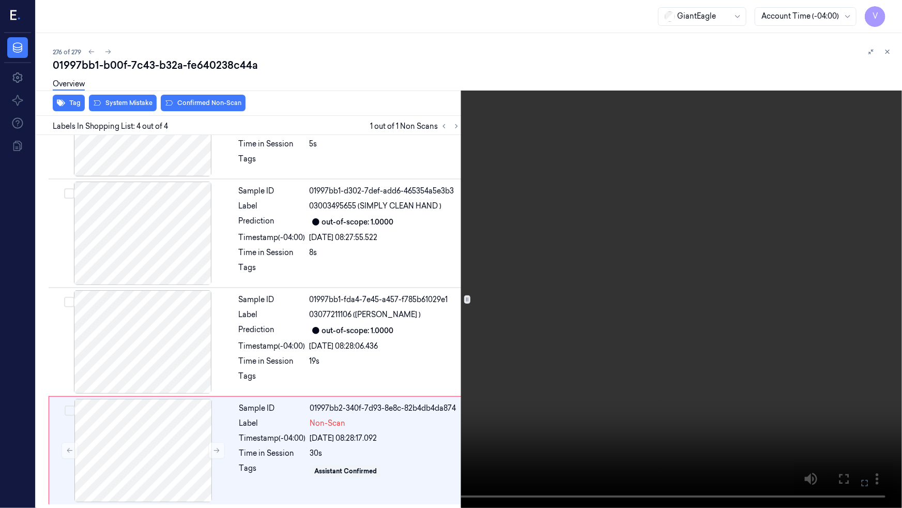
click at [0, 0] on icon at bounding box center [0, 0] width 0 height 0
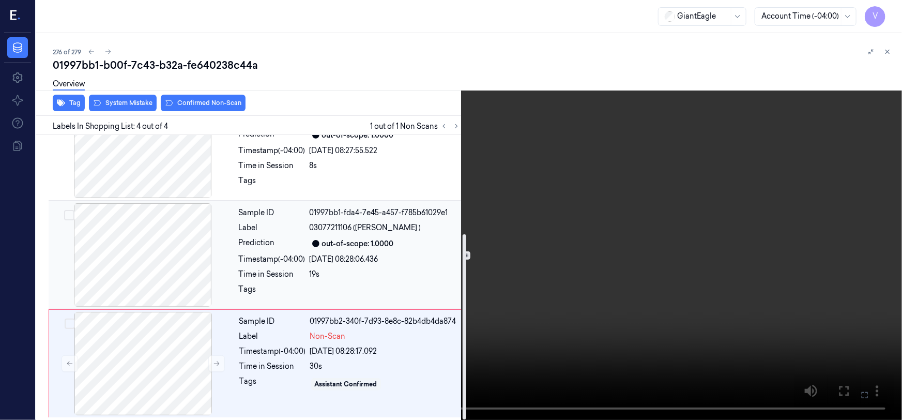
scroll to position [152, 0]
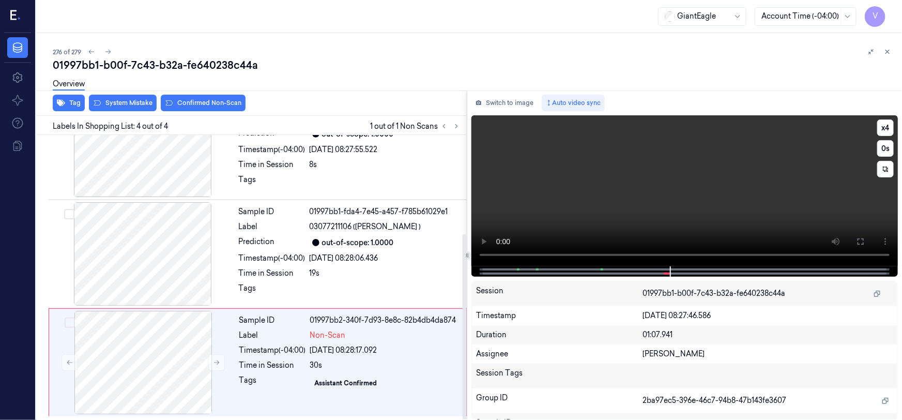
click at [668, 201] on video at bounding box center [685, 190] width 427 height 151
click at [645, 181] on video at bounding box center [685, 190] width 427 height 151
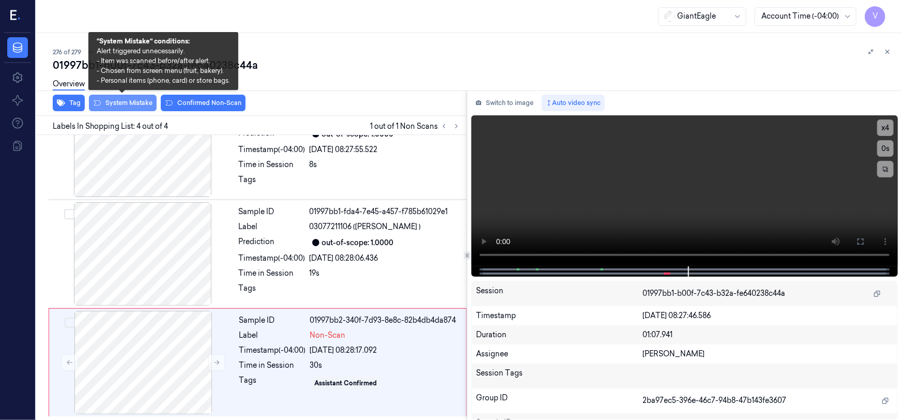
click at [117, 100] on button "System Mistake" at bounding box center [123, 103] width 68 height 17
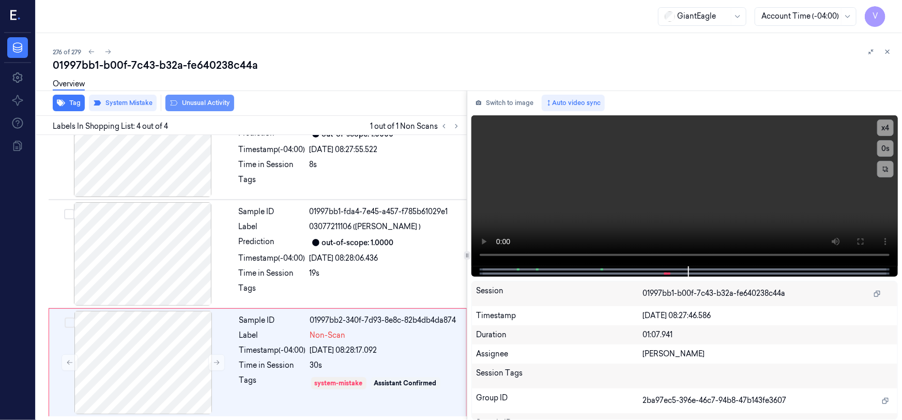
click at [213, 101] on button "Unusual Activity" at bounding box center [199, 103] width 69 height 17
click at [891, 53] on icon at bounding box center [887, 51] width 7 height 7
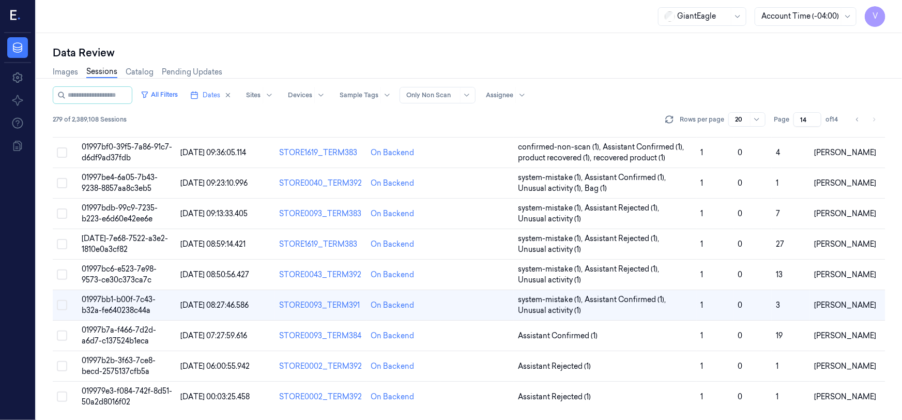
scroll to position [320, 0]
click at [121, 367] on span "01997b2b-3f63-7ce8-becd-2575137cfb5a" at bounding box center [119, 367] width 74 height 20
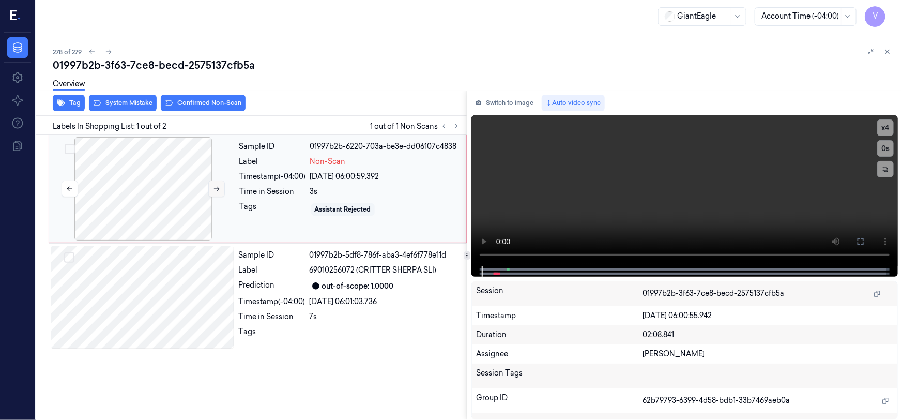
click at [212, 186] on button at bounding box center [216, 188] width 17 height 17
click at [854, 243] on button at bounding box center [861, 241] width 17 height 17
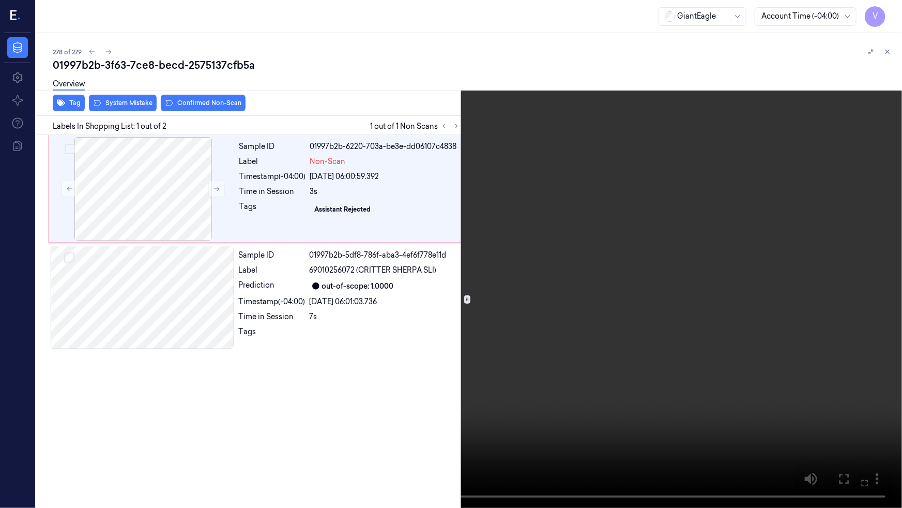
click at [0, 0] on icon at bounding box center [0, 0] width 0 height 0
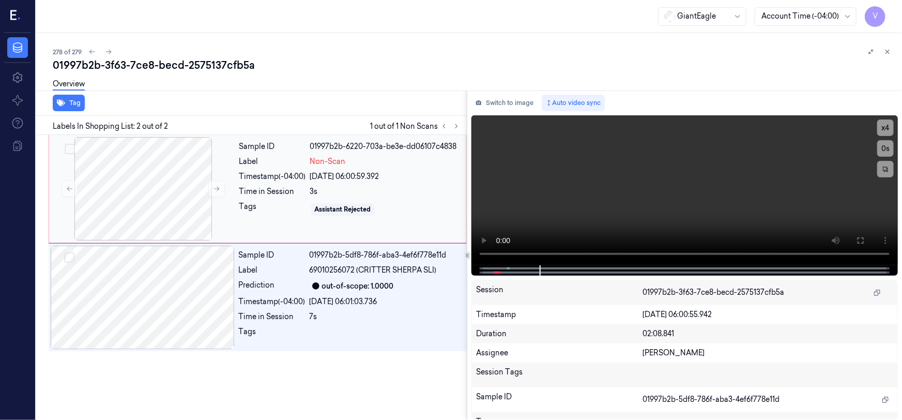
click at [243, 154] on div "Sample ID 01997b2b-6220-703a-be3e-dd06107c4838 Label Non-Scan Timestamp (-04:00…" at bounding box center [349, 188] width 229 height 103
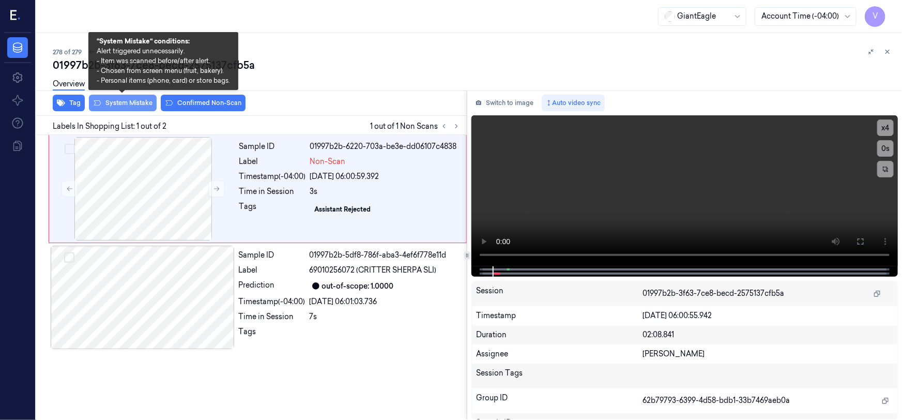
click at [133, 100] on button "System Mistake" at bounding box center [123, 103] width 68 height 17
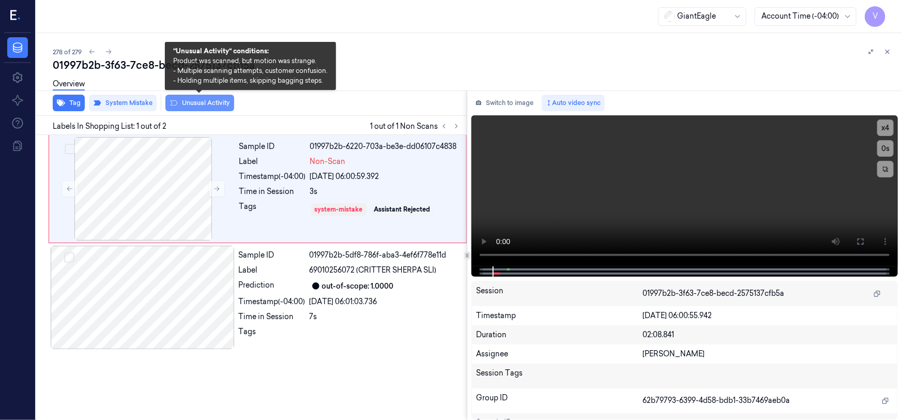
click at [194, 103] on button "Unusual Activity" at bounding box center [199, 103] width 69 height 17
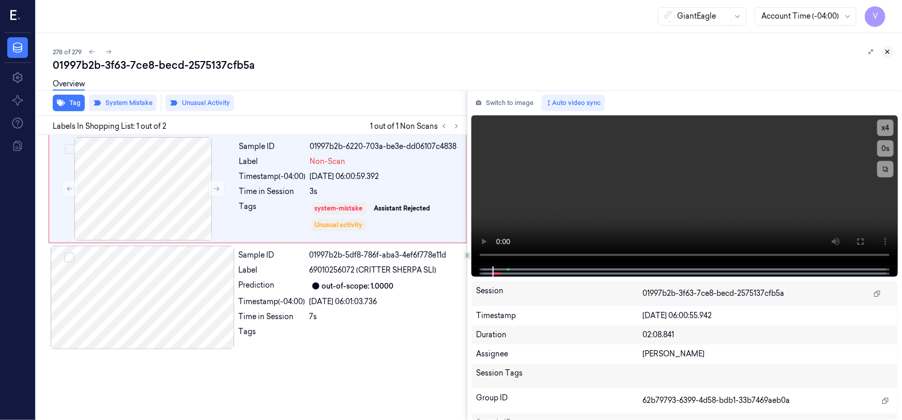
click at [889, 53] on icon at bounding box center [887, 51] width 7 height 7
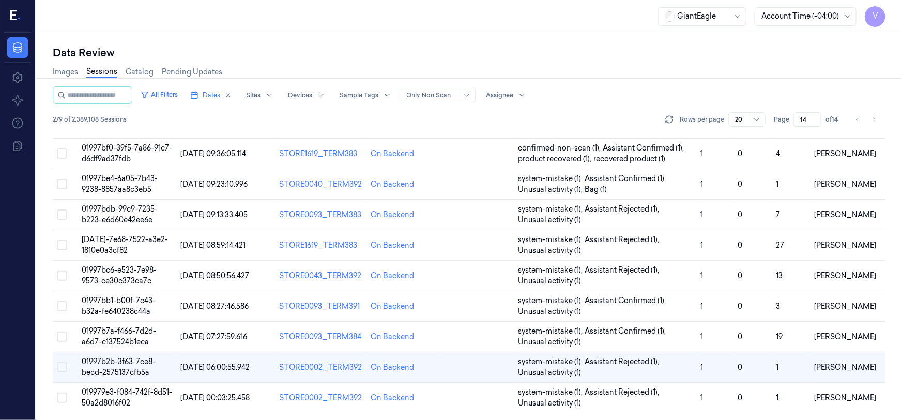
scroll to position [331, 0]
drag, startPoint x: 808, startPoint y: 117, endPoint x: 783, endPoint y: 134, distance: 30.6
click at [783, 134] on div "All Filters Dates Sites Devices Sample Tags Alert Type Only Non Scan Assignee 2…" at bounding box center [469, 253] width 833 height 334
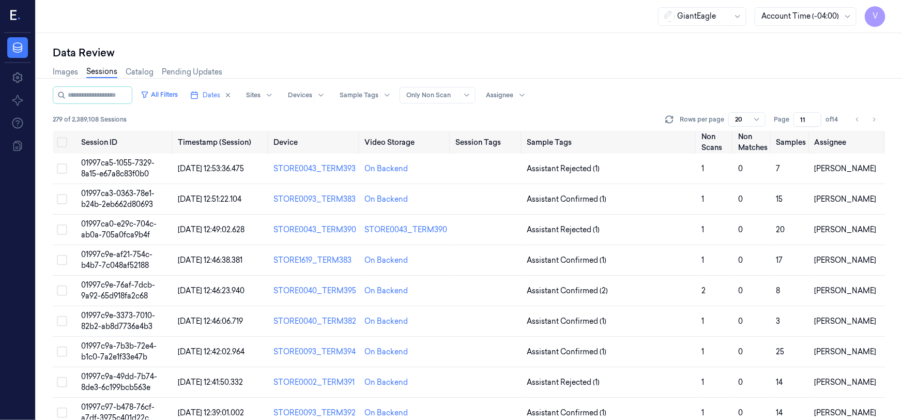
type input "11"
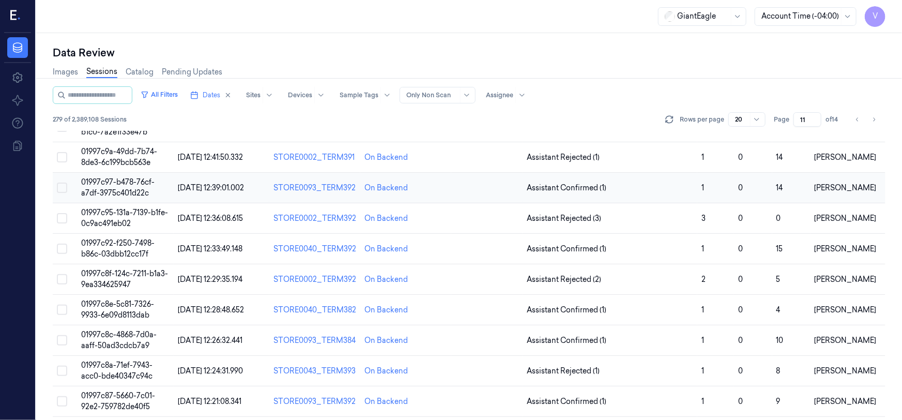
scroll to position [235, 0]
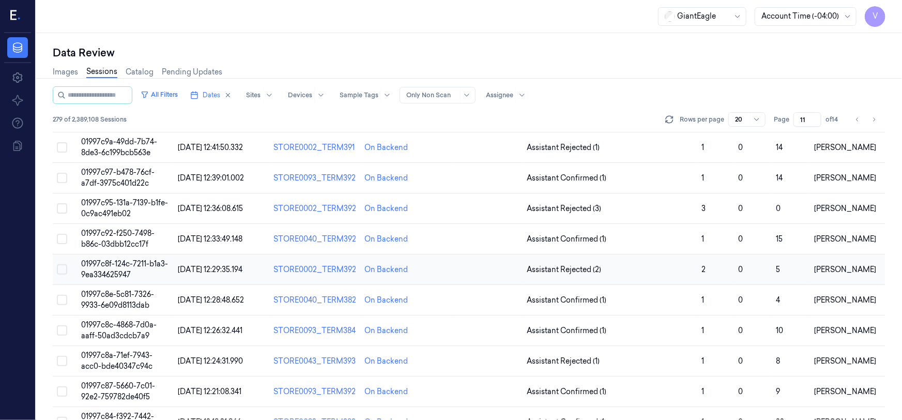
click at [118, 264] on span "01997c8f-124c-7211-b1a3-9ea334625947" at bounding box center [124, 269] width 87 height 20
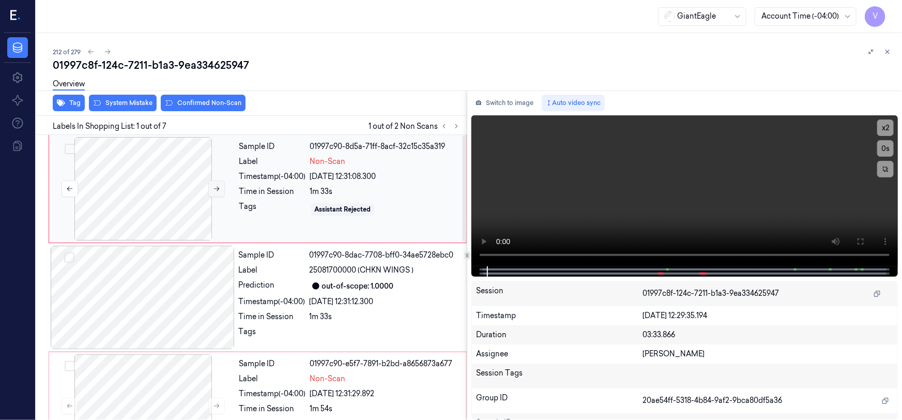
click at [213, 187] on icon at bounding box center [216, 188] width 7 height 7
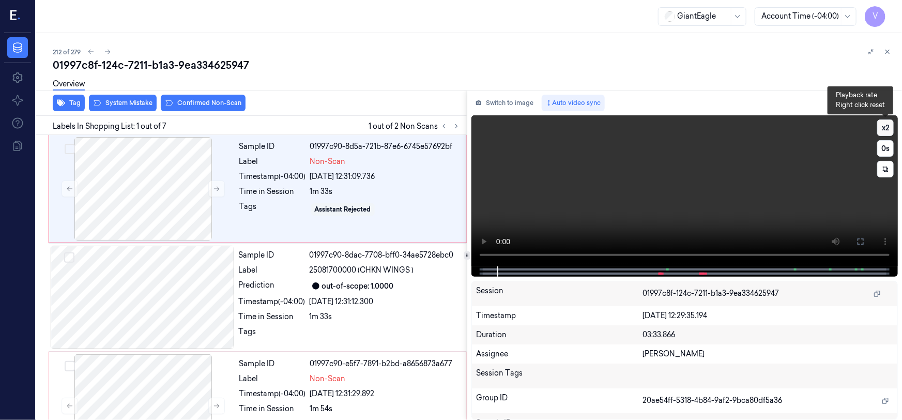
click at [888, 125] on button "x 2" at bounding box center [886, 127] width 17 height 17
click at [621, 171] on video at bounding box center [685, 190] width 427 height 151
click at [883, 125] on button "x 4" at bounding box center [886, 127] width 17 height 17
click at [883, 125] on button "x 1" at bounding box center [886, 127] width 17 height 17
click at [859, 237] on icon at bounding box center [861, 241] width 8 height 8
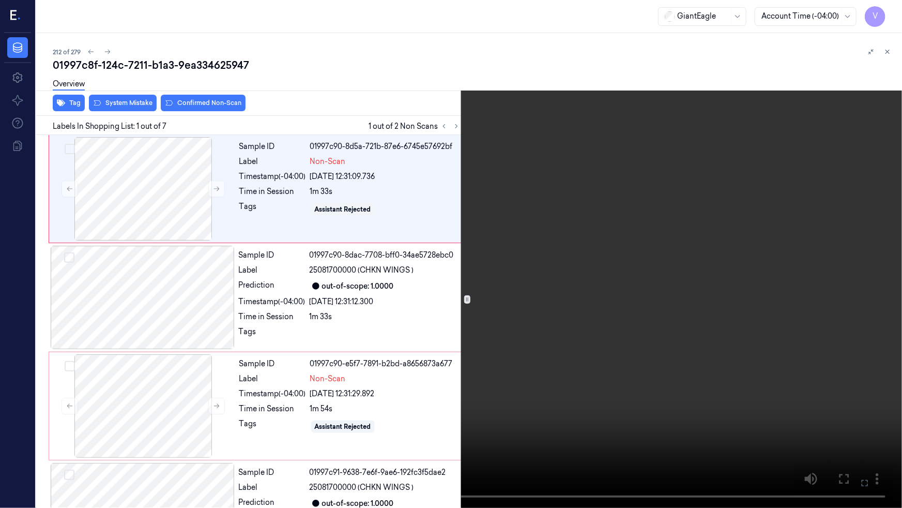
click at [732, 301] on video at bounding box center [451, 254] width 902 height 508
click at [663, 263] on video at bounding box center [451, 254] width 902 height 508
click at [650, 258] on video at bounding box center [451, 254] width 902 height 508
click at [678, 324] on video at bounding box center [451, 254] width 902 height 508
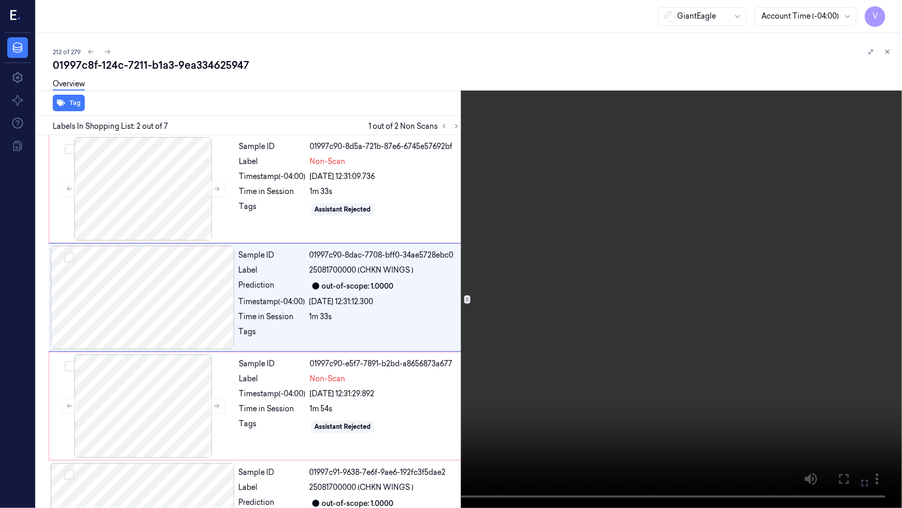
click at [587, 353] on video at bounding box center [451, 254] width 902 height 508
click at [507, 350] on video at bounding box center [451, 254] width 902 height 508
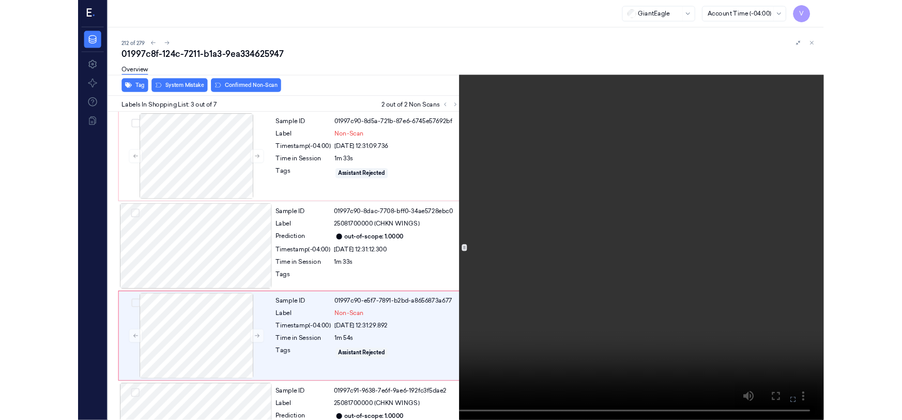
scroll to position [84, 0]
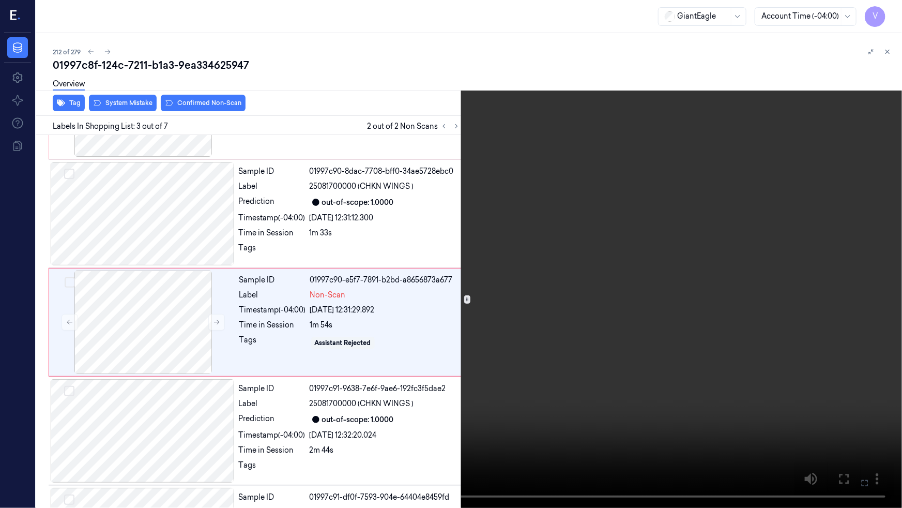
click at [605, 346] on video at bounding box center [451, 254] width 902 height 508
click at [612, 345] on video at bounding box center [451, 254] width 902 height 508
click at [0, 0] on icon at bounding box center [0, 0] width 0 height 0
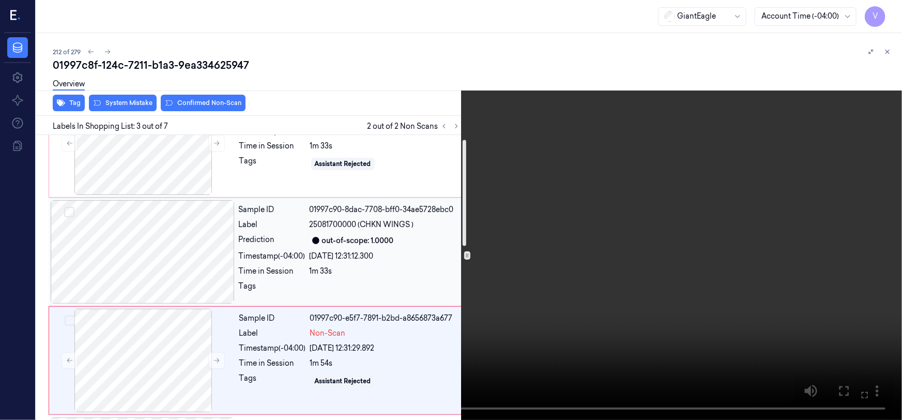
scroll to position [0, 0]
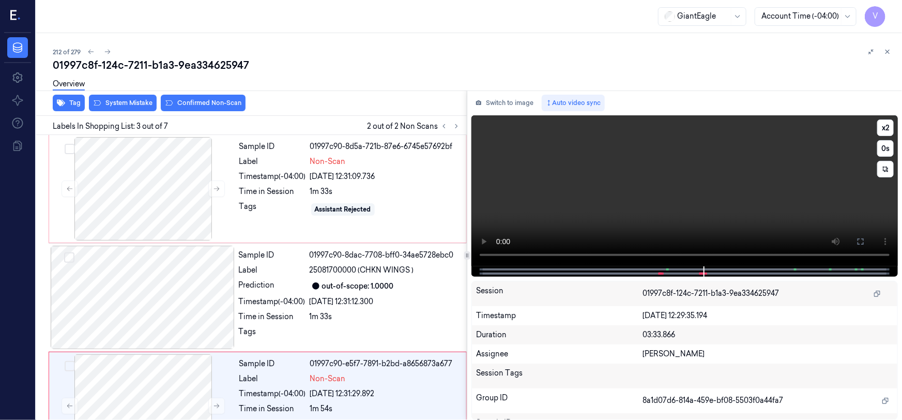
click at [616, 203] on video at bounding box center [685, 190] width 427 height 151
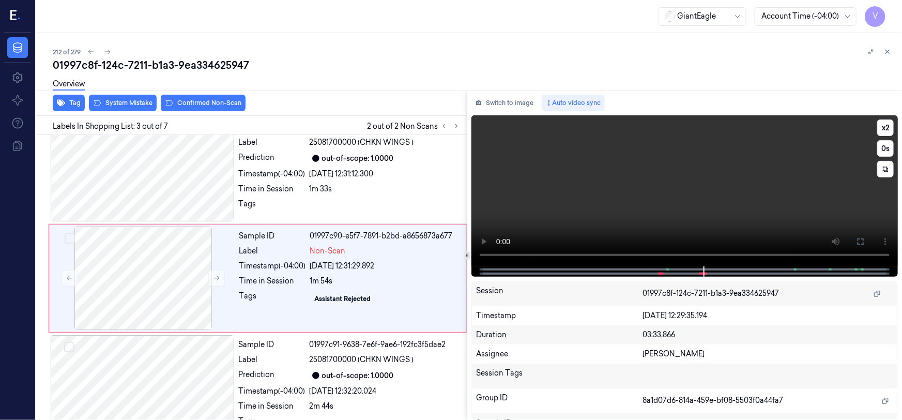
scroll to position [128, 0]
click at [631, 212] on video at bounding box center [685, 190] width 427 height 151
click at [582, 213] on video at bounding box center [685, 190] width 427 height 151
click at [858, 243] on icon at bounding box center [861, 241] width 6 height 6
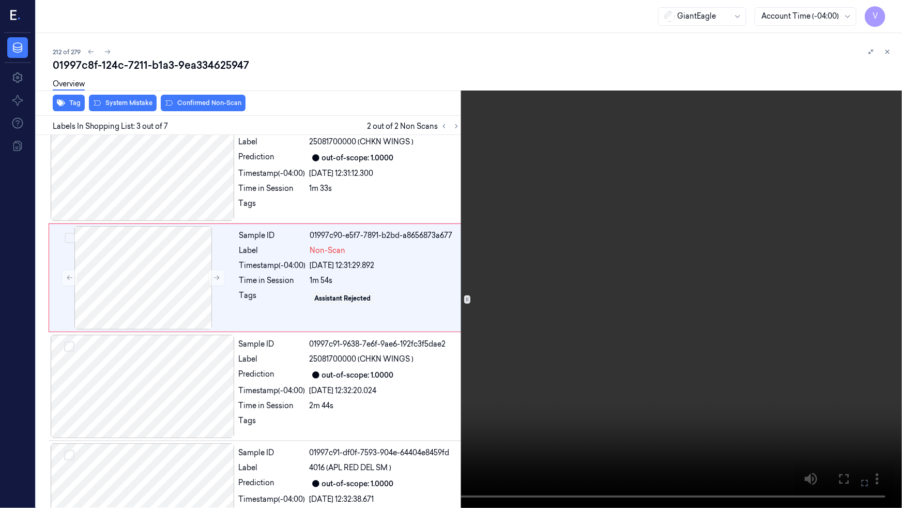
click at [644, 306] on video at bounding box center [451, 254] width 902 height 508
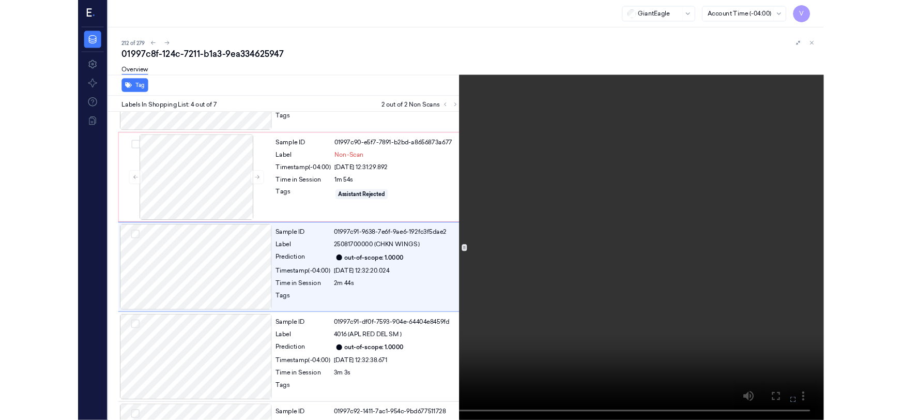
scroll to position [192, 0]
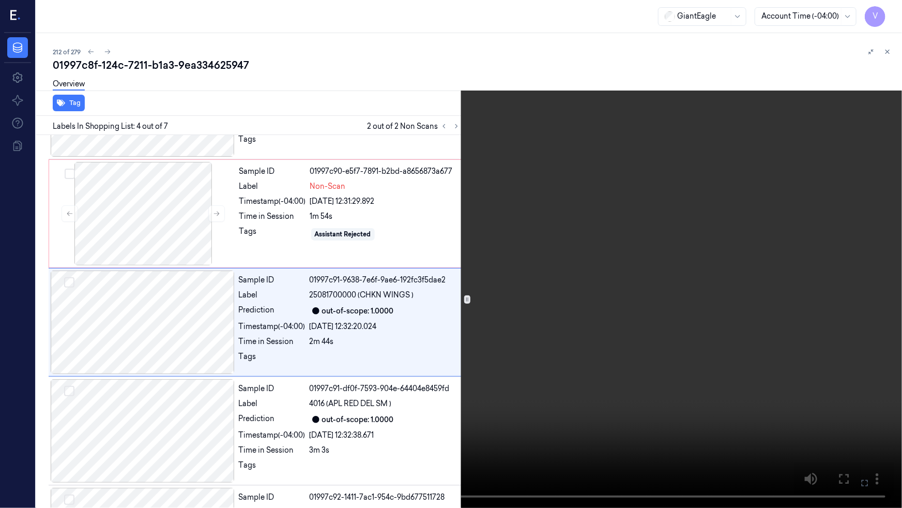
click at [697, 364] on video at bounding box center [451, 254] width 902 height 508
click at [703, 367] on video at bounding box center [451, 254] width 902 height 508
click at [0, 0] on icon at bounding box center [0, 0] width 0 height 0
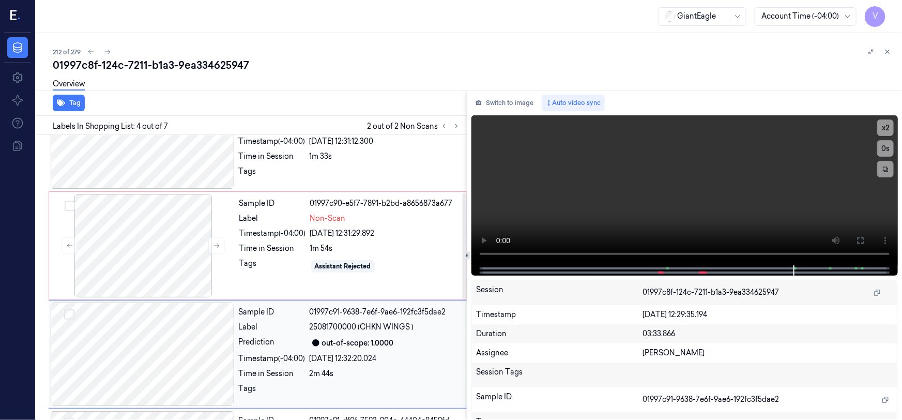
scroll to position [143, 0]
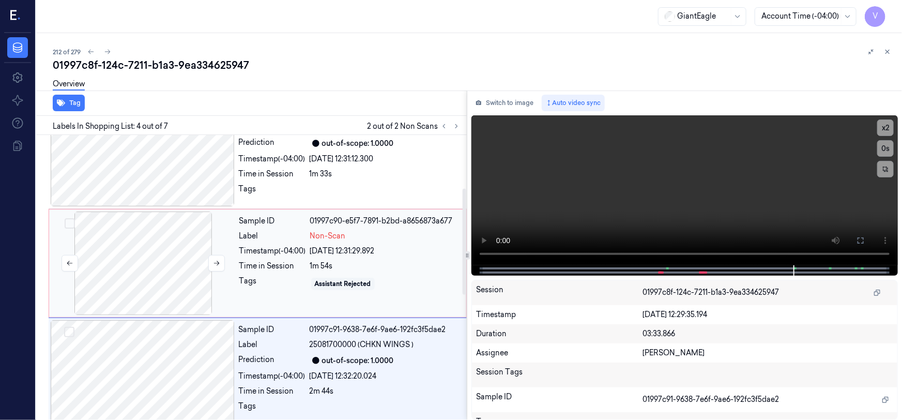
click at [181, 229] on div at bounding box center [143, 263] width 184 height 103
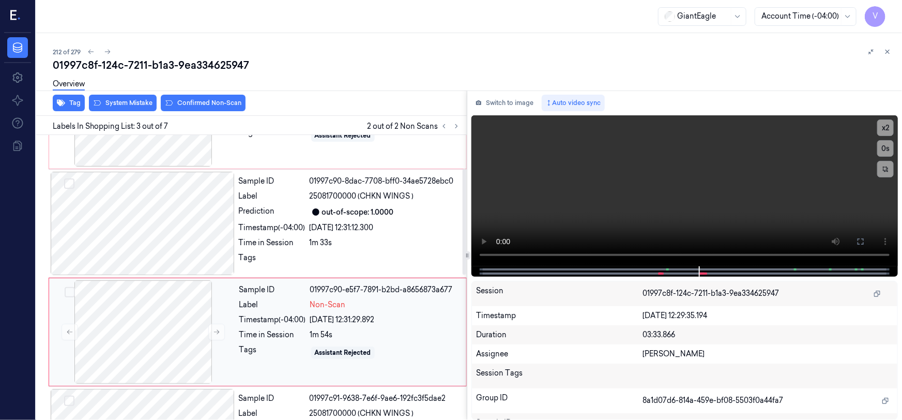
scroll to position [0, 0]
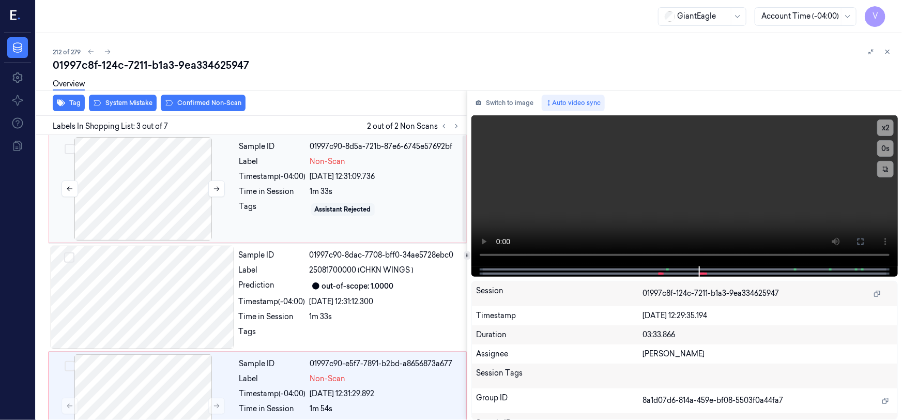
click at [229, 181] on div at bounding box center [143, 188] width 184 height 103
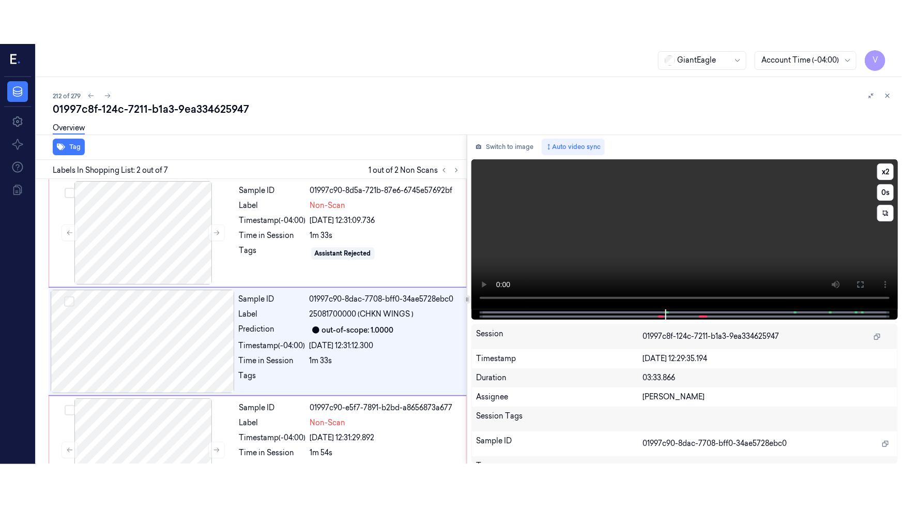
scroll to position [20, 0]
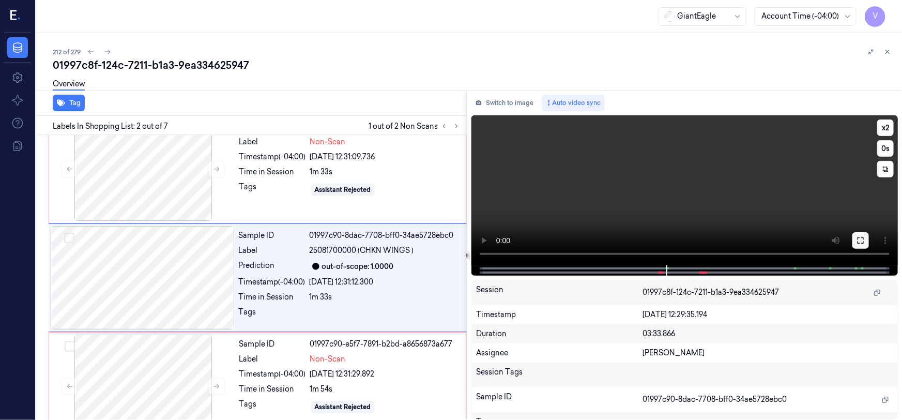
click at [856, 238] on button at bounding box center [861, 240] width 17 height 17
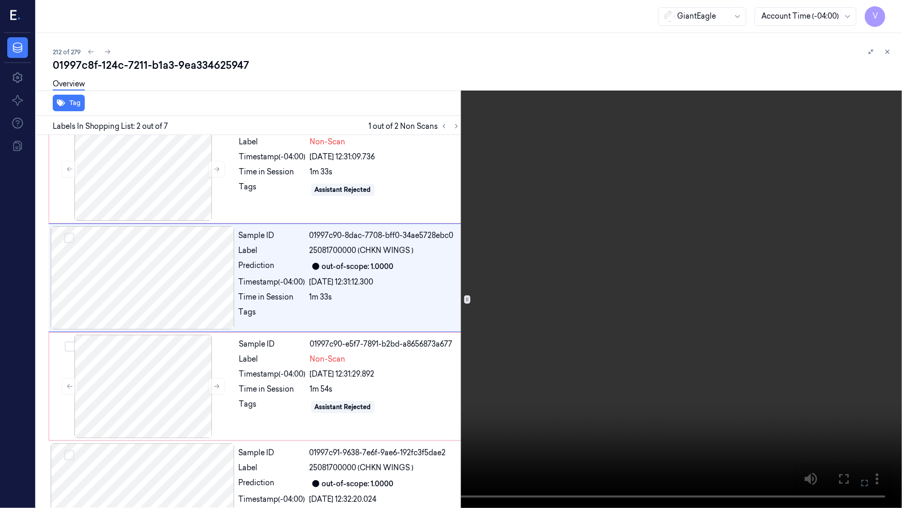
click at [674, 332] on video at bounding box center [451, 254] width 902 height 508
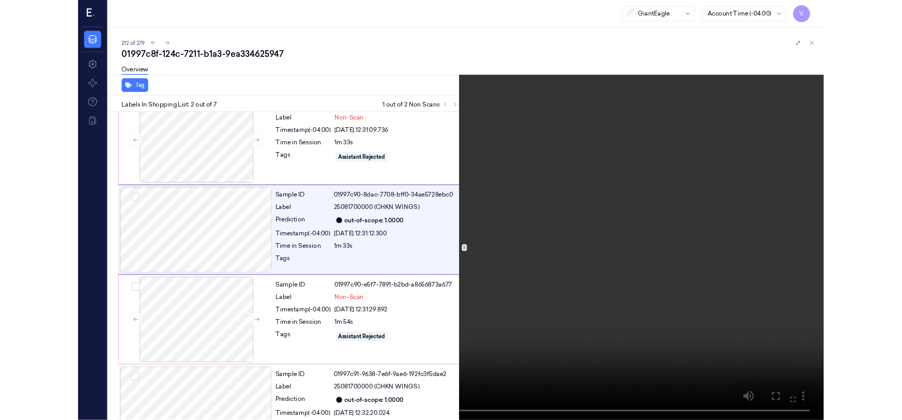
scroll to position [0, 0]
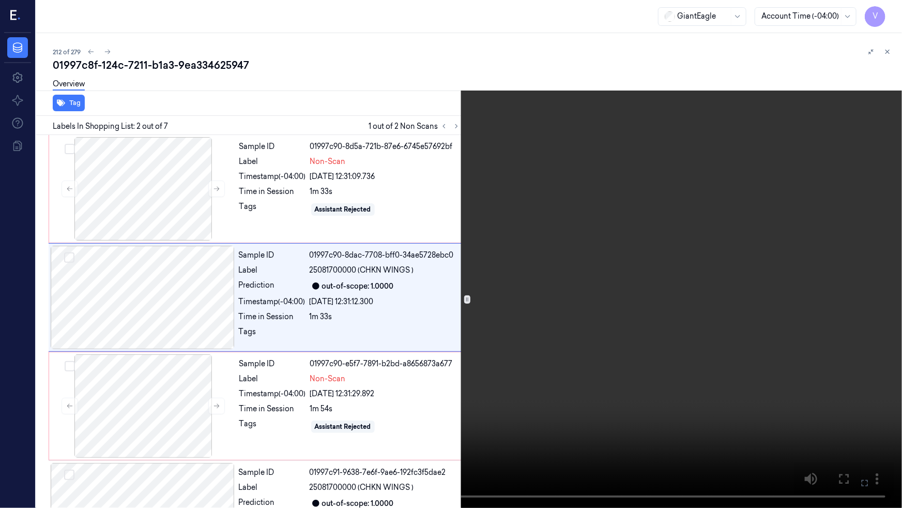
click at [674, 332] on video at bounding box center [451, 254] width 902 height 508
click at [570, 405] on video at bounding box center [451, 254] width 902 height 508
click at [574, 404] on video at bounding box center [451, 254] width 902 height 508
click at [0, 0] on icon at bounding box center [0, 0] width 0 height 0
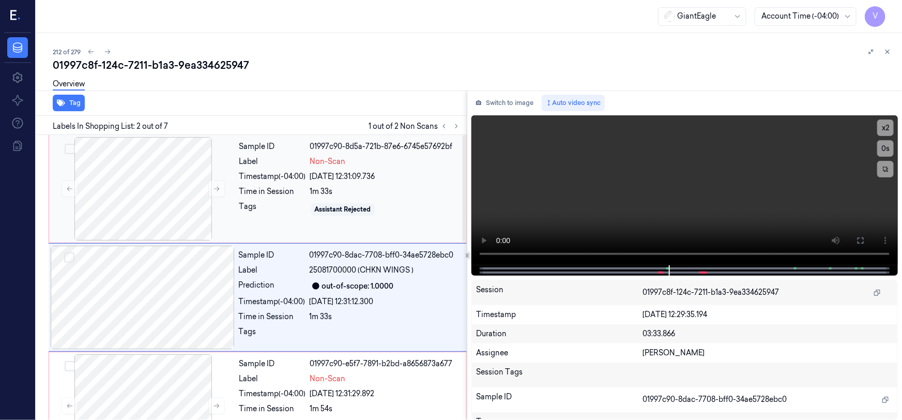
click at [290, 186] on div "Time in Session" at bounding box center [272, 191] width 67 height 11
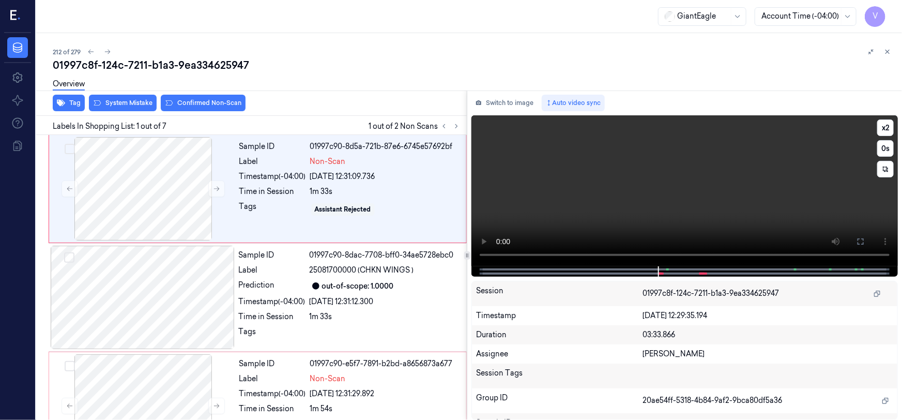
click at [693, 212] on video at bounding box center [685, 190] width 427 height 151
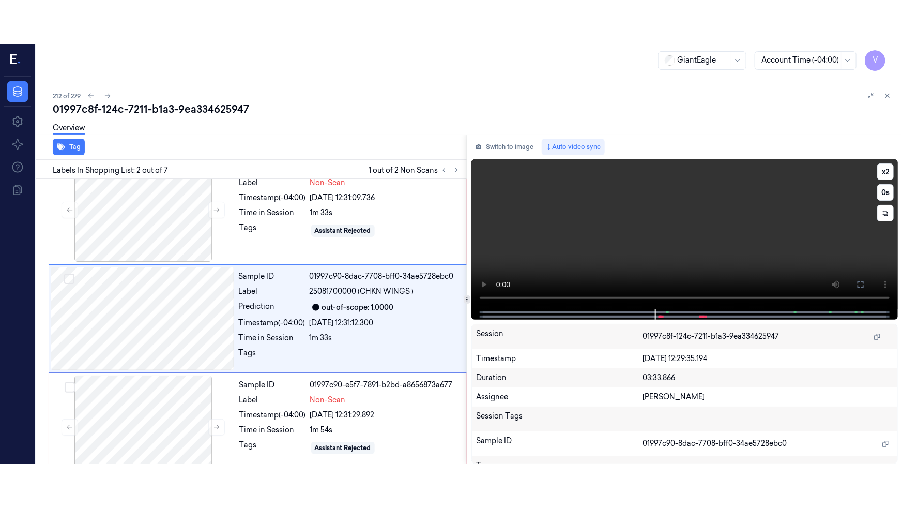
scroll to position [20, 0]
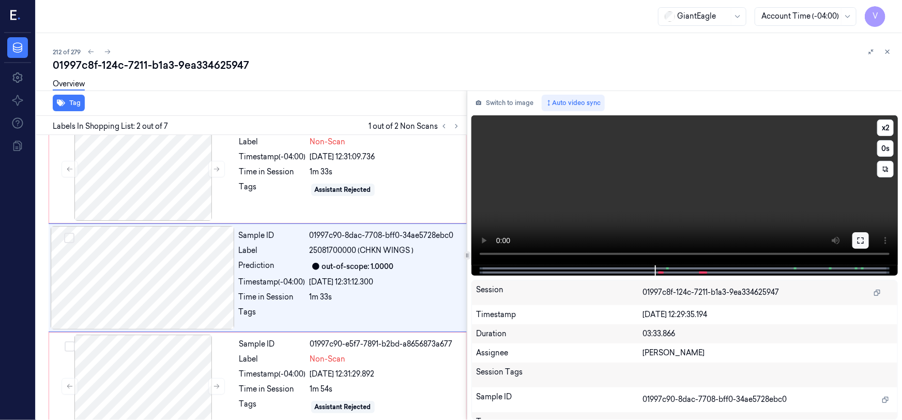
click at [858, 233] on button at bounding box center [861, 240] width 17 height 17
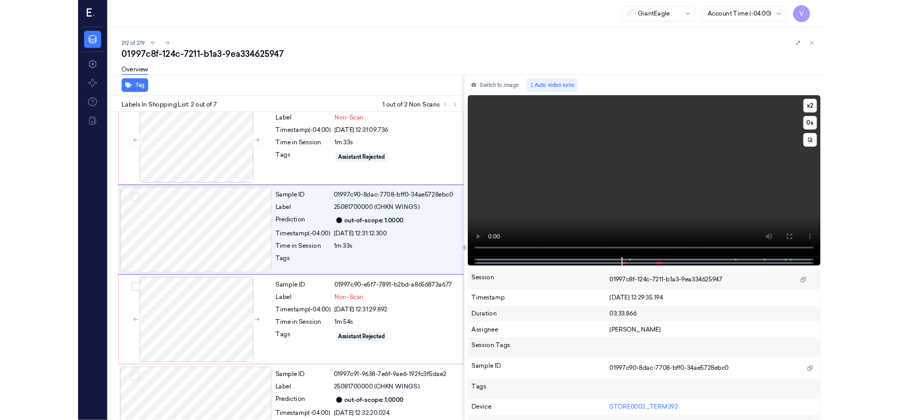
scroll to position [0, 0]
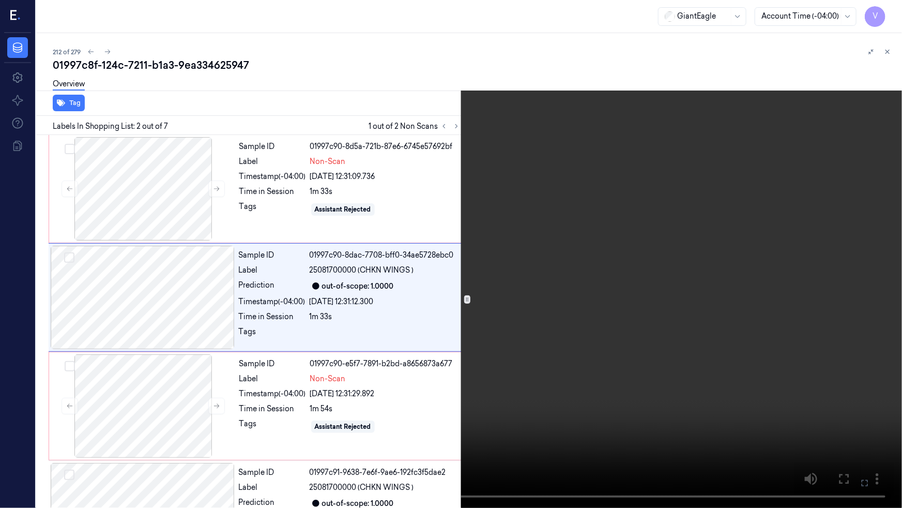
click at [653, 316] on video at bounding box center [451, 254] width 902 height 508
click at [0, 0] on icon at bounding box center [0, 0] width 0 height 0
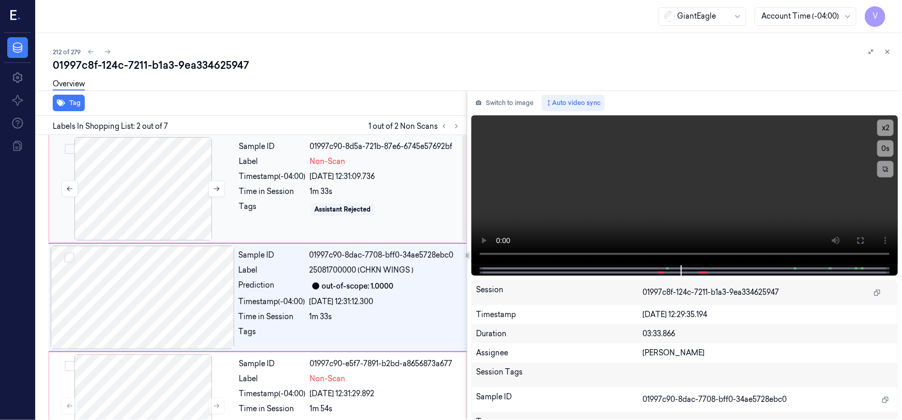
click at [120, 167] on div at bounding box center [143, 188] width 184 height 103
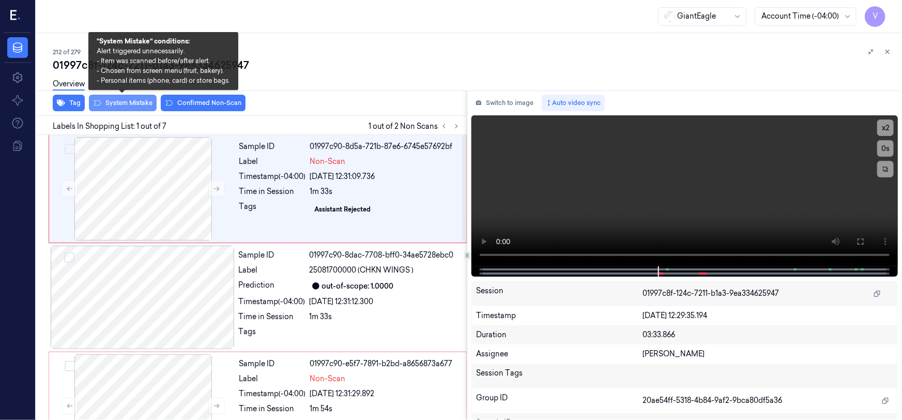
click at [117, 102] on button "System Mistake" at bounding box center [123, 103] width 68 height 17
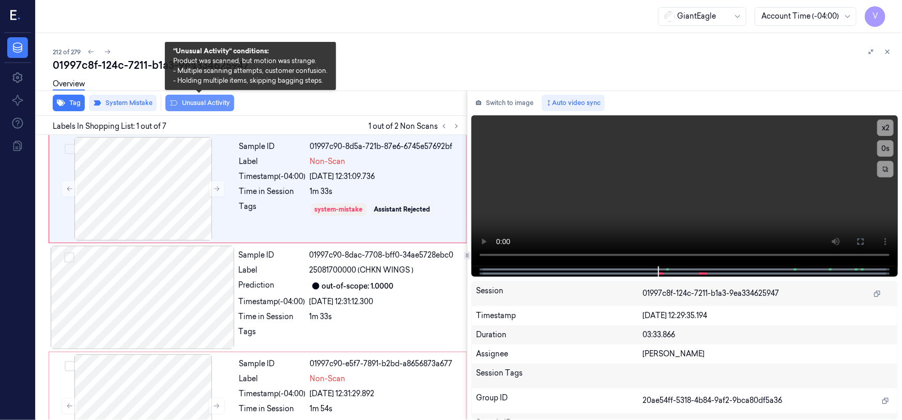
click at [194, 103] on button "Unusual Activity" at bounding box center [199, 103] width 69 height 17
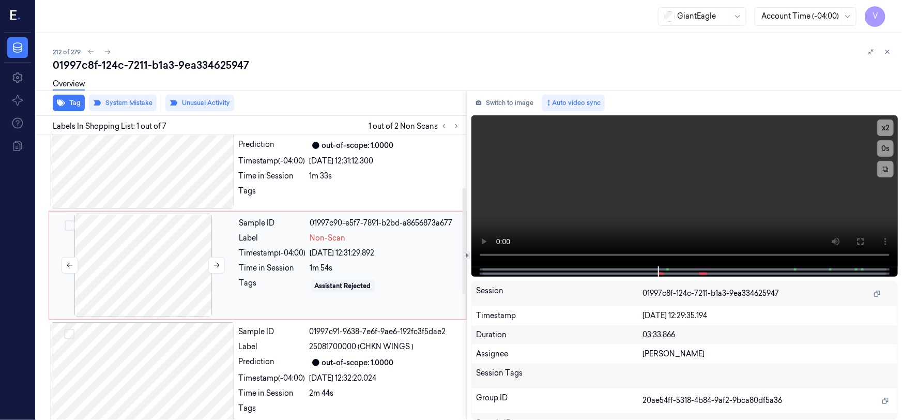
click at [163, 239] on div at bounding box center [143, 265] width 184 height 103
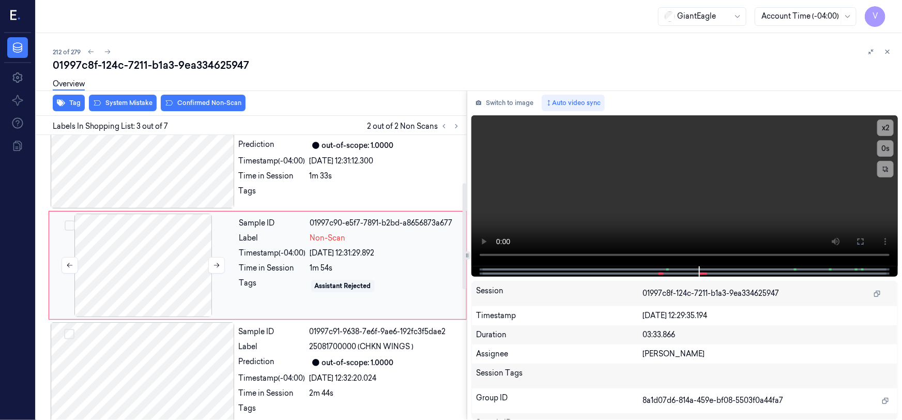
scroll to position [128, 0]
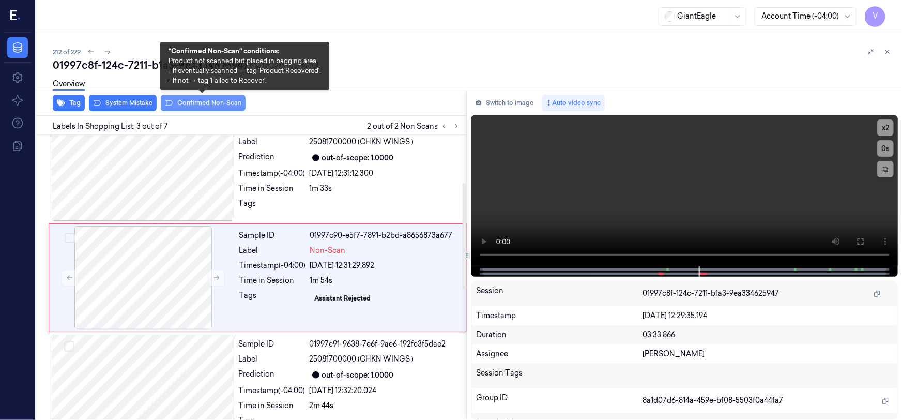
click at [203, 103] on button "Confirmed Non-Scan" at bounding box center [203, 103] width 85 height 17
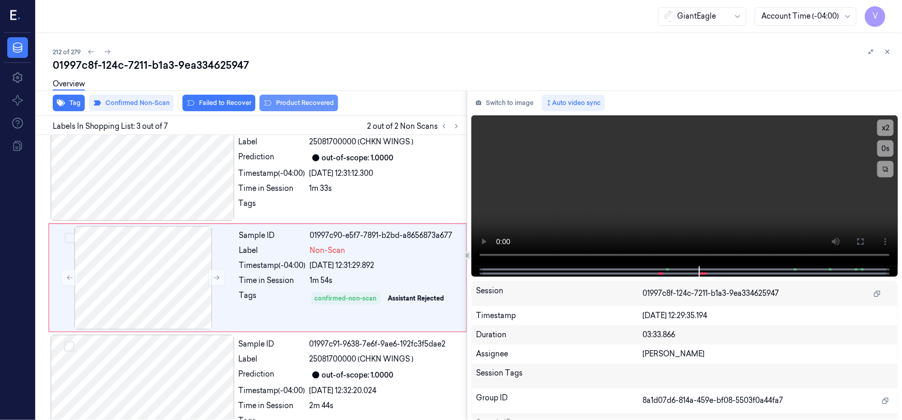
click at [305, 101] on button "Product Recovered" at bounding box center [299, 103] width 79 height 17
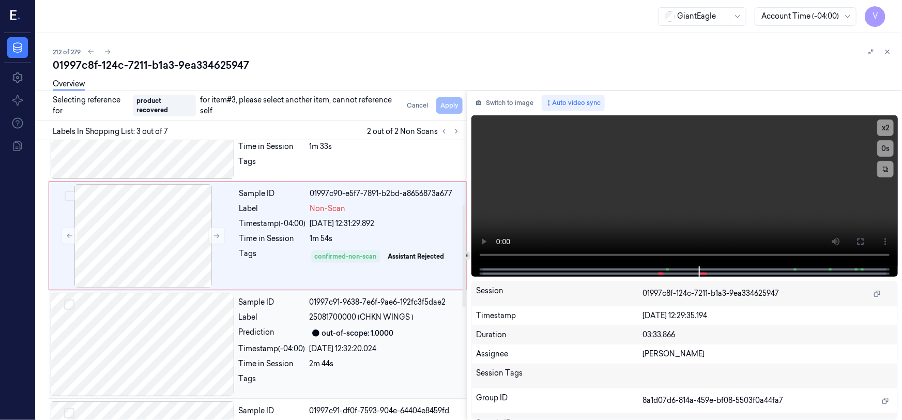
click at [228, 330] on div at bounding box center [143, 344] width 184 height 103
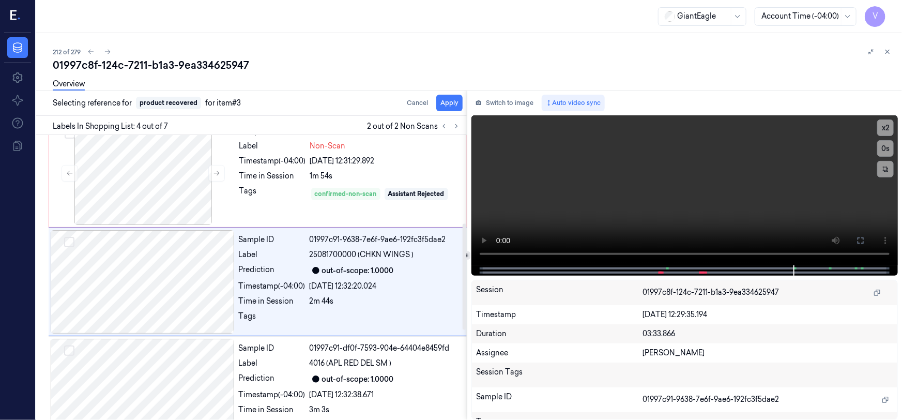
scroll to position [237, 0]
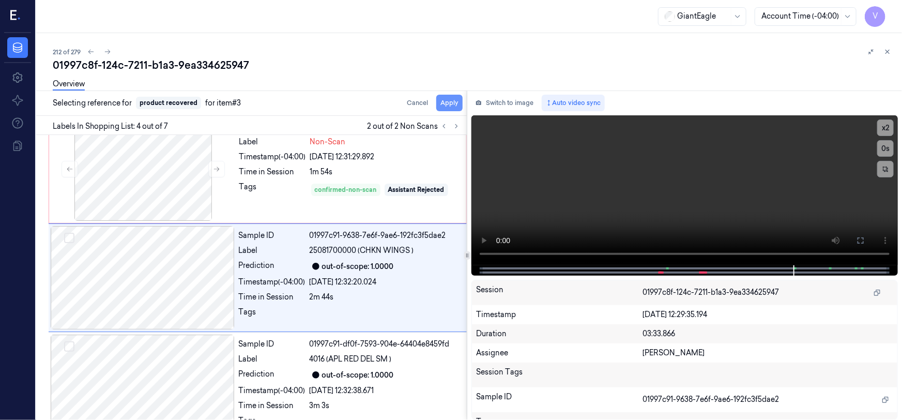
click at [449, 102] on button "Apply" at bounding box center [449, 103] width 26 height 17
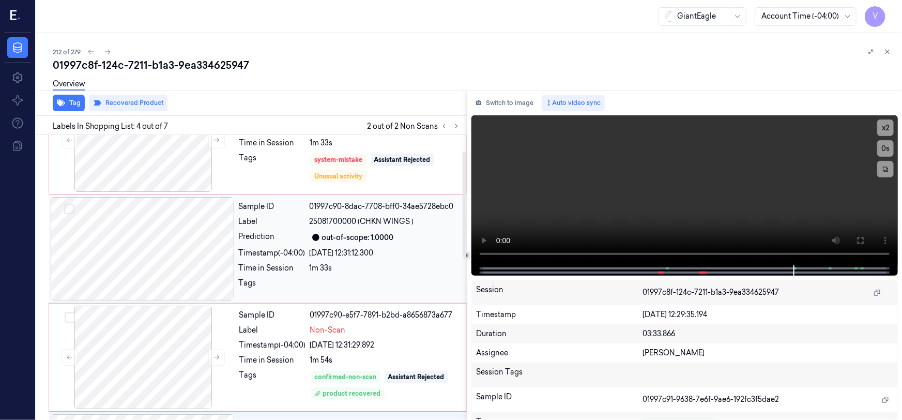
scroll to position [0, 0]
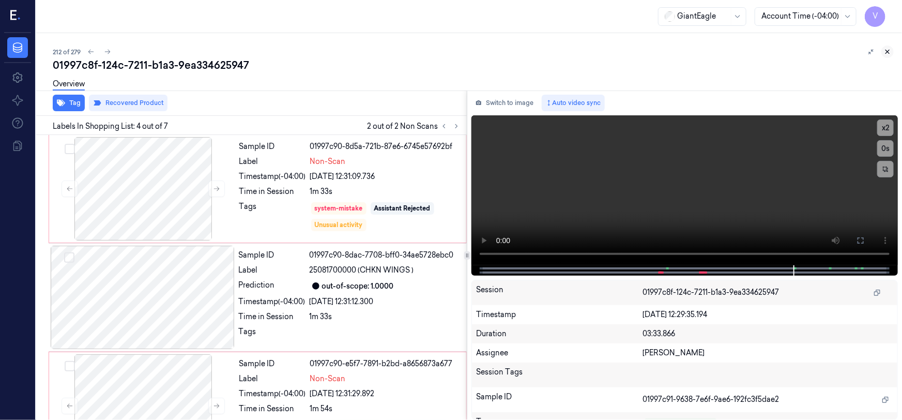
click at [890, 51] on icon at bounding box center [887, 51] width 7 height 7
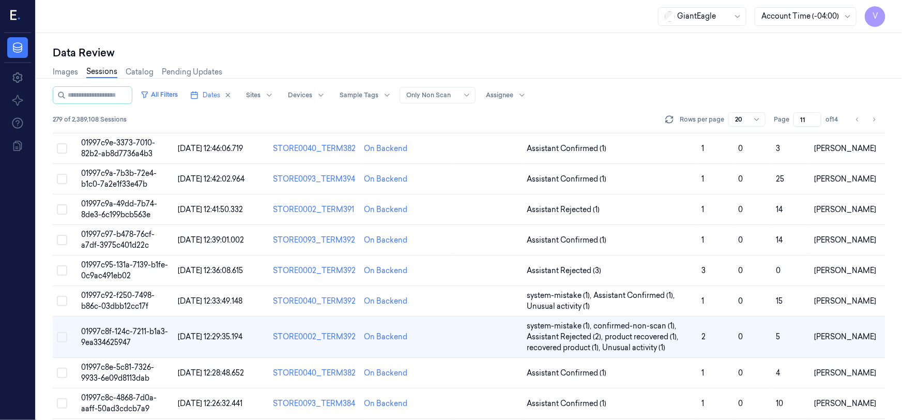
scroll to position [235, 0]
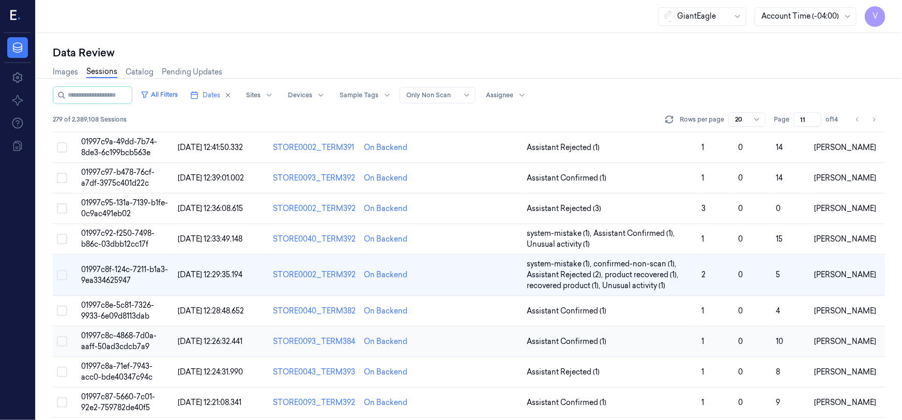
click at [129, 344] on span "01997c8c-4868-7d0a-aaff-50ad3cdcb7a9" at bounding box center [119, 341] width 76 height 20
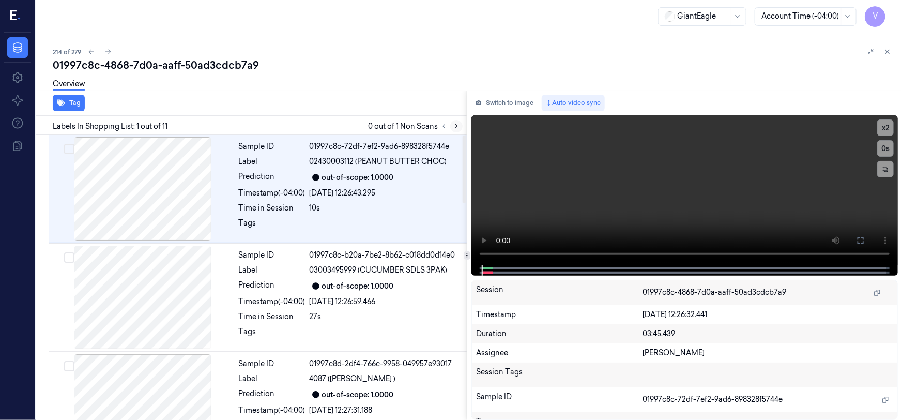
click at [459, 125] on icon at bounding box center [456, 126] width 7 height 7
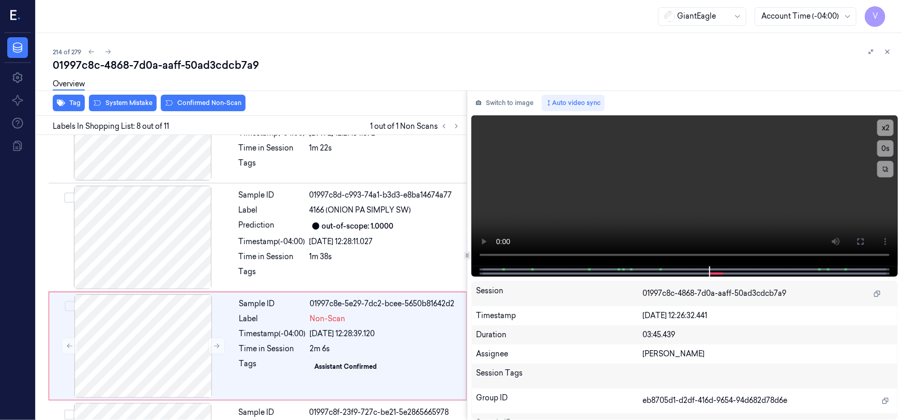
scroll to position [671, 0]
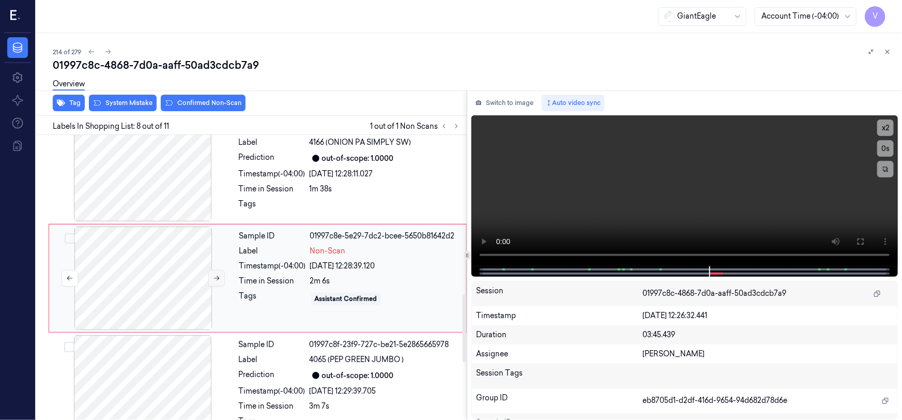
click at [216, 276] on icon at bounding box center [216, 278] width 7 height 7
click at [217, 275] on icon at bounding box center [216, 278] width 7 height 7
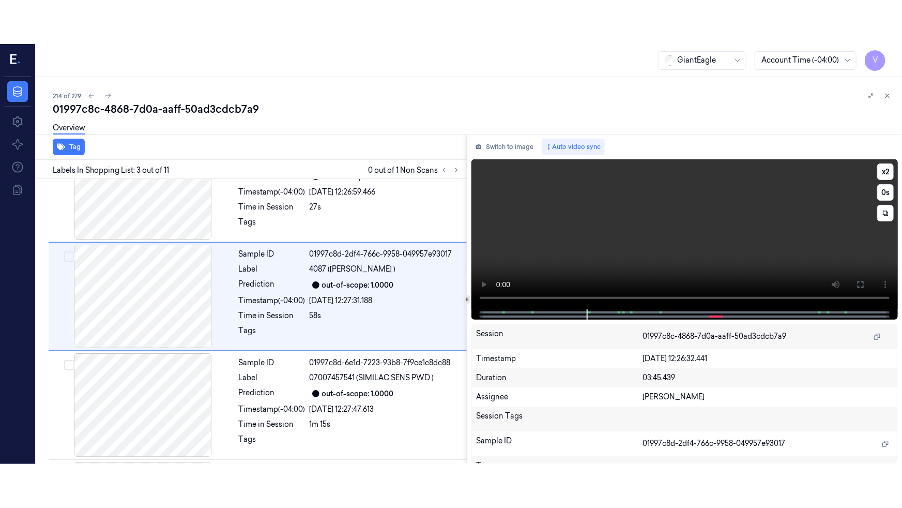
scroll to position [128, 0]
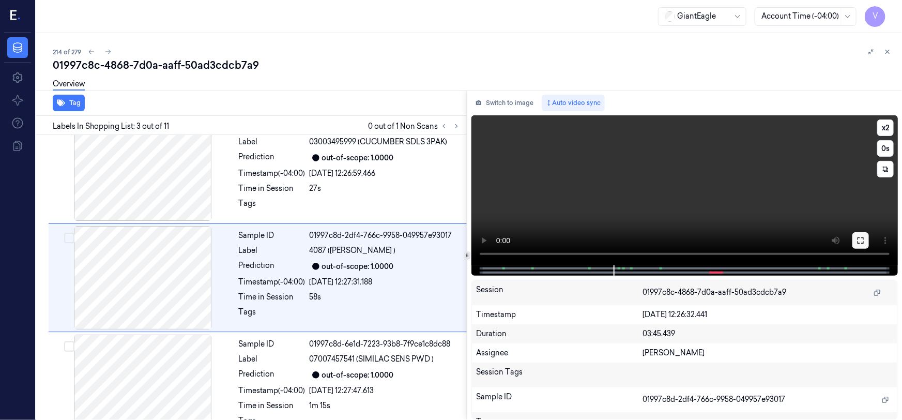
click at [860, 242] on icon at bounding box center [861, 240] width 8 height 8
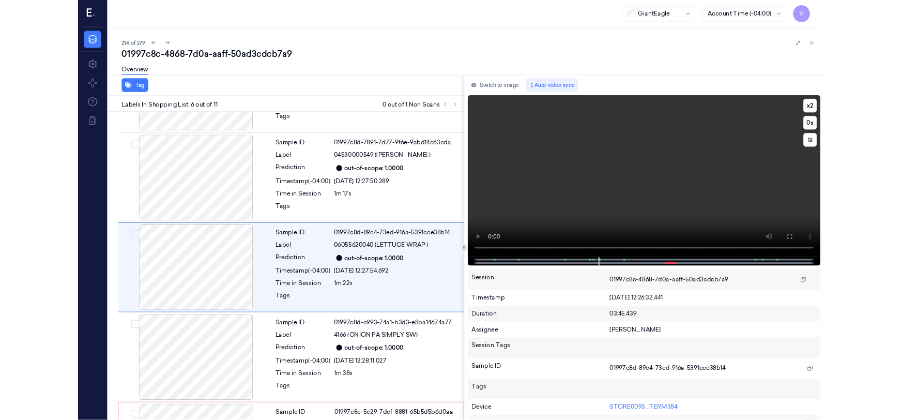
scroll to position [410, 0]
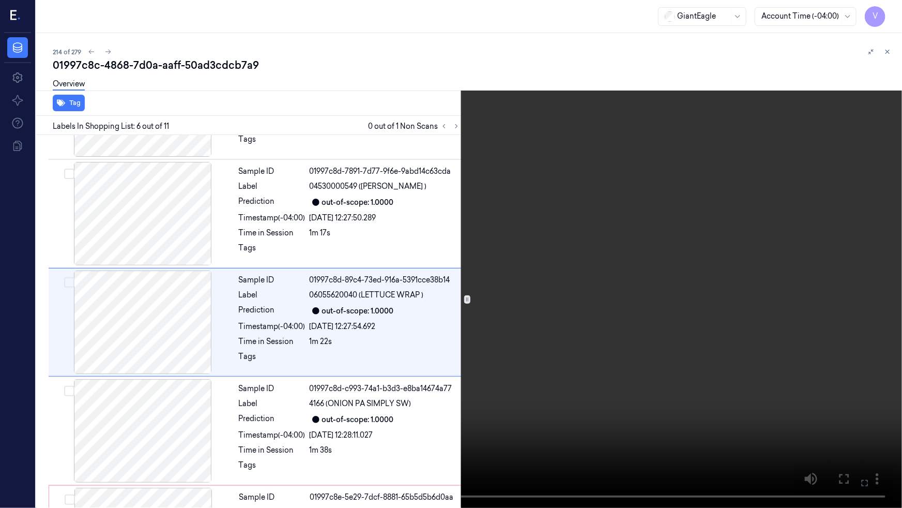
click at [725, 324] on video at bounding box center [451, 254] width 902 height 508
click at [0, 0] on button at bounding box center [0, 0] width 0 height 0
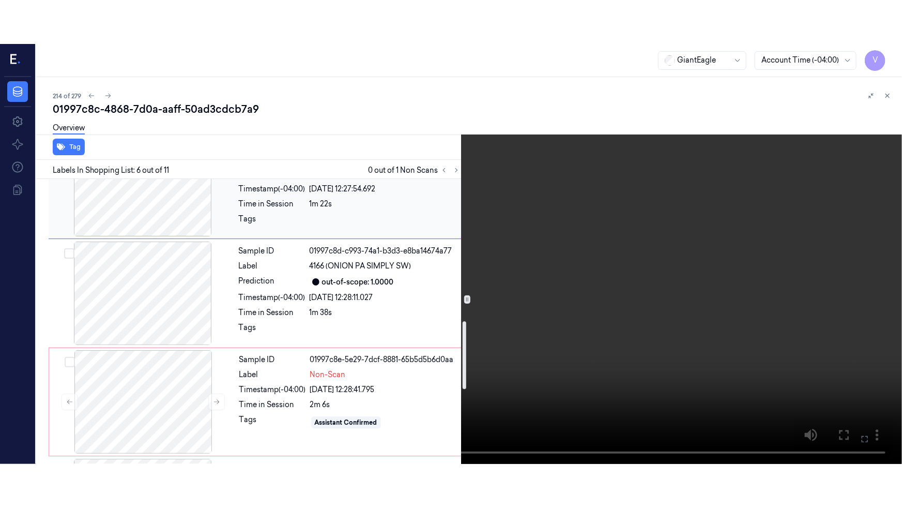
scroll to position [598, 0]
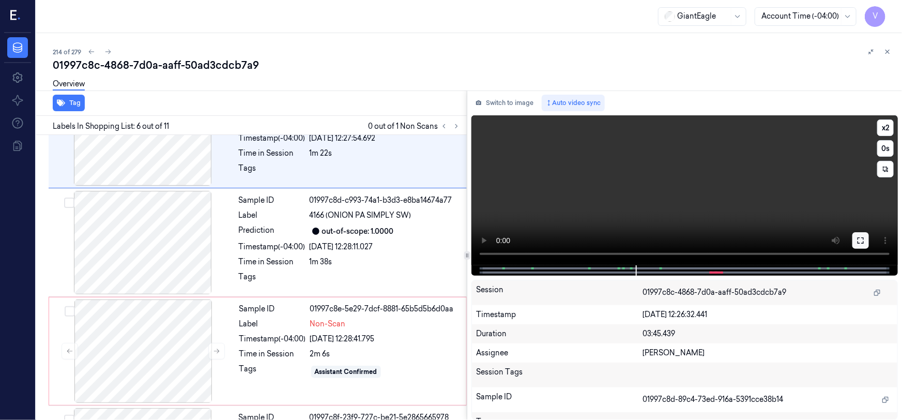
click at [855, 238] on button at bounding box center [861, 240] width 17 height 17
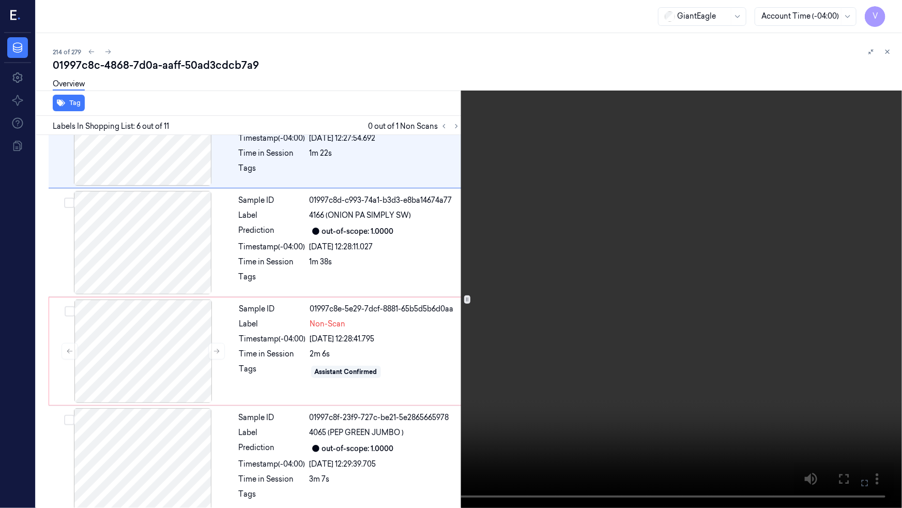
click at [653, 312] on video at bounding box center [451, 254] width 902 height 508
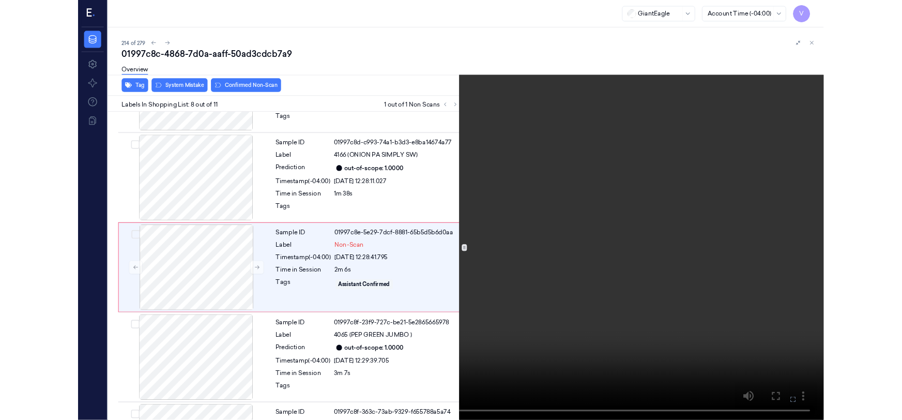
scroll to position [626, 0]
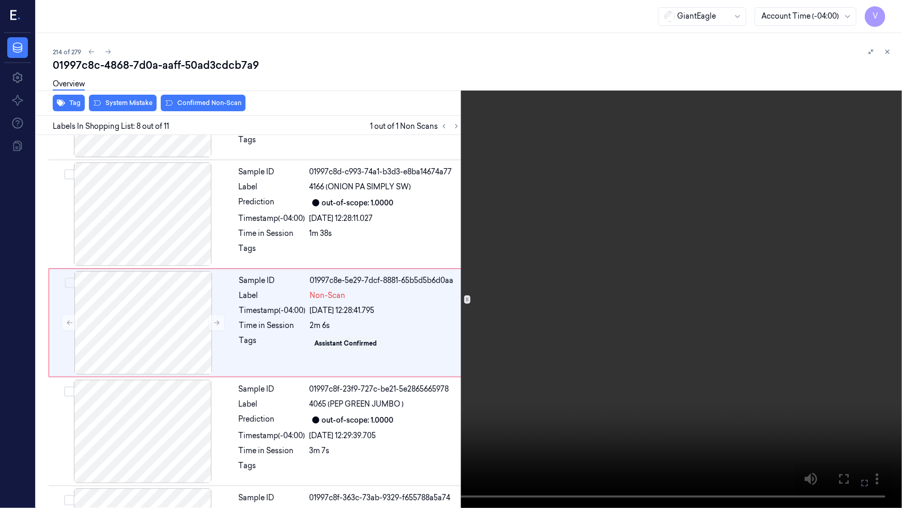
click at [492, 365] on video at bounding box center [451, 254] width 902 height 508
click at [0, 0] on icon at bounding box center [0, 0] width 0 height 0
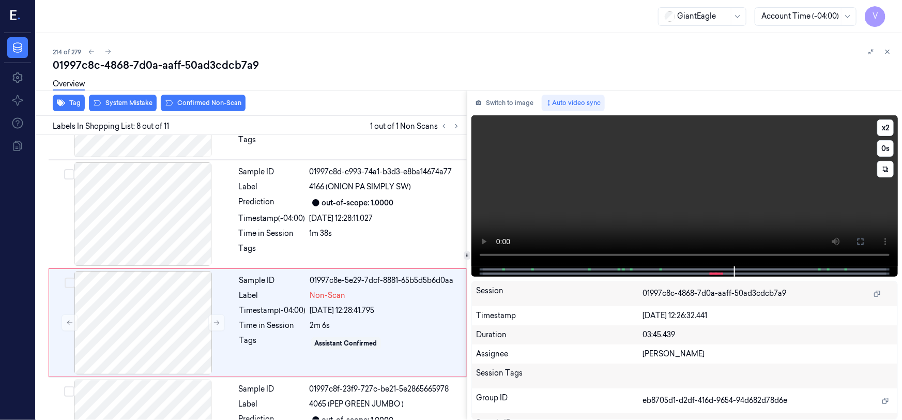
click at [643, 226] on video at bounding box center [685, 190] width 427 height 151
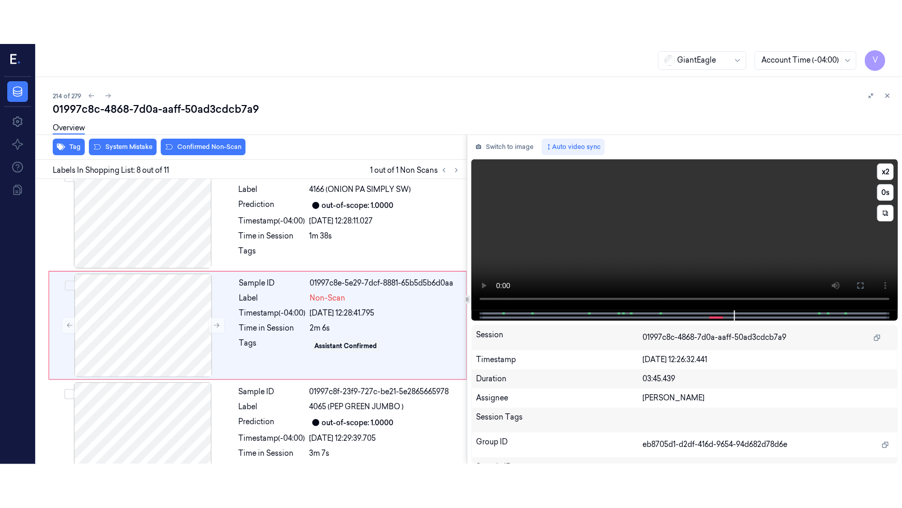
scroll to position [671, 0]
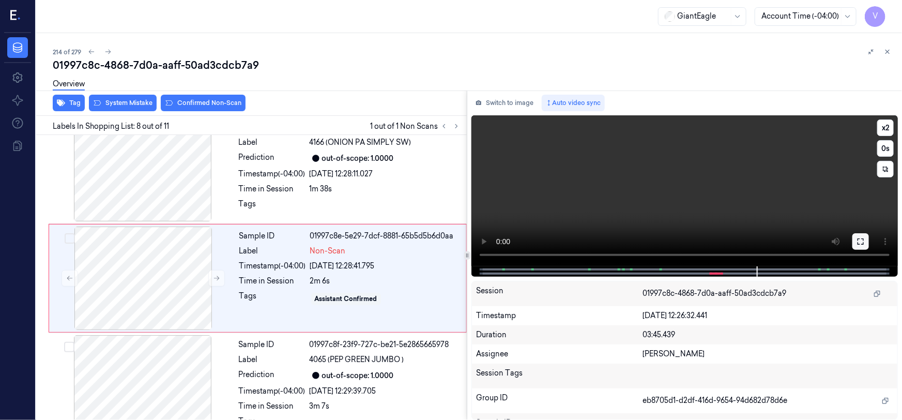
click at [857, 240] on icon at bounding box center [861, 241] width 8 height 8
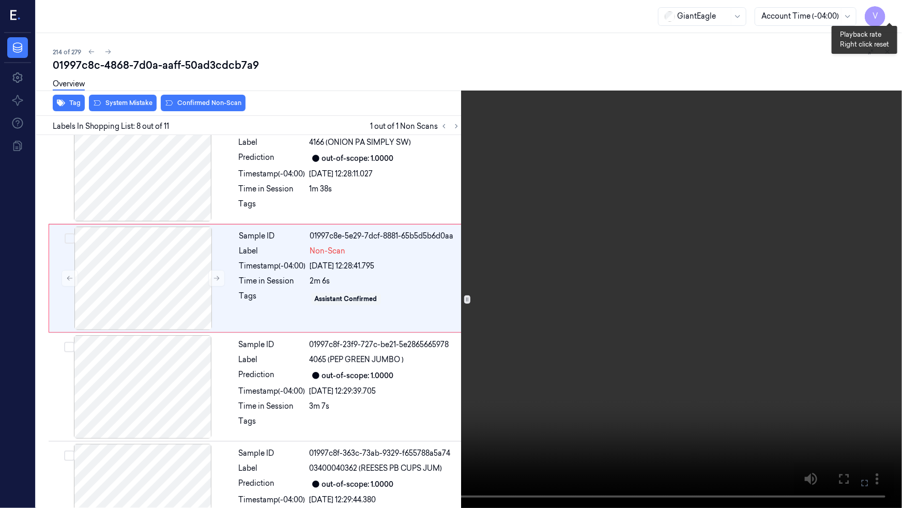
click at [894, 12] on button "x 2" at bounding box center [890, 12] width 17 height 17
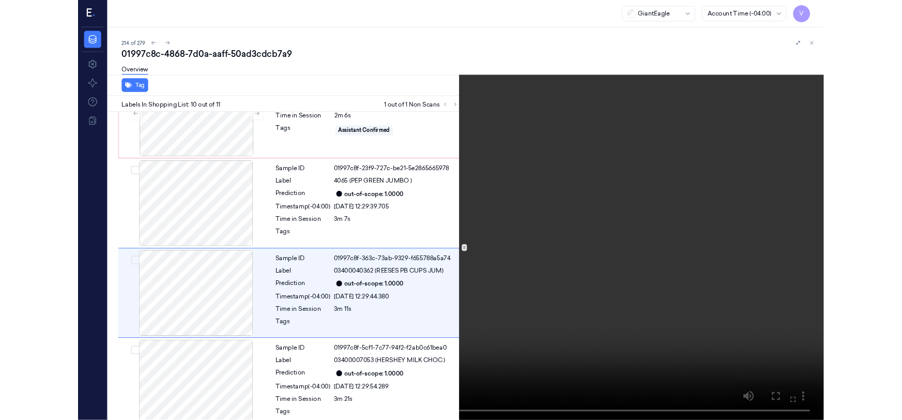
scroll to position [823, 0]
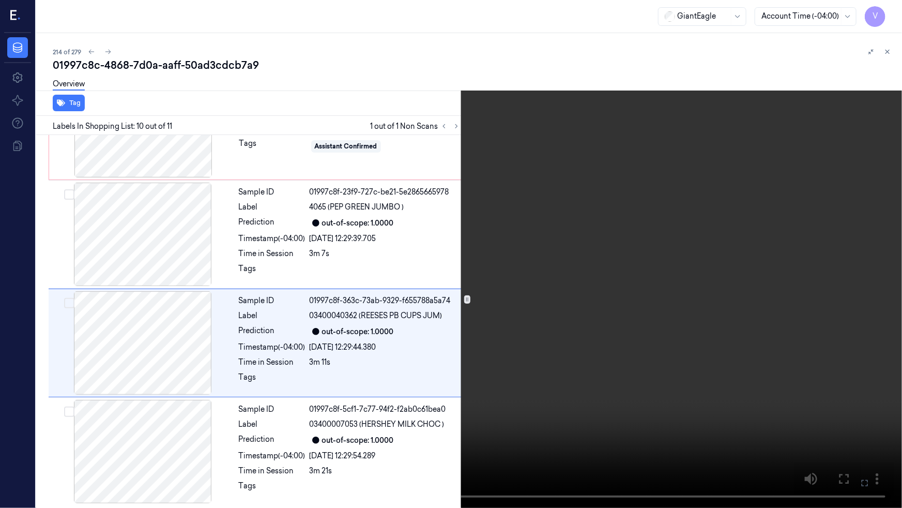
click at [675, 419] on video at bounding box center [451, 254] width 902 height 508
click at [719, 419] on video at bounding box center [451, 254] width 902 height 508
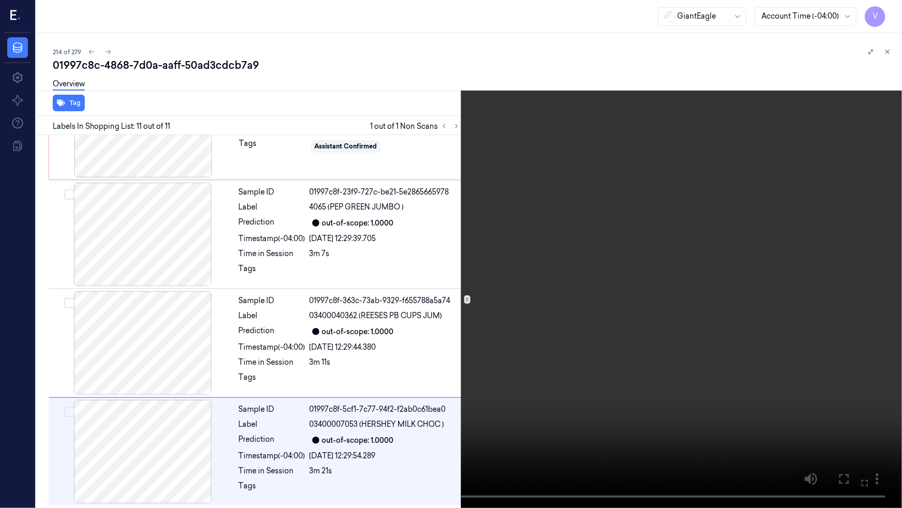
click at [719, 419] on video at bounding box center [451, 254] width 902 height 508
click at [0, 0] on icon at bounding box center [0, 0] width 0 height 0
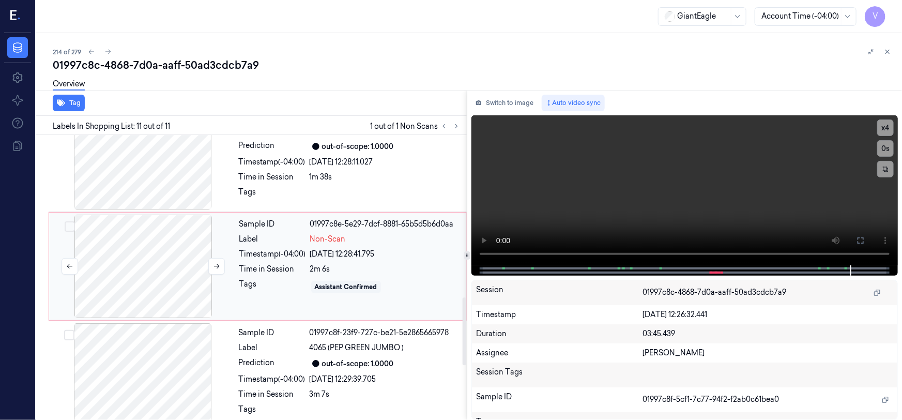
click at [174, 233] on div at bounding box center [143, 266] width 184 height 103
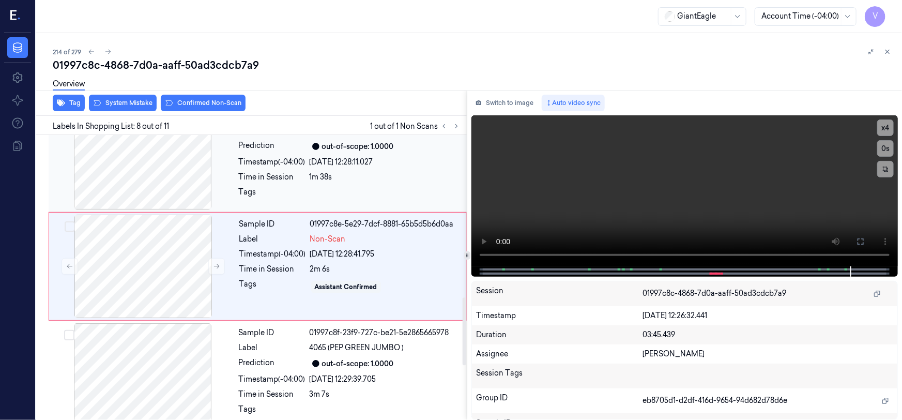
scroll to position [671, 0]
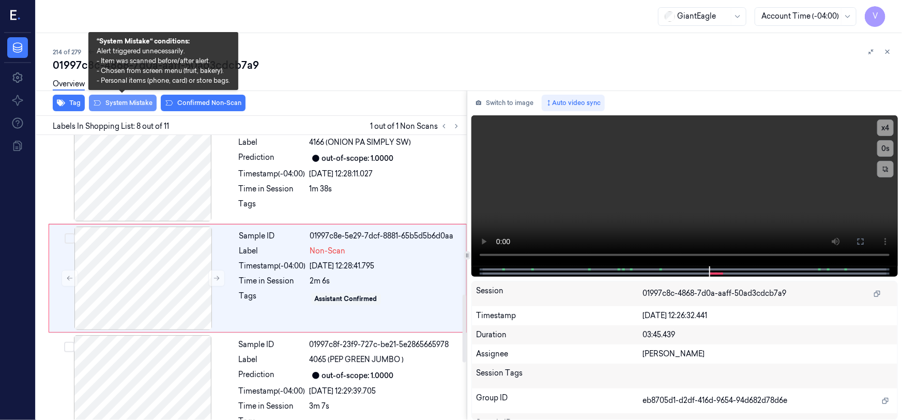
click at [124, 103] on button "System Mistake" at bounding box center [123, 103] width 68 height 17
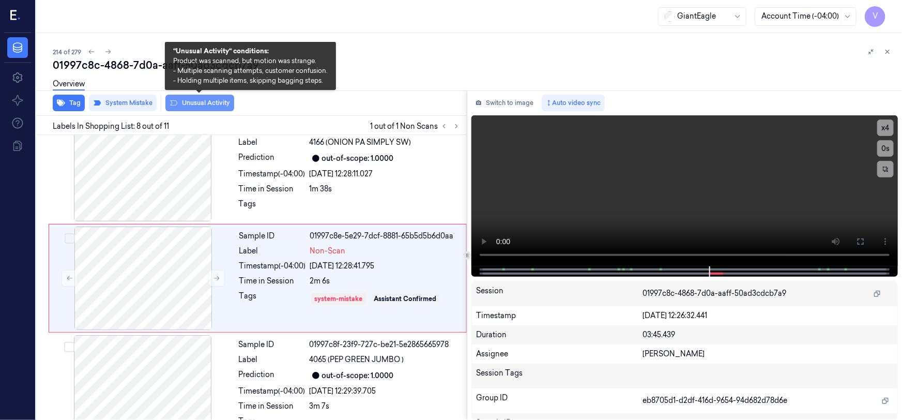
click at [202, 102] on button "Unusual Activity" at bounding box center [199, 103] width 69 height 17
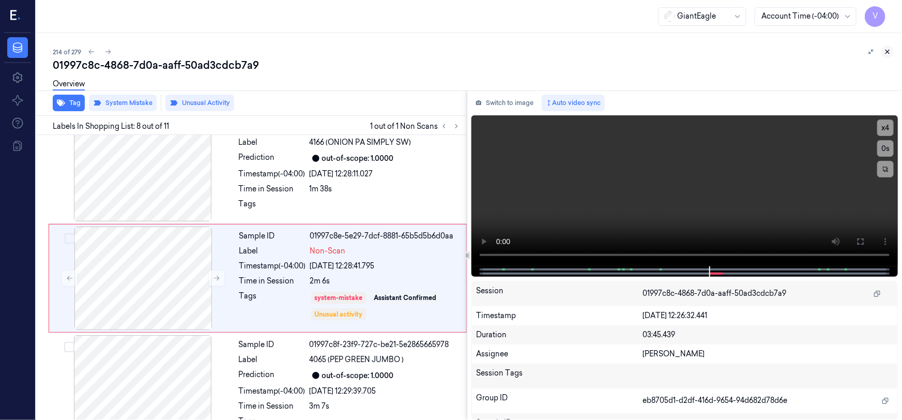
click at [889, 51] on icon at bounding box center [888, 52] width 4 height 4
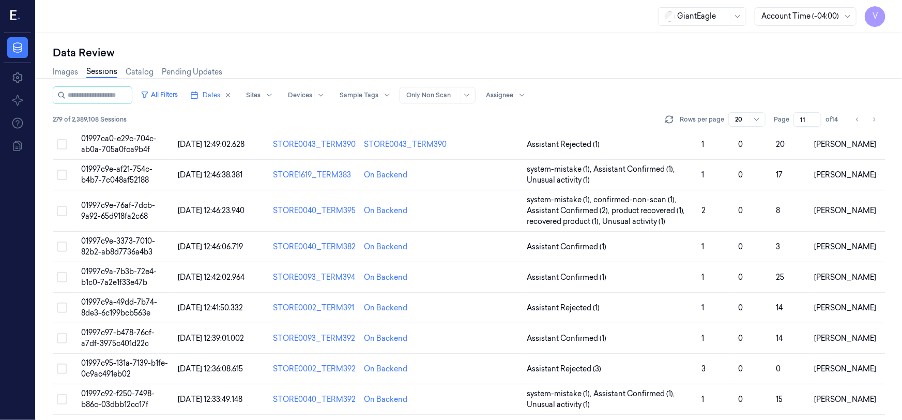
scroll to position [354, 0]
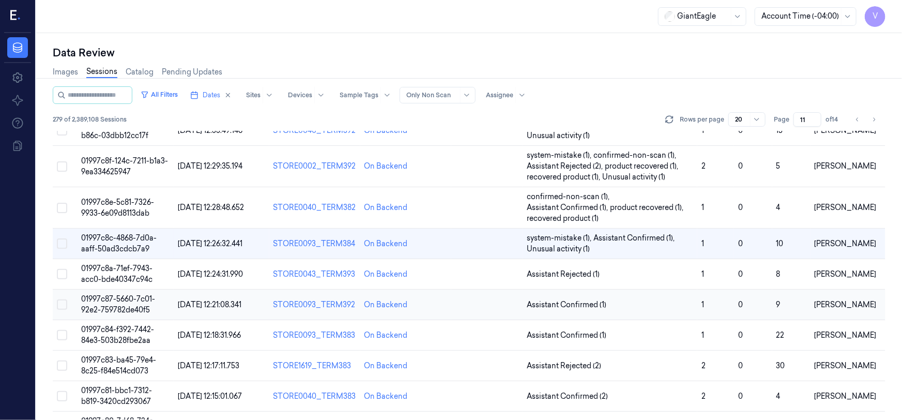
click at [113, 294] on span "01997c87-5660-7c01-92e2-759782de40f5" at bounding box center [118, 304] width 74 height 20
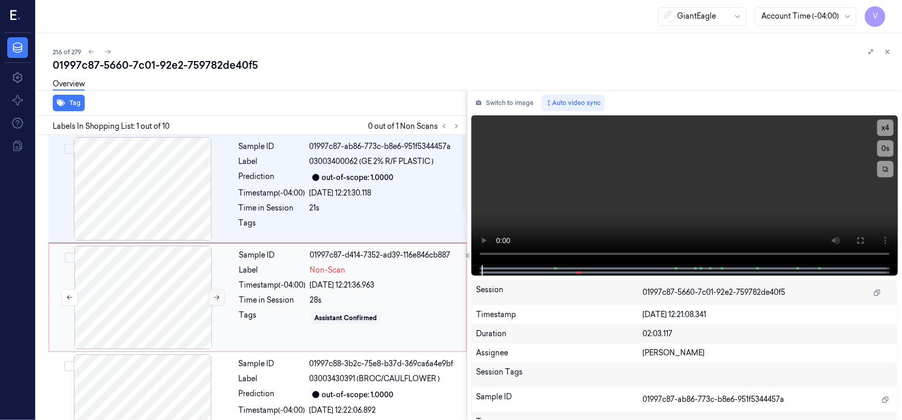
click at [214, 295] on icon at bounding box center [216, 297] width 7 height 7
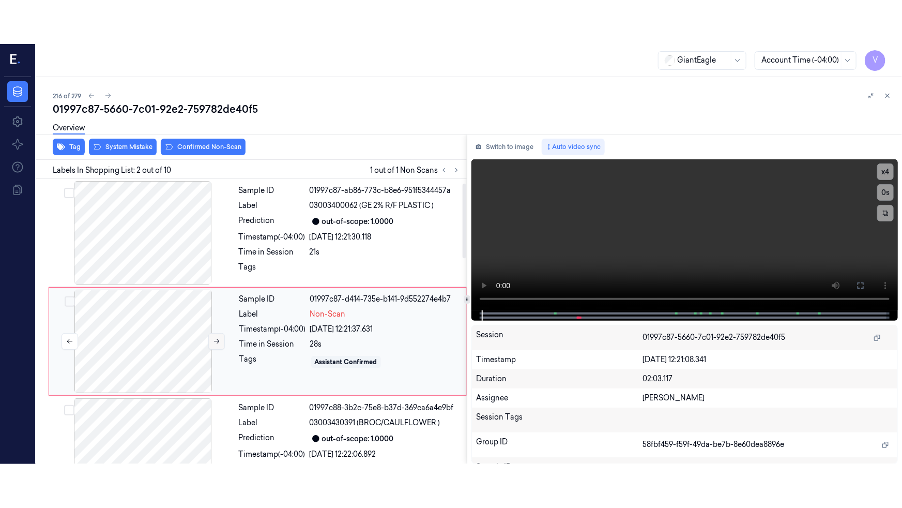
scroll to position [20, 0]
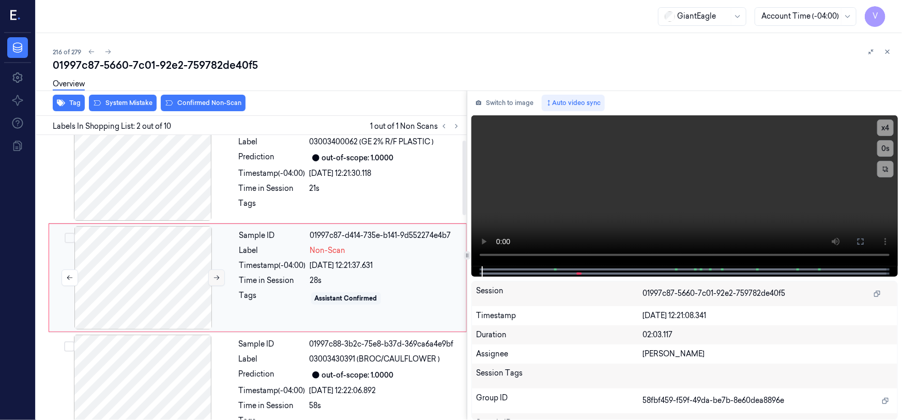
click at [219, 279] on icon at bounding box center [216, 277] width 7 height 7
click at [573, 213] on video at bounding box center [685, 190] width 427 height 151
click at [864, 242] on icon at bounding box center [861, 241] width 6 height 6
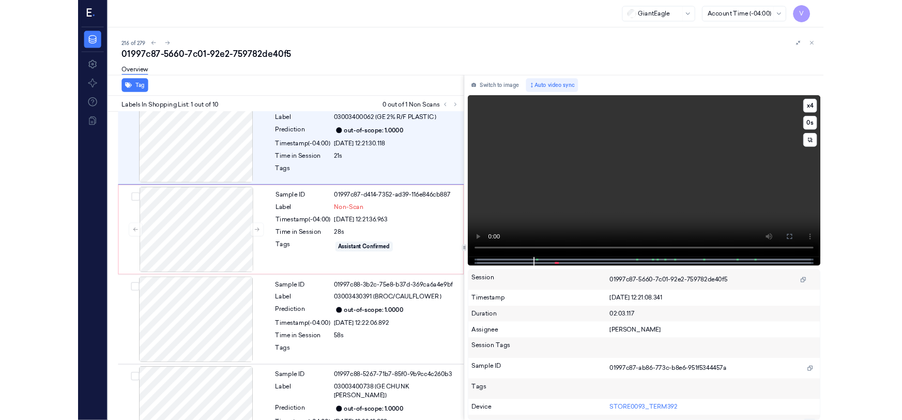
scroll to position [0, 0]
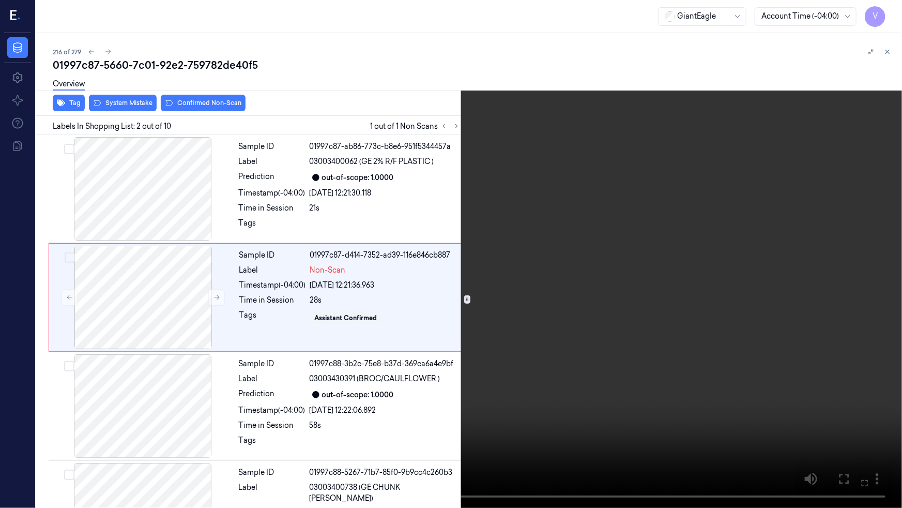
click at [349, 389] on video at bounding box center [451, 254] width 902 height 508
click at [353, 390] on video at bounding box center [451, 254] width 902 height 508
click at [0, 0] on icon at bounding box center [0, 0] width 0 height 0
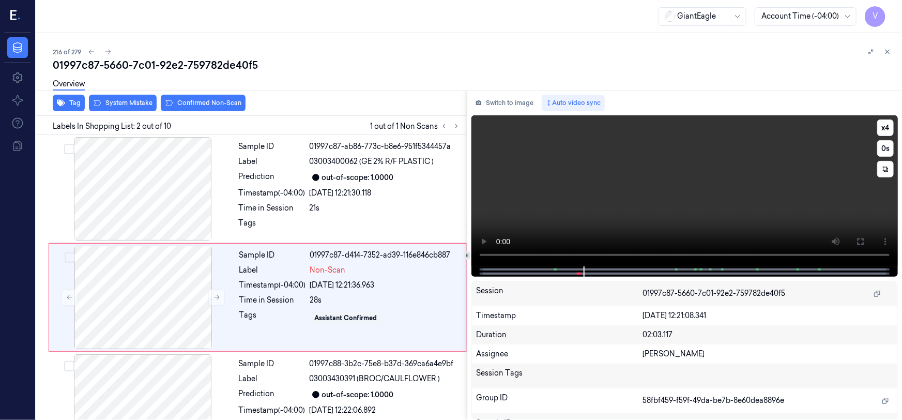
scroll to position [20, 0]
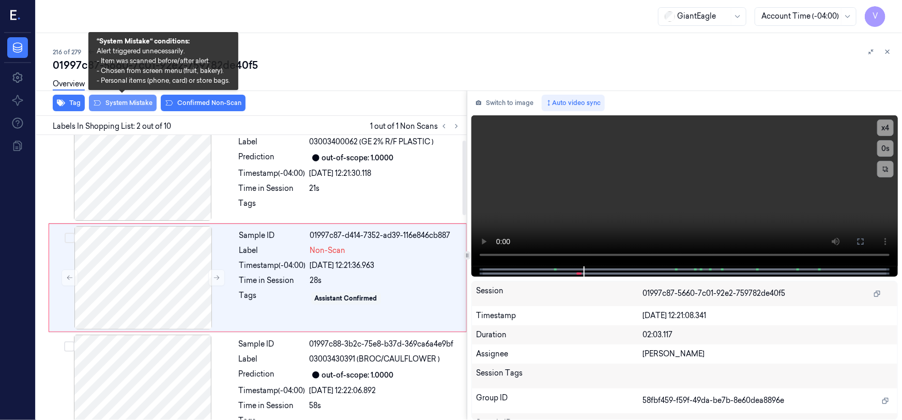
click at [139, 107] on button "System Mistake" at bounding box center [123, 103] width 68 height 17
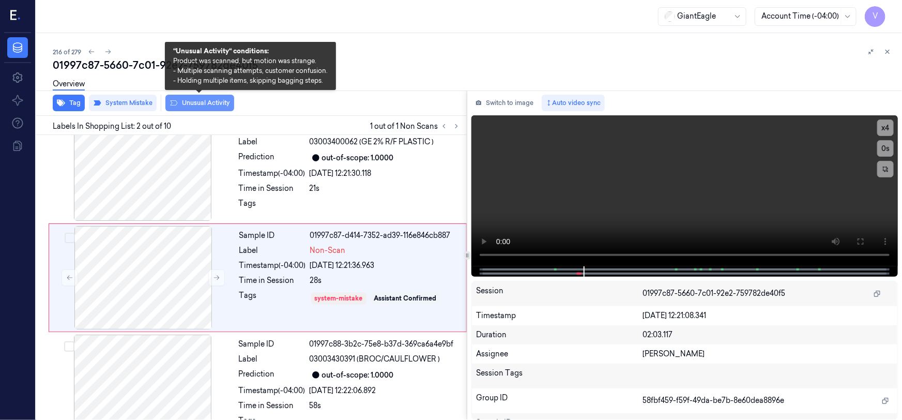
click at [210, 104] on button "Unusual Activity" at bounding box center [199, 103] width 69 height 17
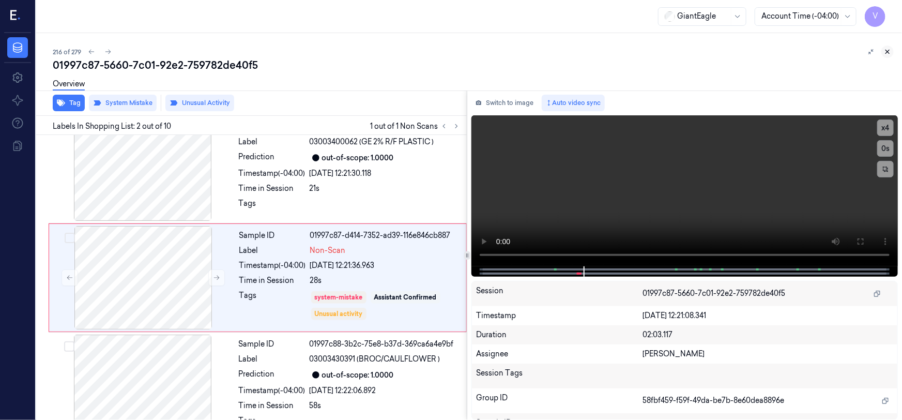
click at [886, 47] on button at bounding box center [888, 52] width 12 height 12
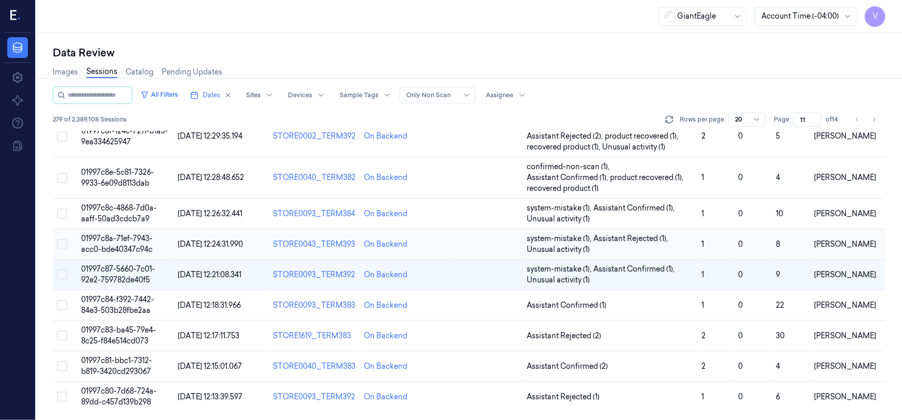
scroll to position [372, 0]
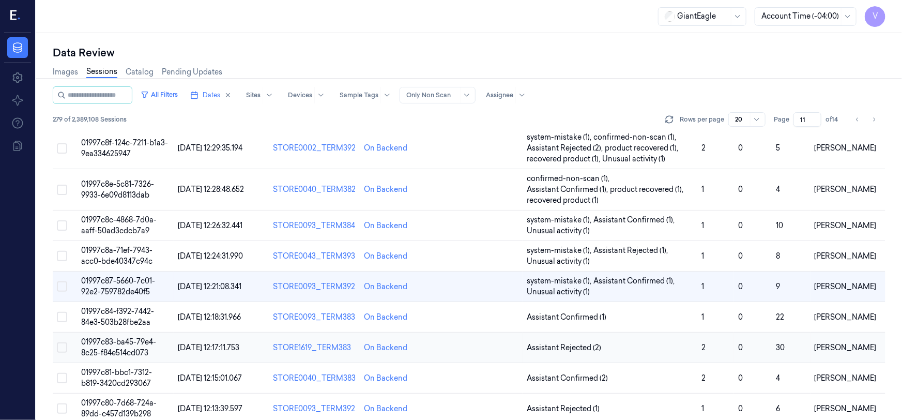
click at [126, 337] on span "01997c83-ba45-79e4-8c25-f84e514cd073" at bounding box center [118, 347] width 75 height 20
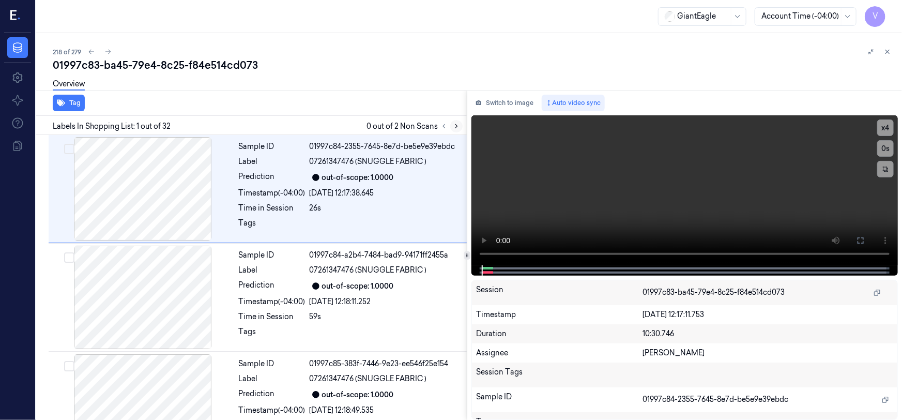
click at [458, 124] on icon at bounding box center [456, 126] width 7 height 7
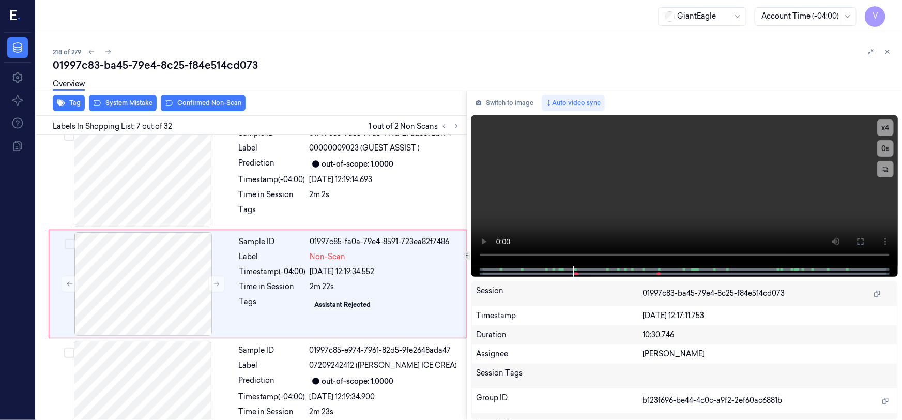
scroll to position [562, 0]
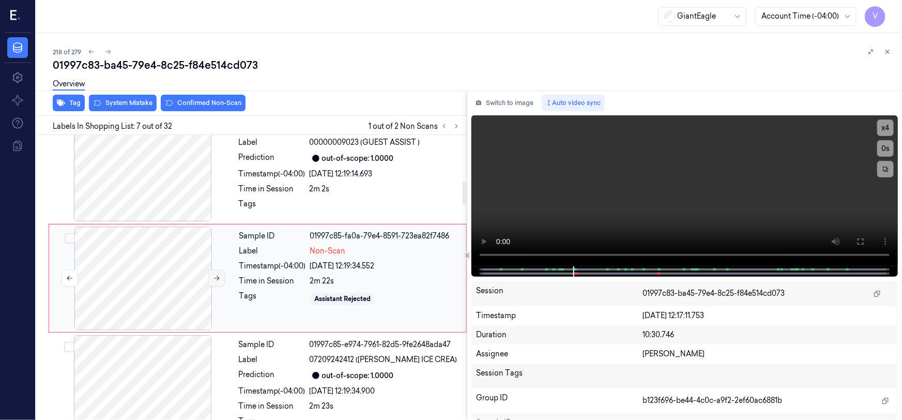
click at [219, 275] on icon at bounding box center [216, 278] width 7 height 7
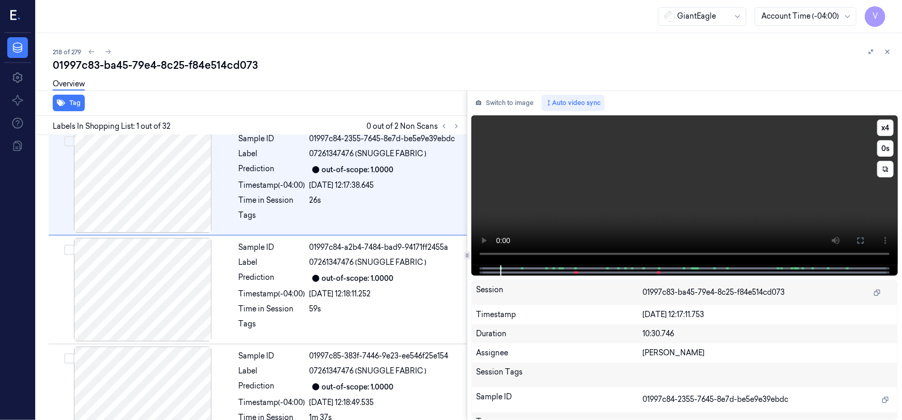
scroll to position [0, 0]
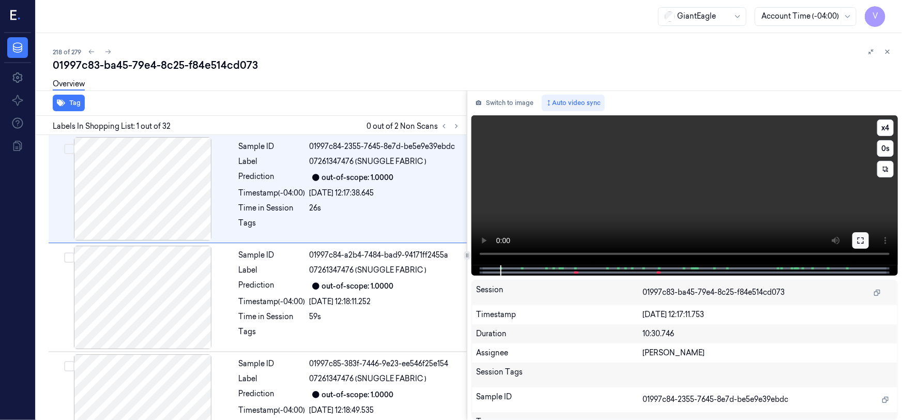
click at [860, 238] on icon at bounding box center [861, 240] width 8 height 8
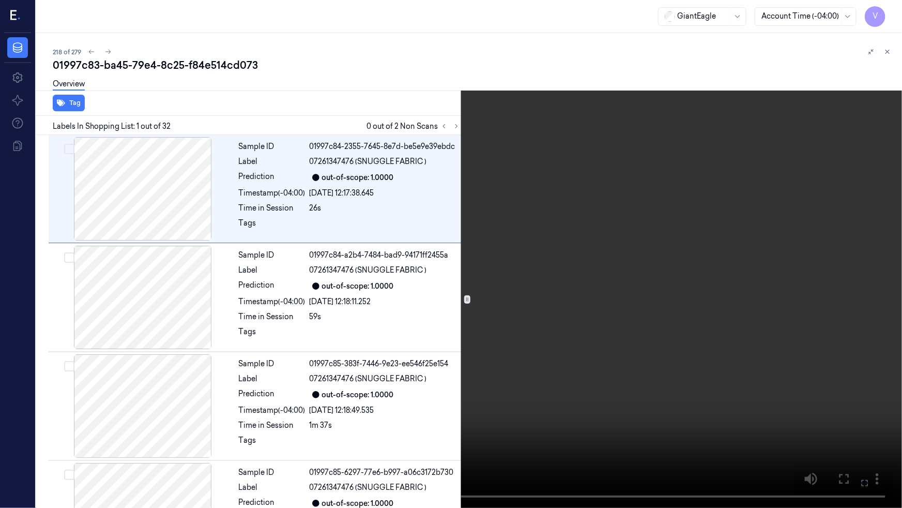
click at [746, 300] on video at bounding box center [451, 254] width 902 height 508
click at [612, 288] on video at bounding box center [451, 254] width 902 height 508
click at [0, 0] on icon at bounding box center [0, 0] width 0 height 0
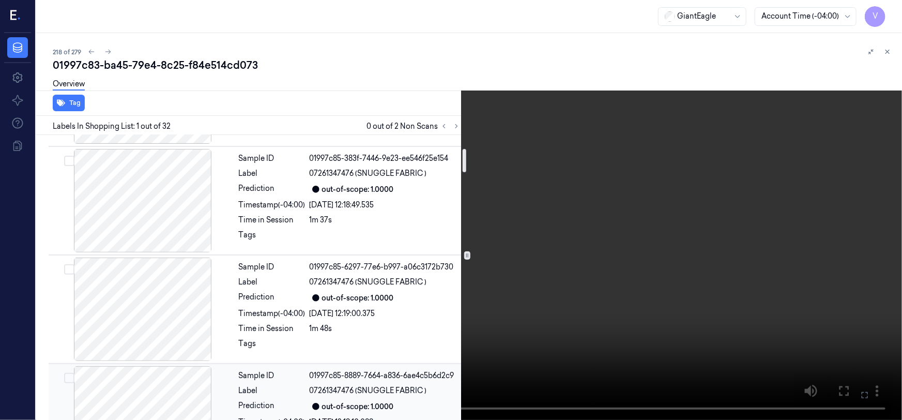
scroll to position [329, 0]
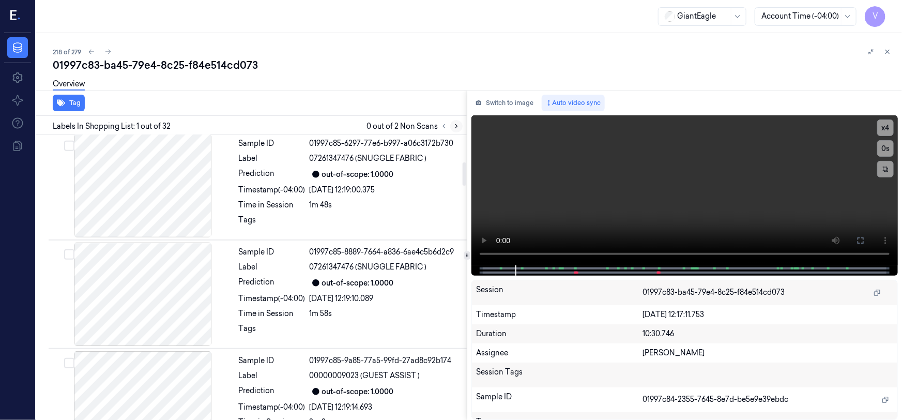
click at [459, 124] on icon at bounding box center [456, 126] width 7 height 7
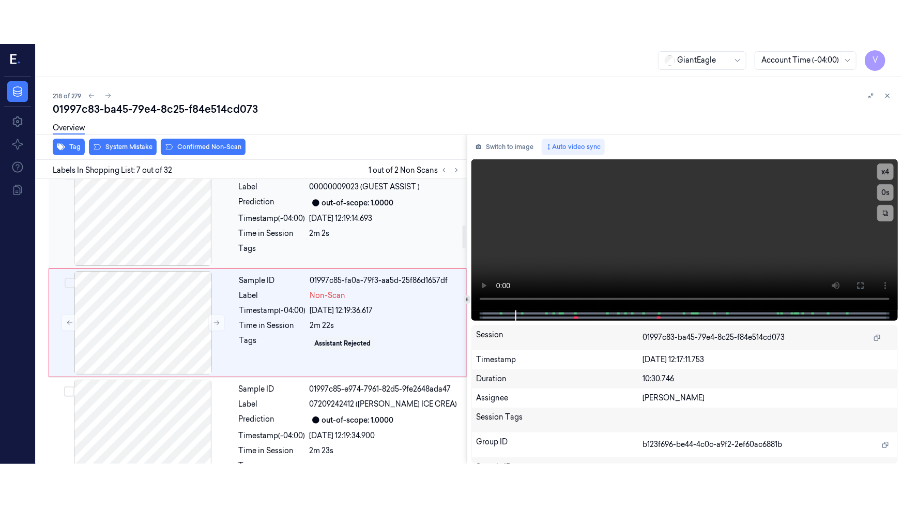
scroll to position [562, 0]
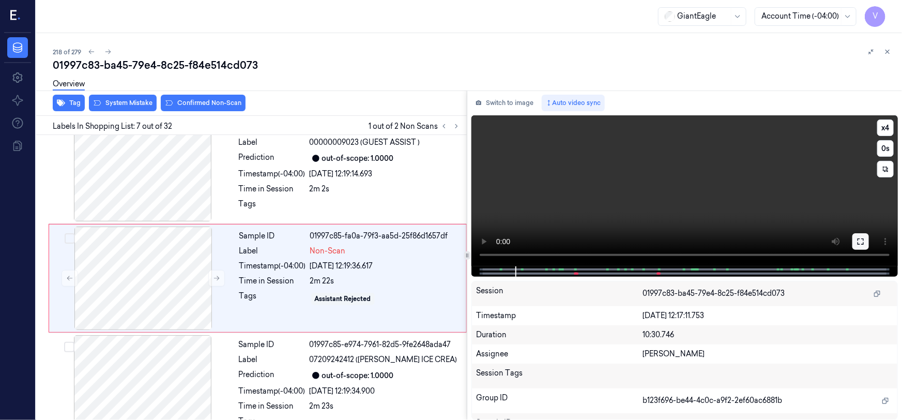
click at [861, 236] on button at bounding box center [861, 241] width 17 height 17
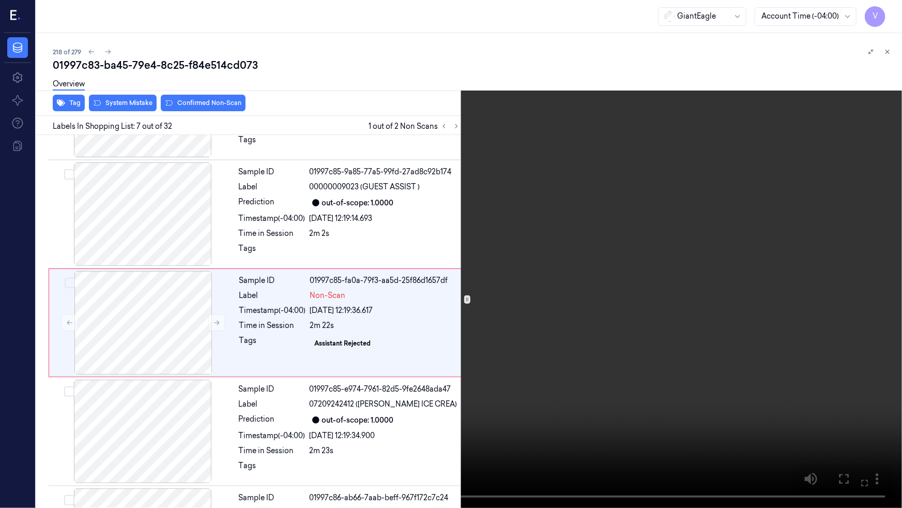
click at [541, 301] on video at bounding box center [451, 254] width 902 height 508
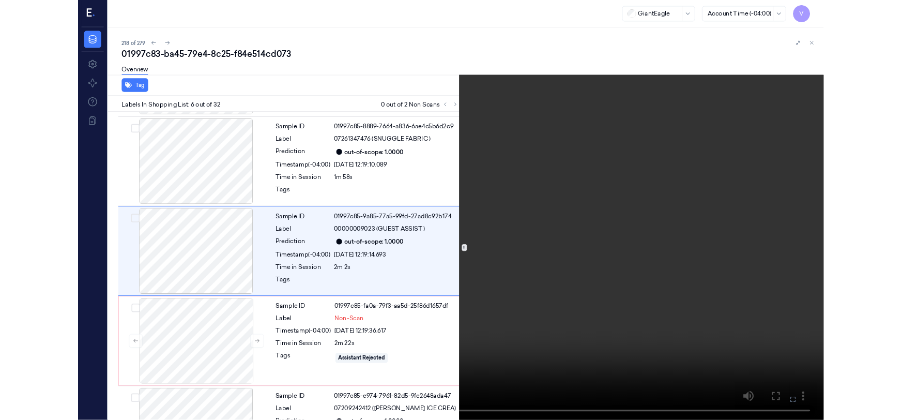
scroll to position [410, 0]
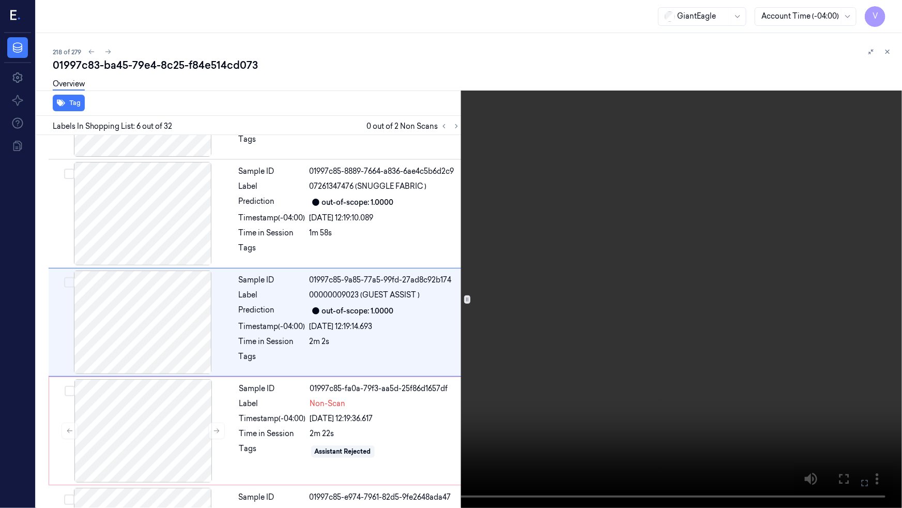
click at [631, 362] on video at bounding box center [451, 254] width 902 height 508
click at [0, 0] on icon at bounding box center [0, 0] width 0 height 0
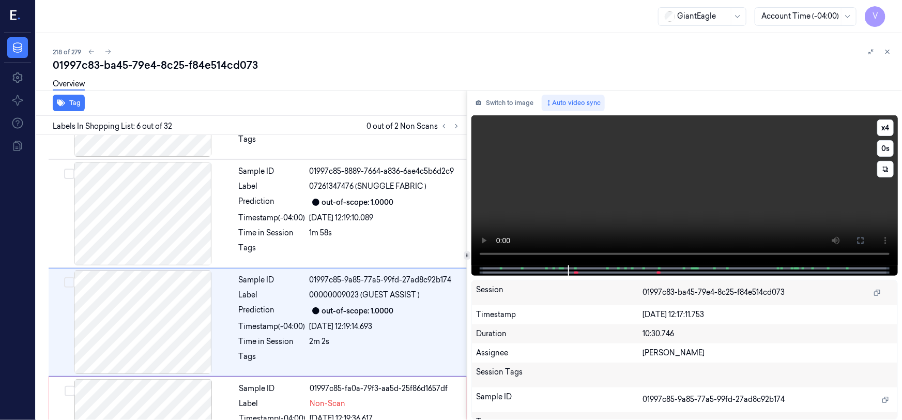
click at [706, 213] on video at bounding box center [685, 190] width 427 height 150
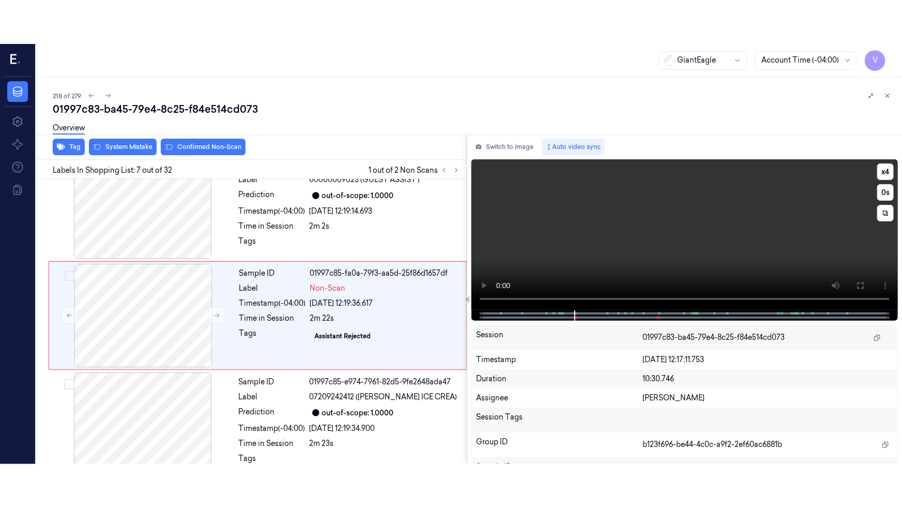
scroll to position [562, 0]
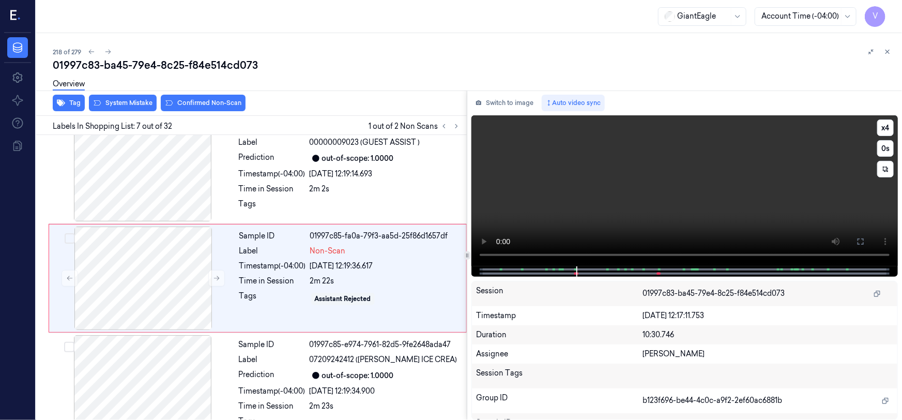
click at [807, 217] on video at bounding box center [685, 190] width 427 height 151
click at [860, 240] on icon at bounding box center [861, 241] width 8 height 8
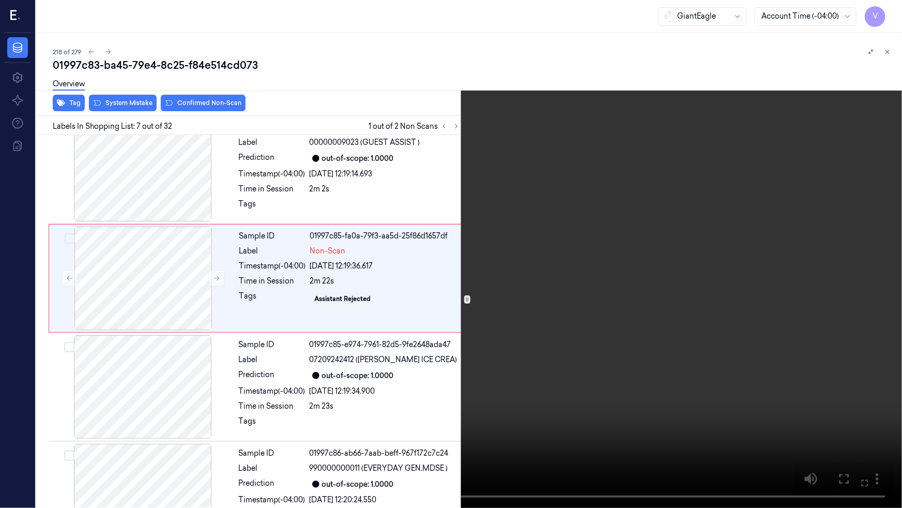
click at [763, 306] on video at bounding box center [451, 254] width 902 height 508
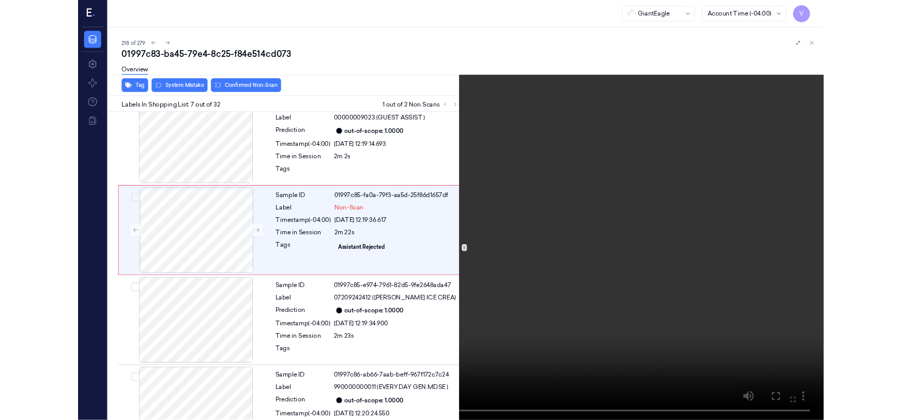
scroll to position [518, 0]
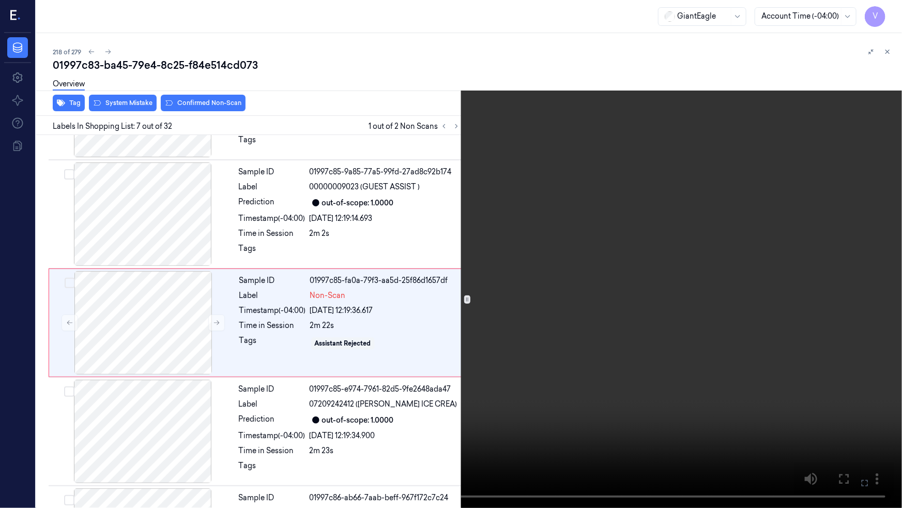
click at [675, 333] on video at bounding box center [451, 254] width 902 height 508
click at [0, 0] on button at bounding box center [0, 0] width 0 height 0
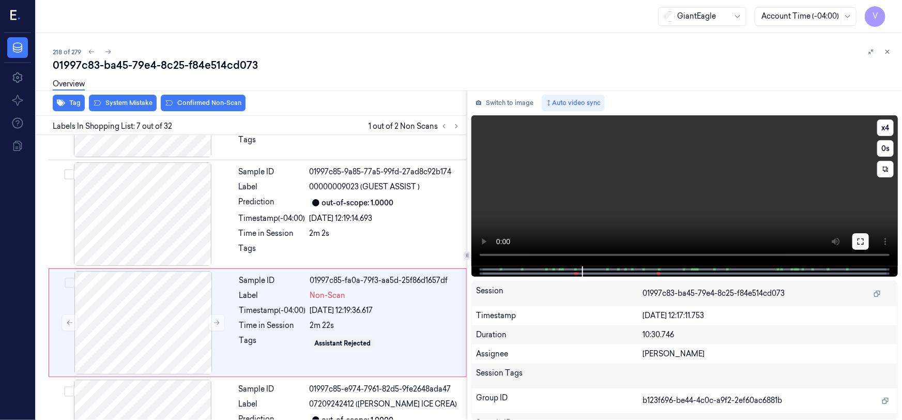
click at [865, 241] on icon at bounding box center [861, 241] width 8 height 8
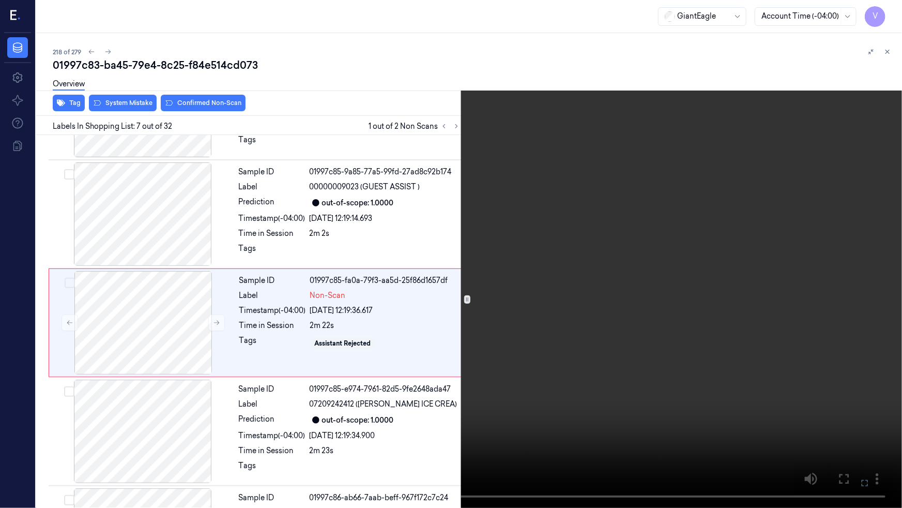
click at [0, 0] on icon at bounding box center [0, 0] width 0 height 0
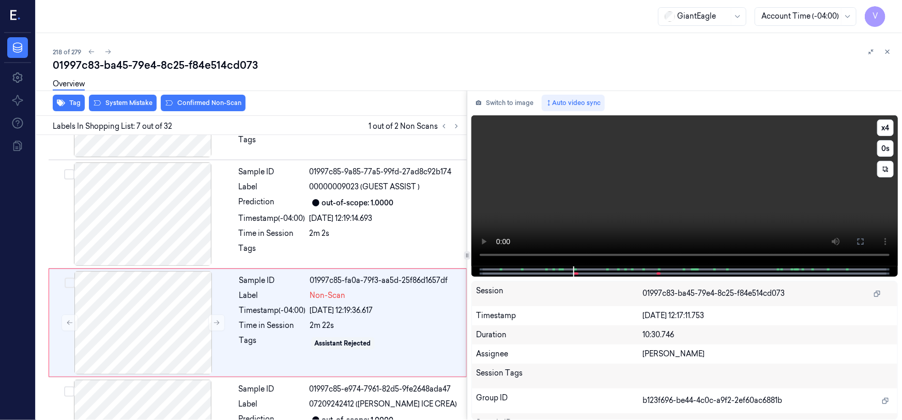
click at [606, 225] on video at bounding box center [685, 190] width 427 height 151
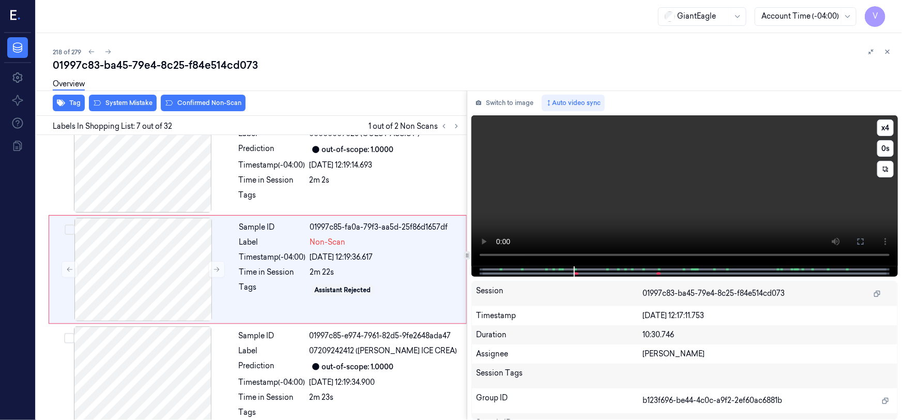
scroll to position [562, 0]
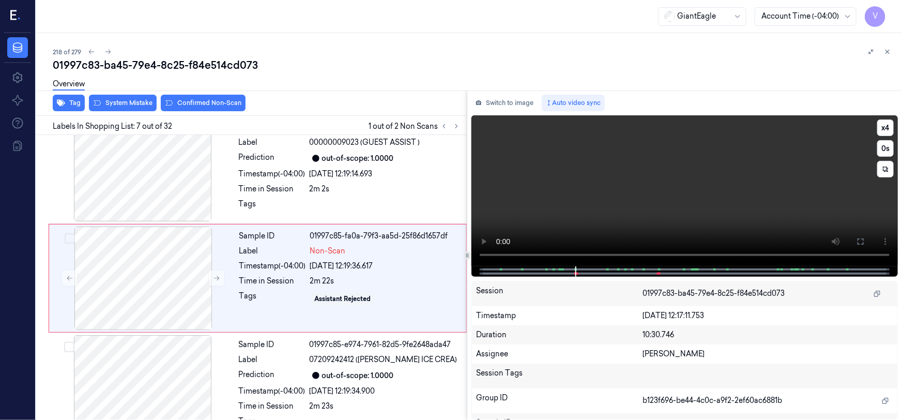
click at [604, 190] on video at bounding box center [685, 190] width 427 height 151
click at [649, 193] on video at bounding box center [685, 190] width 427 height 151
click at [719, 212] on video at bounding box center [685, 190] width 427 height 151
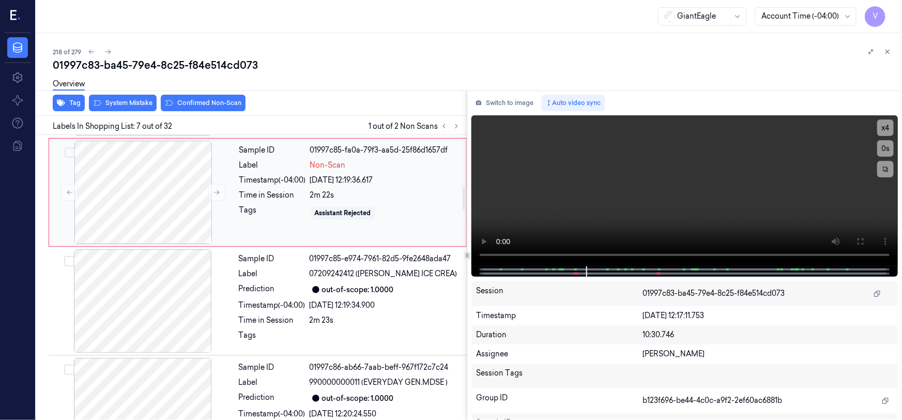
scroll to position [656, 0]
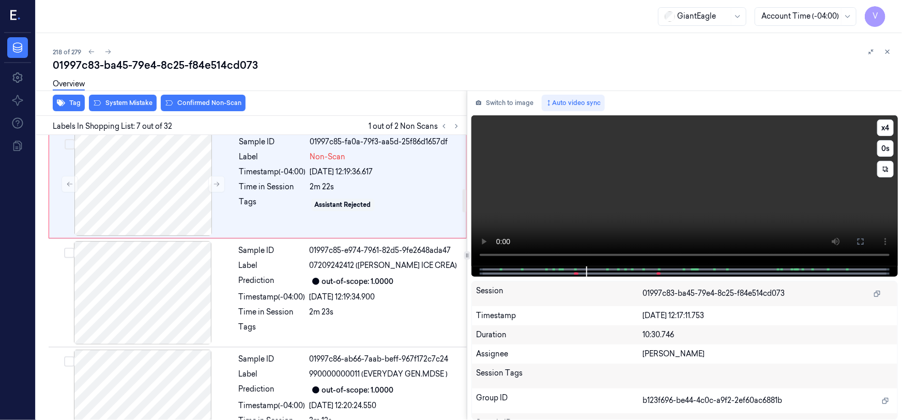
click at [672, 181] on video at bounding box center [685, 190] width 427 height 151
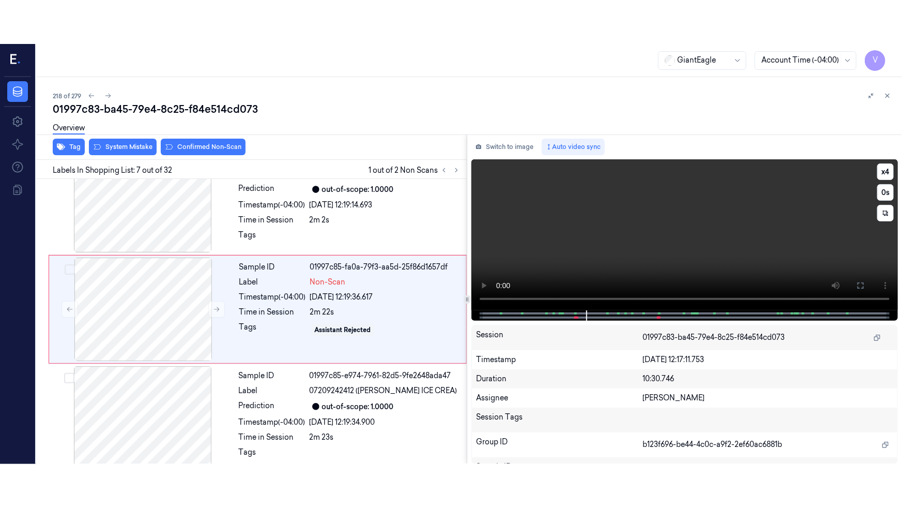
scroll to position [562, 0]
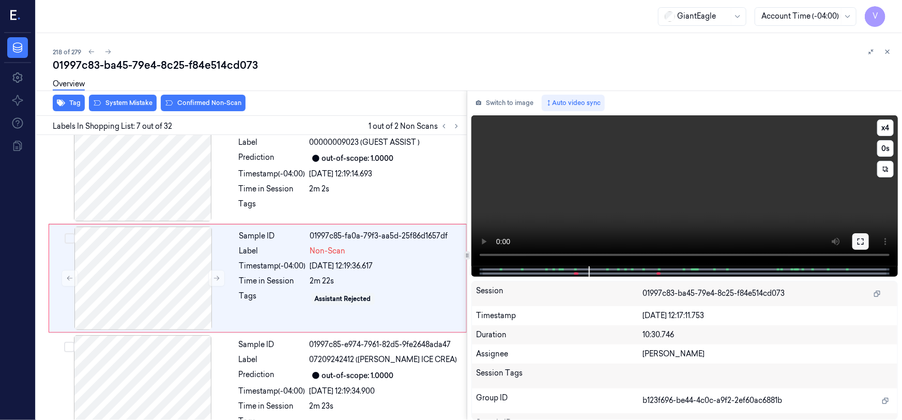
click at [865, 242] on icon at bounding box center [861, 241] width 8 height 8
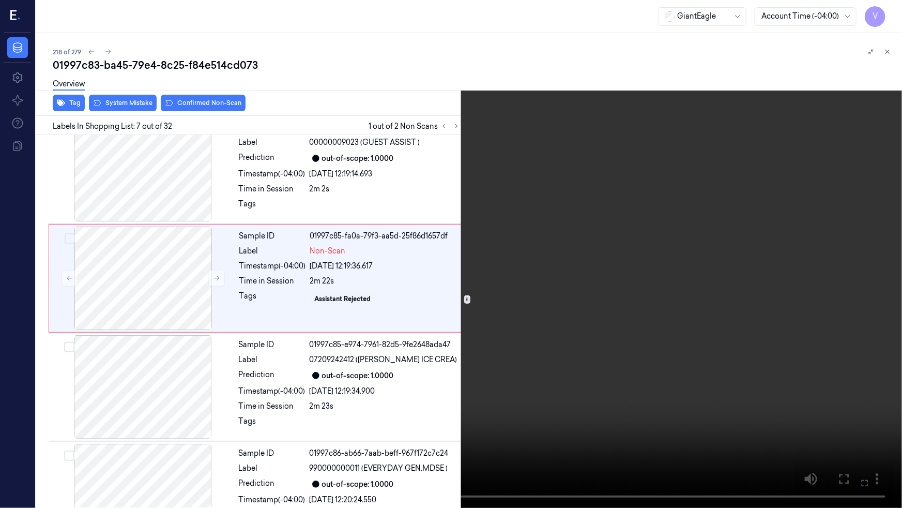
click at [551, 336] on video at bounding box center [451, 254] width 902 height 508
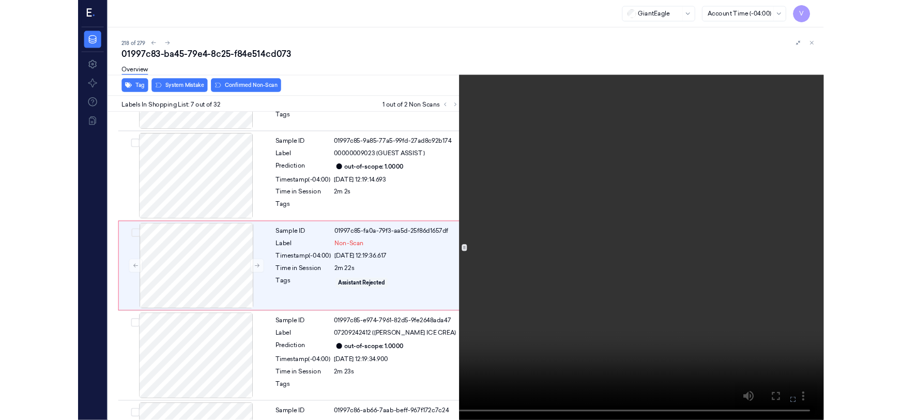
scroll to position [518, 0]
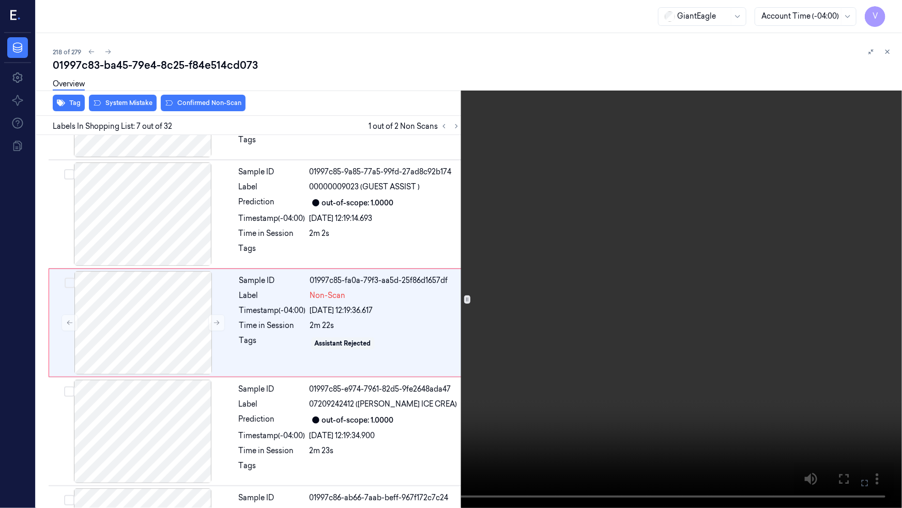
click at [0, 0] on icon at bounding box center [0, 0] width 0 height 0
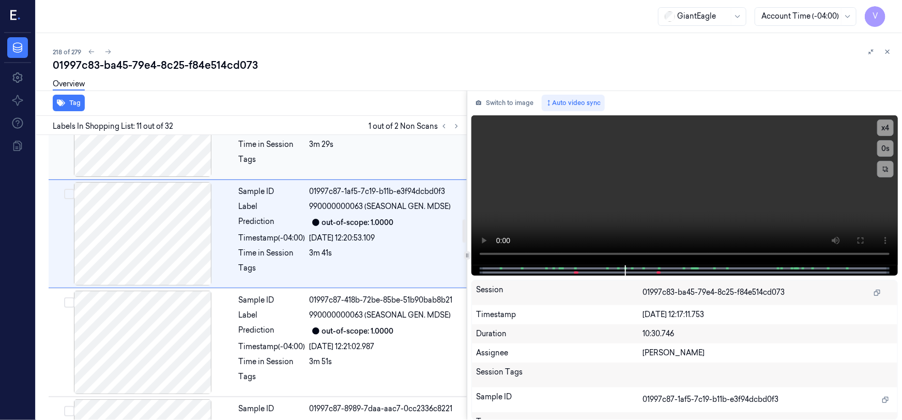
scroll to position [1043, 0]
click at [752, 213] on video at bounding box center [685, 190] width 427 height 150
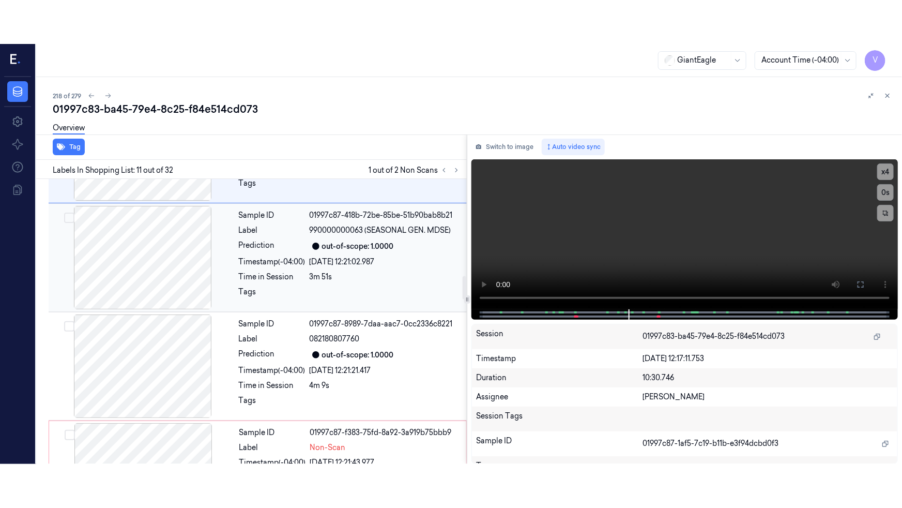
scroll to position [1184, 0]
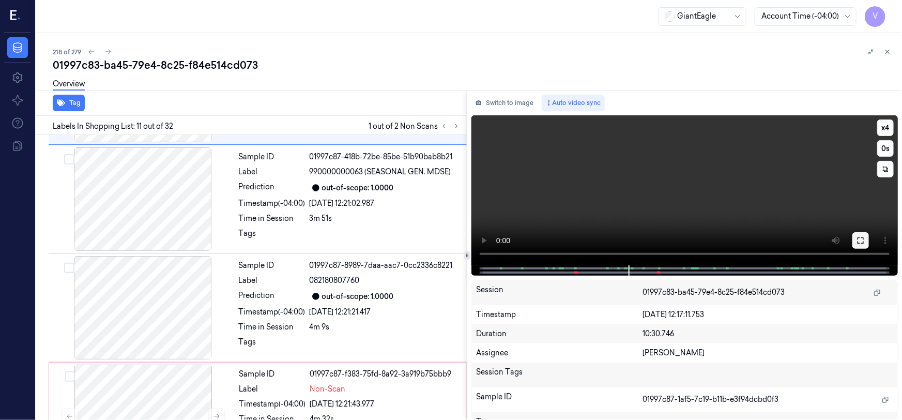
click at [864, 243] on icon at bounding box center [861, 240] width 8 height 8
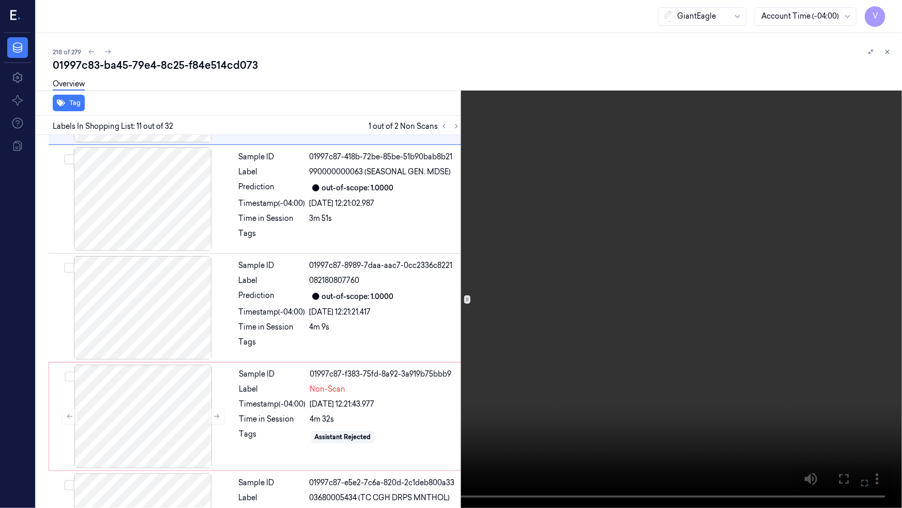
click at [656, 341] on video at bounding box center [451, 254] width 902 height 508
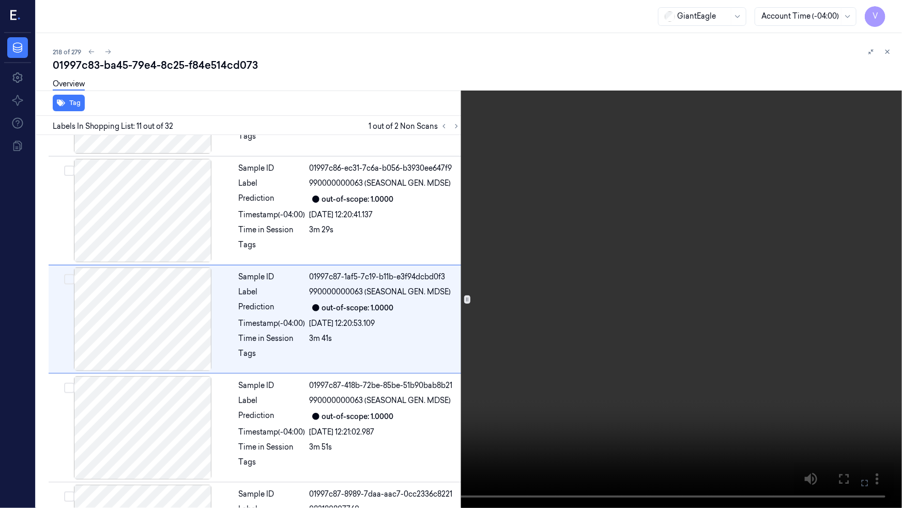
click at [656, 341] on video at bounding box center [451, 254] width 902 height 508
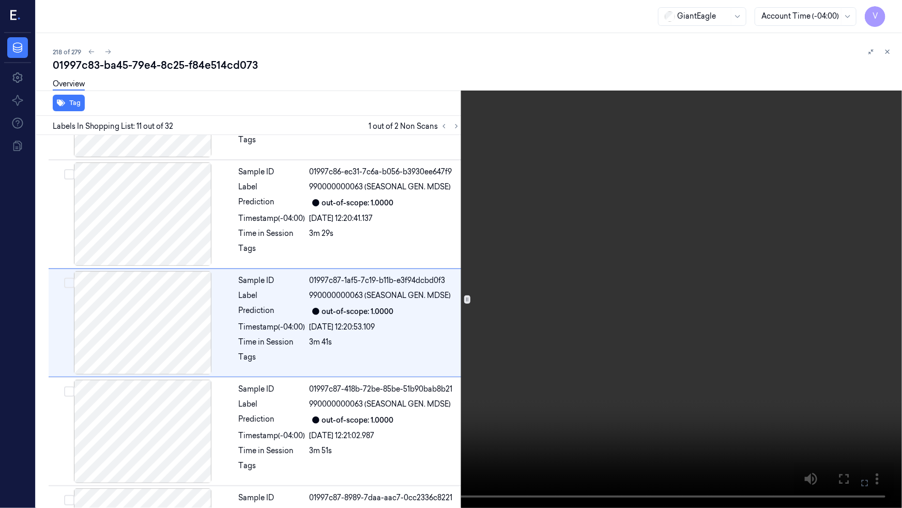
click at [472, 375] on video at bounding box center [451, 254] width 902 height 508
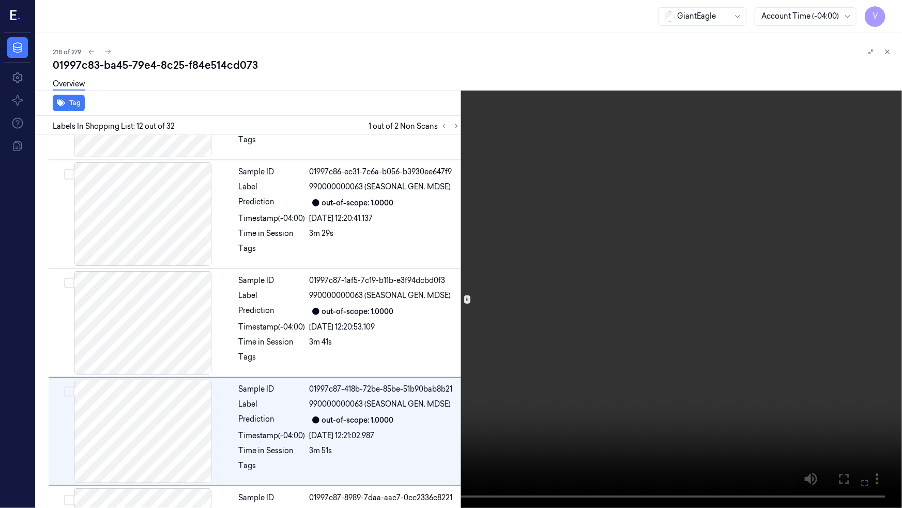
scroll to position [1060, 0]
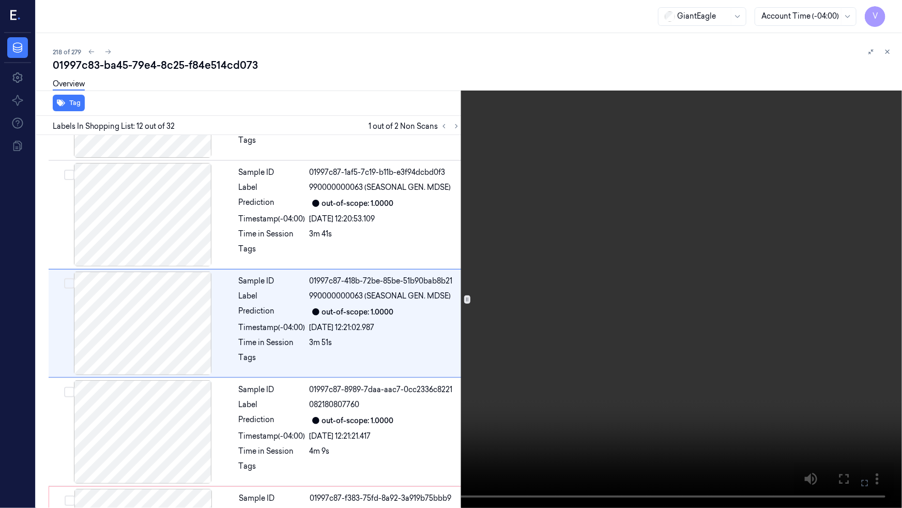
click at [472, 375] on video at bounding box center [451, 254] width 902 height 508
click at [470, 378] on video at bounding box center [451, 254] width 902 height 508
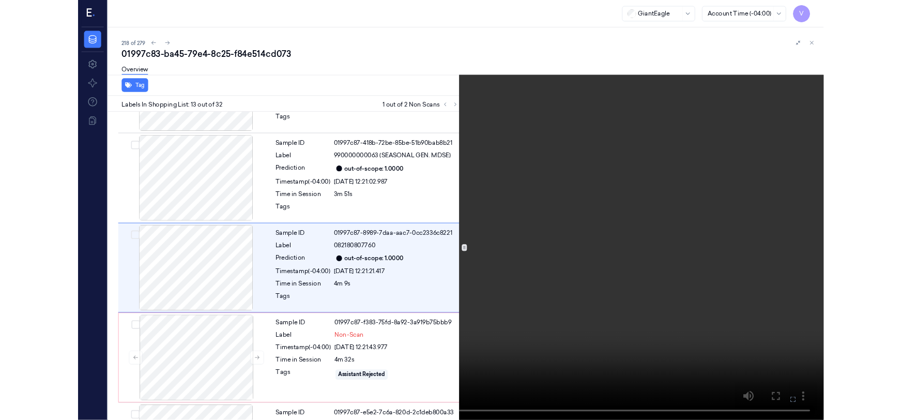
scroll to position [1169, 0]
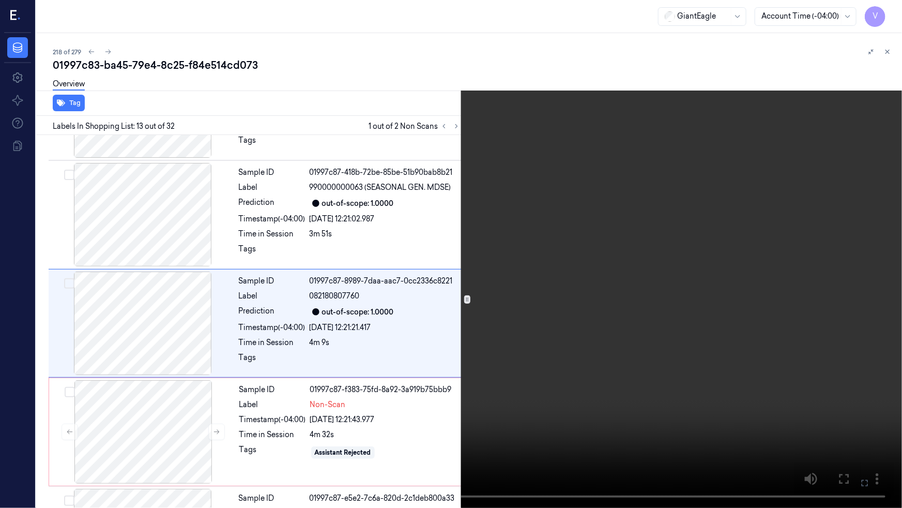
click at [475, 355] on video at bounding box center [451, 254] width 902 height 508
click at [0, 0] on button at bounding box center [0, 0] width 0 height 0
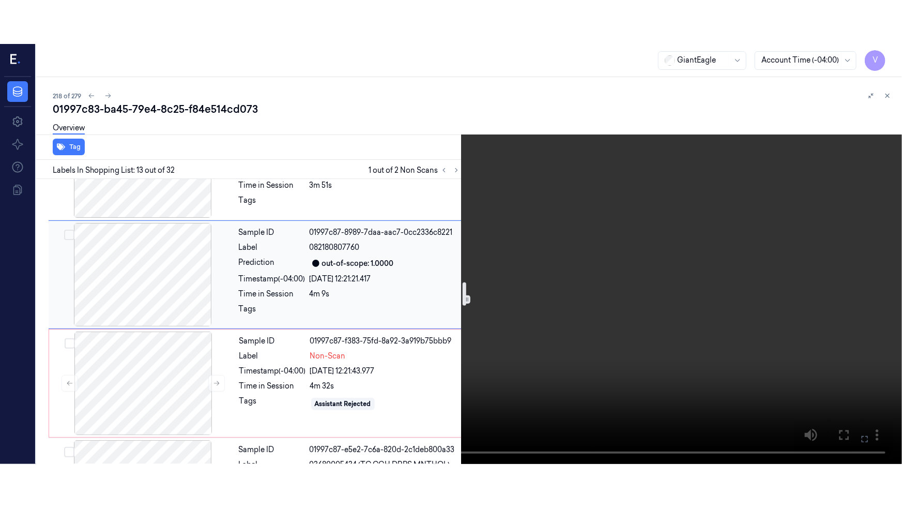
scroll to position [1263, 0]
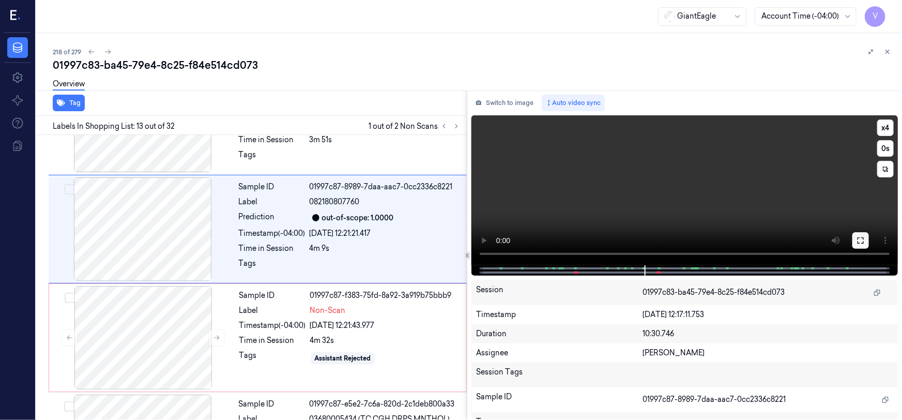
click at [853, 240] on button at bounding box center [861, 240] width 17 height 17
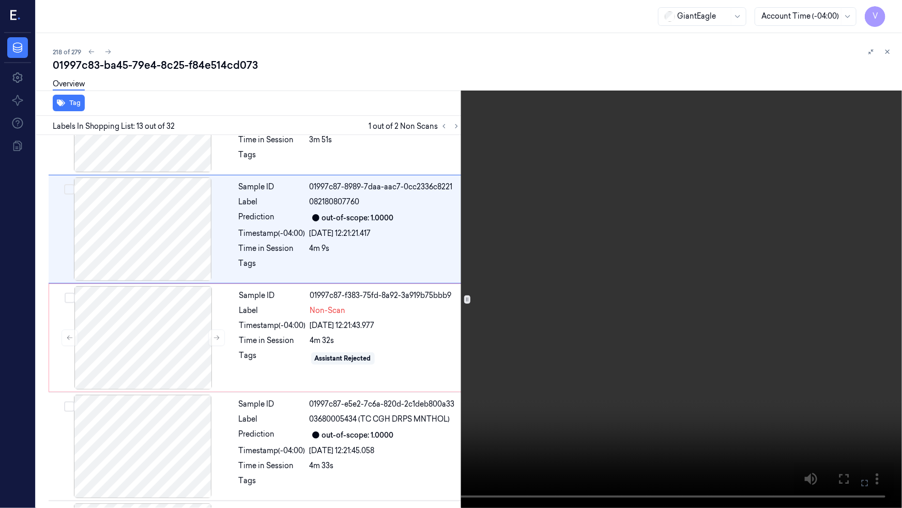
click at [602, 333] on video at bounding box center [451, 254] width 902 height 508
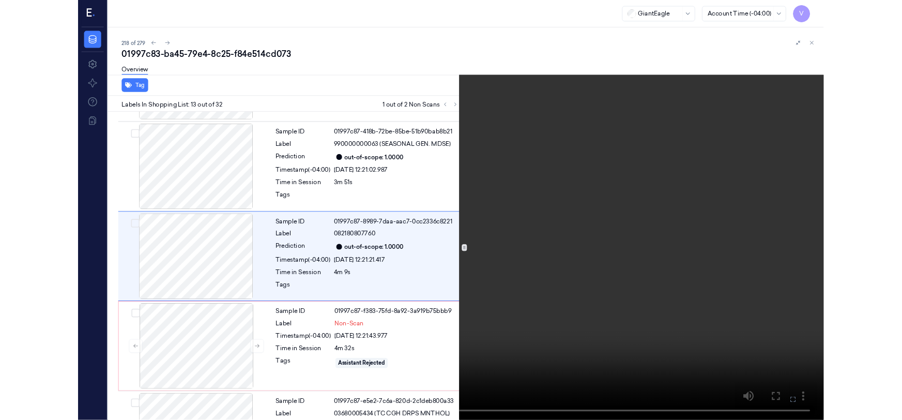
scroll to position [1169, 0]
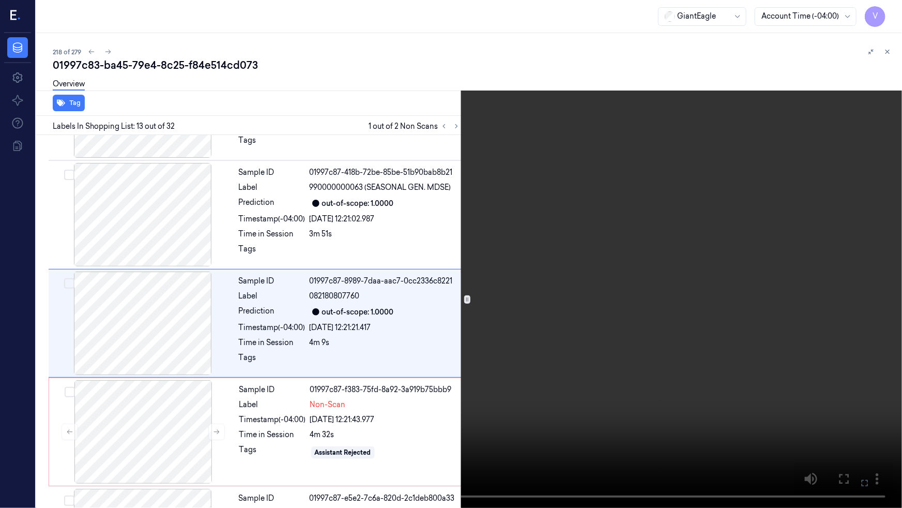
click at [601, 333] on video at bounding box center [451, 254] width 902 height 508
drag, startPoint x: 861, startPoint y: 483, endPoint x: 667, endPoint y: 380, distance: 218.8
click at [0, 0] on icon at bounding box center [0, 0] width 0 height 0
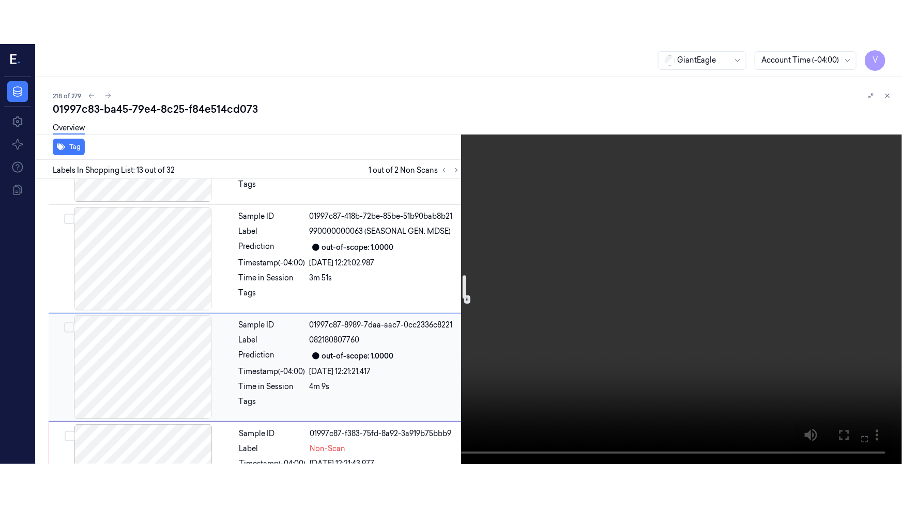
scroll to position [1216, 0]
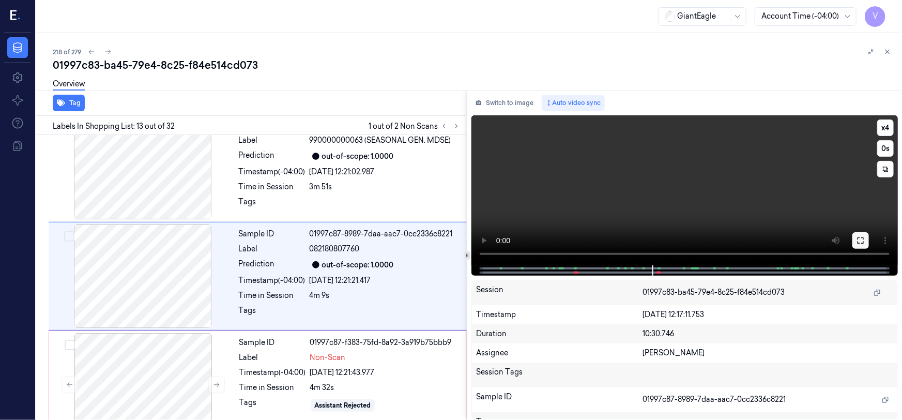
click at [864, 241] on icon at bounding box center [861, 240] width 8 height 8
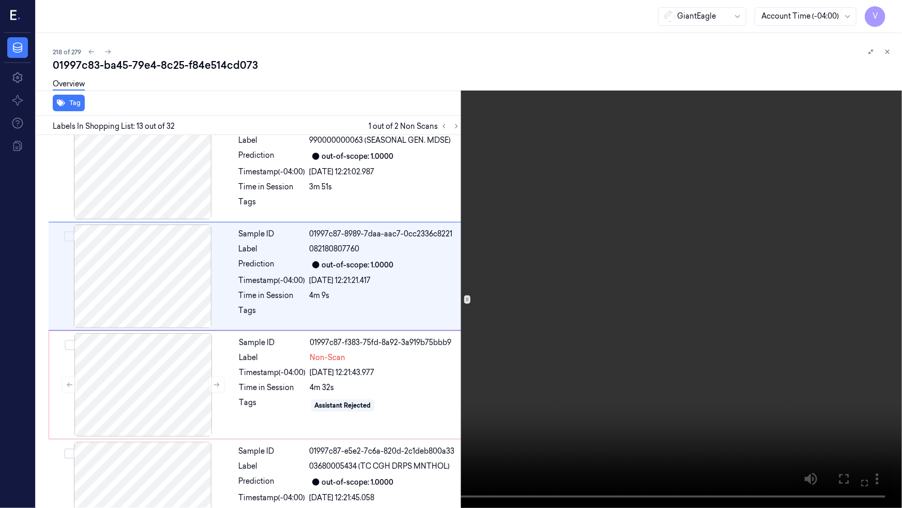
click at [627, 299] on video at bounding box center [451, 254] width 902 height 508
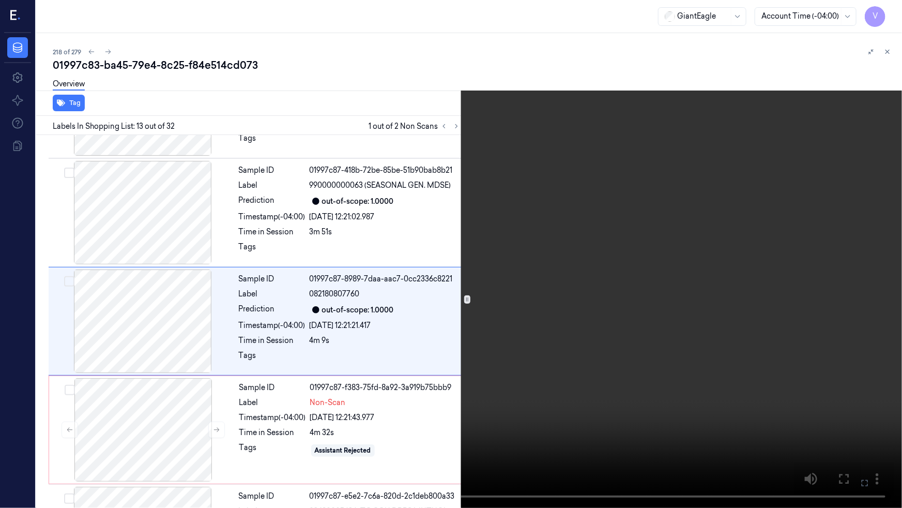
scroll to position [1169, 0]
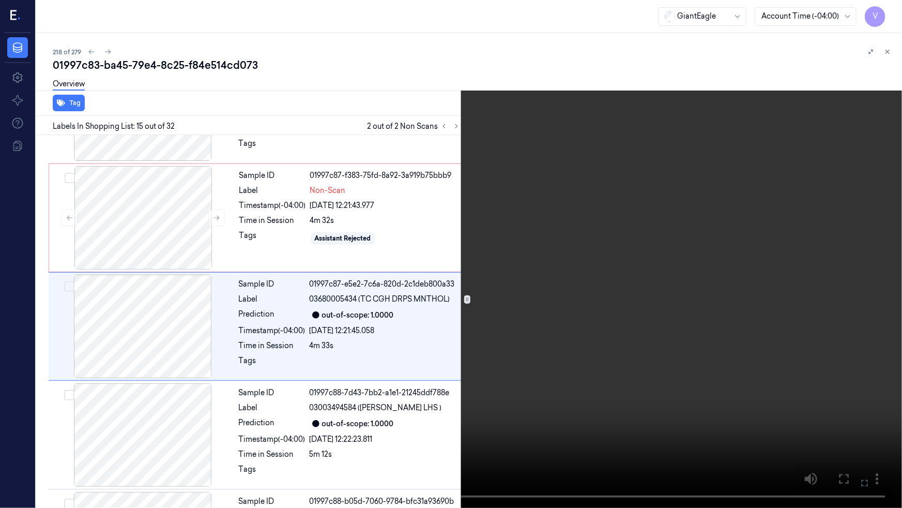
click at [627, 299] on video at bounding box center [451, 254] width 902 height 508
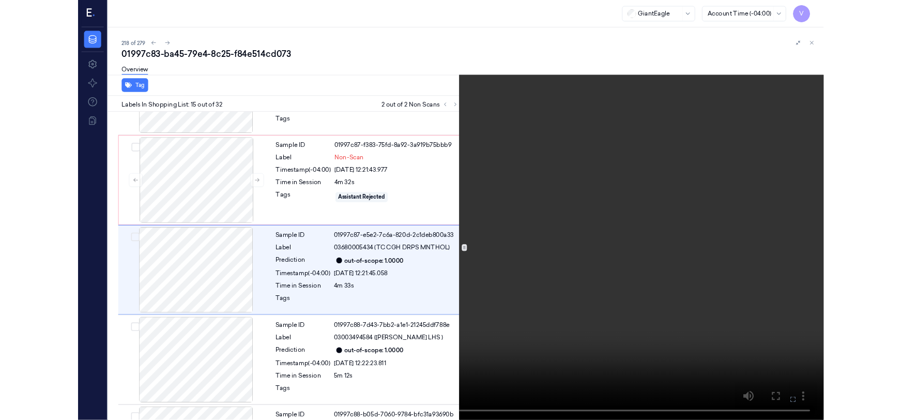
scroll to position [1386, 0]
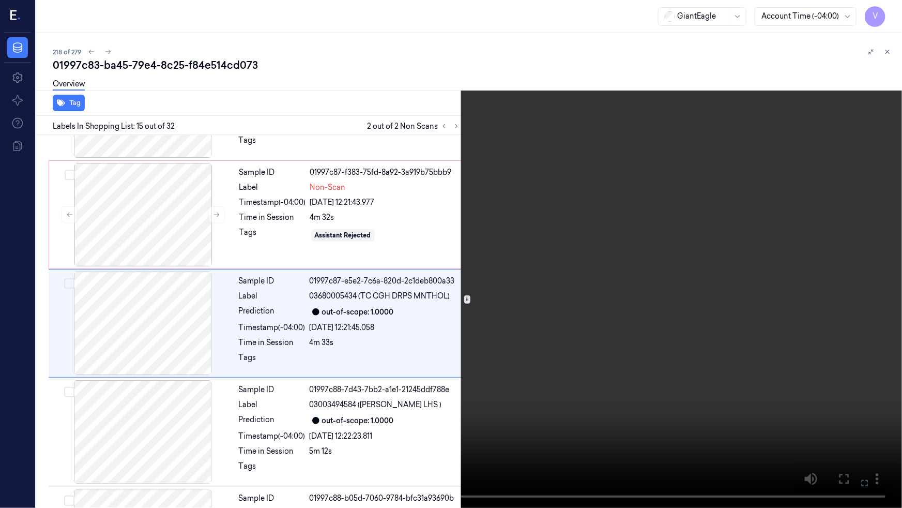
click at [476, 356] on video at bounding box center [451, 254] width 902 height 508
click at [887, 14] on button "x 4" at bounding box center [890, 12] width 17 height 17
click at [887, 14] on button "x 1" at bounding box center [890, 12] width 17 height 17
click at [459, 171] on video at bounding box center [451, 254] width 902 height 508
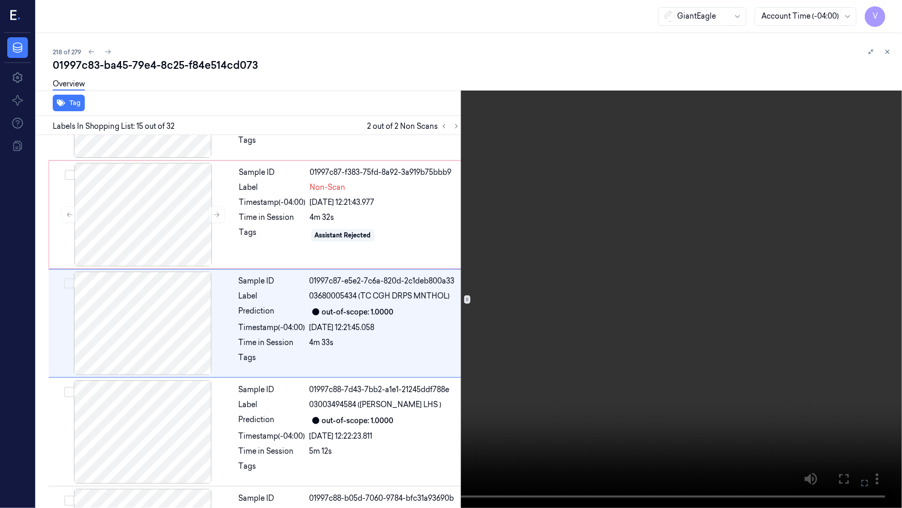
click at [459, 171] on video at bounding box center [451, 254] width 902 height 508
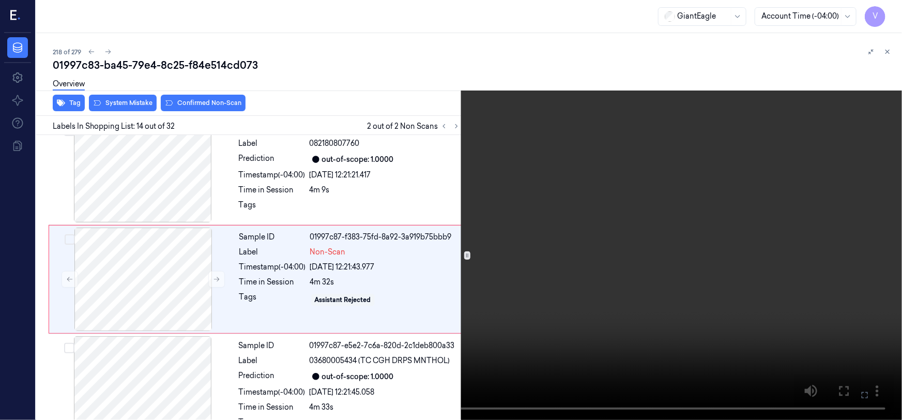
click at [537, 141] on video at bounding box center [451, 210] width 902 height 420
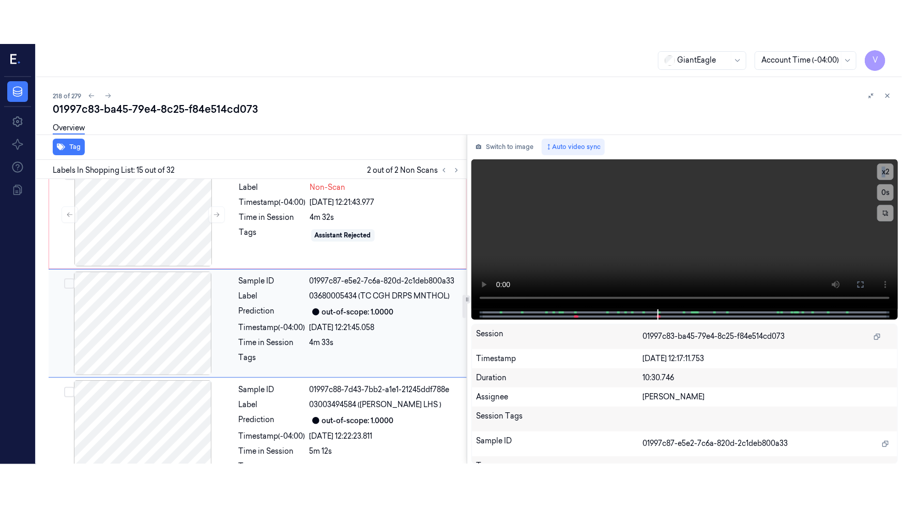
scroll to position [1383, 0]
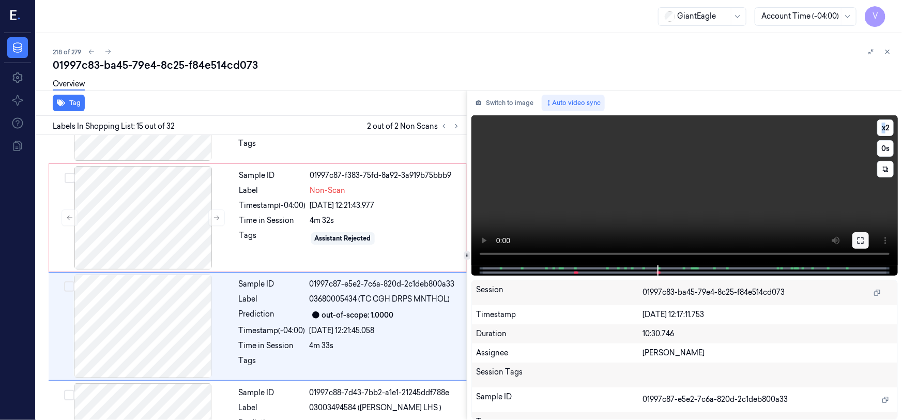
click at [862, 236] on icon at bounding box center [861, 240] width 8 height 8
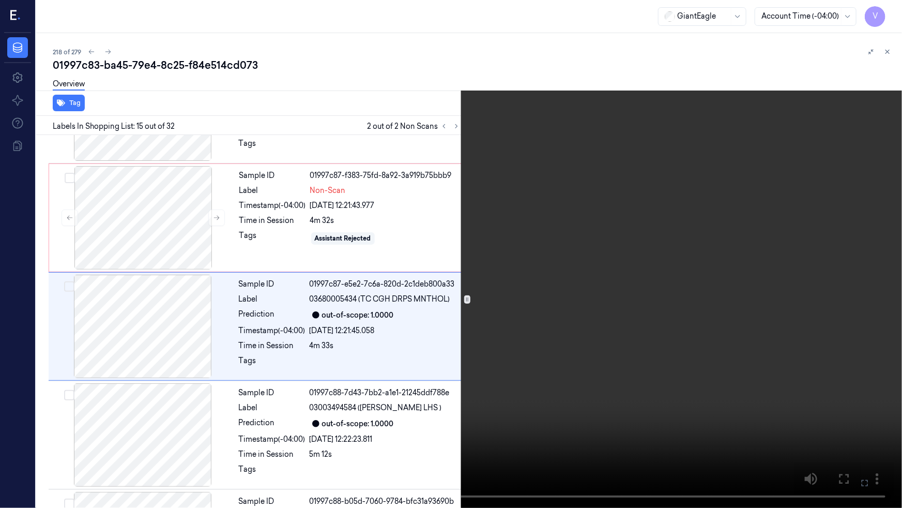
click at [440, 372] on video at bounding box center [451, 254] width 902 height 508
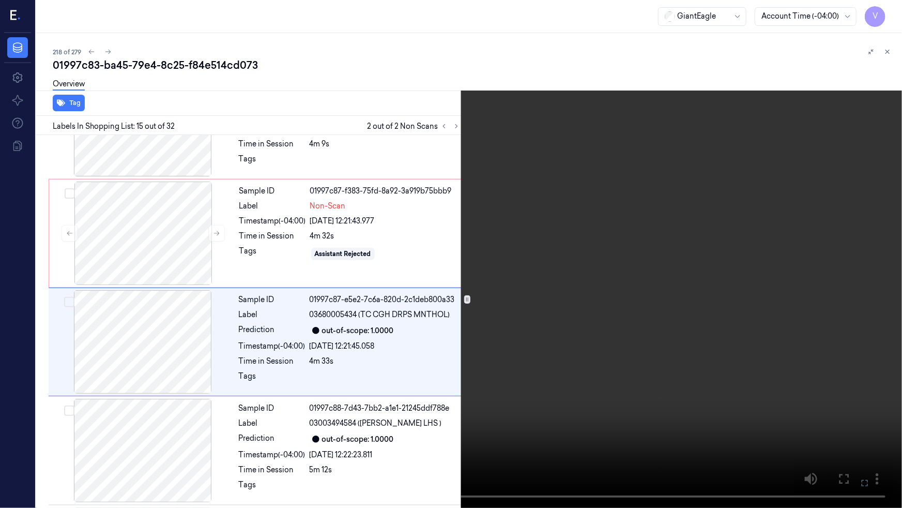
scroll to position [1386, 0]
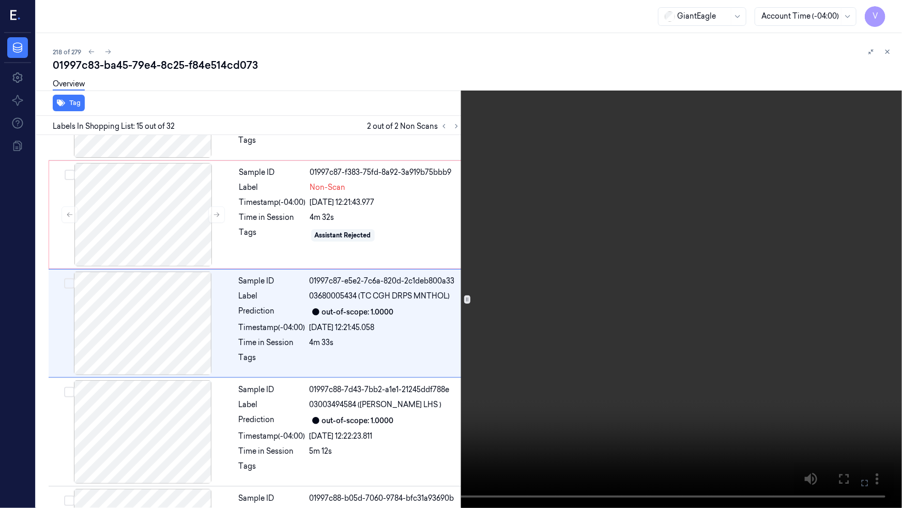
click at [582, 374] on video at bounding box center [451, 254] width 902 height 508
click at [607, 329] on video at bounding box center [451, 254] width 902 height 508
click at [612, 328] on video at bounding box center [451, 254] width 902 height 508
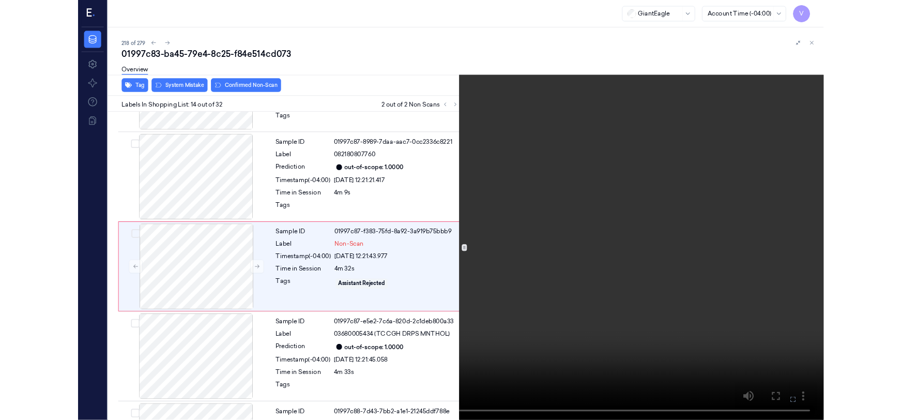
scroll to position [1277, 0]
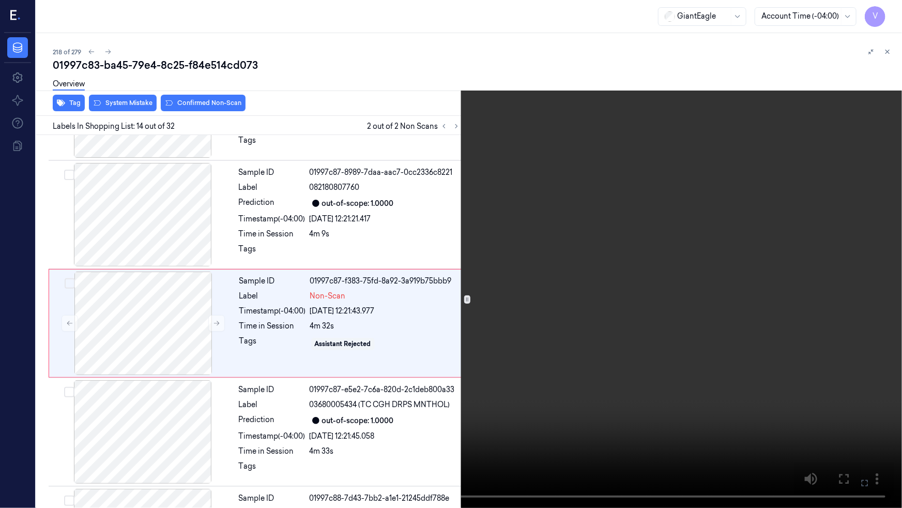
click at [612, 328] on video at bounding box center [451, 254] width 902 height 508
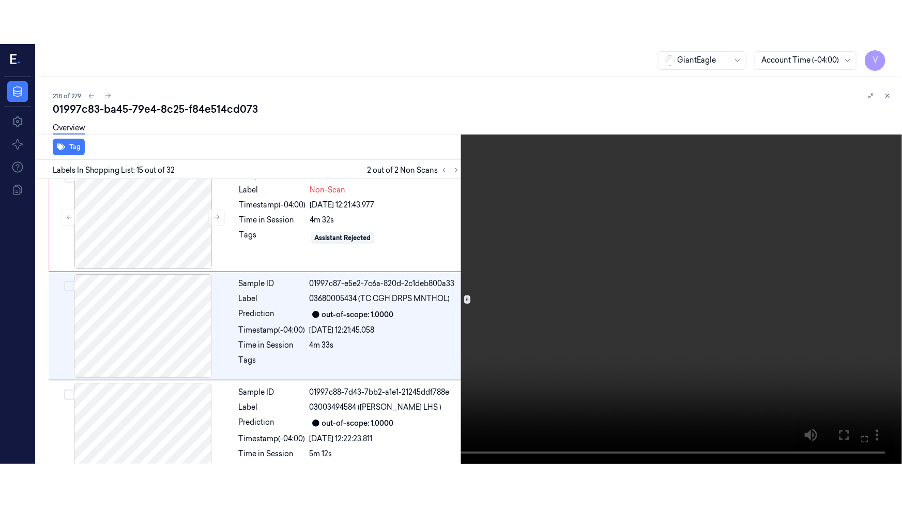
scroll to position [1430, 0]
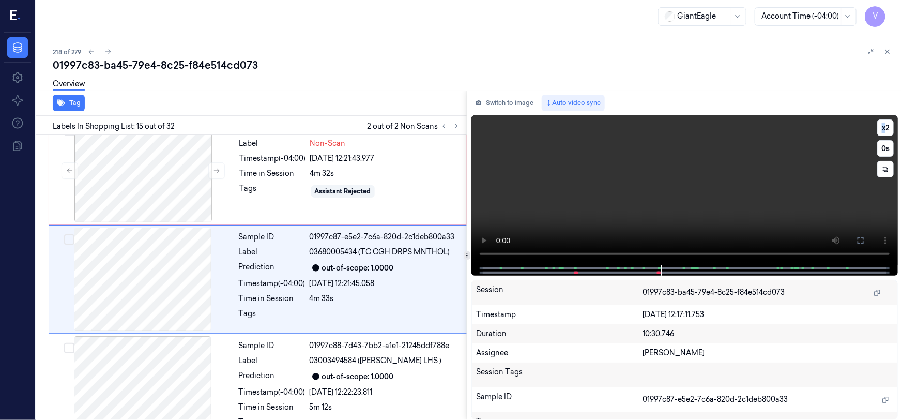
click at [858, 240] on icon at bounding box center [861, 240] width 8 height 8
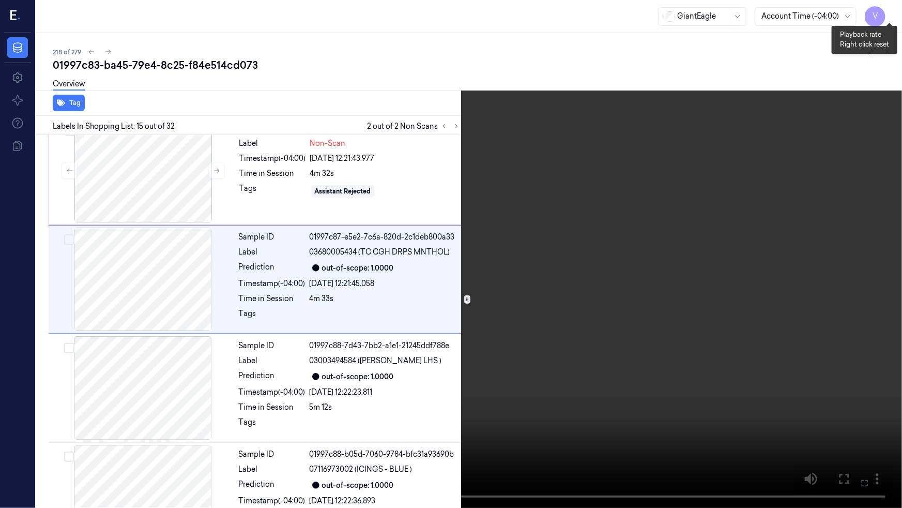
click at [897, 12] on button "x 2" at bounding box center [890, 12] width 17 height 17
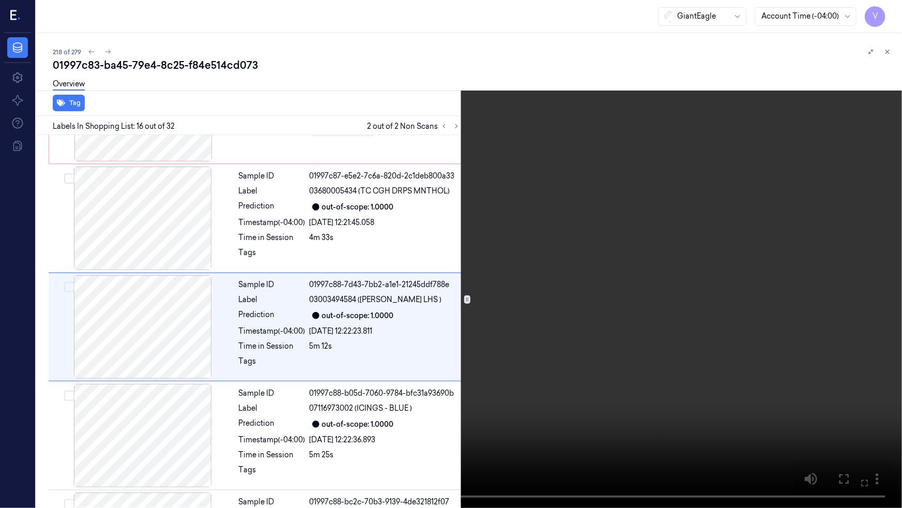
scroll to position [1495, 0]
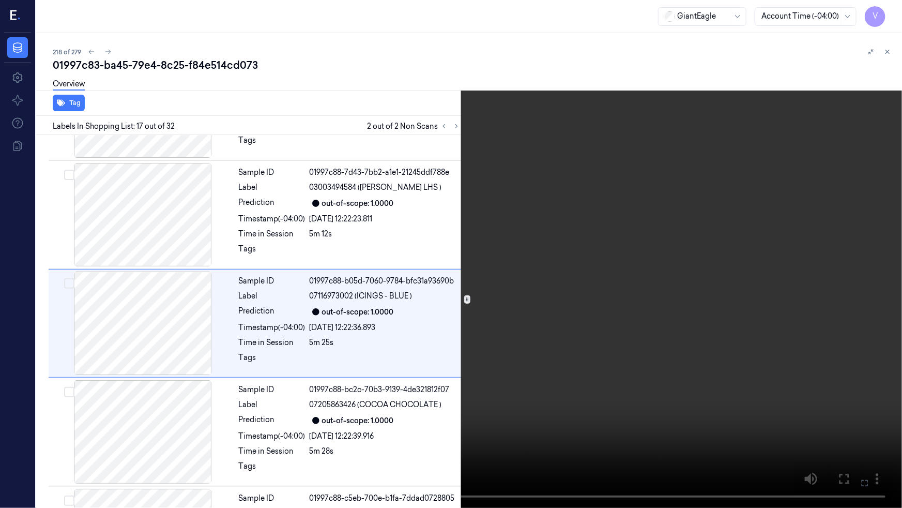
click at [0, 0] on button at bounding box center [0, 0] width 0 height 0
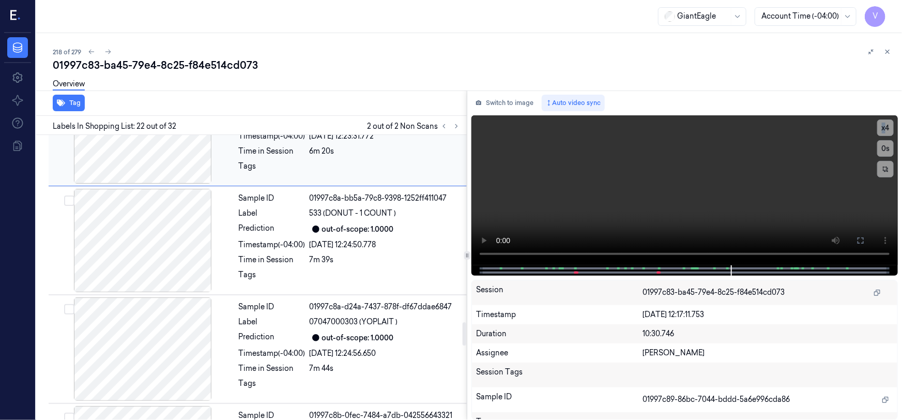
scroll to position [2378, 0]
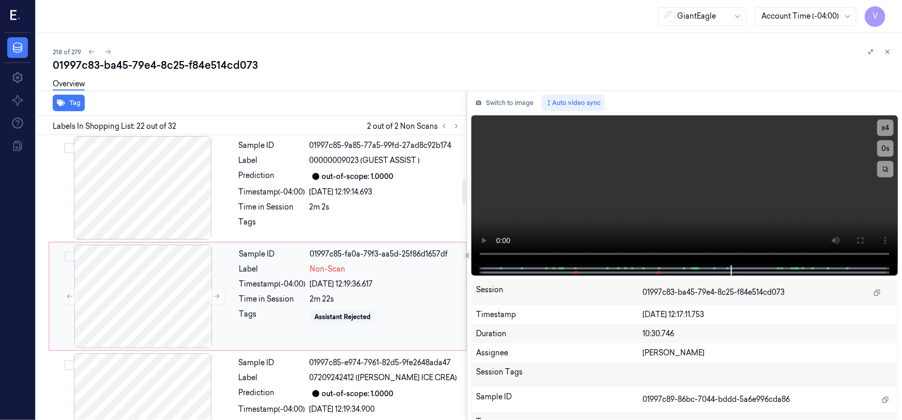
click at [242, 289] on div "Sample ID 01997c85-fa0a-79f3-aa5d-25f86d1657df Label Non-Scan Timestamp (-04:00…" at bounding box center [349, 296] width 229 height 103
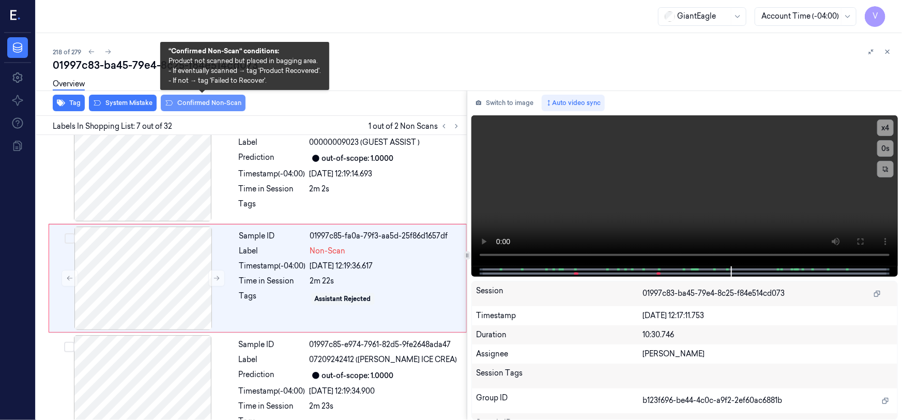
click at [209, 105] on button "Confirmed Non-Scan" at bounding box center [203, 103] width 85 height 17
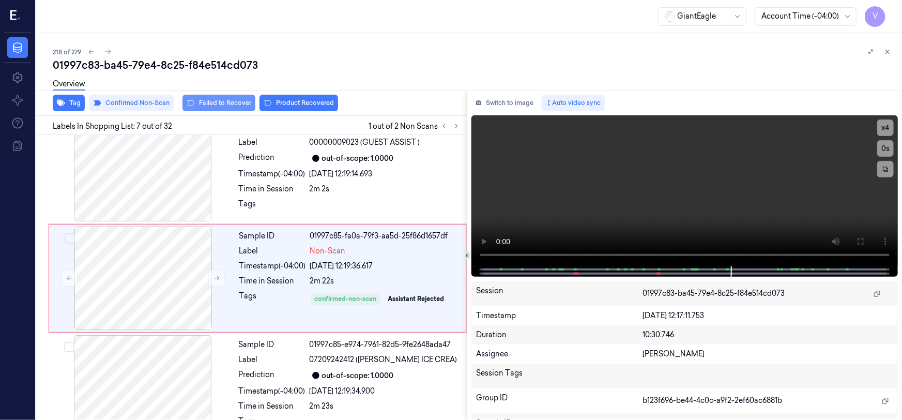
click at [227, 101] on button "Failed to Recover" at bounding box center [219, 103] width 73 height 17
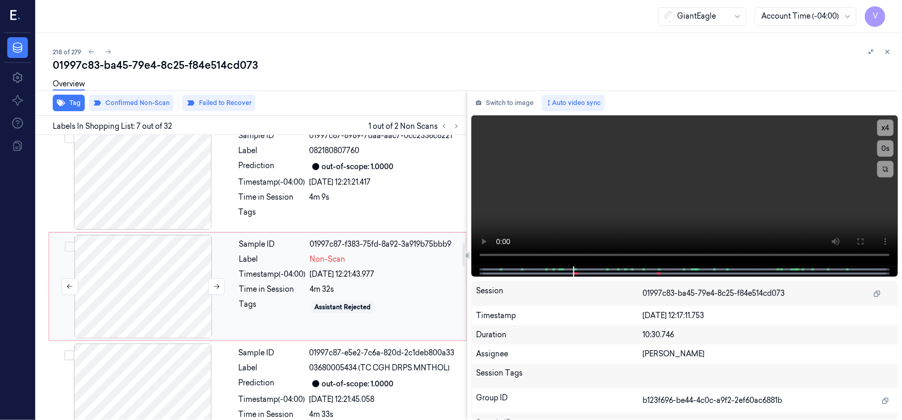
click at [177, 253] on div at bounding box center [143, 286] width 184 height 103
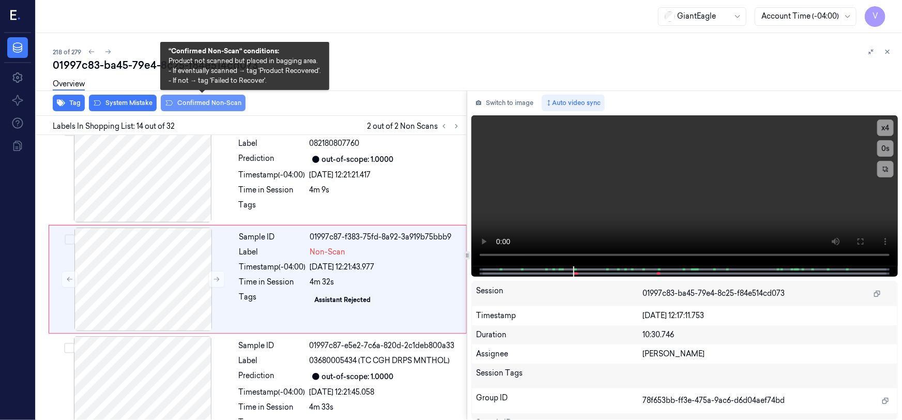
click at [207, 101] on button "Confirmed Non-Scan" at bounding box center [203, 103] width 85 height 17
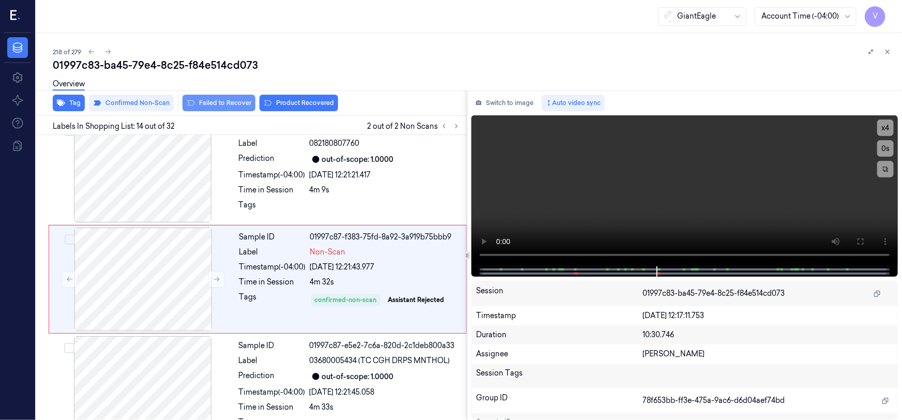
click at [221, 104] on button "Failed to Recover" at bounding box center [219, 103] width 73 height 17
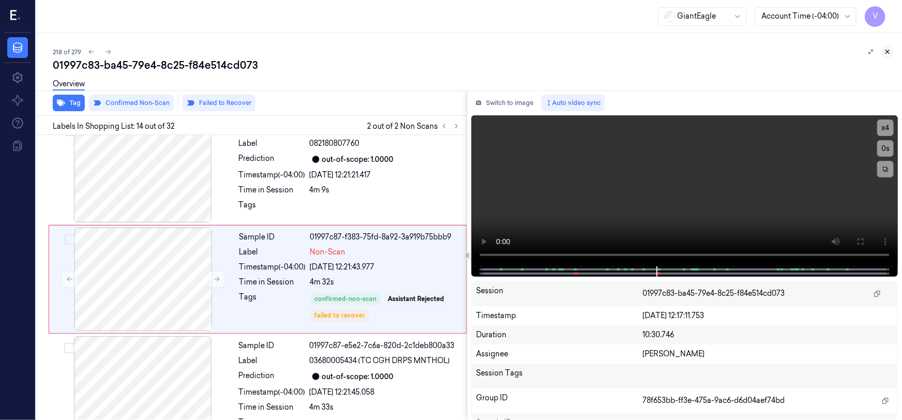
click at [886, 47] on button at bounding box center [888, 52] width 12 height 12
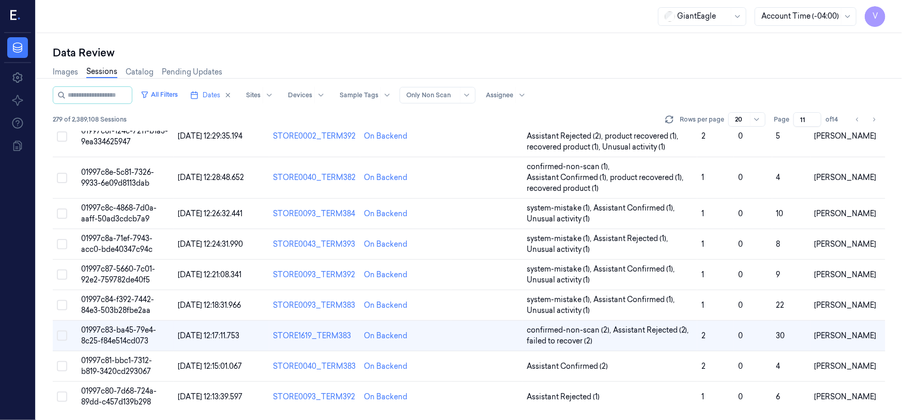
scroll to position [372, 0]
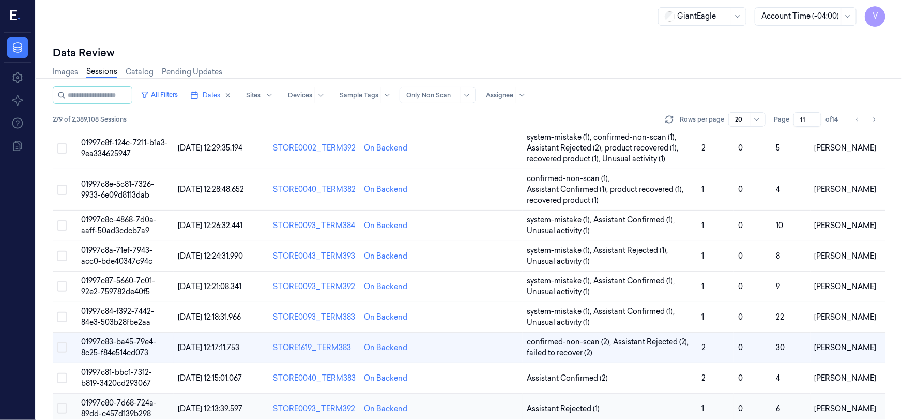
click at [122, 398] on span "01997c80-7d68-724a-89dd-c457d139b298" at bounding box center [119, 408] width 76 height 20
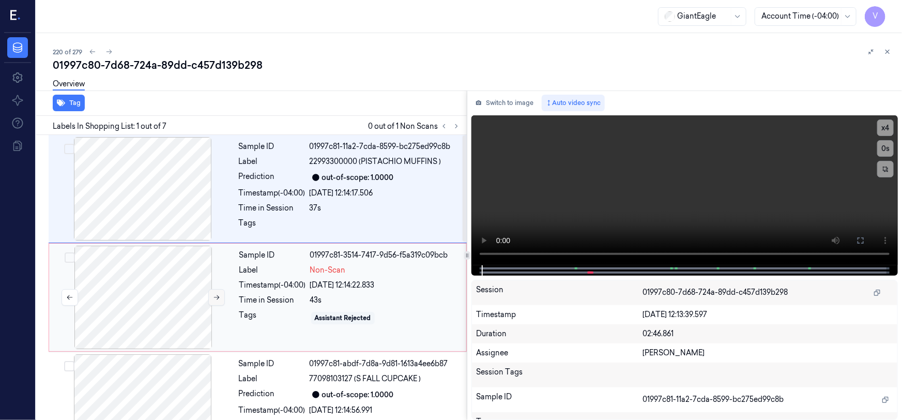
click at [214, 295] on icon at bounding box center [216, 297] width 7 height 7
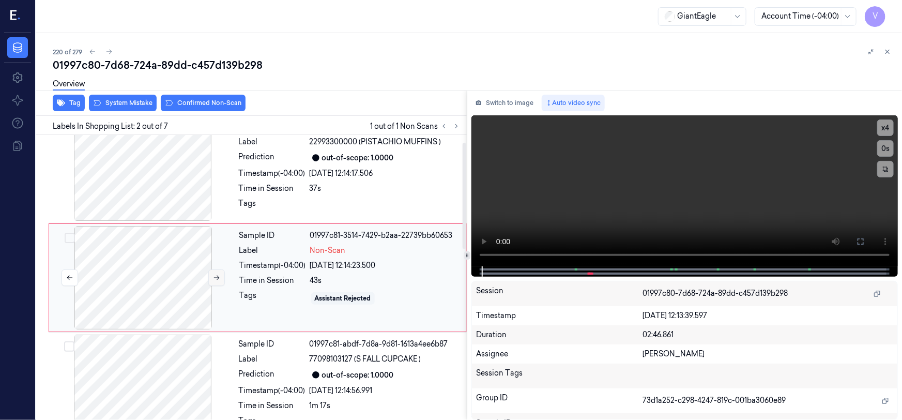
click at [216, 276] on icon at bounding box center [216, 277] width 7 height 7
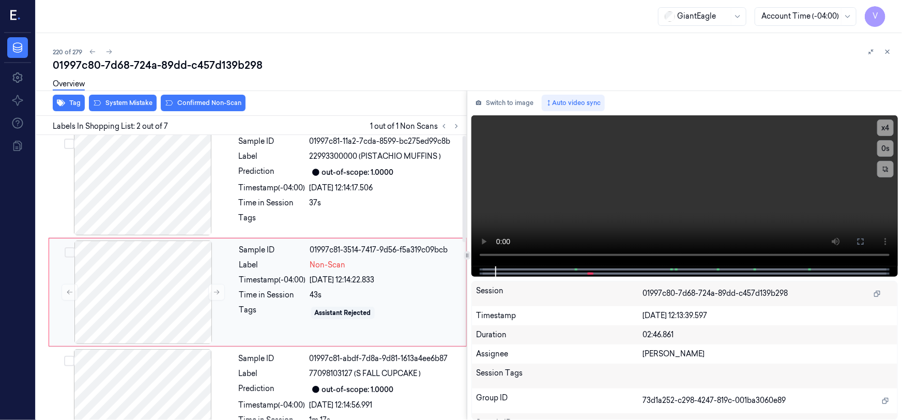
scroll to position [0, 0]
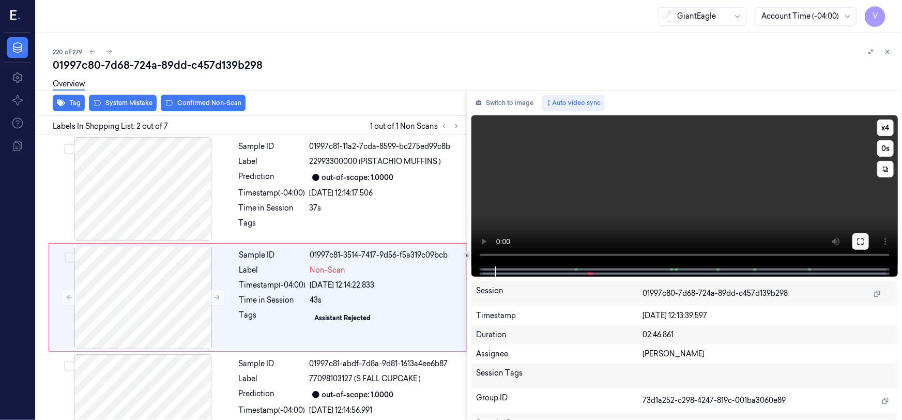
click at [863, 238] on icon at bounding box center [861, 241] width 6 height 6
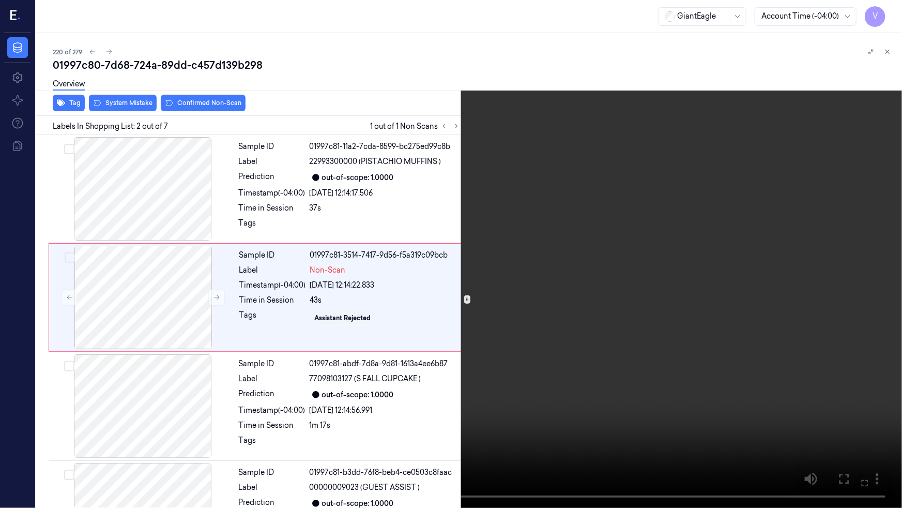
click at [708, 315] on video at bounding box center [451, 254] width 902 height 508
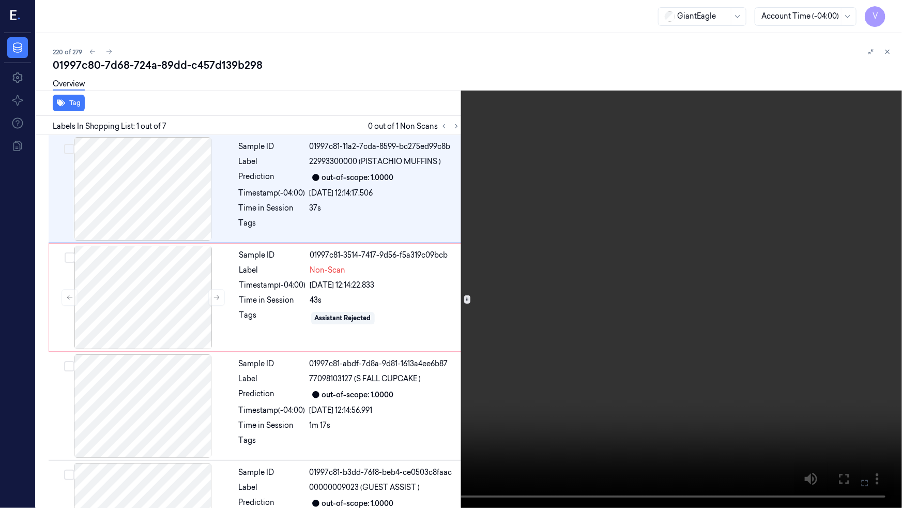
click at [670, 348] on video at bounding box center [451, 254] width 902 height 508
click at [0, 0] on icon at bounding box center [0, 0] width 0 height 0
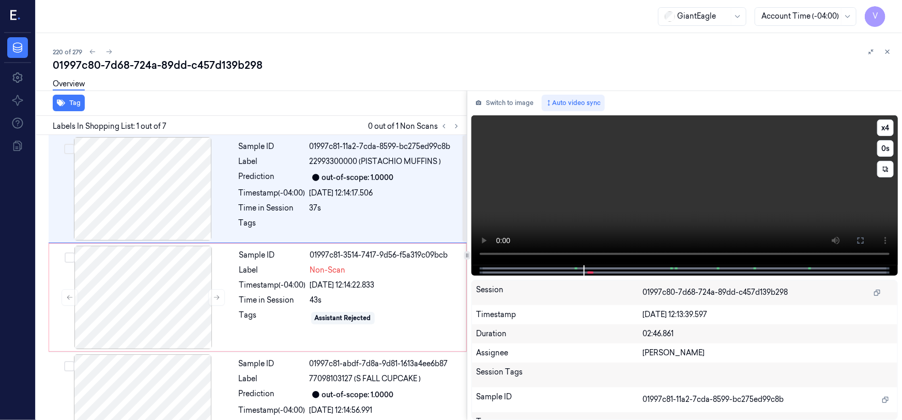
click at [610, 188] on video at bounding box center [685, 190] width 427 height 150
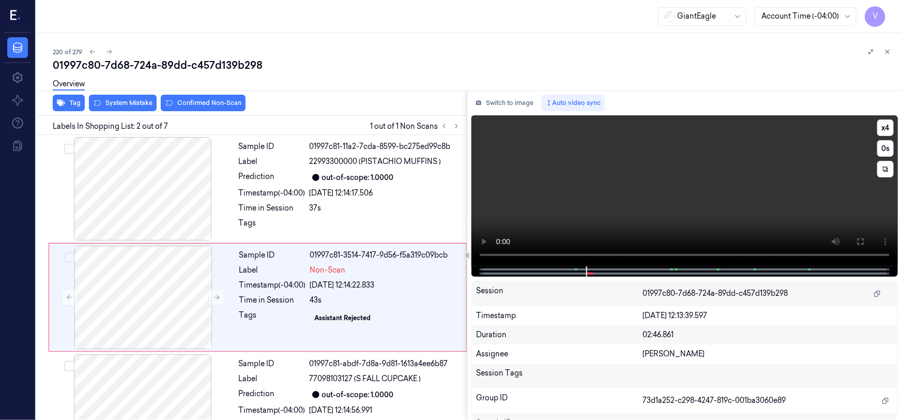
scroll to position [20, 0]
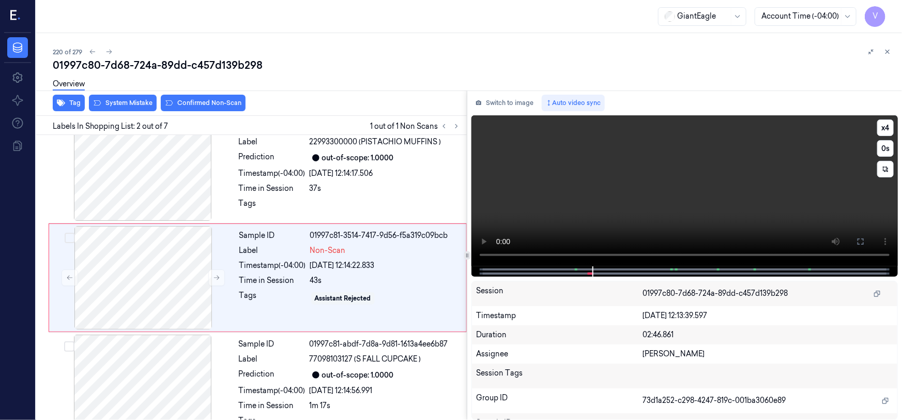
click at [608, 190] on video at bounding box center [685, 190] width 427 height 151
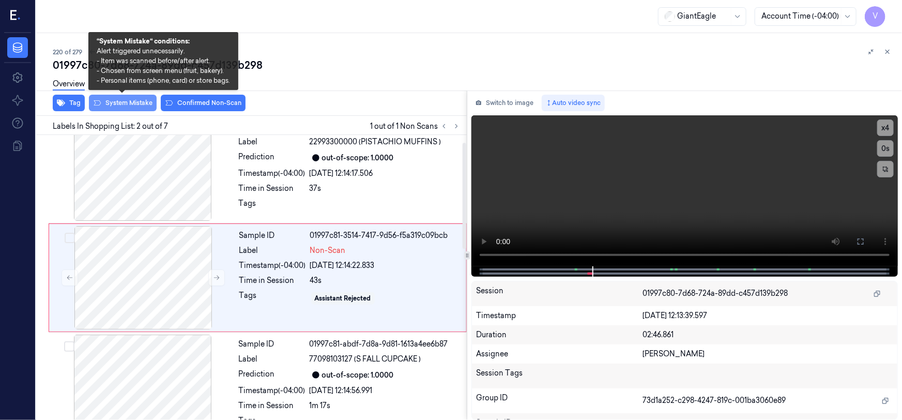
click at [133, 103] on button "System Mistake" at bounding box center [123, 103] width 68 height 17
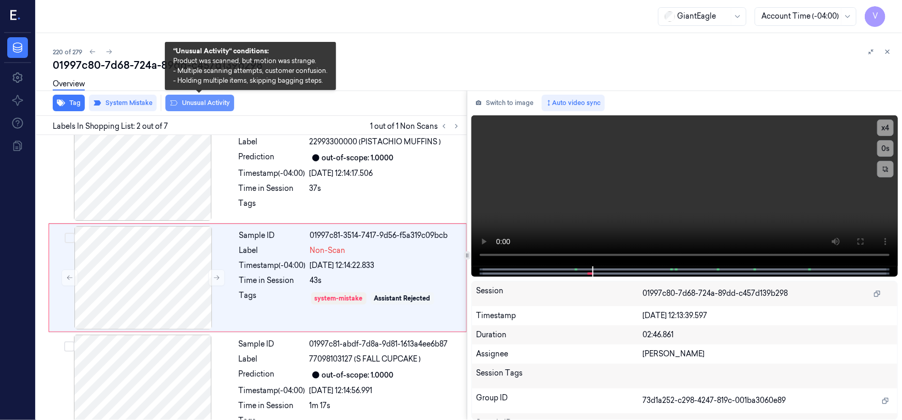
click at [202, 101] on button "Unusual Activity" at bounding box center [199, 103] width 69 height 17
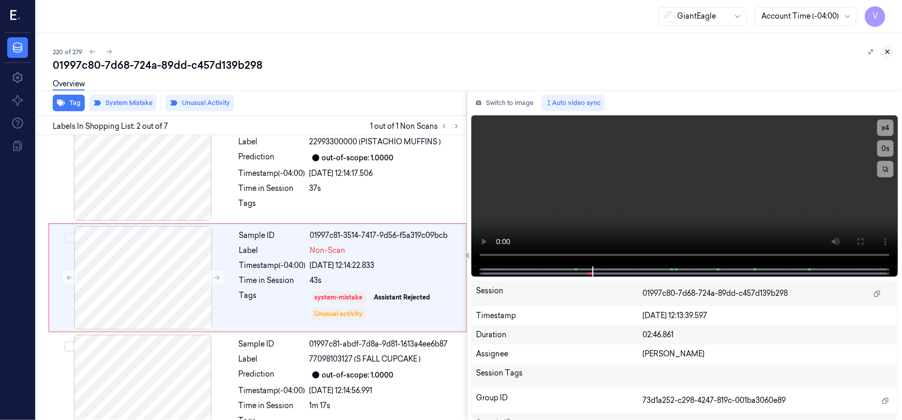
click at [891, 51] on icon at bounding box center [887, 51] width 7 height 7
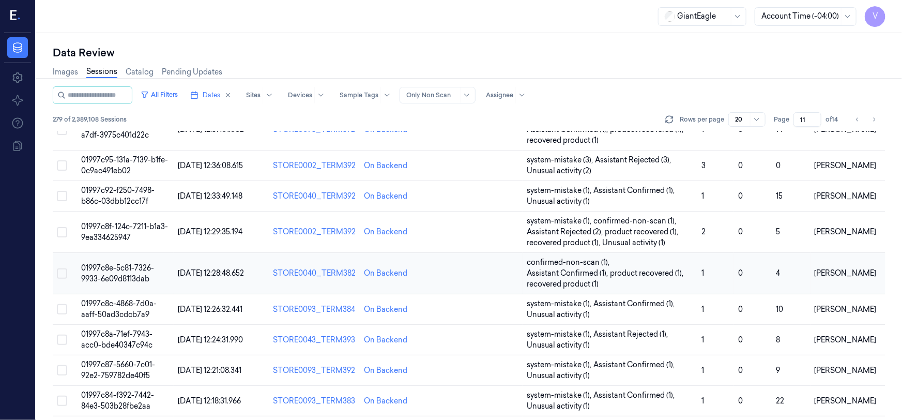
scroll to position [278, 0]
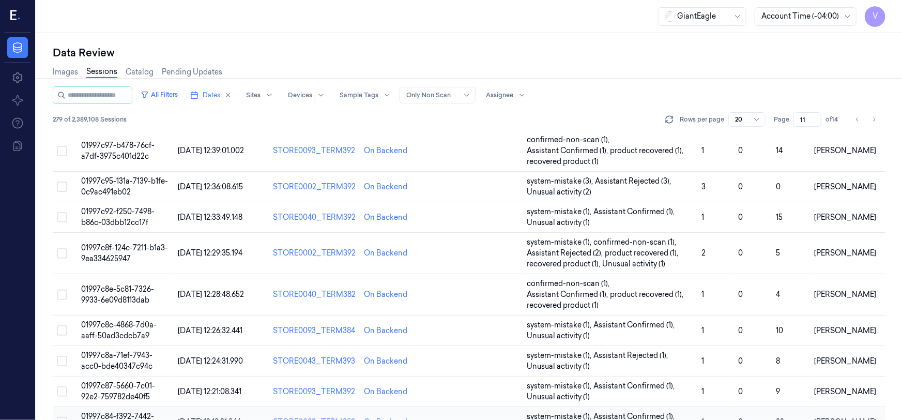
click at [64, 417] on button "Select row" at bounding box center [62, 422] width 10 height 10
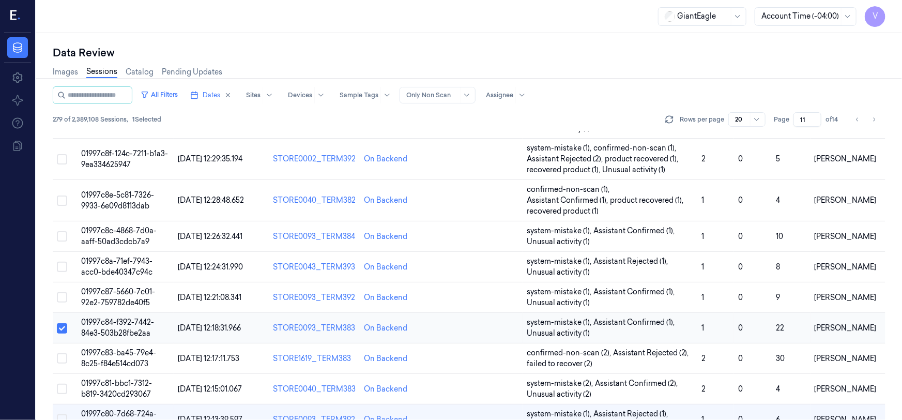
click at [64, 323] on button "Select row" at bounding box center [62, 328] width 10 height 10
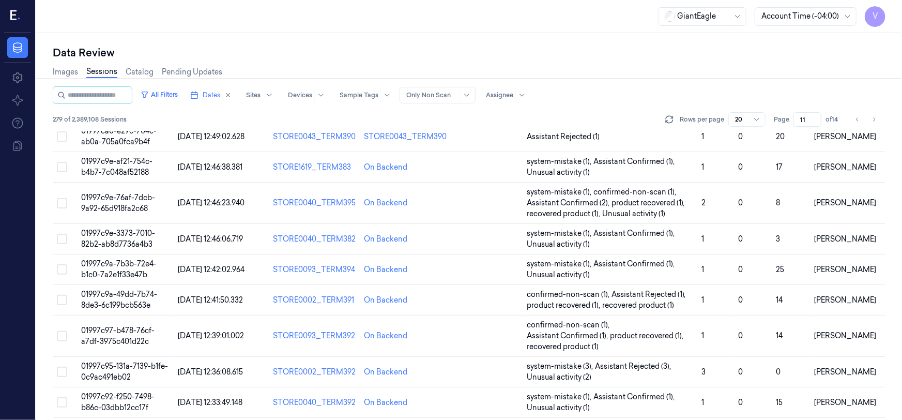
scroll to position [0, 0]
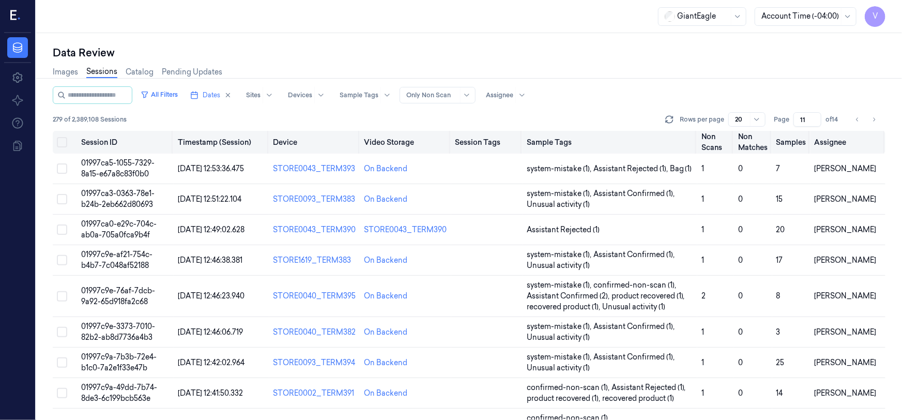
drag, startPoint x: 807, startPoint y: 119, endPoint x: 778, endPoint y: 134, distance: 32.4
click at [778, 134] on div "All Filters Dates Sites Devices Sample Tags Alert Type Only Non Scan Assignee 2…" at bounding box center [469, 253] width 833 height 334
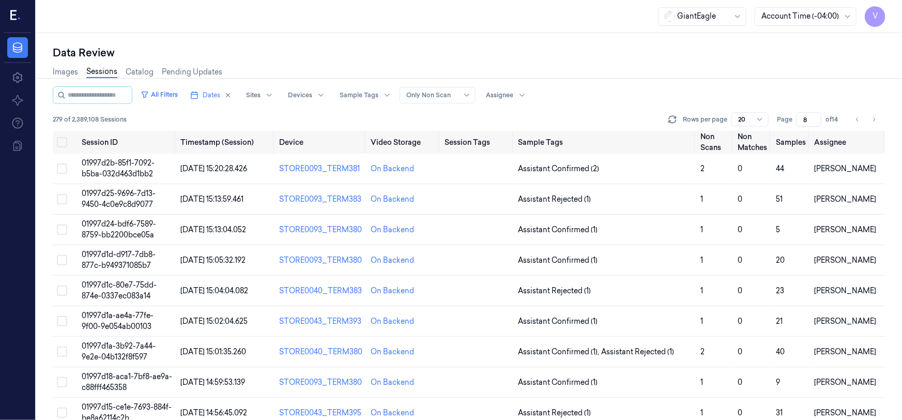
type input "8"
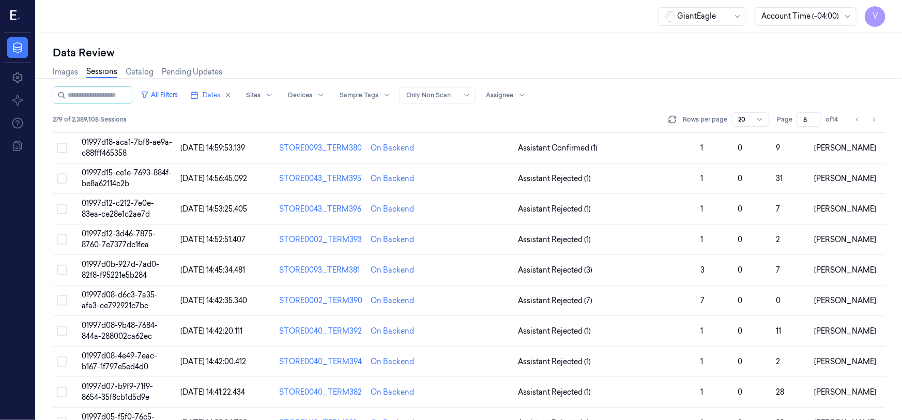
scroll to position [235, 0]
click at [116, 263] on span "01997d0b-927d-7ad0-82f8-f95221e5b284" at bounding box center [121, 269] width 78 height 20
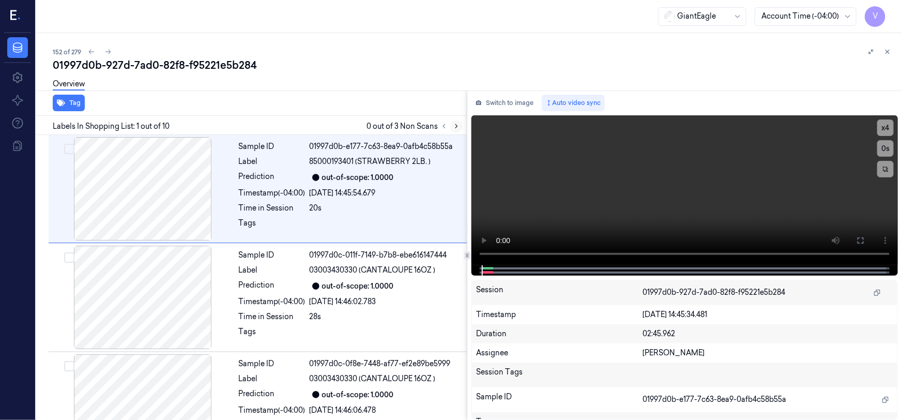
click at [453, 127] on icon at bounding box center [456, 126] width 7 height 7
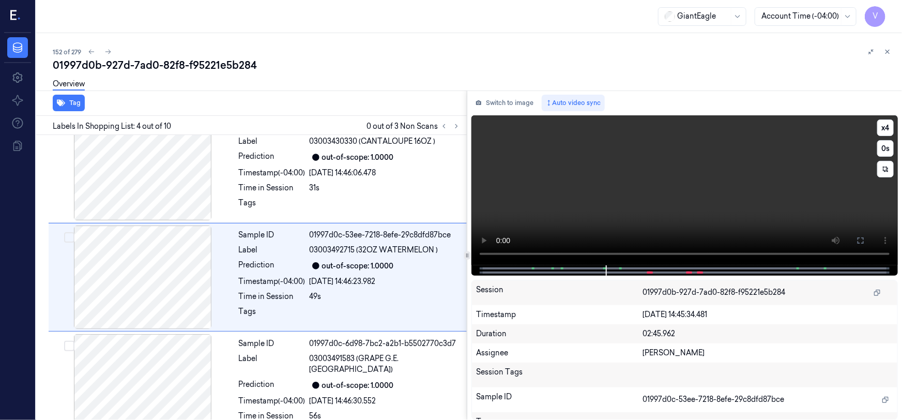
scroll to position [237, 0]
click at [884, 127] on button "x 4" at bounding box center [886, 127] width 17 height 17
click at [884, 127] on button "x 1" at bounding box center [886, 127] width 17 height 17
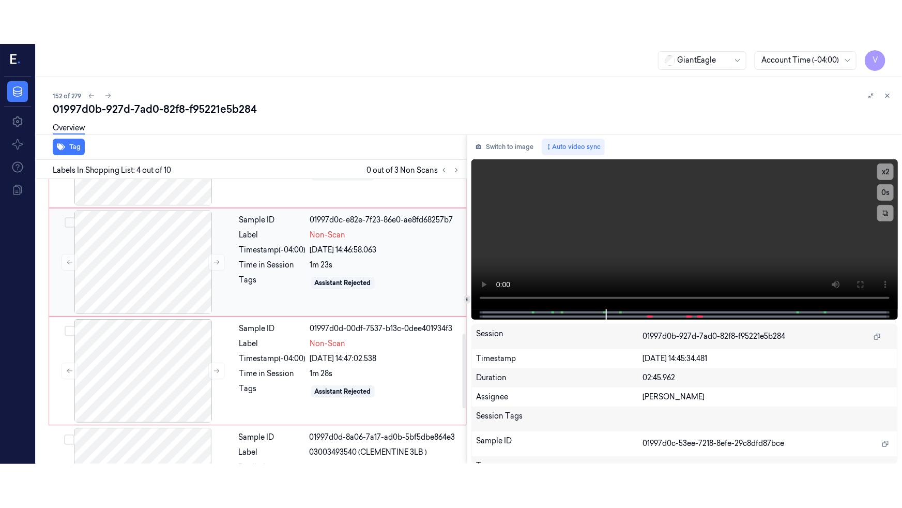
scroll to position [660, 0]
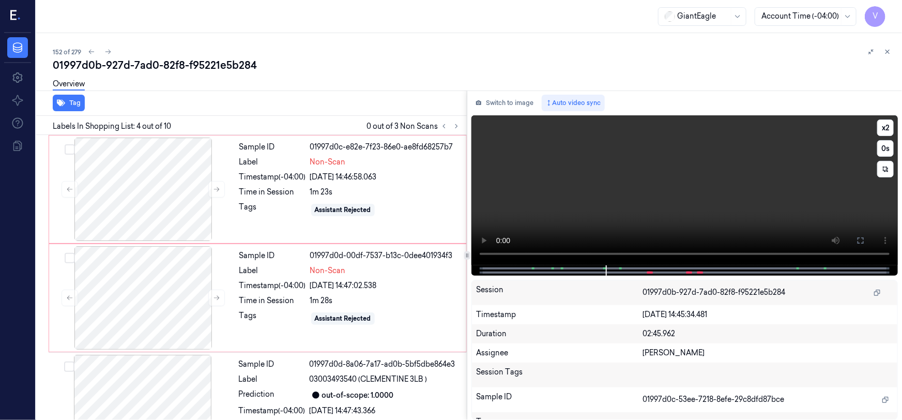
drag, startPoint x: 865, startPoint y: 243, endPoint x: 774, endPoint y: 305, distance: 110.2
click at [864, 243] on icon at bounding box center [861, 240] width 8 height 8
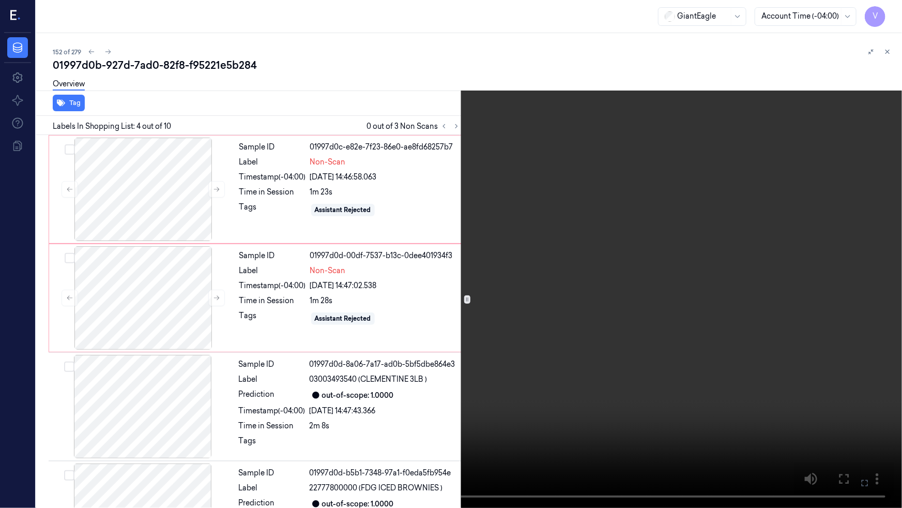
click at [615, 305] on video at bounding box center [451, 254] width 902 height 508
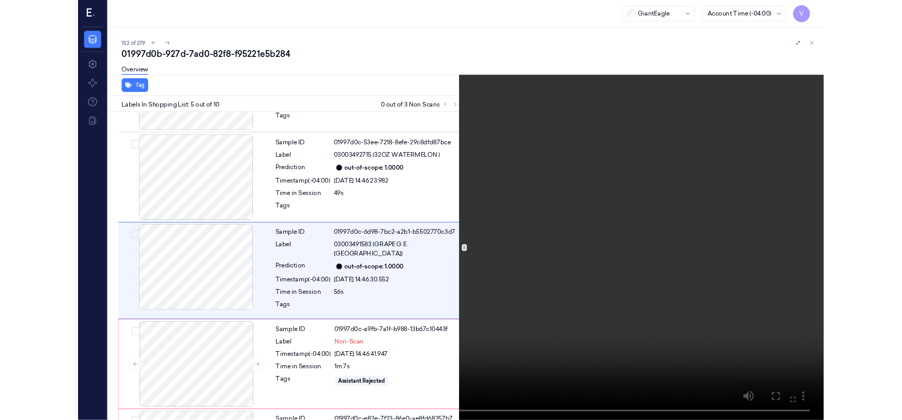
scroll to position [301, 0]
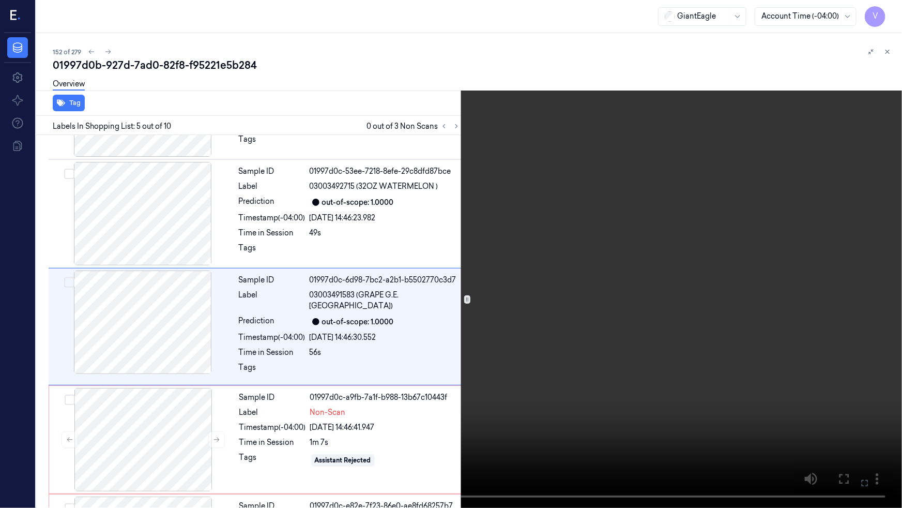
click at [672, 269] on video at bounding box center [451, 254] width 902 height 508
click at [0, 0] on icon at bounding box center [0, 0] width 0 height 0
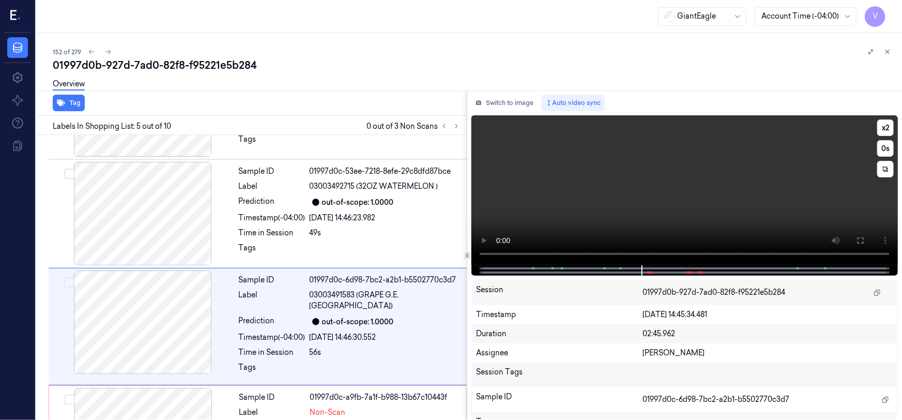
click at [694, 189] on video at bounding box center [685, 190] width 427 height 150
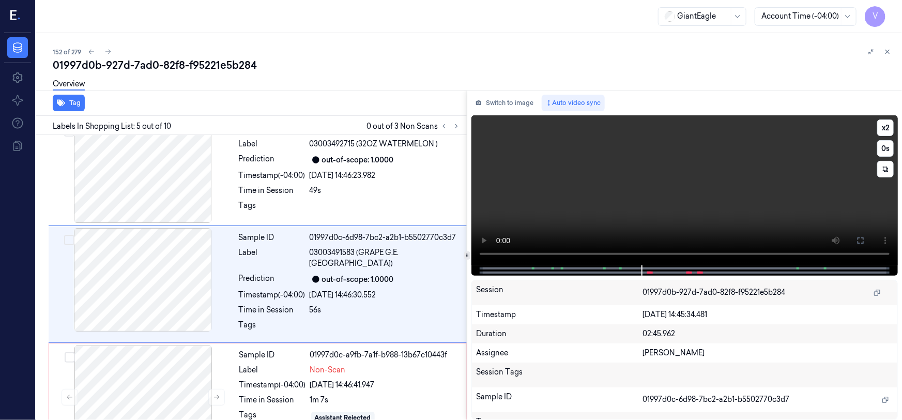
scroll to position [345, 0]
click at [697, 202] on video at bounding box center [685, 190] width 427 height 150
click at [668, 217] on video at bounding box center [685, 190] width 427 height 150
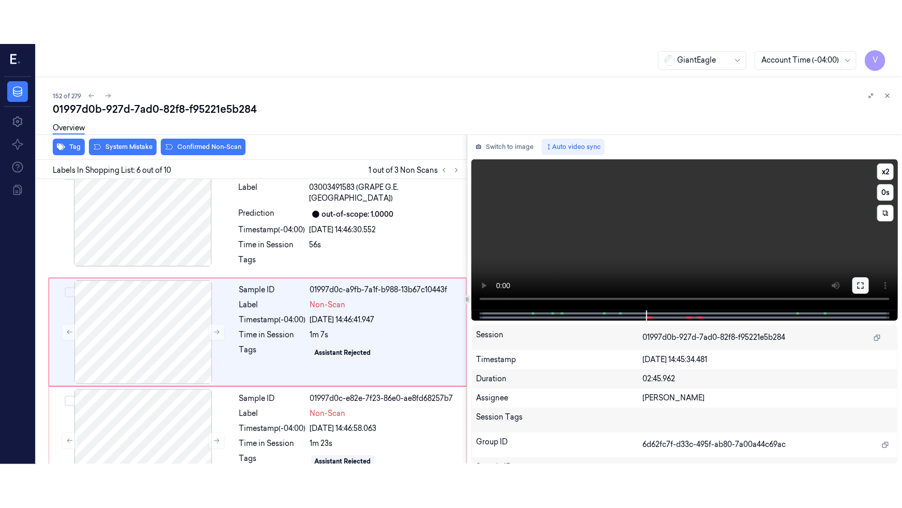
scroll to position [454, 0]
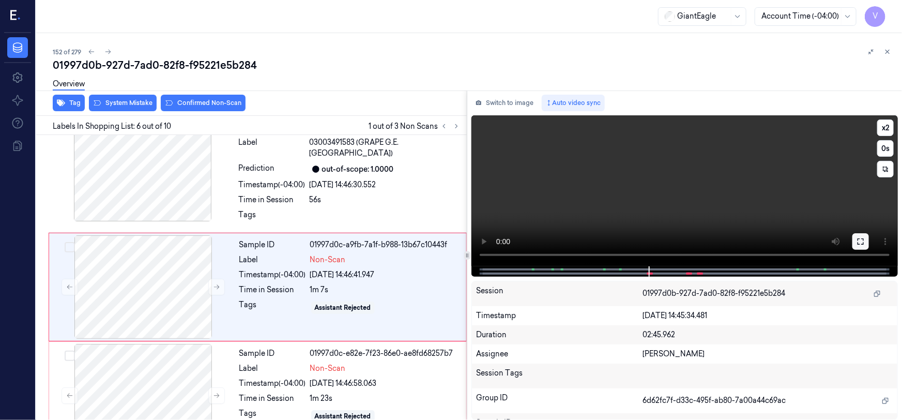
click at [855, 243] on button at bounding box center [861, 241] width 17 height 17
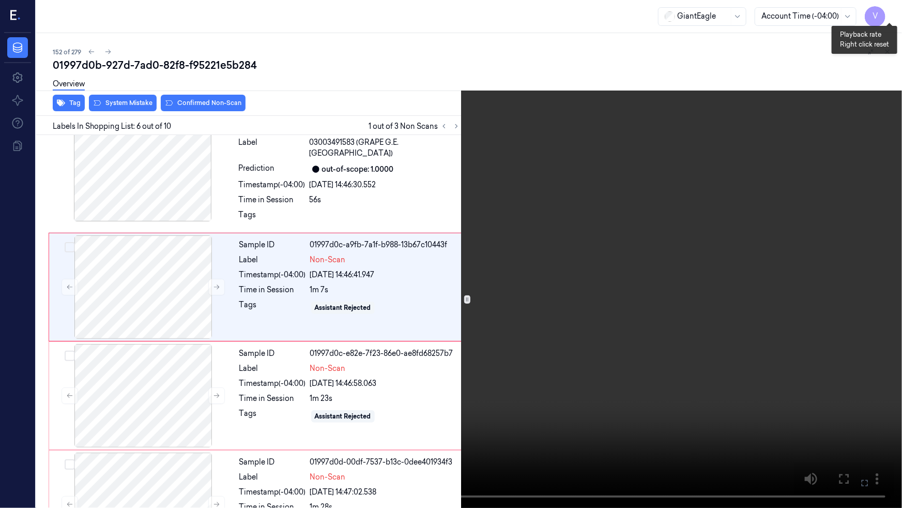
click at [889, 13] on button "x 2" at bounding box center [890, 12] width 17 height 17
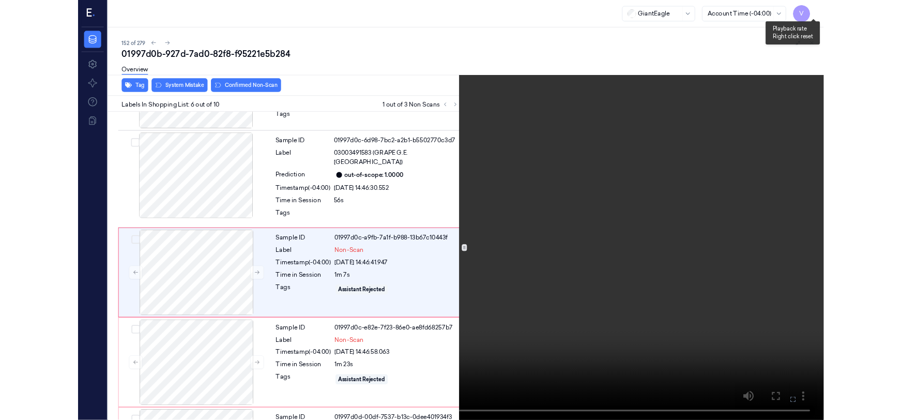
scroll to position [410, 0]
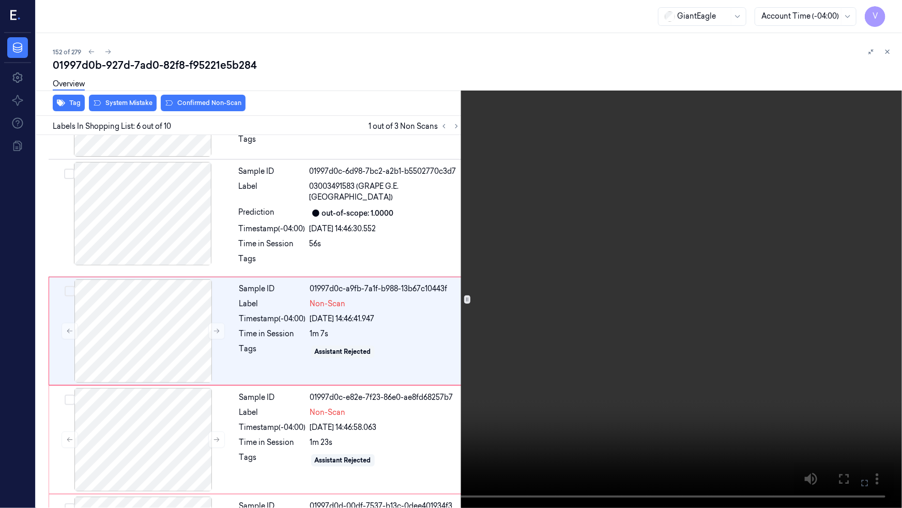
click at [562, 300] on video at bounding box center [451, 254] width 902 height 508
click at [0, 0] on button at bounding box center [0, 0] width 0 height 0
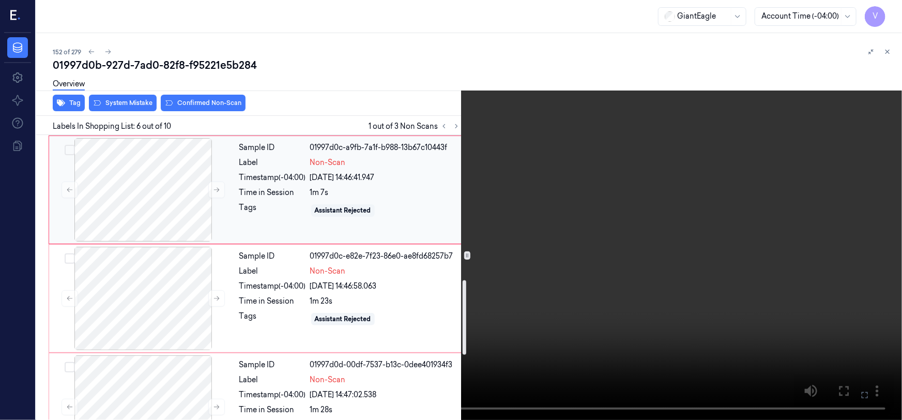
scroll to position [598, 0]
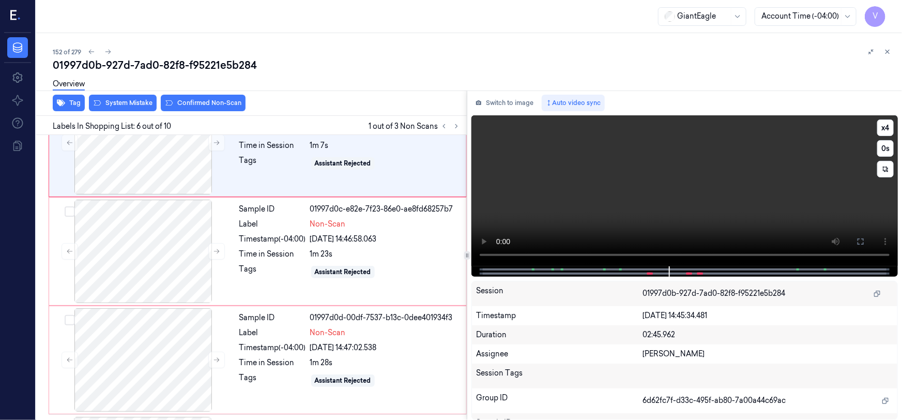
click at [604, 212] on video at bounding box center [685, 190] width 427 height 151
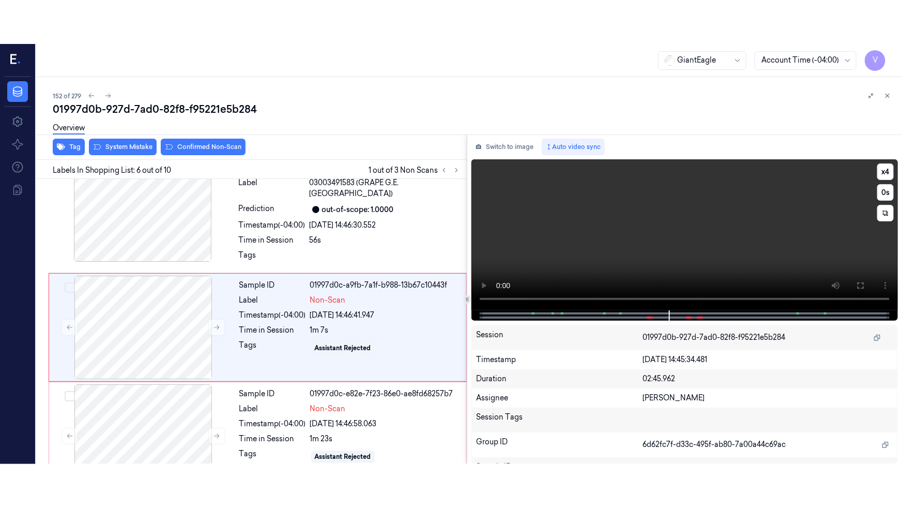
scroll to position [454, 0]
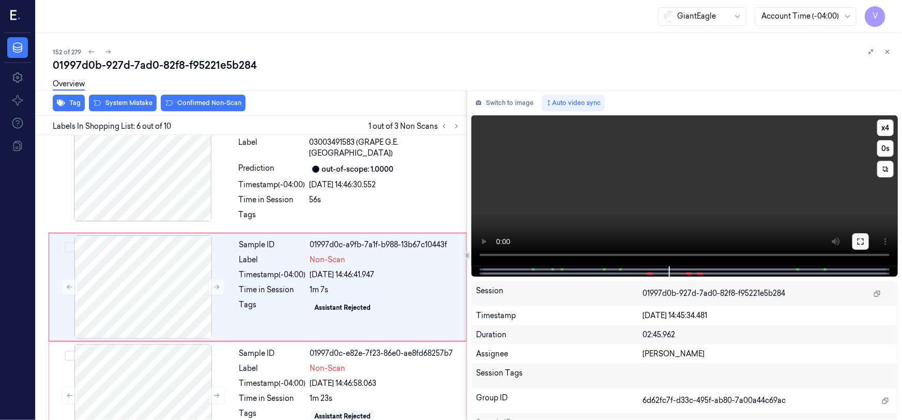
click at [864, 242] on icon at bounding box center [861, 241] width 8 height 8
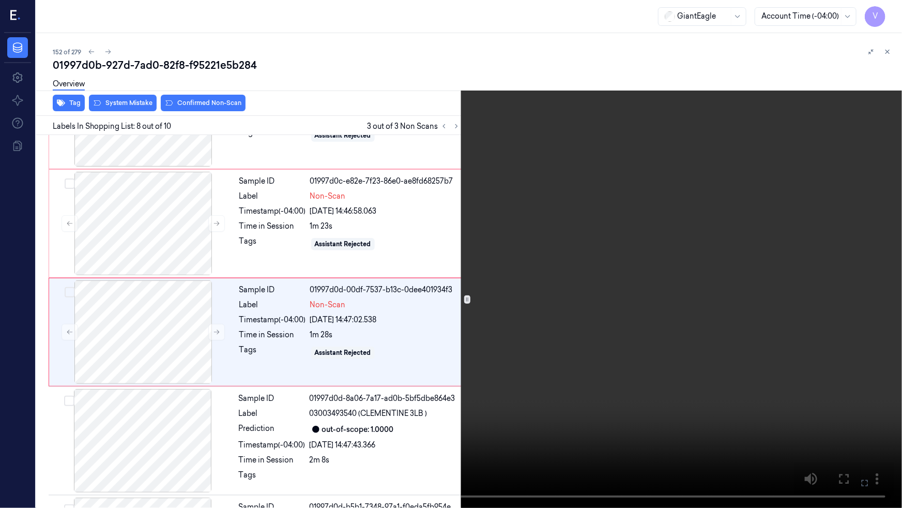
scroll to position [626, 0]
click at [533, 341] on video at bounding box center [451, 254] width 902 height 508
click at [508, 265] on video at bounding box center [451, 254] width 902 height 508
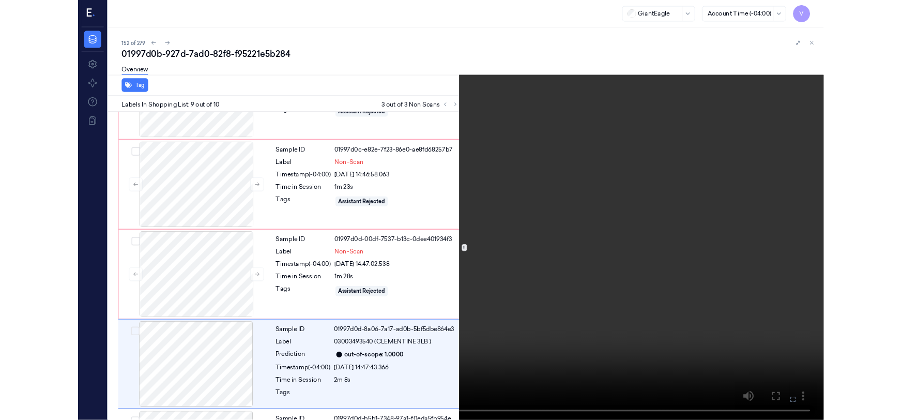
scroll to position [715, 0]
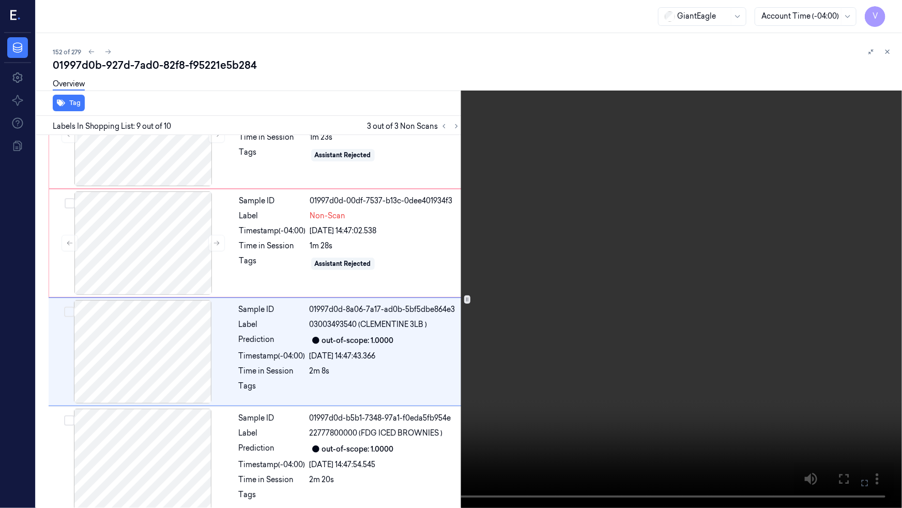
click at [553, 288] on video at bounding box center [451, 254] width 902 height 508
click at [0, 0] on icon at bounding box center [0, 0] width 0 height 0
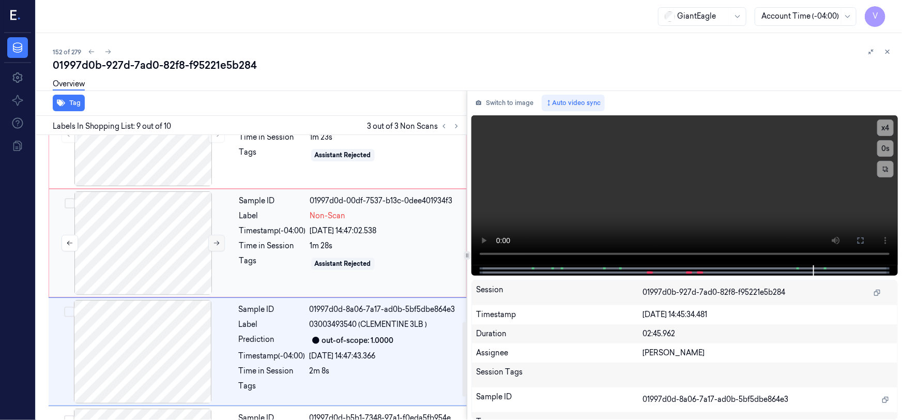
click at [217, 239] on icon at bounding box center [216, 242] width 7 height 7
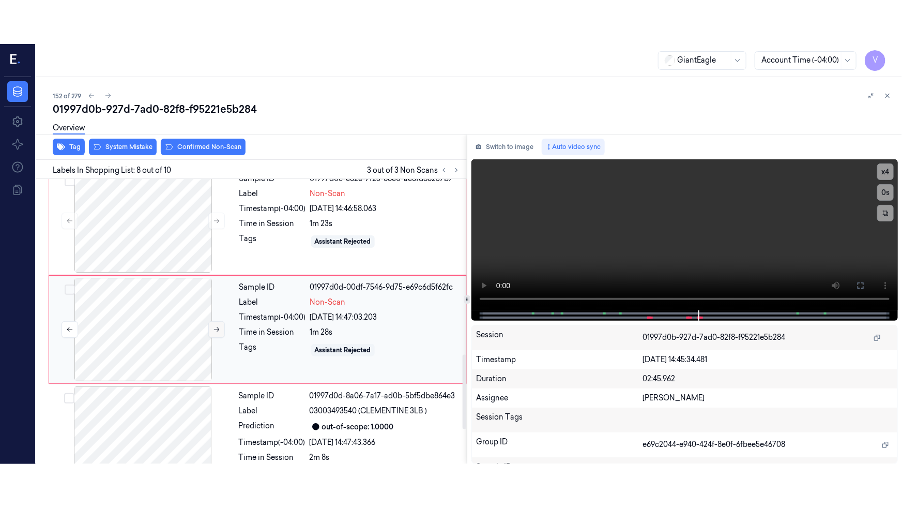
scroll to position [671, 0]
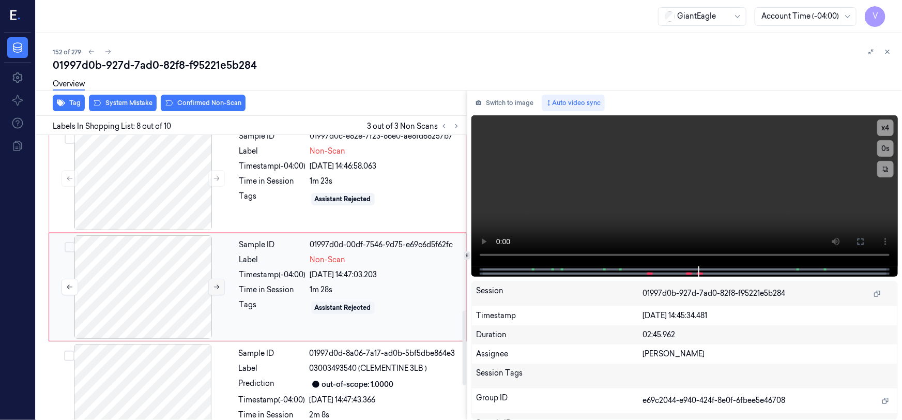
click at [217, 235] on div at bounding box center [143, 286] width 184 height 103
click at [219, 283] on icon at bounding box center [216, 286] width 7 height 7
click at [857, 243] on icon at bounding box center [861, 241] width 8 height 8
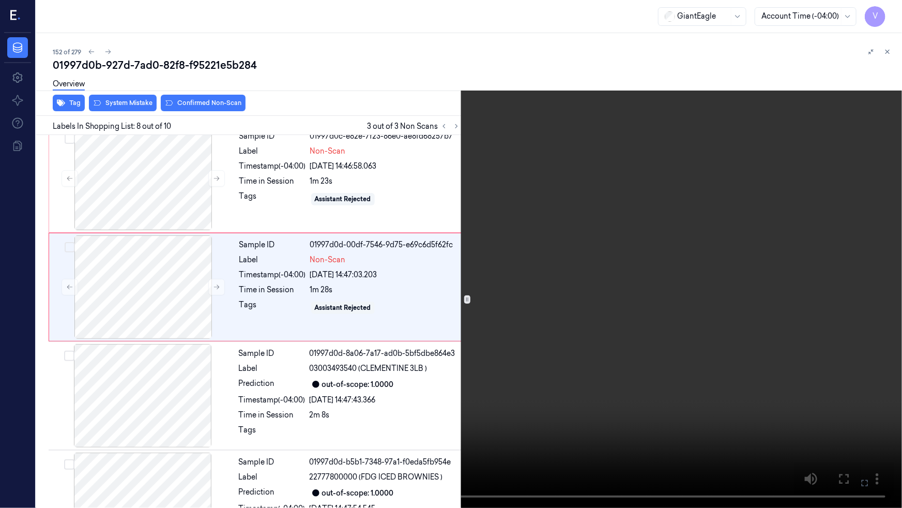
click at [737, 323] on video at bounding box center [451, 254] width 902 height 508
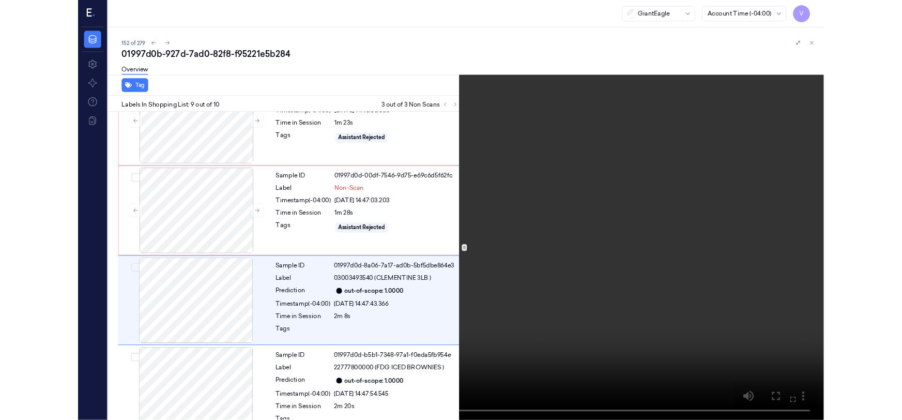
scroll to position [715, 0]
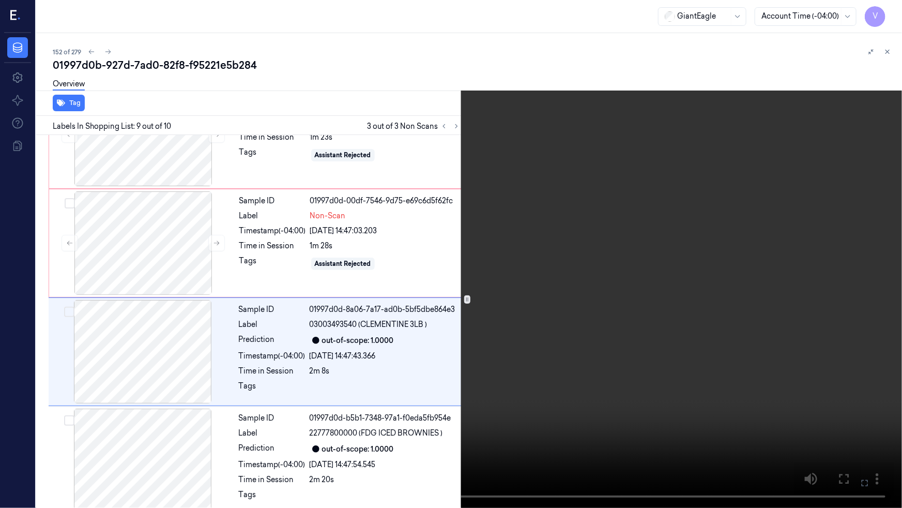
click at [652, 205] on video at bounding box center [451, 254] width 902 height 508
click at [0, 0] on icon at bounding box center [0, 0] width 0 height 0
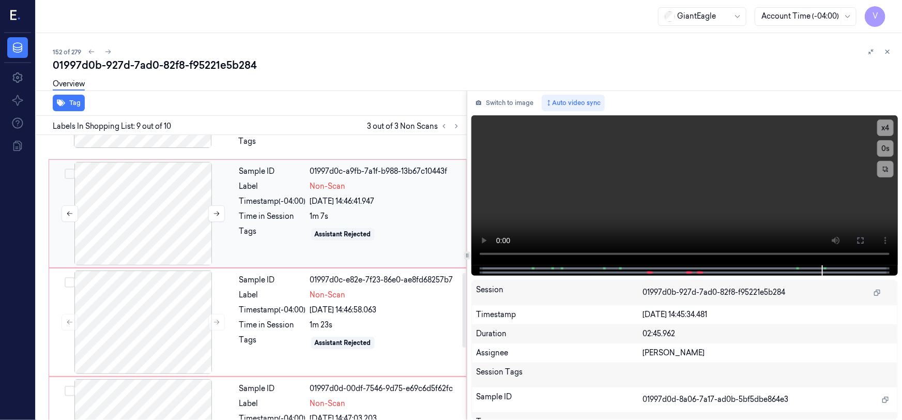
click at [171, 203] on div at bounding box center [143, 213] width 184 height 103
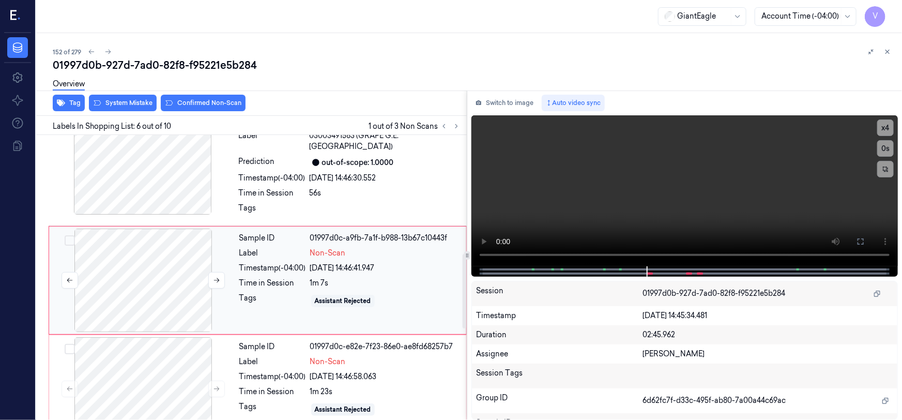
scroll to position [454, 0]
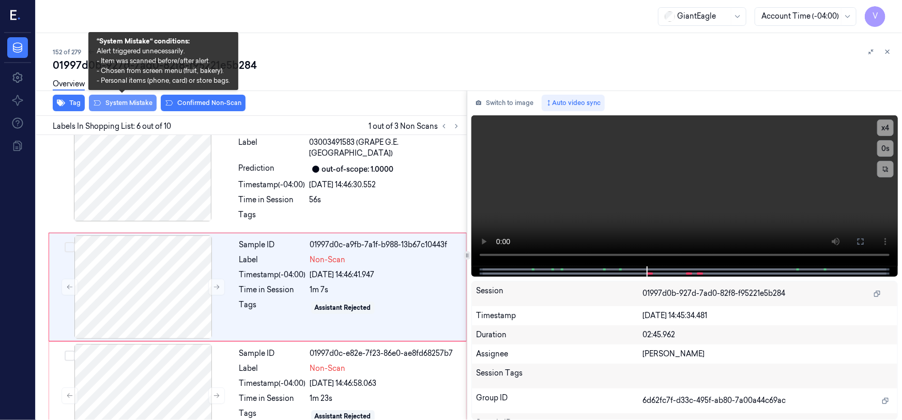
click at [126, 103] on button "System Mistake" at bounding box center [123, 103] width 68 height 17
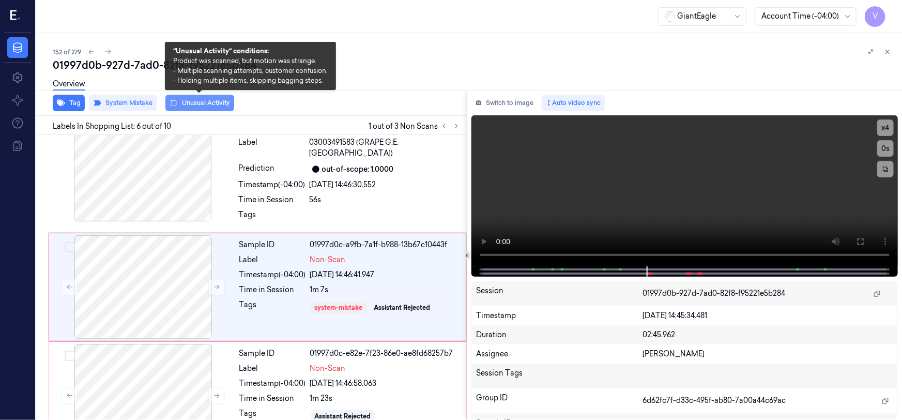
click at [211, 100] on button "Unusual Activity" at bounding box center [199, 103] width 69 height 17
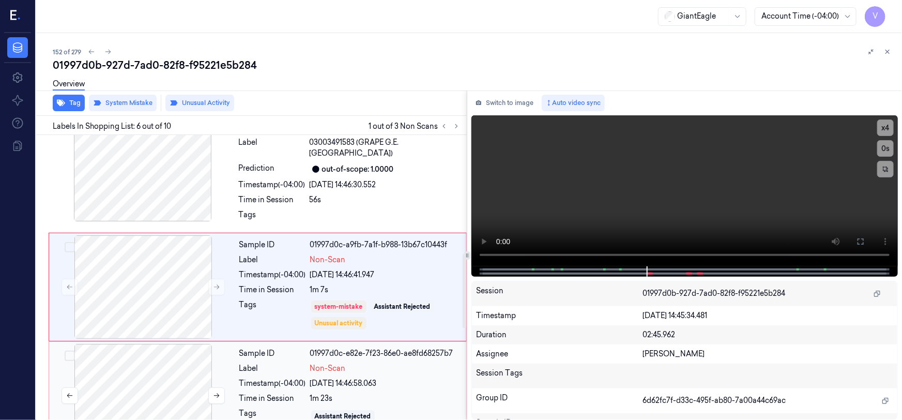
click at [142, 358] on div at bounding box center [143, 395] width 184 height 103
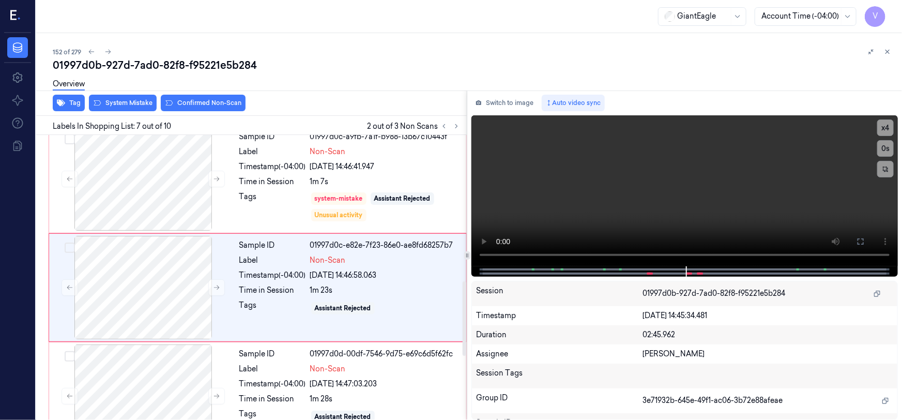
scroll to position [562, 0]
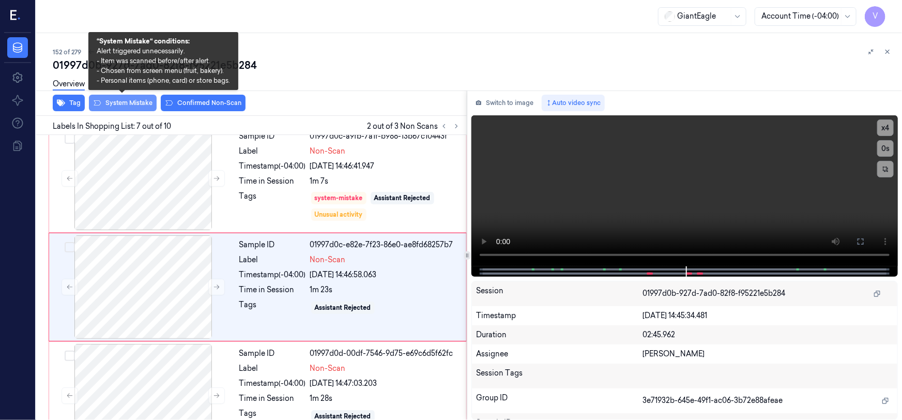
click at [122, 104] on button "System Mistake" at bounding box center [123, 103] width 68 height 17
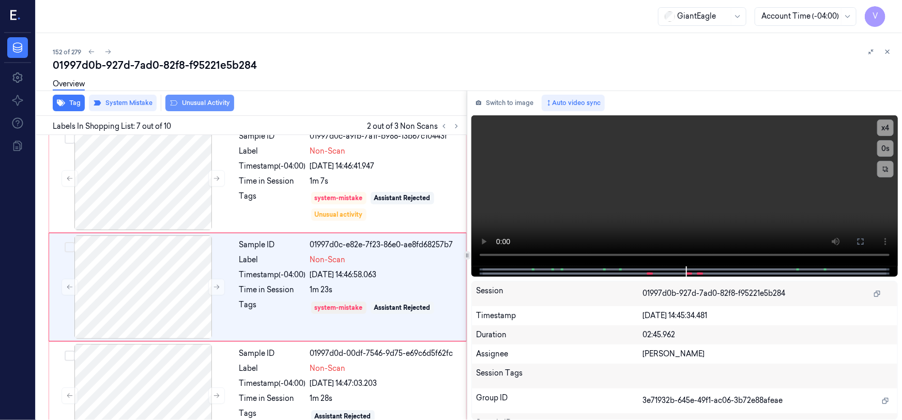
click at [206, 102] on button "Unusual Activity" at bounding box center [199, 103] width 69 height 17
click at [160, 362] on div at bounding box center [143, 395] width 184 height 103
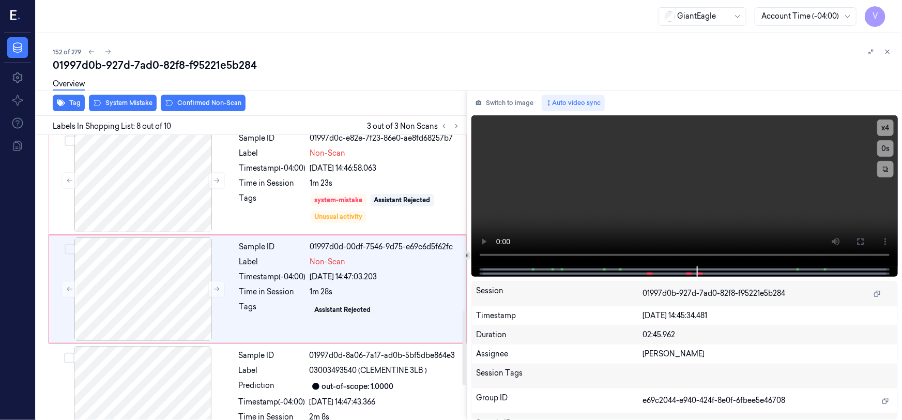
scroll to position [671, 0]
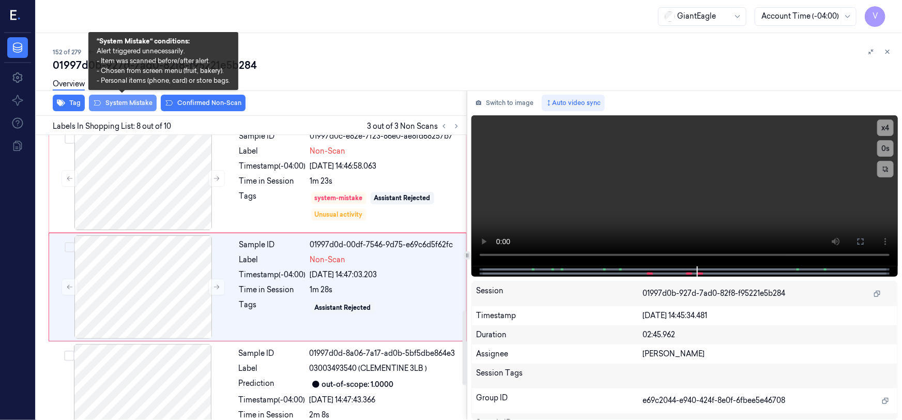
click at [121, 100] on button "System Mistake" at bounding box center [123, 103] width 68 height 17
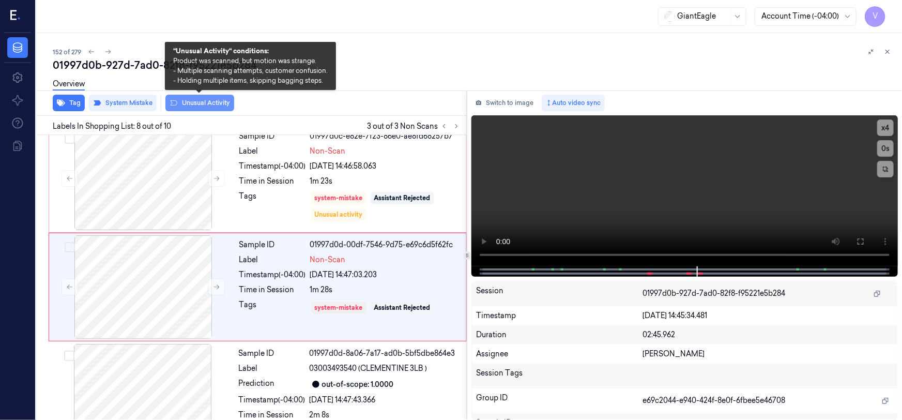
click at [194, 104] on button "Unusual Activity" at bounding box center [199, 103] width 69 height 17
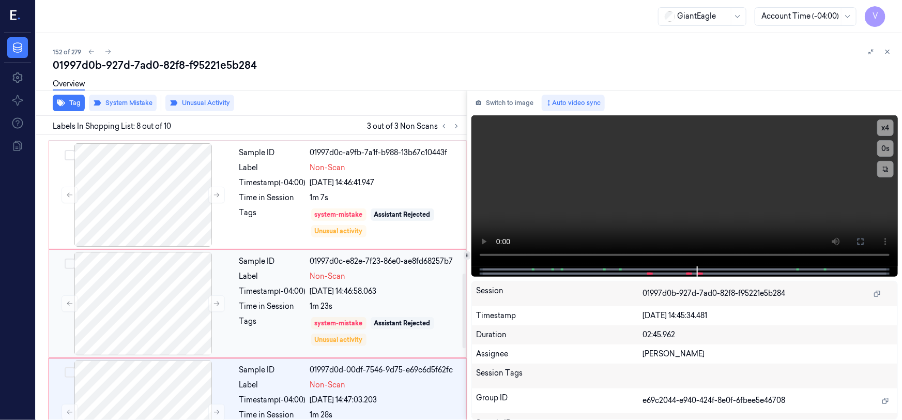
scroll to position [530, 0]
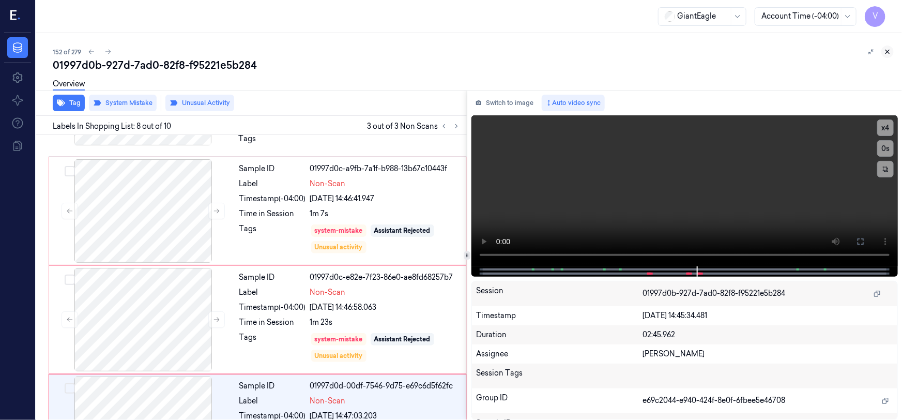
click at [889, 49] on icon at bounding box center [887, 51] width 7 height 7
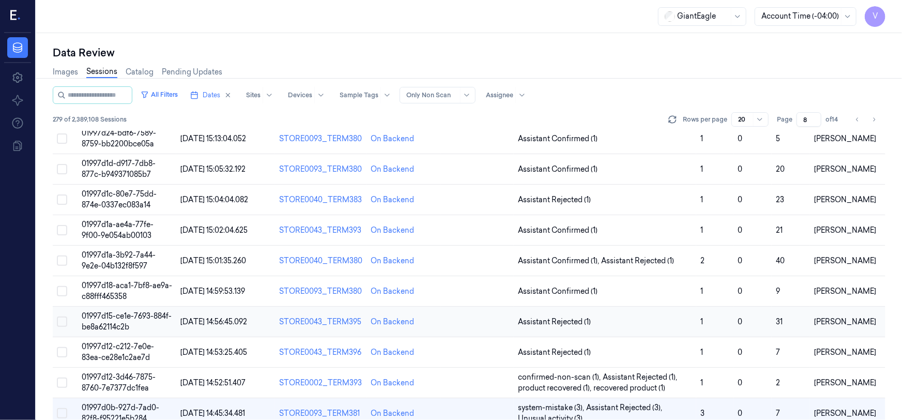
scroll to position [261, 0]
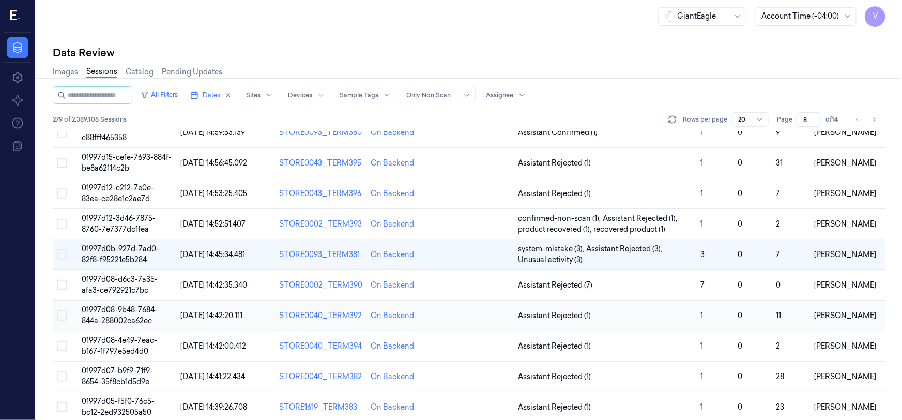
click at [124, 308] on span "01997d08-9b48-7684-844a-288002ca62ec" at bounding box center [120, 315] width 76 height 20
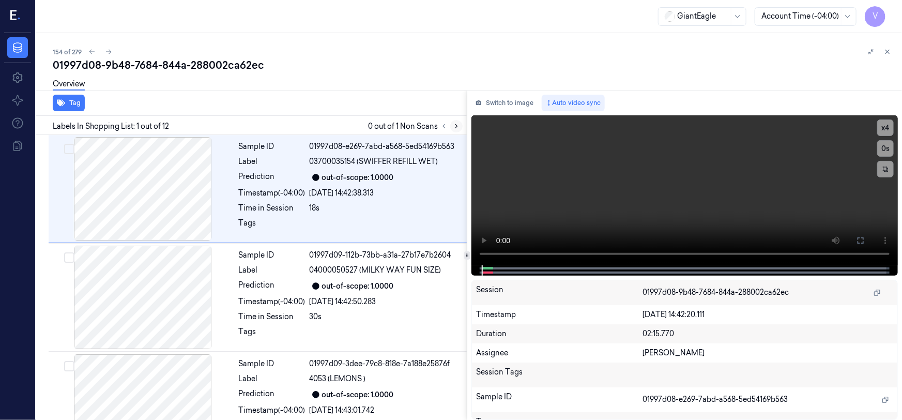
click at [456, 125] on icon at bounding box center [456, 126] width 7 height 7
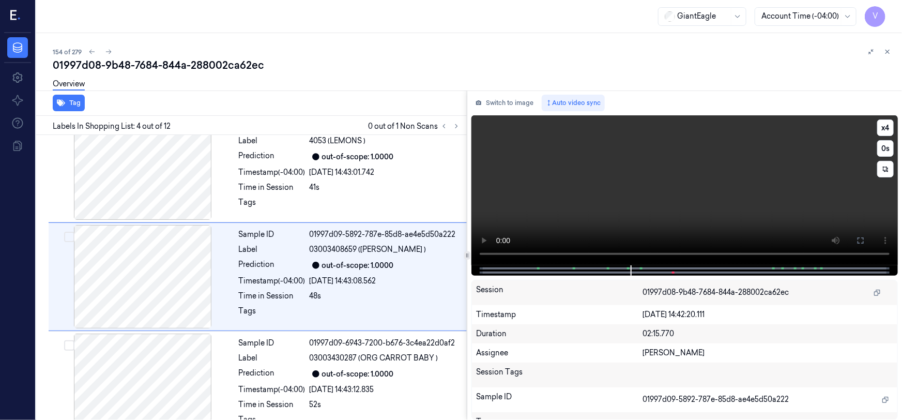
scroll to position [237, 0]
click at [894, 126] on button "x 4" at bounding box center [886, 127] width 17 height 17
click at [894, 126] on button "x 1" at bounding box center [886, 127] width 17 height 17
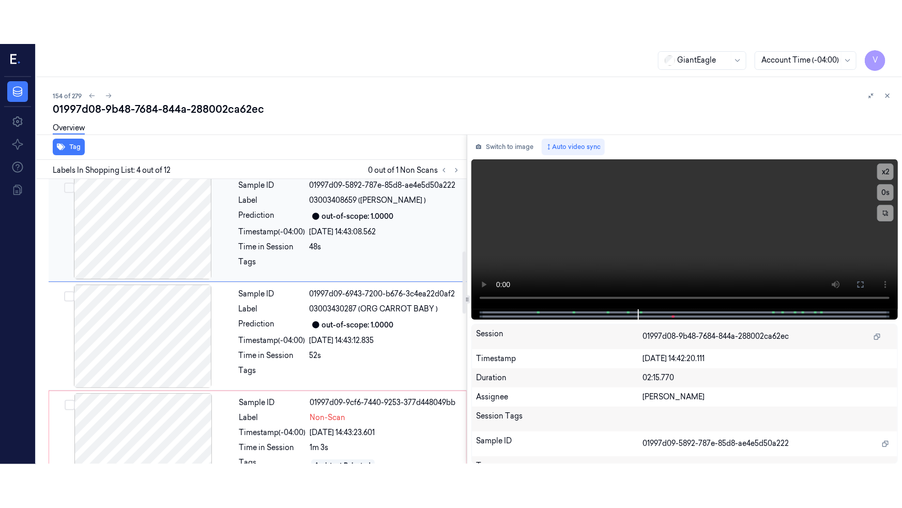
scroll to position [425, 0]
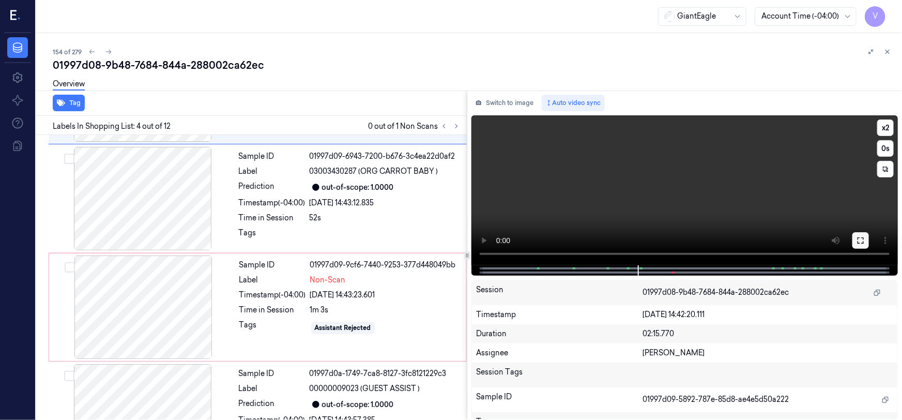
click at [858, 240] on icon at bounding box center [861, 240] width 8 height 8
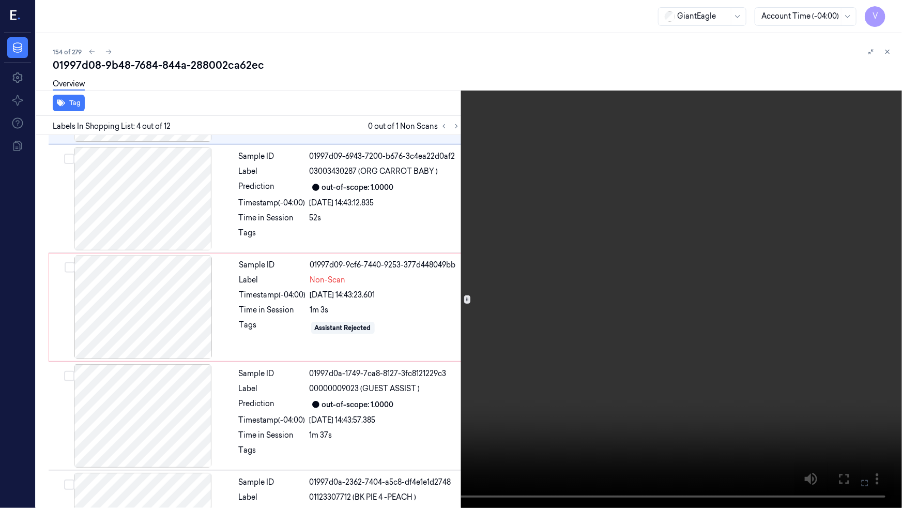
click at [626, 310] on video at bounding box center [451, 254] width 902 height 508
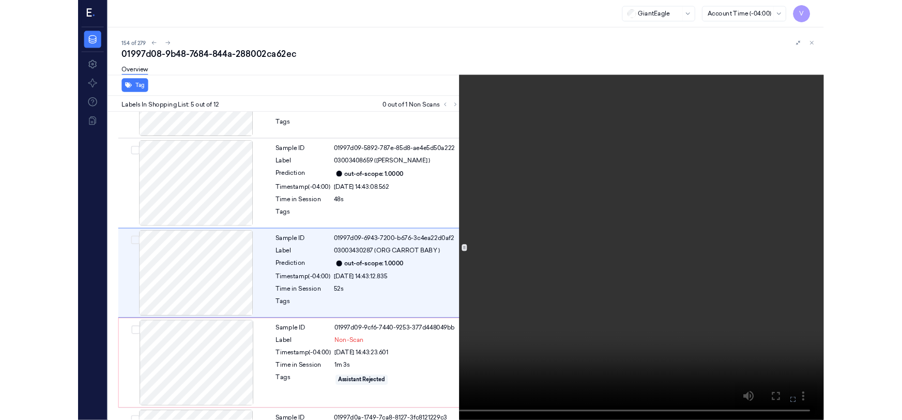
scroll to position [301, 0]
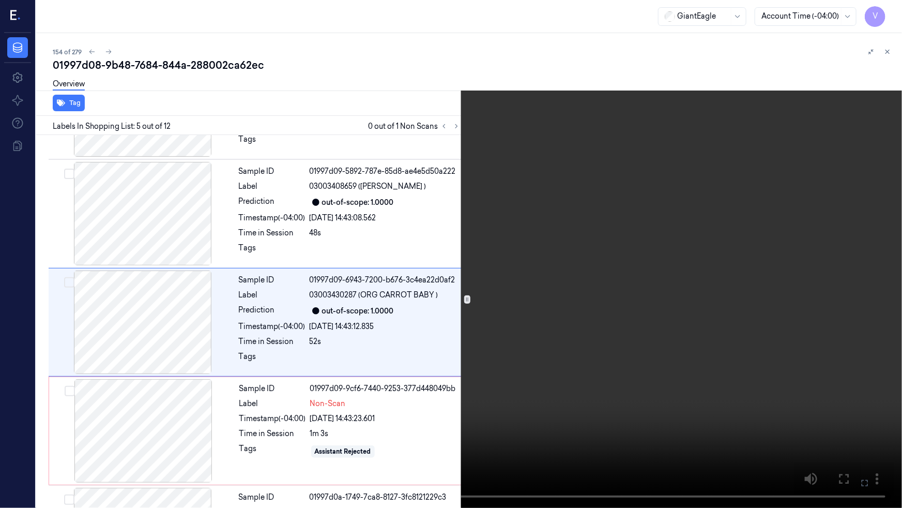
click at [0, 0] on icon at bounding box center [0, 0] width 0 height 0
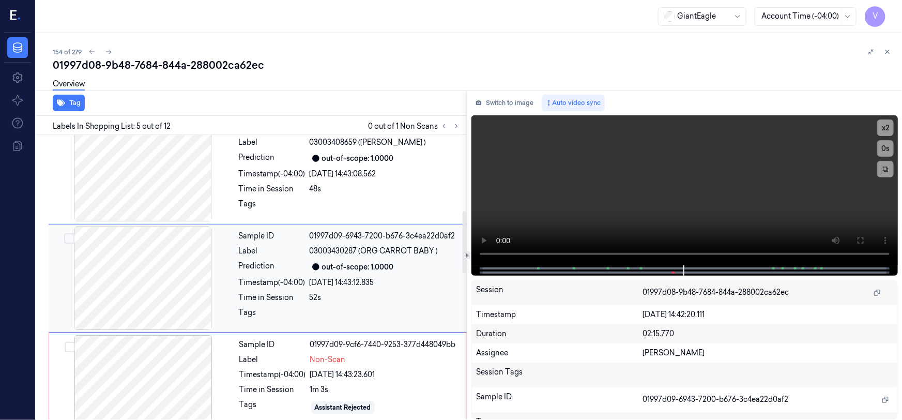
scroll to position [392, 0]
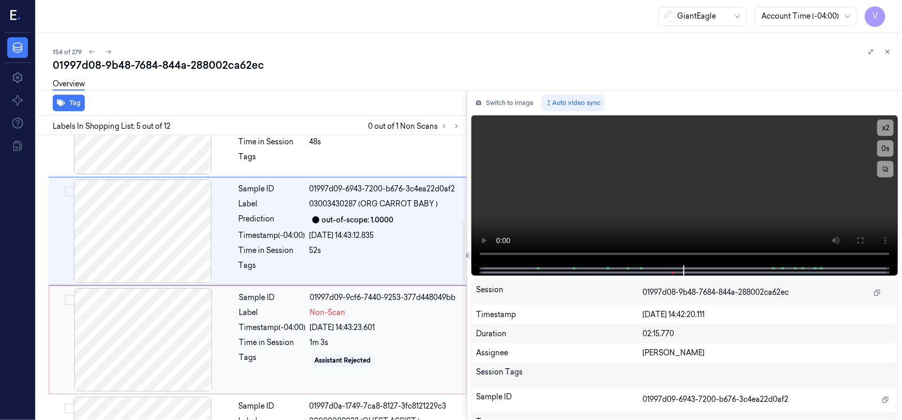
click at [167, 321] on div at bounding box center [143, 339] width 184 height 103
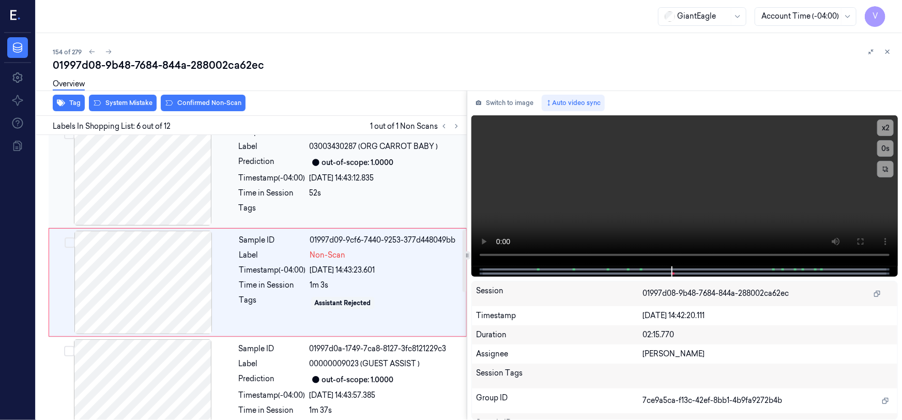
scroll to position [454, 0]
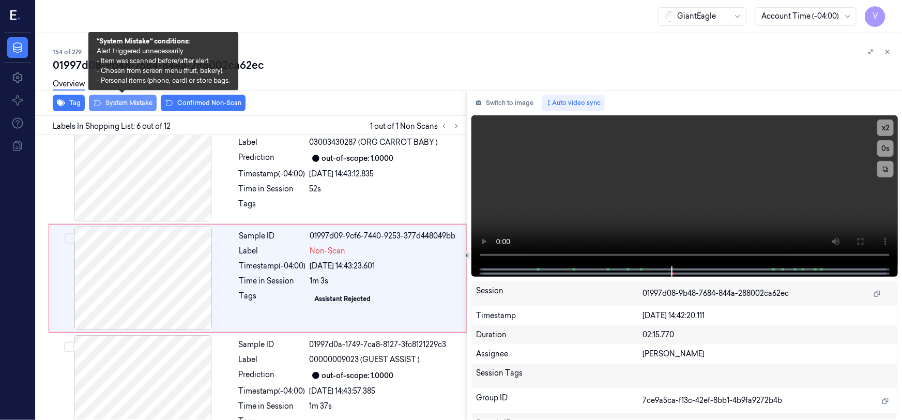
click at [129, 101] on button "System Mistake" at bounding box center [123, 103] width 68 height 17
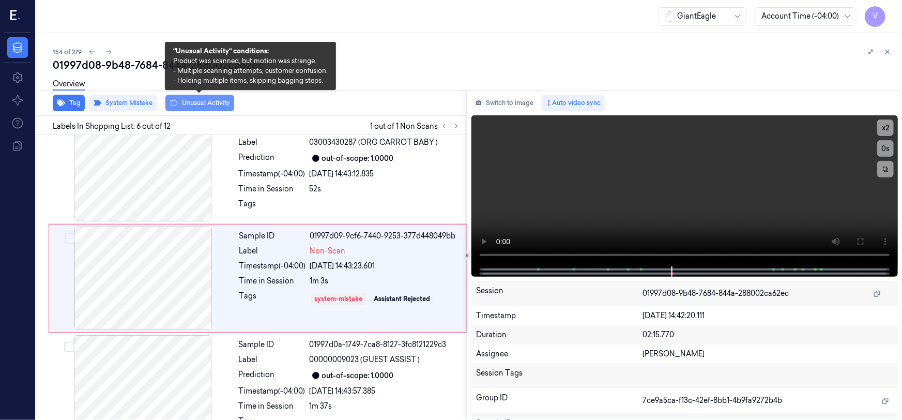
click at [211, 102] on button "Unusual Activity" at bounding box center [199, 103] width 69 height 17
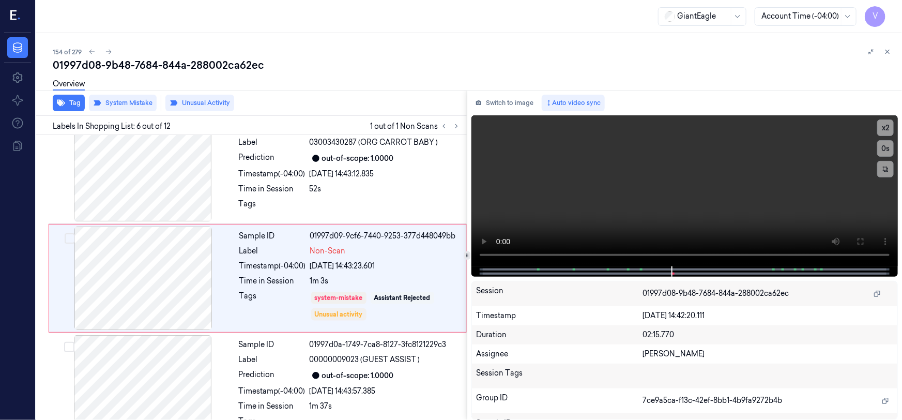
click at [891, 47] on button at bounding box center [888, 52] width 12 height 12
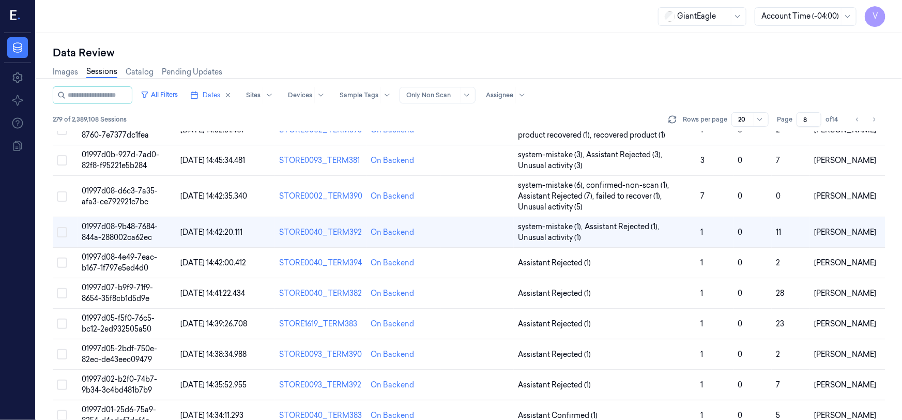
scroll to position [333, 0]
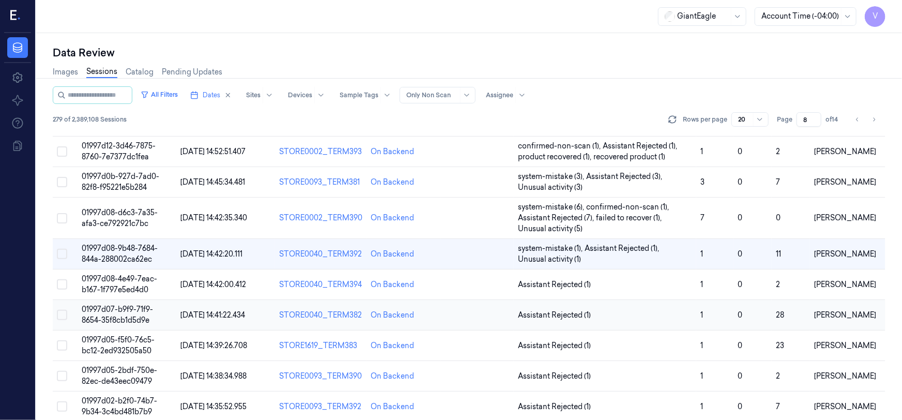
click at [128, 314] on td "01997d07-b9f9-71f9-8654-35f8cb1d5d9e" at bounding box center [127, 315] width 99 height 31
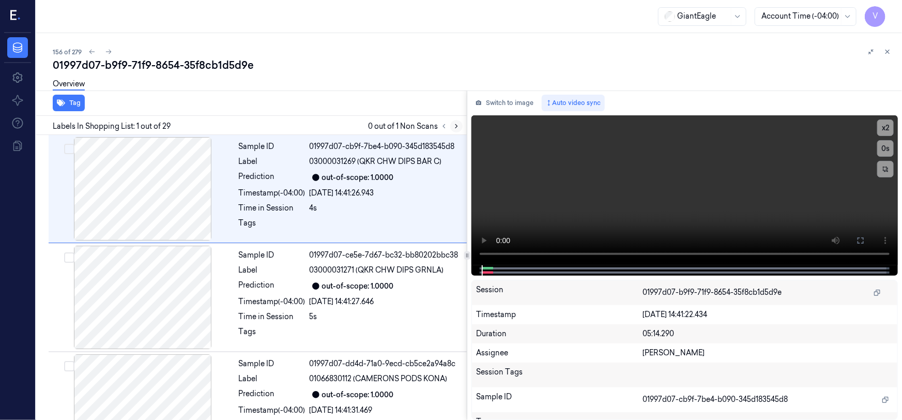
click at [458, 125] on icon at bounding box center [456, 126] width 7 height 7
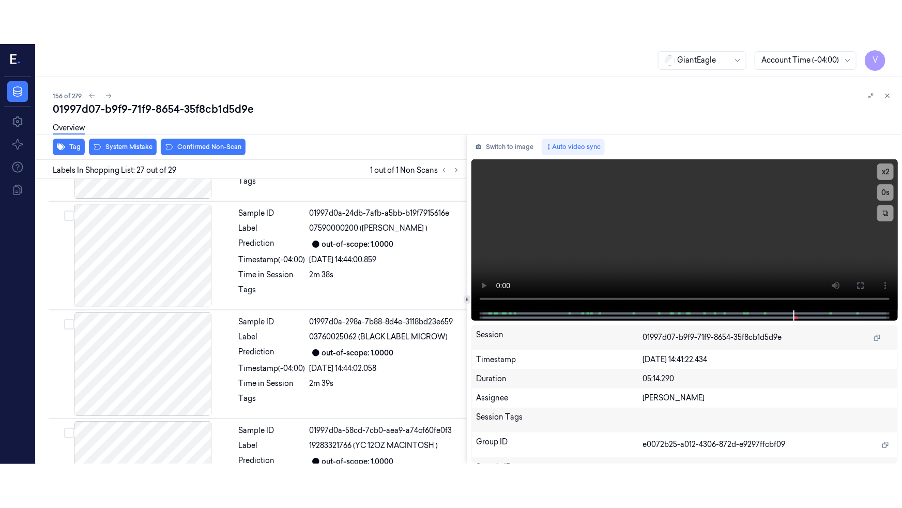
scroll to position [2732, 0]
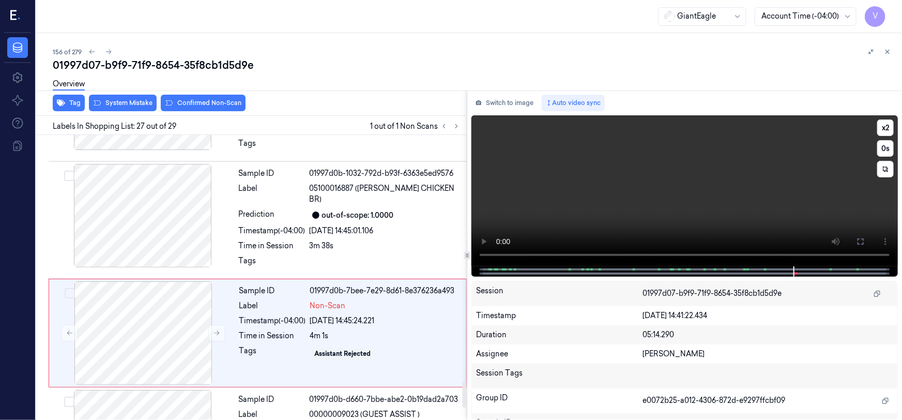
click at [540, 203] on video at bounding box center [685, 190] width 427 height 151
click at [618, 202] on video at bounding box center [685, 190] width 427 height 151
click at [862, 245] on icon at bounding box center [861, 241] width 8 height 8
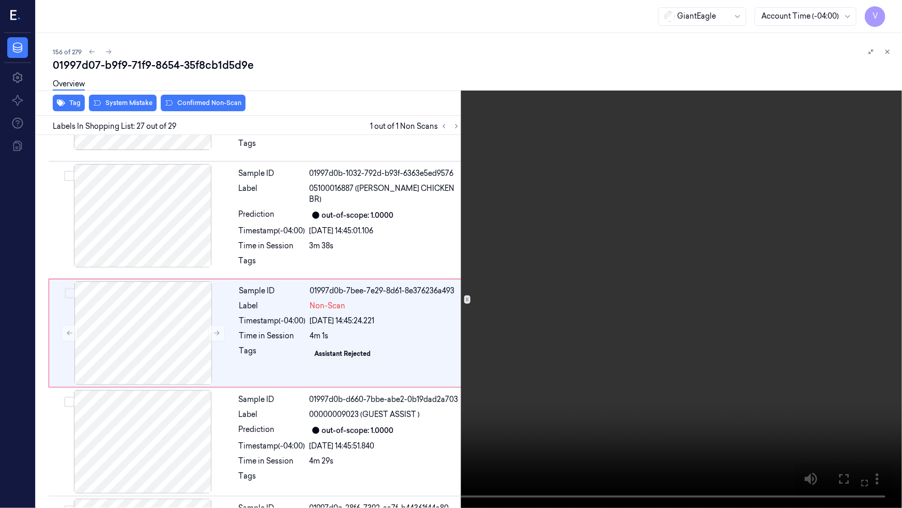
click at [570, 310] on video at bounding box center [451, 254] width 902 height 508
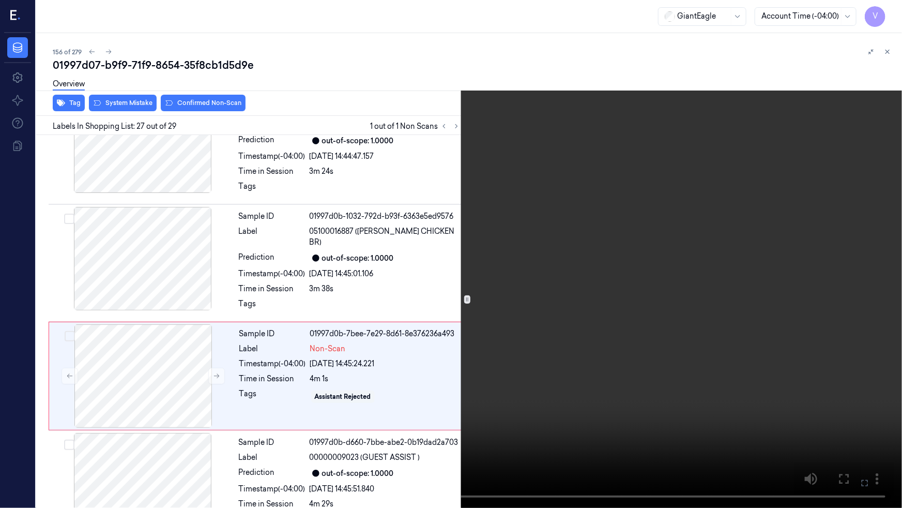
scroll to position [2688, 0]
click at [0, 0] on icon at bounding box center [0, 0] width 0 height 0
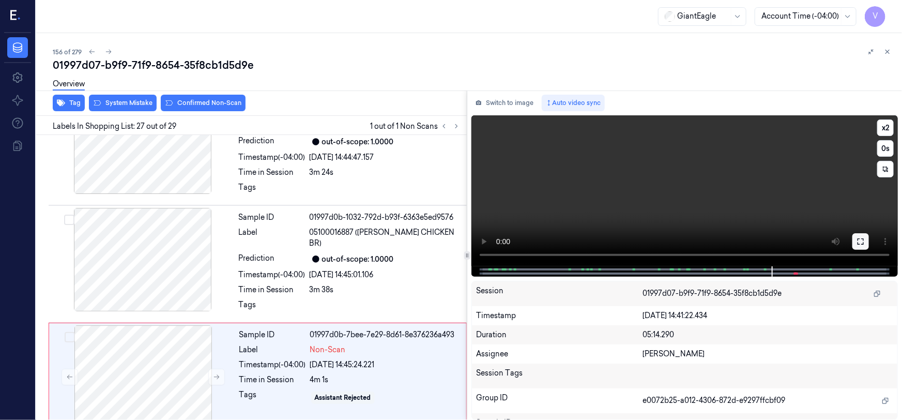
click at [866, 245] on button at bounding box center [861, 241] width 17 height 17
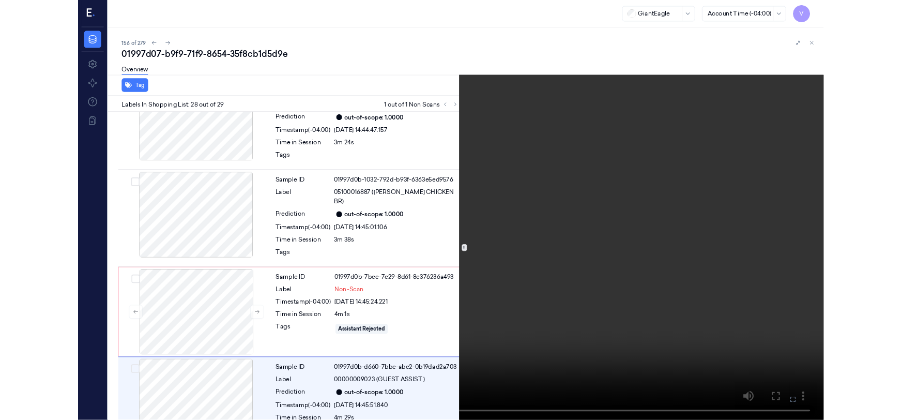
scroll to position [2777, 0]
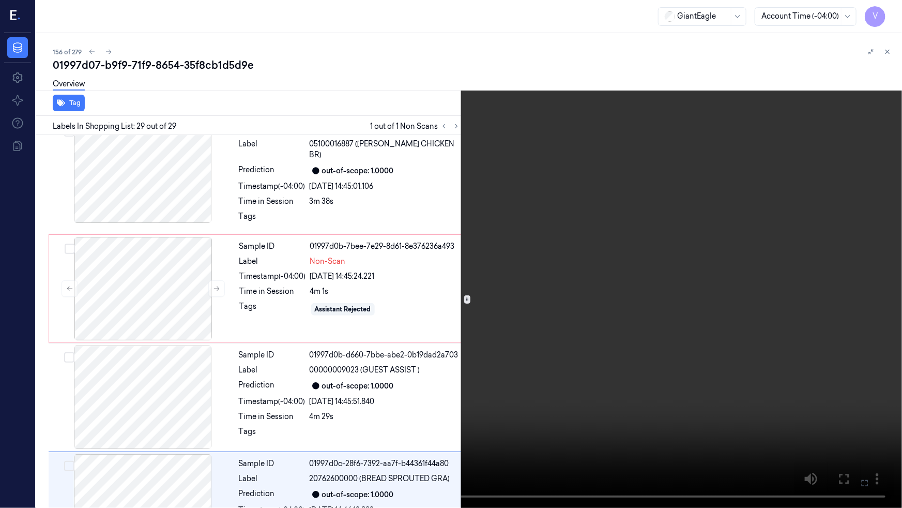
click at [671, 419] on video at bounding box center [451, 254] width 902 height 508
click at [0, 0] on button at bounding box center [0, 0] width 0 height 0
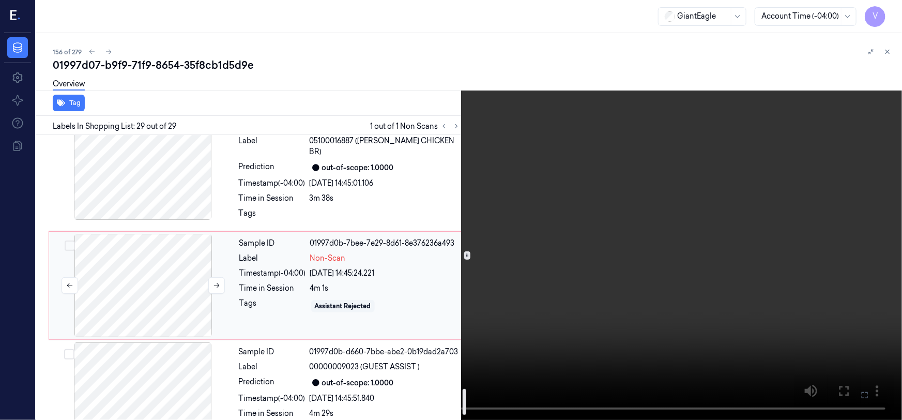
scroll to position [2770, 0]
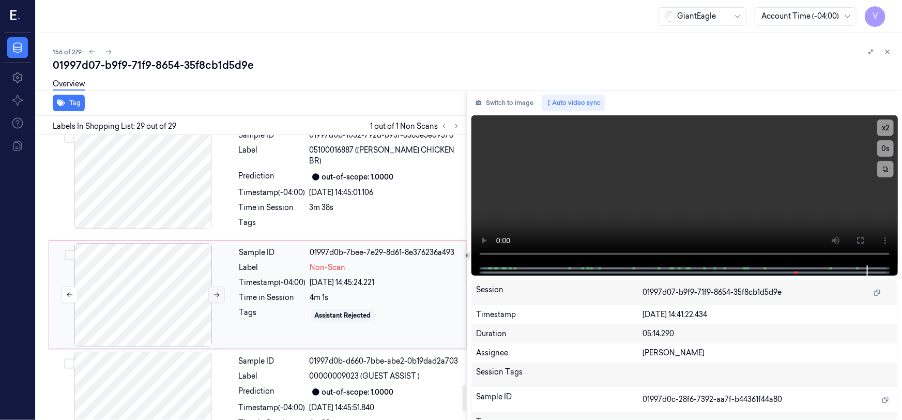
click at [217, 291] on icon at bounding box center [216, 294] width 7 height 7
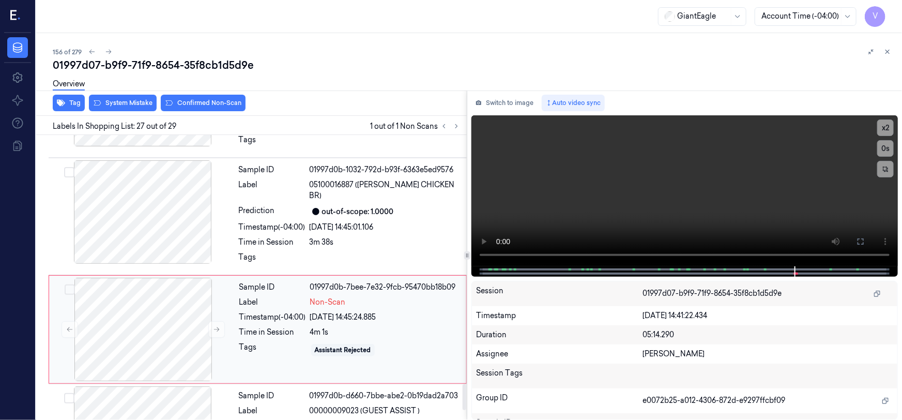
scroll to position [2732, 0]
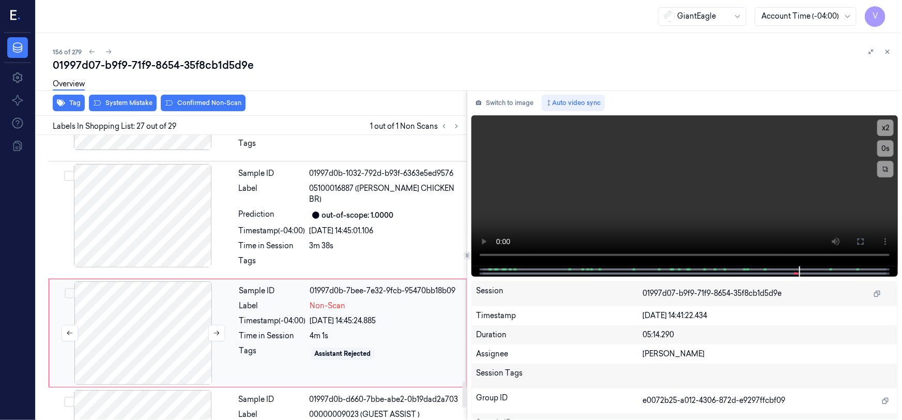
click at [176, 281] on div at bounding box center [143, 332] width 184 height 103
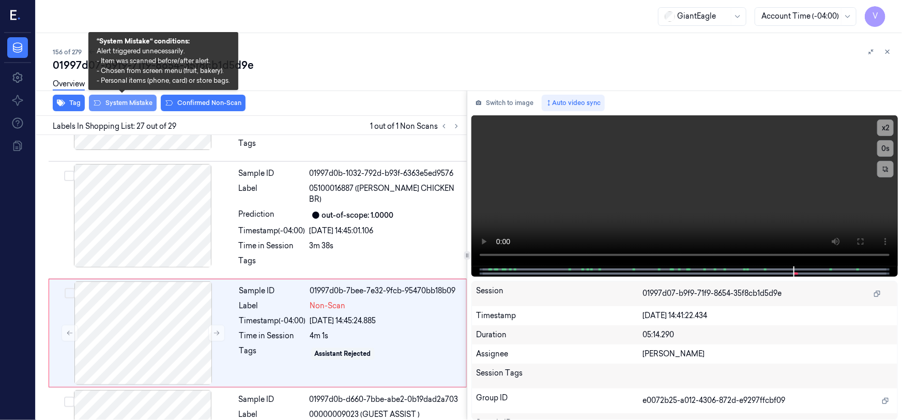
click at [134, 102] on button "System Mistake" at bounding box center [123, 103] width 68 height 17
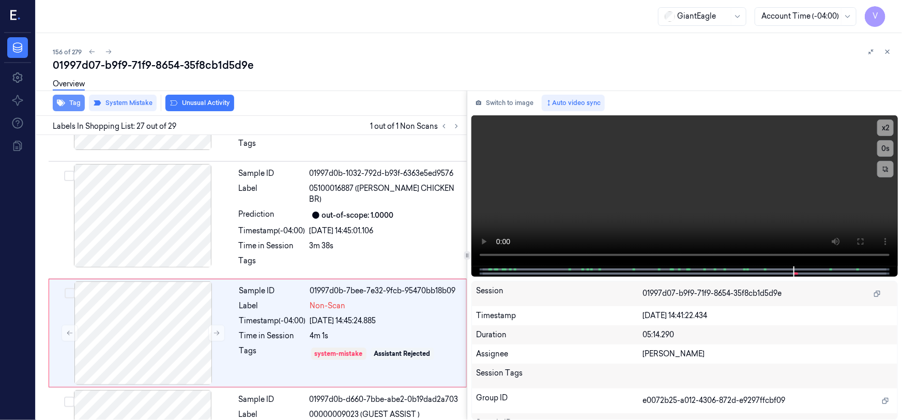
click at [71, 102] on button "Tag" at bounding box center [69, 103] width 32 height 17
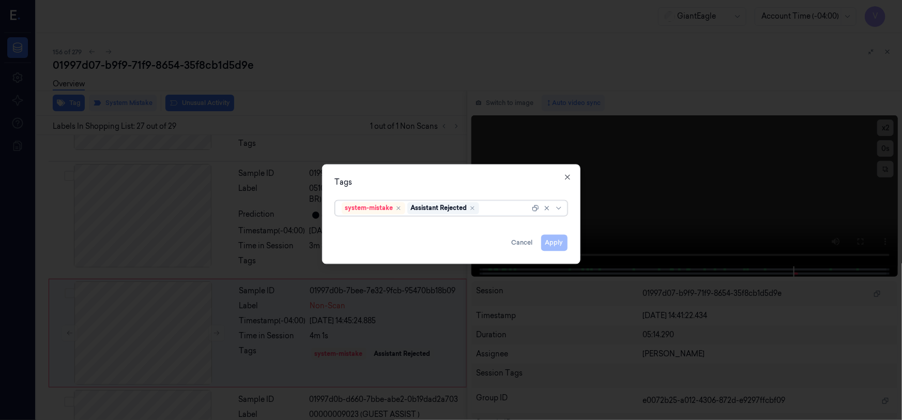
click at [502, 210] on div at bounding box center [505, 208] width 49 height 11
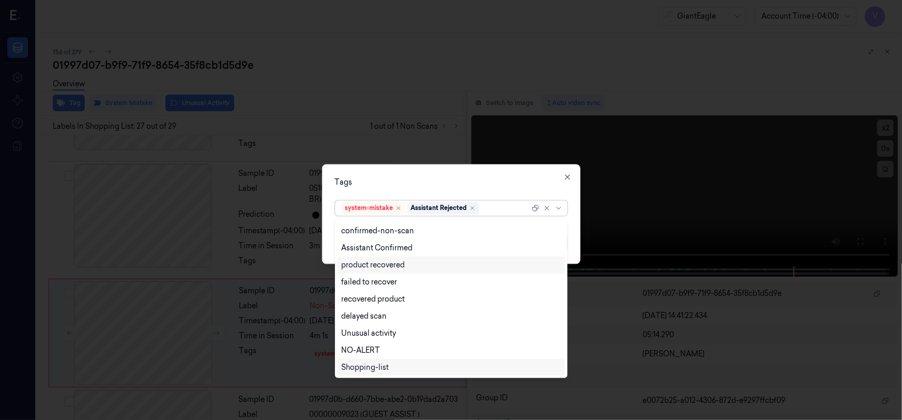
scroll to position [83, 0]
click at [350, 348] on div "Bag" at bounding box center [349, 350] width 14 height 11
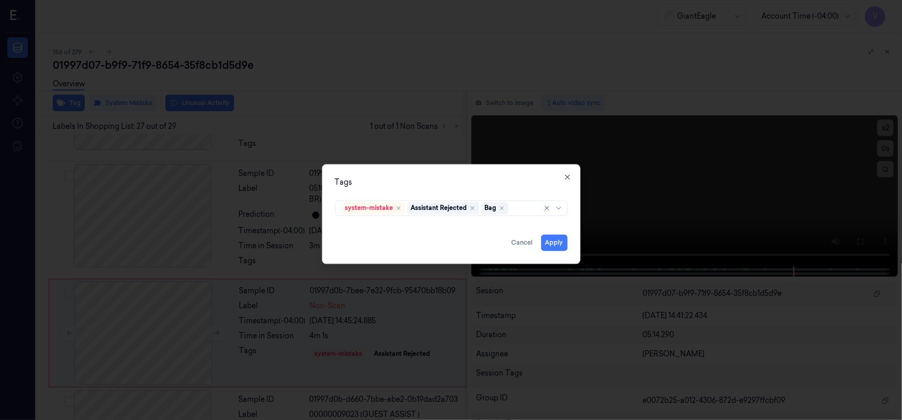
drag, startPoint x: 440, startPoint y: 188, endPoint x: 446, endPoint y: 197, distance: 10.3
click at [443, 194] on div "Tags system-mistake Assistant Rejected Bag Apply Cancel Close" at bounding box center [451, 214] width 259 height 100
click at [555, 244] on button "Apply" at bounding box center [554, 243] width 26 height 17
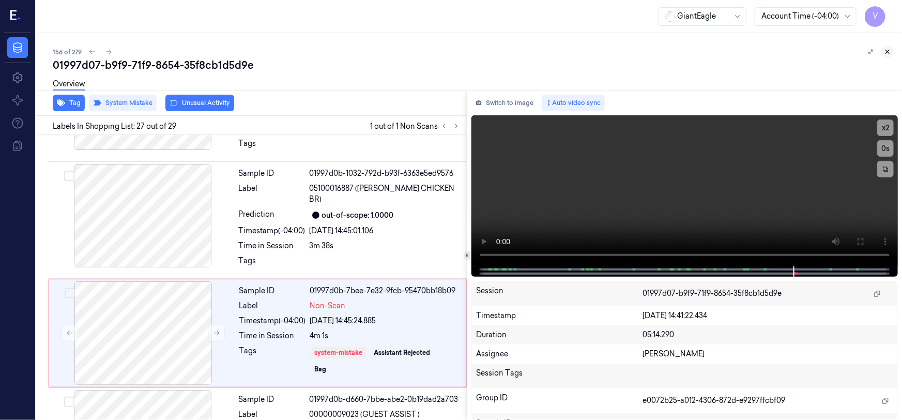
click at [888, 52] on icon at bounding box center [888, 52] width 4 height 4
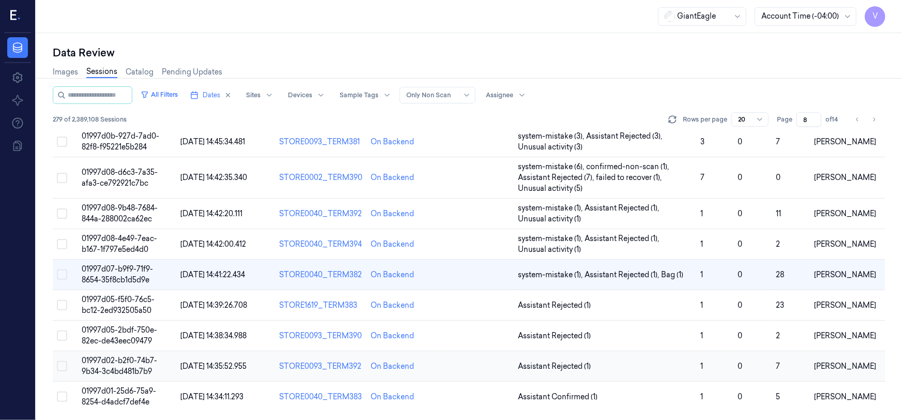
scroll to position [394, 0]
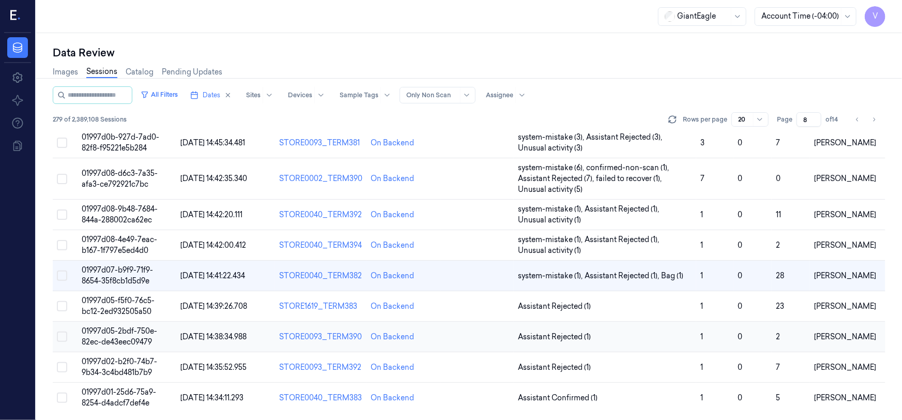
click at [127, 332] on span "01997d05-2bdf-750e-82ec-de43eec09479" at bounding box center [120, 336] width 76 height 20
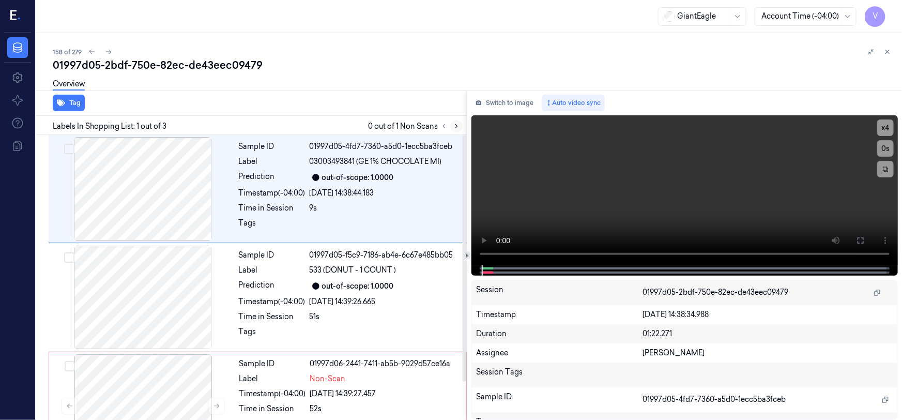
click at [459, 127] on icon at bounding box center [456, 126] width 7 height 7
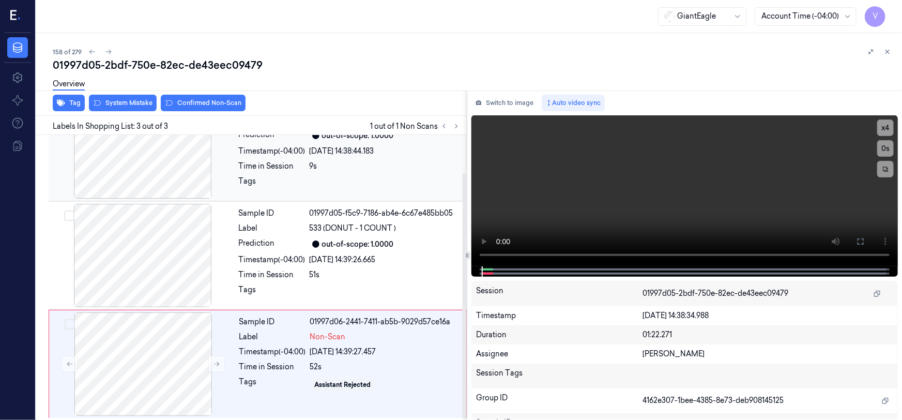
scroll to position [43, 0]
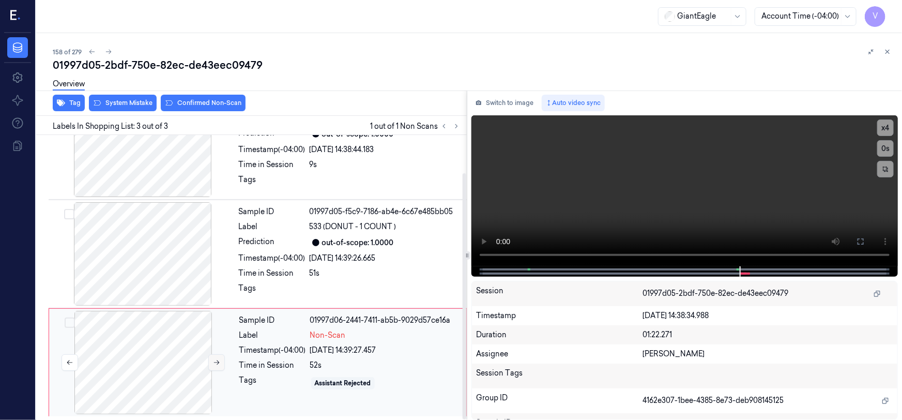
click at [213, 361] on icon at bounding box center [216, 362] width 7 height 7
click at [863, 245] on icon at bounding box center [861, 241] width 8 height 8
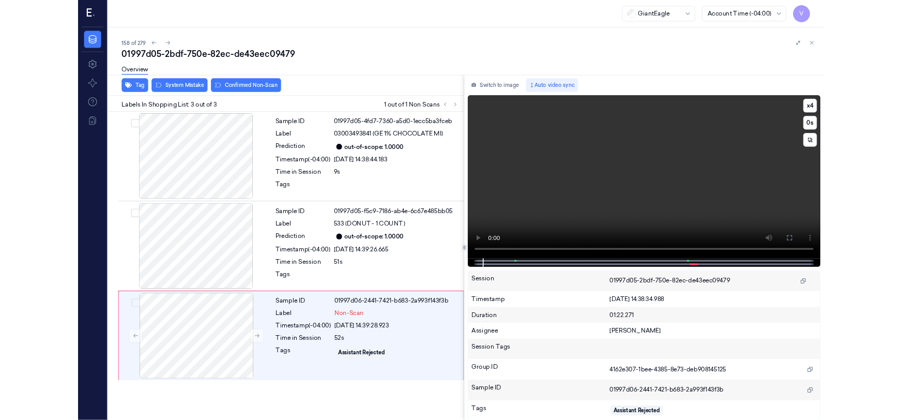
scroll to position [0, 0]
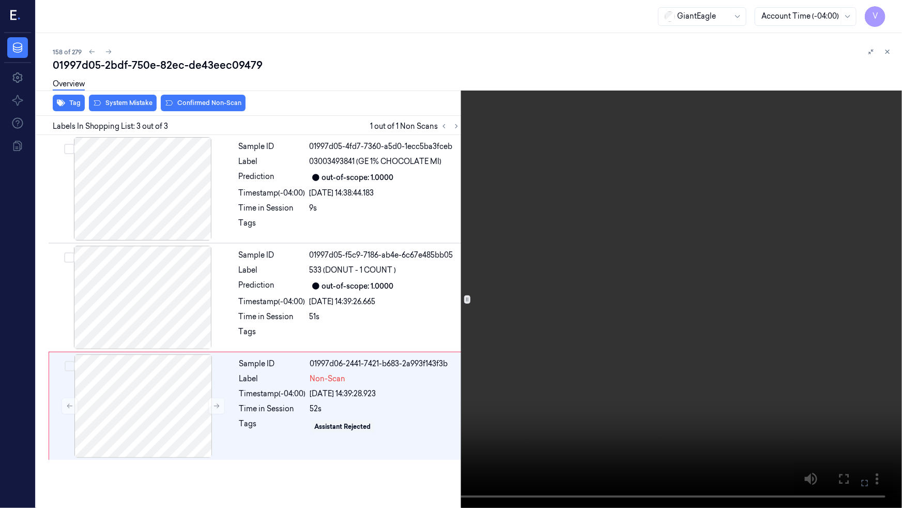
click at [682, 327] on video at bounding box center [451, 254] width 902 height 508
click at [0, 0] on icon at bounding box center [0, 0] width 0 height 0
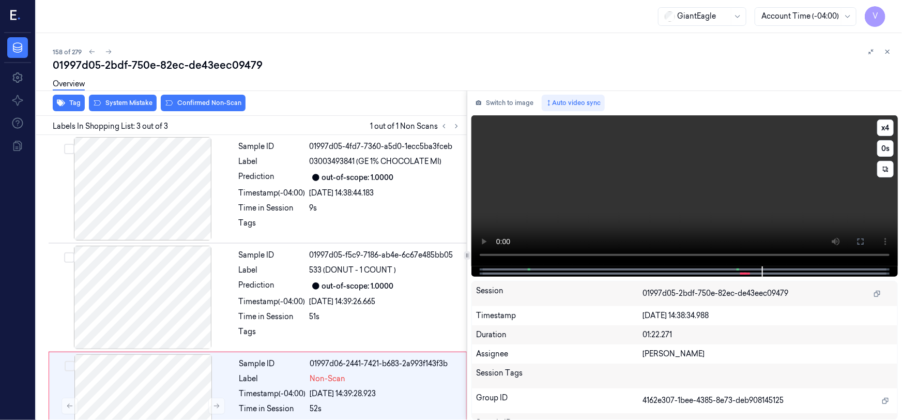
click at [531, 209] on video at bounding box center [685, 190] width 427 height 151
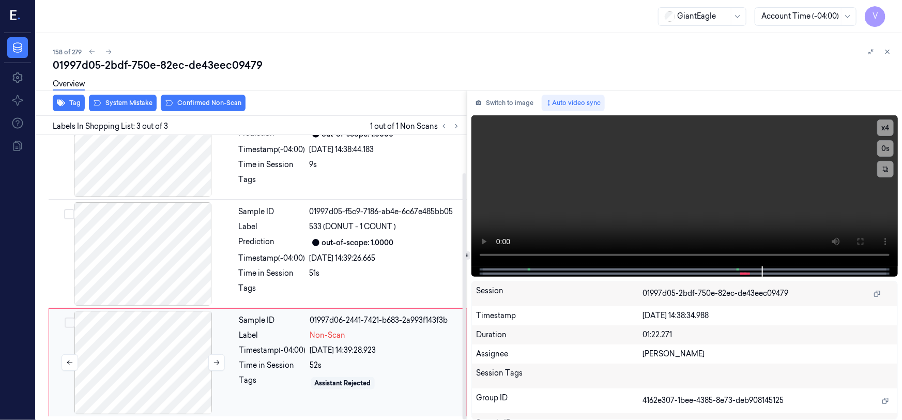
click at [171, 352] on div at bounding box center [143, 362] width 184 height 103
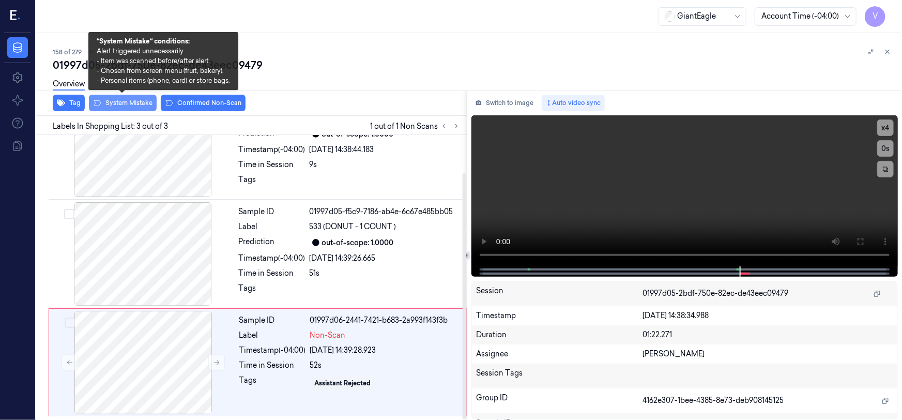
click at [134, 100] on button "System Mistake" at bounding box center [123, 103] width 68 height 17
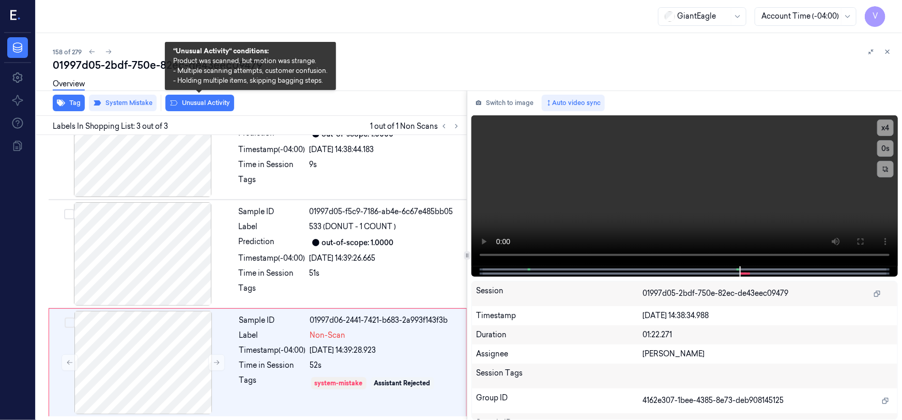
click at [191, 103] on button "Unusual Activity" at bounding box center [199, 103] width 69 height 17
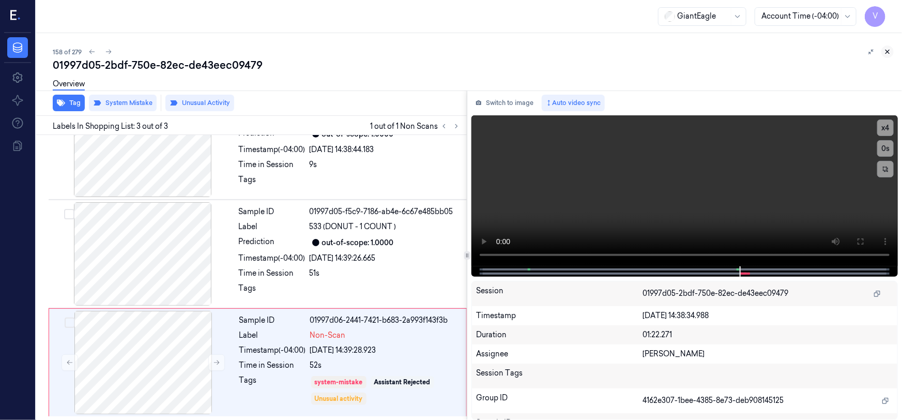
click at [892, 49] on button at bounding box center [888, 52] width 12 height 12
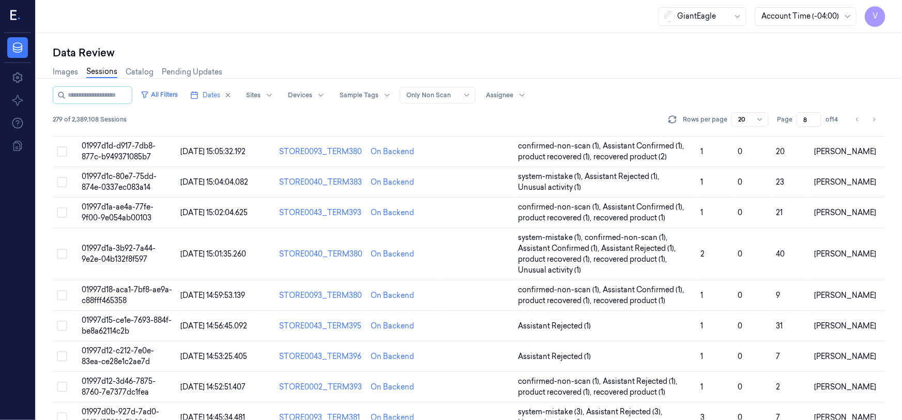
scroll to position [394, 0]
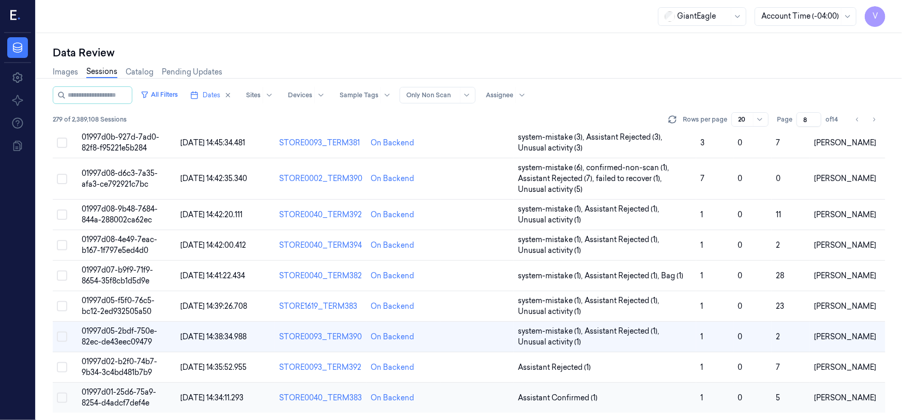
click at [129, 396] on td "01997d01-25d6-75a9-8254-d4adcf7def4e" at bounding box center [127, 398] width 99 height 31
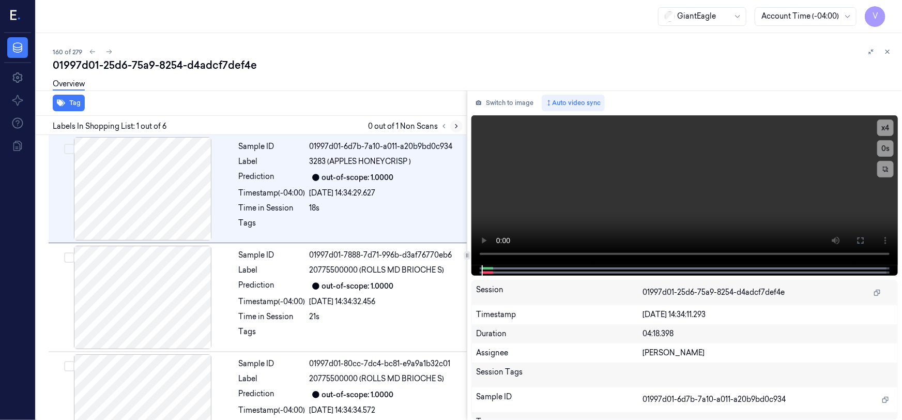
click at [460, 124] on button at bounding box center [456, 126] width 12 height 12
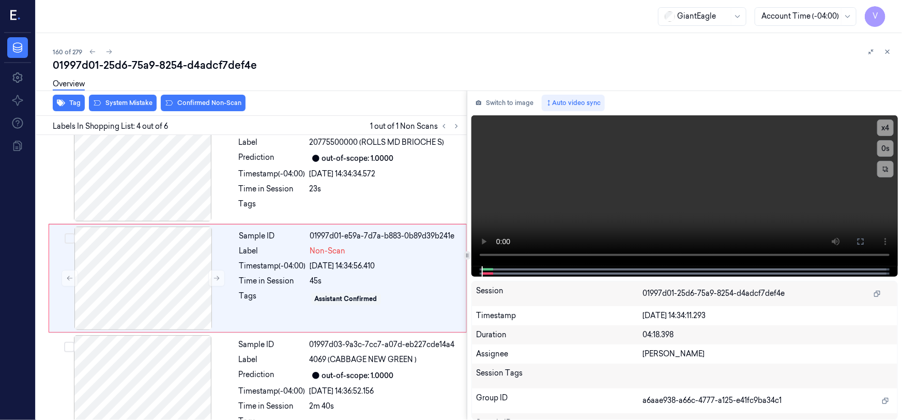
scroll to position [237, 0]
click at [215, 279] on icon at bounding box center [216, 277] width 7 height 7
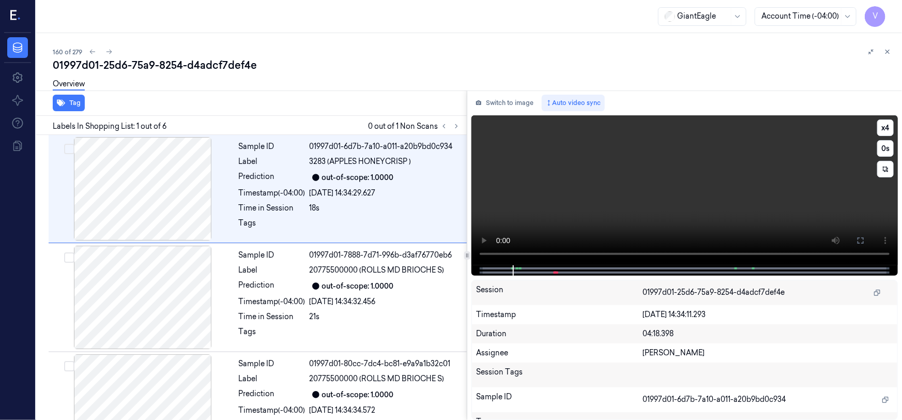
scroll to position [0, 0]
click at [880, 126] on button "x 4" at bounding box center [886, 127] width 17 height 17
click at [880, 127] on button "x 1" at bounding box center [886, 127] width 17 height 17
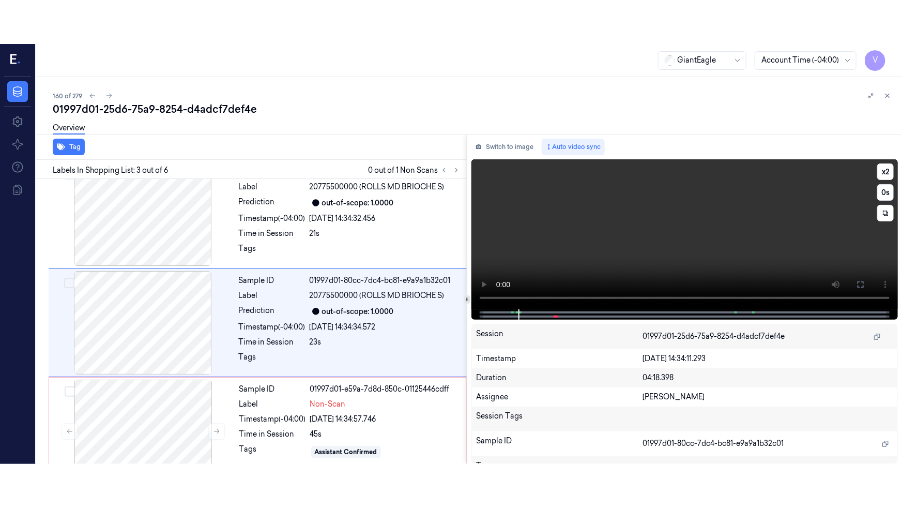
scroll to position [128, 0]
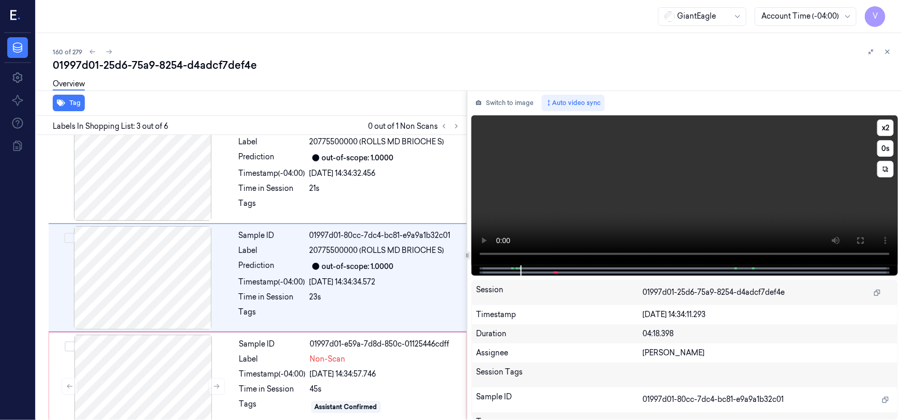
click at [768, 176] on video at bounding box center [685, 190] width 427 height 150
click at [763, 185] on video at bounding box center [685, 190] width 427 height 150
drag, startPoint x: 862, startPoint y: 237, endPoint x: 842, endPoint y: 301, distance: 67.2
click at [862, 237] on icon at bounding box center [861, 240] width 8 height 8
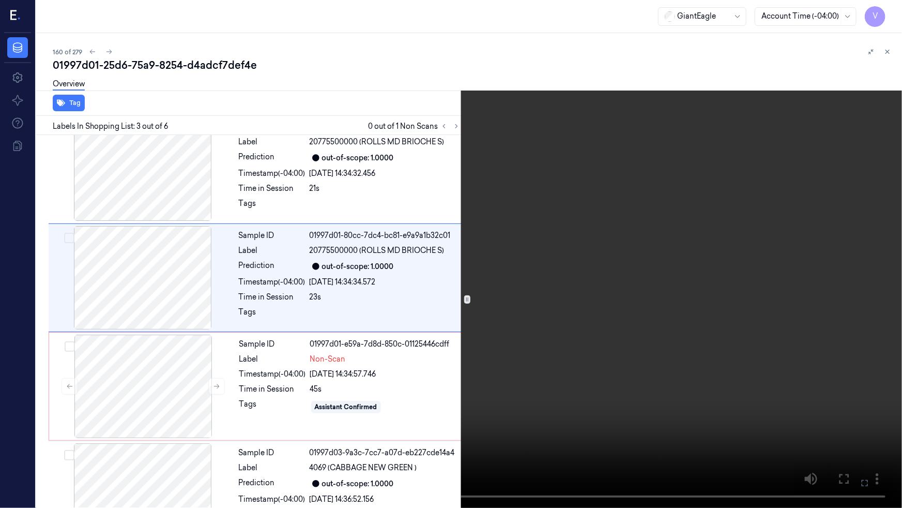
click at [741, 292] on video at bounding box center [451, 254] width 902 height 508
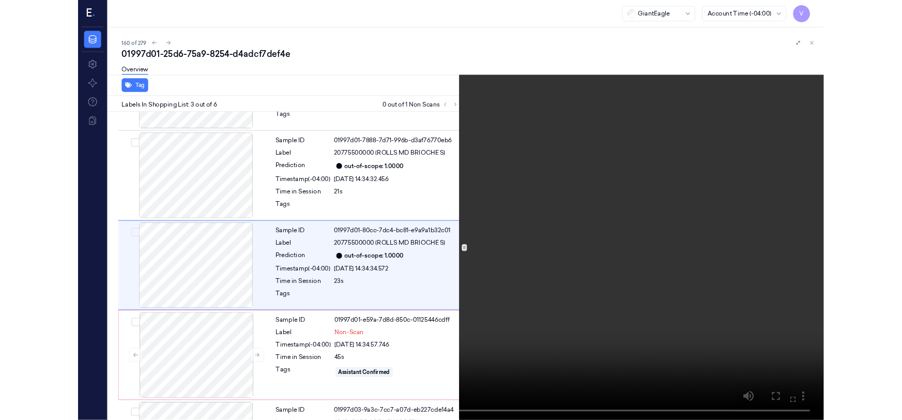
scroll to position [84, 0]
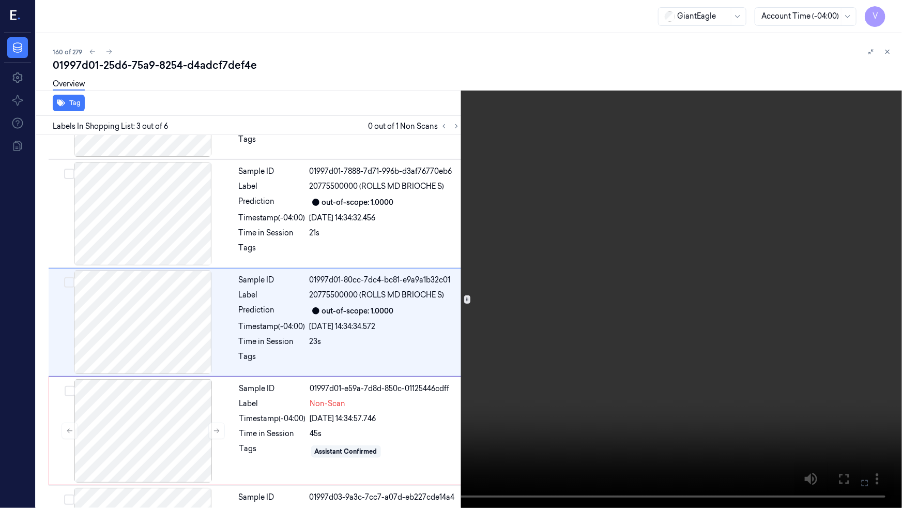
click at [677, 324] on video at bounding box center [451, 254] width 902 height 508
click at [0, 0] on icon at bounding box center [0, 0] width 0 height 0
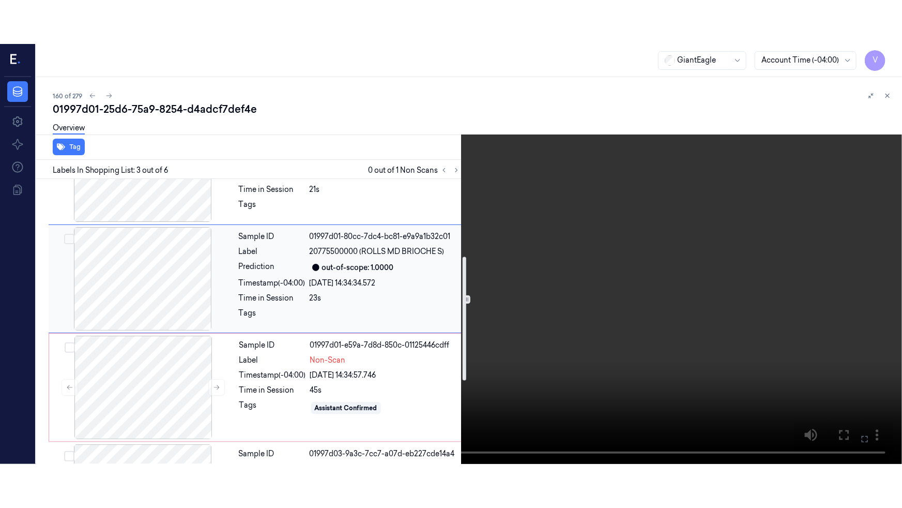
scroll to position [178, 0]
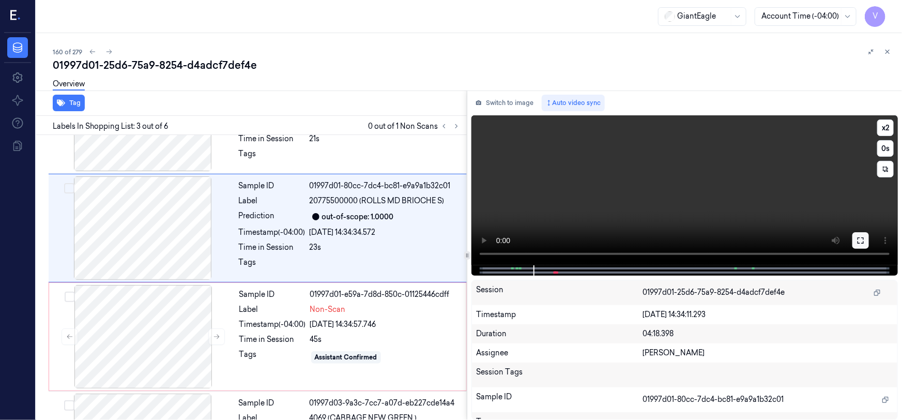
click at [854, 236] on button at bounding box center [861, 240] width 17 height 17
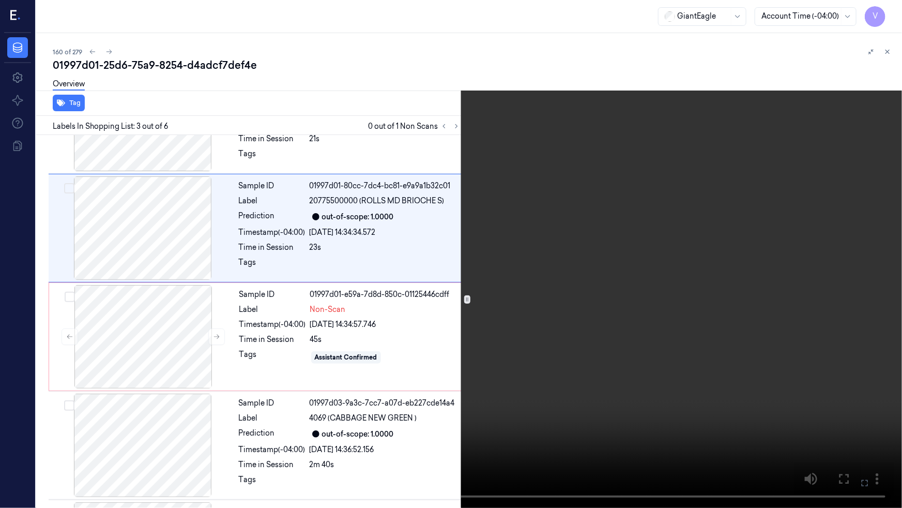
click at [665, 311] on video at bounding box center [451, 254] width 902 height 508
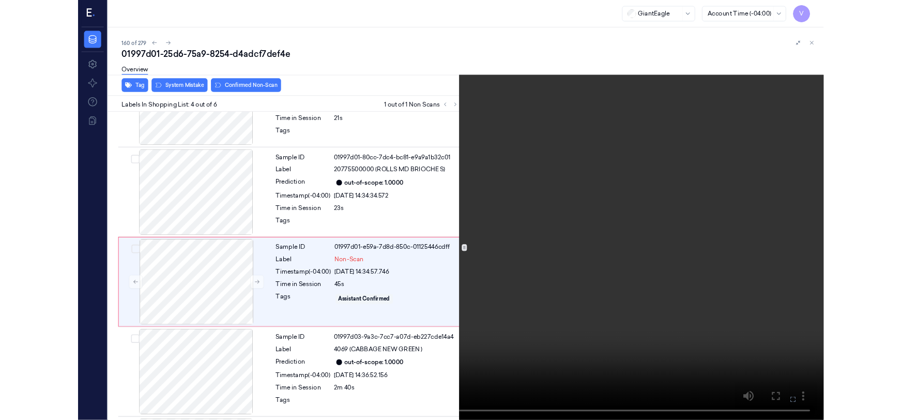
scroll to position [192, 0]
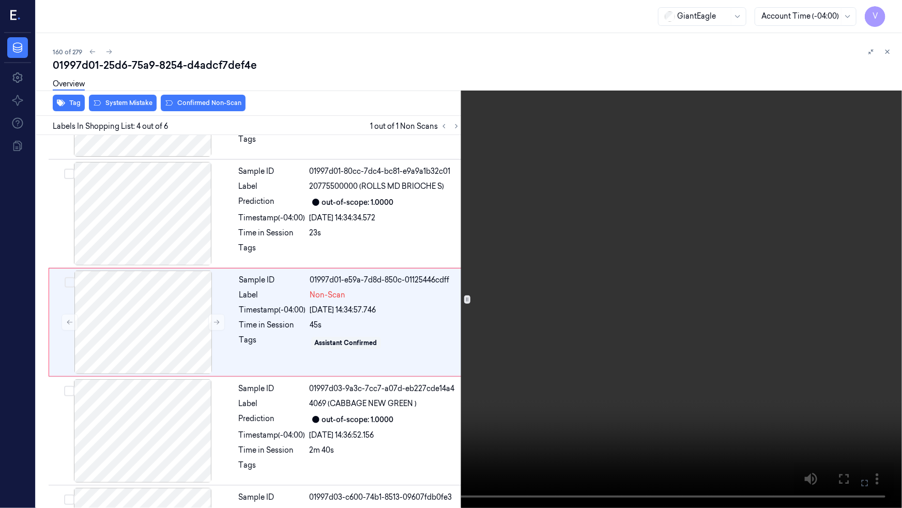
drag, startPoint x: 865, startPoint y: 485, endPoint x: 861, endPoint y: 415, distance: 69.9
click at [0, 0] on icon at bounding box center [0, 0] width 0 height 0
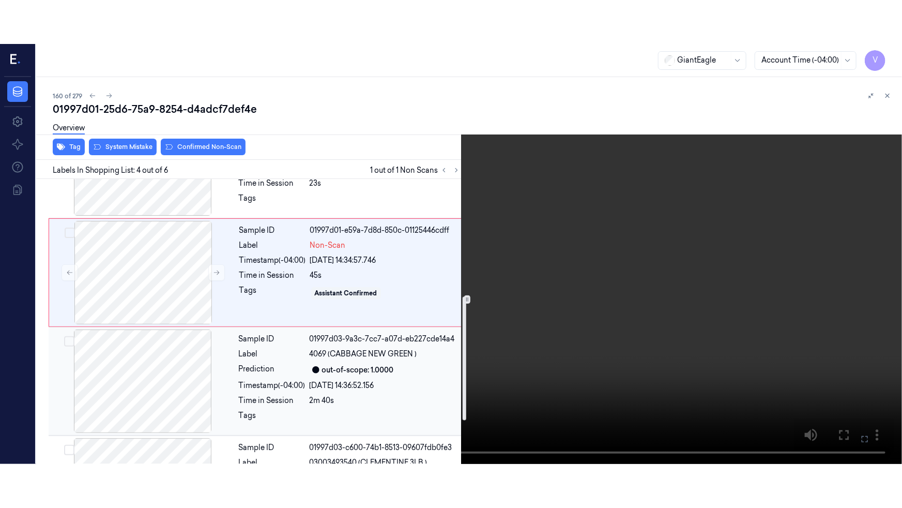
scroll to position [287, 0]
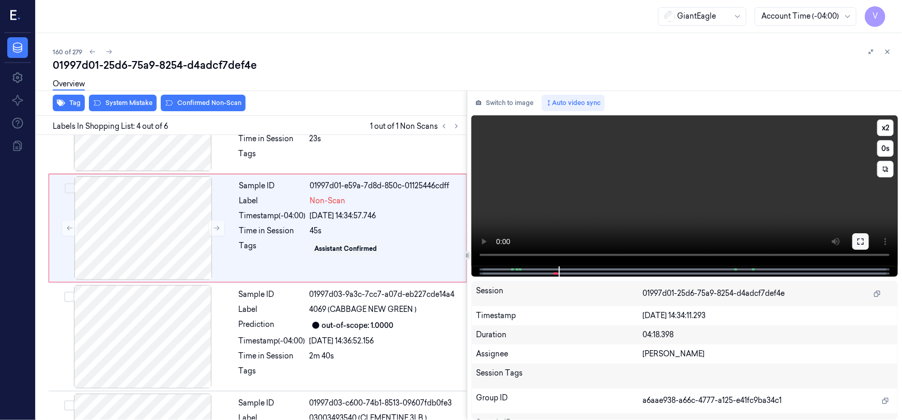
click at [858, 242] on icon at bounding box center [861, 241] width 8 height 8
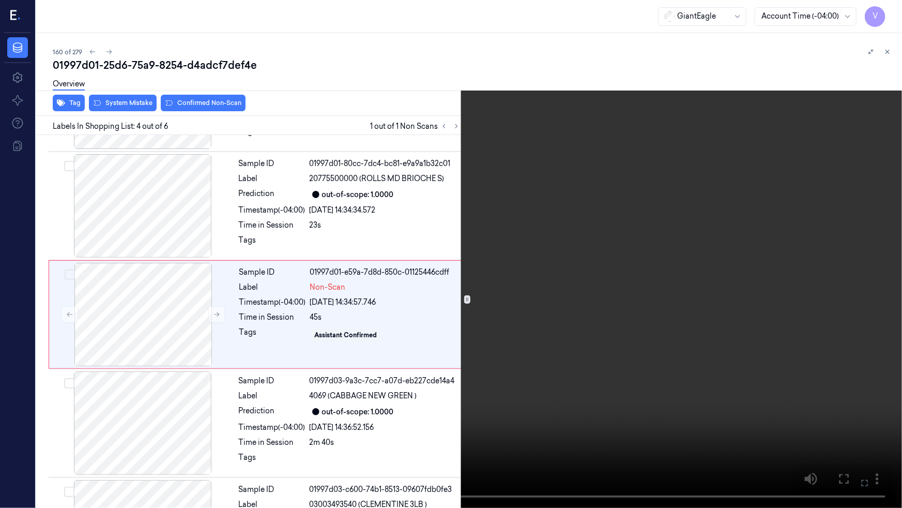
scroll to position [192, 0]
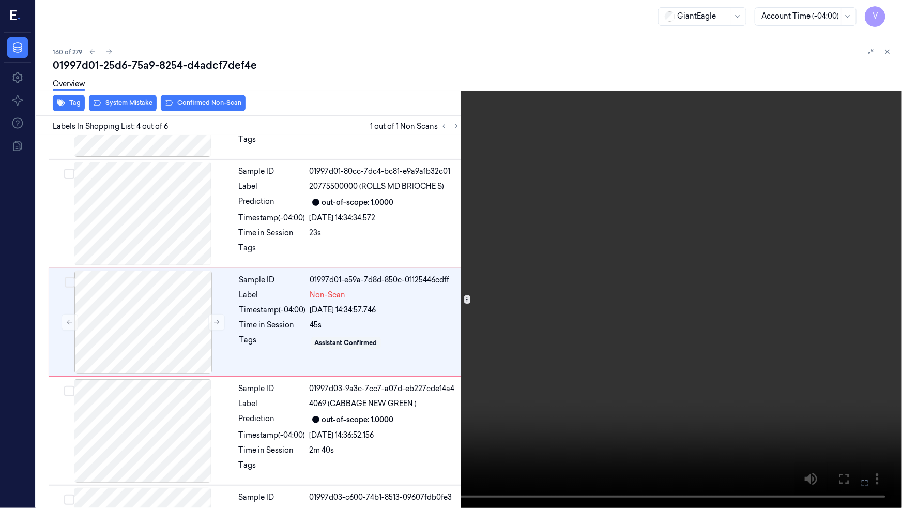
drag, startPoint x: 863, startPoint y: 479, endPoint x: 844, endPoint y: 409, distance: 73.3
click at [0, 0] on icon at bounding box center [0, 0] width 0 height 0
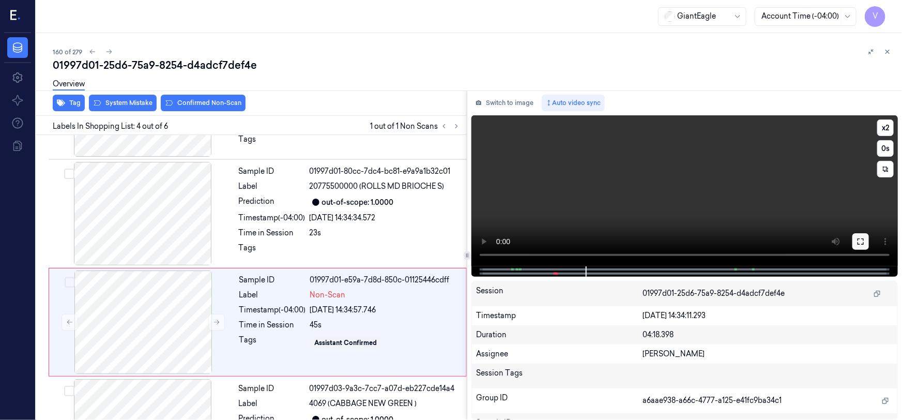
click at [864, 239] on icon at bounding box center [861, 241] width 8 height 8
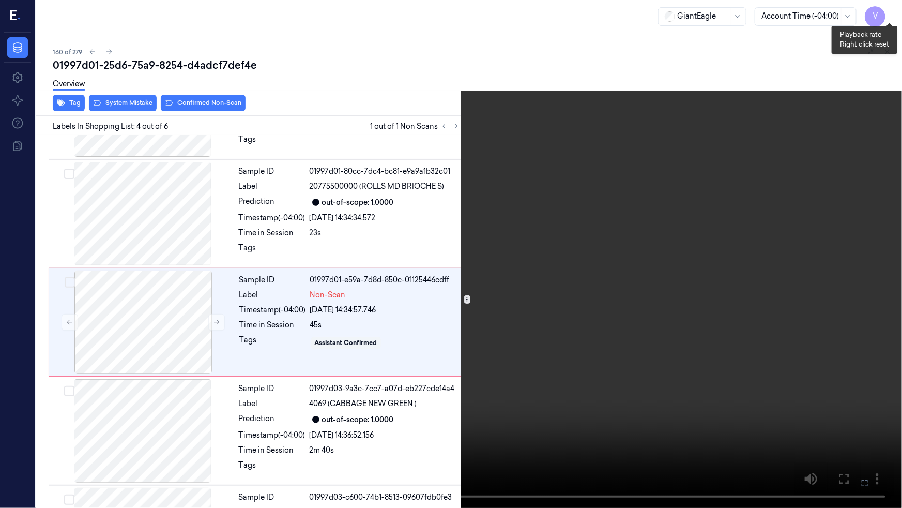
click at [890, 11] on button "x 2" at bounding box center [890, 12] width 17 height 17
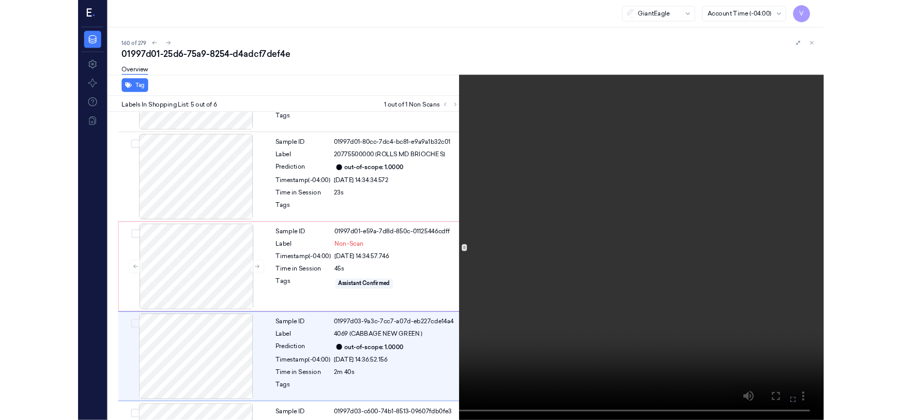
scroll to position [281, 0]
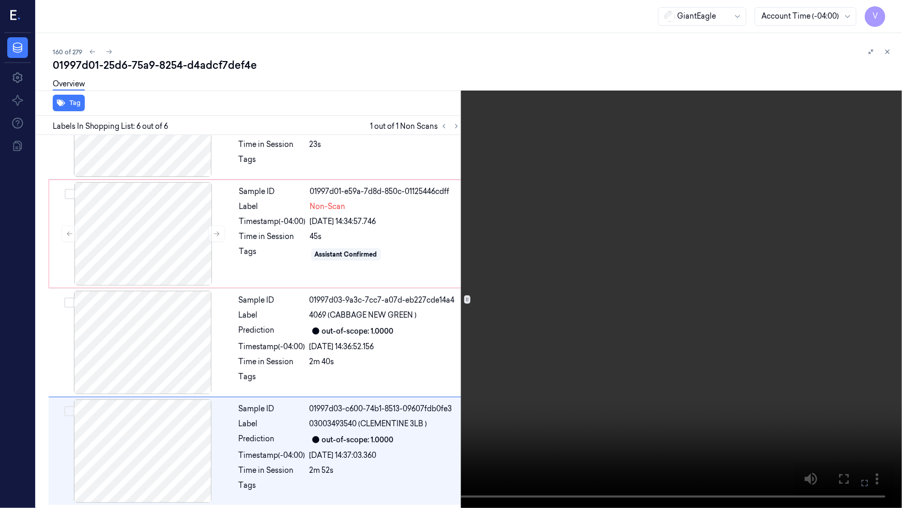
click at [495, 380] on video at bounding box center [451, 254] width 902 height 508
click at [0, 0] on icon at bounding box center [0, 0] width 0 height 0
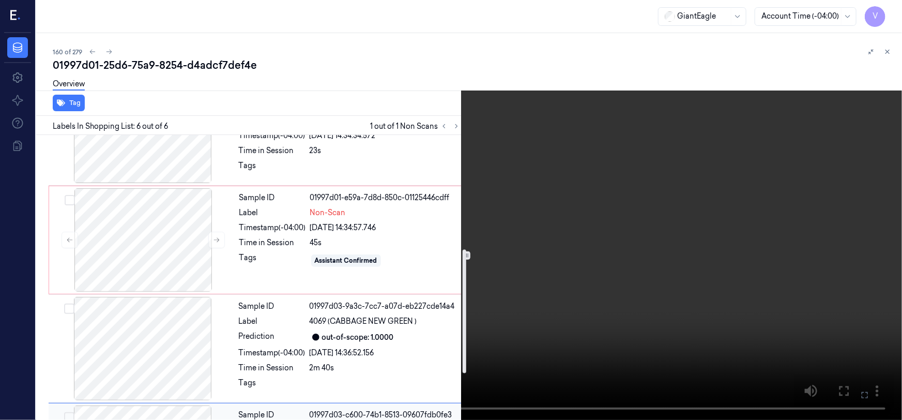
scroll to position [181, 0]
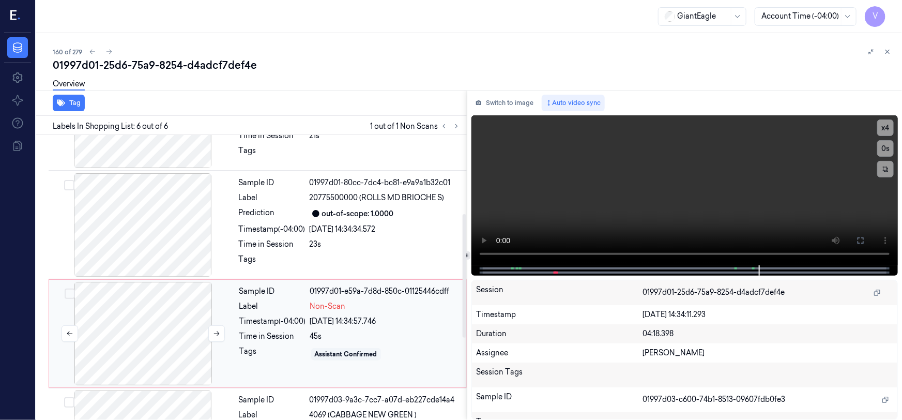
click at [208, 300] on div at bounding box center [143, 333] width 184 height 103
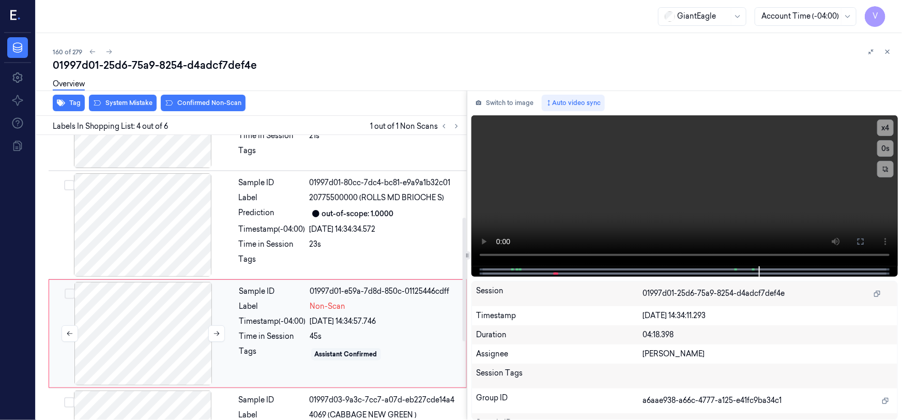
scroll to position [237, 0]
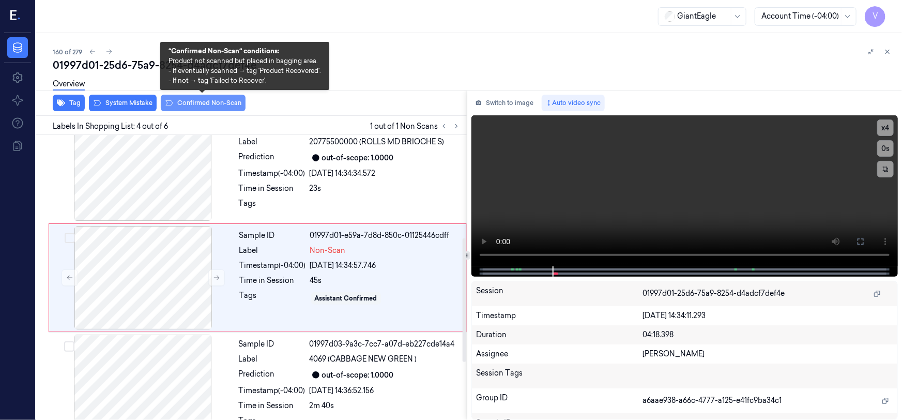
click at [197, 101] on button "Confirmed Non-Scan" at bounding box center [203, 103] width 85 height 17
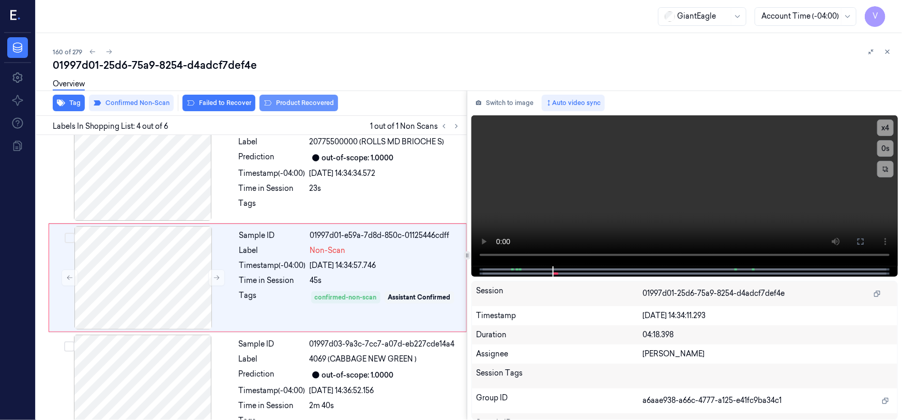
click at [292, 102] on button "Product Recovered" at bounding box center [299, 103] width 79 height 17
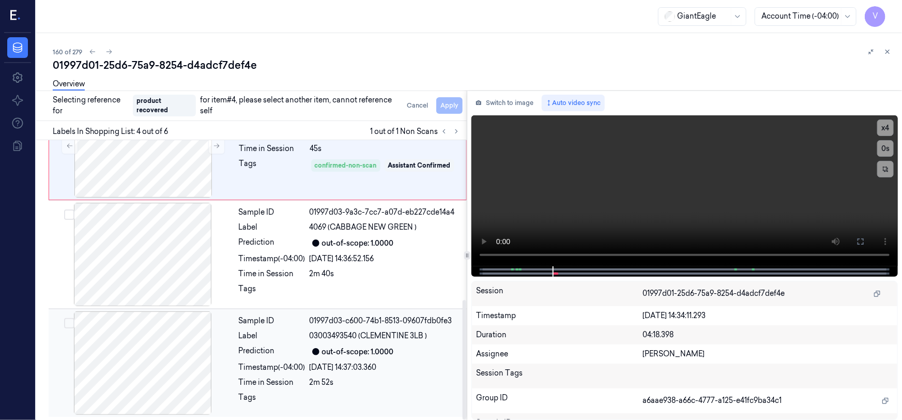
click at [192, 341] on div at bounding box center [143, 362] width 184 height 103
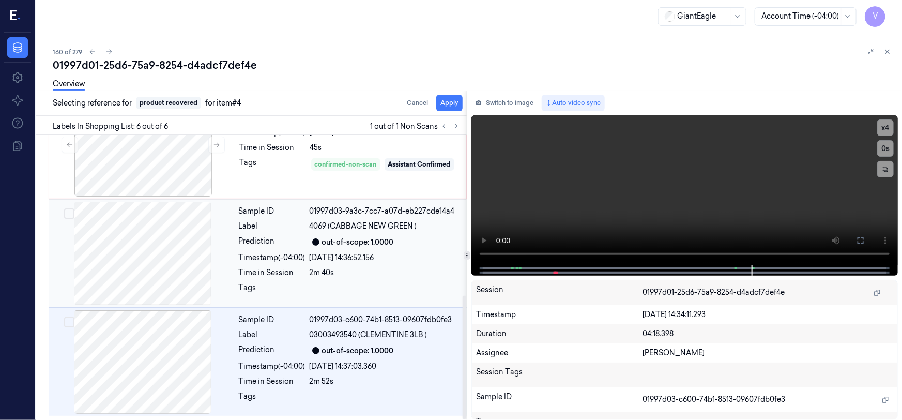
scroll to position [369, 0]
click at [450, 102] on button "Apply" at bounding box center [449, 103] width 26 height 17
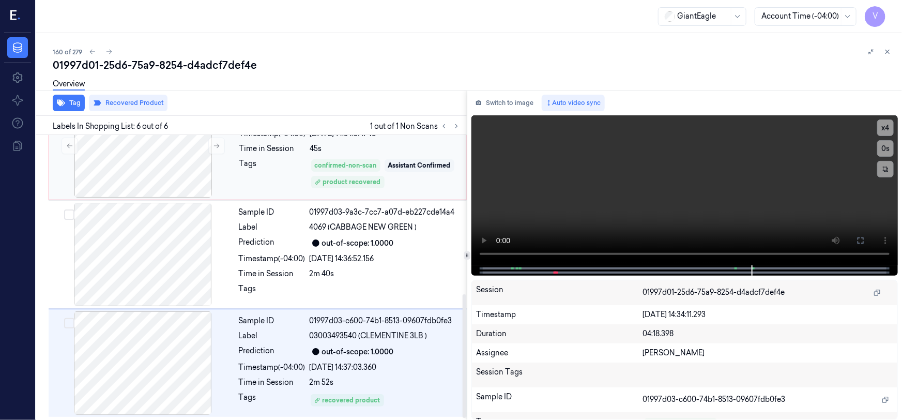
scroll to position [275, 0]
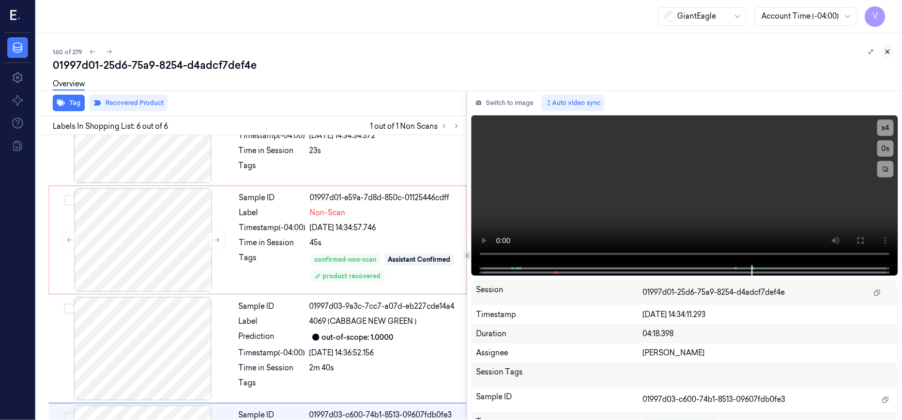
click at [890, 51] on icon at bounding box center [887, 51] width 7 height 7
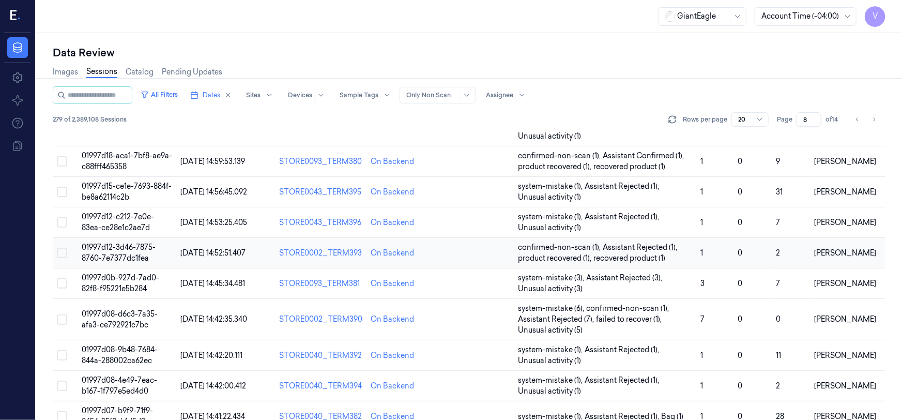
scroll to position [300, 0]
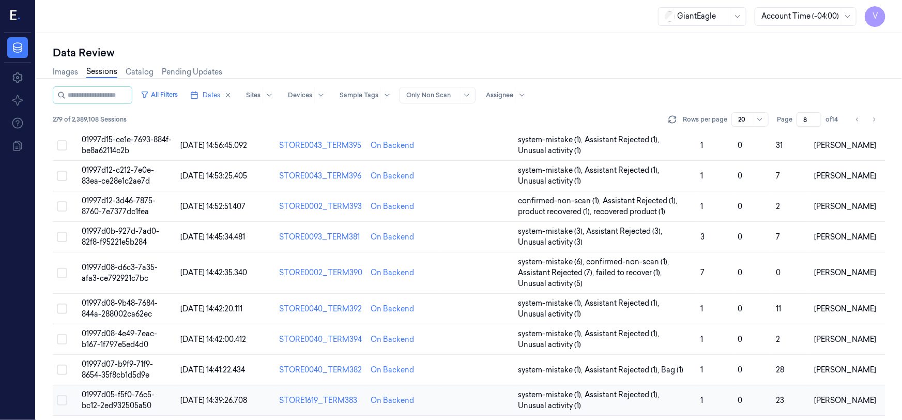
click at [63, 397] on button "Select row" at bounding box center [62, 400] width 10 height 10
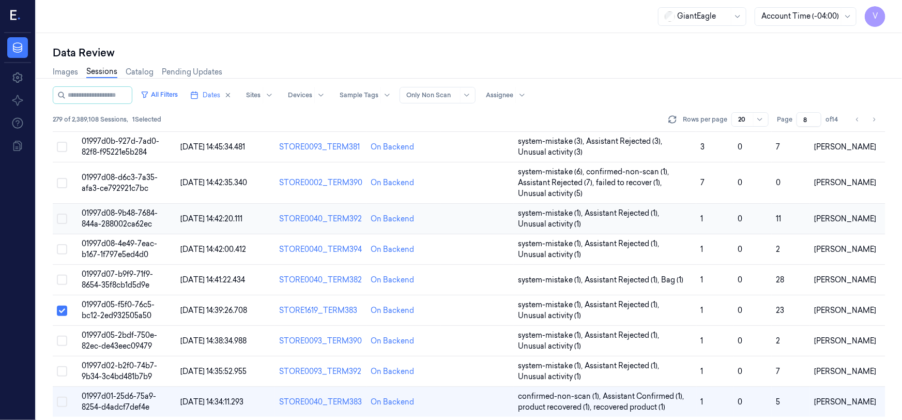
scroll to position [394, 0]
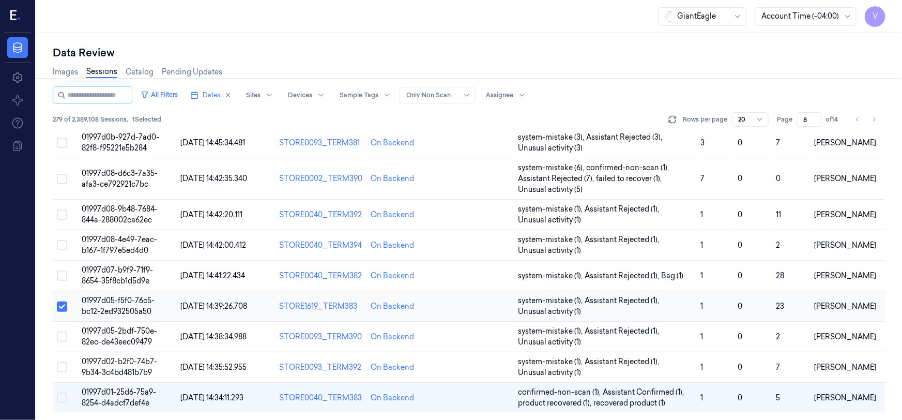
click at [58, 303] on button "Select row" at bounding box center [62, 306] width 10 height 10
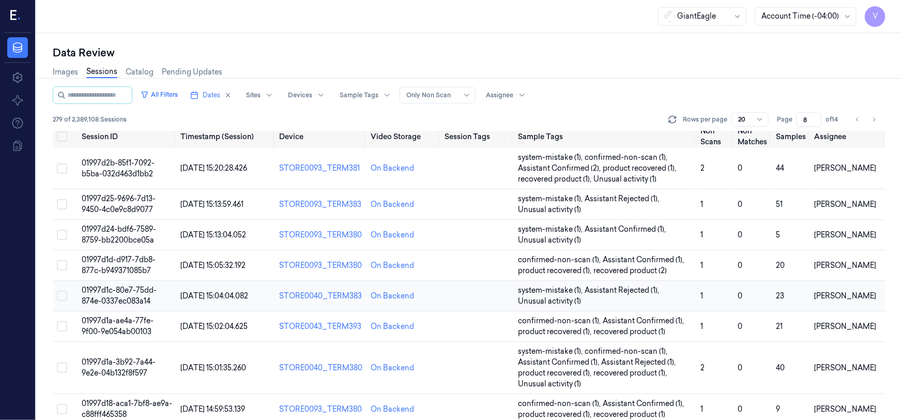
scroll to position [0, 0]
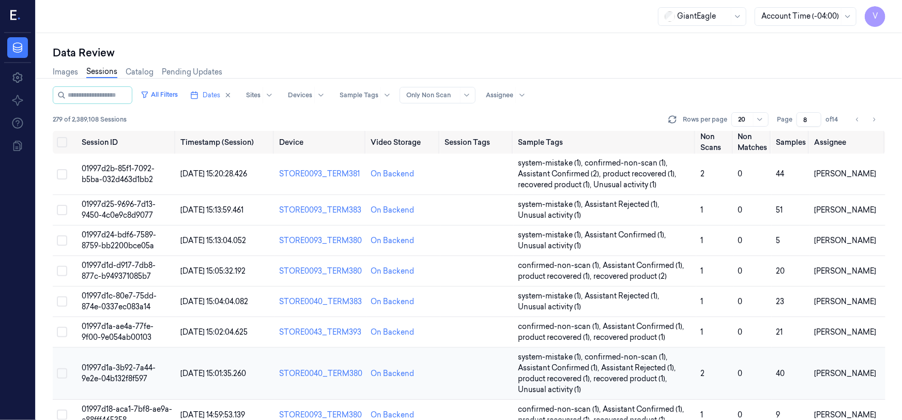
click at [62, 369] on button "Select row" at bounding box center [62, 373] width 10 height 10
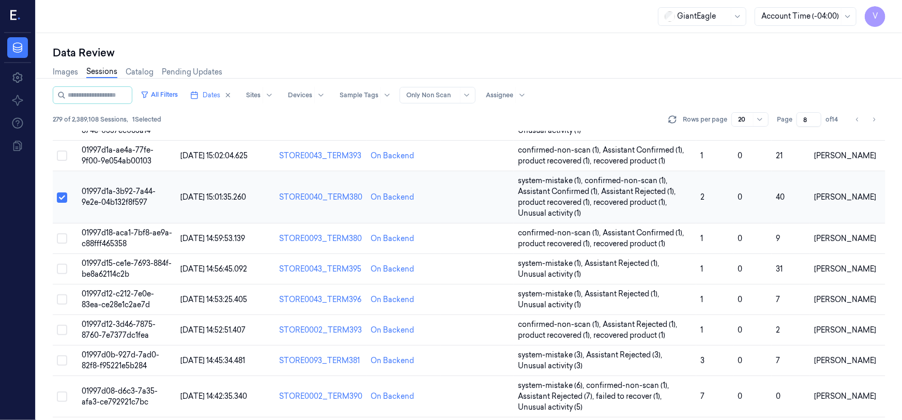
scroll to position [188, 0]
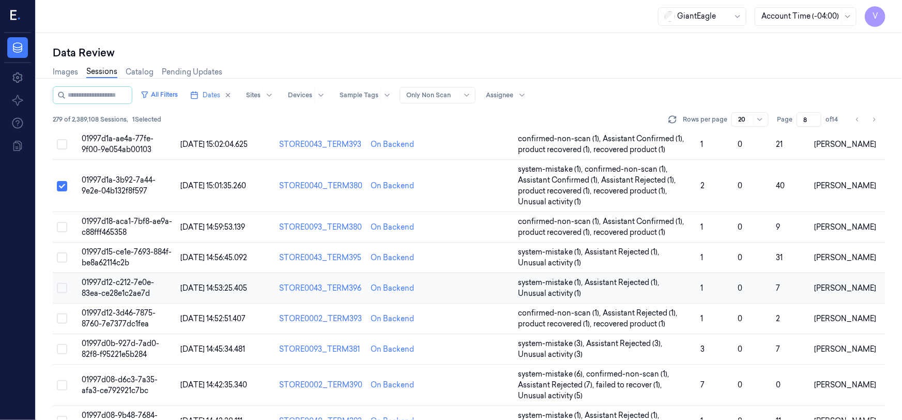
click at [64, 283] on button "Select row" at bounding box center [62, 288] width 10 height 10
click at [63, 181] on button "Select row" at bounding box center [62, 186] width 10 height 10
click at [62, 287] on button "Select row" at bounding box center [62, 288] width 10 height 10
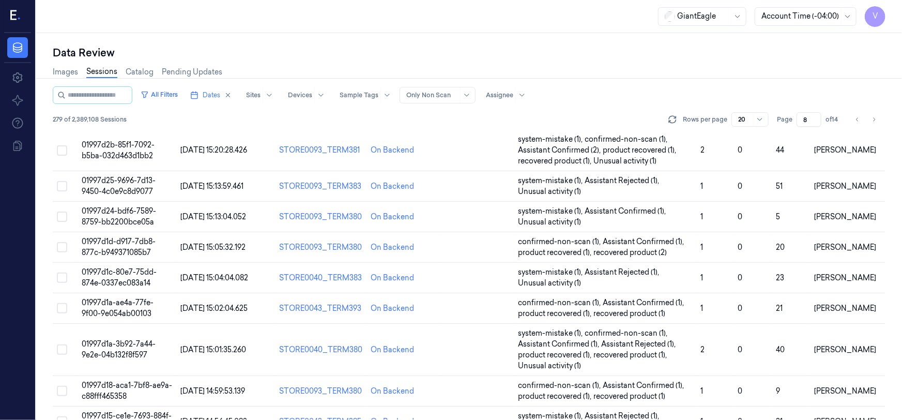
scroll to position [0, 0]
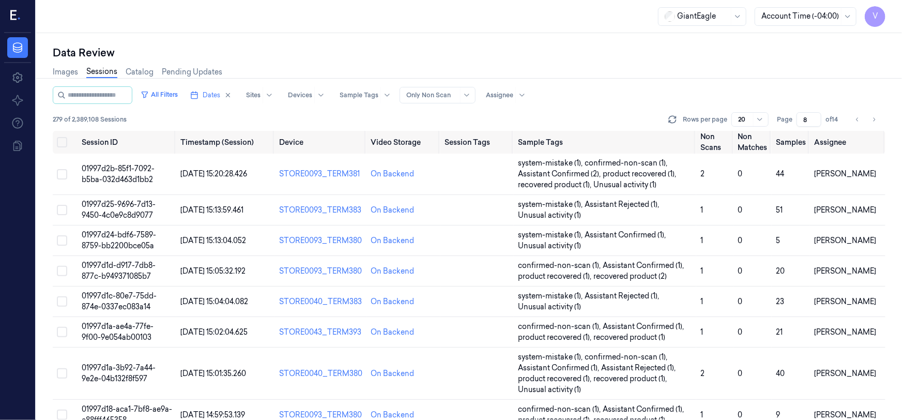
drag, startPoint x: 808, startPoint y: 117, endPoint x: 791, endPoint y: 129, distance: 20.4
click at [791, 129] on div "All Filters Dates Sites Devices Sample Tags Alert Type Only Non Scan Assignee 2…" at bounding box center [469, 108] width 833 height 44
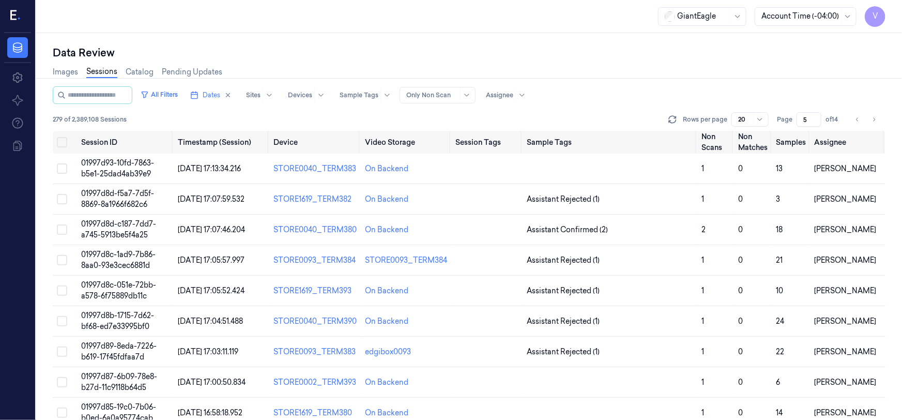
type input "5"
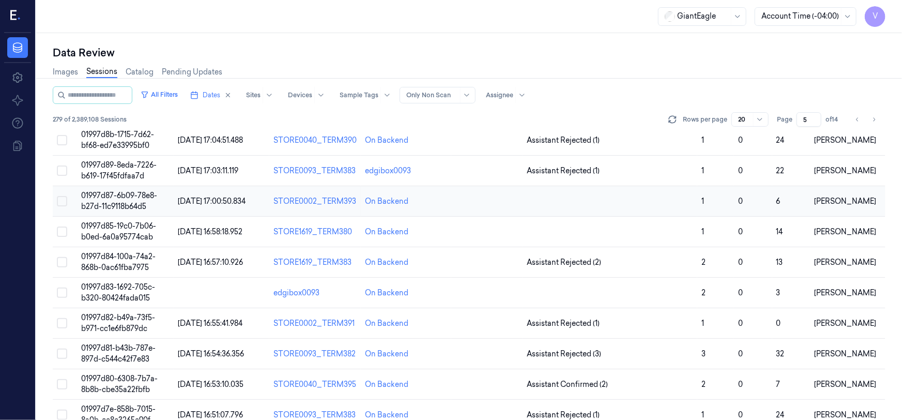
scroll to position [188, 0]
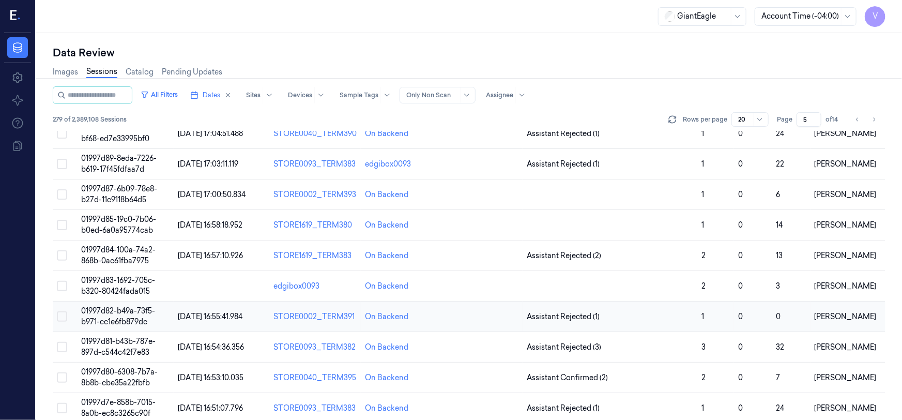
click at [129, 315] on td "01997d82-b49a-73f5-b971-cc1e6fb879dc" at bounding box center [125, 316] width 97 height 31
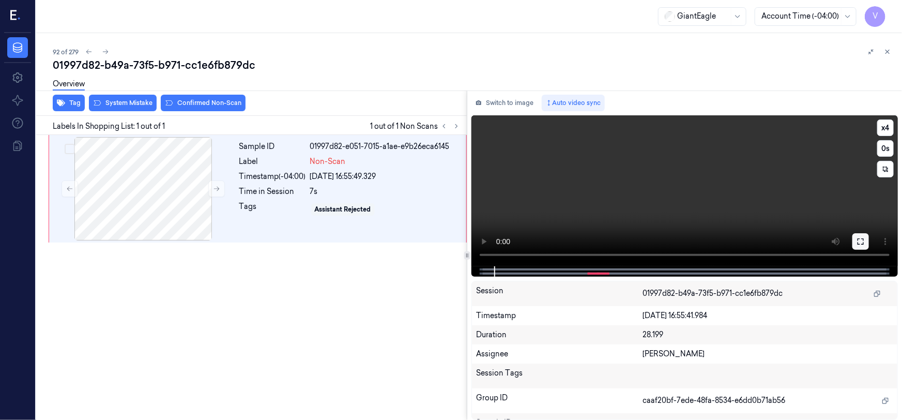
click at [859, 246] on button at bounding box center [861, 241] width 17 height 17
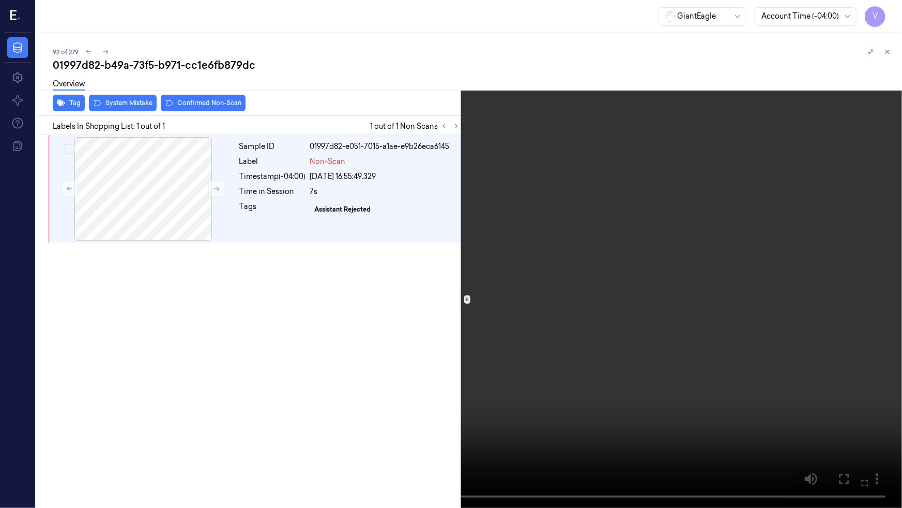
click at [532, 347] on video at bounding box center [451, 254] width 902 height 508
click at [0, 0] on icon at bounding box center [0, 0] width 0 height 0
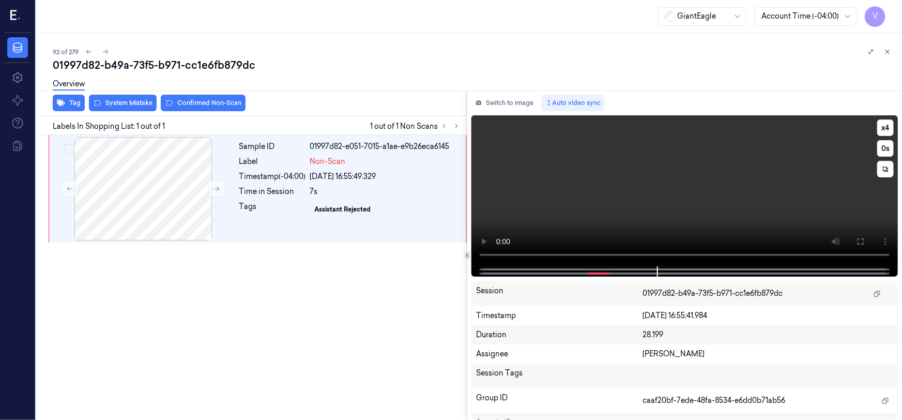
click at [607, 177] on video at bounding box center [685, 190] width 427 height 151
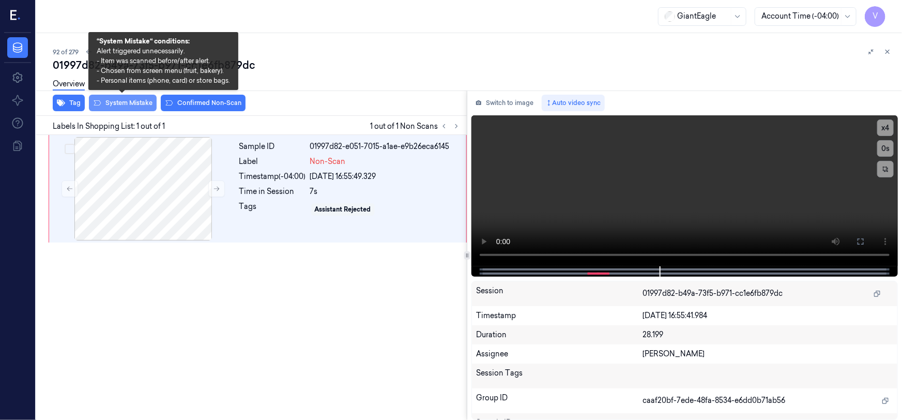
click at [124, 103] on button "System Mistake" at bounding box center [123, 103] width 68 height 17
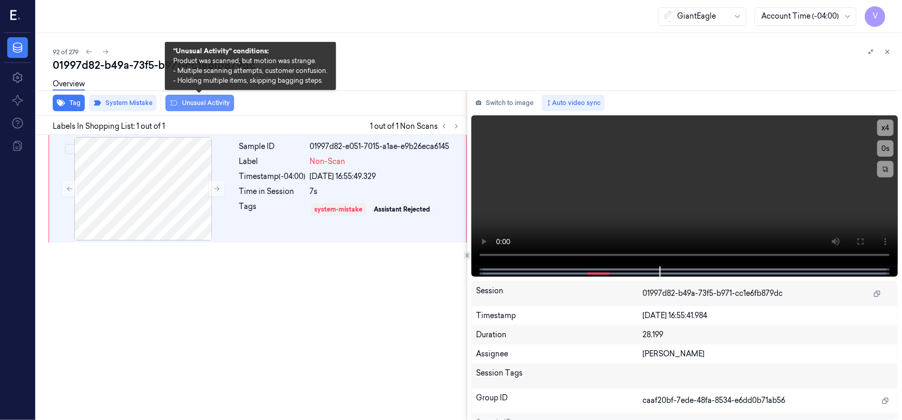
click at [209, 103] on button "Unusual Activity" at bounding box center [199, 103] width 69 height 17
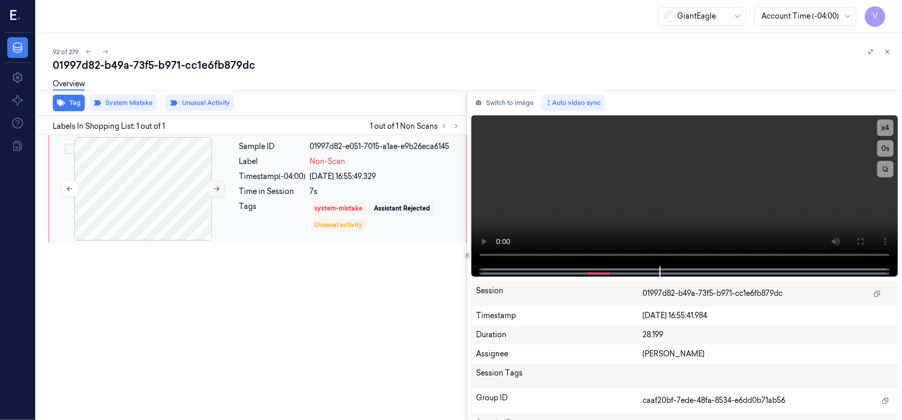
click at [212, 187] on button at bounding box center [216, 188] width 17 height 17
click at [890, 48] on icon at bounding box center [887, 51] width 7 height 7
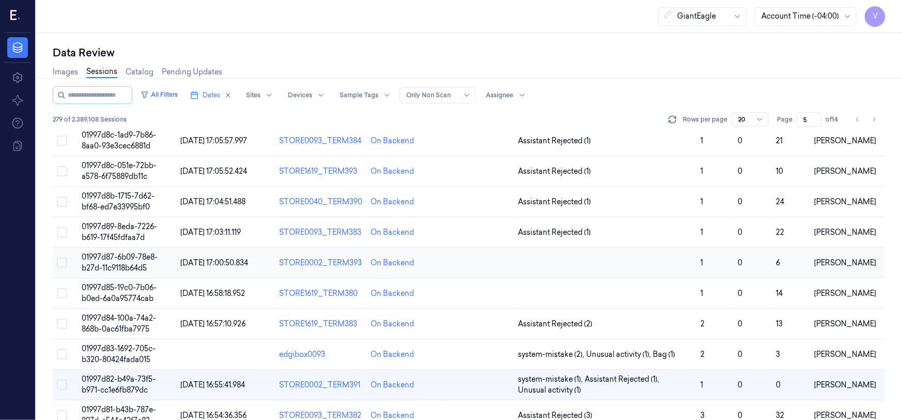
scroll to position [228, 0]
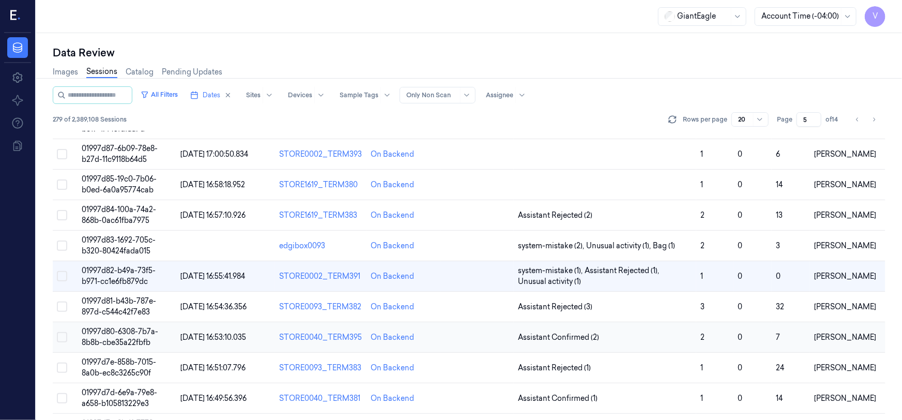
click at [137, 341] on span "01997d80-6308-7b7a-8b8b-cbe35a22fbfb" at bounding box center [120, 337] width 77 height 20
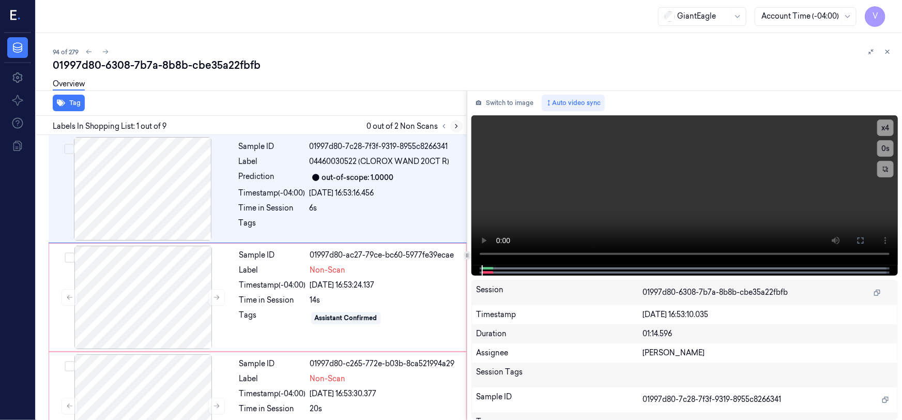
click at [455, 124] on icon at bounding box center [456, 126] width 7 height 7
click at [855, 243] on button at bounding box center [861, 240] width 17 height 17
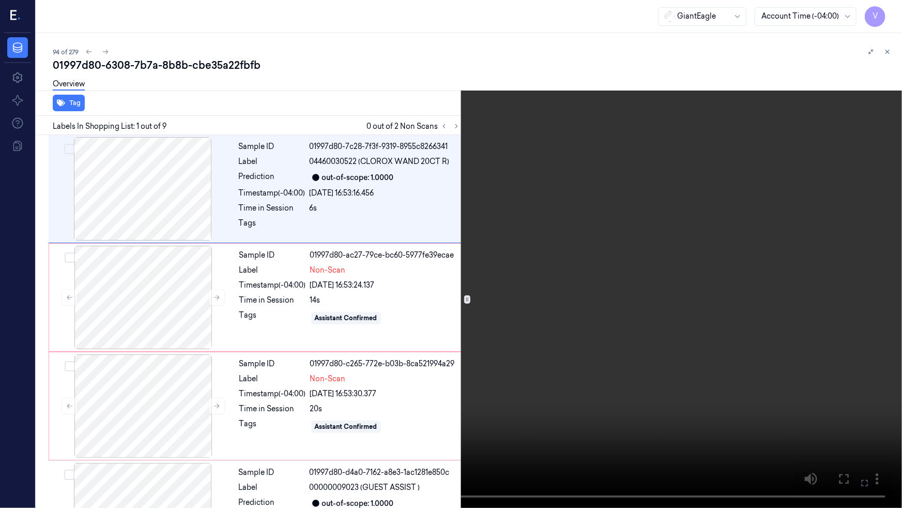
click at [380, 329] on video at bounding box center [451, 254] width 902 height 508
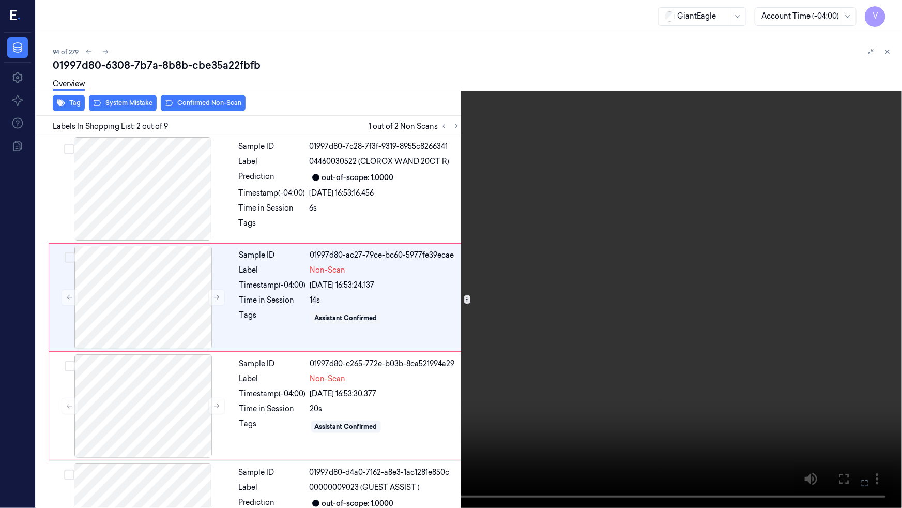
click at [0, 0] on icon at bounding box center [0, 0] width 0 height 0
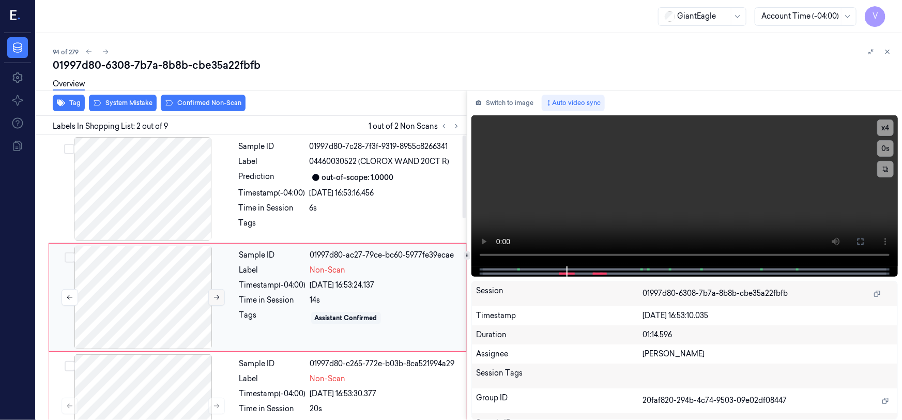
click at [216, 295] on icon at bounding box center [216, 297] width 7 height 7
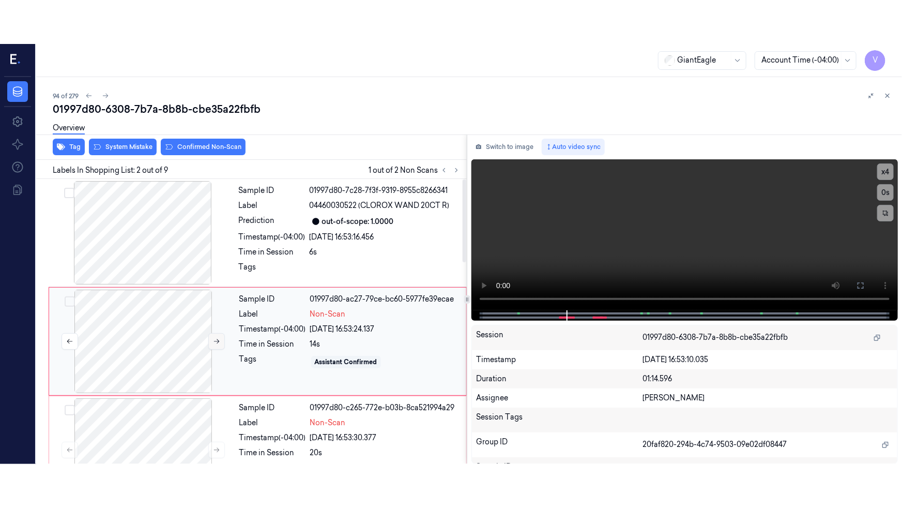
scroll to position [20, 0]
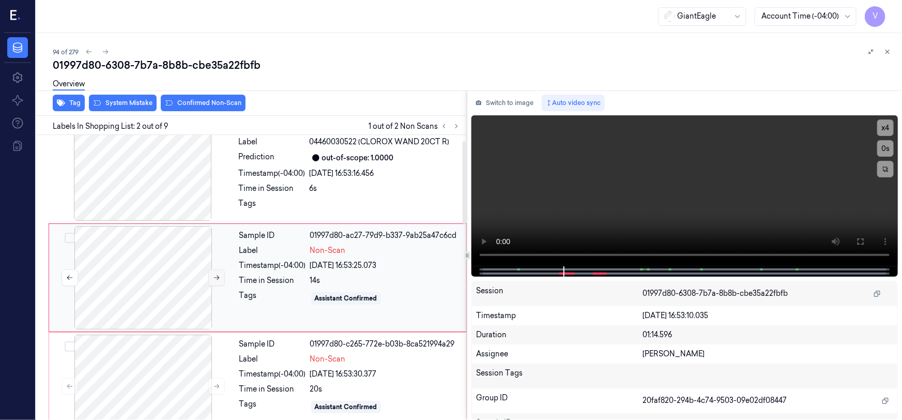
click at [217, 279] on icon at bounding box center [217, 278] width 6 height 5
click at [855, 239] on button at bounding box center [861, 241] width 17 height 17
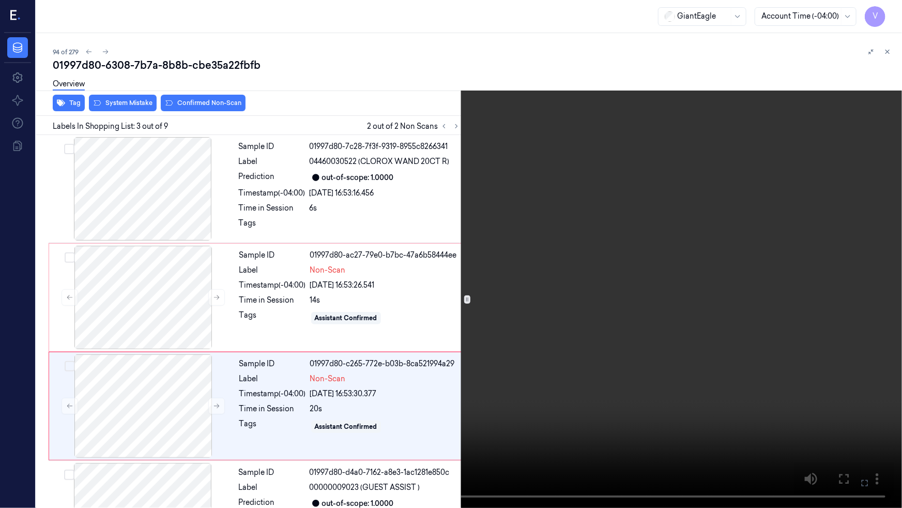
scroll to position [84, 0]
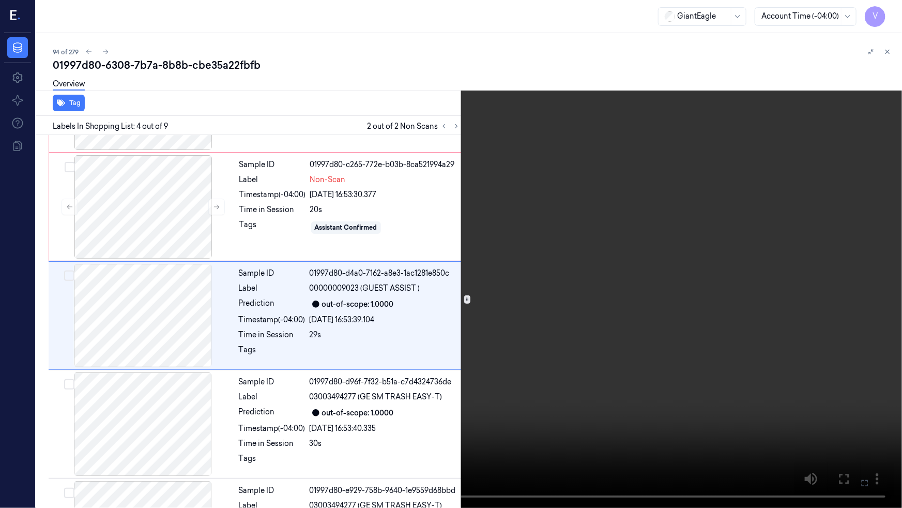
click at [375, 357] on video at bounding box center [451, 254] width 902 height 508
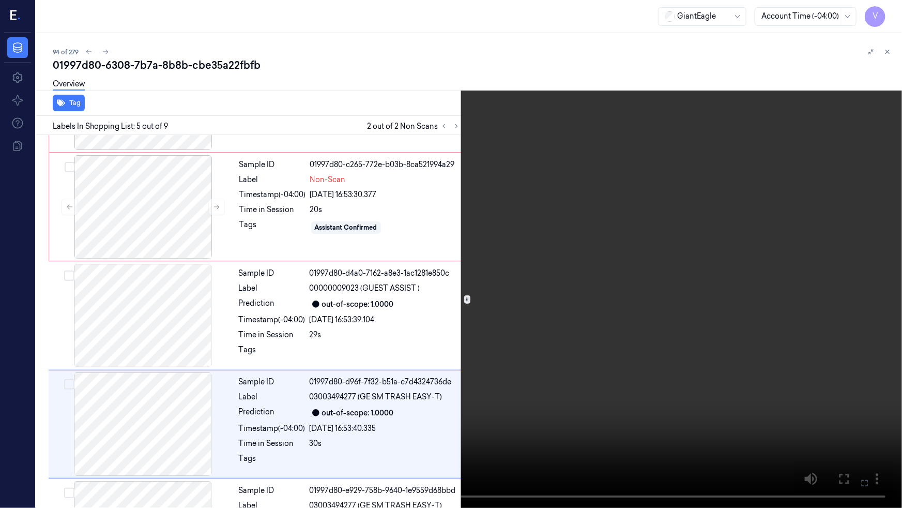
scroll to position [301, 0]
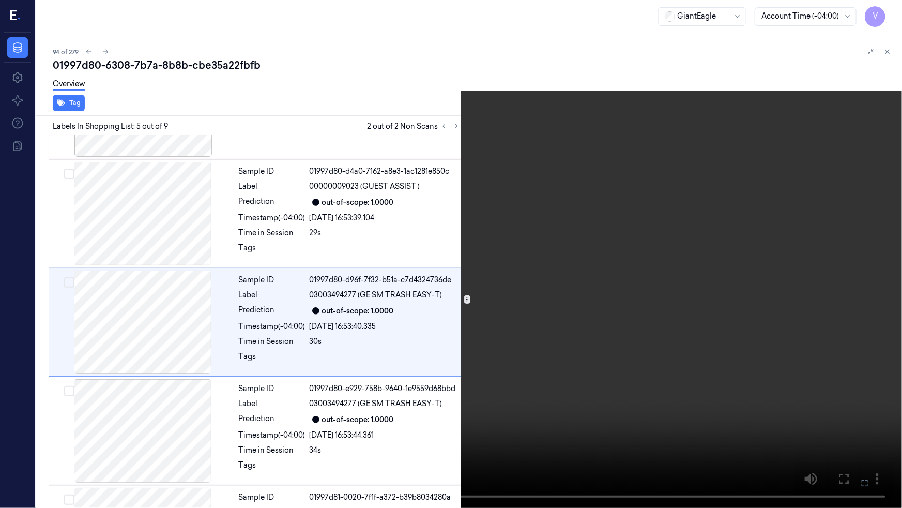
click at [323, 398] on video at bounding box center [451, 254] width 902 height 508
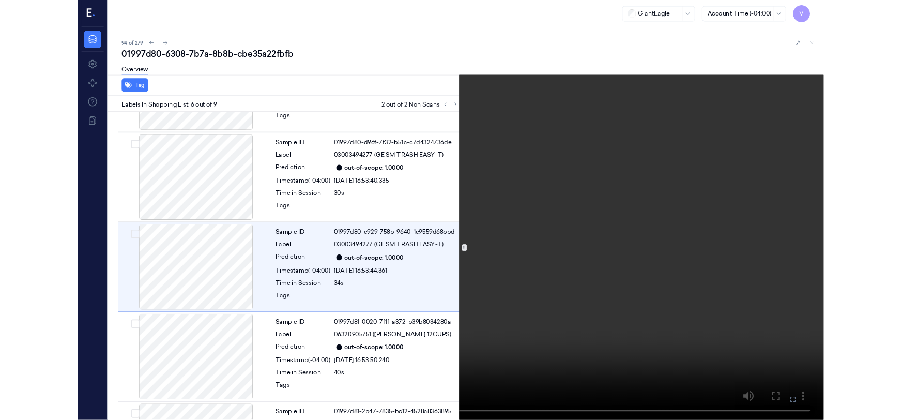
scroll to position [410, 0]
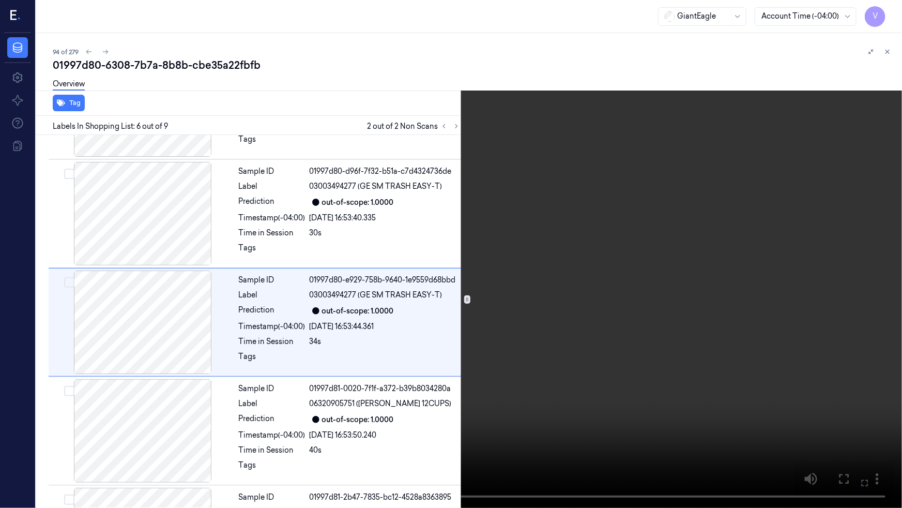
click at [384, 367] on video at bounding box center [451, 254] width 902 height 508
click at [0, 0] on button at bounding box center [0, 0] width 0 height 0
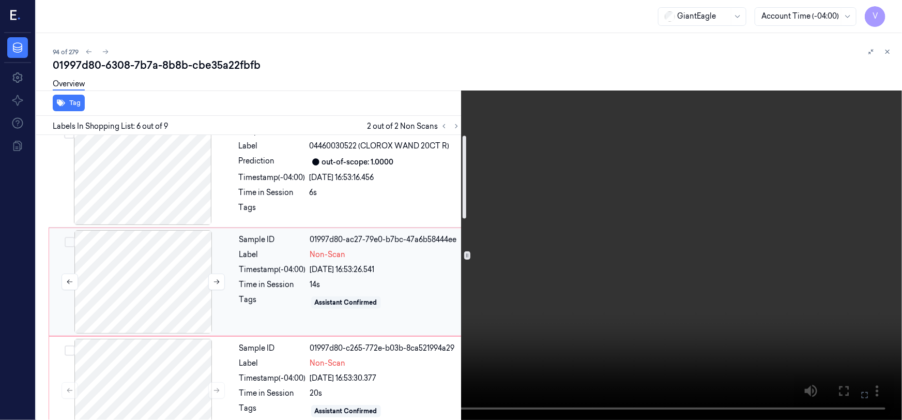
scroll to position [0, 0]
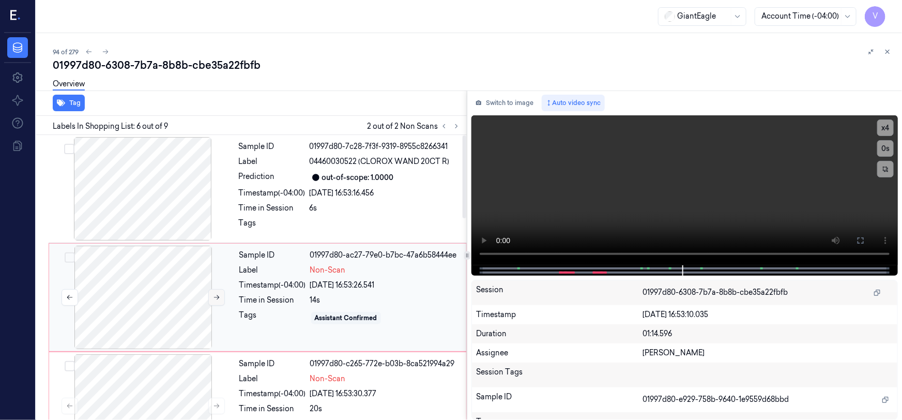
click at [215, 294] on icon at bounding box center [216, 297] width 7 height 7
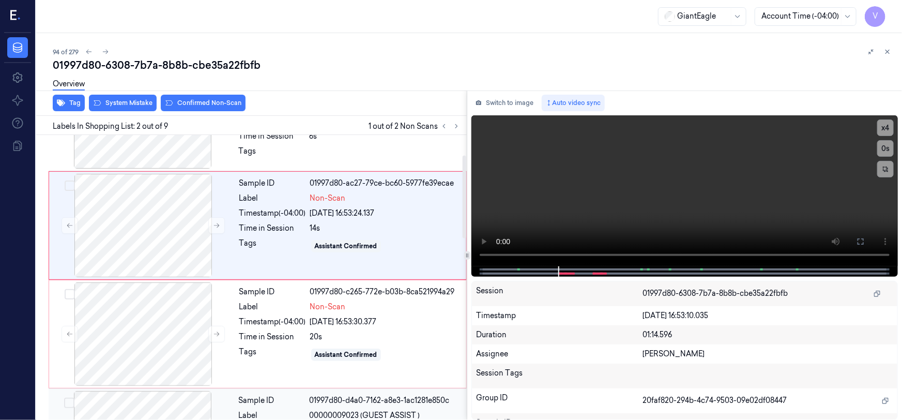
scroll to position [67, 0]
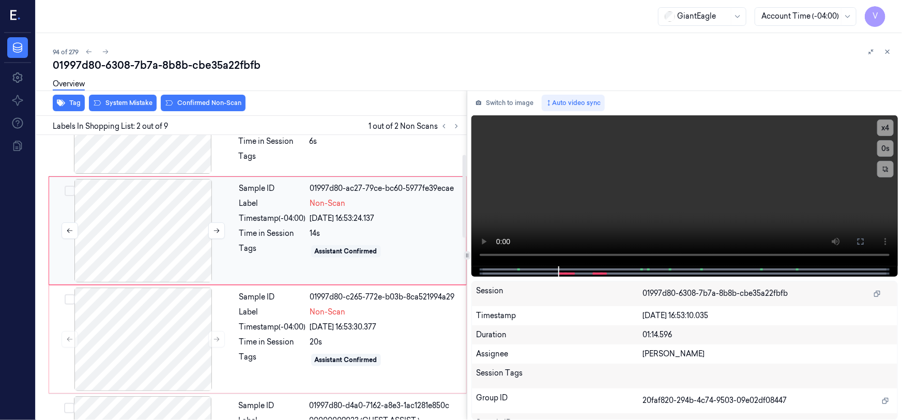
click at [143, 218] on div at bounding box center [143, 230] width 184 height 103
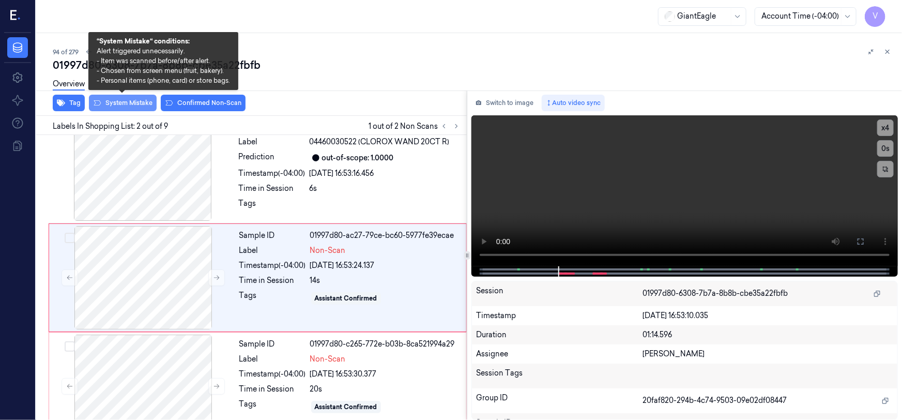
click at [129, 104] on button "System Mistake" at bounding box center [123, 103] width 68 height 17
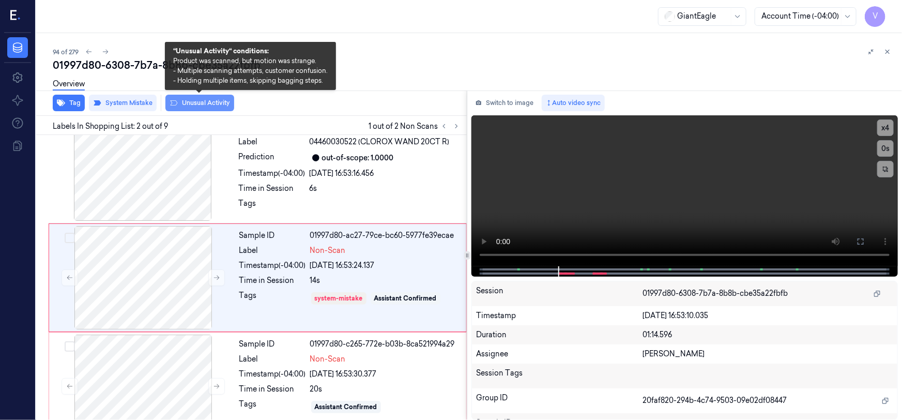
click at [194, 104] on button "Unusual Activity" at bounding box center [199, 103] width 69 height 17
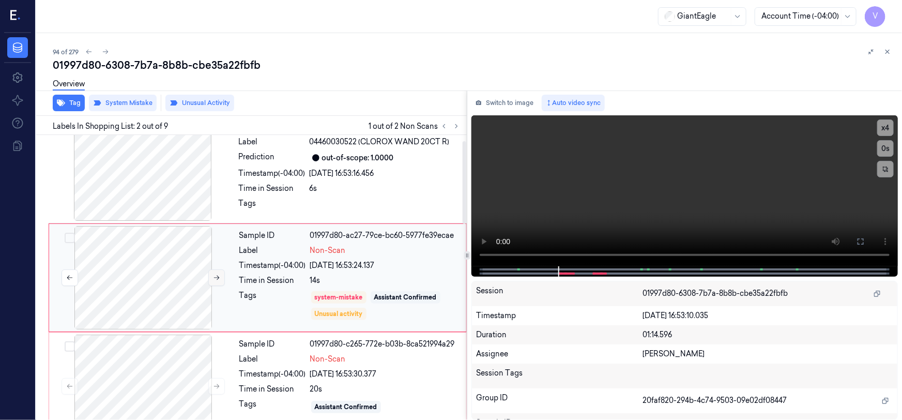
click at [216, 276] on icon at bounding box center [216, 277] width 7 height 7
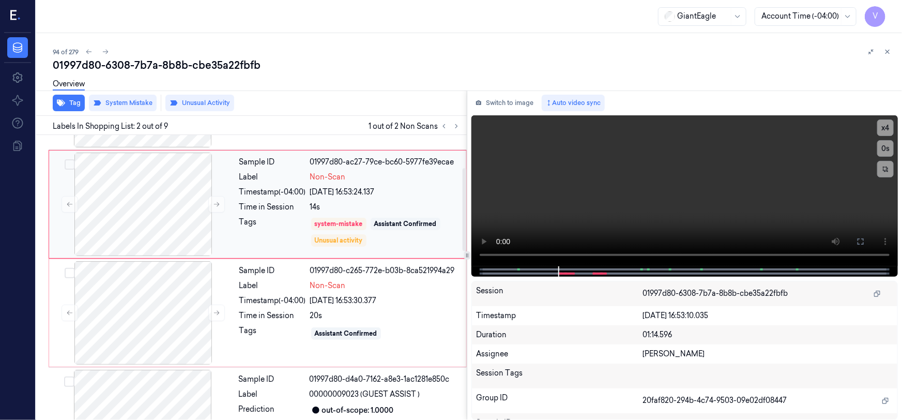
scroll to position [114, 0]
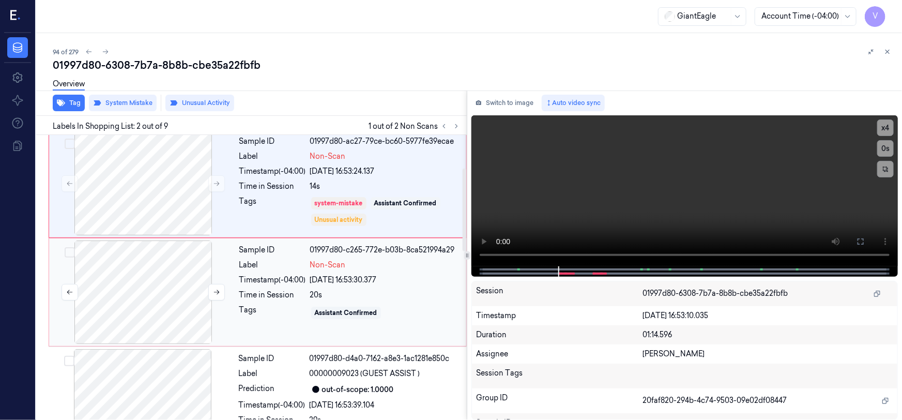
click at [165, 258] on div at bounding box center [143, 291] width 184 height 103
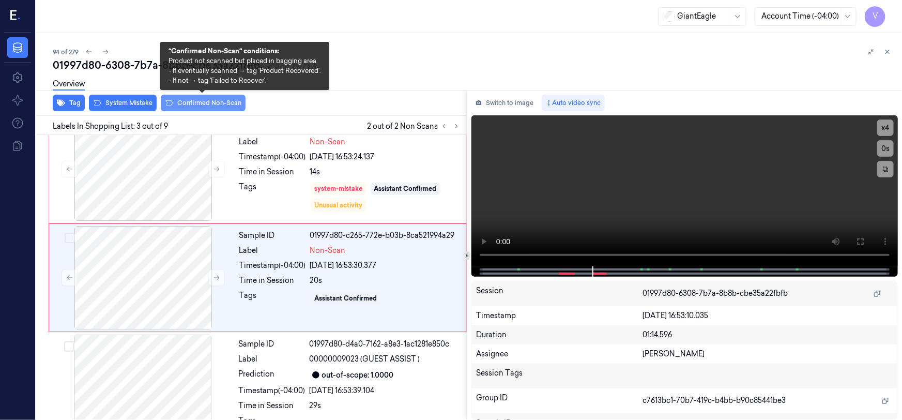
click at [208, 100] on button "Confirmed Non-Scan" at bounding box center [203, 103] width 85 height 17
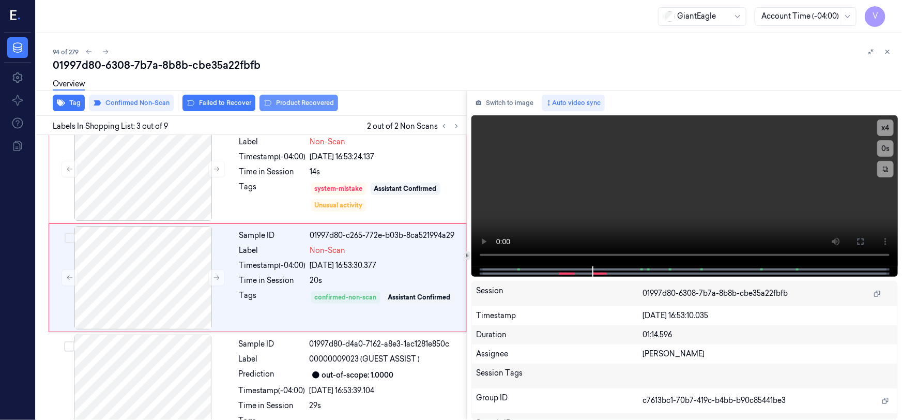
click at [304, 100] on button "Product Recovered" at bounding box center [299, 103] width 79 height 17
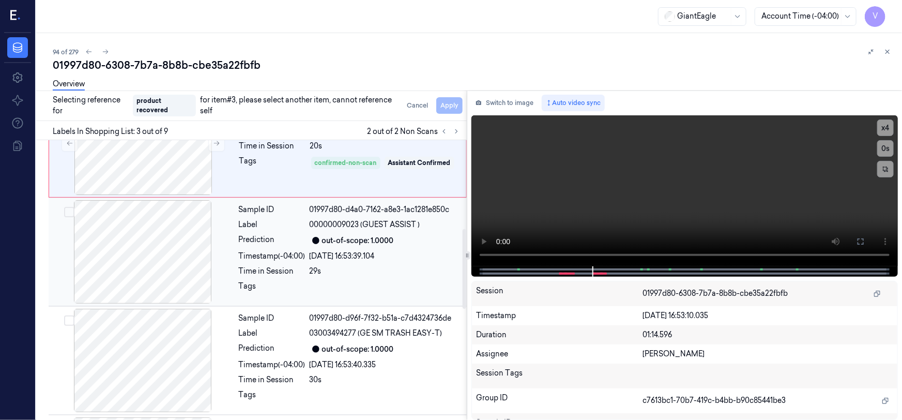
scroll to position [316, 0]
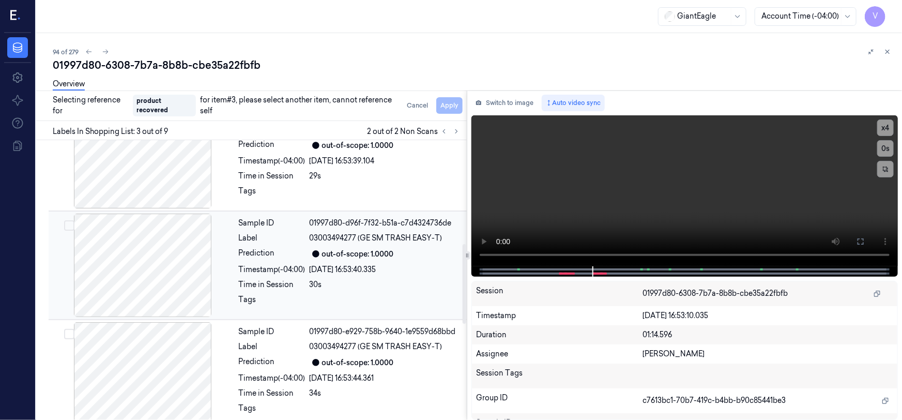
click at [130, 256] on div at bounding box center [143, 265] width 184 height 103
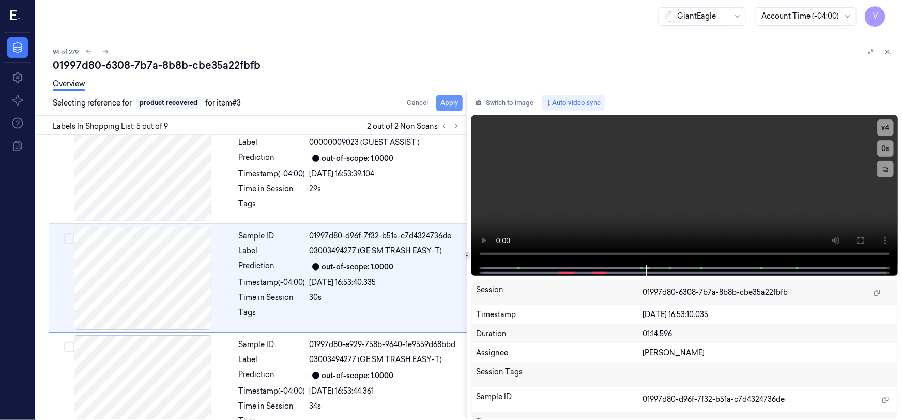
click at [454, 101] on button "Apply" at bounding box center [449, 103] width 26 height 17
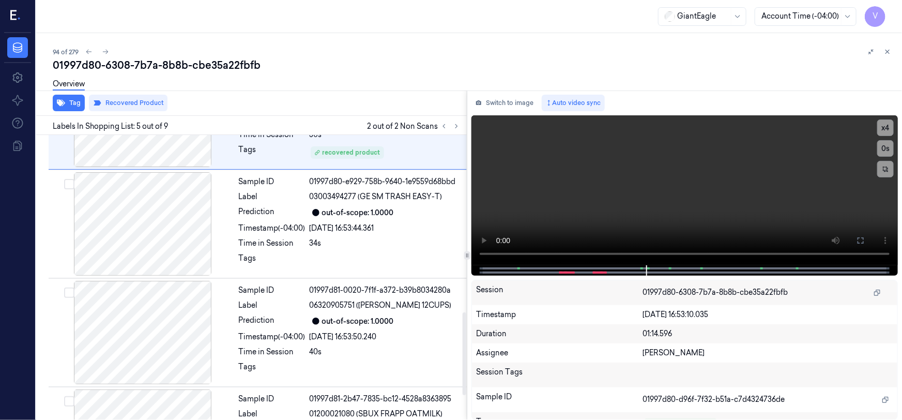
scroll to position [627, 0]
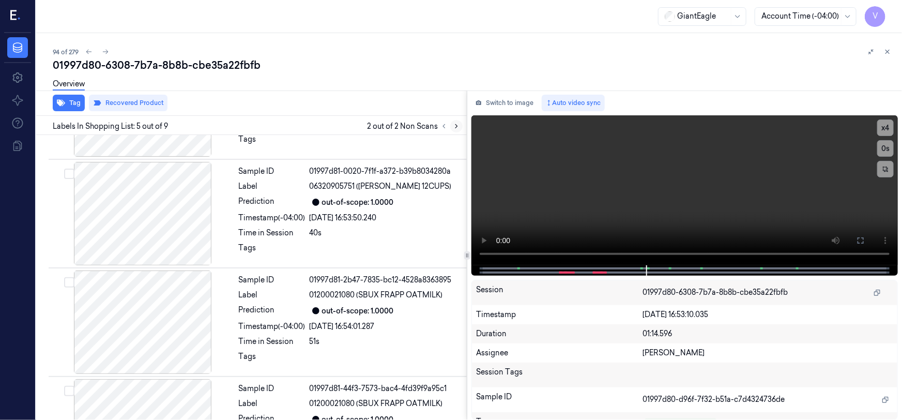
click at [457, 124] on icon at bounding box center [456, 126] width 7 height 7
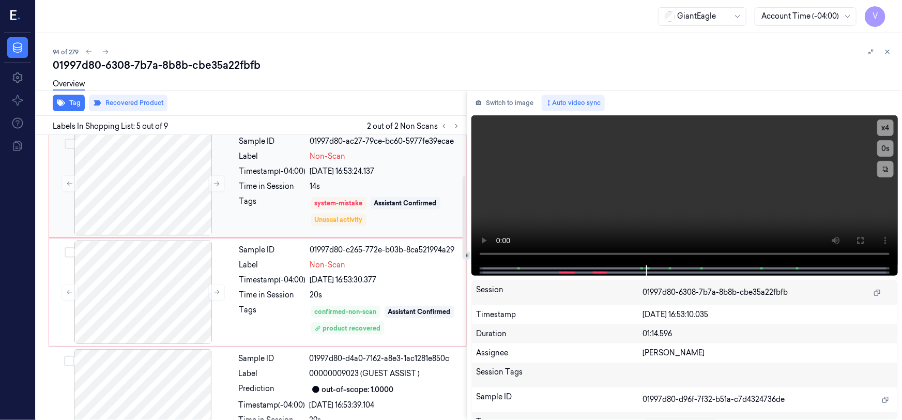
scroll to position [141, 0]
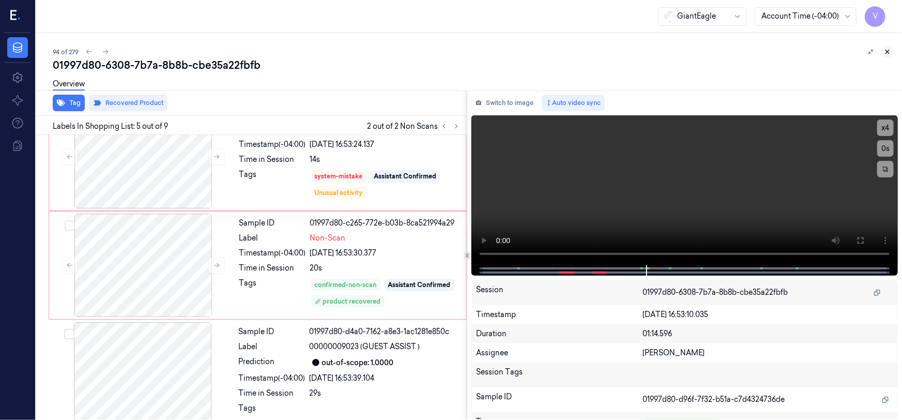
click at [887, 54] on icon at bounding box center [887, 51] width 7 height 7
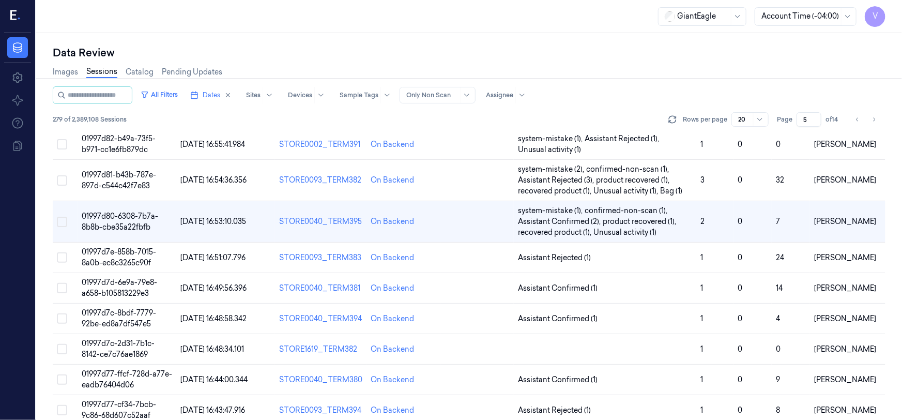
scroll to position [349, 0]
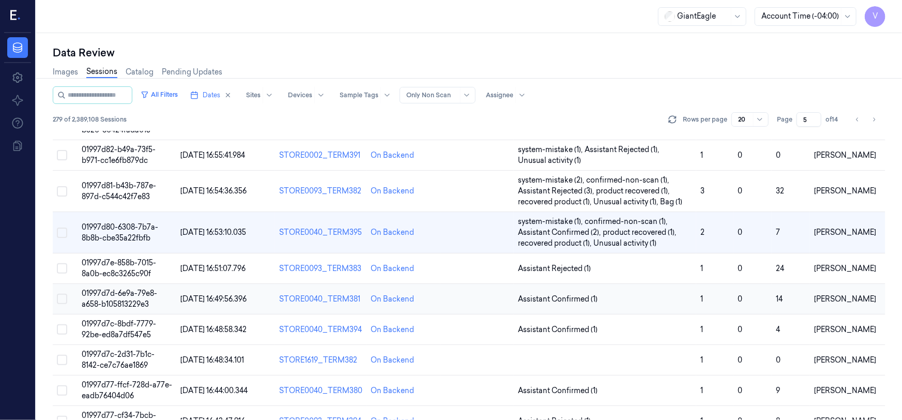
click at [129, 296] on span "01997d7d-6e9a-79e8-a658-b105813229e3" at bounding box center [120, 299] width 76 height 20
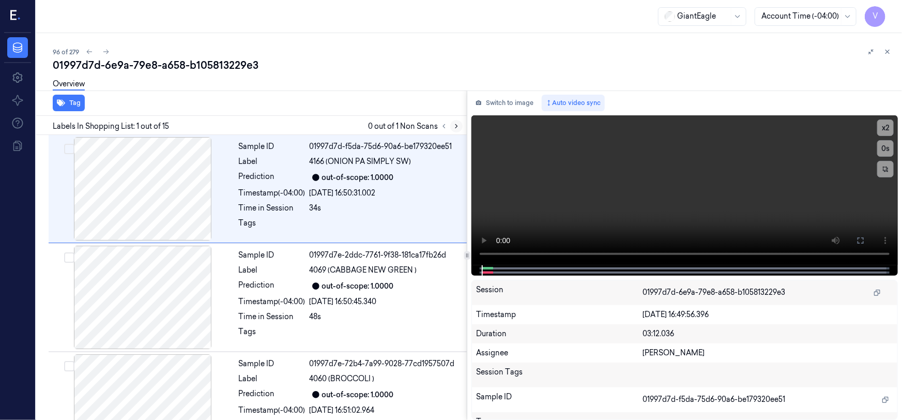
click at [454, 126] on icon at bounding box center [456, 126] width 7 height 7
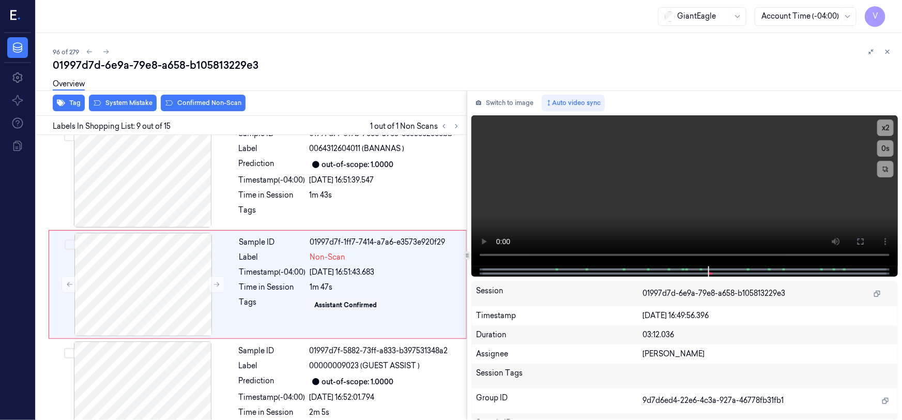
scroll to position [779, 0]
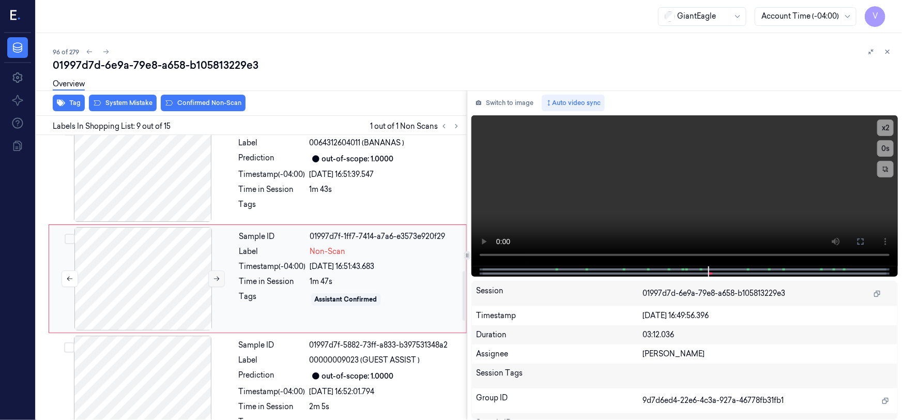
click at [217, 278] on icon at bounding box center [216, 278] width 7 height 7
click at [217, 277] on icon at bounding box center [217, 279] width 6 height 5
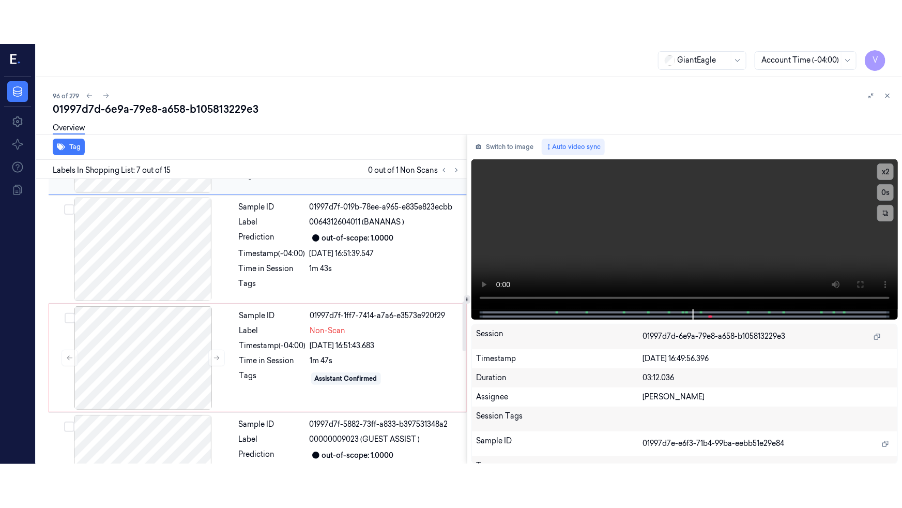
scroll to position [750, 0]
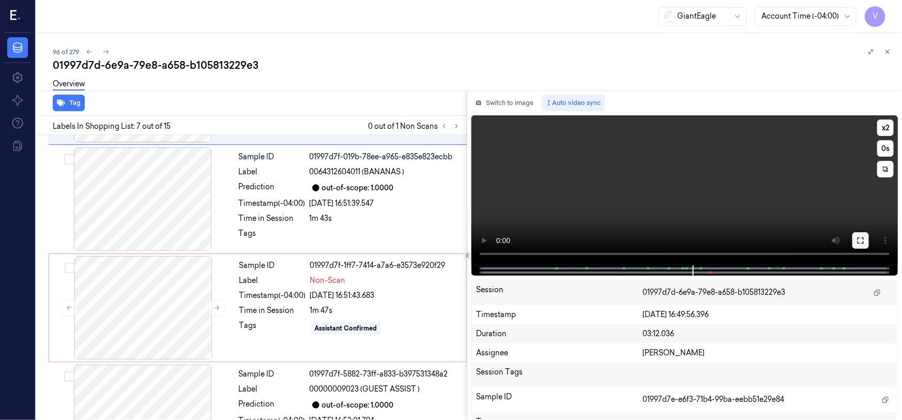
click at [866, 240] on button at bounding box center [861, 240] width 17 height 17
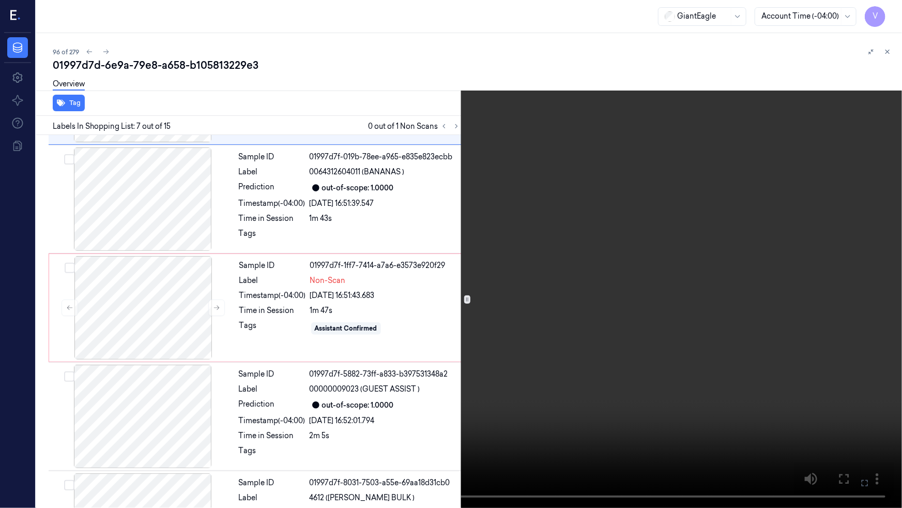
click at [662, 317] on video at bounding box center [451, 254] width 902 height 508
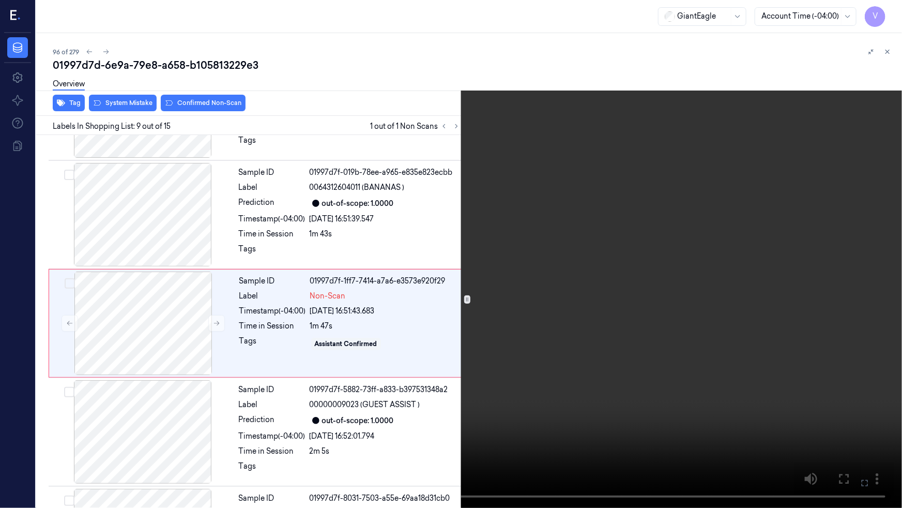
scroll to position [735, 0]
click at [890, 12] on button "x 2" at bounding box center [890, 12] width 17 height 17
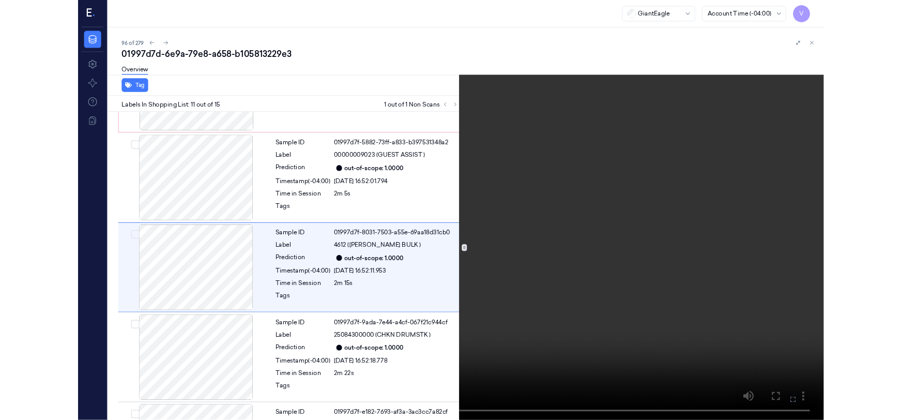
scroll to position [952, 0]
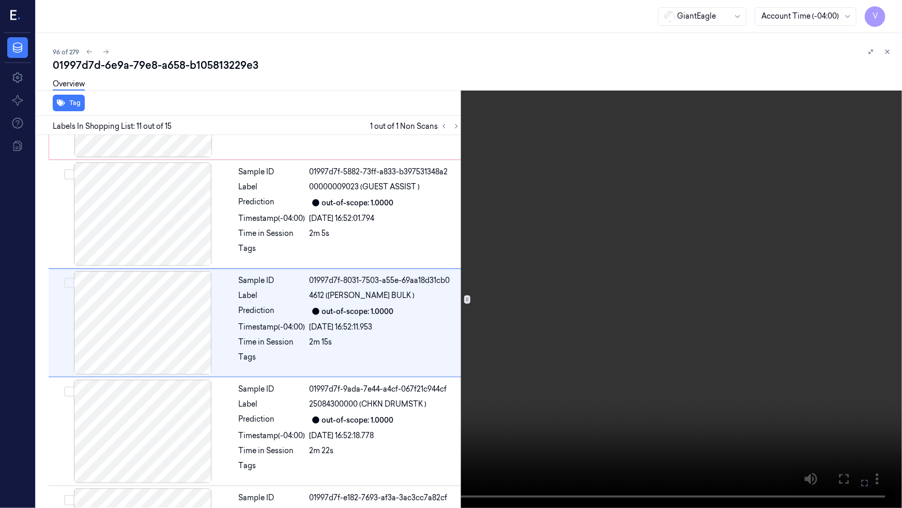
click at [587, 324] on video at bounding box center [451, 254] width 902 height 508
click at [0, 0] on icon at bounding box center [0, 0] width 0 height 0
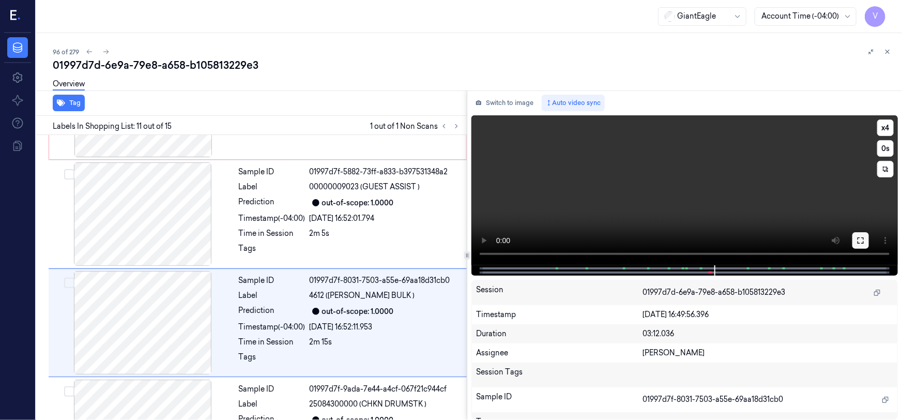
click at [855, 243] on button at bounding box center [861, 240] width 17 height 17
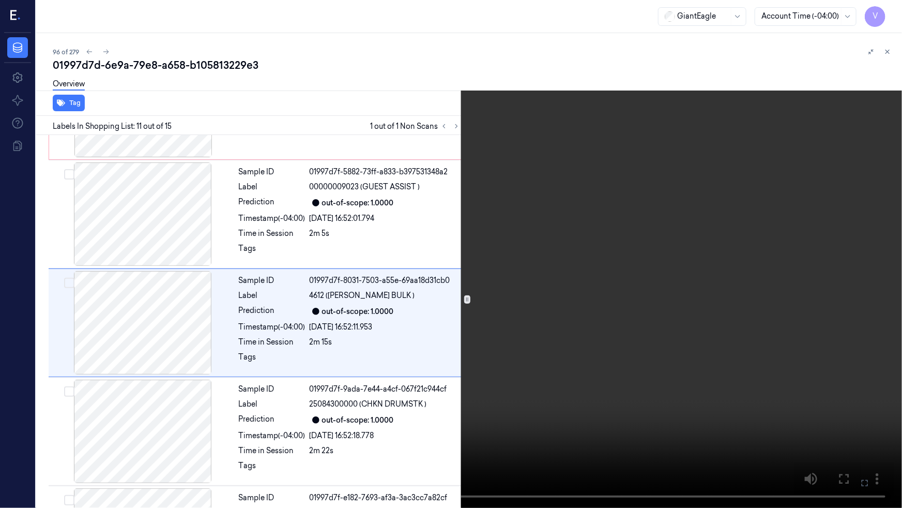
click at [722, 315] on video at bounding box center [451, 254] width 902 height 508
click at [0, 0] on icon at bounding box center [0, 0] width 0 height 0
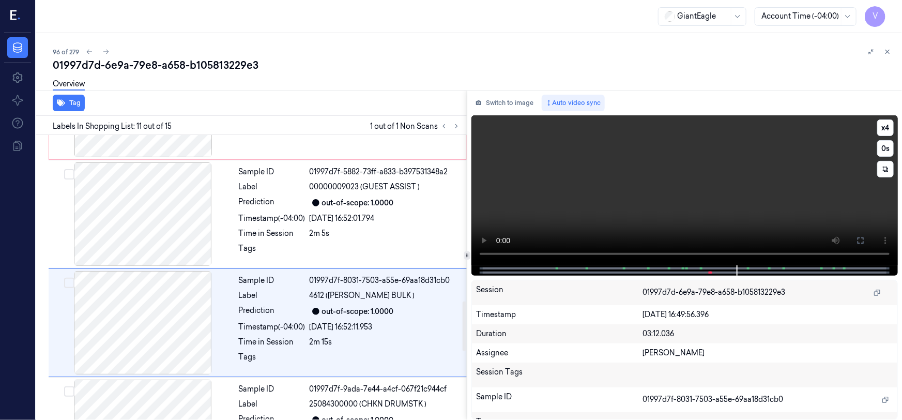
click at [612, 224] on video at bounding box center [685, 190] width 427 height 150
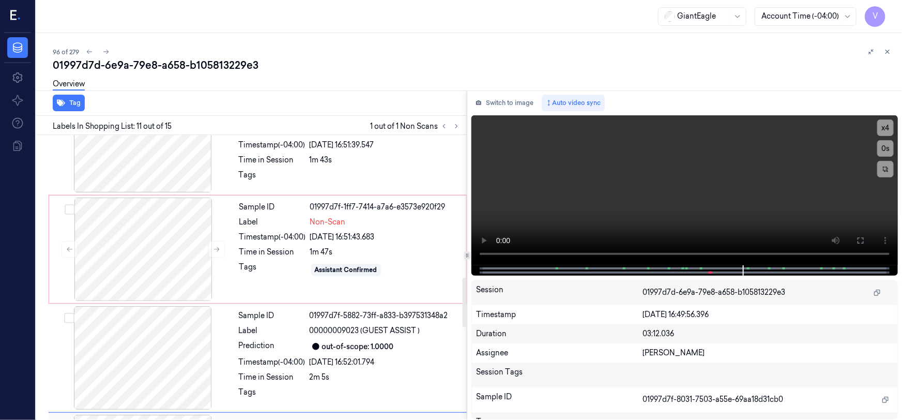
scroll to position [808, 0]
click at [159, 238] on div at bounding box center [143, 249] width 184 height 103
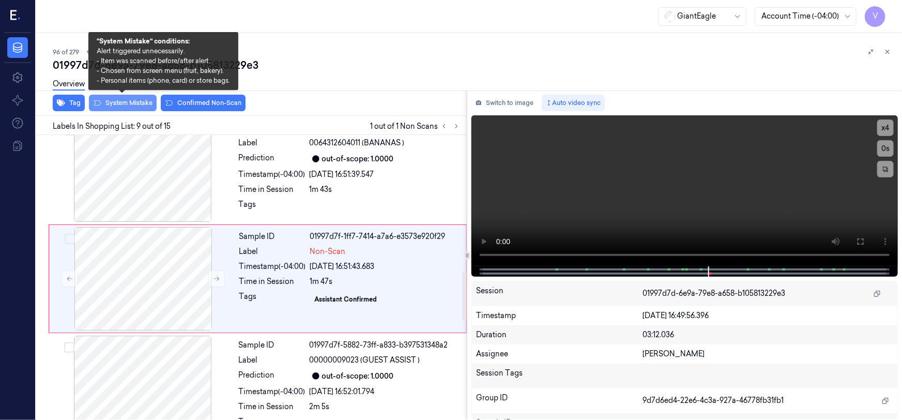
click at [123, 99] on button "System Mistake" at bounding box center [123, 103] width 68 height 17
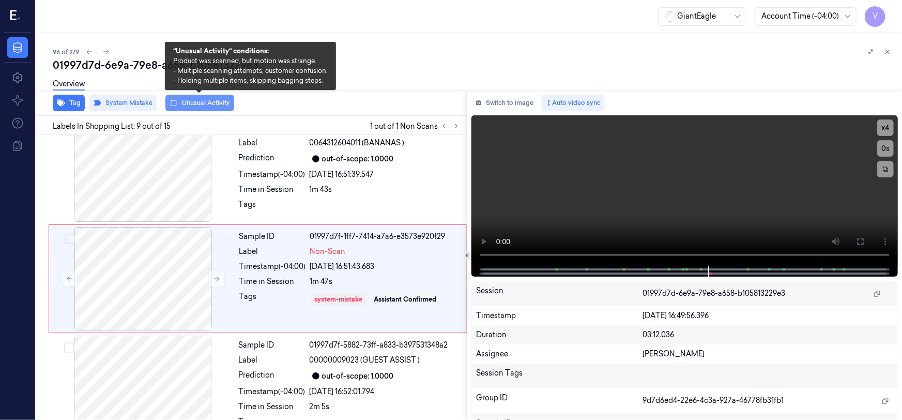
click at [170, 101] on icon at bounding box center [174, 103] width 8 height 8
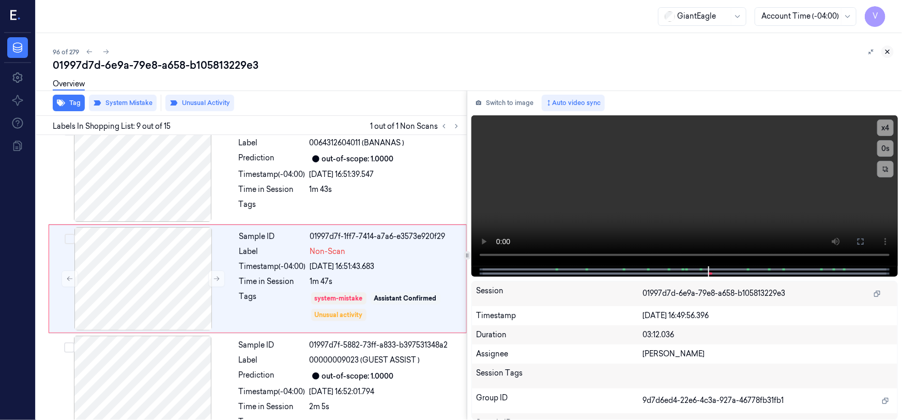
click at [890, 52] on icon at bounding box center [887, 51] width 7 height 7
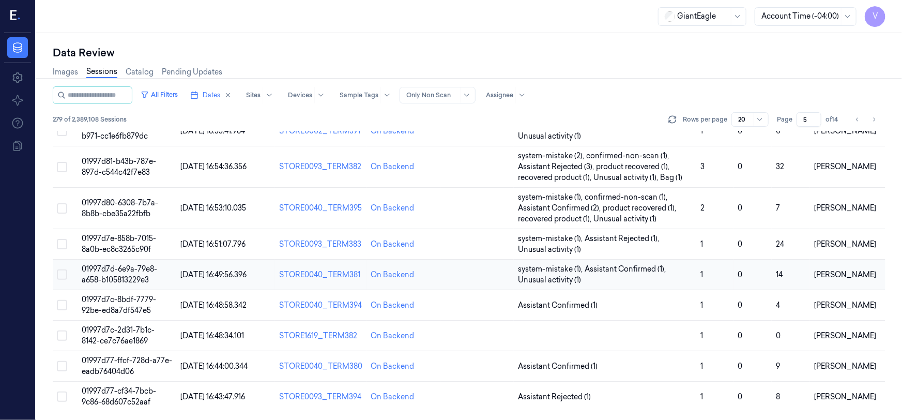
scroll to position [372, 0]
click at [129, 330] on span "01997d7c-2d31-7b1c-8142-ce7c76ae1869" at bounding box center [118, 336] width 73 height 20
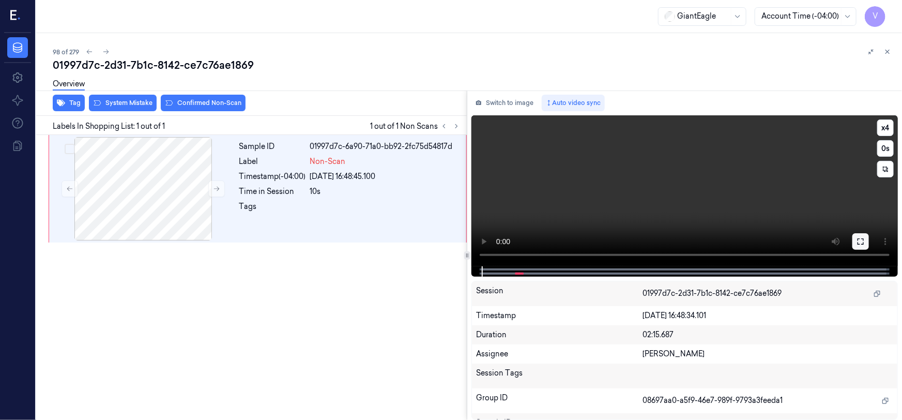
click at [858, 244] on icon at bounding box center [861, 241] width 6 height 6
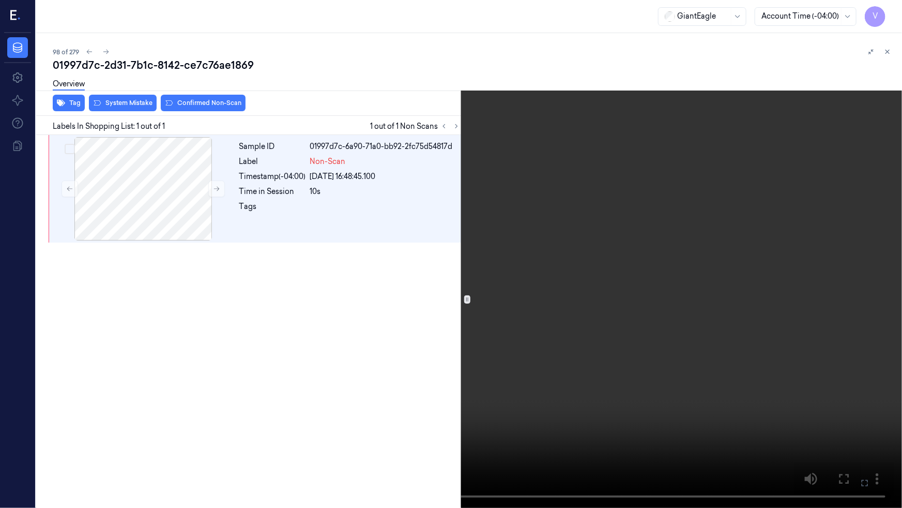
drag, startPoint x: 626, startPoint y: 322, endPoint x: 634, endPoint y: 322, distance: 7.8
click at [626, 322] on video at bounding box center [451, 254] width 902 height 508
click at [0, 0] on icon at bounding box center [0, 0] width 0 height 0
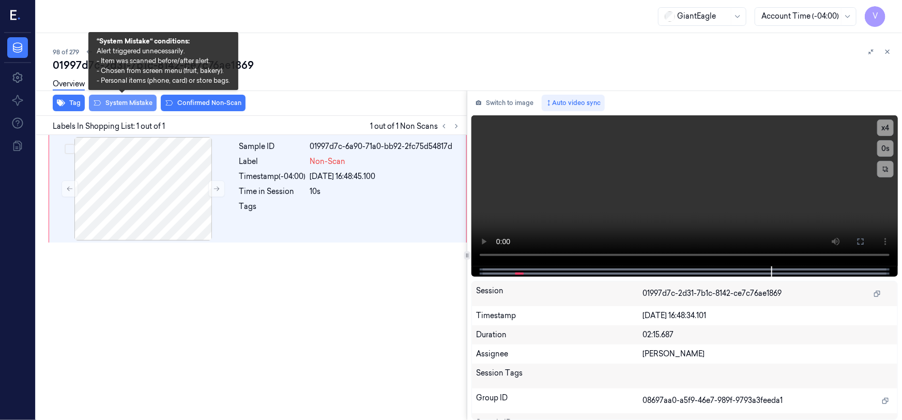
click at [133, 102] on button "System Mistake" at bounding box center [123, 103] width 68 height 17
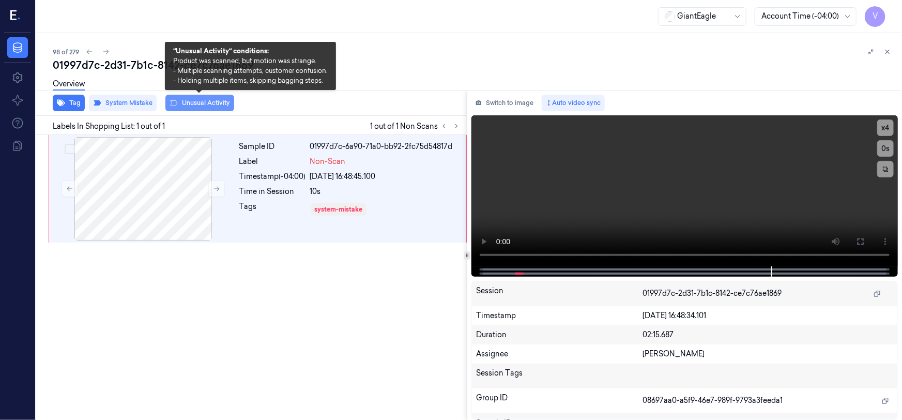
click at [199, 99] on button "Unusual Activity" at bounding box center [199, 103] width 69 height 17
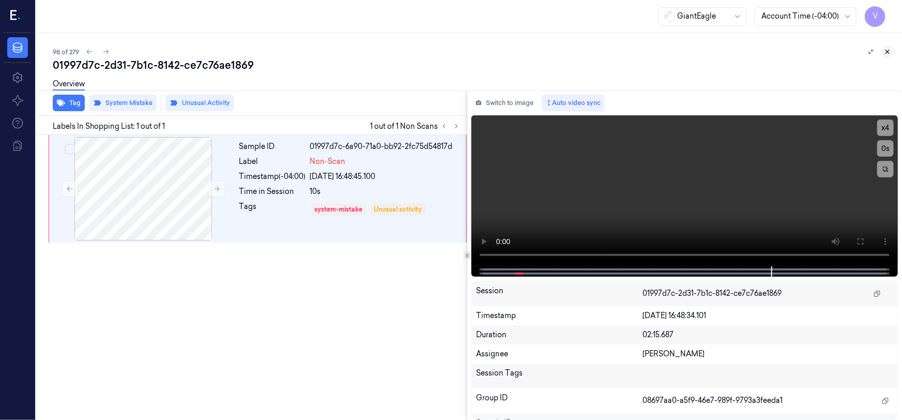
click at [884, 54] on icon at bounding box center [887, 51] width 7 height 7
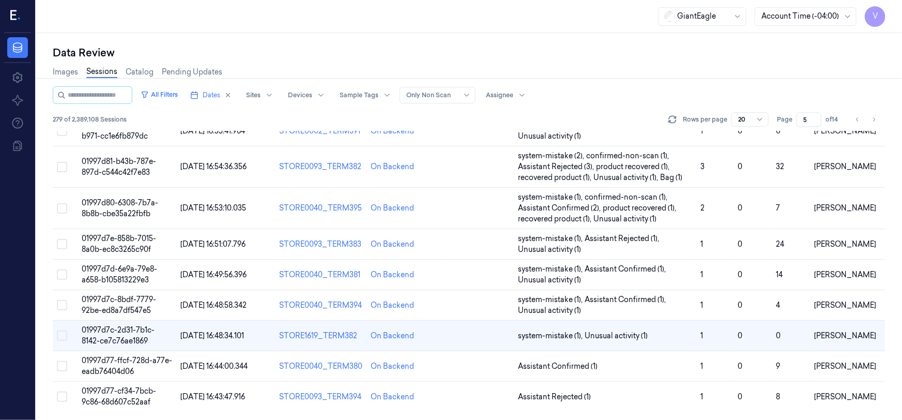
scroll to position [372, 0]
click at [129, 393] on span "01997d77-cf34-7bcb-9c86-68d607c52aaf" at bounding box center [119, 397] width 74 height 20
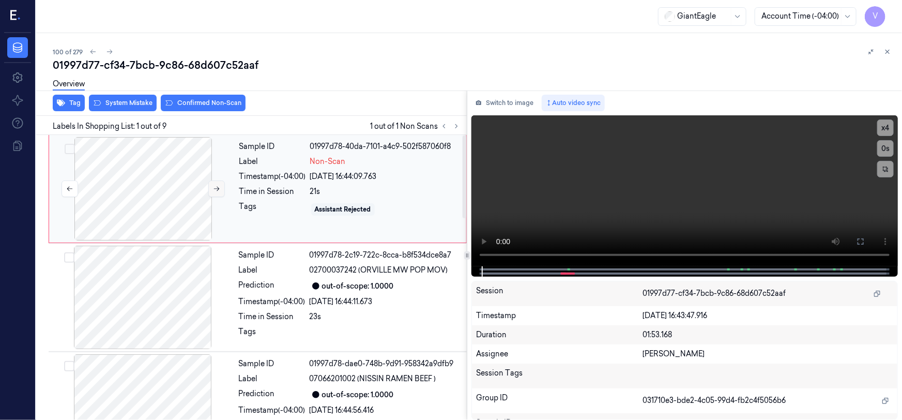
click at [219, 186] on icon at bounding box center [216, 188] width 7 height 7
click at [214, 187] on icon at bounding box center [216, 188] width 7 height 7
click at [563, 213] on video at bounding box center [685, 190] width 427 height 151
click at [863, 243] on icon at bounding box center [861, 241] width 8 height 8
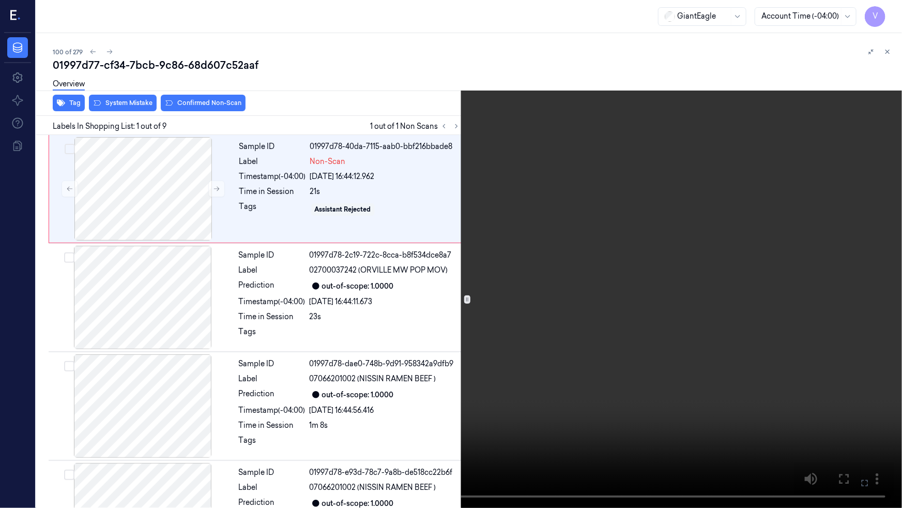
click at [660, 319] on video at bounding box center [451, 254] width 902 height 508
click at [443, 355] on video at bounding box center [451, 254] width 902 height 508
click at [889, 13] on button "x 4" at bounding box center [890, 12] width 17 height 17
click at [889, 13] on button "x 1" at bounding box center [890, 12] width 17 height 17
click at [0, 0] on icon at bounding box center [0, 0] width 0 height 0
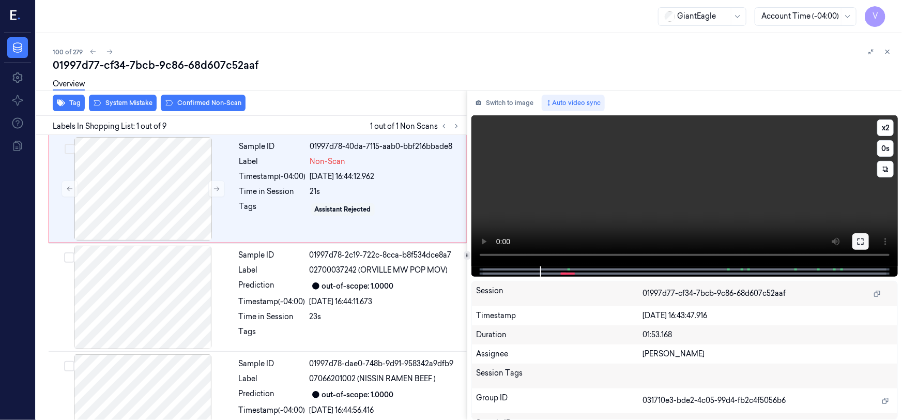
click at [863, 238] on icon at bounding box center [861, 241] width 6 height 6
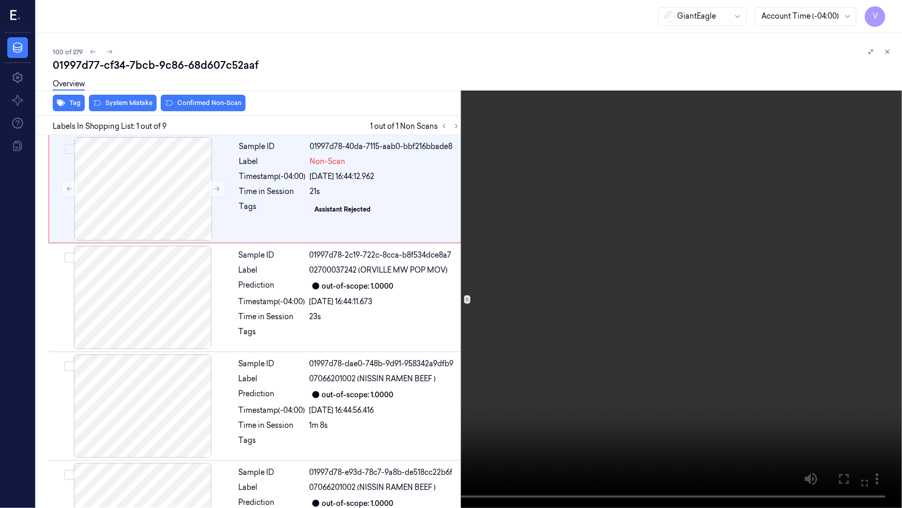
click at [470, 233] on video at bounding box center [451, 254] width 902 height 508
click at [430, 331] on video at bounding box center [451, 254] width 902 height 508
click at [0, 0] on icon at bounding box center [0, 0] width 0 height 0
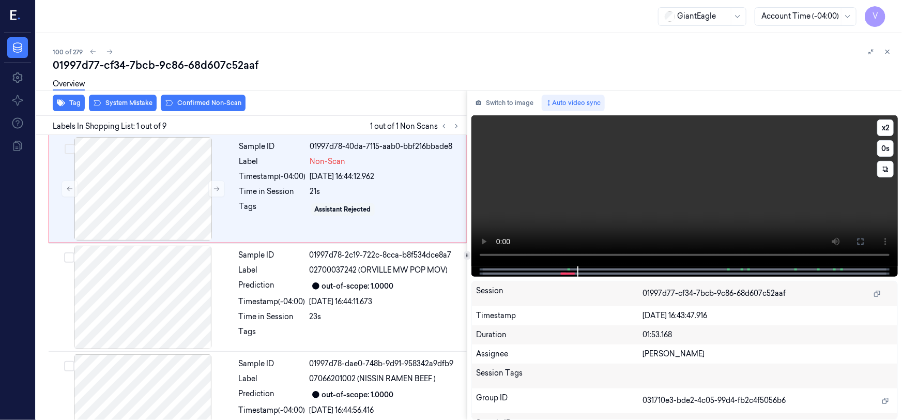
click at [605, 217] on video at bounding box center [685, 190] width 427 height 151
click at [589, 215] on video at bounding box center [685, 190] width 427 height 151
click at [131, 106] on button "System Mistake" at bounding box center [123, 103] width 68 height 17
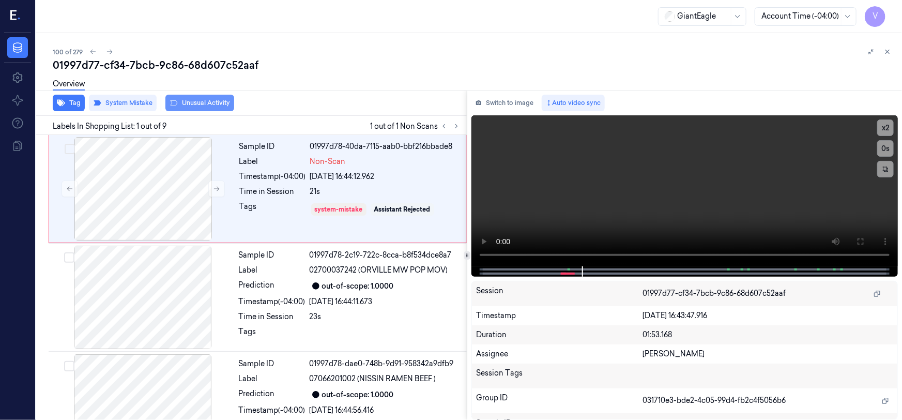
click at [214, 98] on button "Unusual Activity" at bounding box center [199, 103] width 69 height 17
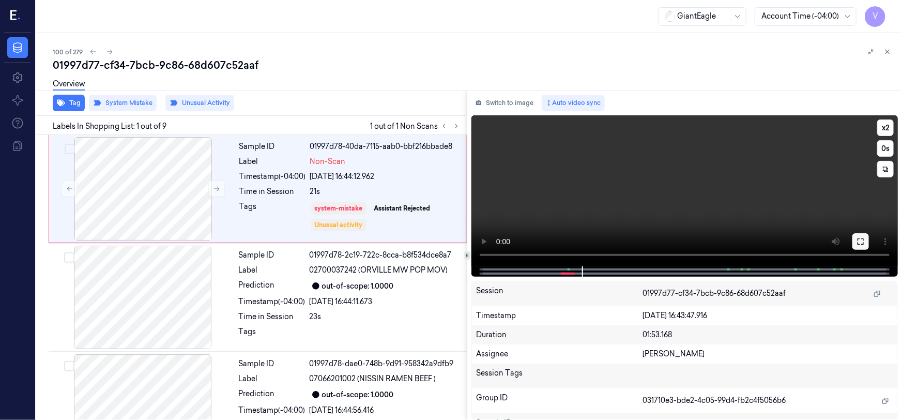
click at [866, 244] on button at bounding box center [861, 241] width 17 height 17
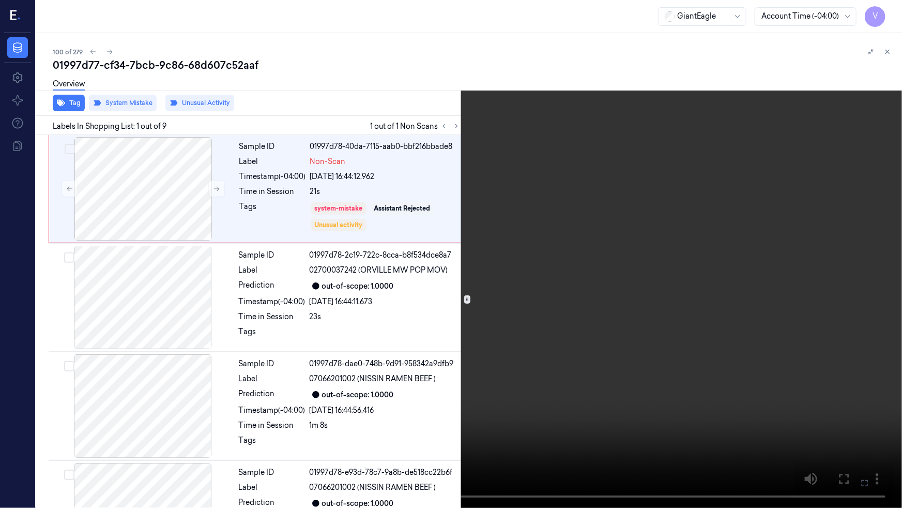
click at [583, 345] on video at bounding box center [451, 254] width 902 height 508
click at [0, 0] on icon at bounding box center [0, 0] width 0 height 0
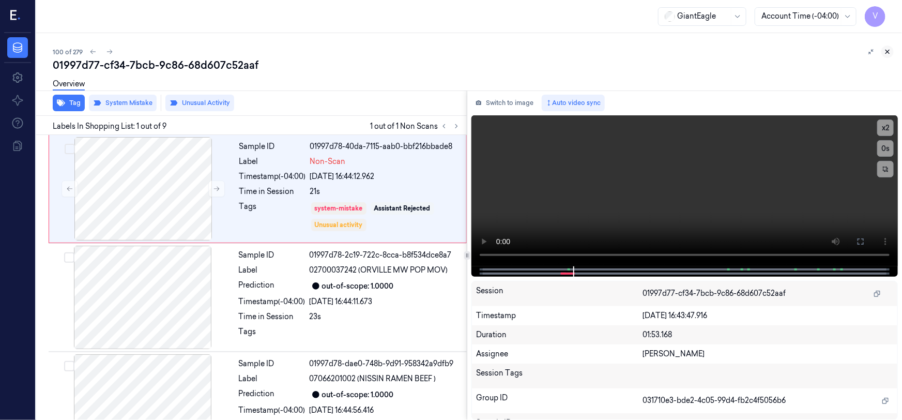
click at [886, 52] on icon at bounding box center [887, 51] width 7 height 7
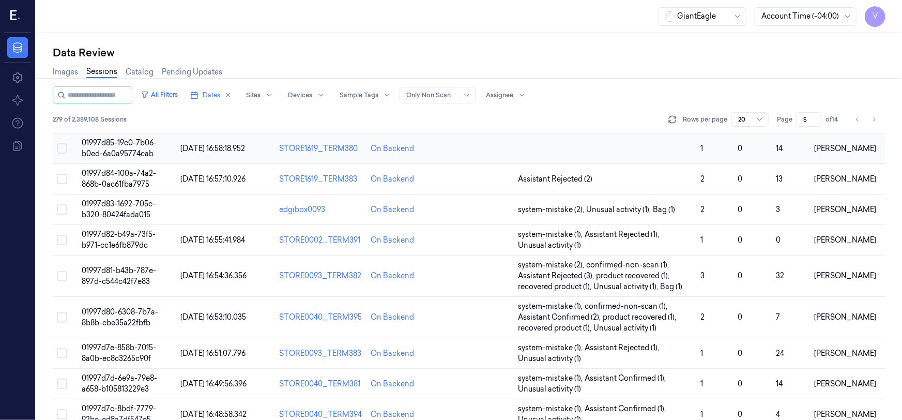
scroll to position [278, 0]
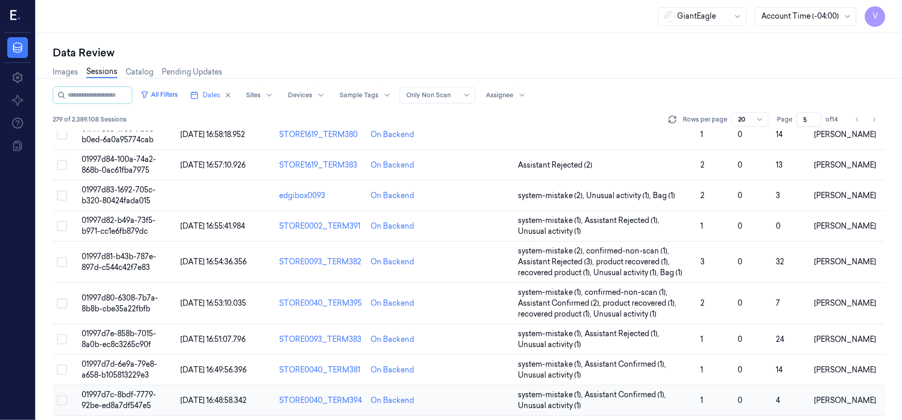
click at [61, 399] on button "Select row" at bounding box center [62, 400] width 10 height 10
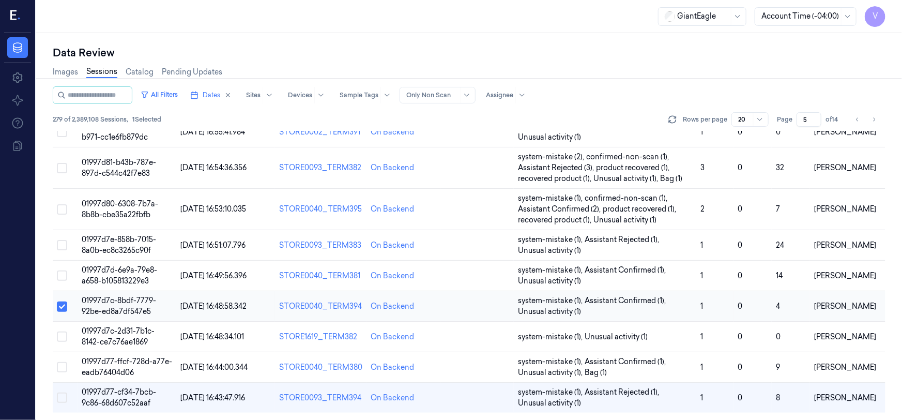
click at [62, 308] on button "Select row" at bounding box center [62, 306] width 10 height 10
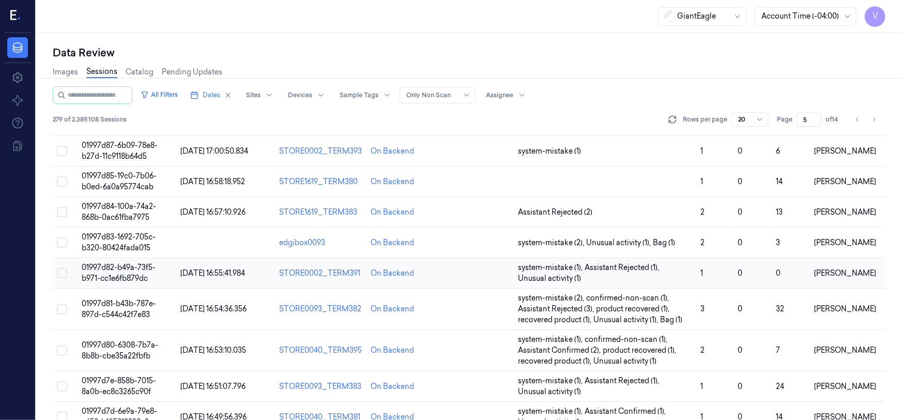
scroll to position [278, 0]
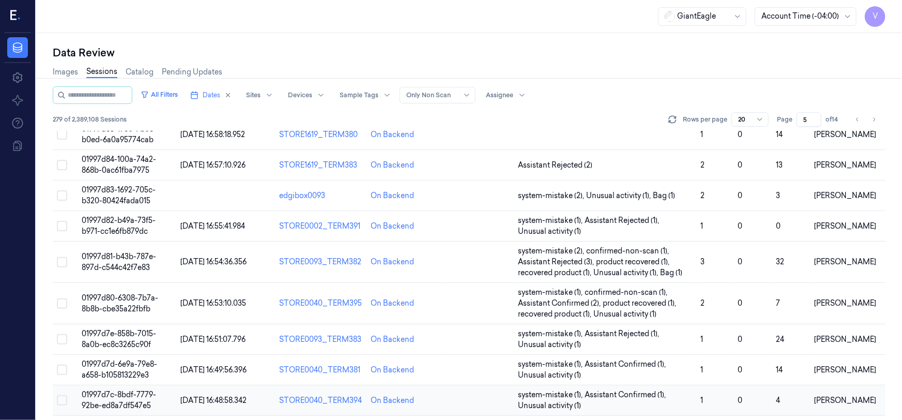
click at [65, 400] on button "Select row" at bounding box center [62, 400] width 10 height 10
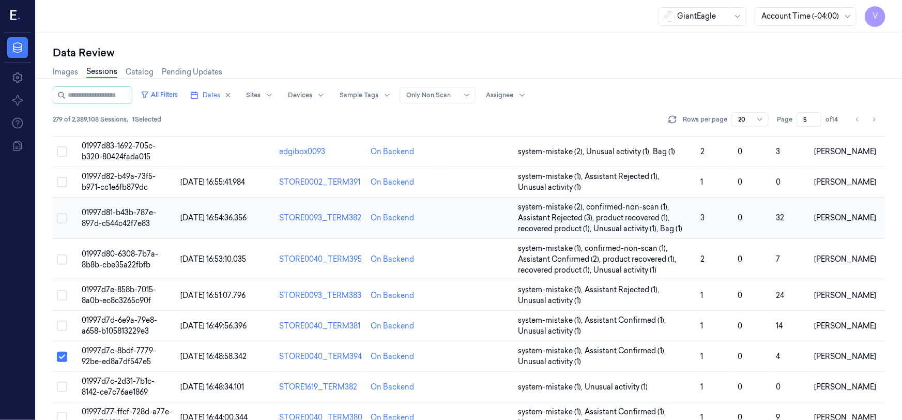
scroll to position [372, 0]
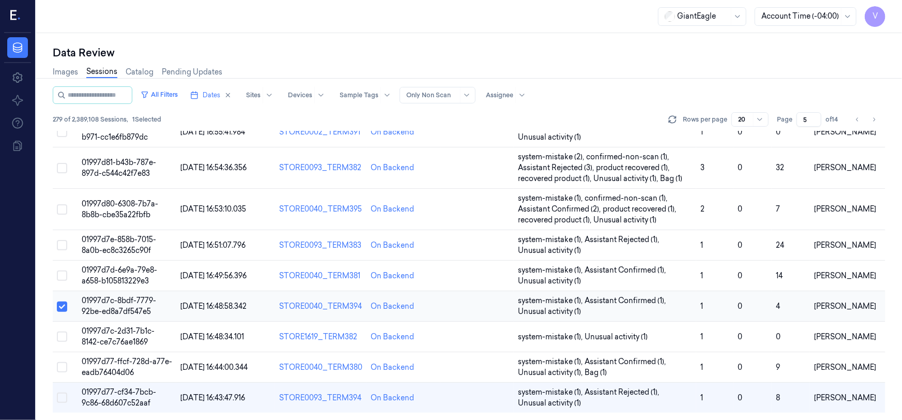
click at [62, 310] on button "Select row" at bounding box center [62, 306] width 10 height 10
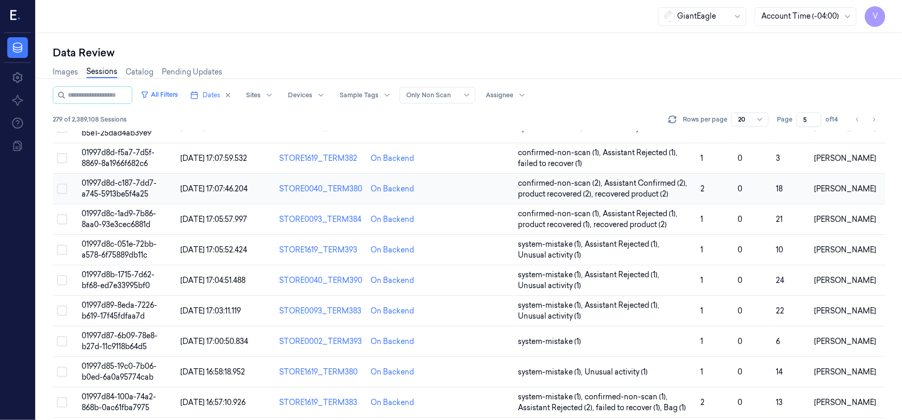
scroll to position [0, 0]
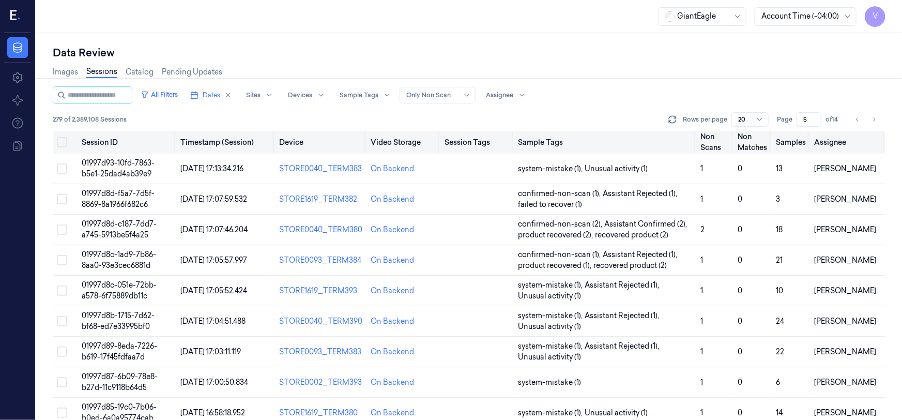
drag, startPoint x: 810, startPoint y: 117, endPoint x: 804, endPoint y: 132, distance: 16.7
click at [804, 132] on div "All Filters Dates Sites Devices Sample Tags Alert Type Only Non Scan Assignee 2…" at bounding box center [469, 253] width 833 height 334
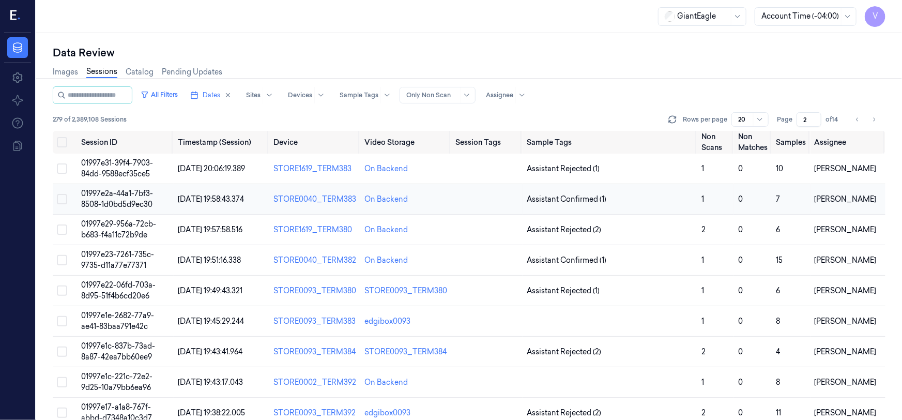
type input "2"
click at [122, 195] on span "01997e2a-44a1-7bf3-8508-1d0bd5d9ec30" at bounding box center [117, 199] width 72 height 20
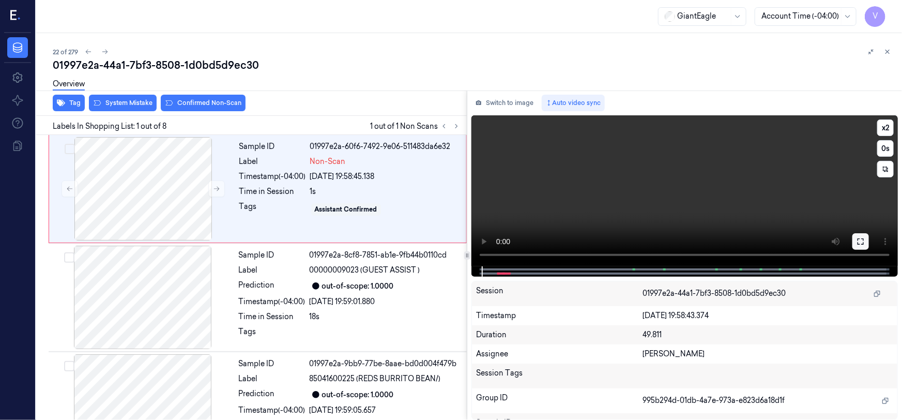
click at [861, 240] on icon at bounding box center [861, 241] width 8 height 8
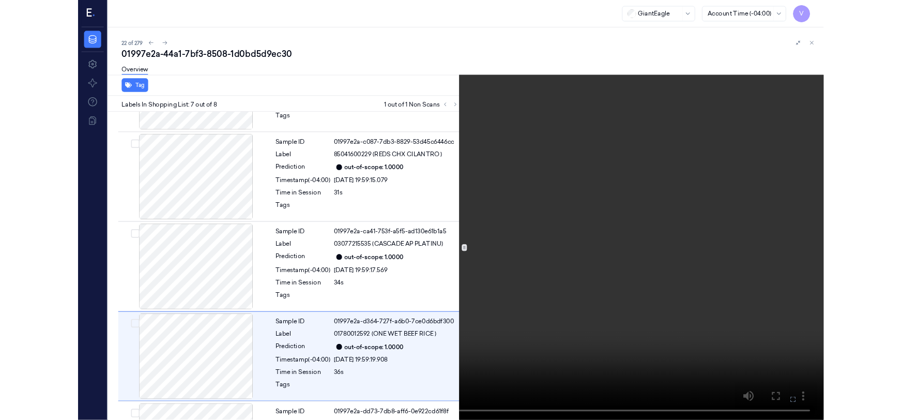
scroll to position [498, 0]
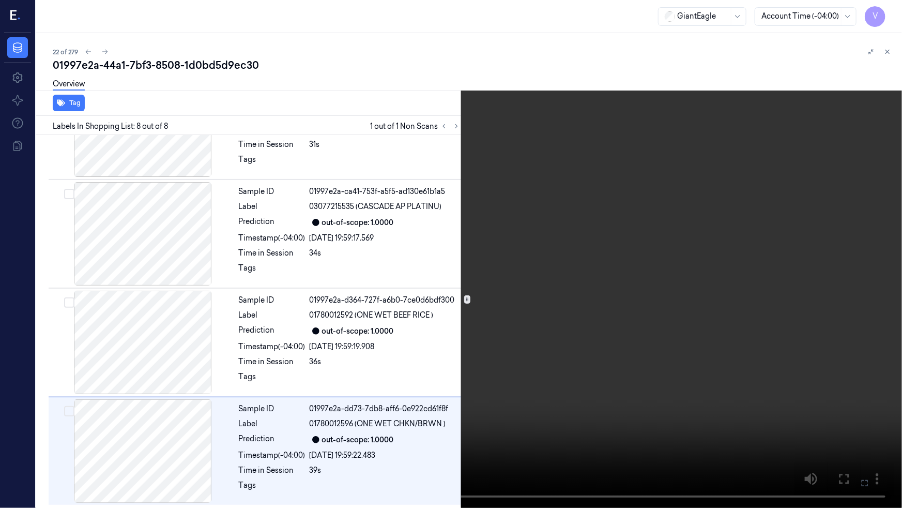
click at [0, 0] on icon at bounding box center [0, 0] width 0 height 0
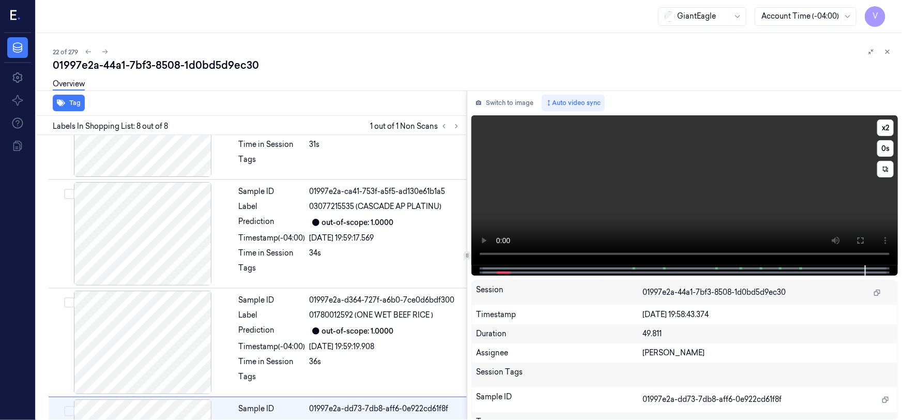
click at [548, 171] on video at bounding box center [685, 190] width 427 height 150
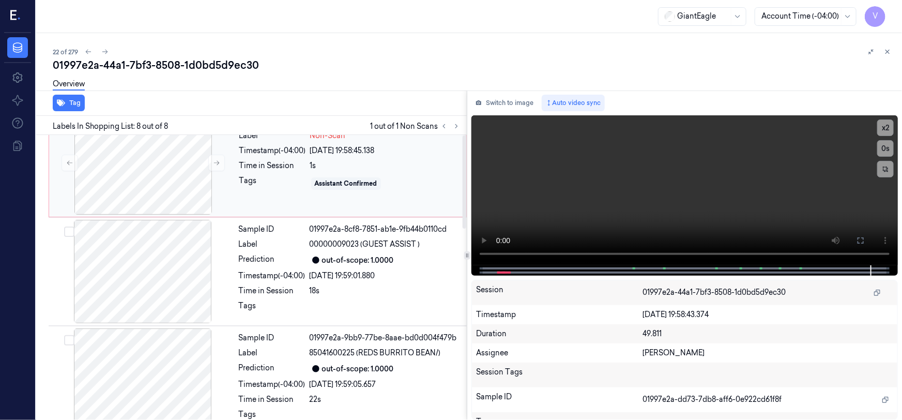
scroll to position [0, 0]
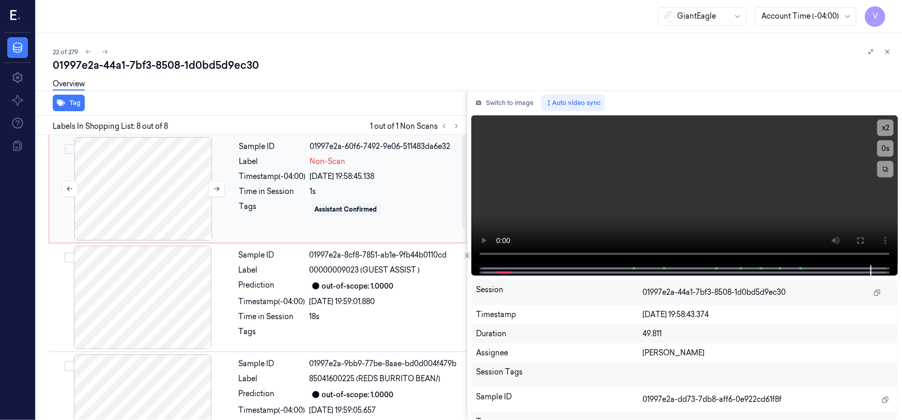
click at [135, 157] on div at bounding box center [143, 188] width 184 height 103
click at [174, 157] on div at bounding box center [143, 188] width 184 height 103
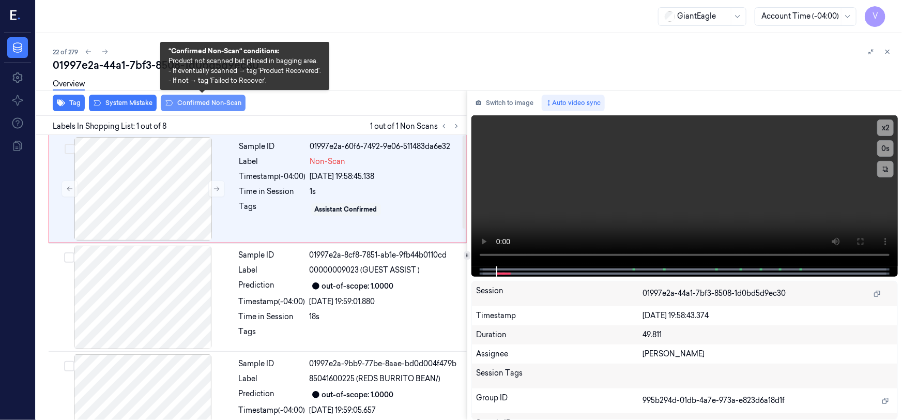
click at [203, 100] on button "Confirmed Non-Scan" at bounding box center [203, 103] width 85 height 17
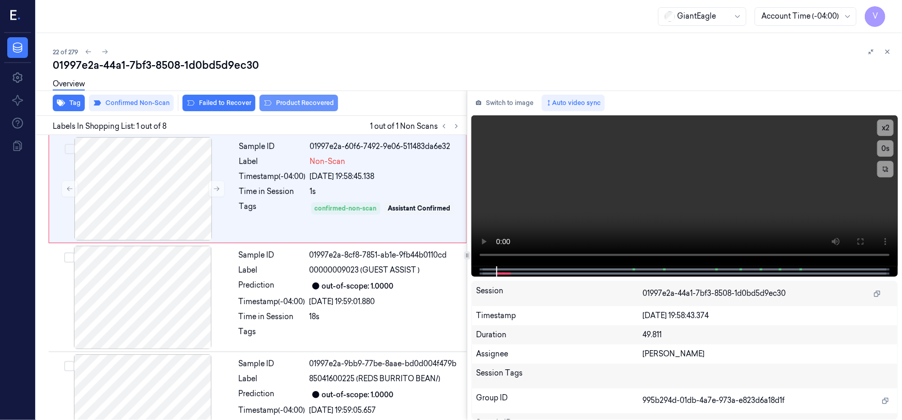
click at [293, 102] on button "Product Recovered" at bounding box center [299, 103] width 79 height 17
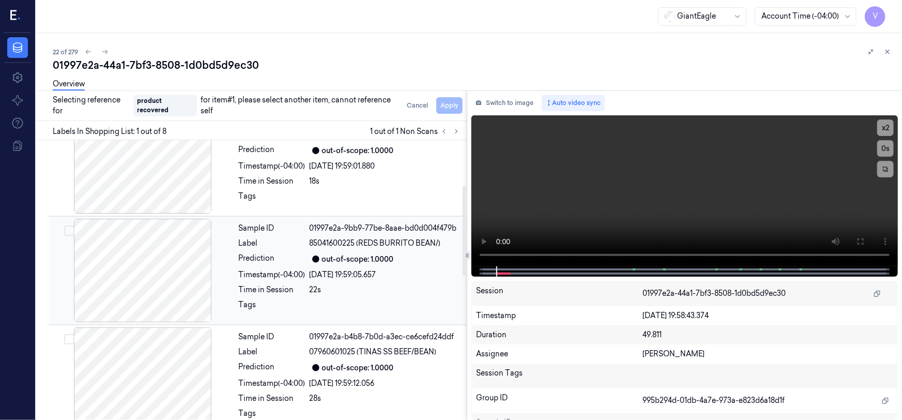
click at [157, 247] on div at bounding box center [143, 270] width 184 height 103
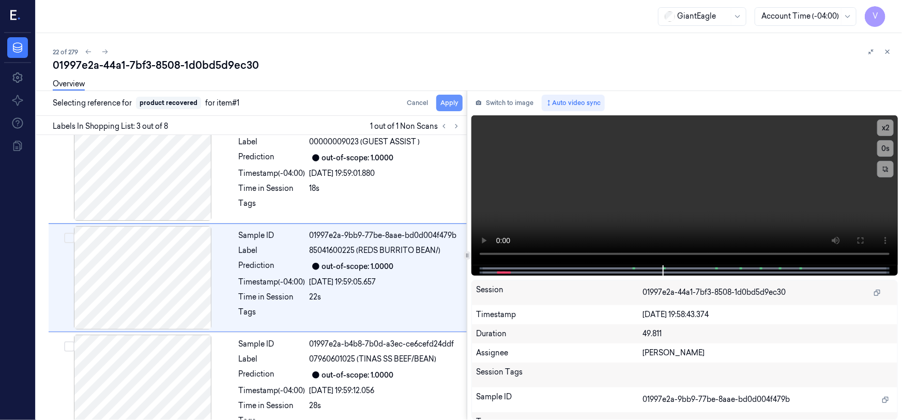
click at [455, 101] on button "Apply" at bounding box center [449, 103] width 26 height 17
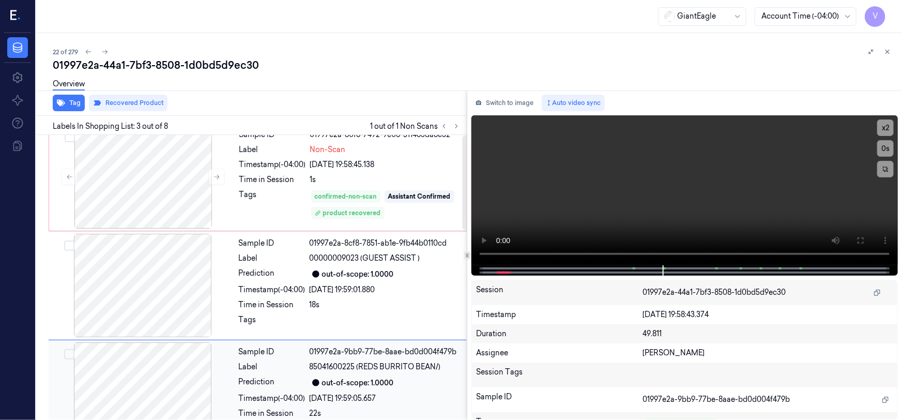
scroll to position [0, 0]
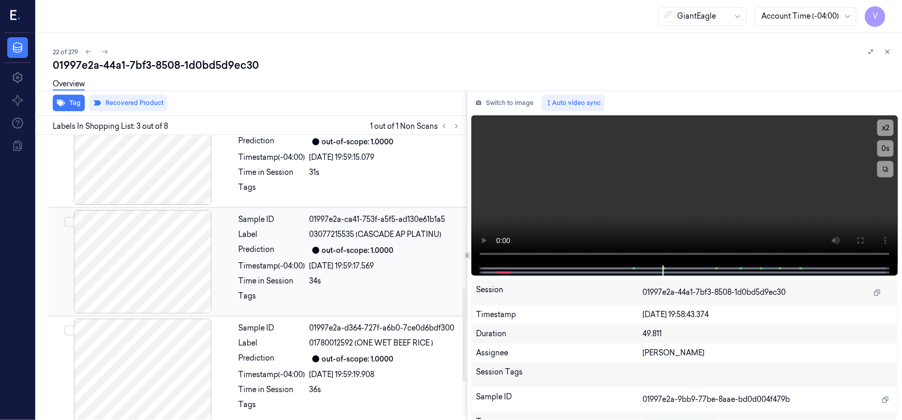
click at [144, 253] on div at bounding box center [143, 261] width 184 height 103
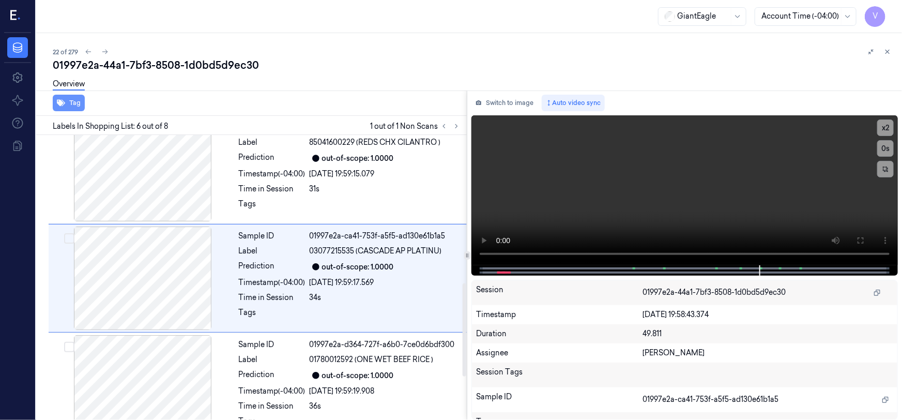
click at [68, 102] on button "Tag" at bounding box center [69, 103] width 32 height 17
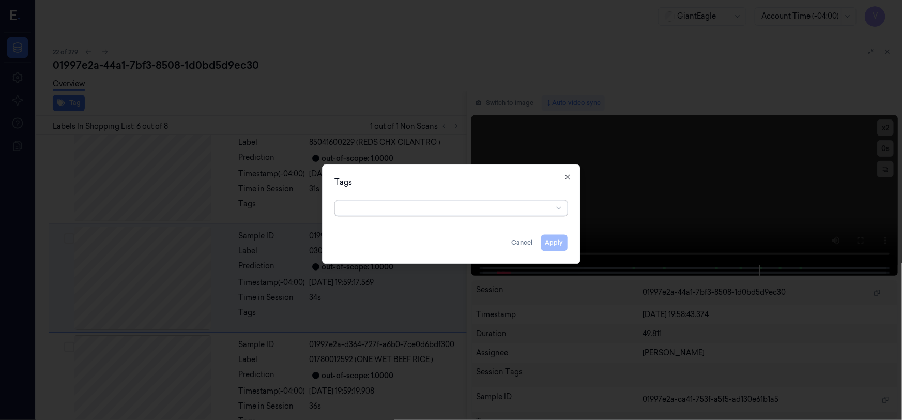
click at [361, 207] on div at bounding box center [447, 208] width 211 height 11
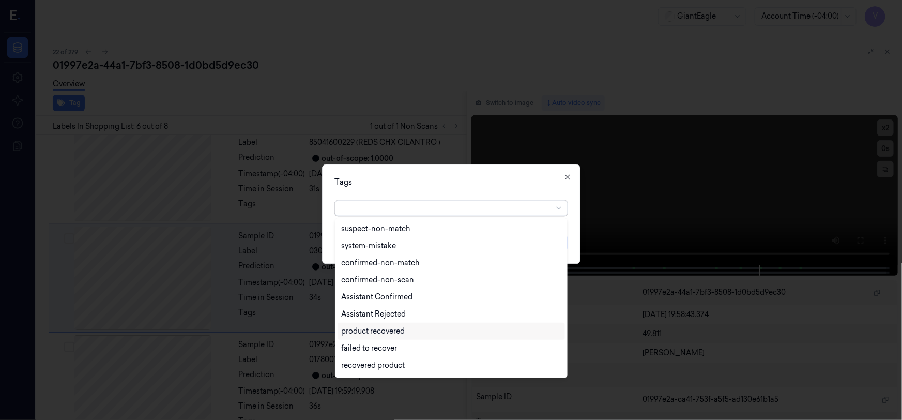
click at [367, 330] on div "product recovered" at bounding box center [374, 331] width 64 height 11
drag, startPoint x: 516, startPoint y: 184, endPoint x: 538, endPoint y: 216, distance: 38.9
click at [517, 186] on div "Tags" at bounding box center [451, 182] width 233 height 11
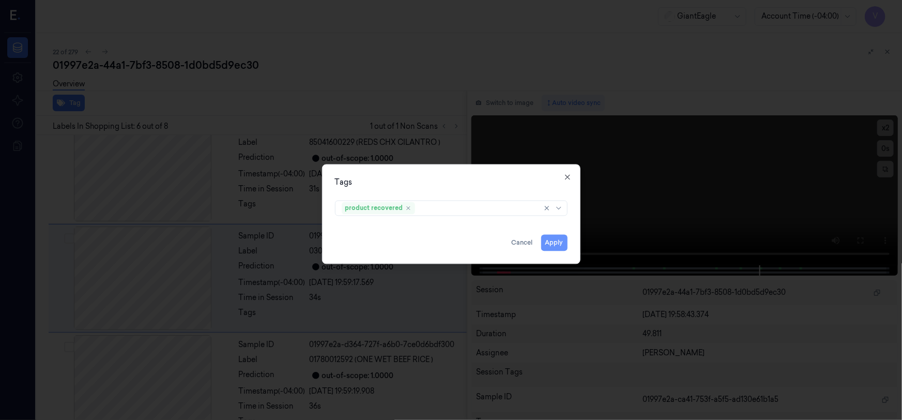
click at [555, 242] on button "Apply" at bounding box center [554, 243] width 26 height 17
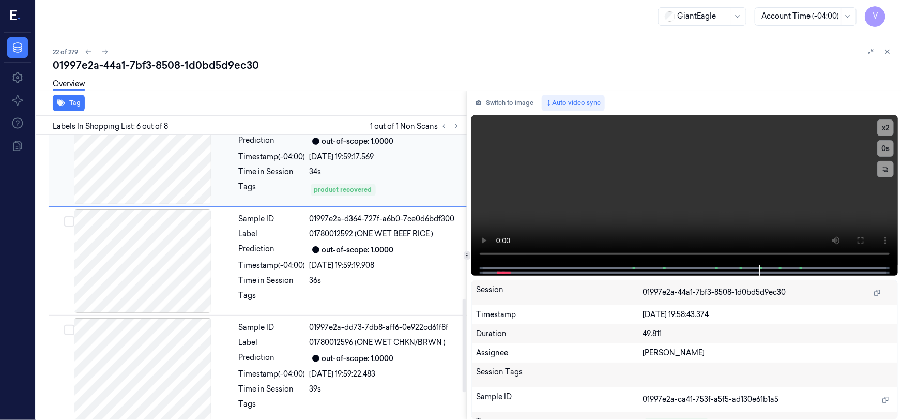
scroll to position [586, 0]
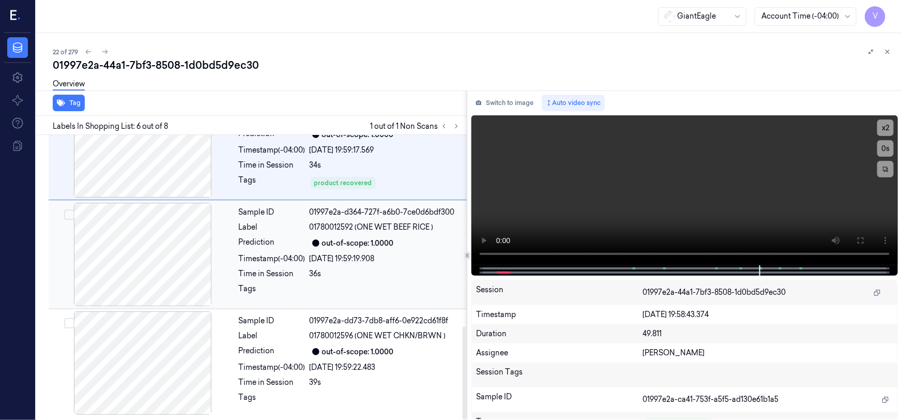
click at [130, 255] on div at bounding box center [143, 254] width 184 height 103
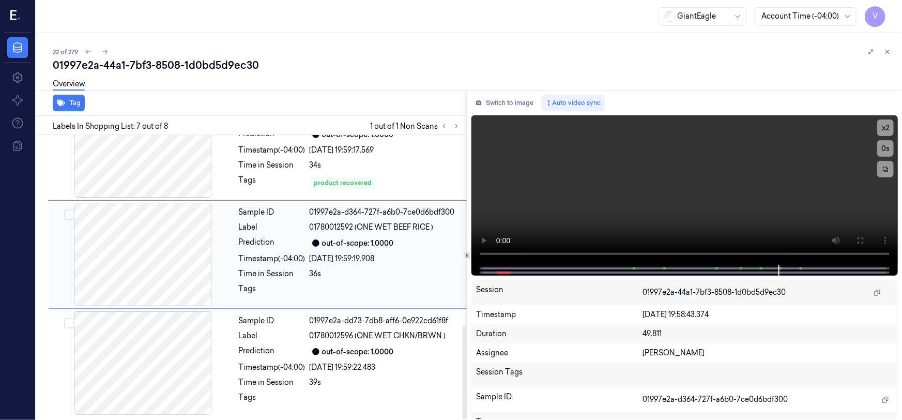
scroll to position [562, 0]
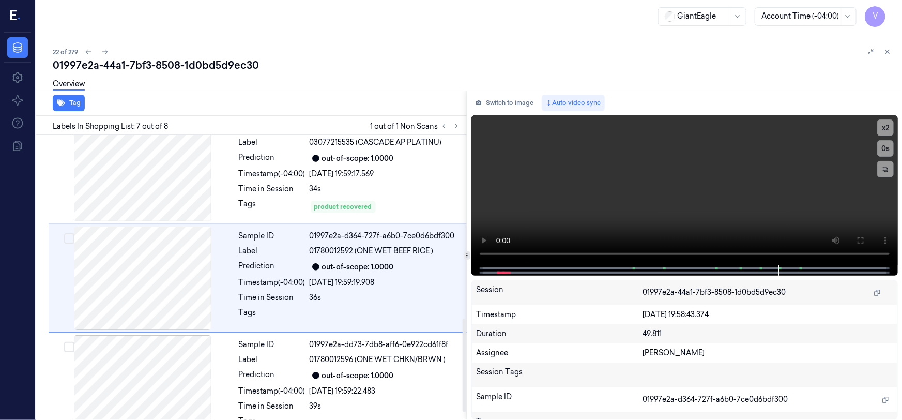
click at [76, 98] on div "Overview" at bounding box center [69, 85] width 32 height 26
click at [73, 103] on button "Tag" at bounding box center [69, 103] width 32 height 17
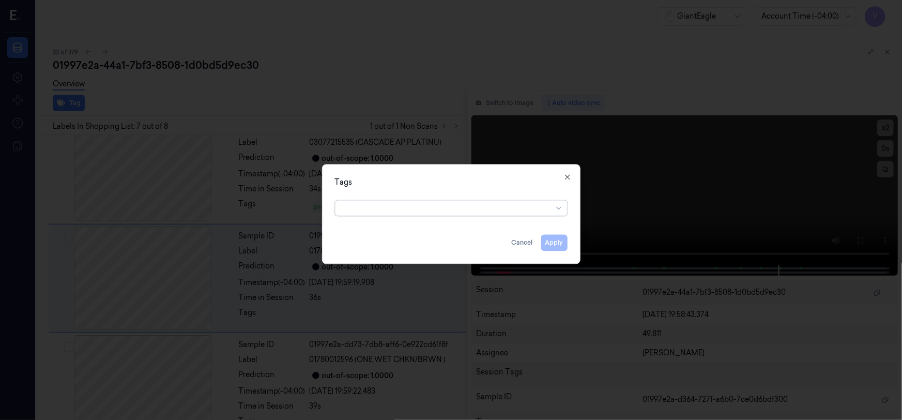
click at [406, 211] on div at bounding box center [447, 208] width 211 height 11
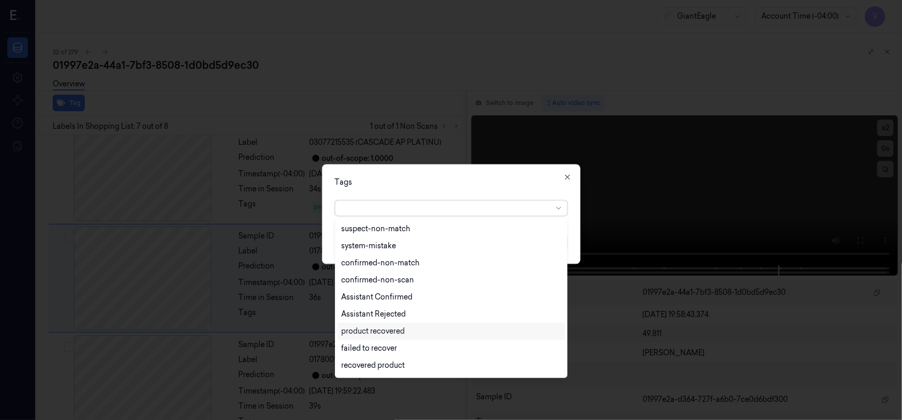
click at [379, 331] on div "product recovered" at bounding box center [374, 331] width 64 height 11
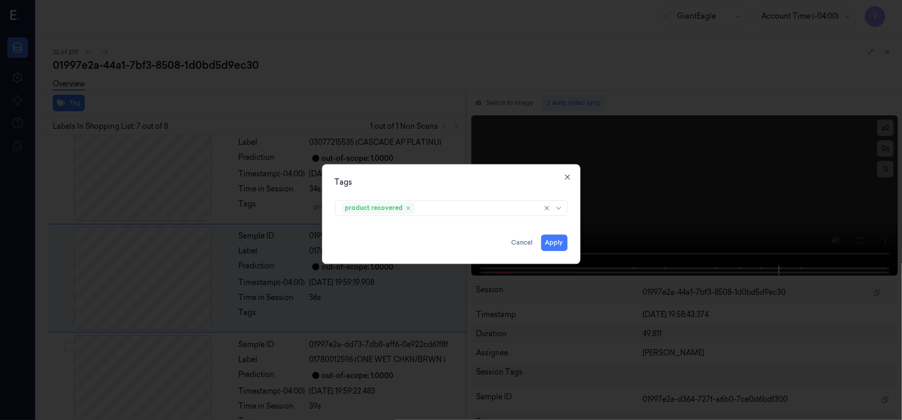
click at [523, 189] on div "Tags product recovered Apply Cancel Close" at bounding box center [451, 214] width 259 height 100
click at [552, 242] on button "Apply" at bounding box center [554, 243] width 26 height 17
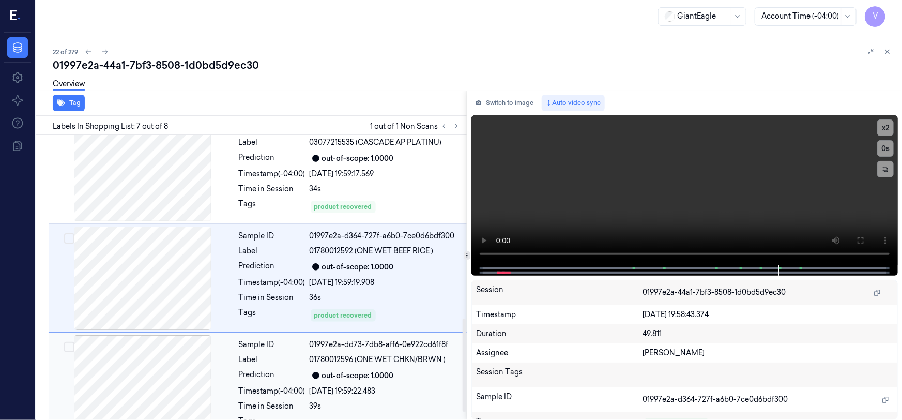
click at [165, 366] on div at bounding box center [143, 386] width 184 height 103
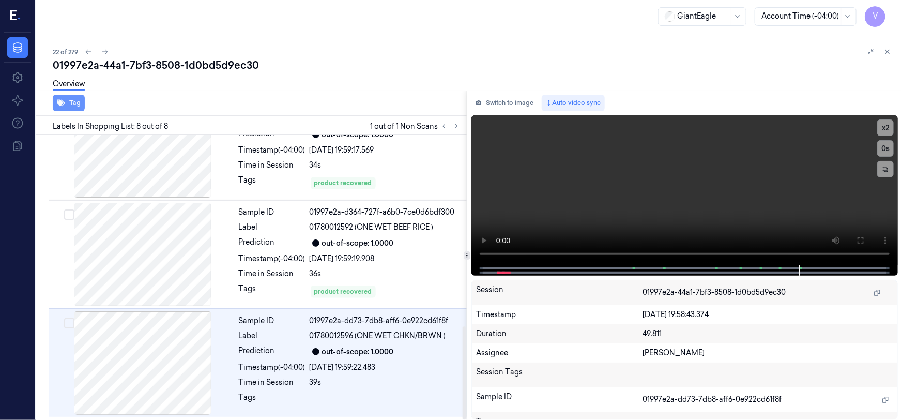
click at [73, 102] on button "Tag" at bounding box center [69, 103] width 32 height 17
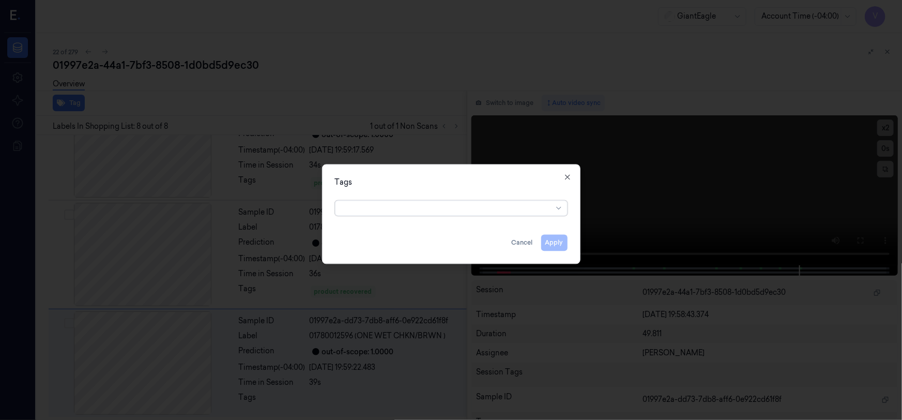
click at [418, 209] on div at bounding box center [447, 208] width 211 height 11
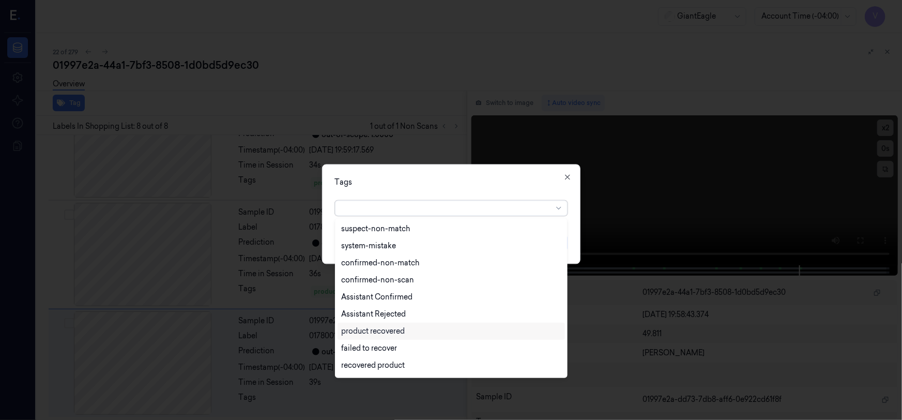
click at [370, 332] on div "product recovered" at bounding box center [374, 331] width 64 height 11
click at [419, 181] on div "Tags" at bounding box center [451, 182] width 233 height 11
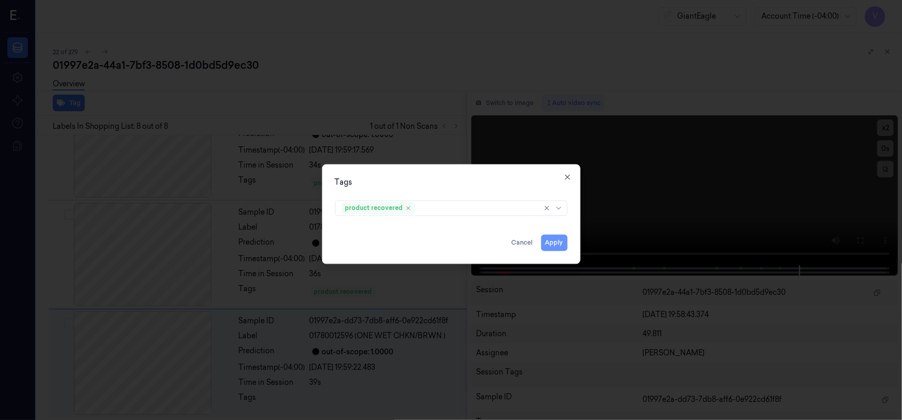
click at [556, 243] on button "Apply" at bounding box center [554, 243] width 26 height 17
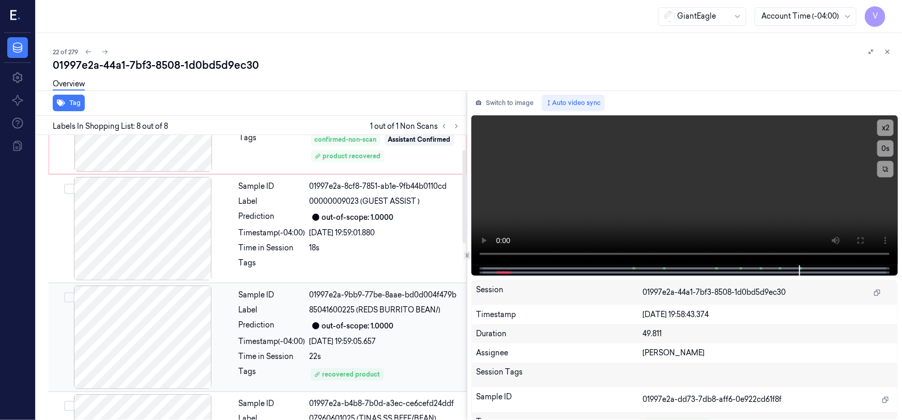
scroll to position [0, 0]
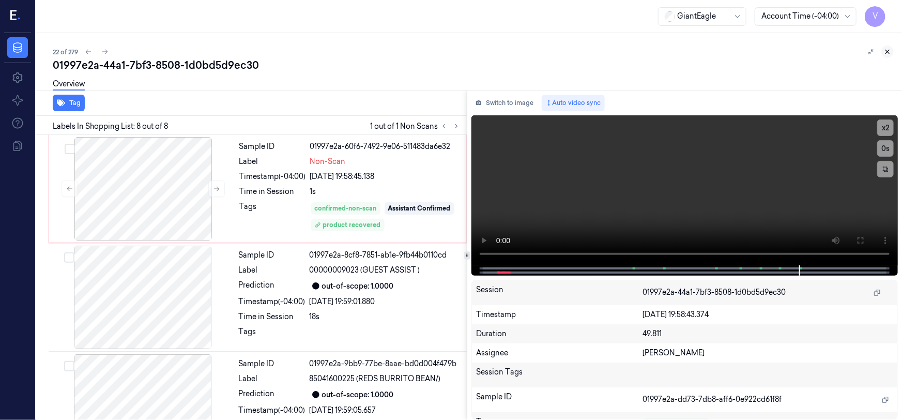
click at [888, 54] on icon at bounding box center [887, 51] width 7 height 7
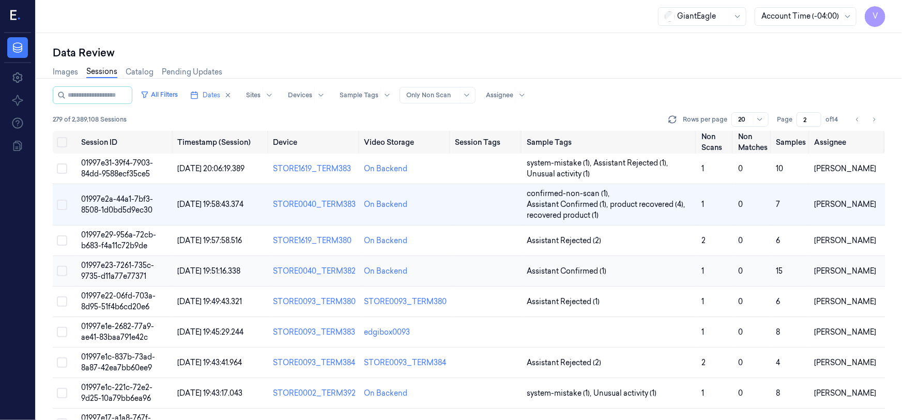
click at [104, 261] on span "01997e23-7261-735c-9735-d11a77e77371" at bounding box center [117, 271] width 73 height 20
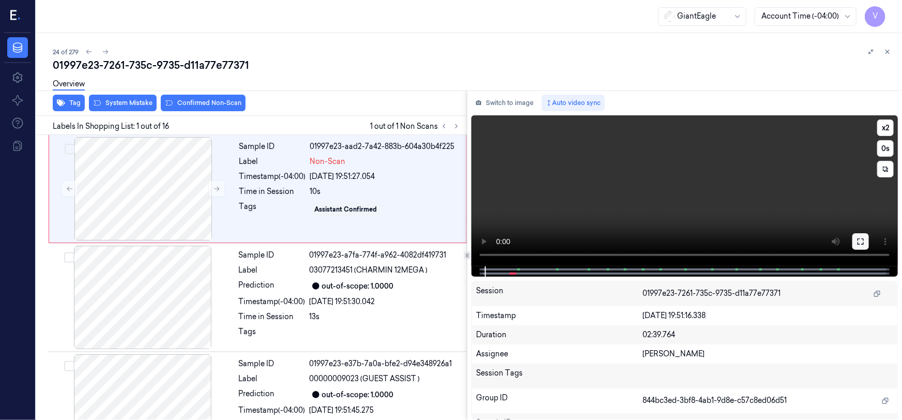
click at [864, 240] on icon at bounding box center [861, 241] width 6 height 6
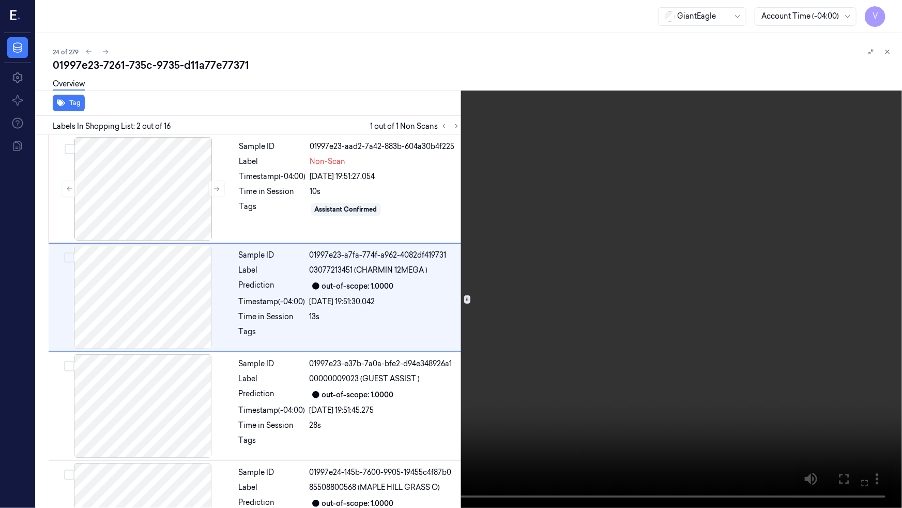
click at [559, 349] on video at bounding box center [451, 254] width 902 height 508
click at [0, 0] on icon at bounding box center [0, 0] width 0 height 0
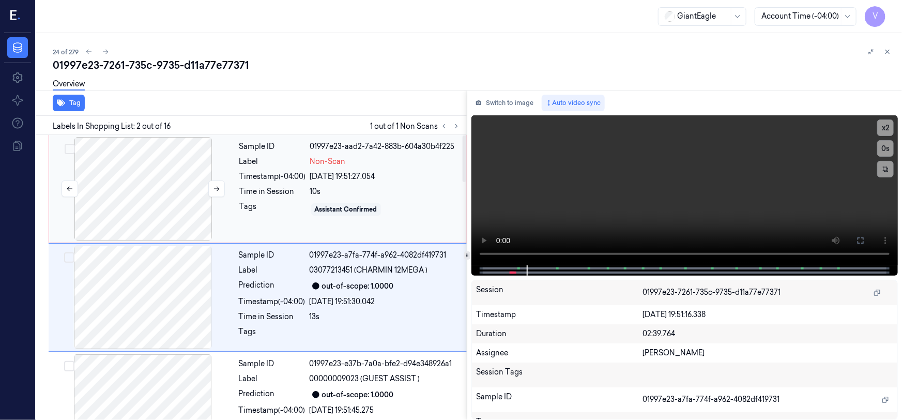
click at [172, 173] on div at bounding box center [143, 188] width 184 height 103
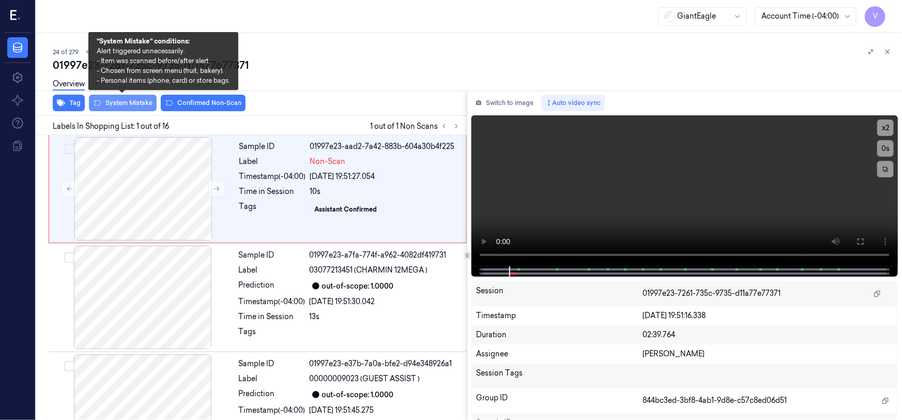
click at [117, 100] on button "System Mistake" at bounding box center [123, 103] width 68 height 17
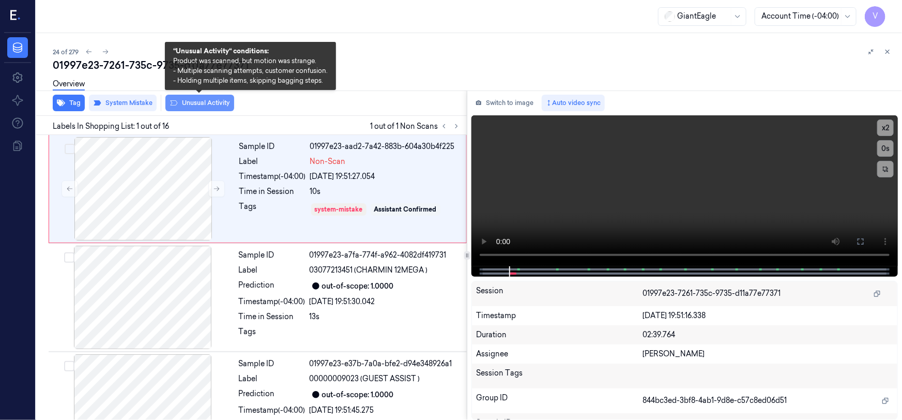
click at [205, 105] on button "Unusual Activity" at bounding box center [199, 103] width 69 height 17
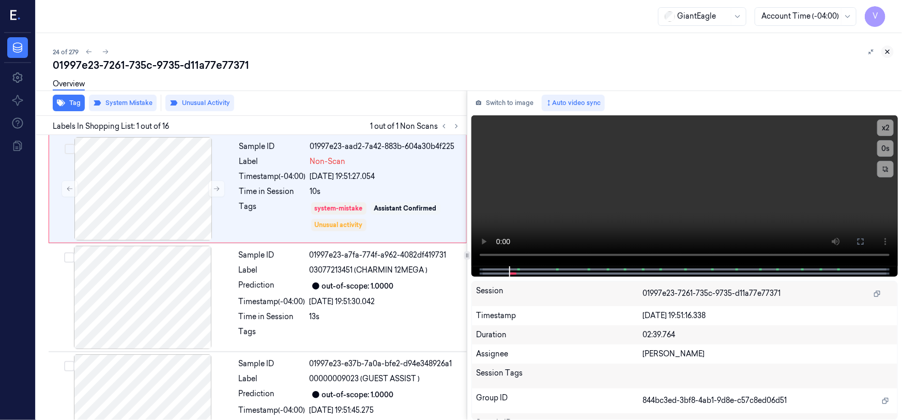
click at [886, 51] on icon at bounding box center [887, 51] width 7 height 7
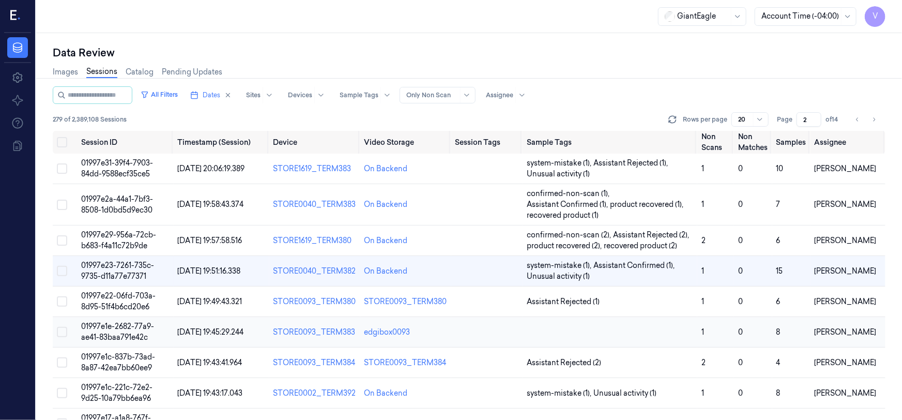
click at [116, 322] on span "01997e1e-2682-77a9-ae41-83baa791e42c" at bounding box center [117, 332] width 73 height 20
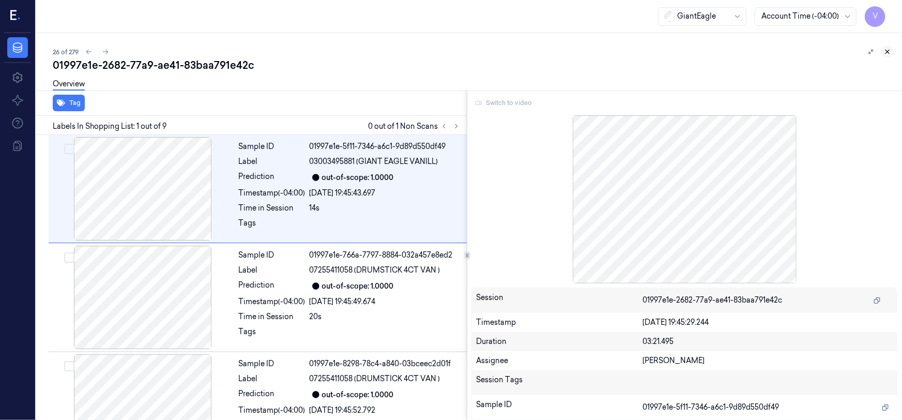
click at [887, 52] on icon at bounding box center [888, 52] width 4 height 4
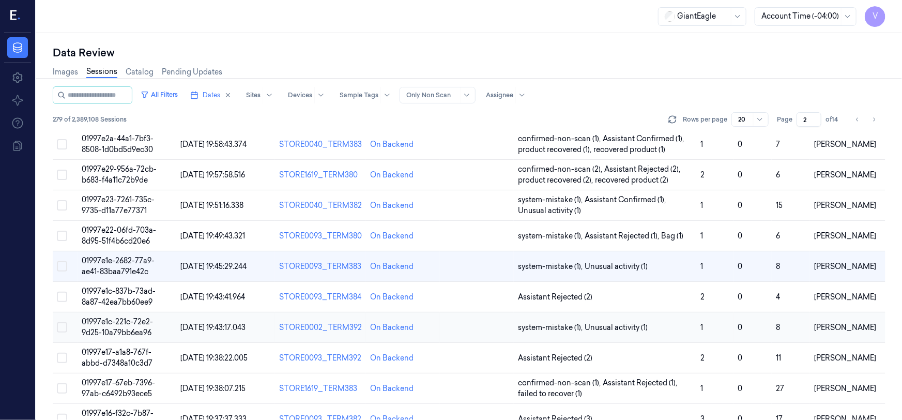
scroll to position [46, 0]
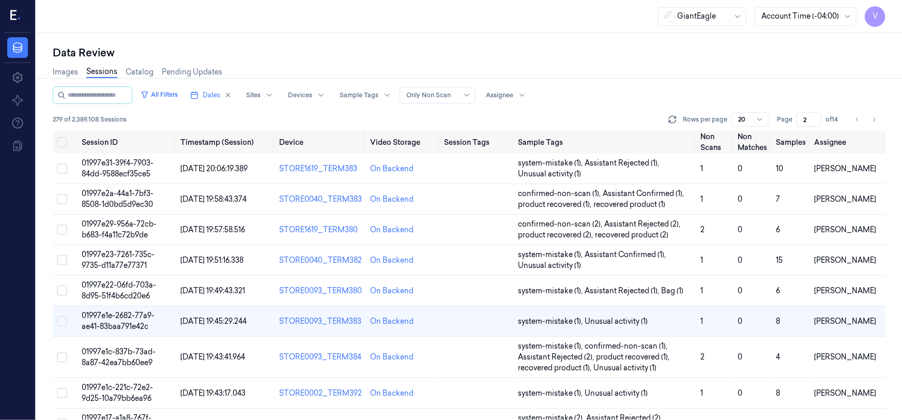
scroll to position [46, 0]
